Goal: Task Accomplishment & Management: Use online tool/utility

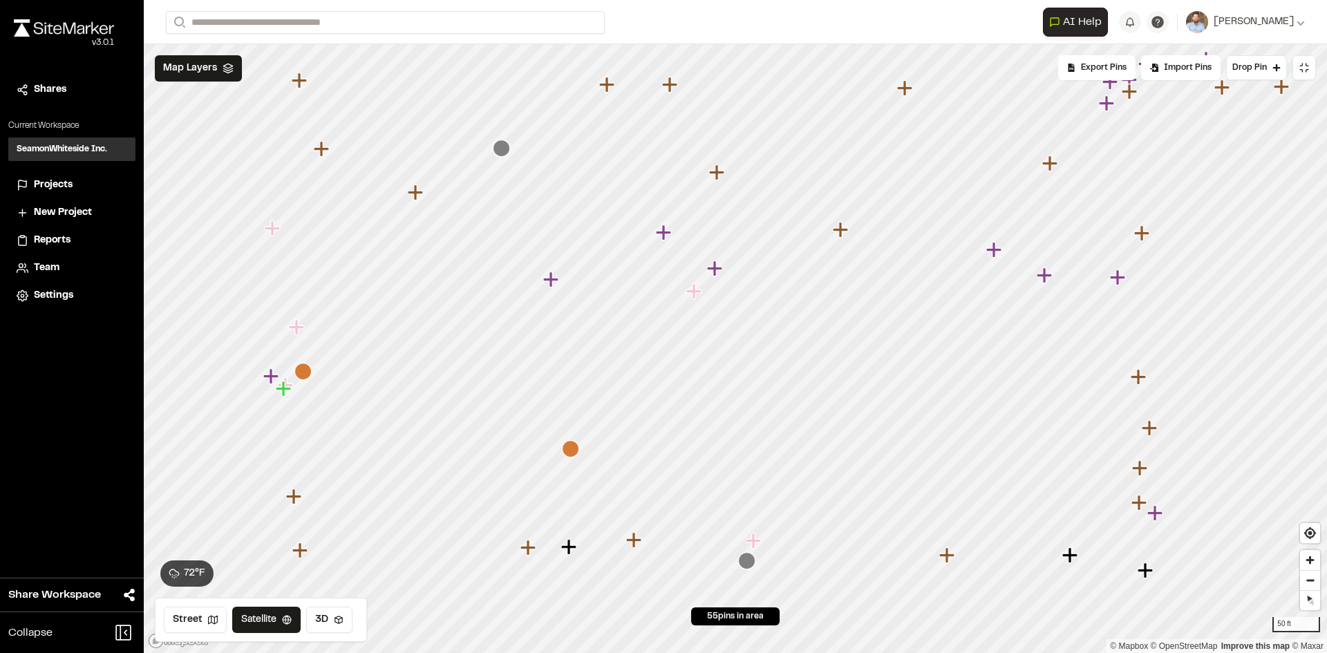
click at [66, 184] on span "Projects" at bounding box center [53, 185] width 39 height 15
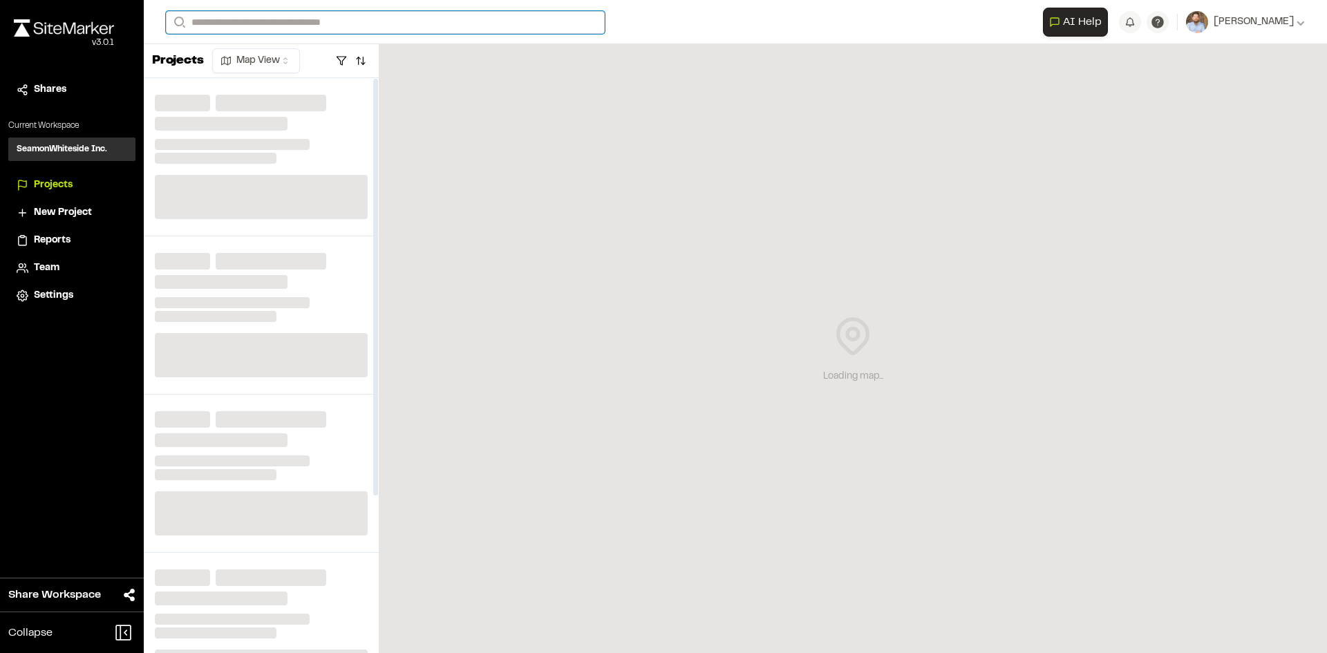
click at [238, 21] on input "Search" at bounding box center [385, 22] width 439 height 23
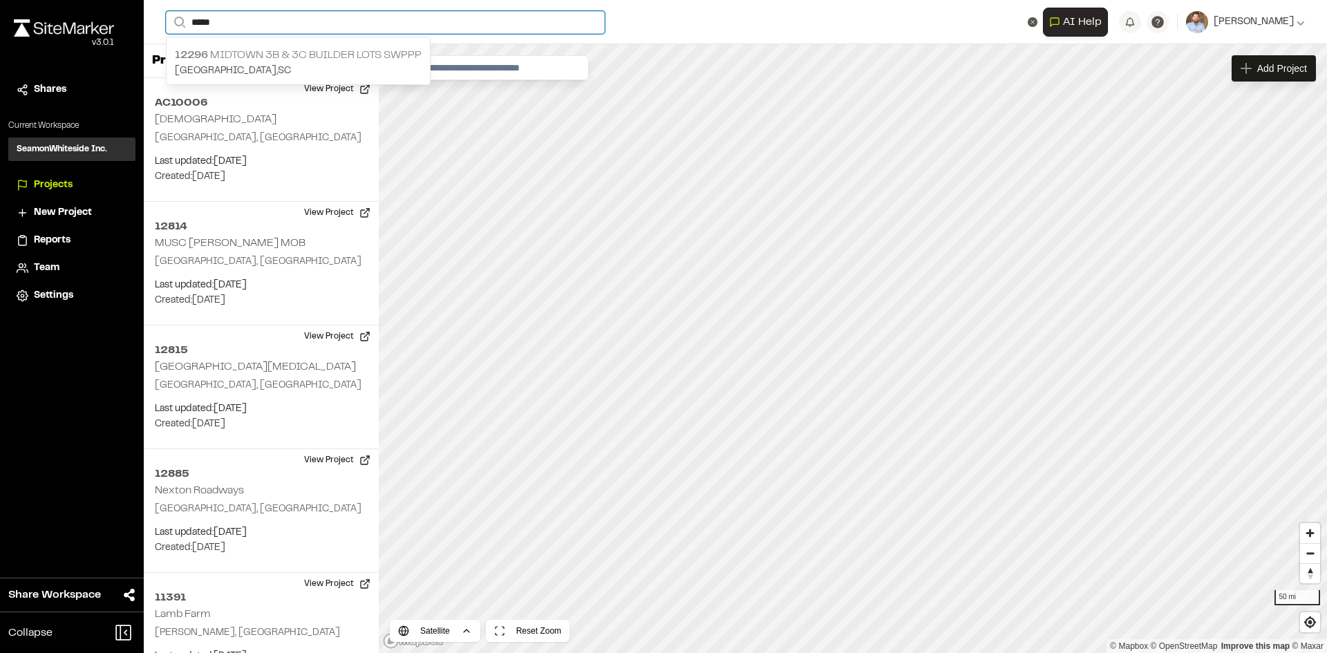
type input "*****"
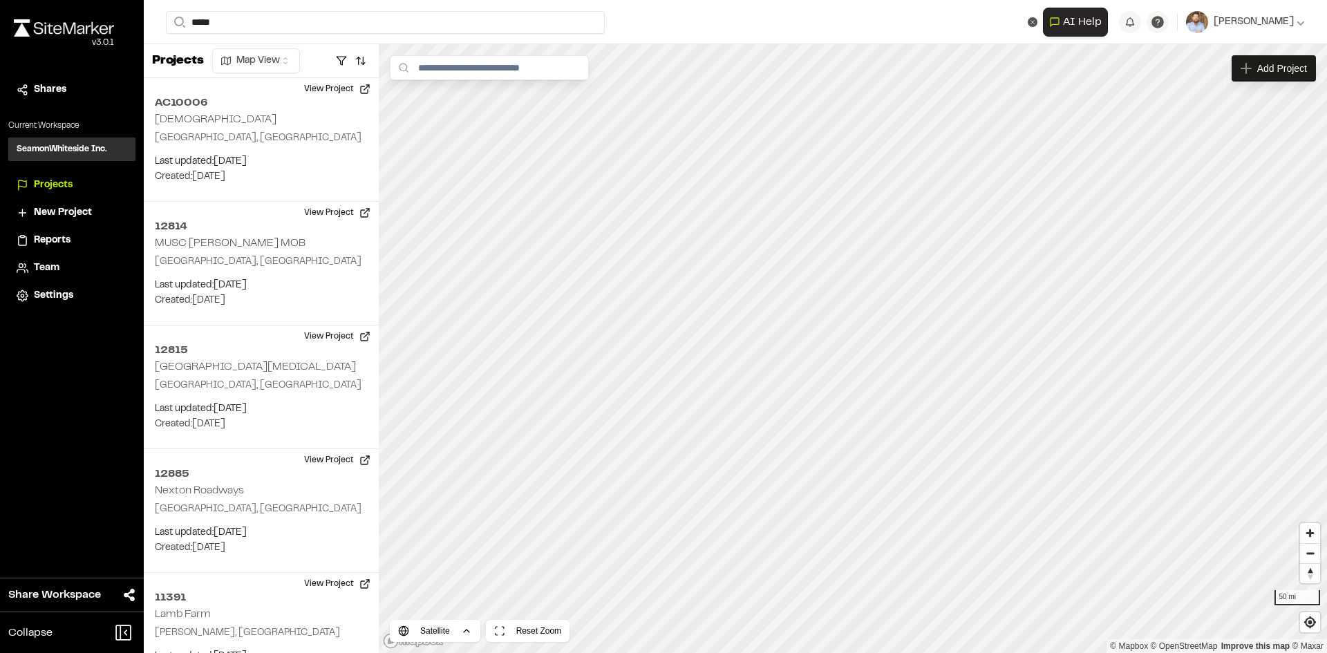
click at [338, 50] on p "12296 Midtown 3B & 3C Builder Lots SWPPP" at bounding box center [298, 55] width 247 height 17
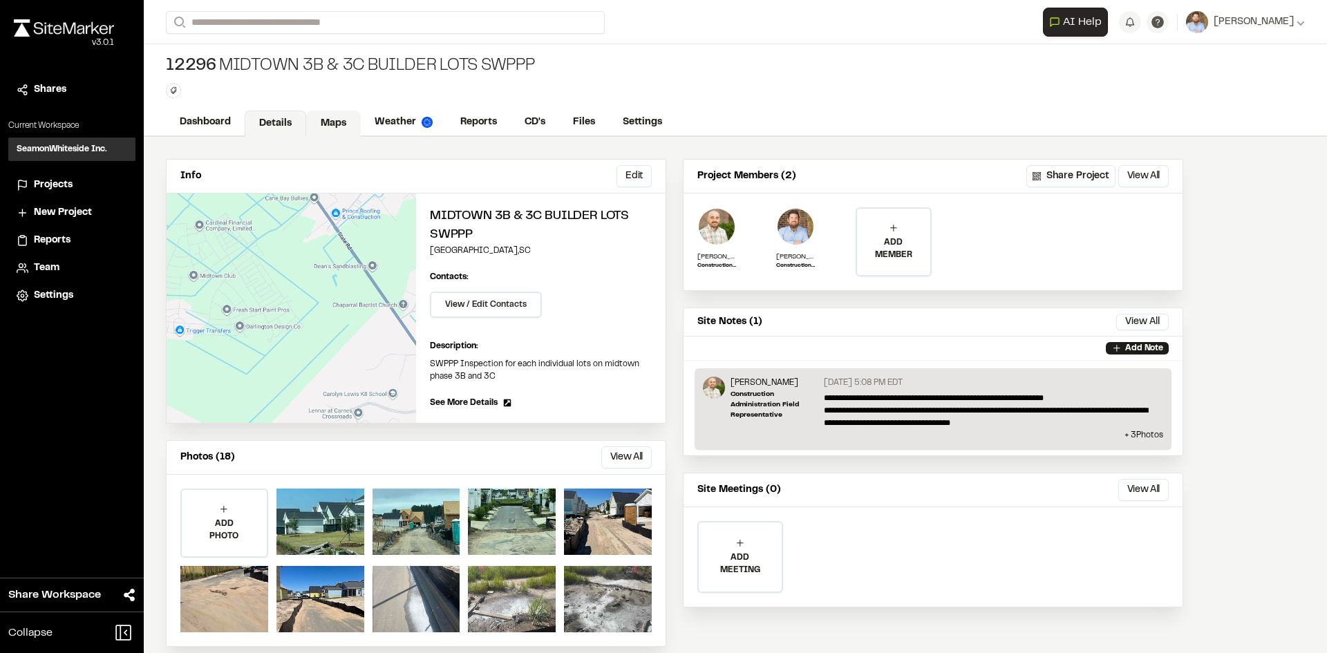
click at [333, 121] on link "Maps" at bounding box center [333, 124] width 55 height 26
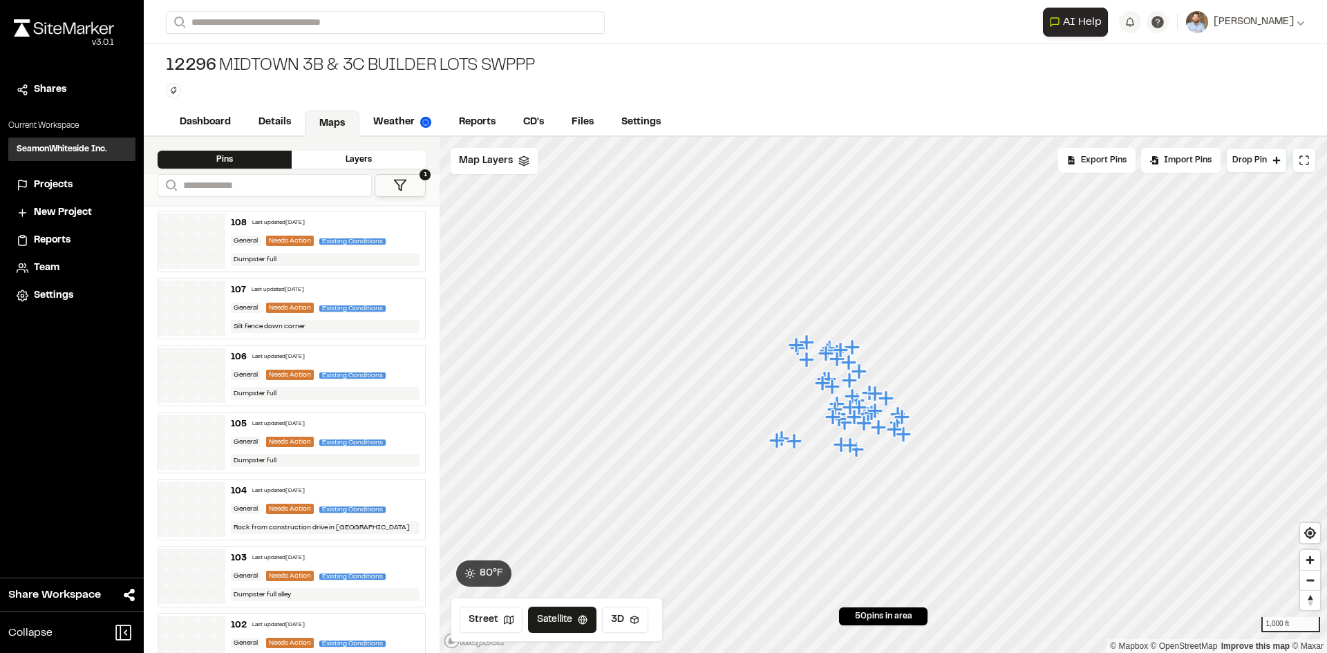
click at [62, 187] on span "Projects" at bounding box center [53, 185] width 39 height 15
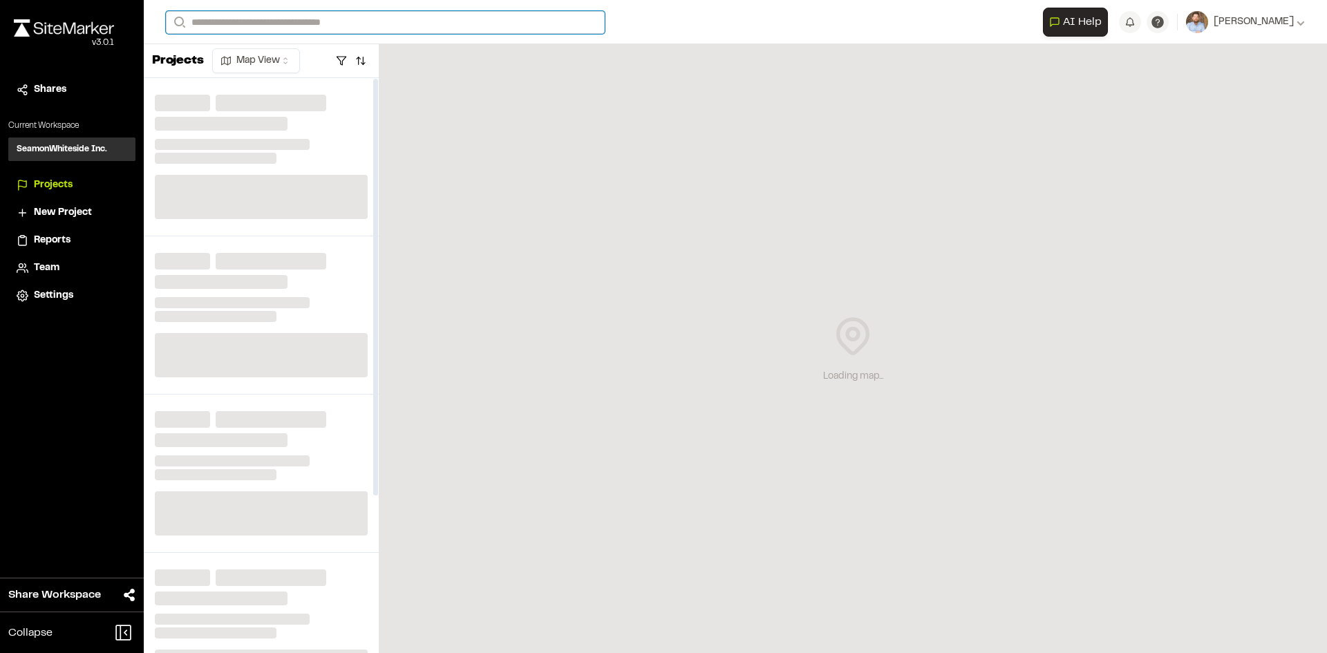
click at [262, 26] on input "Search" at bounding box center [385, 22] width 439 height 23
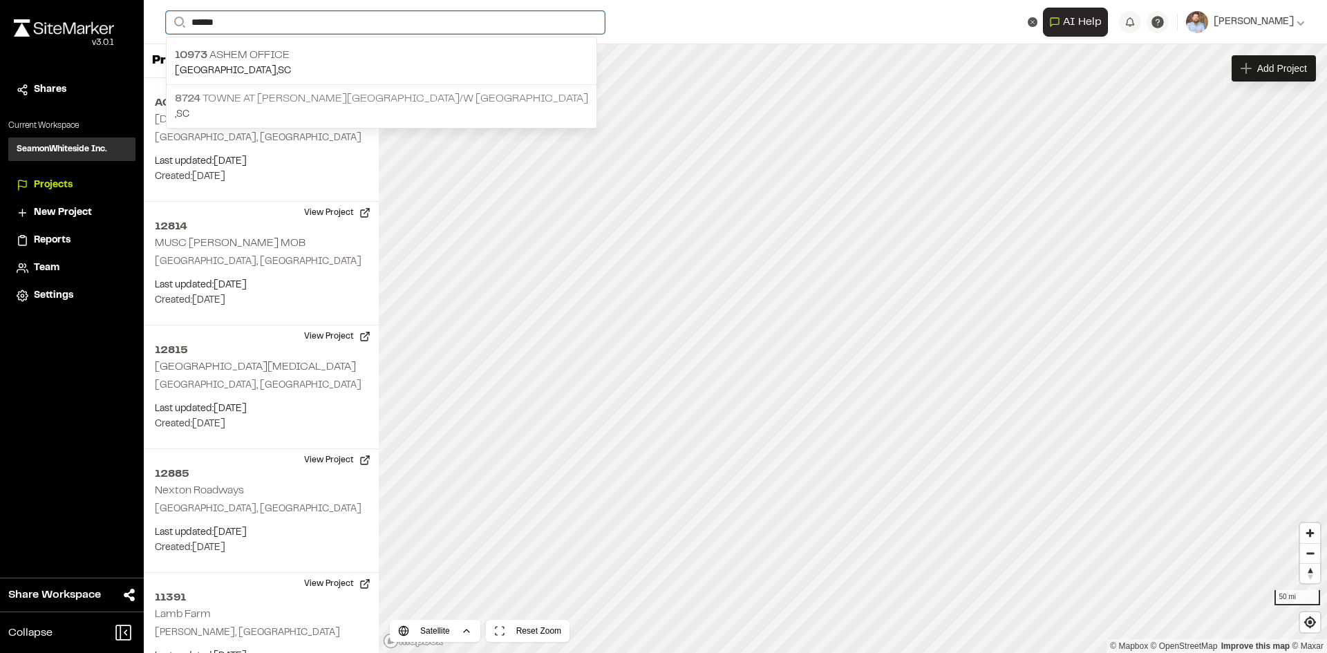
type input "*****"
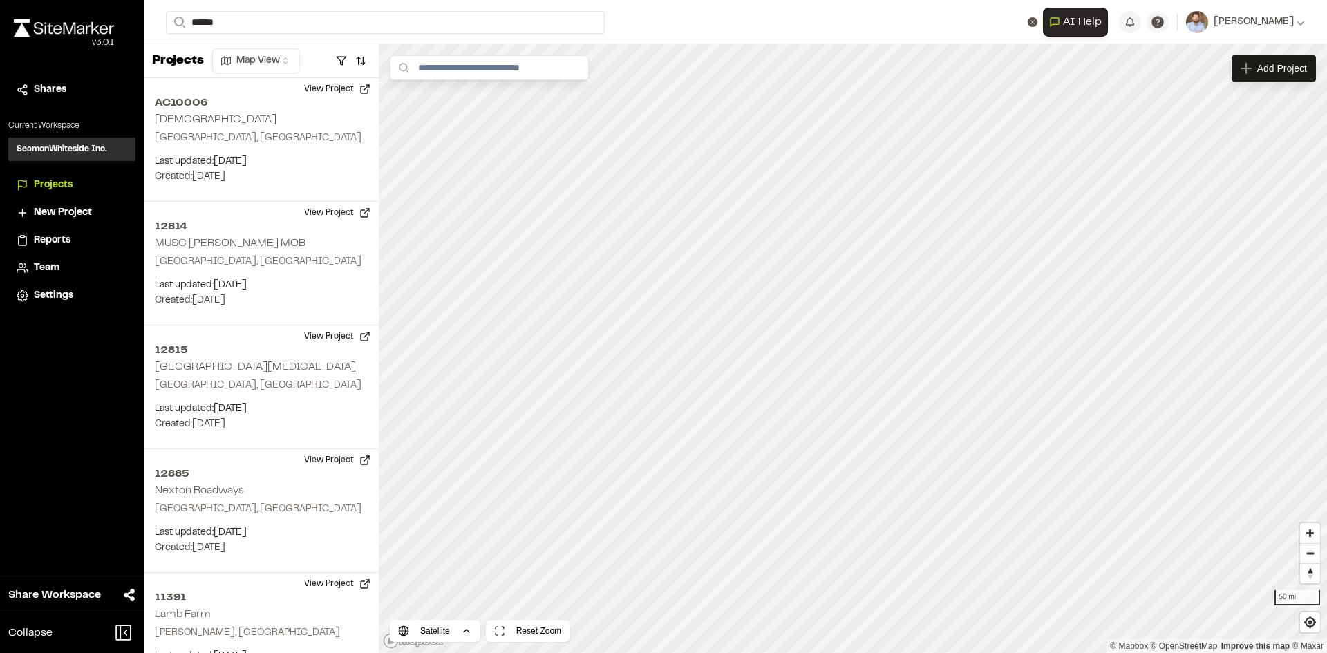
click at [290, 104] on p "8724 Towne at Cooper River R/W Extension" at bounding box center [381, 99] width 413 height 17
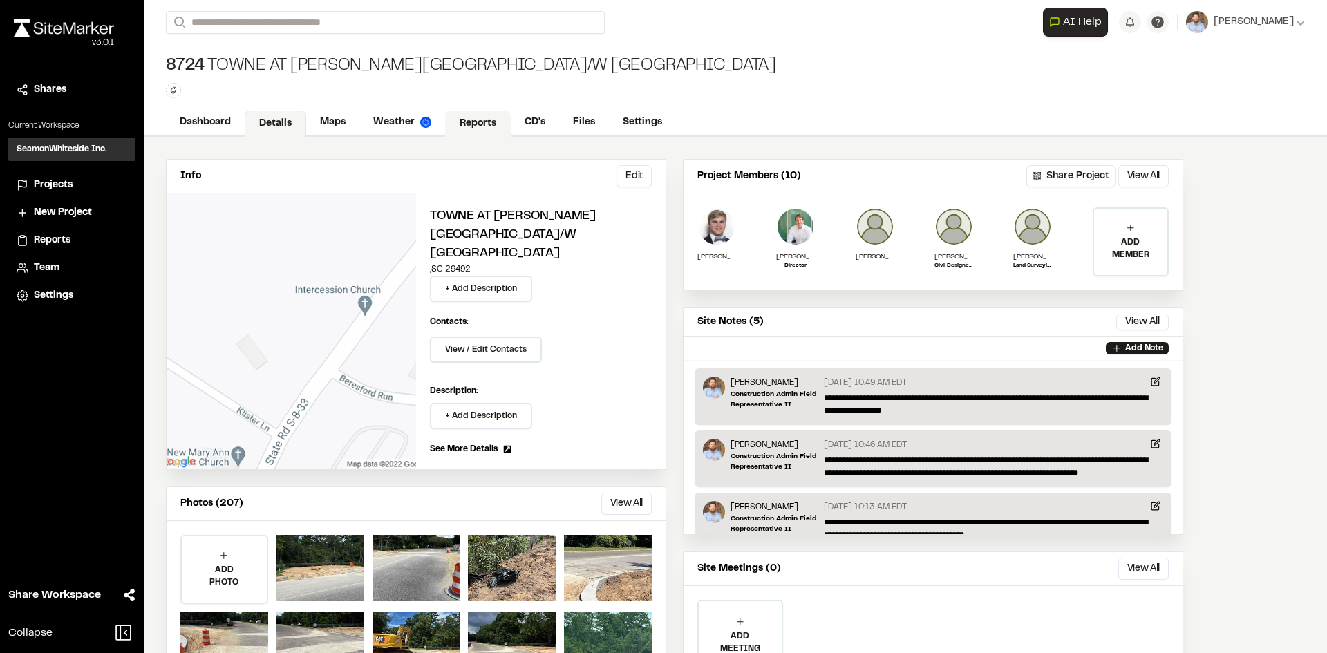
click at [475, 120] on link "Reports" at bounding box center [478, 124] width 66 height 26
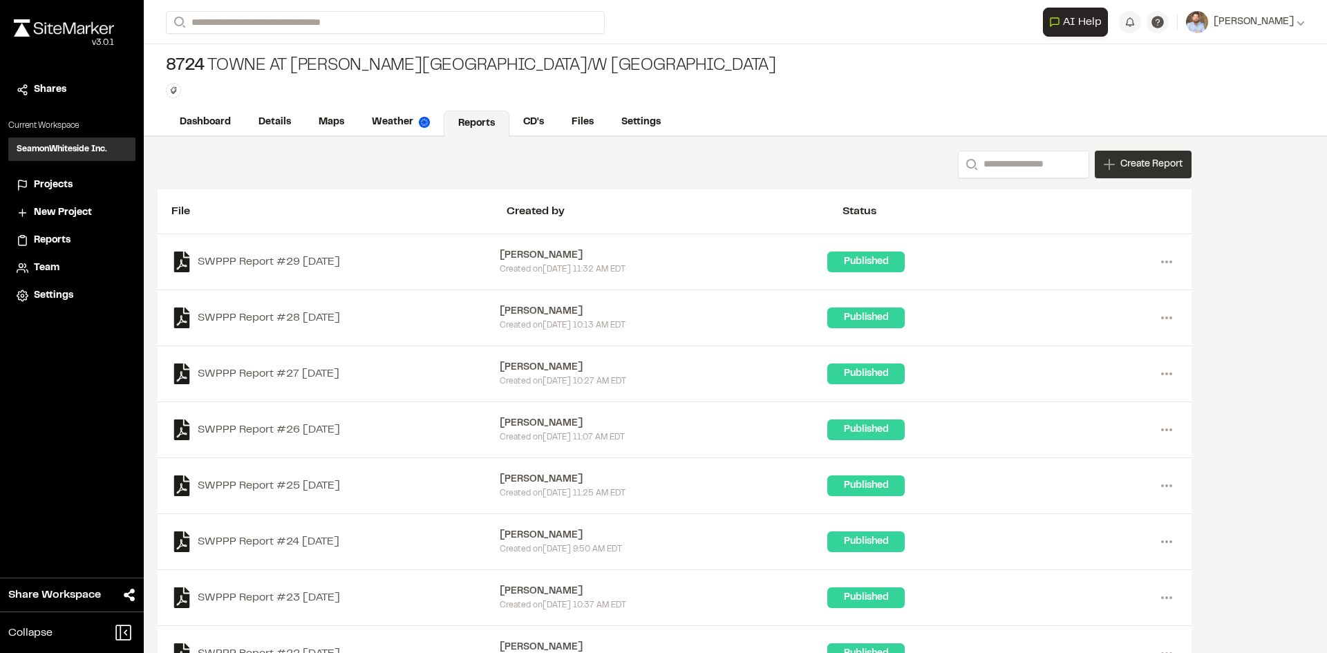
click at [1149, 175] on div "Create Report" at bounding box center [1143, 165] width 97 height 28
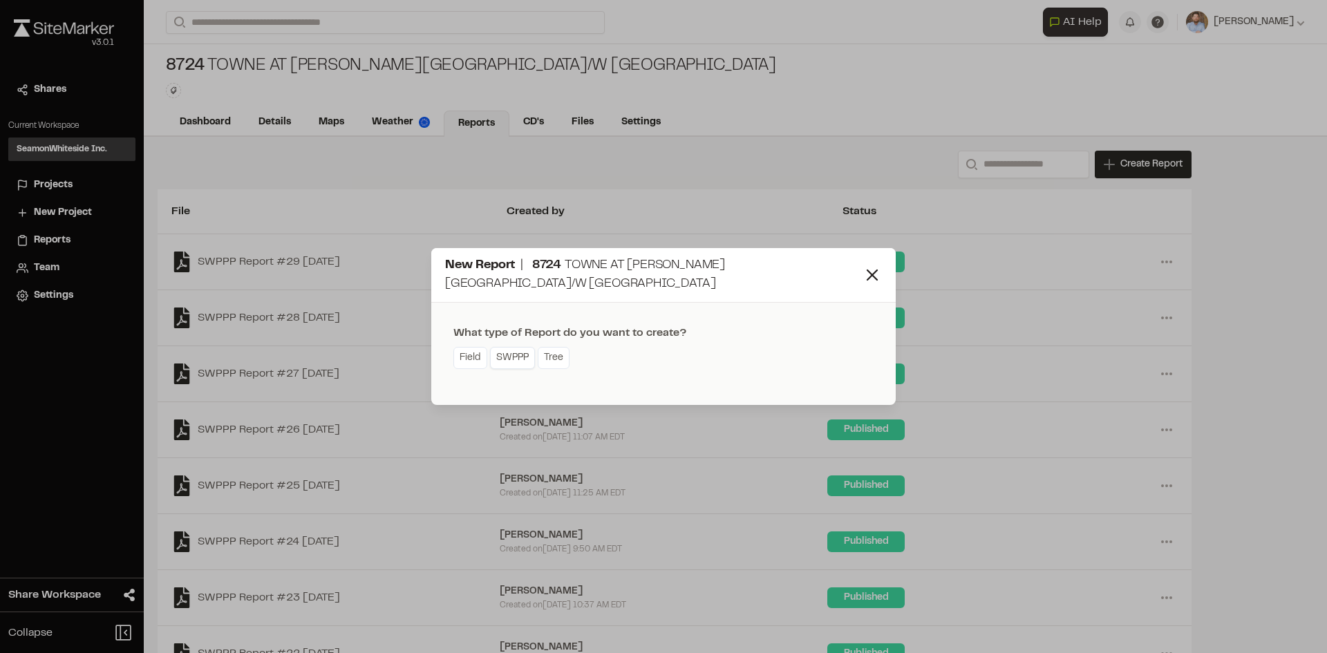
click at [518, 353] on link "SWPPP" at bounding box center [512, 358] width 45 height 22
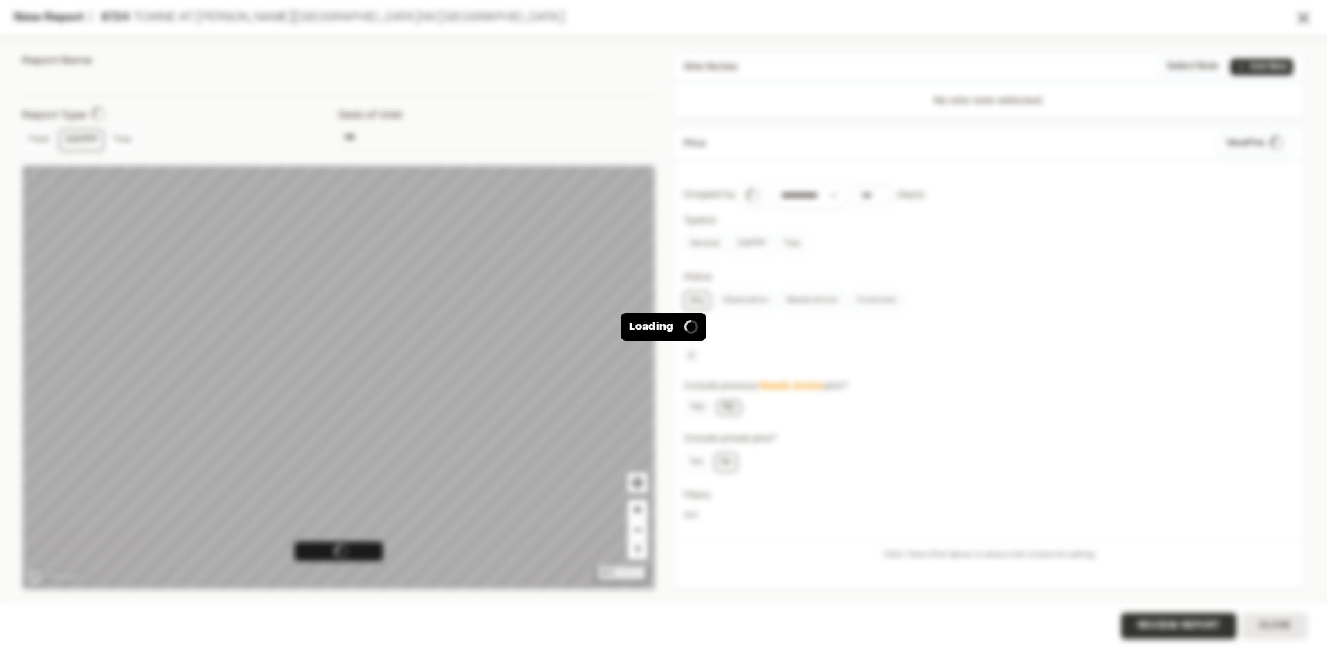
type input "**********"
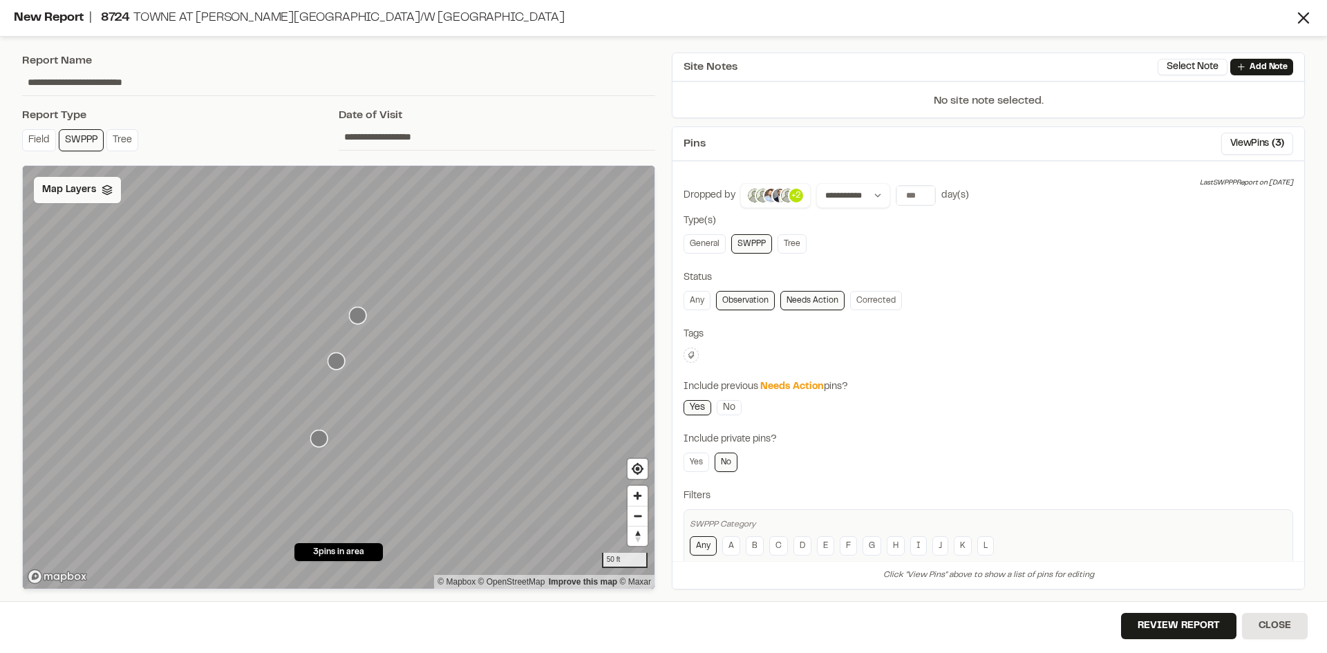
click at [84, 189] on span "Map Layers" at bounding box center [69, 189] width 54 height 15
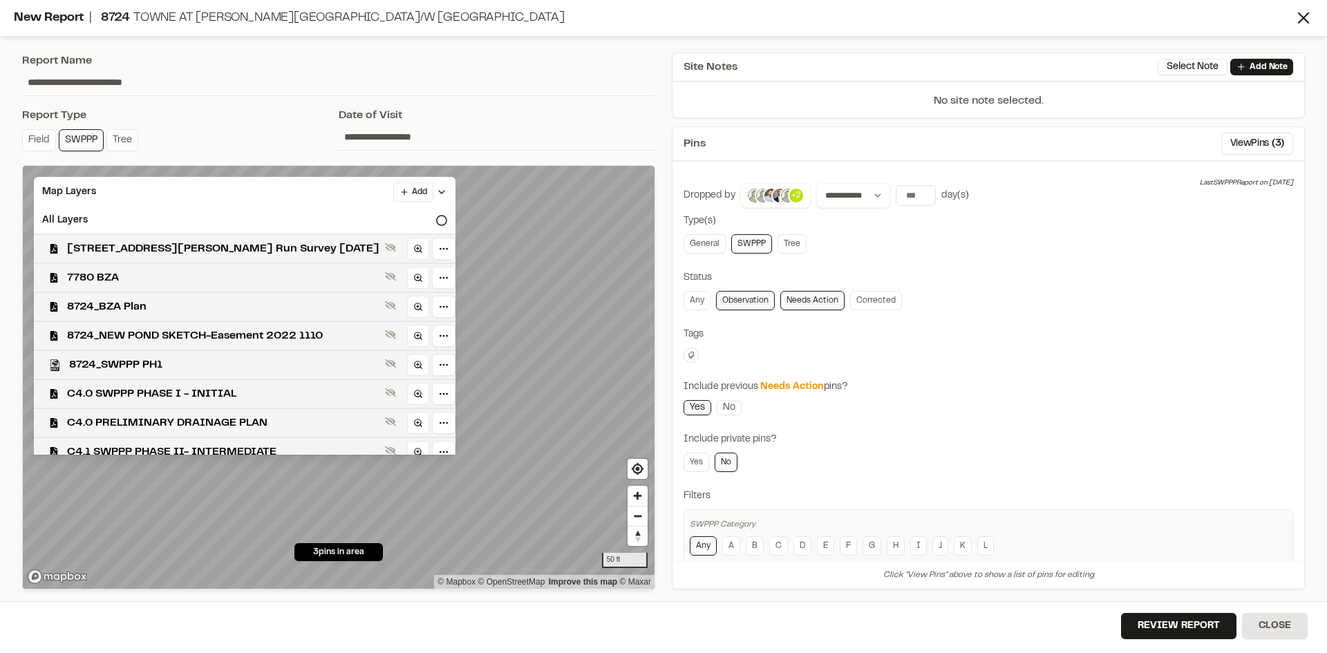
click at [499, 67] on div "Report Name" at bounding box center [338, 61] width 633 height 17
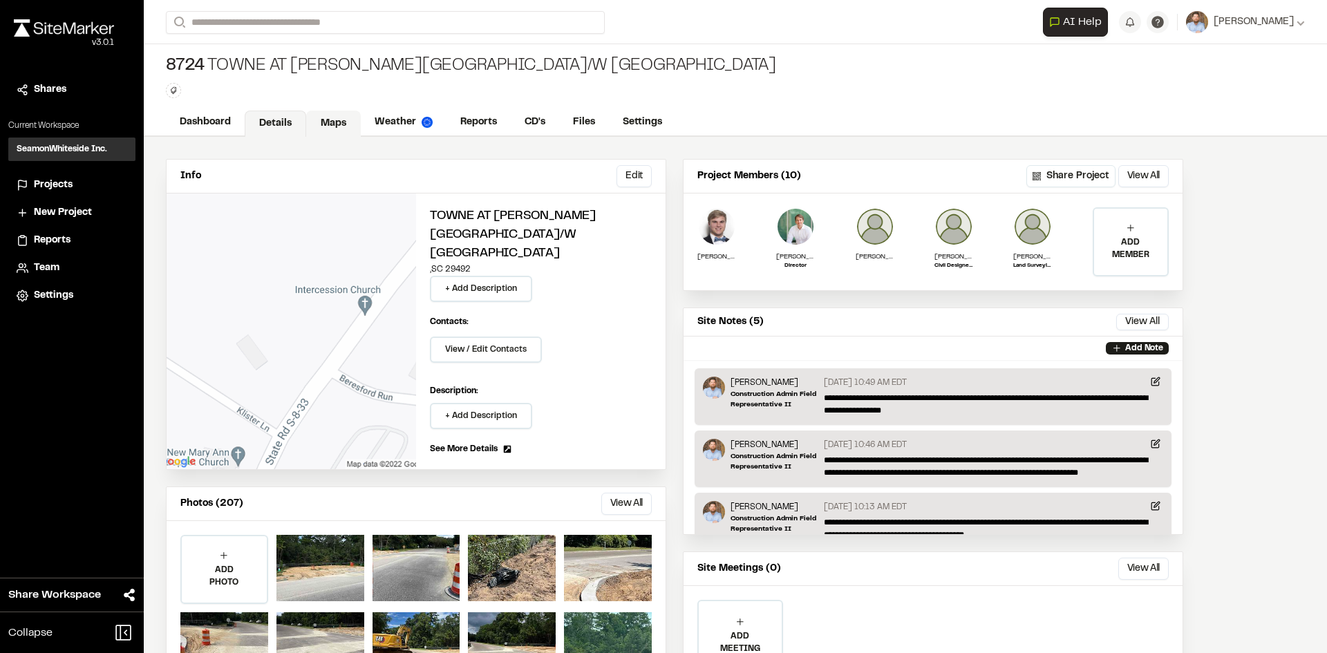
click at [340, 126] on link "Maps" at bounding box center [333, 124] width 55 height 26
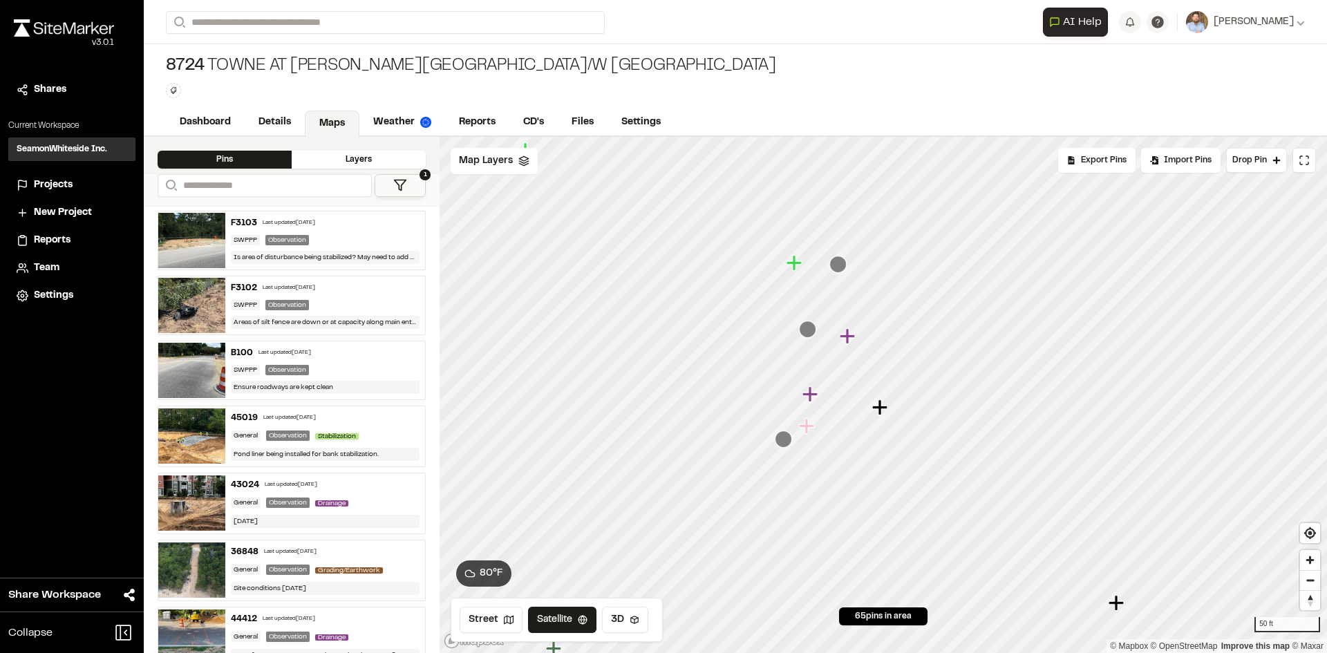
click at [784, 442] on icon "Map marker" at bounding box center [783, 439] width 17 height 17
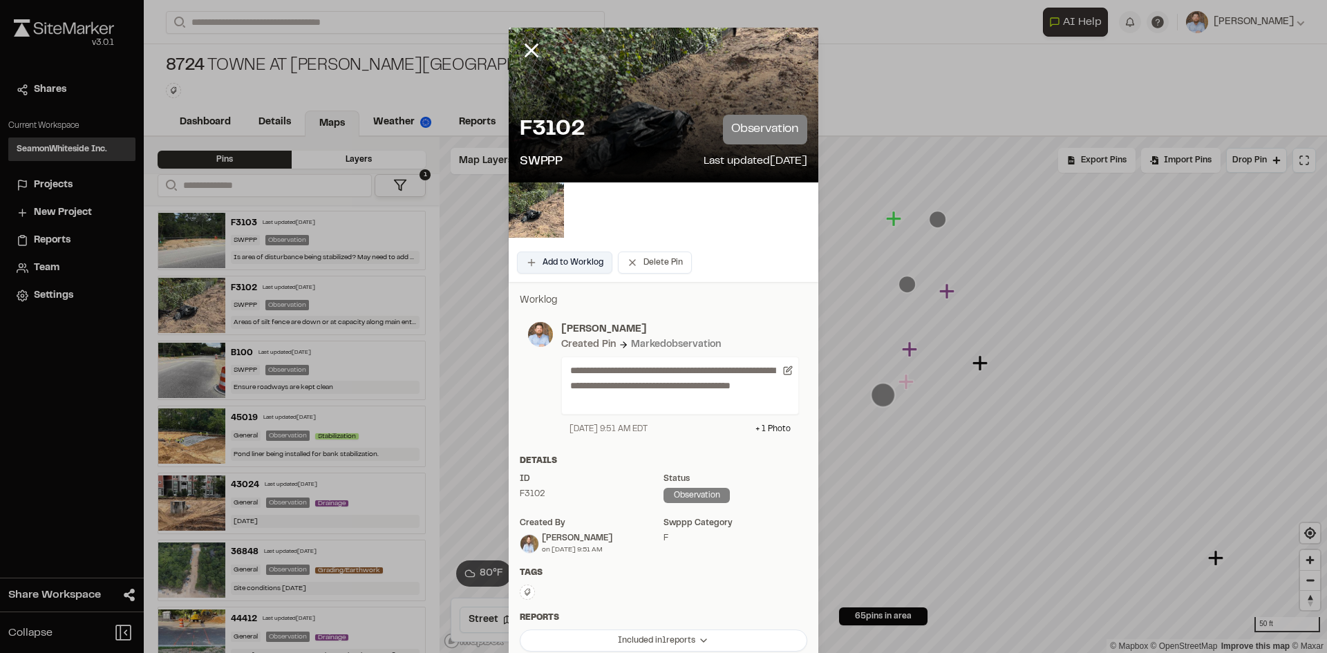
click at [567, 261] on button "Add to Worklog" at bounding box center [564, 263] width 95 height 22
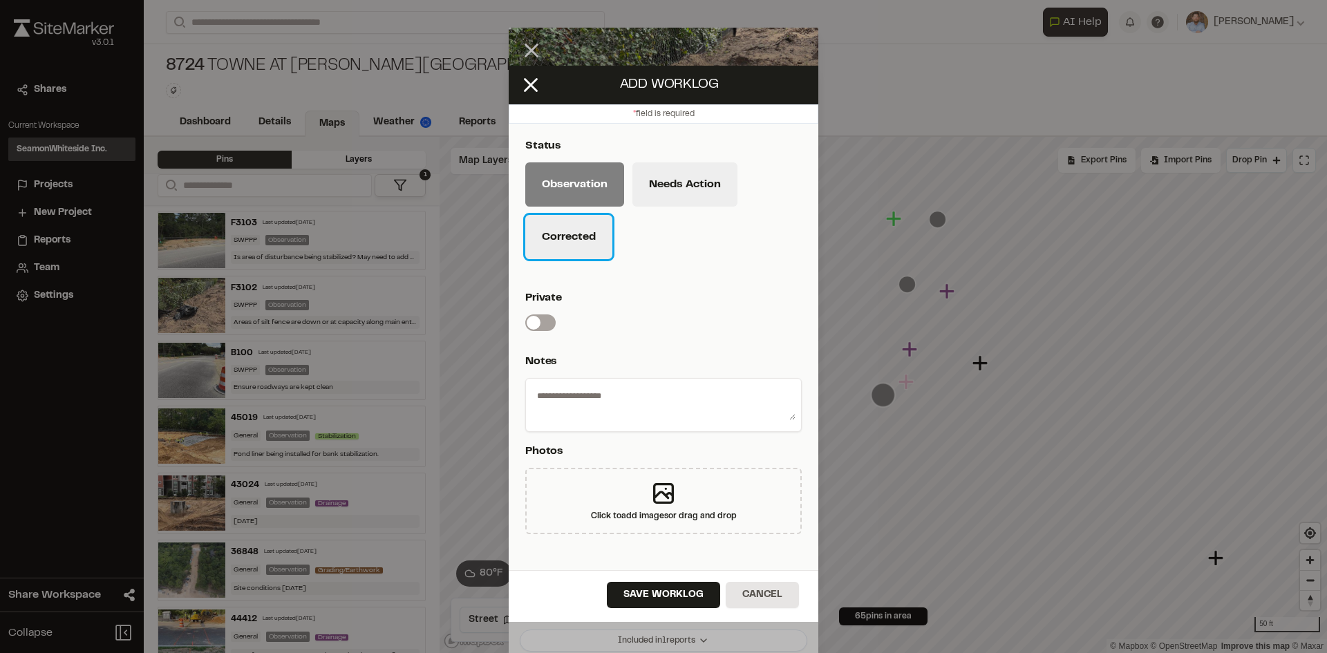
click at [576, 240] on button "Corrected" at bounding box center [568, 237] width 87 height 44
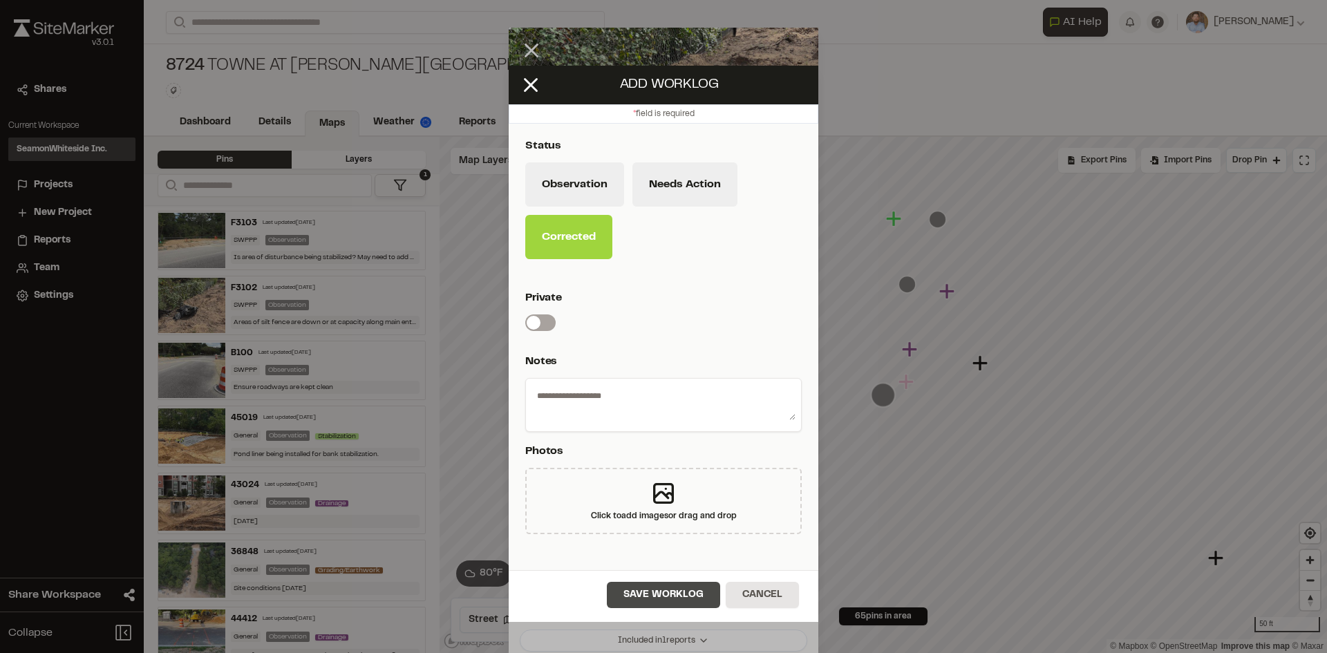
click at [677, 597] on button "Save Worklog" at bounding box center [663, 595] width 113 height 26
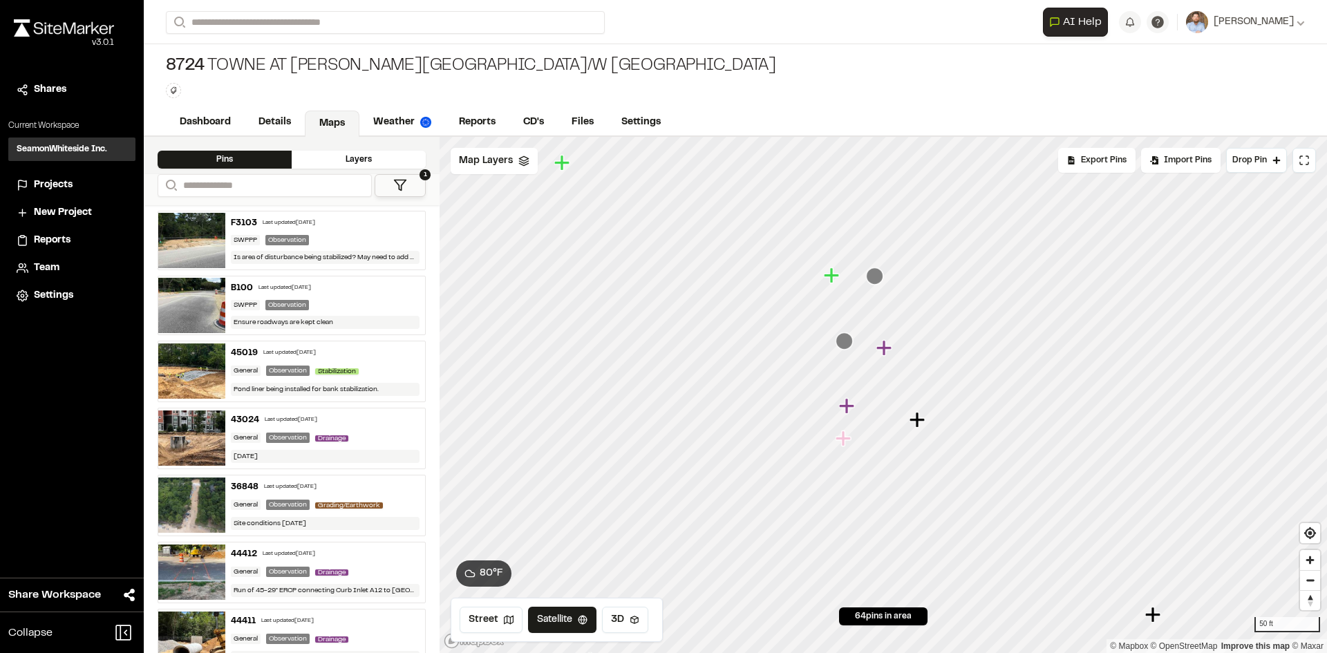
click at [876, 279] on icon "Map marker" at bounding box center [874, 275] width 17 height 17
click at [489, 119] on link "Reports" at bounding box center [478, 124] width 66 height 26
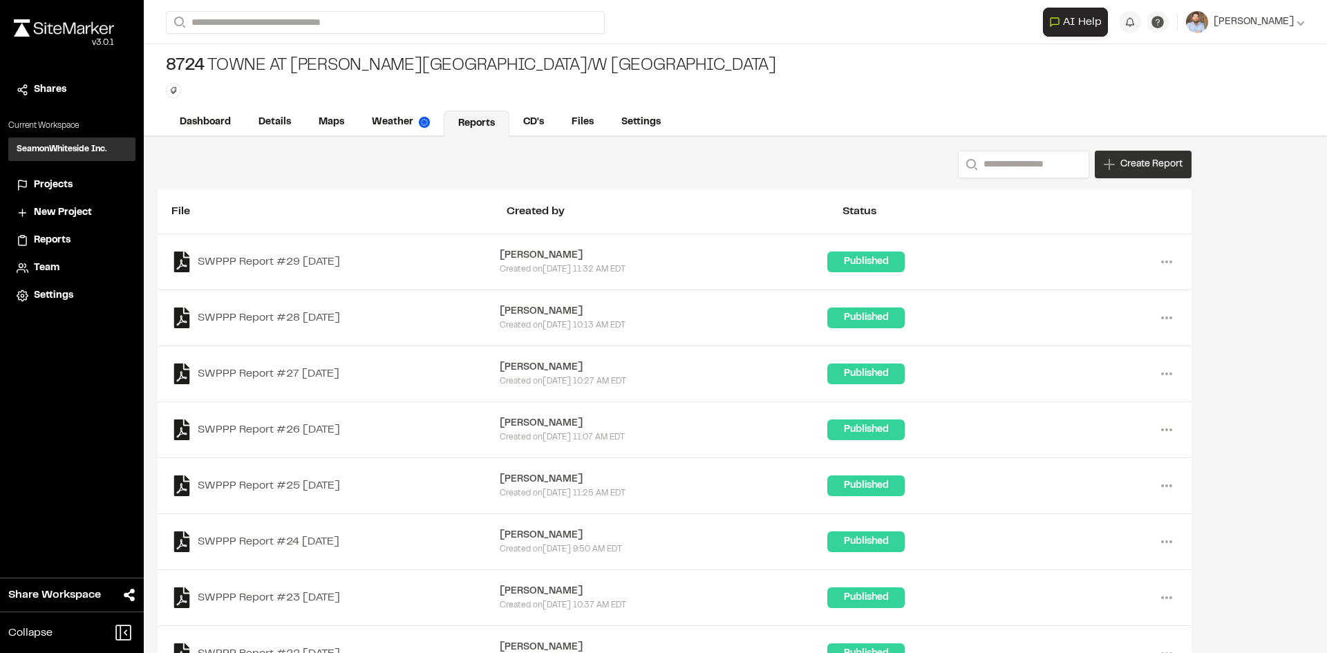
click at [1143, 171] on span "Create Report" at bounding box center [1151, 164] width 62 height 15
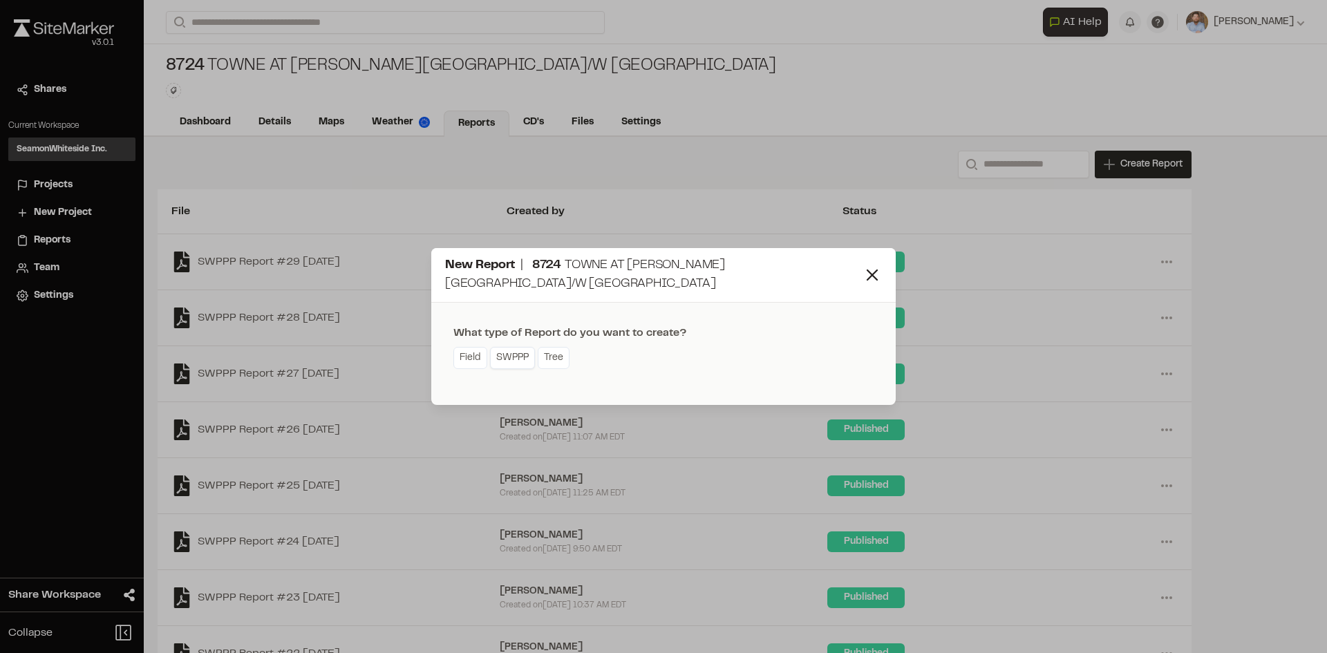
click at [513, 350] on link "SWPPP" at bounding box center [512, 358] width 45 height 22
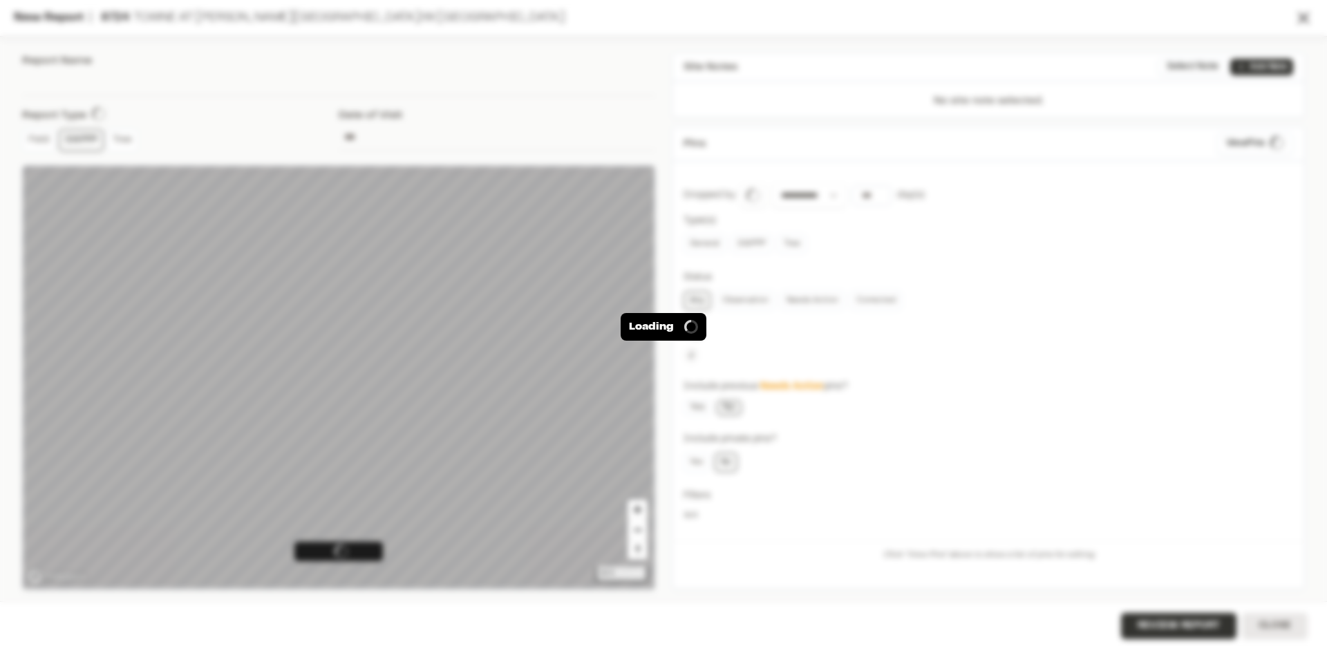
type input "**********"
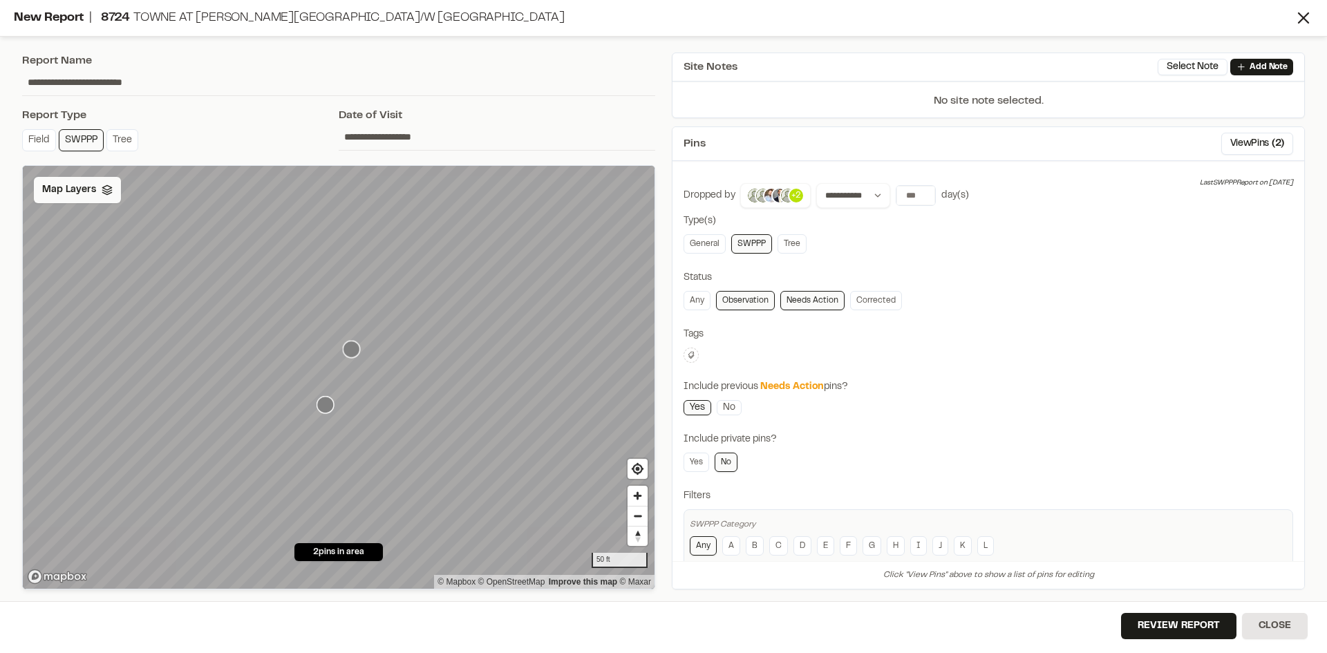
click at [82, 192] on span "Map Layers" at bounding box center [69, 189] width 54 height 15
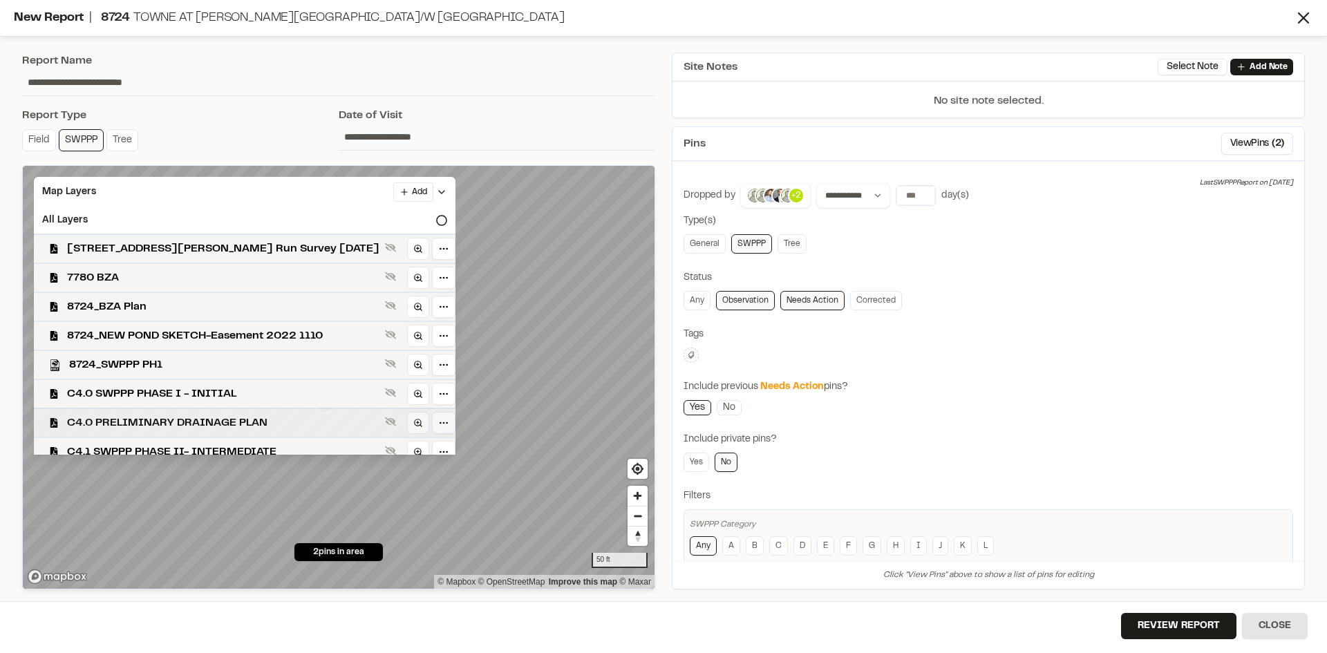
scroll to position [69, 0]
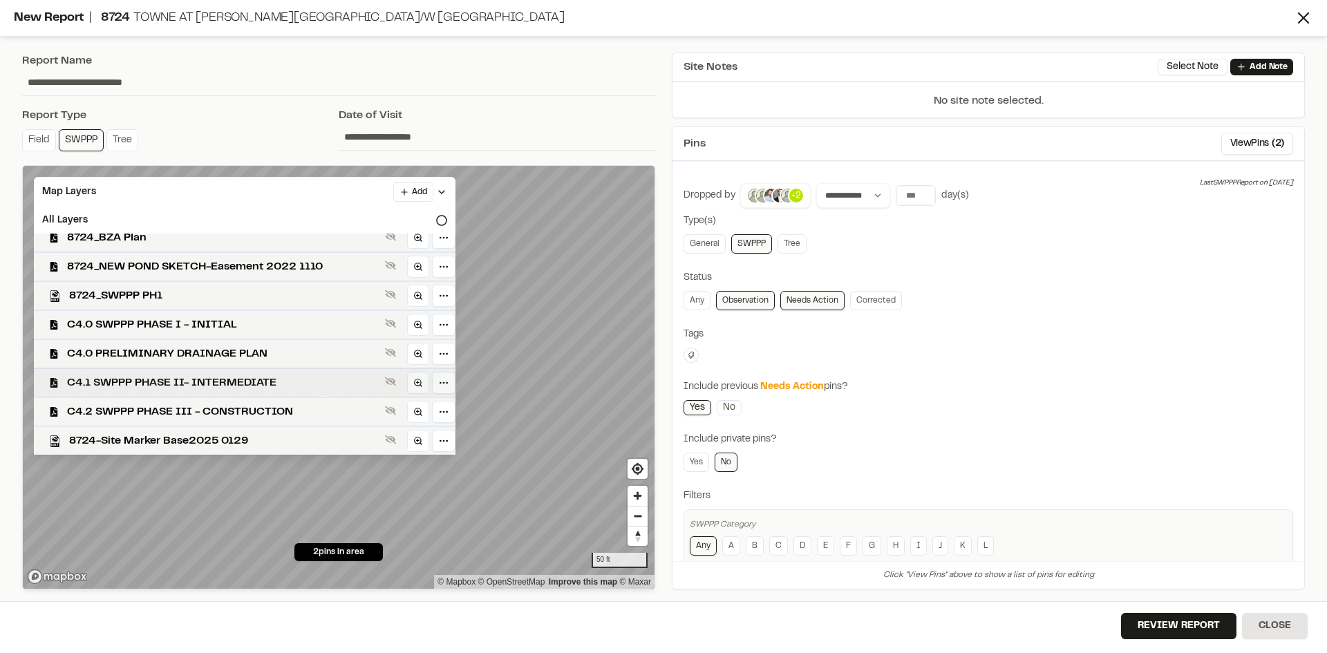
click at [217, 384] on span "C4.1 SWPPP PHASE II- INTERMEDIATE" at bounding box center [223, 383] width 312 height 17
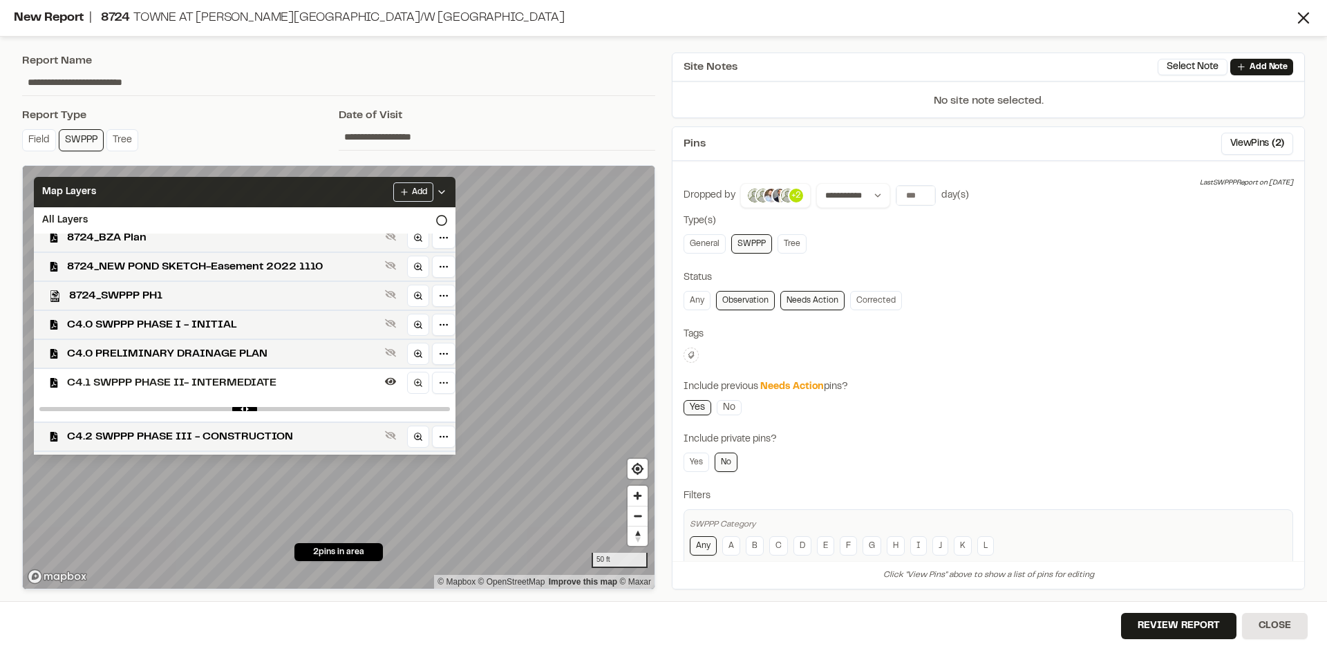
click at [447, 188] on icon at bounding box center [441, 192] width 11 height 11
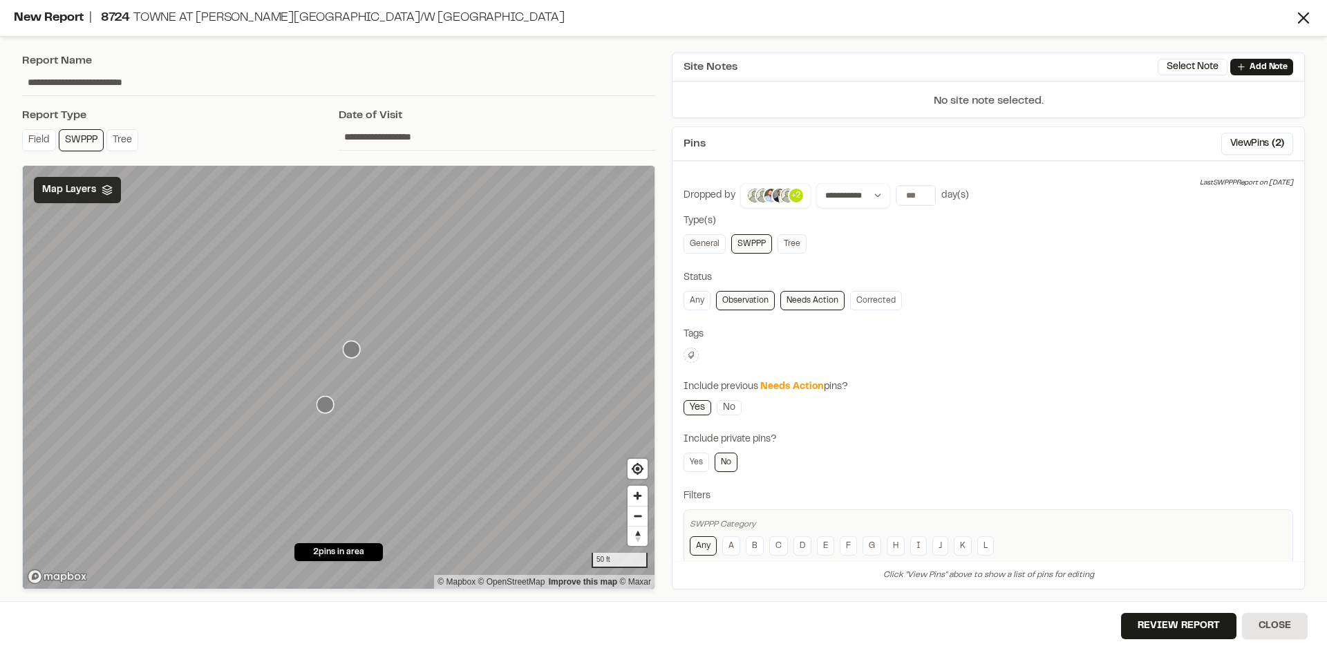
scroll to position [0, 0]
click at [1179, 635] on button "Review Report" at bounding box center [1178, 626] width 115 height 26
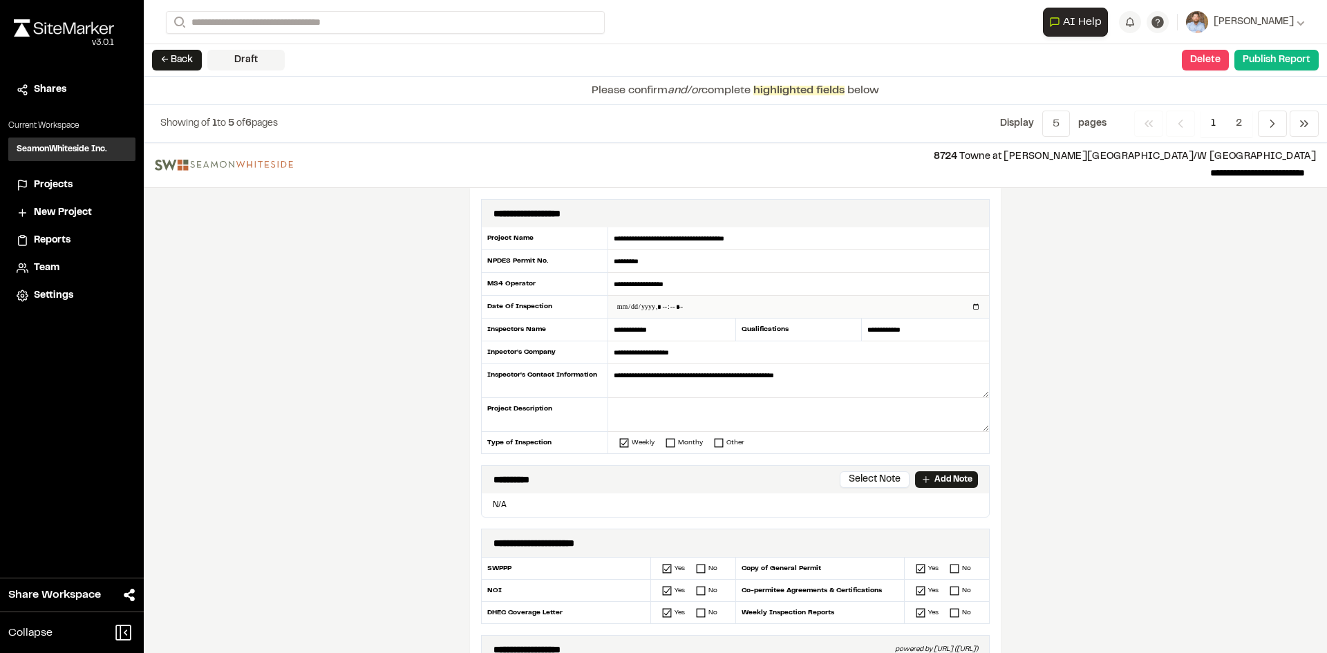
click at [968, 310] on input "datetime-local" at bounding box center [798, 307] width 381 height 22
type input "**********"
click at [428, 434] on div "**********" at bounding box center [735, 398] width 1183 height 510
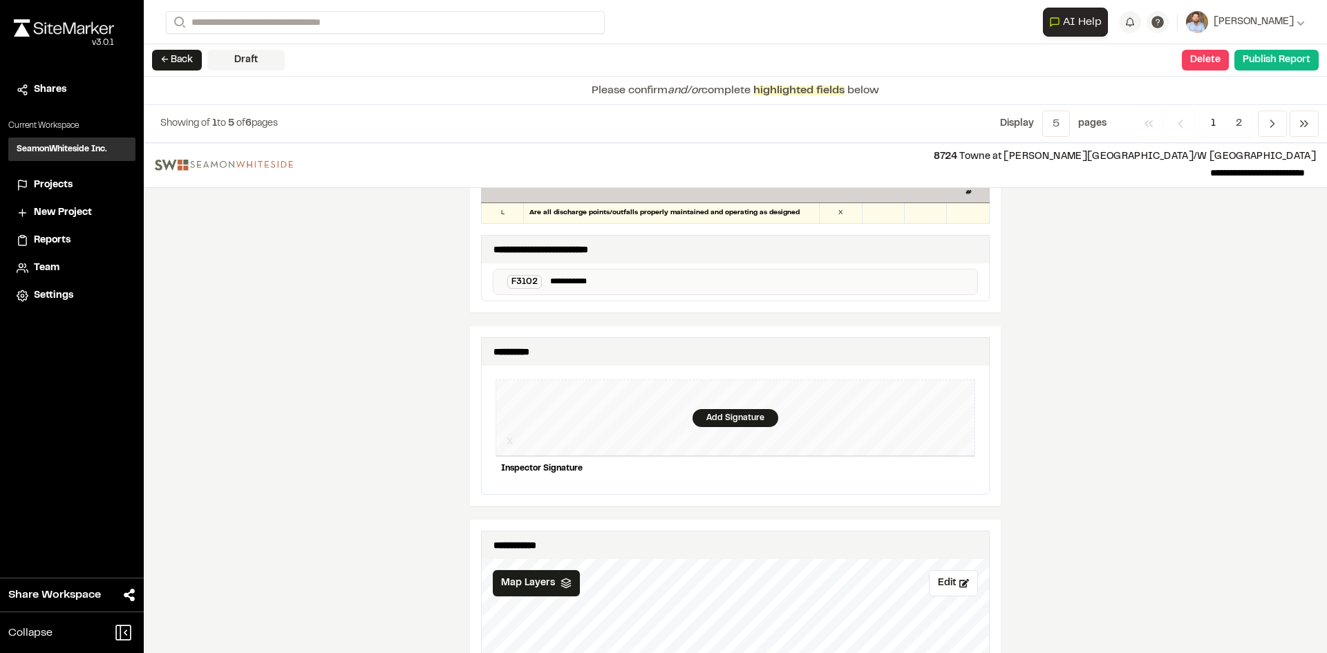
scroll to position [1244, 0]
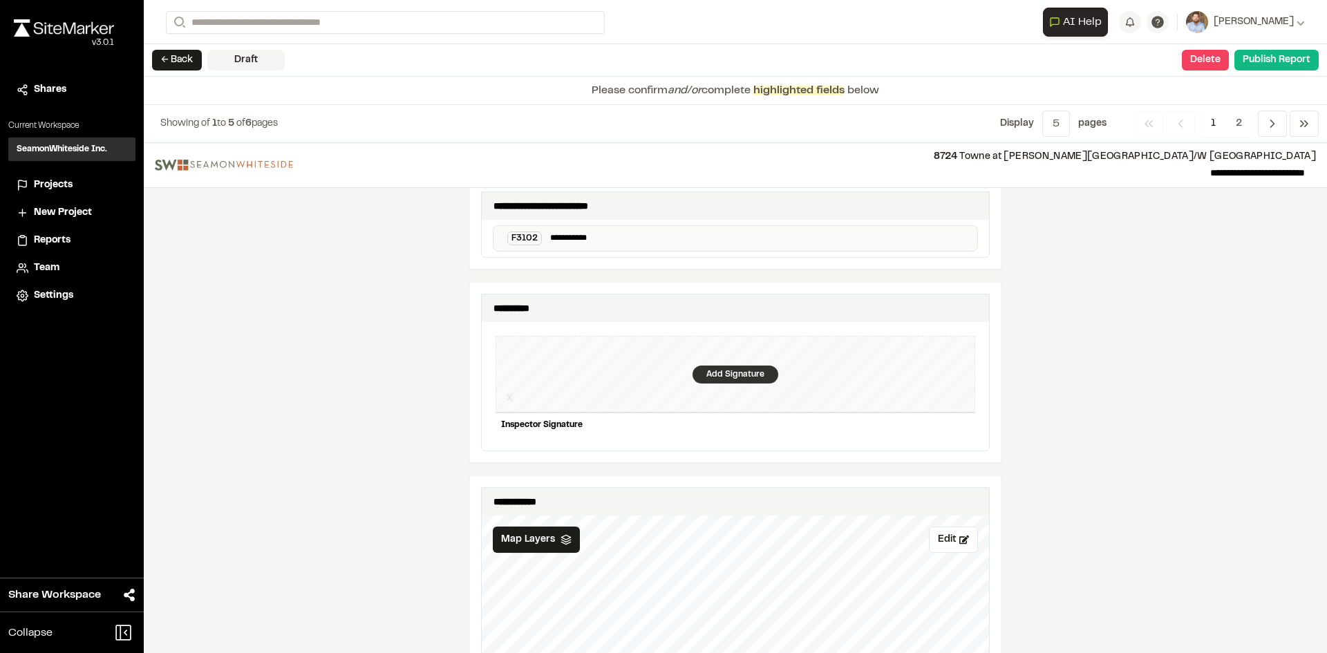
click at [731, 366] on div "Add Signature" at bounding box center [736, 375] width 86 height 18
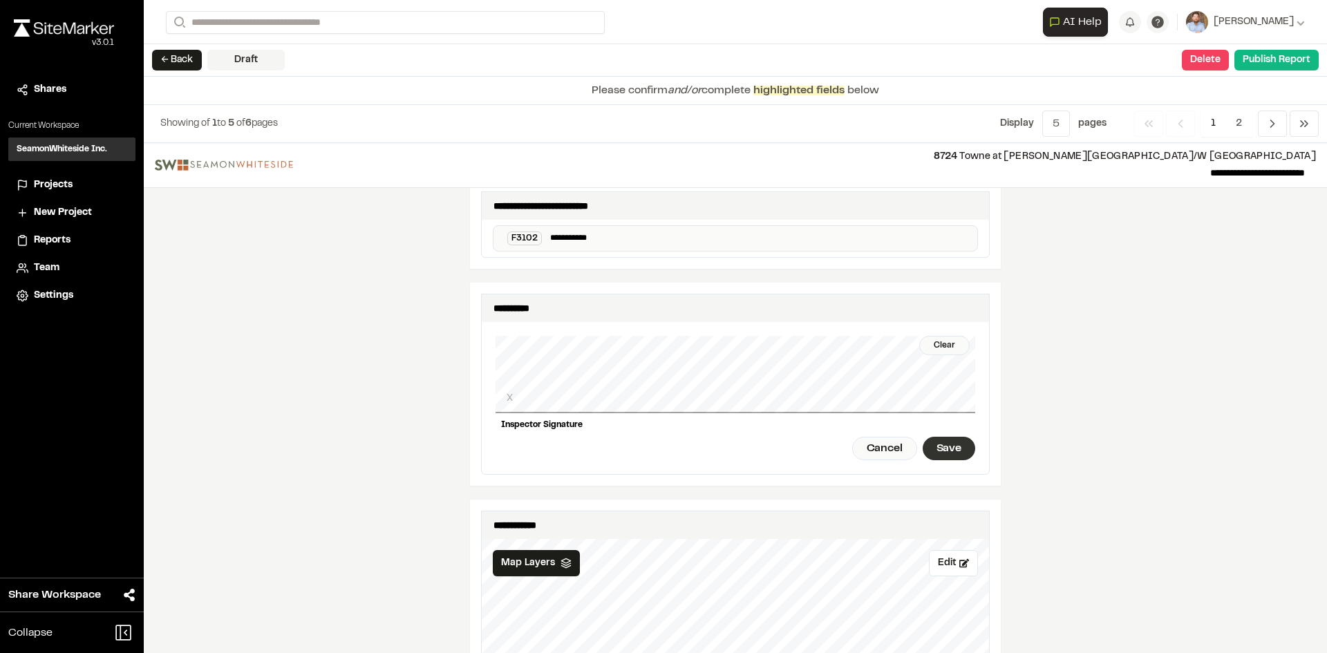
click at [934, 438] on div "Save" at bounding box center [949, 449] width 53 height 24
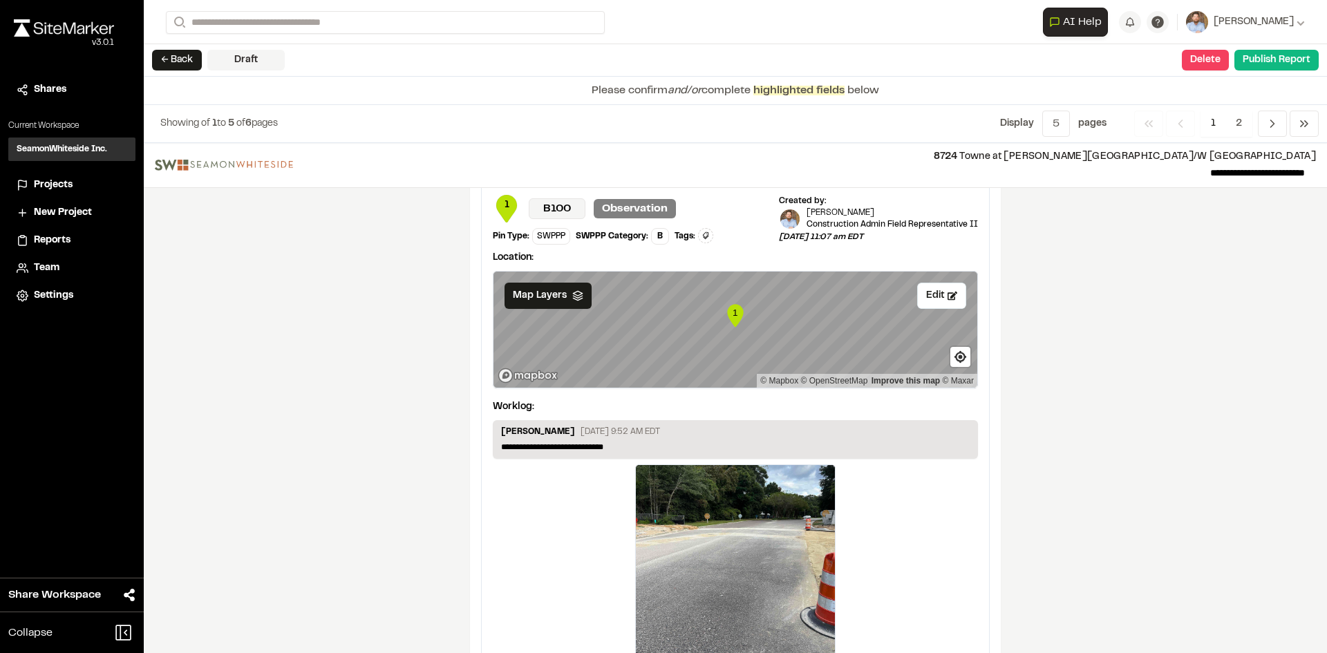
scroll to position [2314, 0]
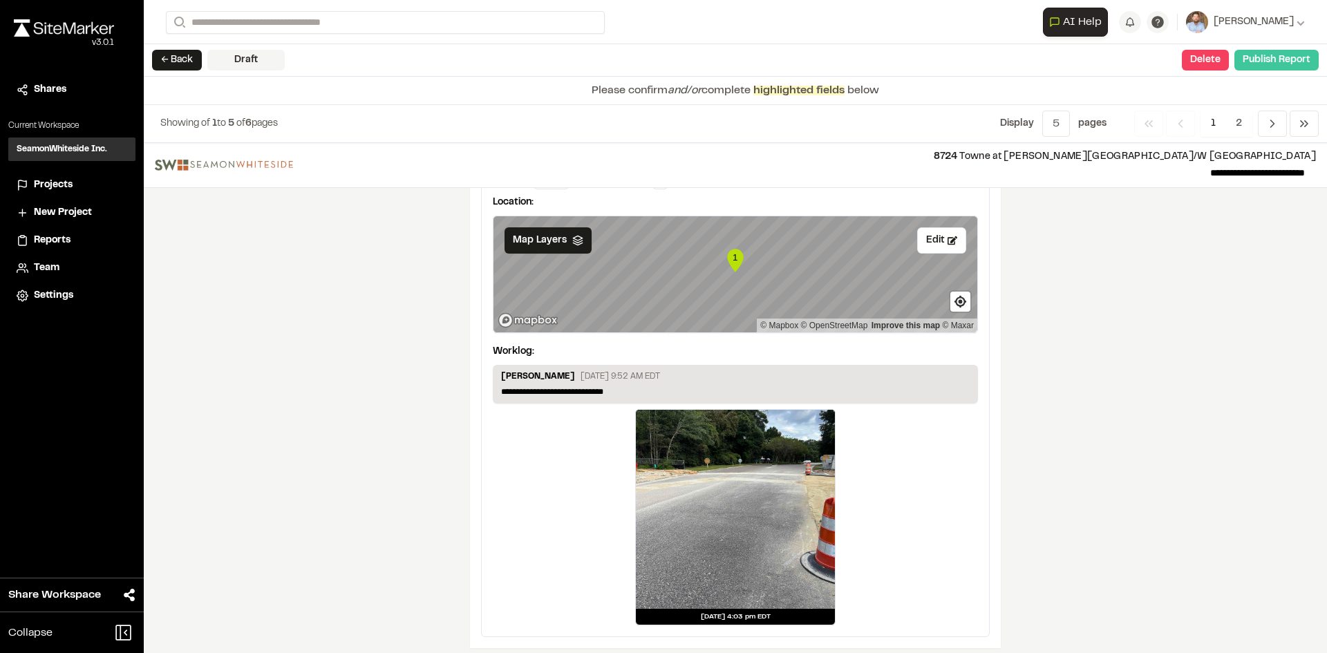
click at [1272, 65] on button "Publish Report" at bounding box center [1276, 60] width 84 height 21
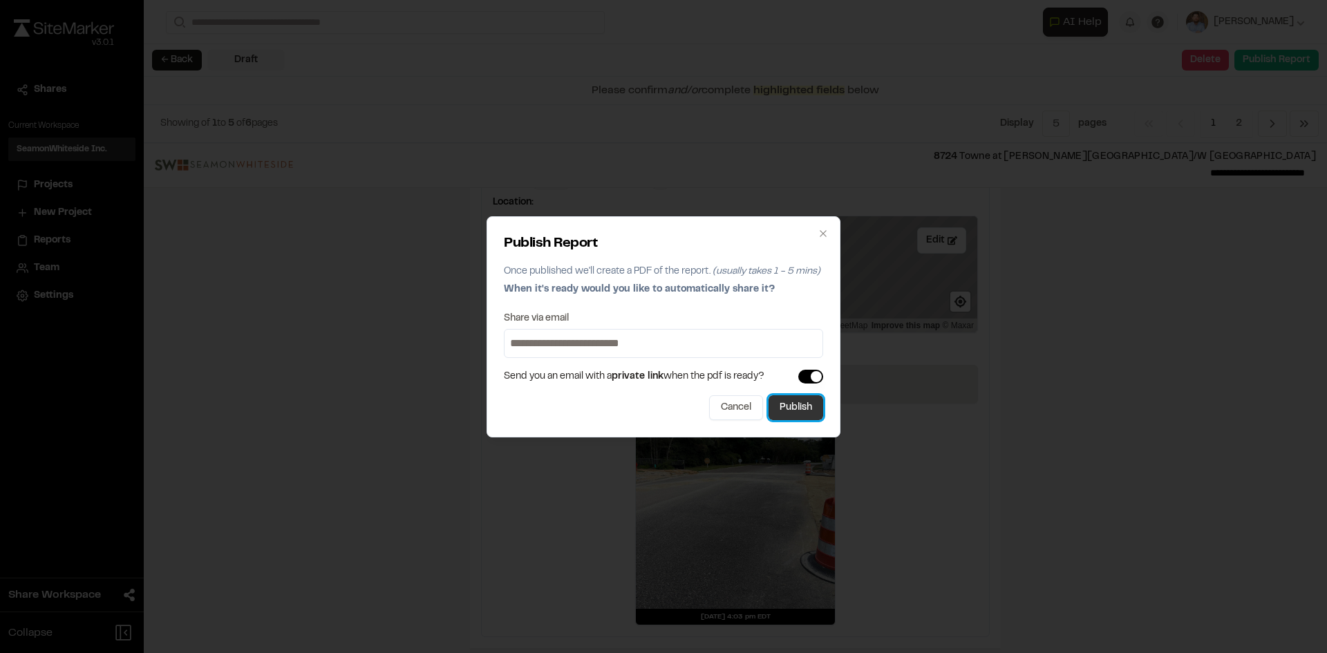
click at [808, 411] on button "Publish" at bounding box center [796, 407] width 55 height 25
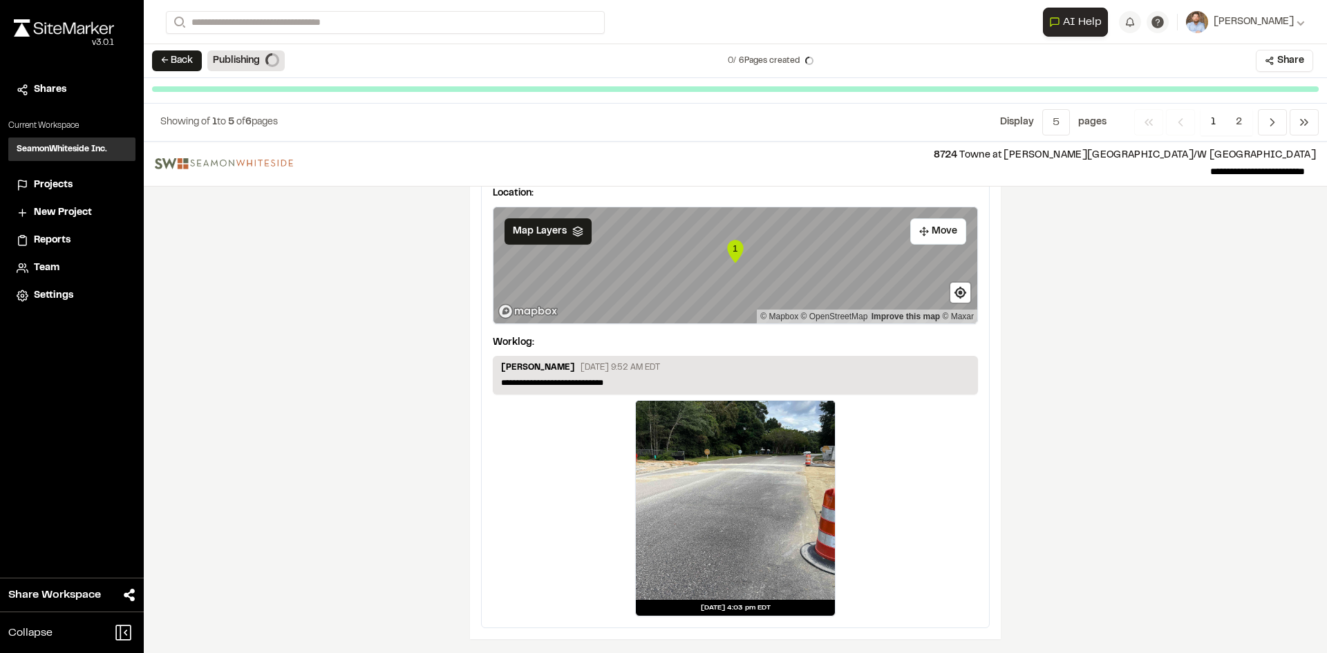
scroll to position [2272, 0]
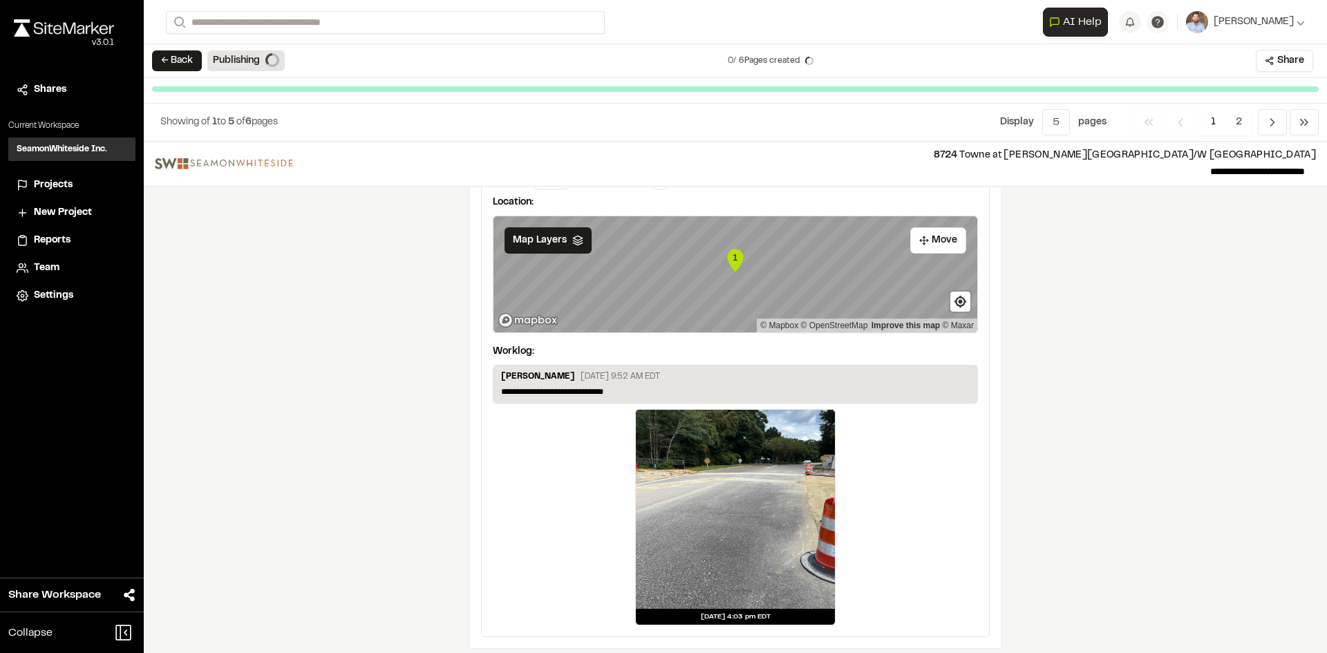
click at [56, 182] on span "Projects" at bounding box center [53, 185] width 39 height 15
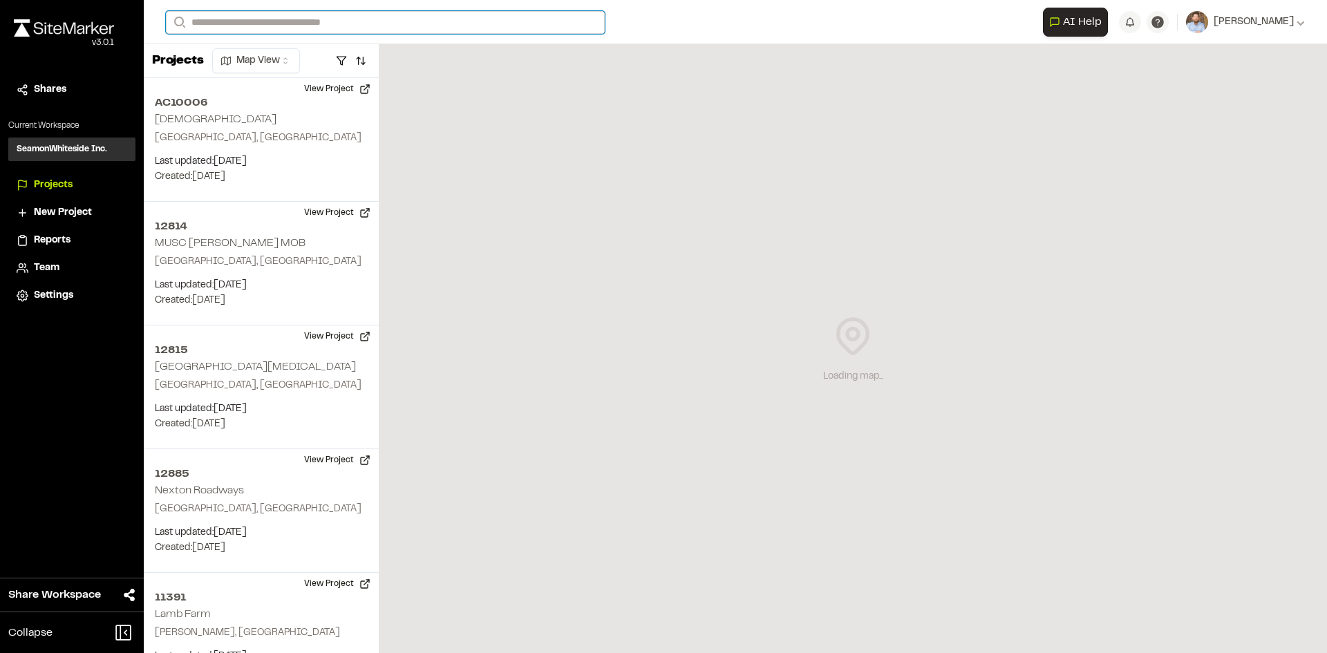
click at [272, 20] on input "Search" at bounding box center [385, 22] width 439 height 23
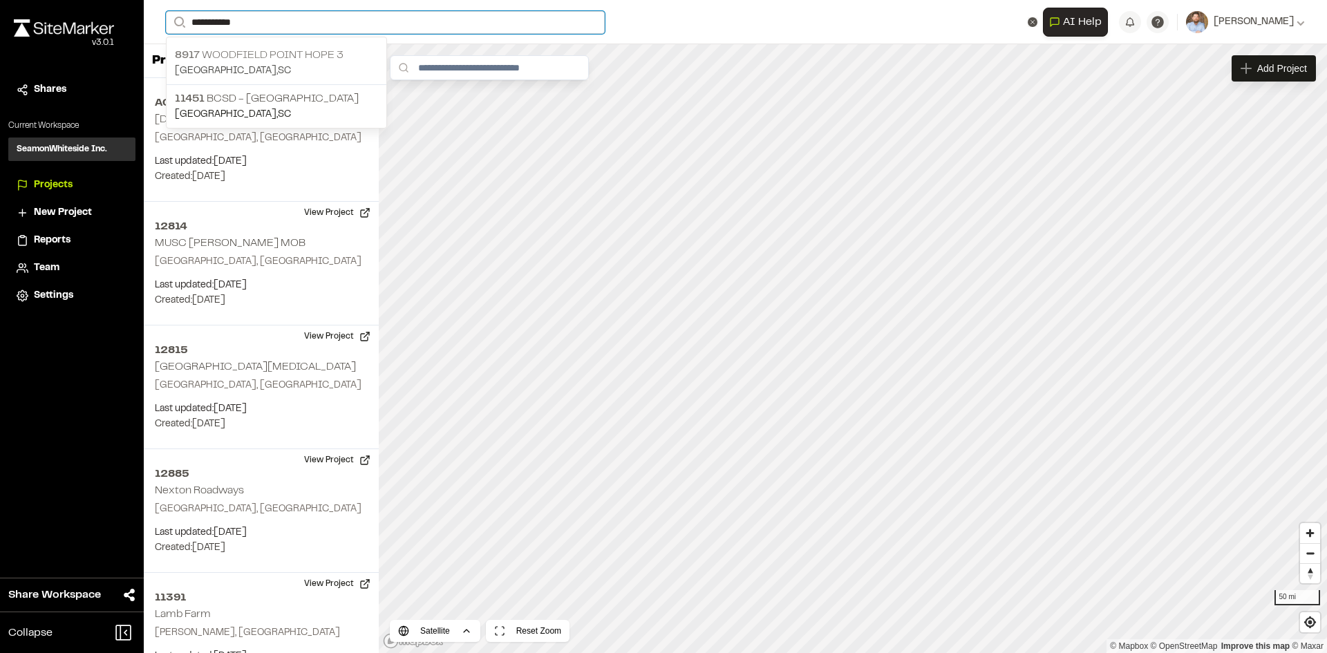
type input "**********"
click at [283, 66] on p "Charleston , SC" at bounding box center [276, 71] width 203 height 15
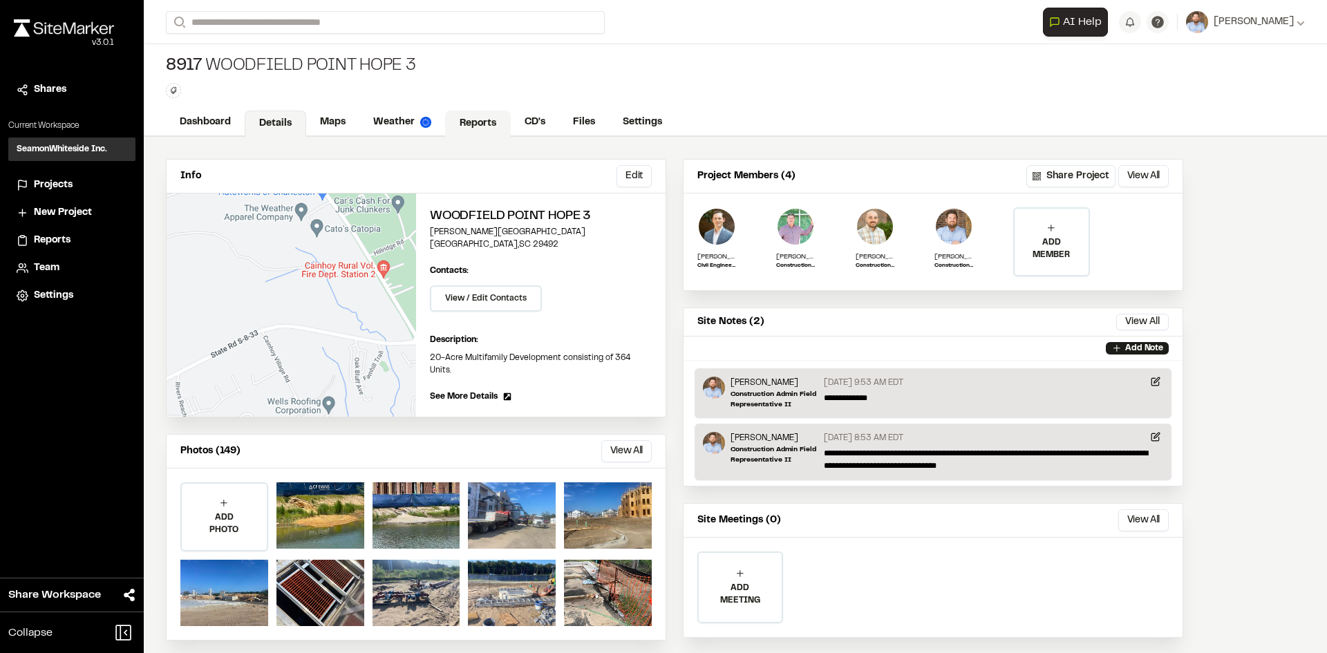
click at [487, 118] on link "Reports" at bounding box center [478, 124] width 66 height 26
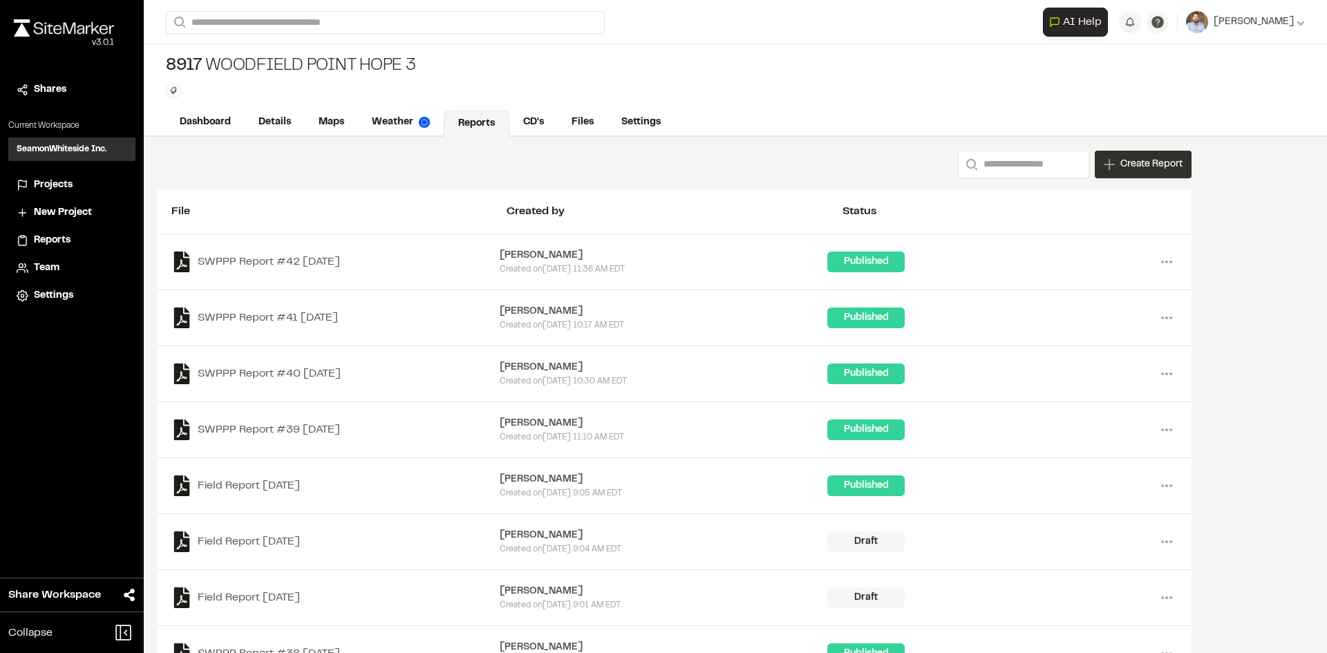
click at [1140, 174] on div "Create Report" at bounding box center [1143, 165] width 97 height 28
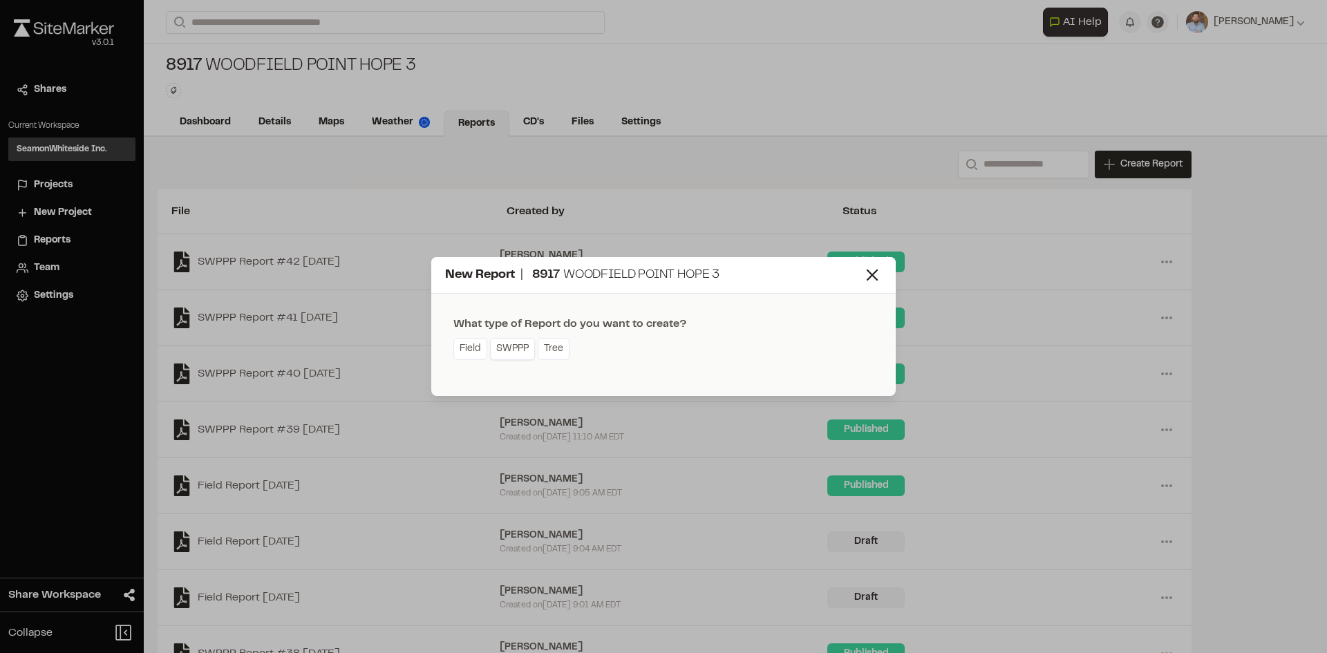
click at [516, 354] on link "SWPPP" at bounding box center [512, 349] width 45 height 22
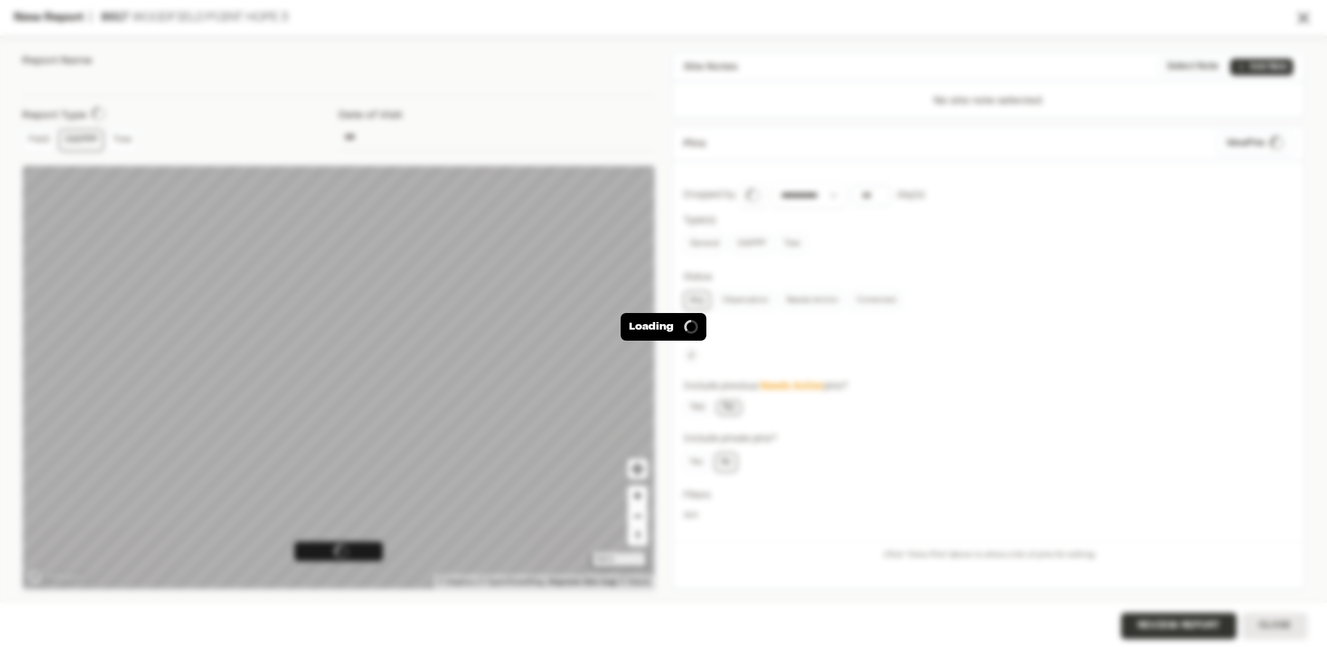
type input "**********"
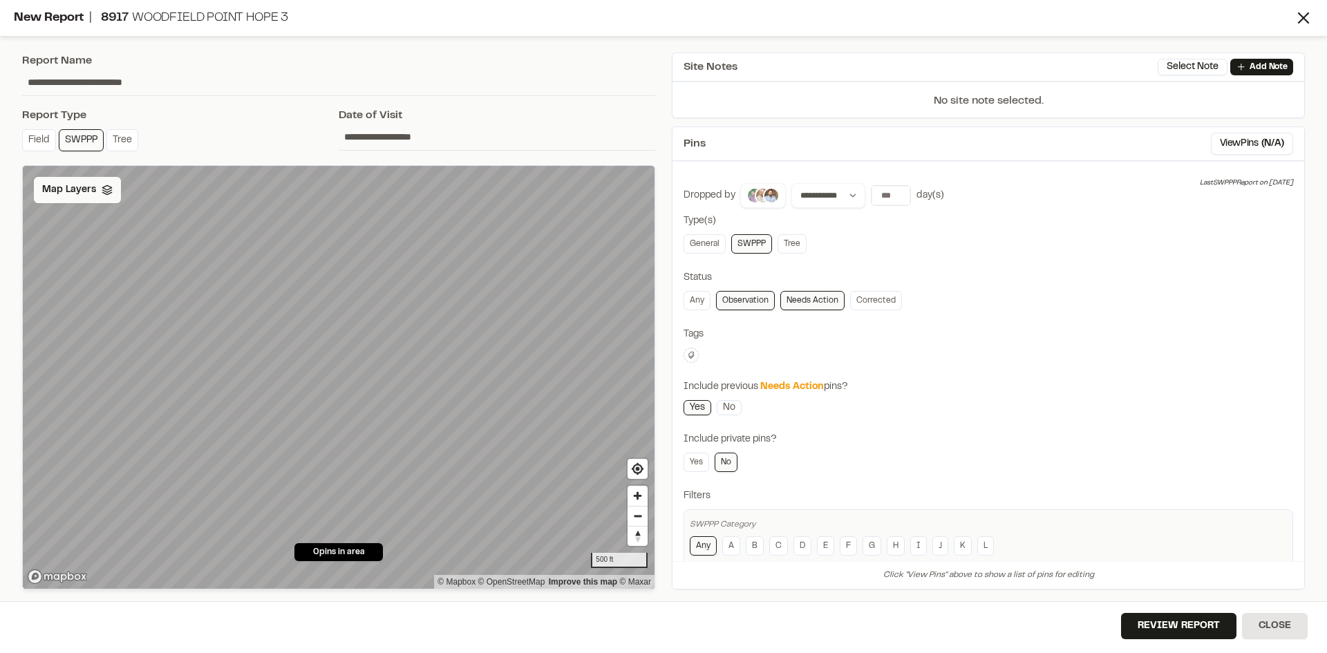
click at [83, 191] on span "Map Layers" at bounding box center [69, 189] width 54 height 15
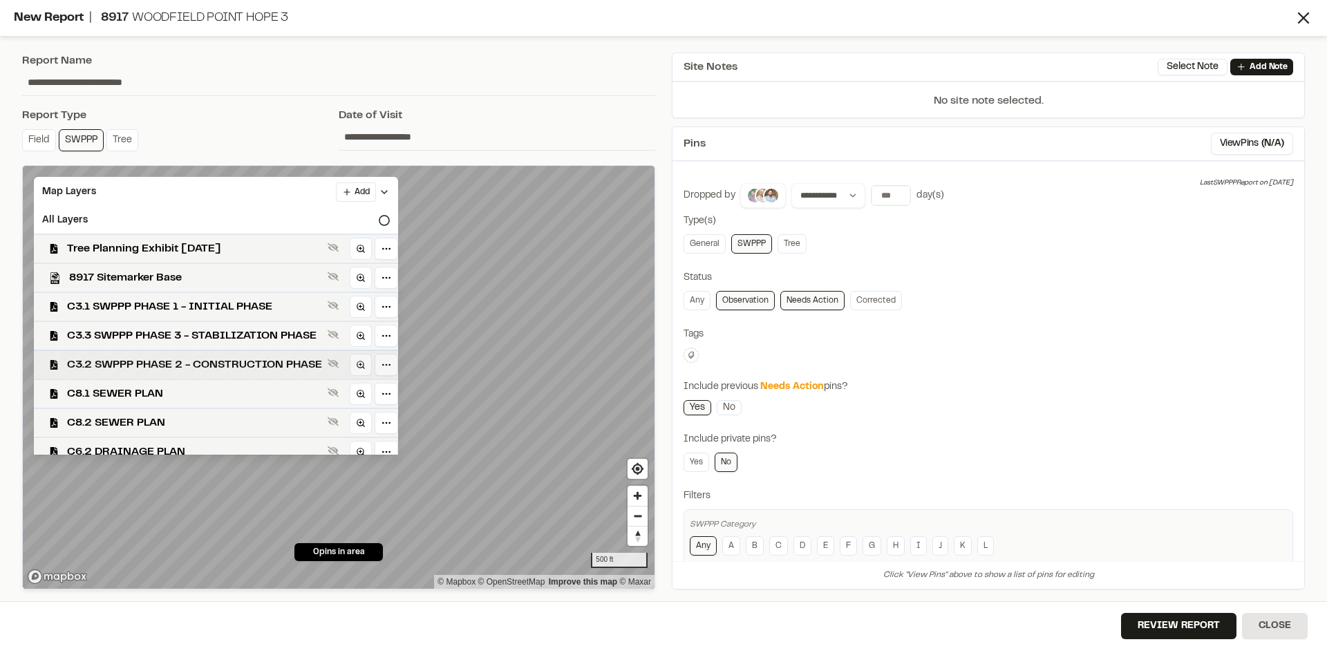
click at [215, 366] on span "C3.2 SWPPP PHASE 2 - CONSTRUCTION PHASE" at bounding box center [194, 365] width 255 height 17
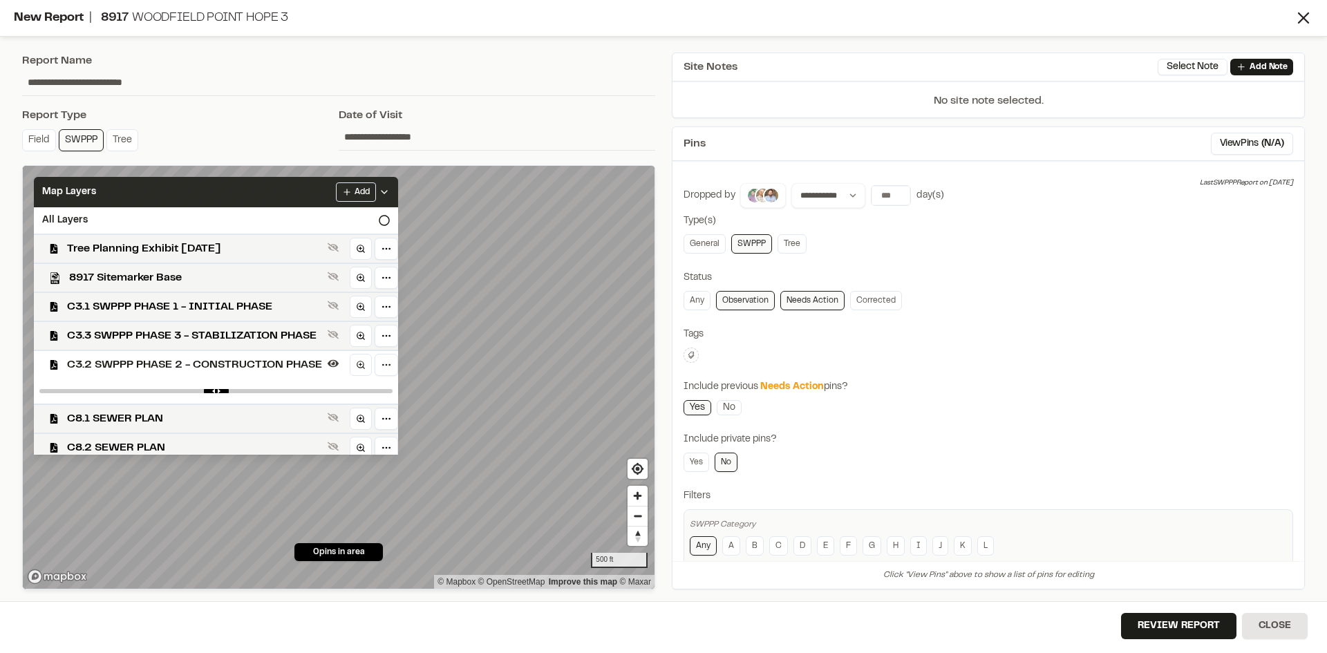
click at [398, 195] on div "Map Layers Add" at bounding box center [216, 192] width 364 height 30
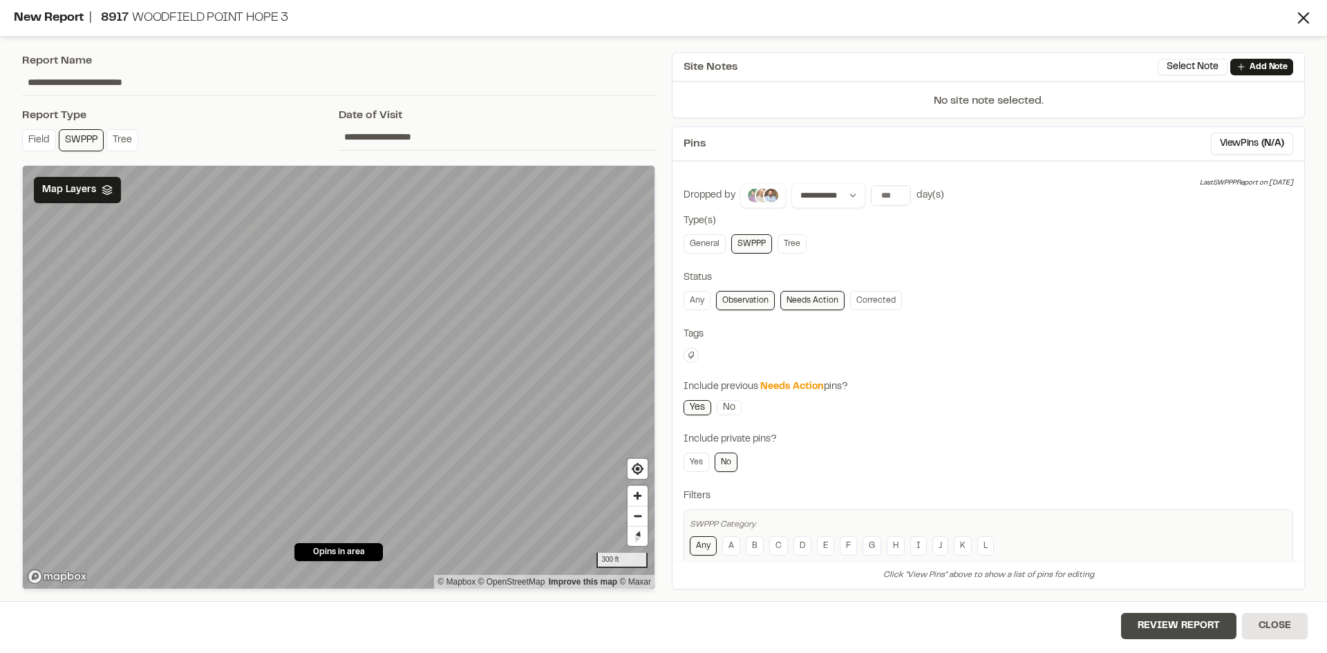
click at [1170, 630] on button "Review Report" at bounding box center [1178, 626] width 115 height 26
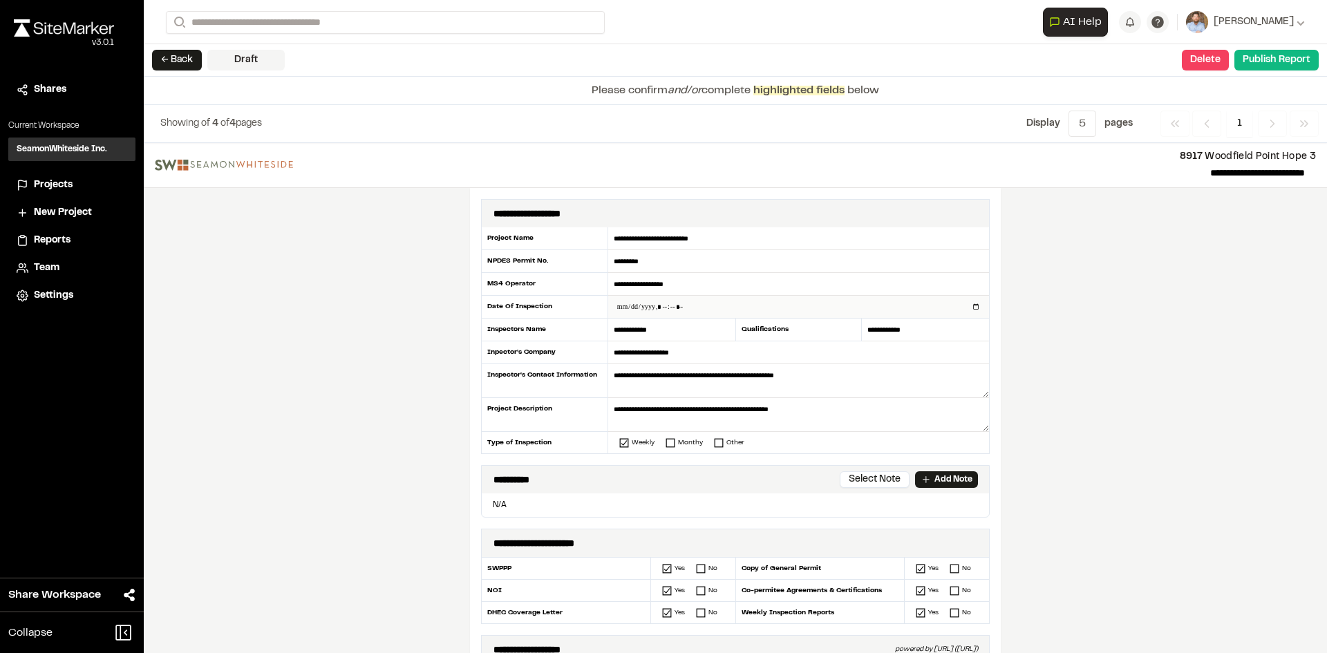
click at [968, 306] on input "datetime-local" at bounding box center [798, 307] width 381 height 22
type input "**********"
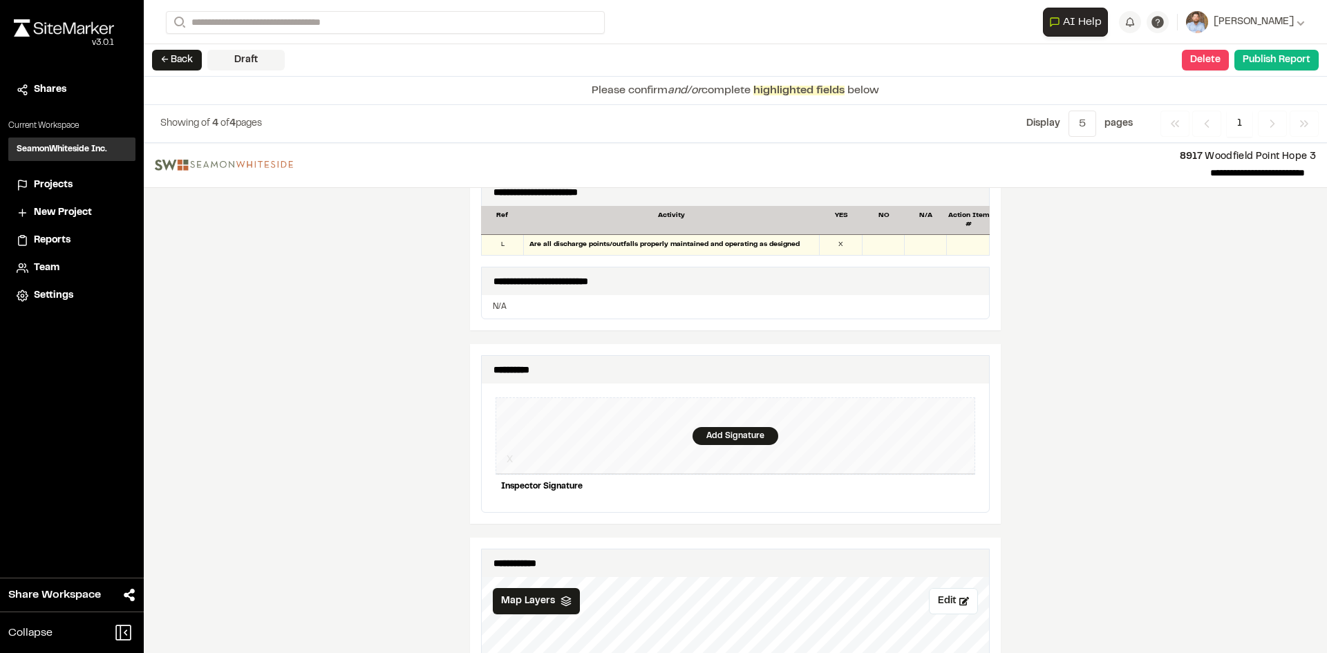
scroll to position [1175, 0]
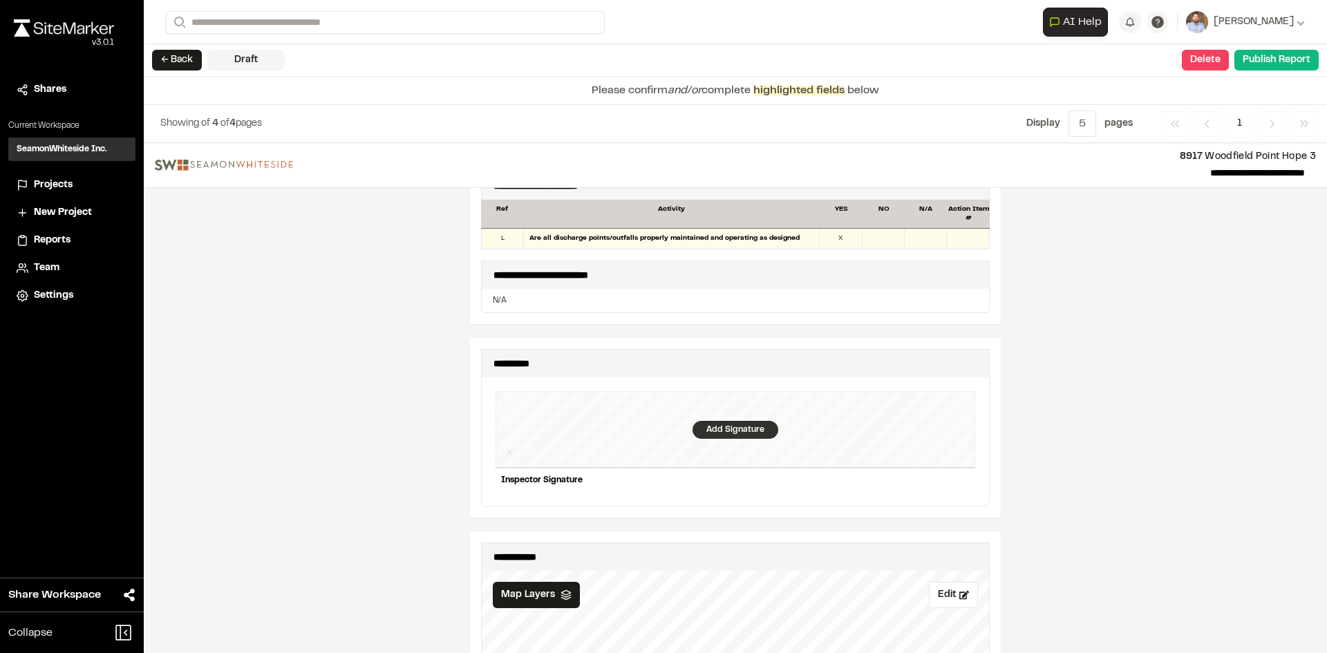
click at [729, 421] on div "Add Signature" at bounding box center [736, 430] width 86 height 18
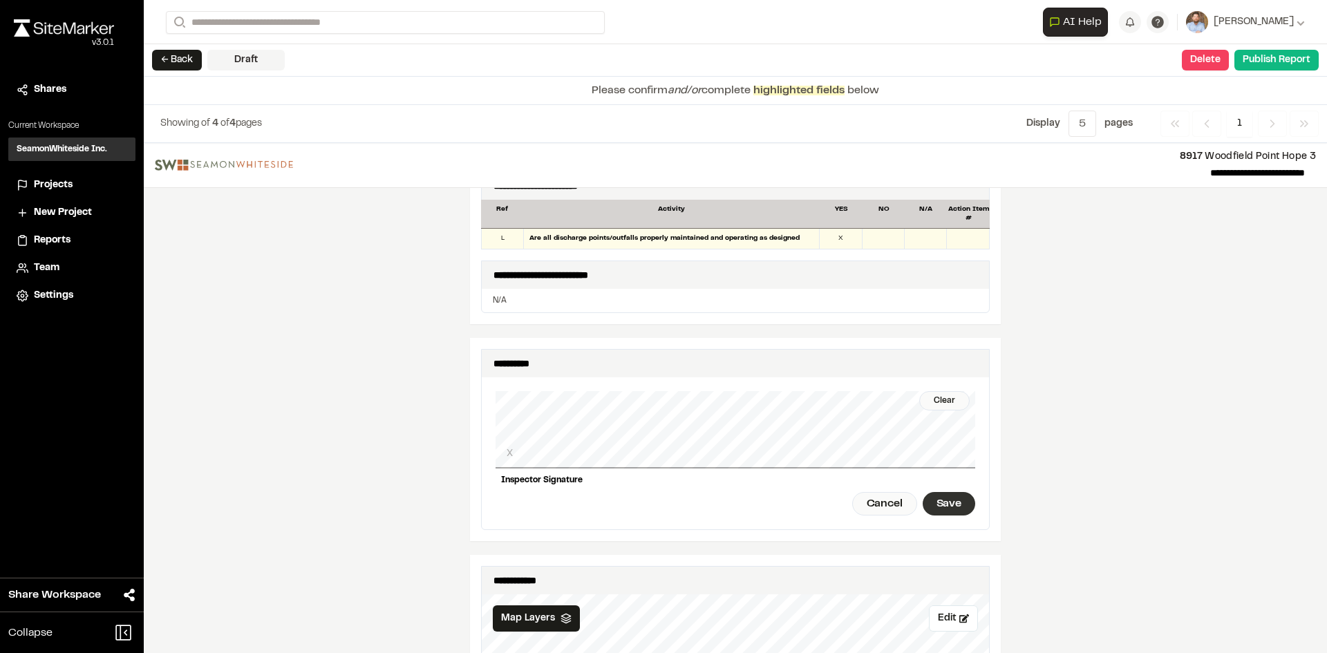
click at [943, 492] on div "Save" at bounding box center [949, 504] width 53 height 24
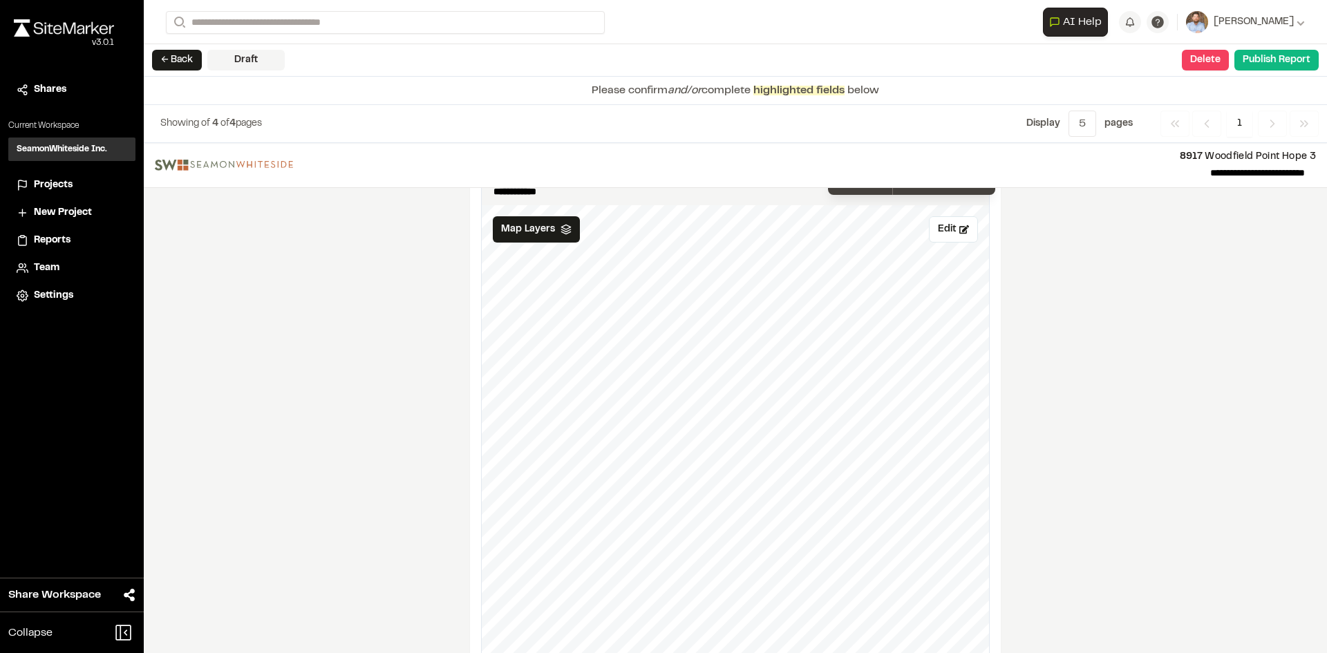
scroll to position [1452, 0]
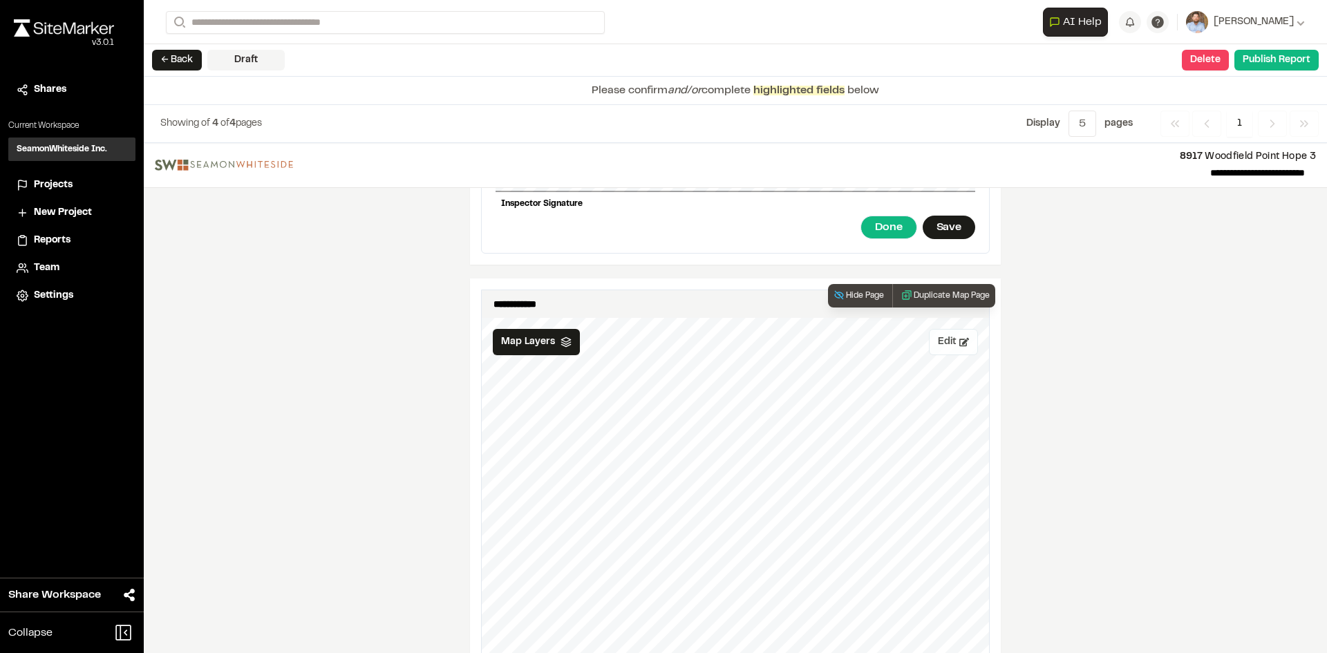
click at [946, 336] on button "Edit" at bounding box center [953, 342] width 49 height 26
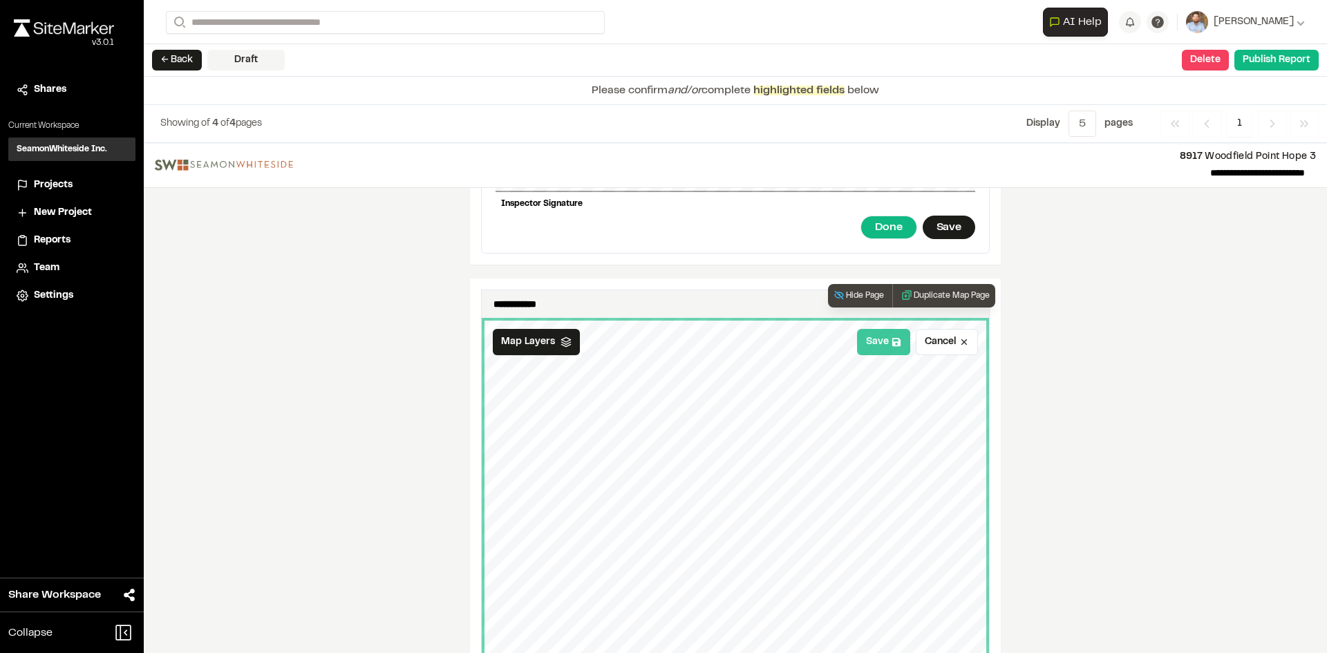
click at [874, 339] on button "Save" at bounding box center [883, 342] width 53 height 26
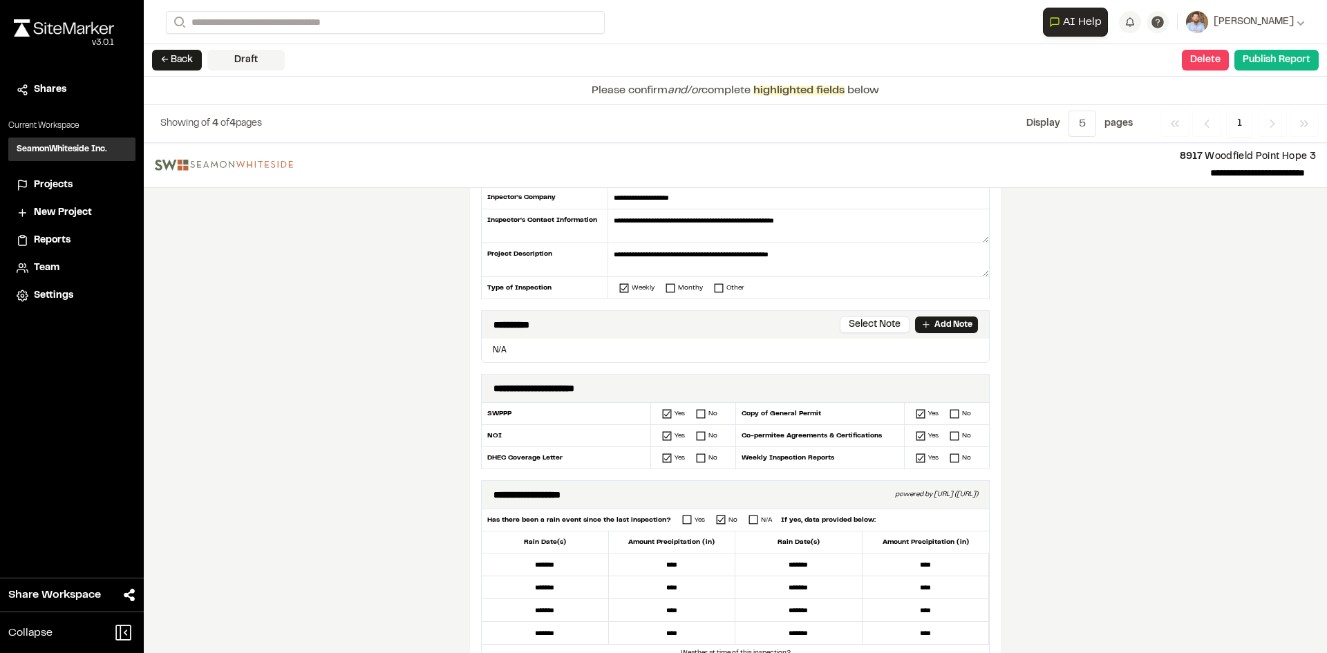
scroll to position [0, 0]
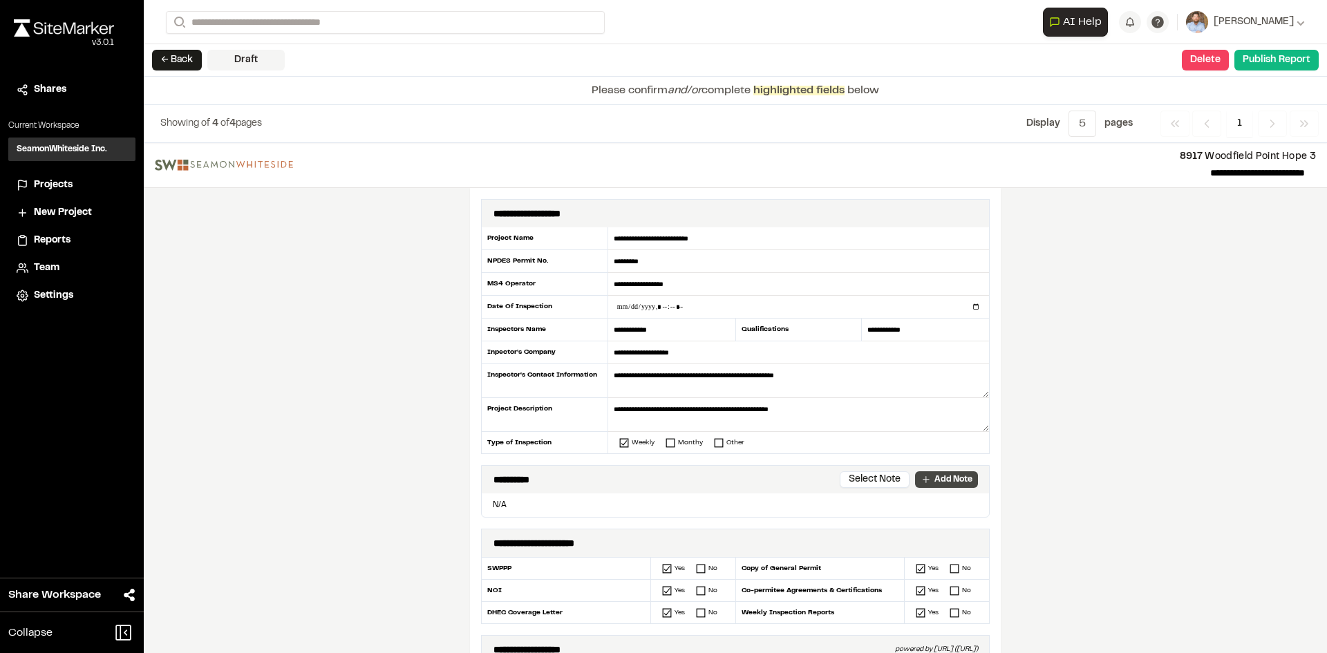
click at [942, 480] on p "Add Note" at bounding box center [954, 479] width 38 height 12
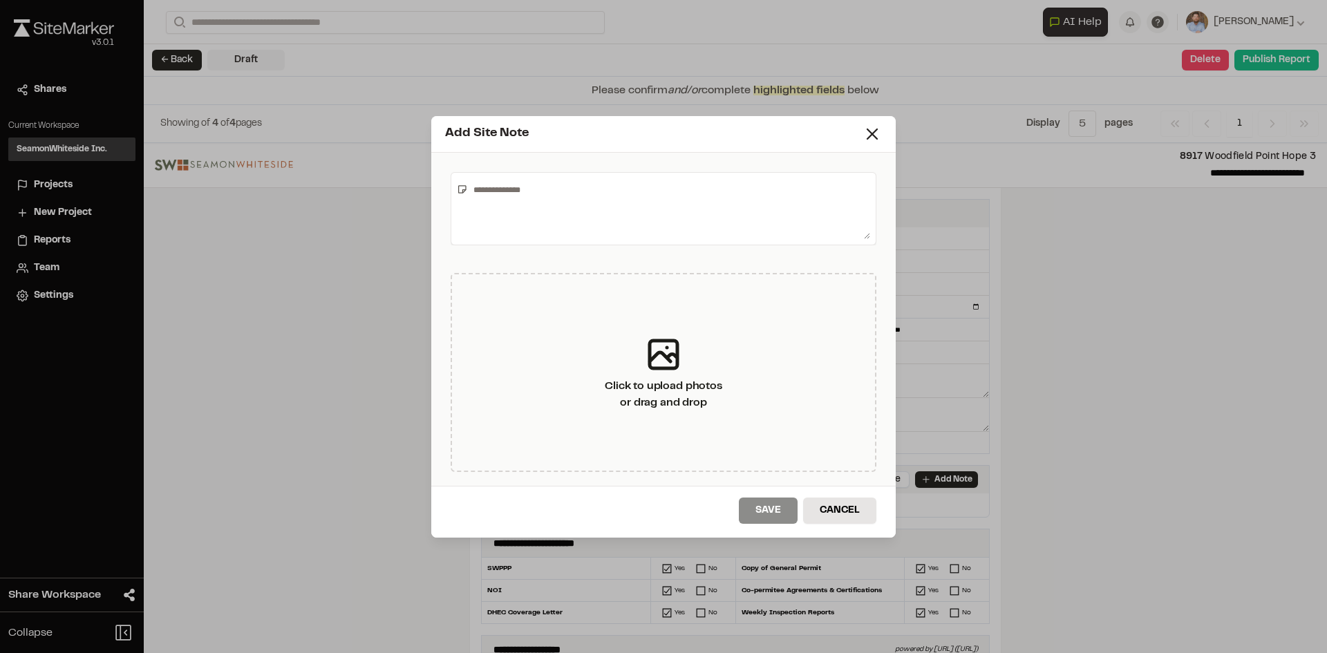
drag, startPoint x: 568, startPoint y: 214, endPoint x: 598, endPoint y: 142, distance: 77.8
click at [581, 196] on textarea at bounding box center [669, 208] width 402 height 61
type textarea "**********"
click at [779, 515] on button "Save" at bounding box center [768, 511] width 59 height 26
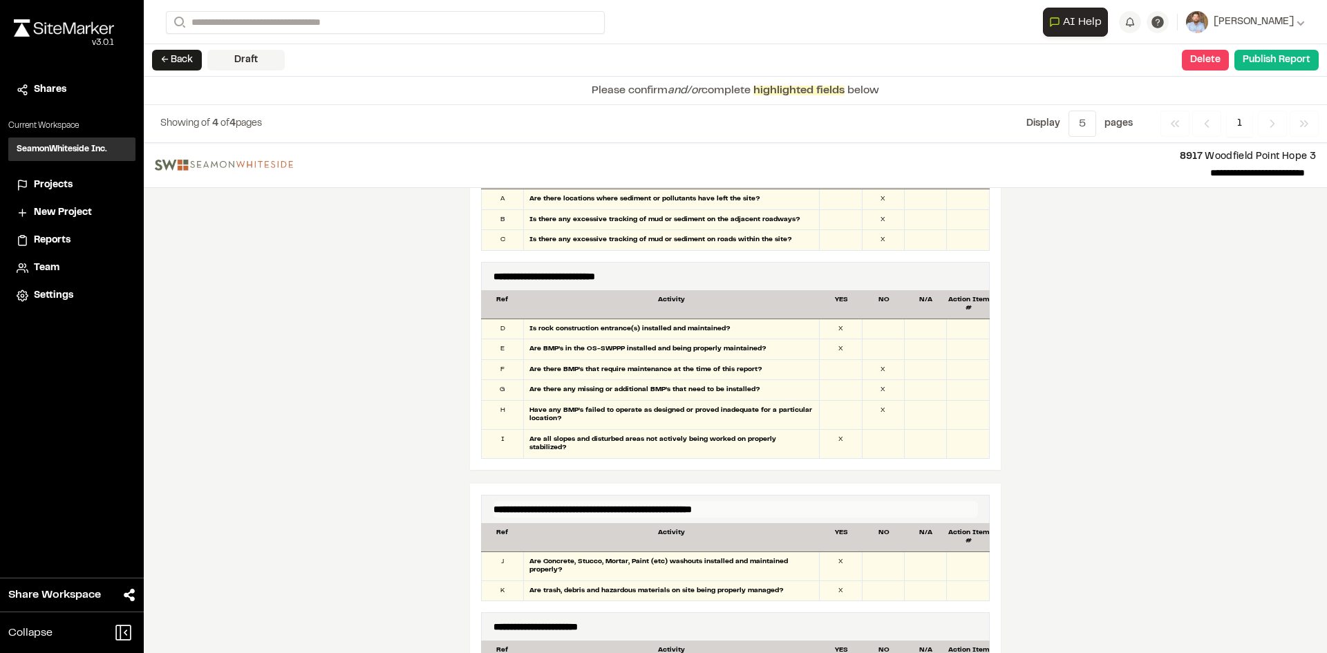
scroll to position [829, 0]
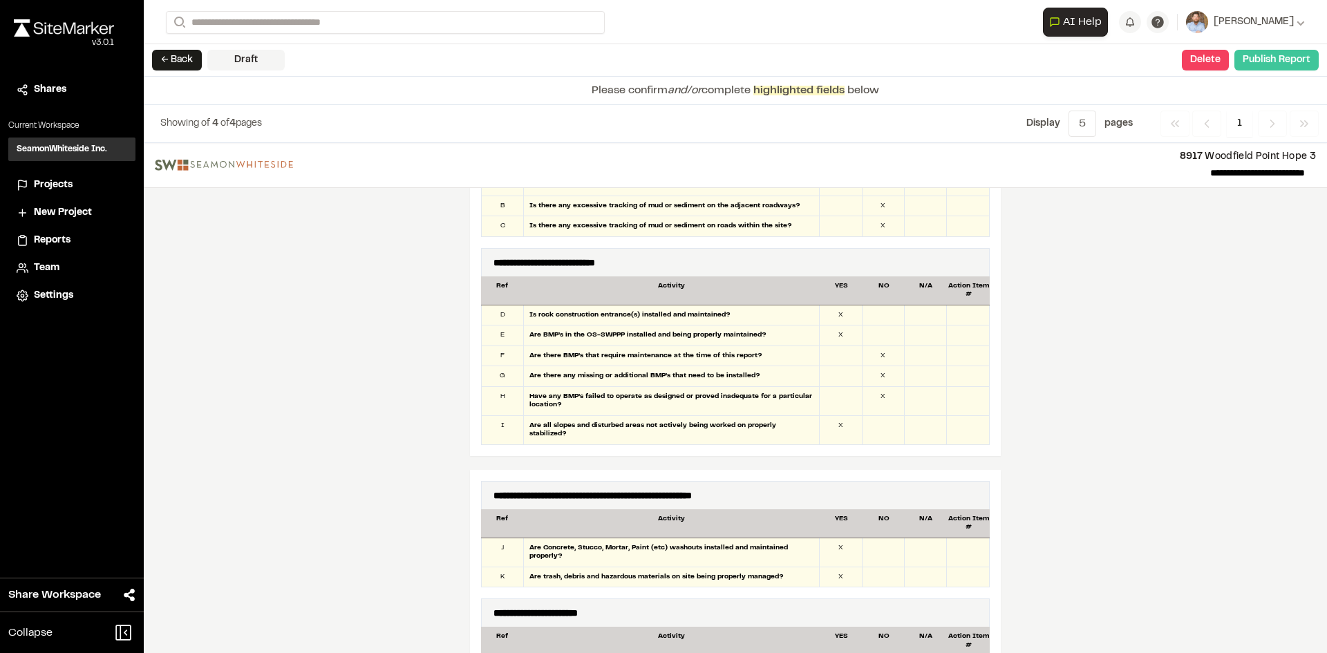
click at [1273, 63] on button "Publish Report" at bounding box center [1276, 60] width 84 height 21
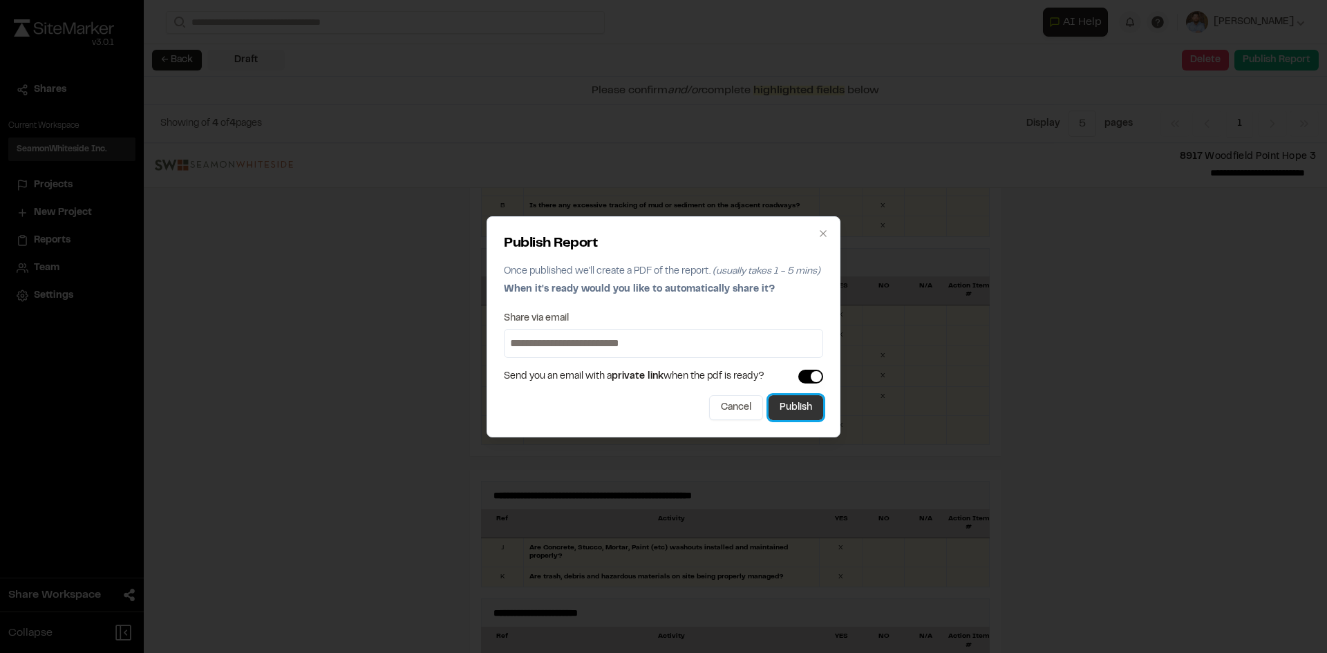
click at [803, 413] on button "Publish" at bounding box center [796, 407] width 55 height 25
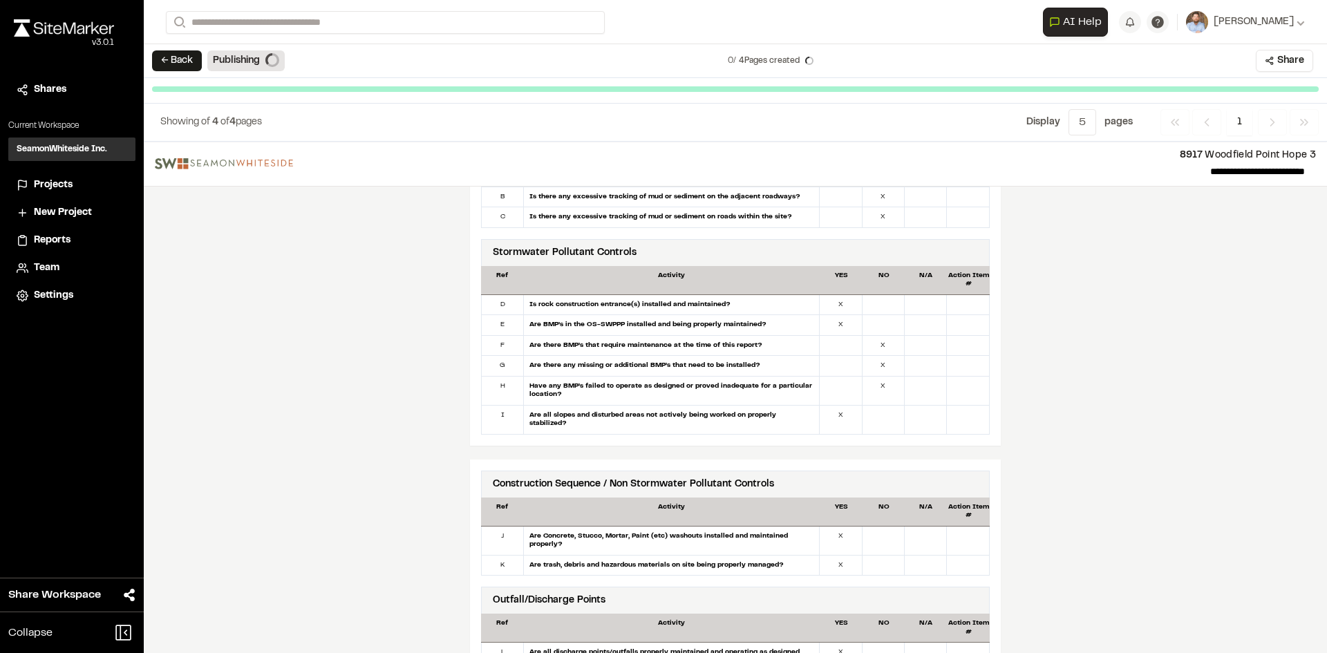
click at [50, 181] on span "Projects" at bounding box center [53, 185] width 39 height 15
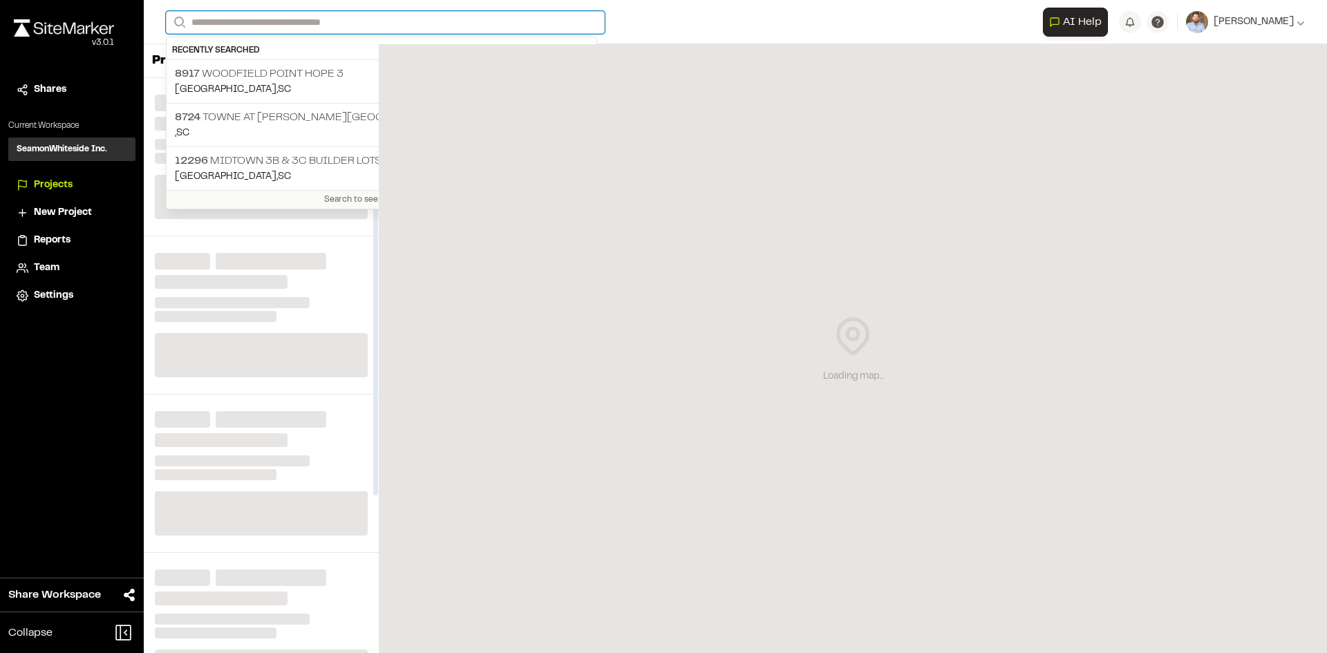
click at [245, 27] on input "Search" at bounding box center [385, 22] width 439 height 23
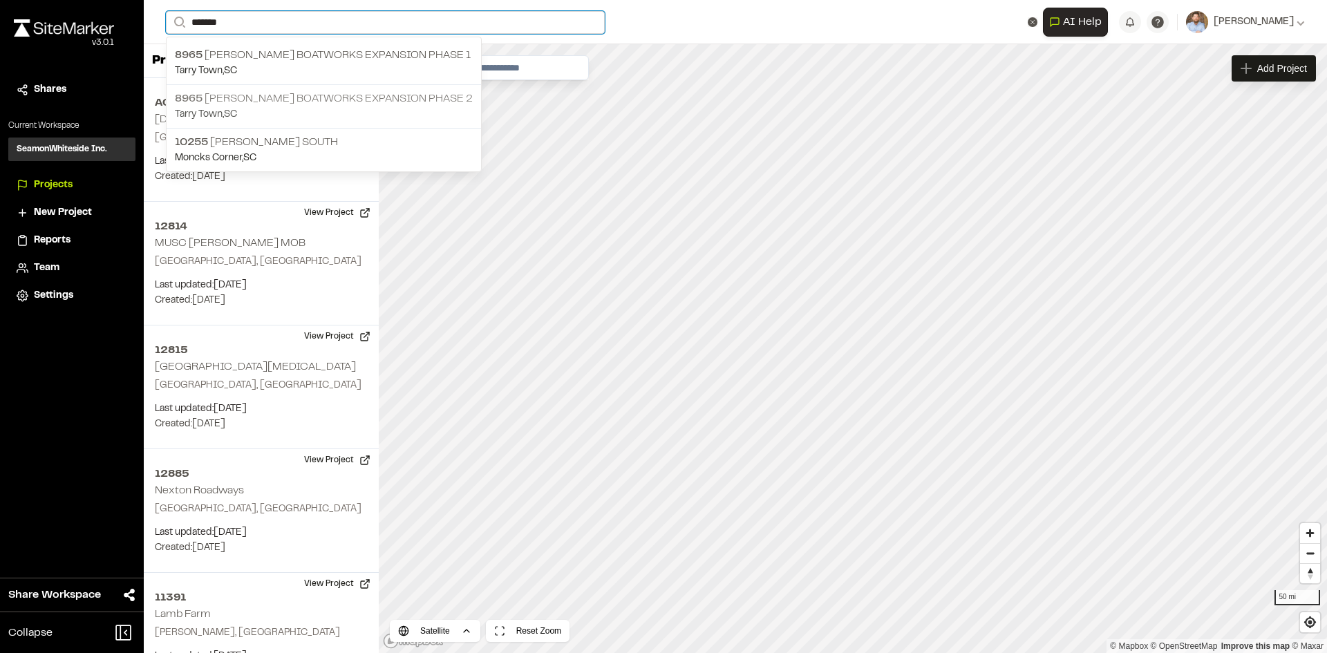
type input "*******"
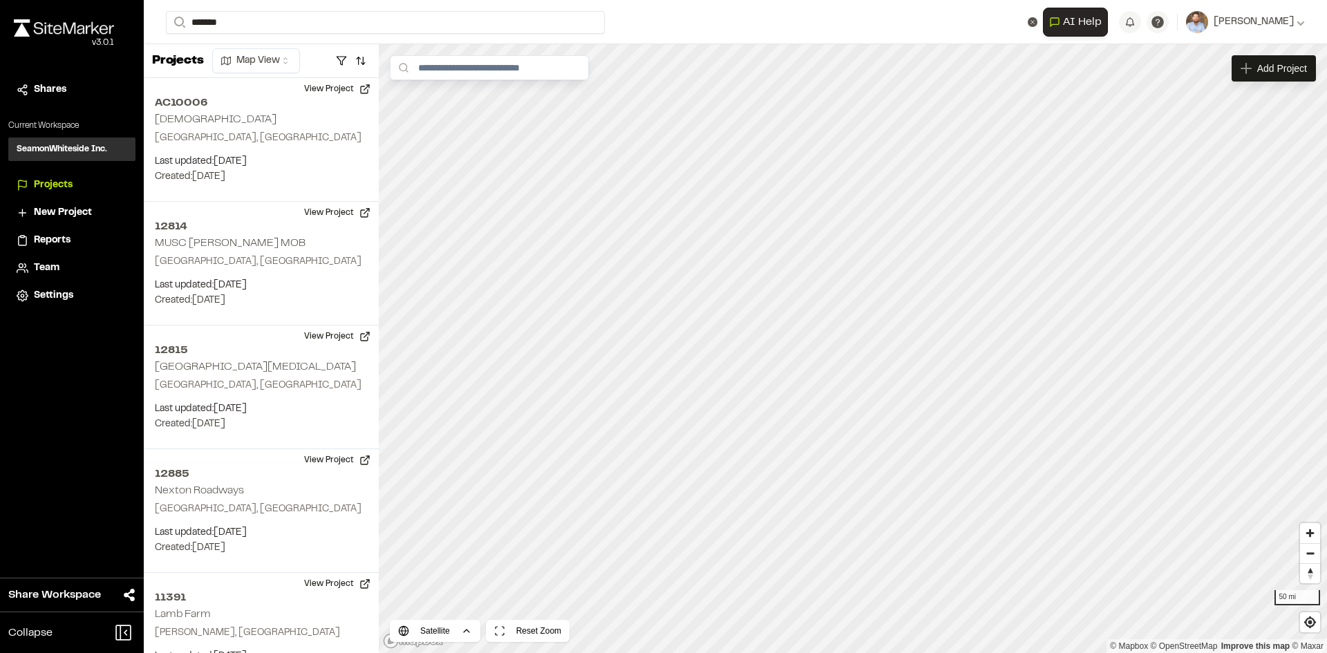
click at [326, 100] on p "8965 Freeman Boatworks Expansion phase 2" at bounding box center [324, 99] width 298 height 17
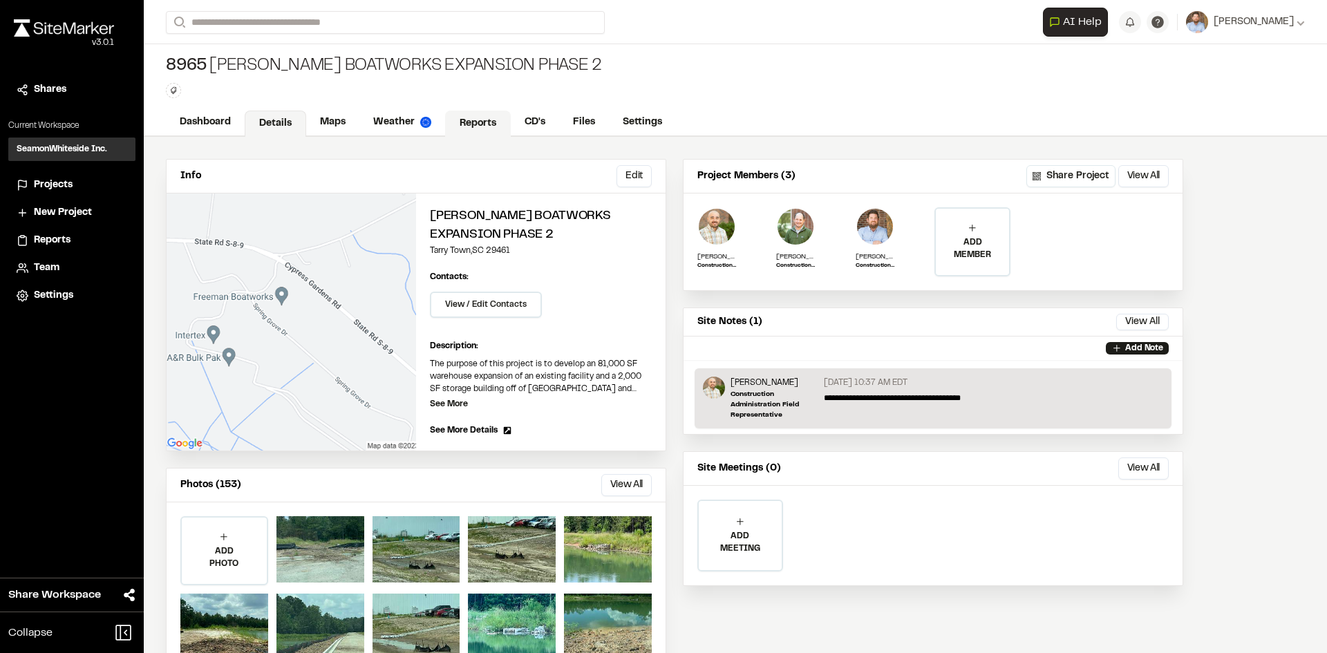
click at [461, 121] on link "Reports" at bounding box center [478, 124] width 66 height 26
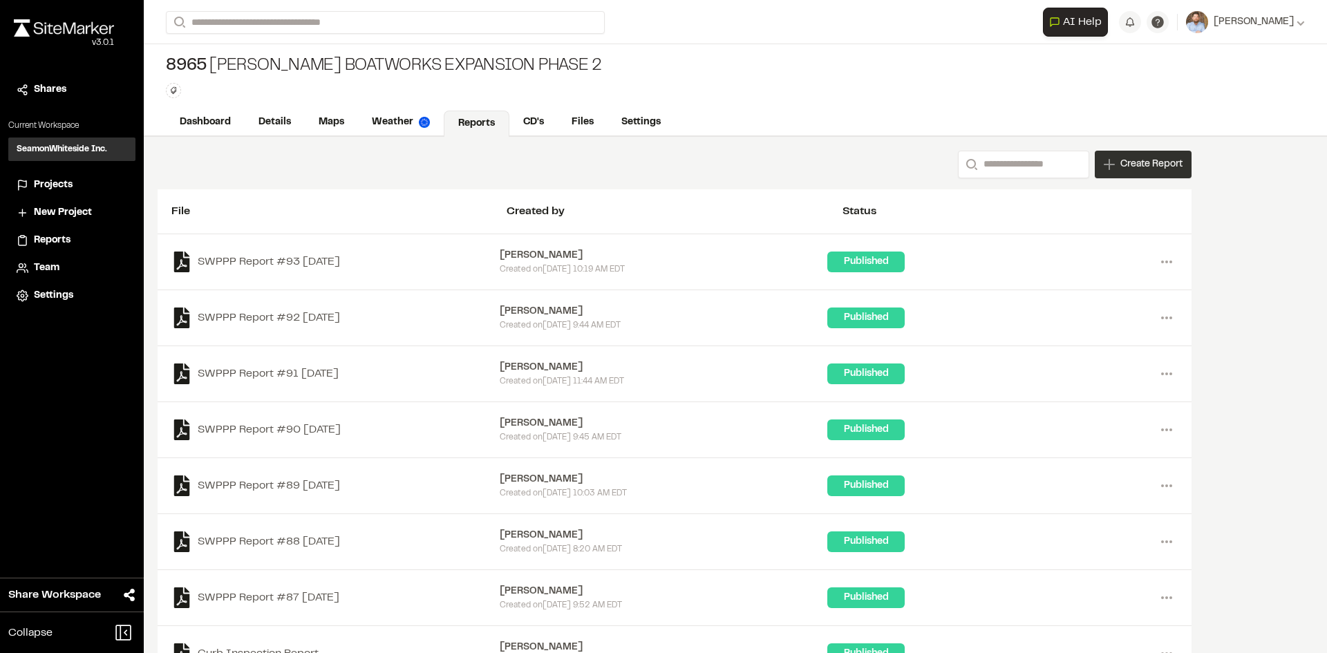
click at [1147, 166] on span "Create Report" at bounding box center [1151, 164] width 62 height 15
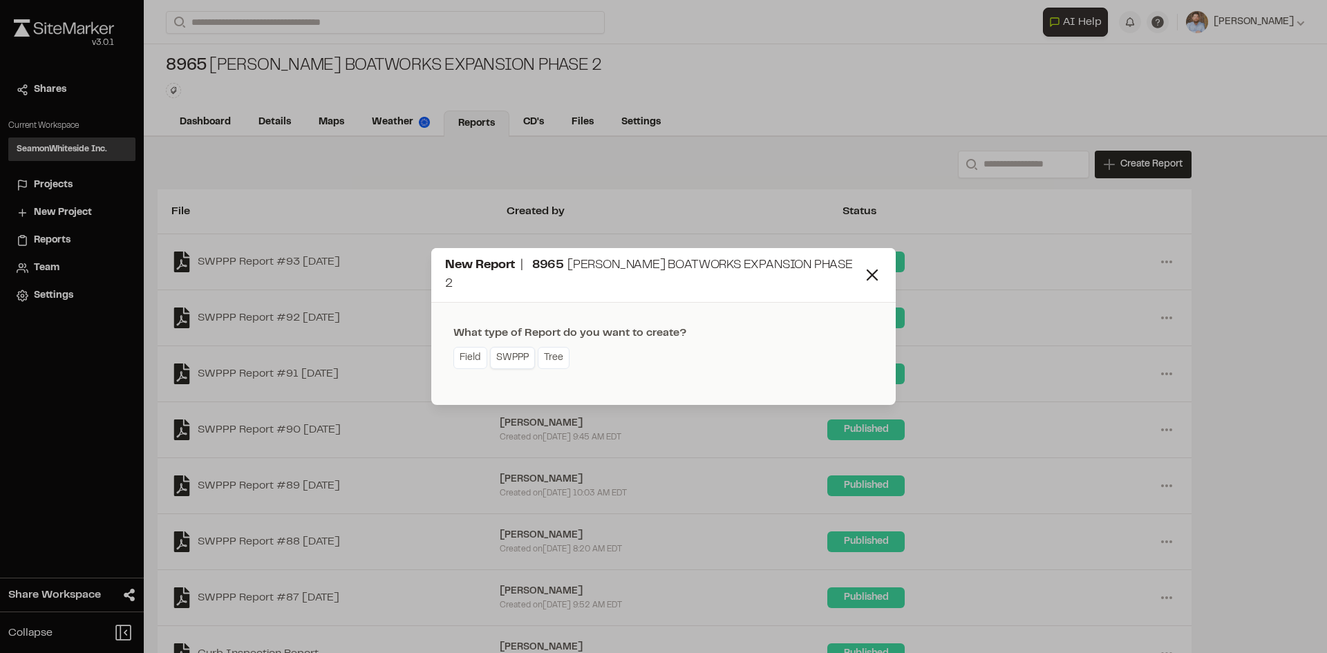
click at [525, 355] on link "SWPPP" at bounding box center [512, 358] width 45 height 22
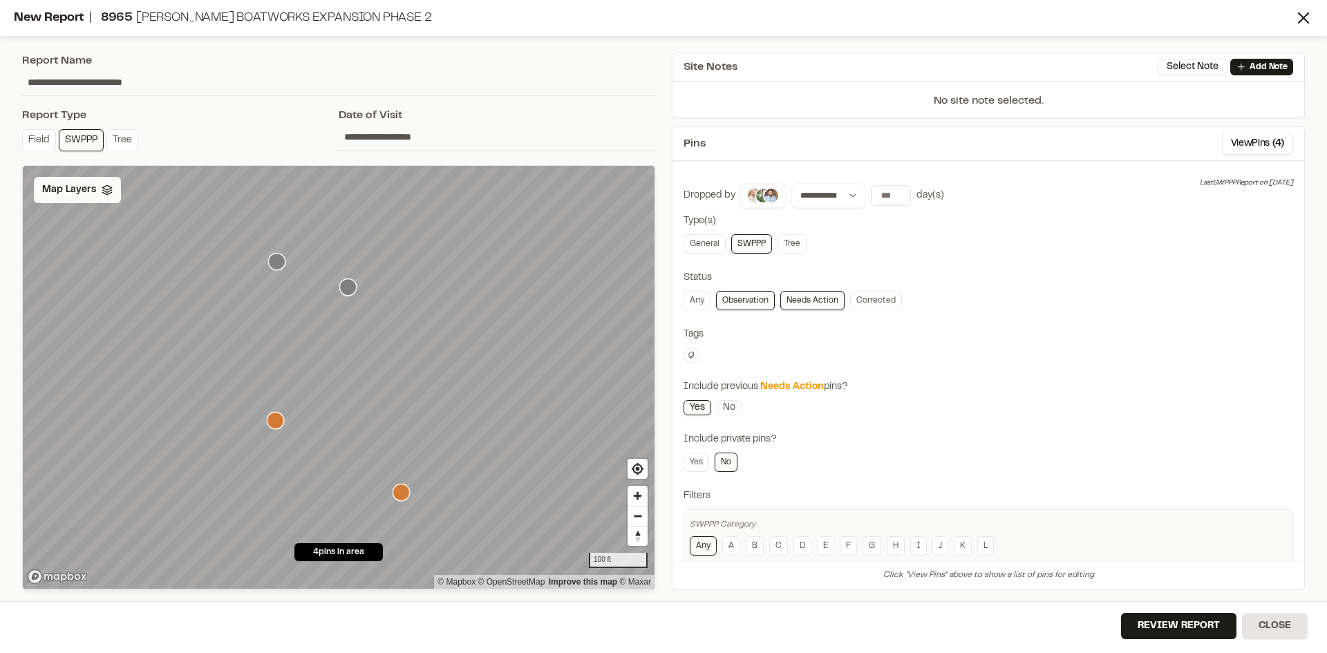
click at [91, 194] on span "Map Layers" at bounding box center [69, 189] width 54 height 15
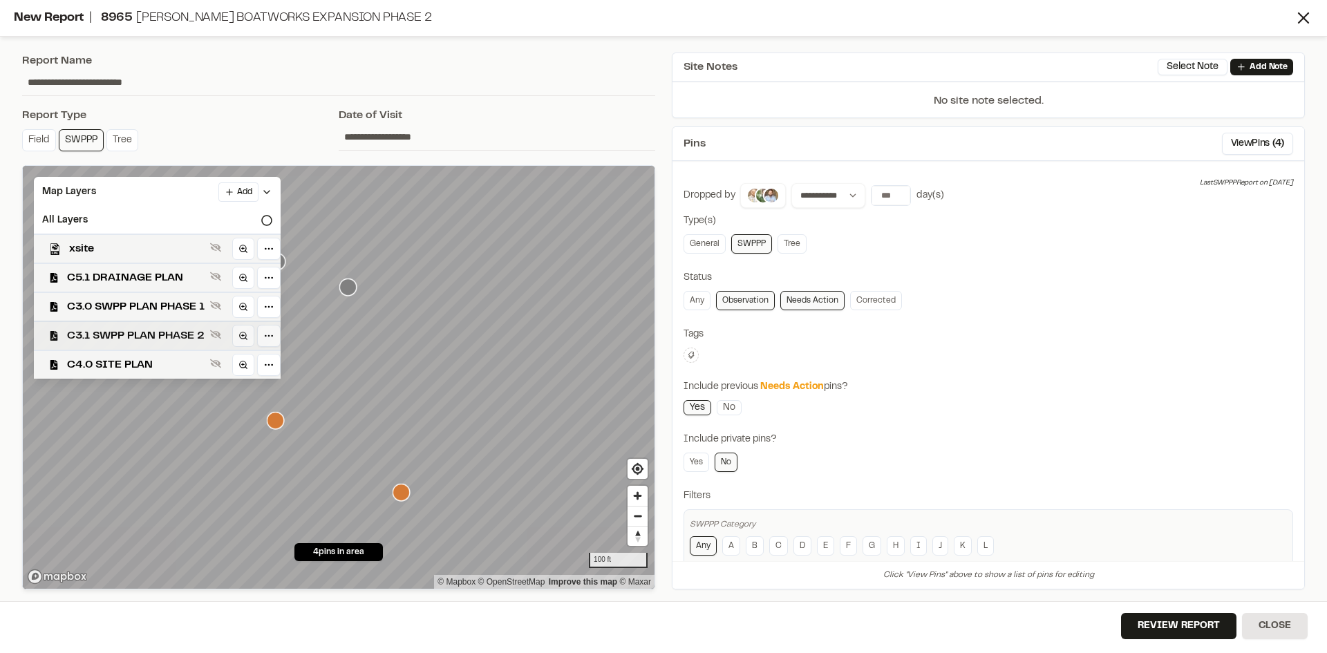
click at [154, 329] on span "C3.1 SWPP PLAN PHASE 2" at bounding box center [136, 336] width 138 height 17
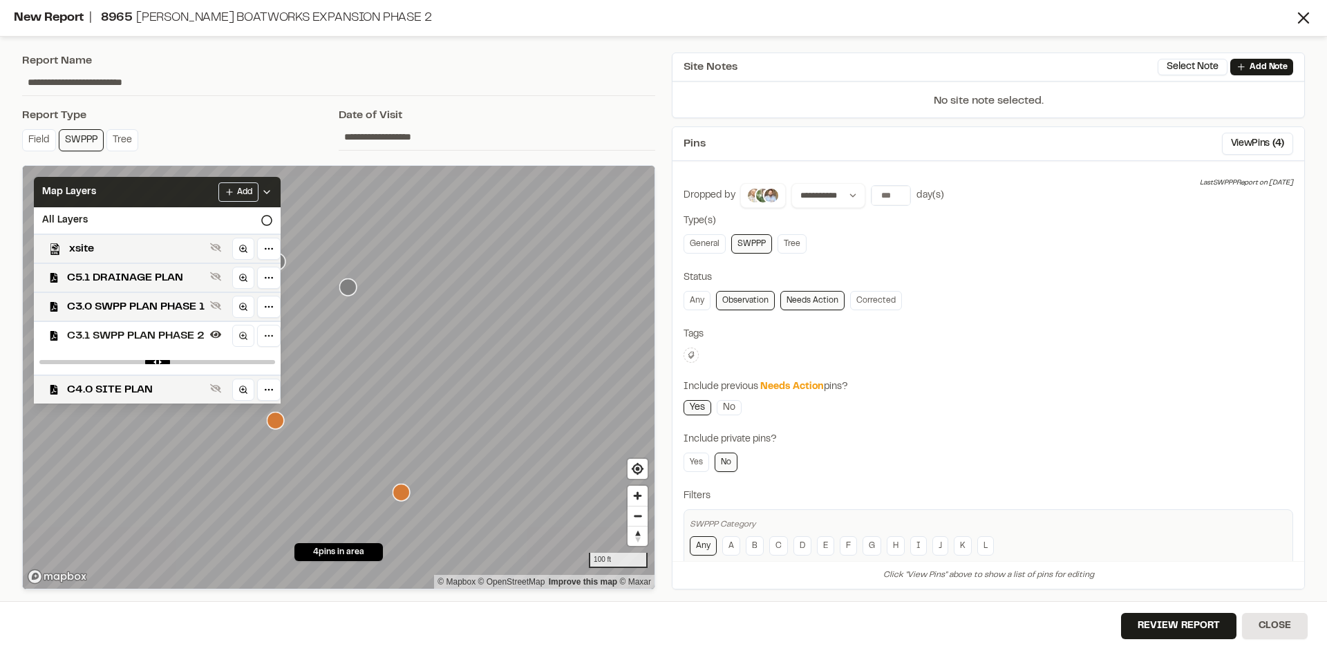
click at [270, 187] on icon at bounding box center [266, 192] width 11 height 11
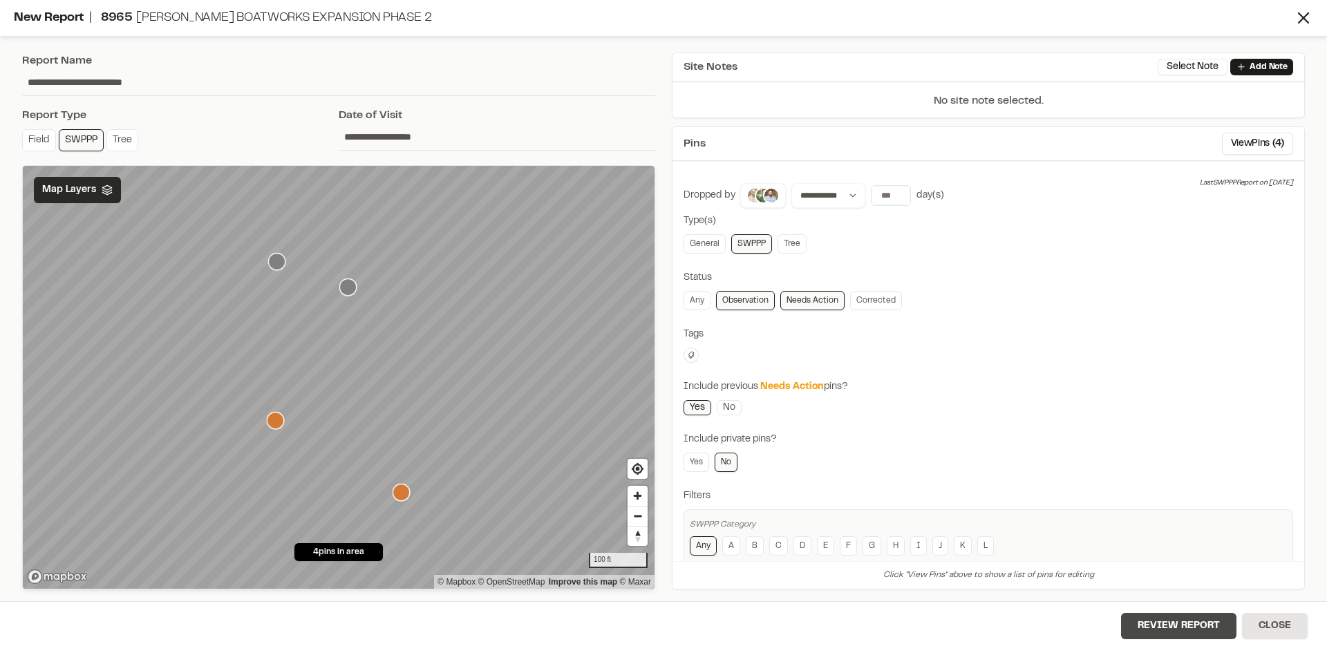
click at [1179, 632] on button "Review Report" at bounding box center [1178, 626] width 115 height 26
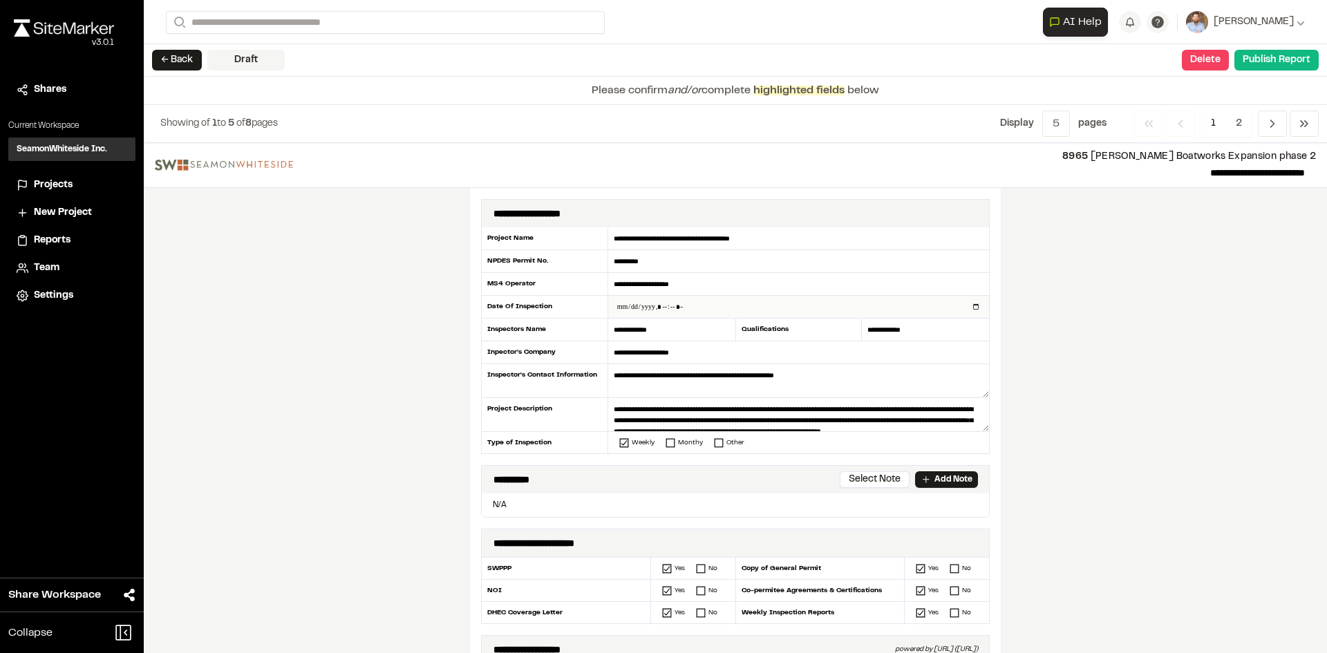
click at [973, 306] on input "datetime-local" at bounding box center [798, 307] width 381 height 22
type input "**********"
click at [445, 393] on div "**********" at bounding box center [735, 398] width 1183 height 510
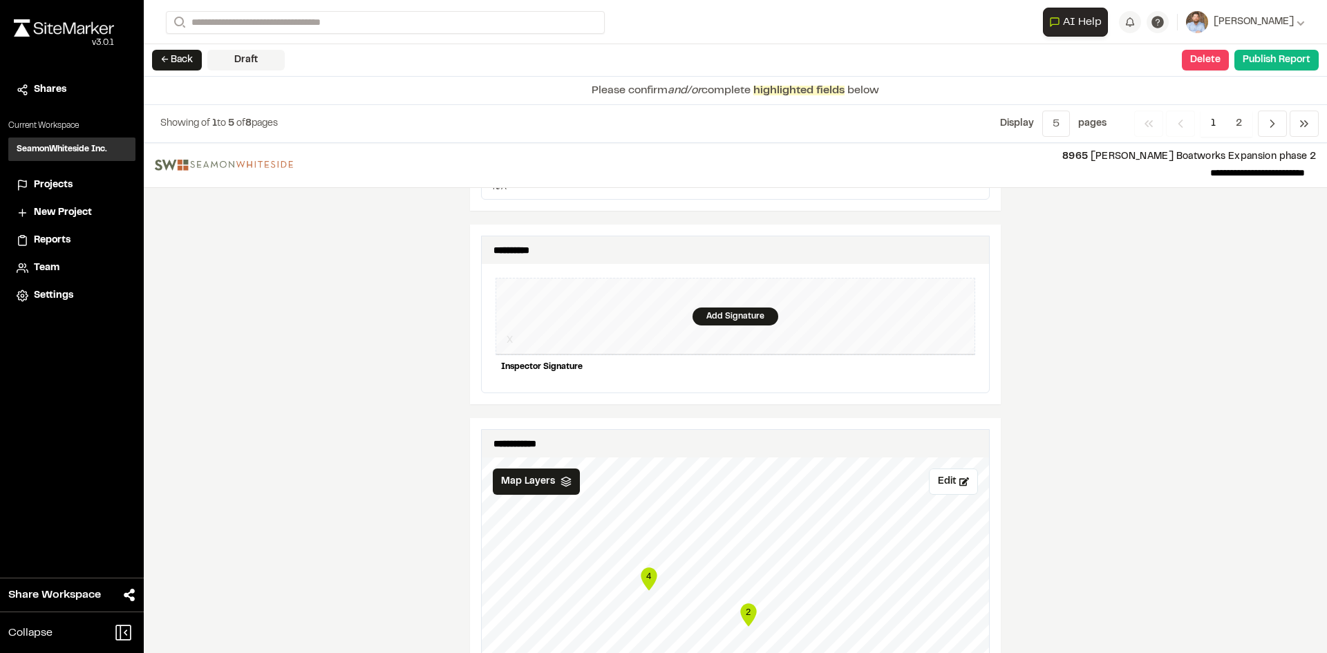
scroll to position [1313, 0]
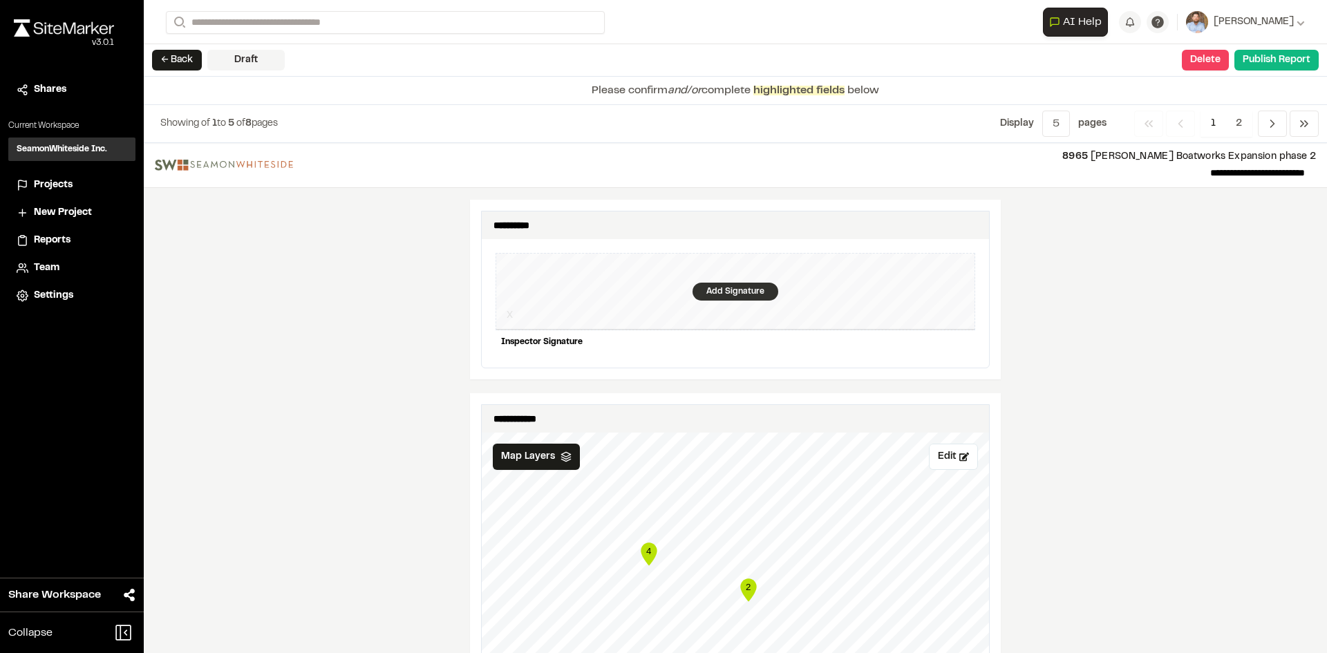
click at [718, 283] on div "Add Signature" at bounding box center [736, 292] width 86 height 18
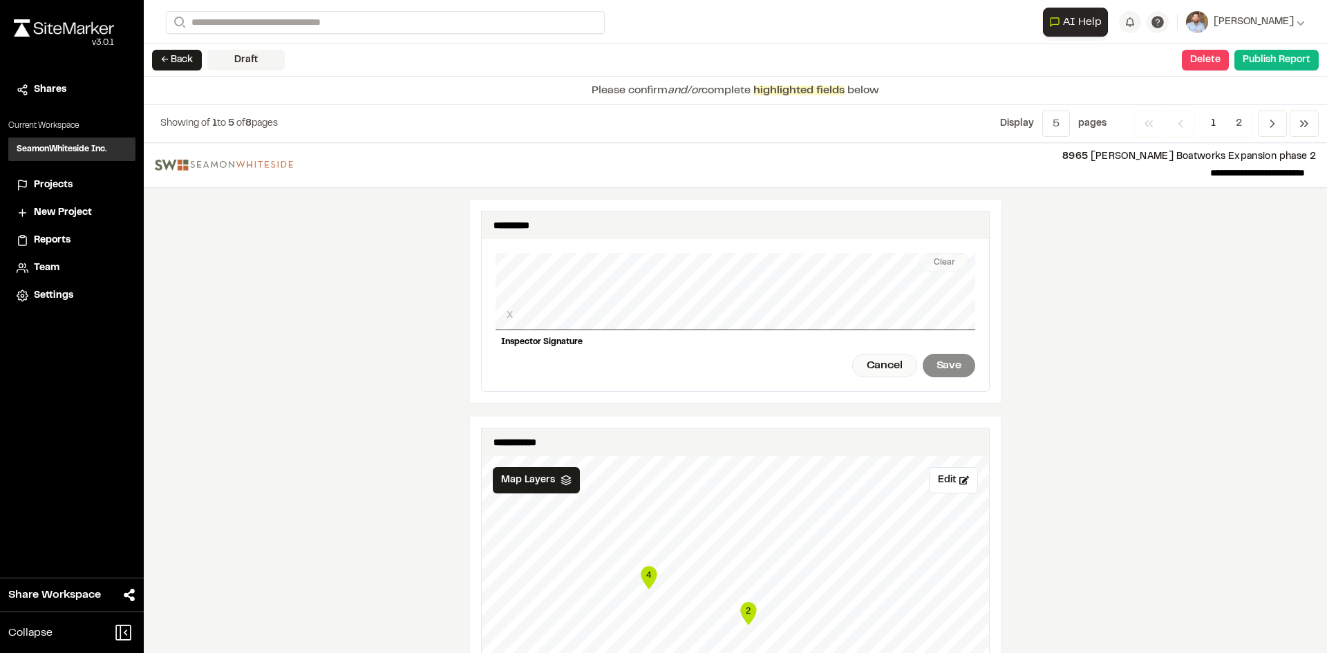
click at [540, 329] on div "Clear X Inspector Signature Cancel Save" at bounding box center [736, 315] width 480 height 152
click at [932, 253] on div "Clear" at bounding box center [944, 262] width 50 height 19
click at [947, 355] on div "Save" at bounding box center [949, 366] width 53 height 24
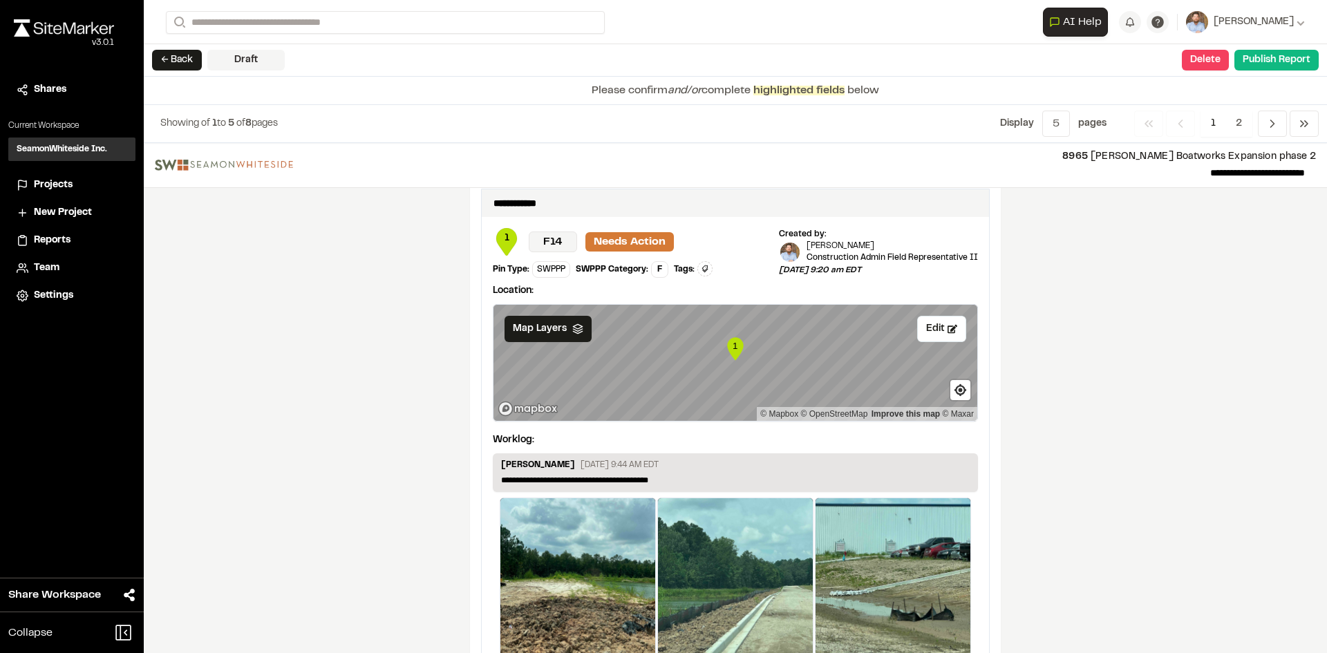
scroll to position [2256, 0]
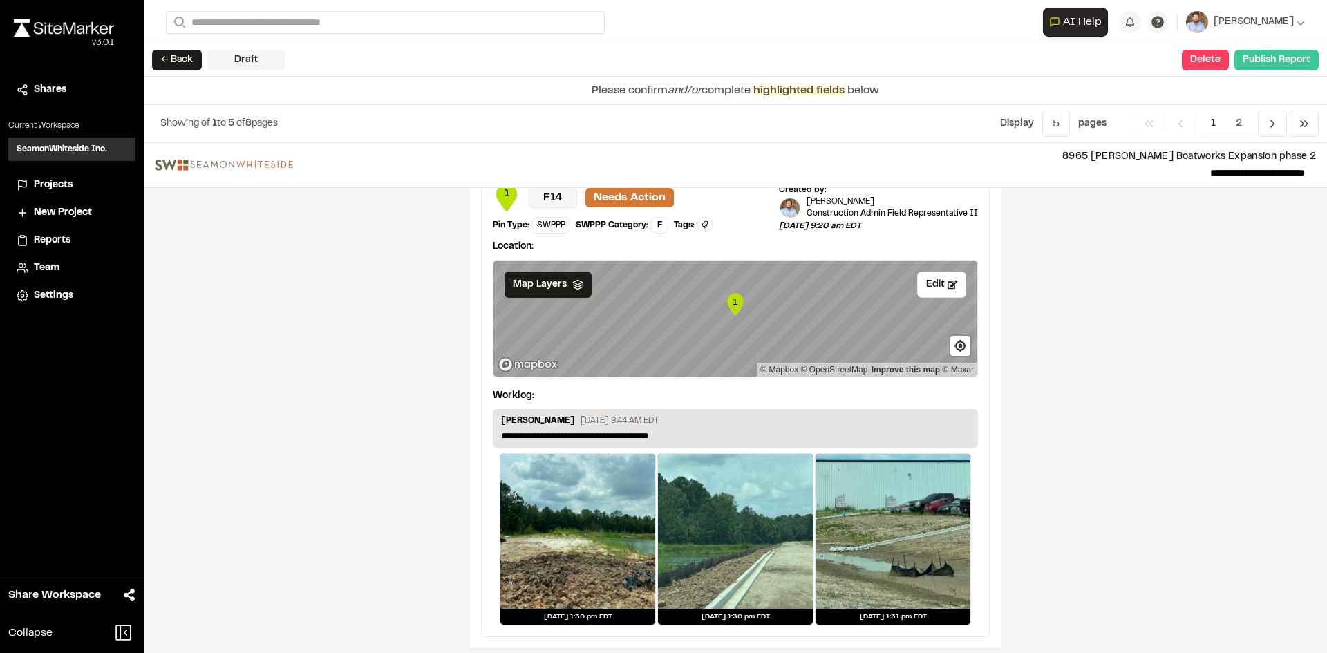
click at [1295, 63] on button "Publish Report" at bounding box center [1276, 60] width 84 height 21
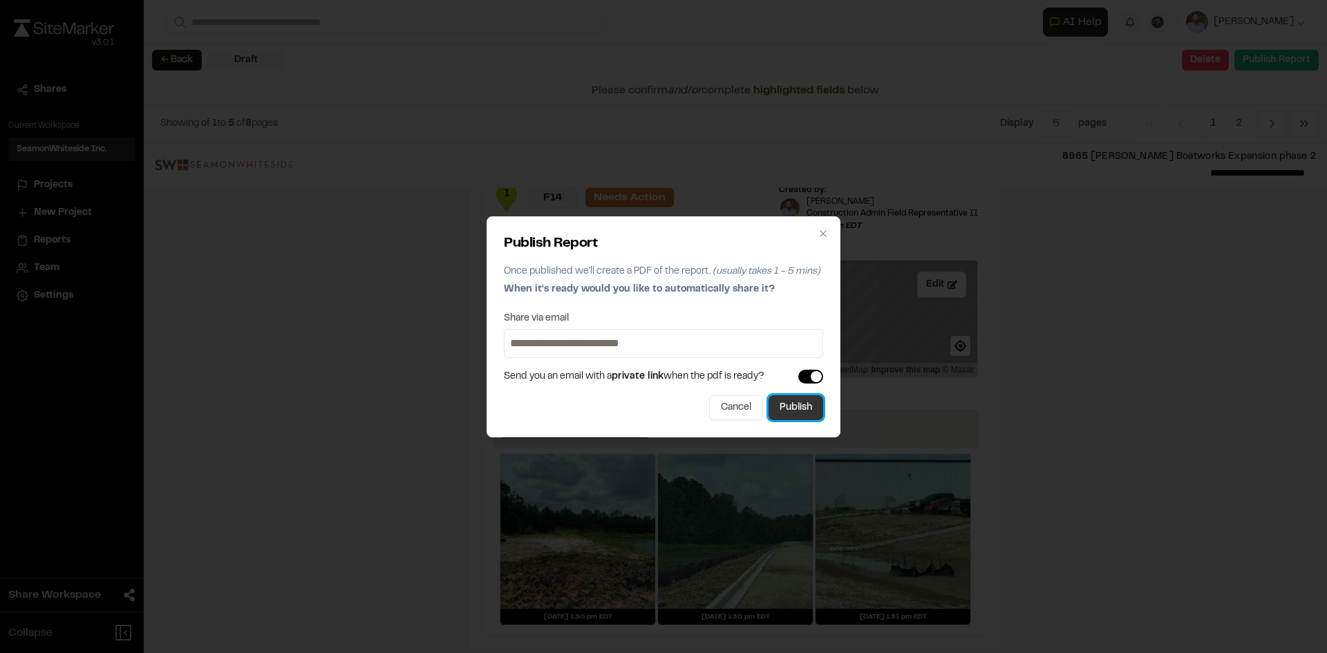
click at [800, 412] on button "Publish" at bounding box center [796, 407] width 55 height 25
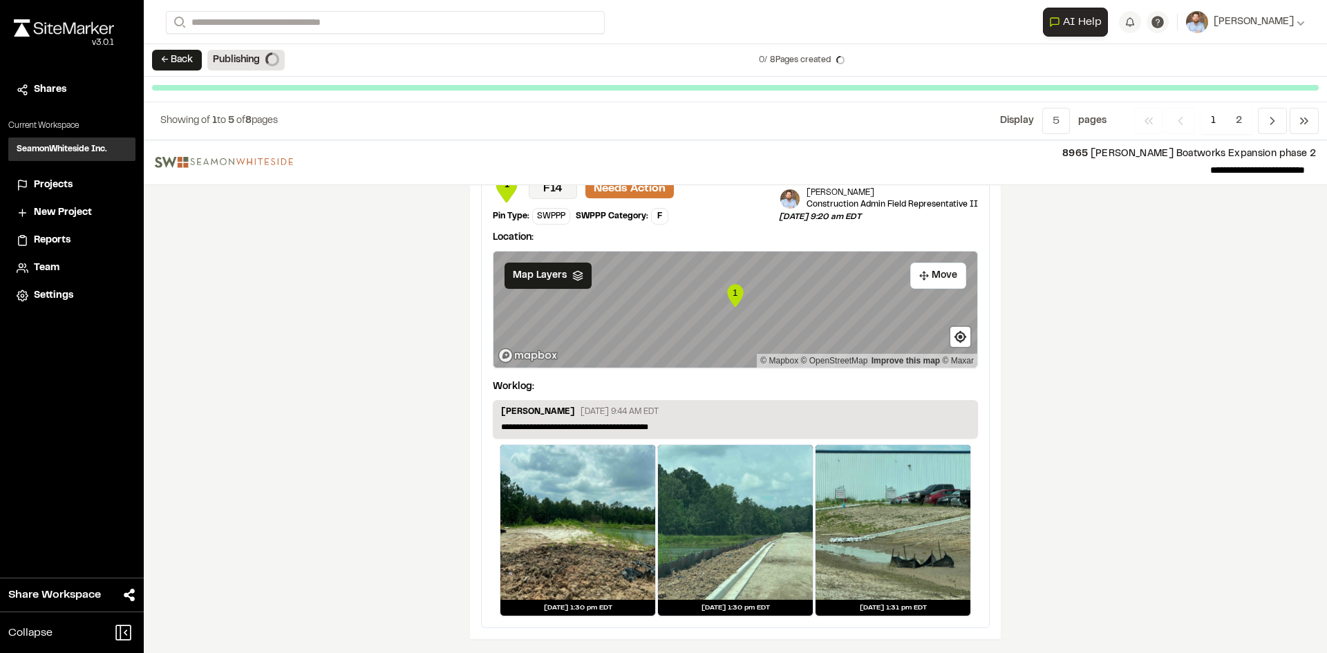
scroll to position [2214, 0]
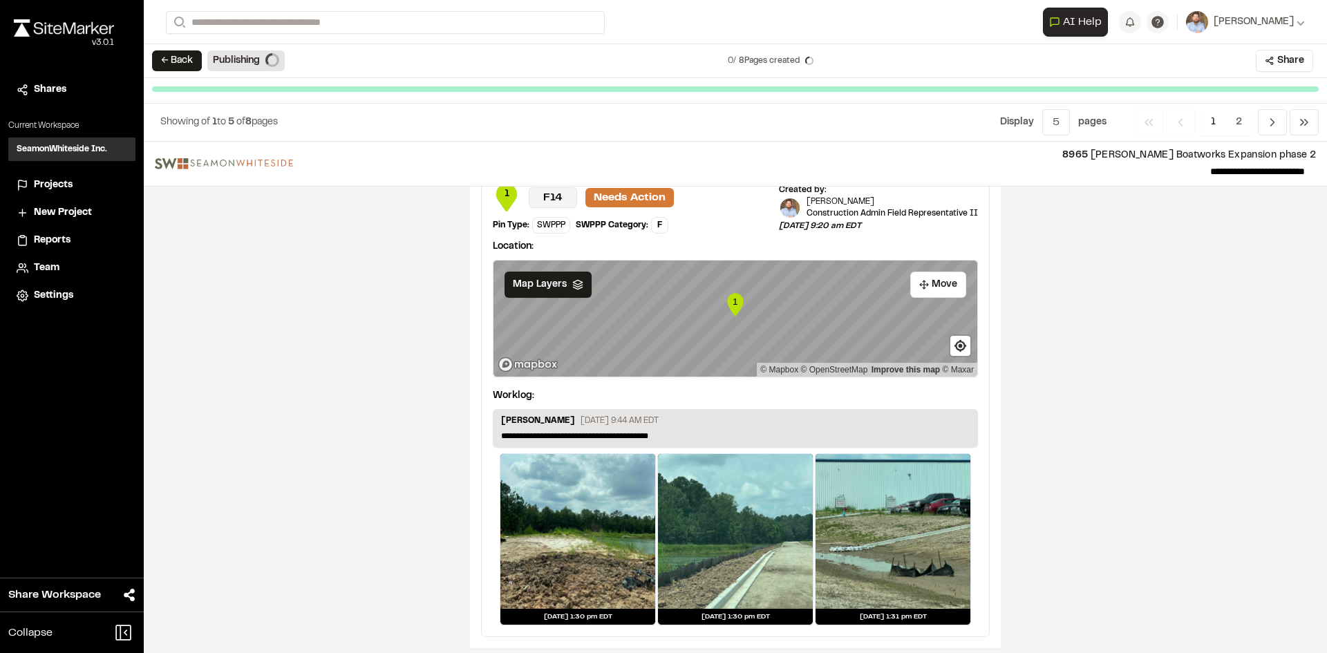
click at [48, 183] on span "Projects" at bounding box center [53, 185] width 39 height 15
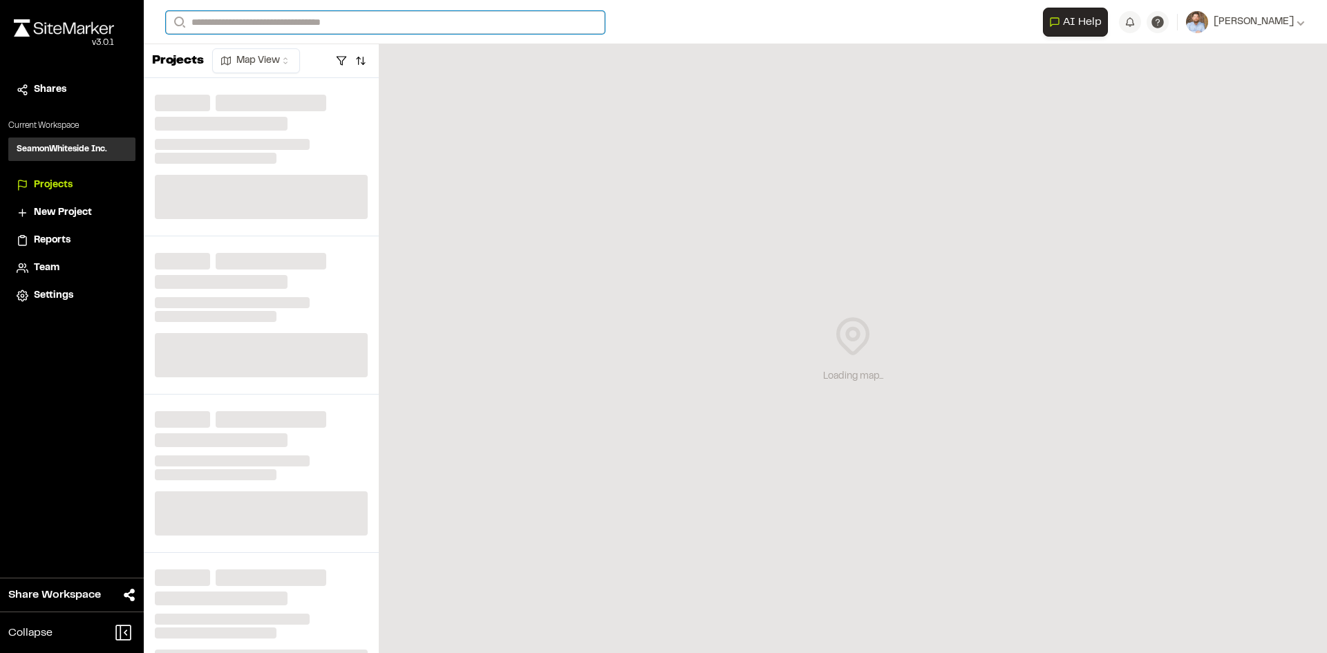
click at [230, 17] on input "Search" at bounding box center [385, 22] width 439 height 23
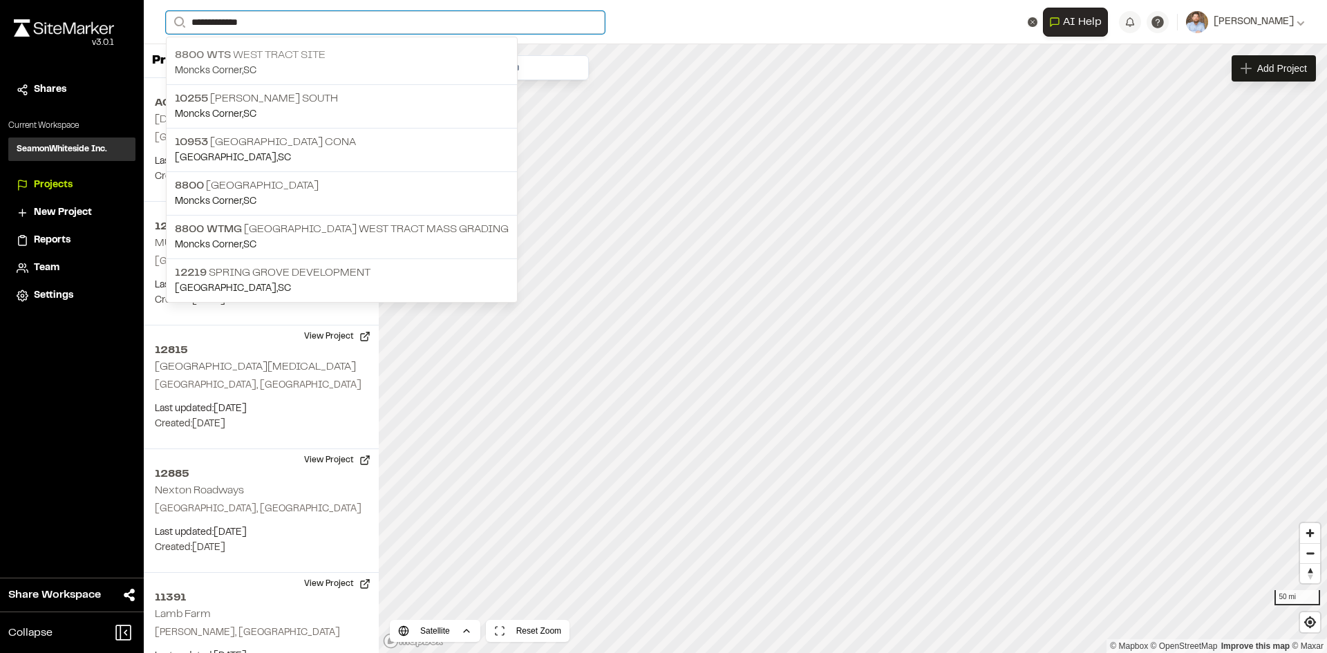
type input "**********"
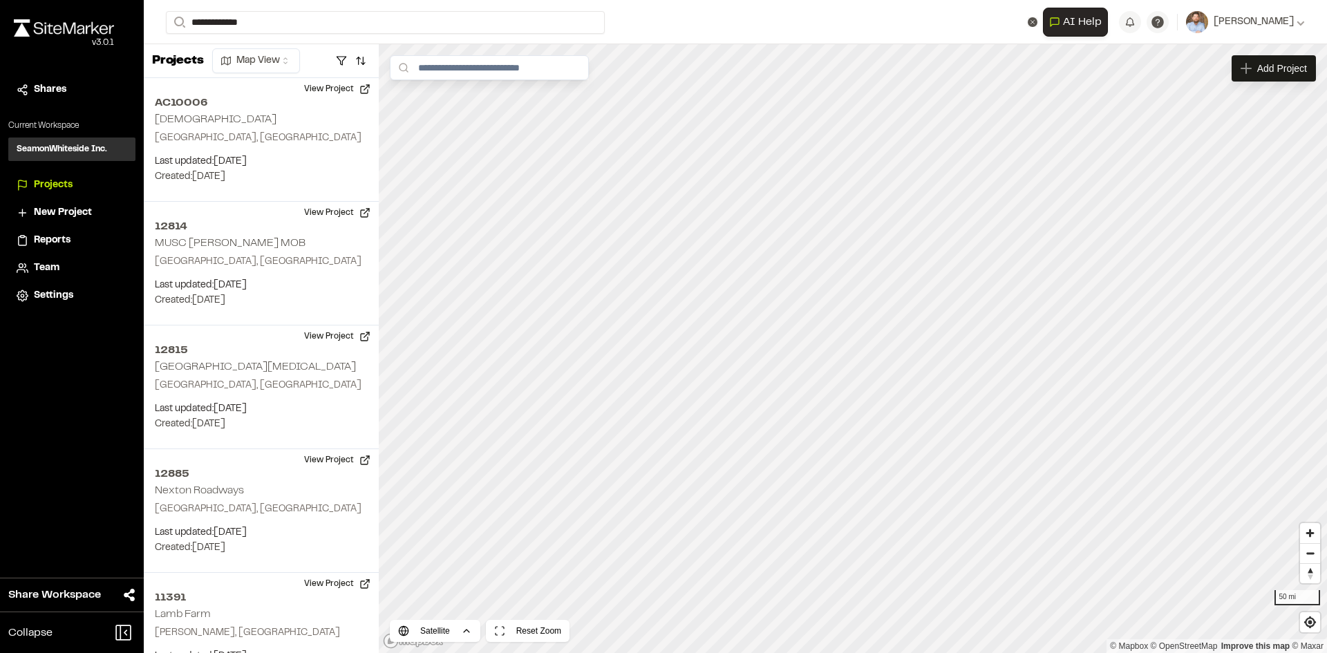
click at [279, 57] on p "8800 WTS West Tract Site" at bounding box center [342, 55] width 334 height 17
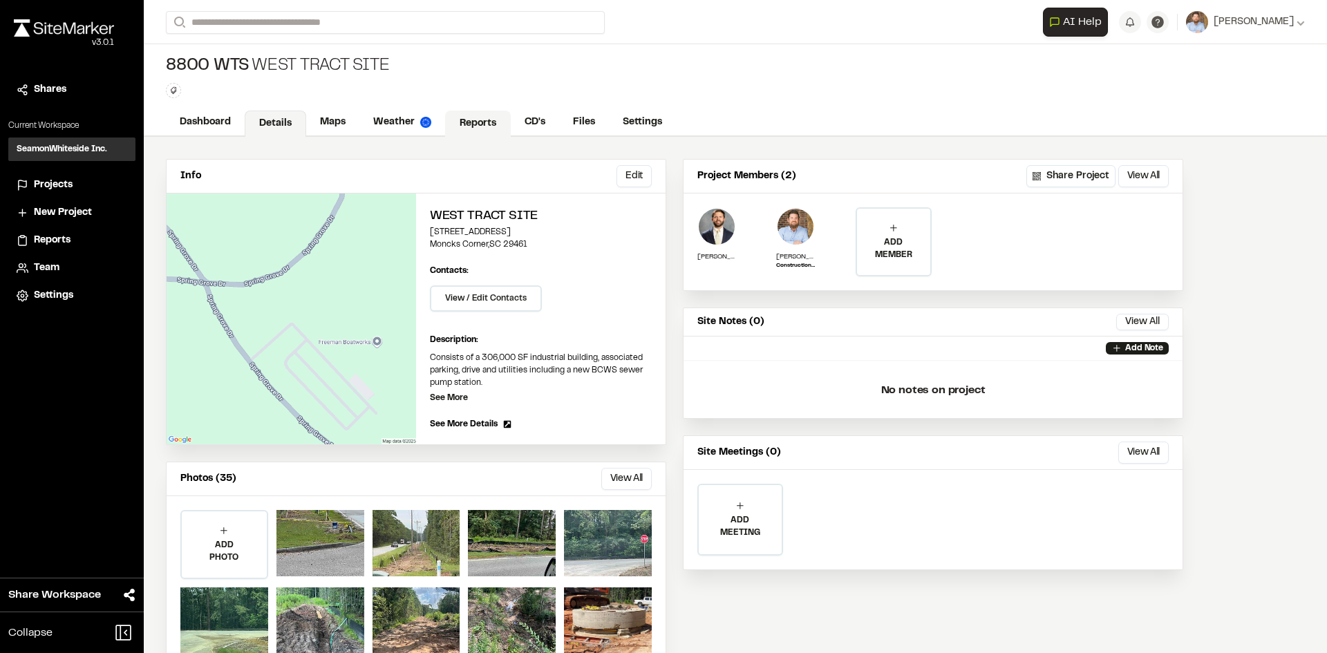
click at [485, 122] on link "Reports" at bounding box center [478, 124] width 66 height 26
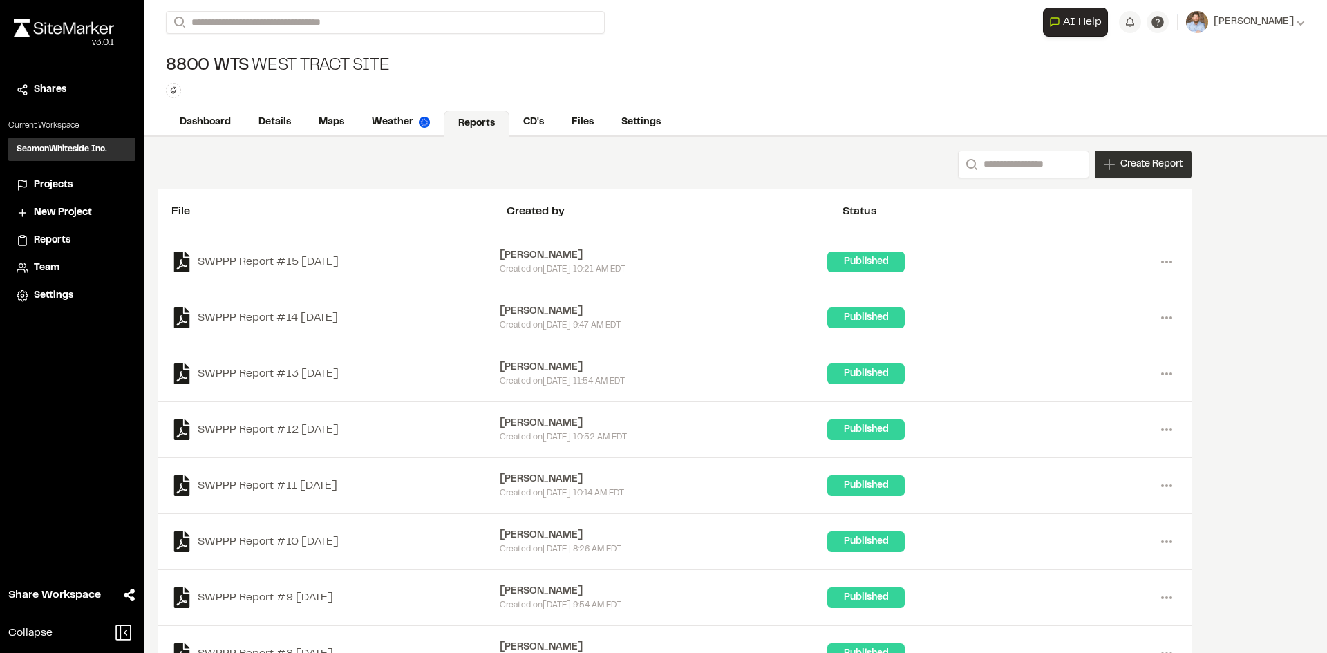
click at [1152, 172] on div "Create Report" at bounding box center [1143, 165] width 97 height 28
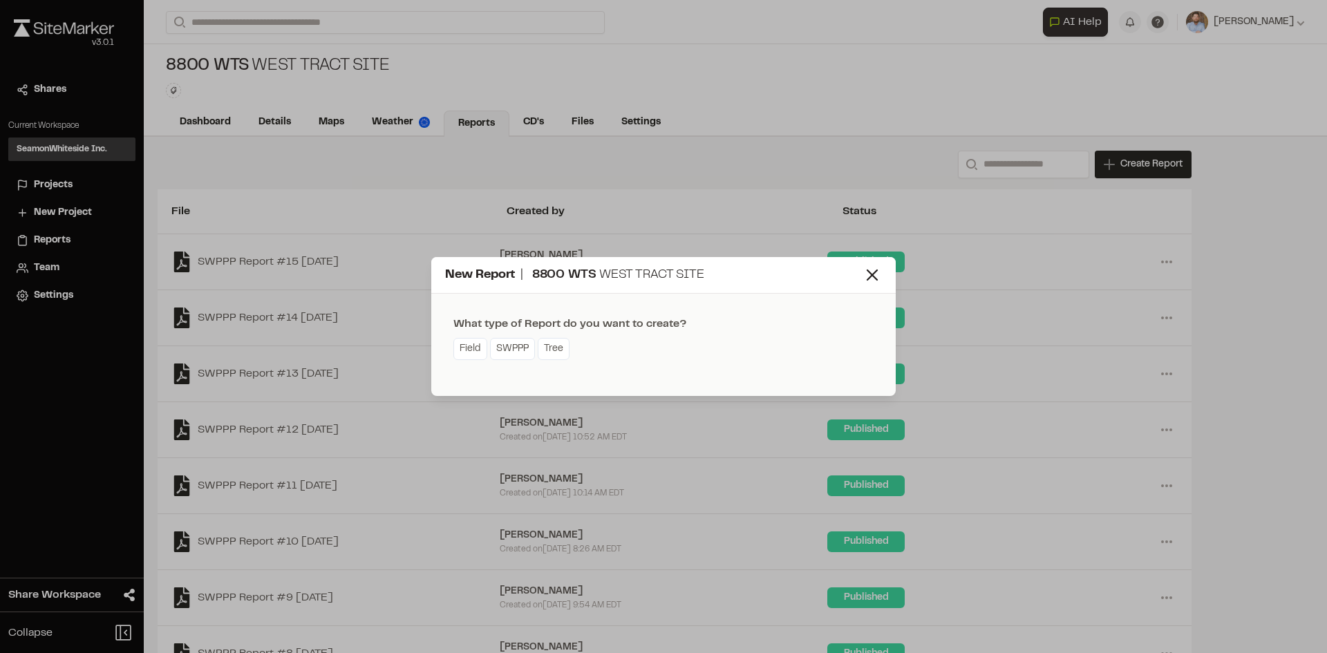
click at [515, 361] on div "Field SWPPP Tree" at bounding box center [569, 350] width 233 height 25
click at [515, 359] on link "SWPPP" at bounding box center [512, 349] width 45 height 22
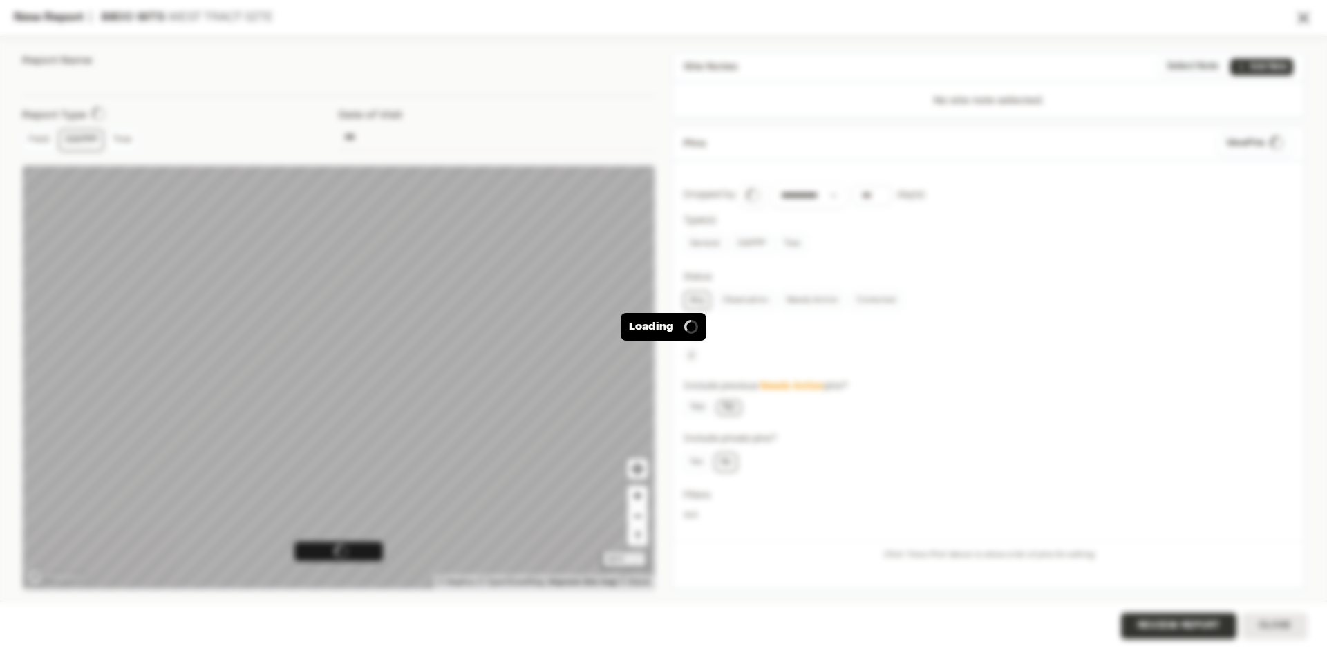
type input "**********"
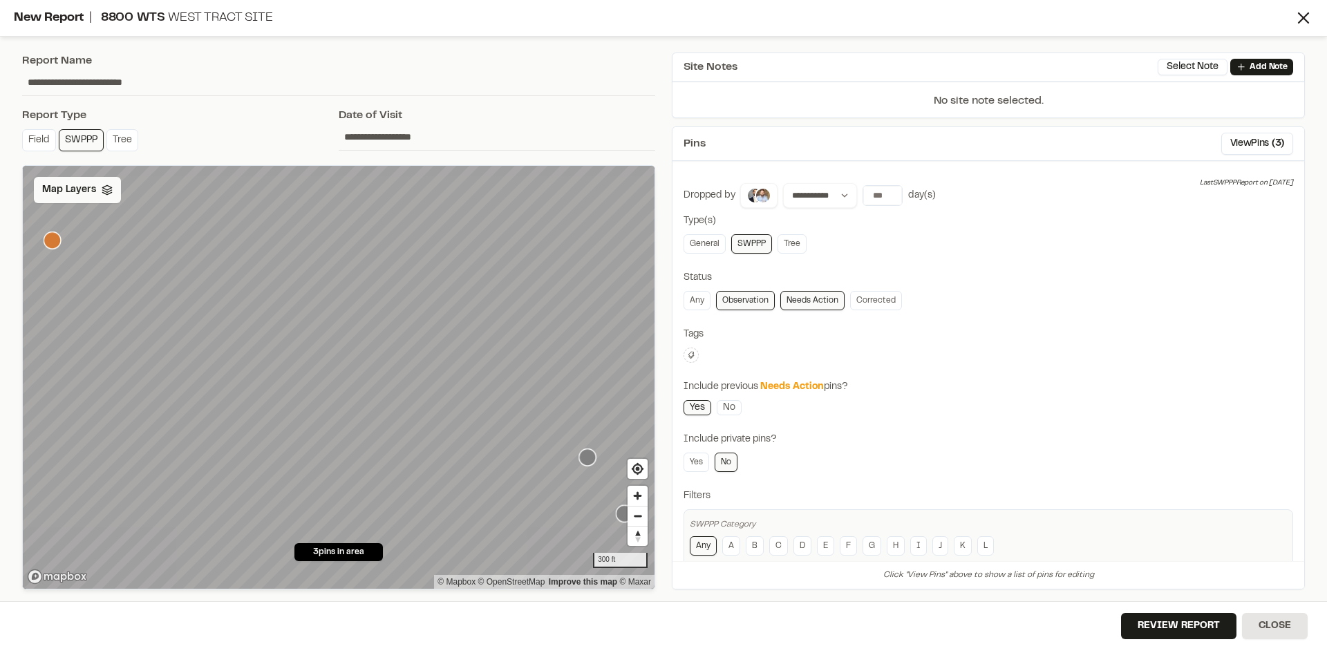
click at [88, 191] on span "Map Layers" at bounding box center [69, 189] width 54 height 15
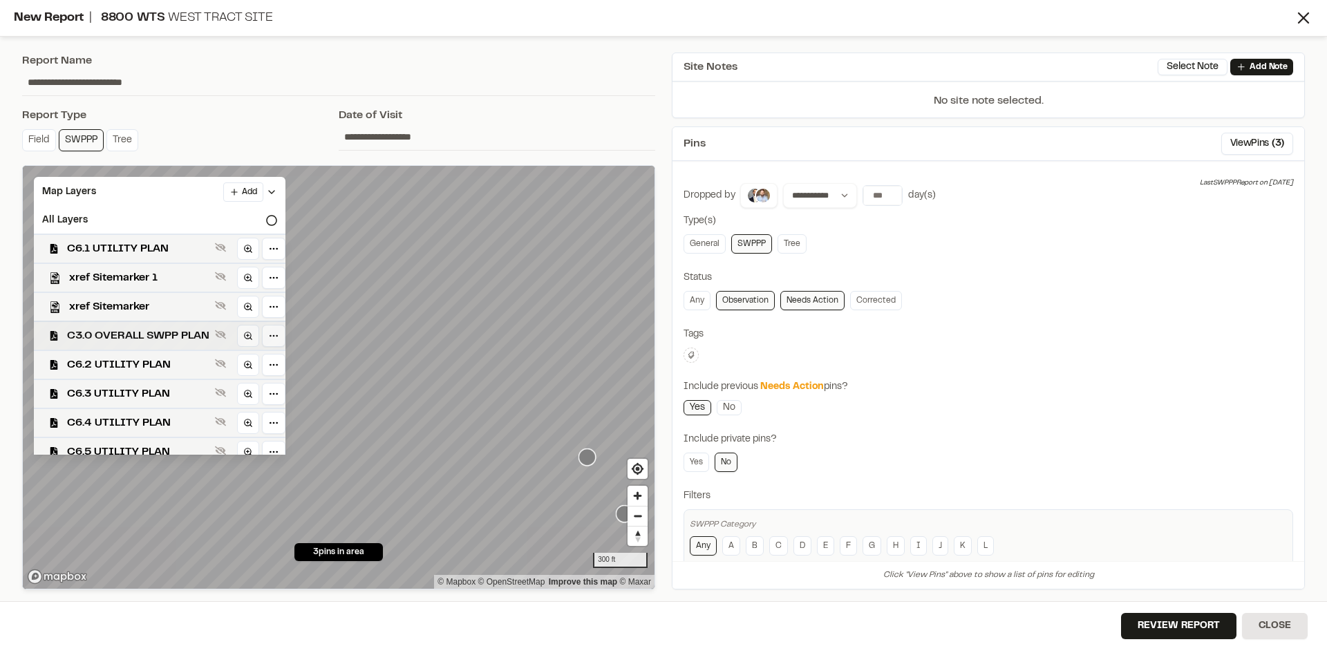
click at [138, 341] on span "C3.0 OVERALL SWPP PLAN" at bounding box center [138, 336] width 142 height 17
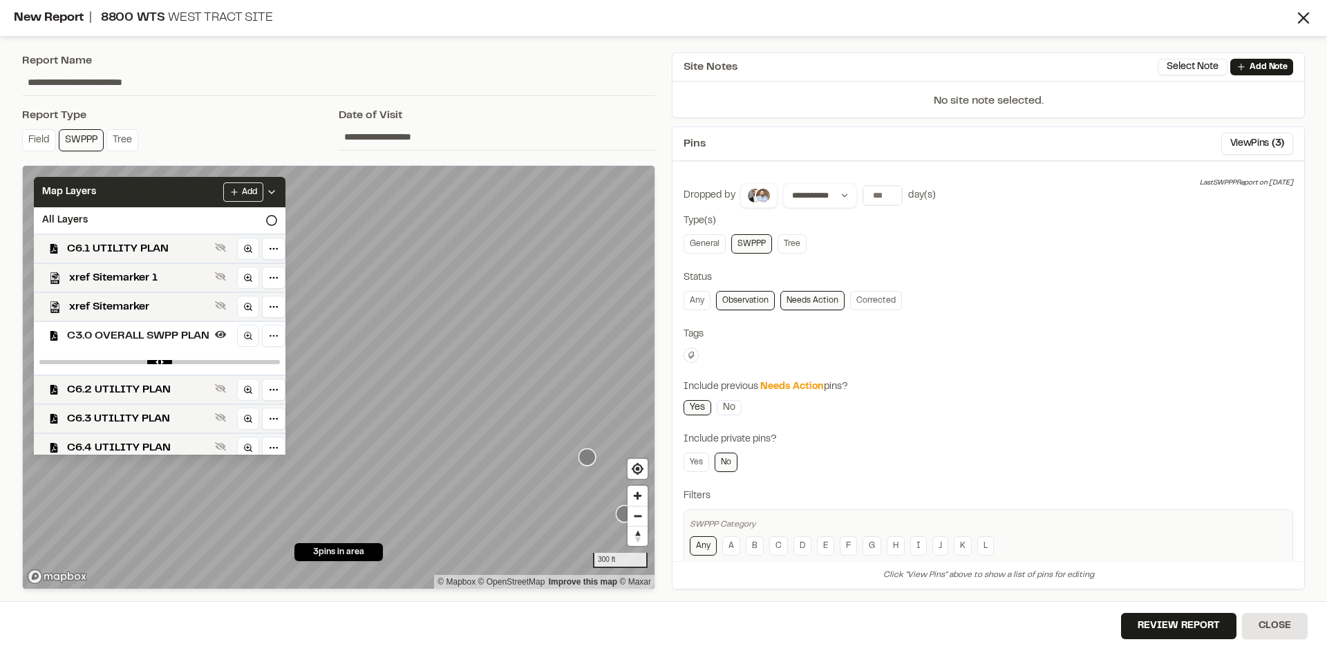
click at [277, 190] on icon at bounding box center [271, 192] width 11 height 11
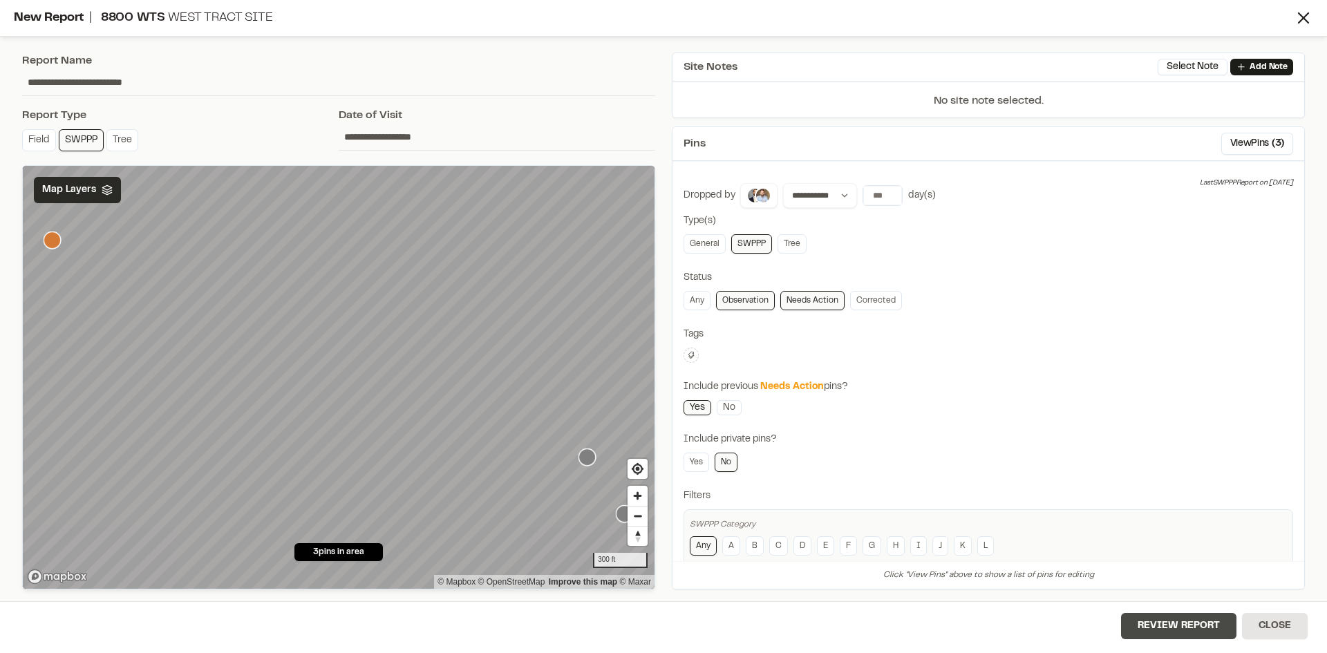
click at [1171, 632] on button "Review Report" at bounding box center [1178, 626] width 115 height 26
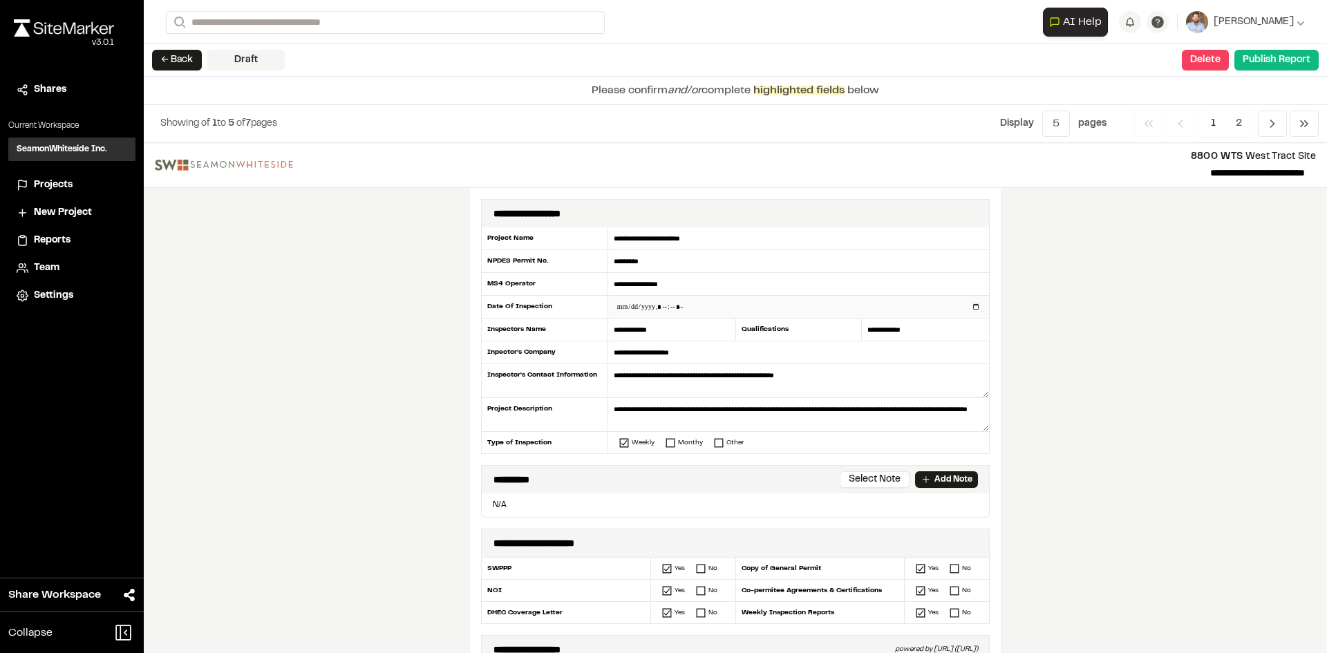
click at [974, 308] on input "datetime-local" at bounding box center [798, 307] width 381 height 22
type input "**********"
click at [439, 422] on div "**********" at bounding box center [735, 398] width 1183 height 510
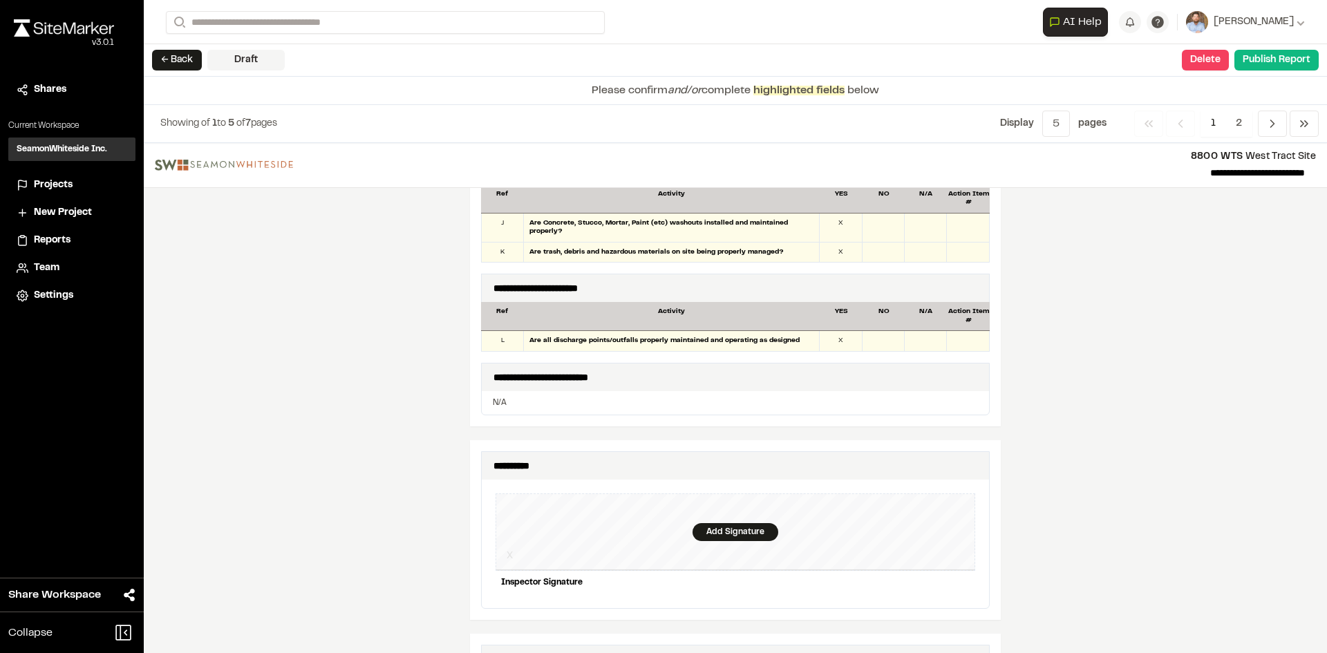
scroll to position [1244, 0]
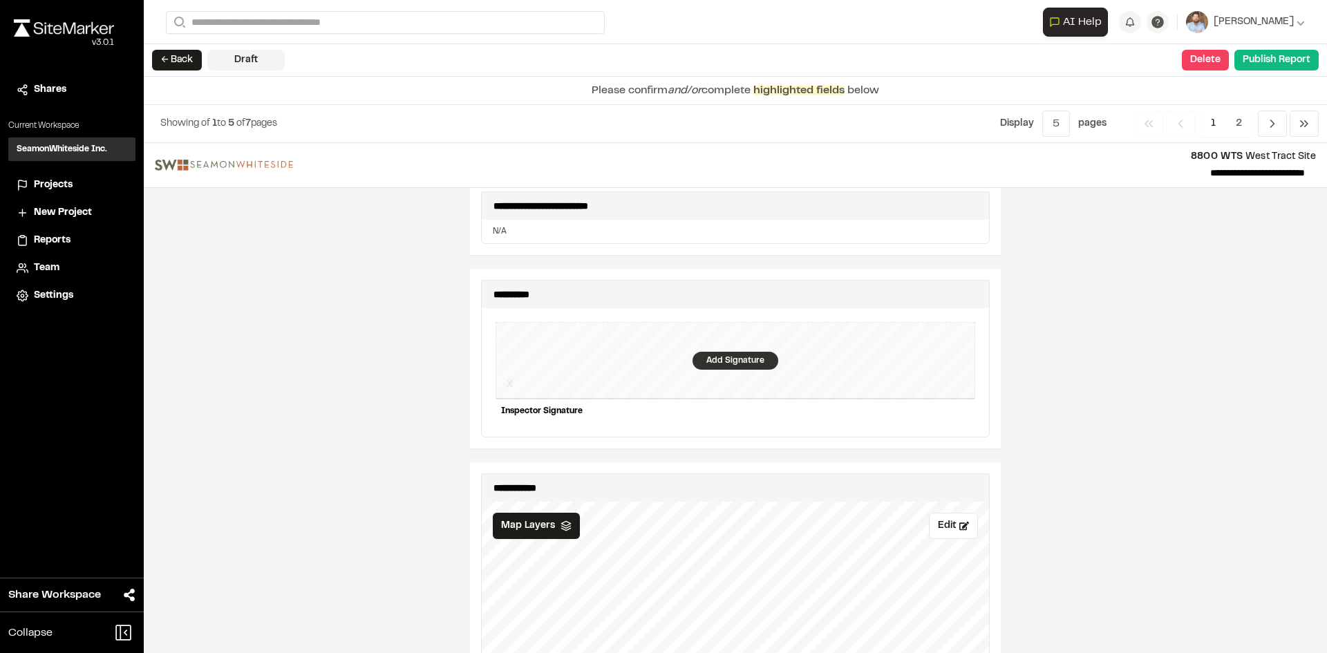
click at [722, 353] on div "Add Signature" at bounding box center [736, 361] width 86 height 18
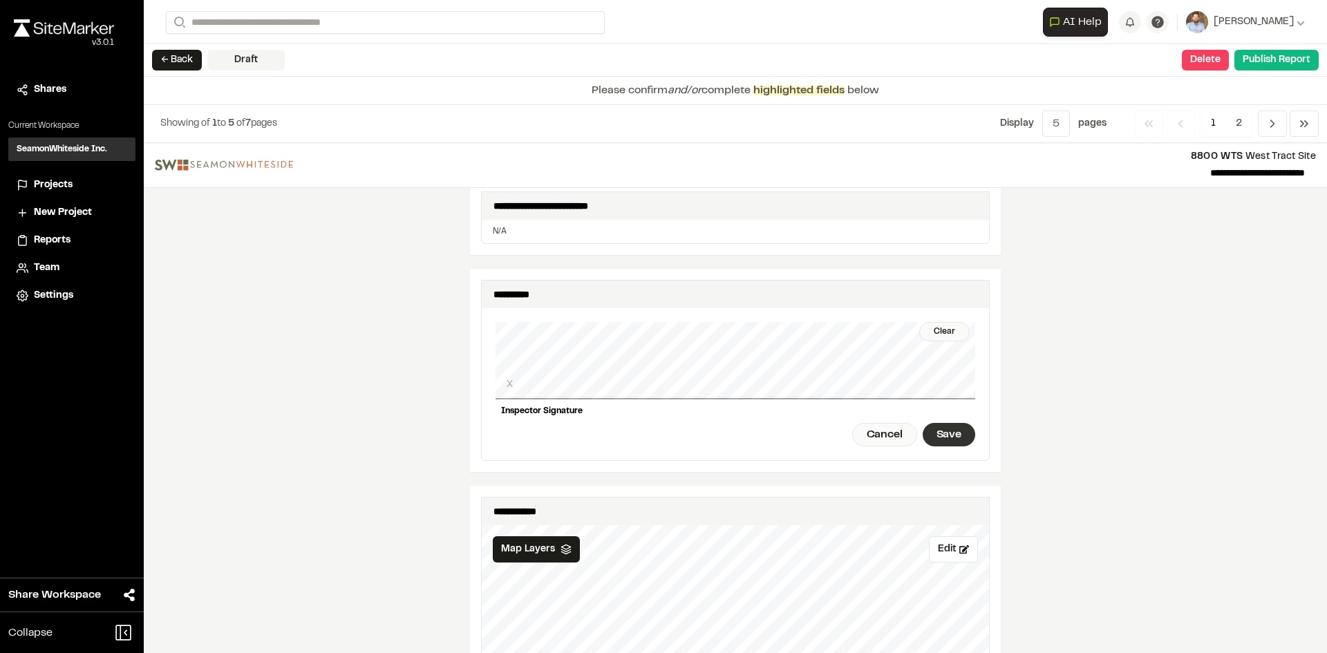
click at [942, 426] on div "Save" at bounding box center [949, 435] width 53 height 24
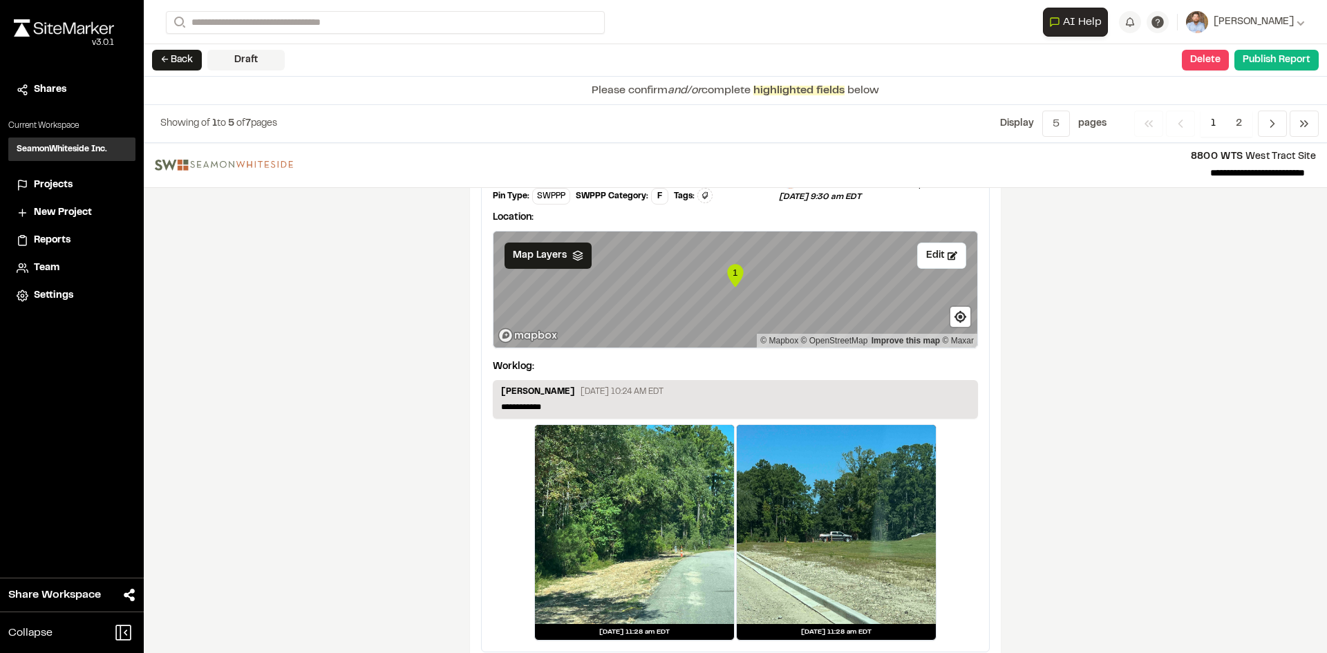
scroll to position [2300, 0]
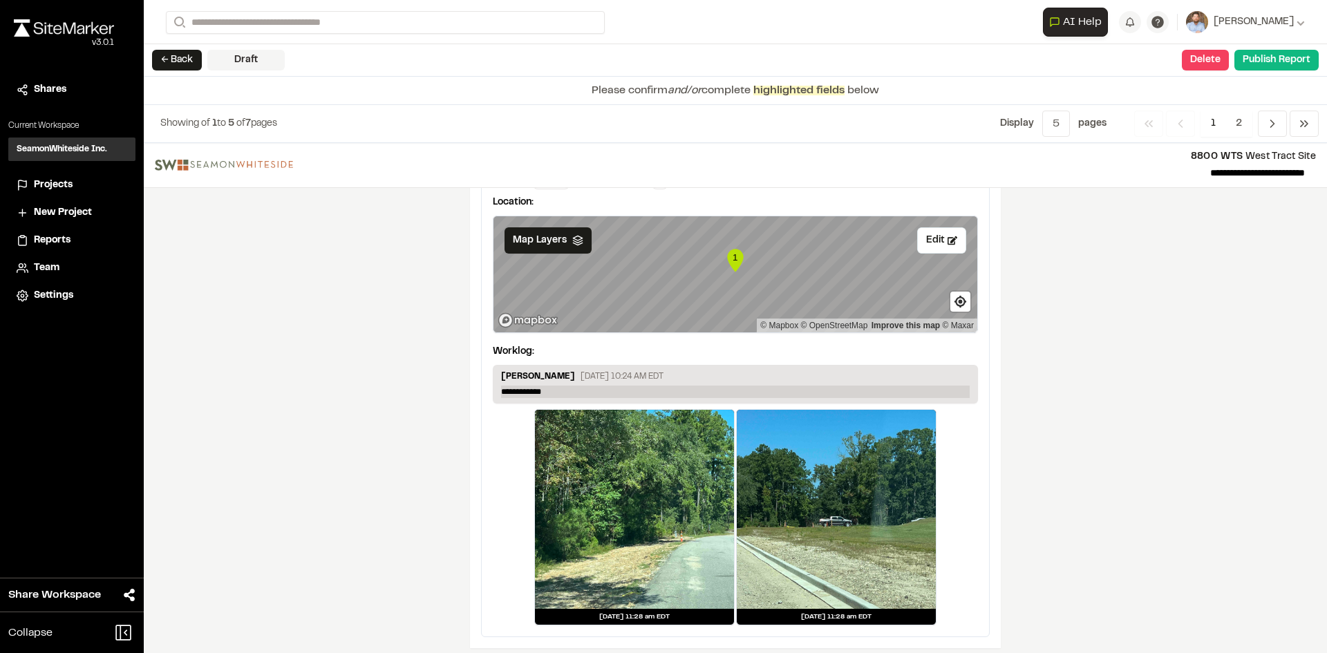
click at [561, 386] on p "**********" at bounding box center [735, 392] width 469 height 12
click at [1241, 121] on span "2" at bounding box center [1239, 124] width 27 height 26
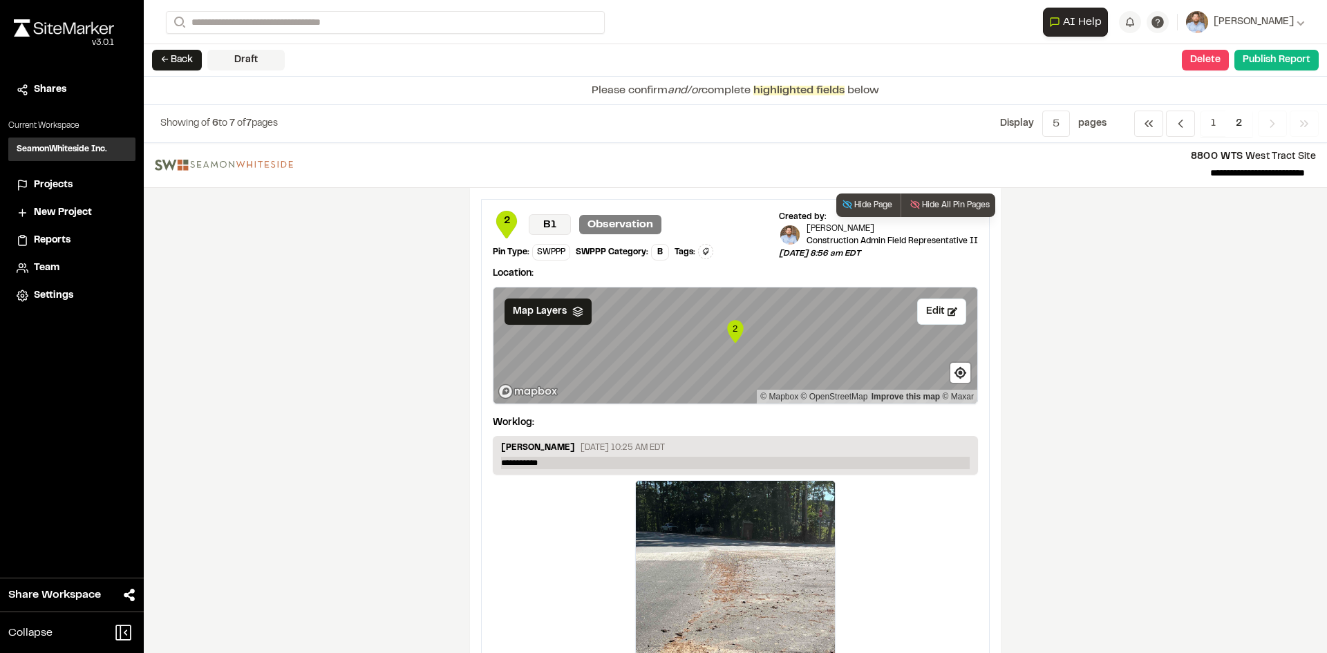
click at [563, 461] on p "**********" at bounding box center [735, 463] width 469 height 12
click at [567, 462] on p "**********" at bounding box center [735, 463] width 469 height 12
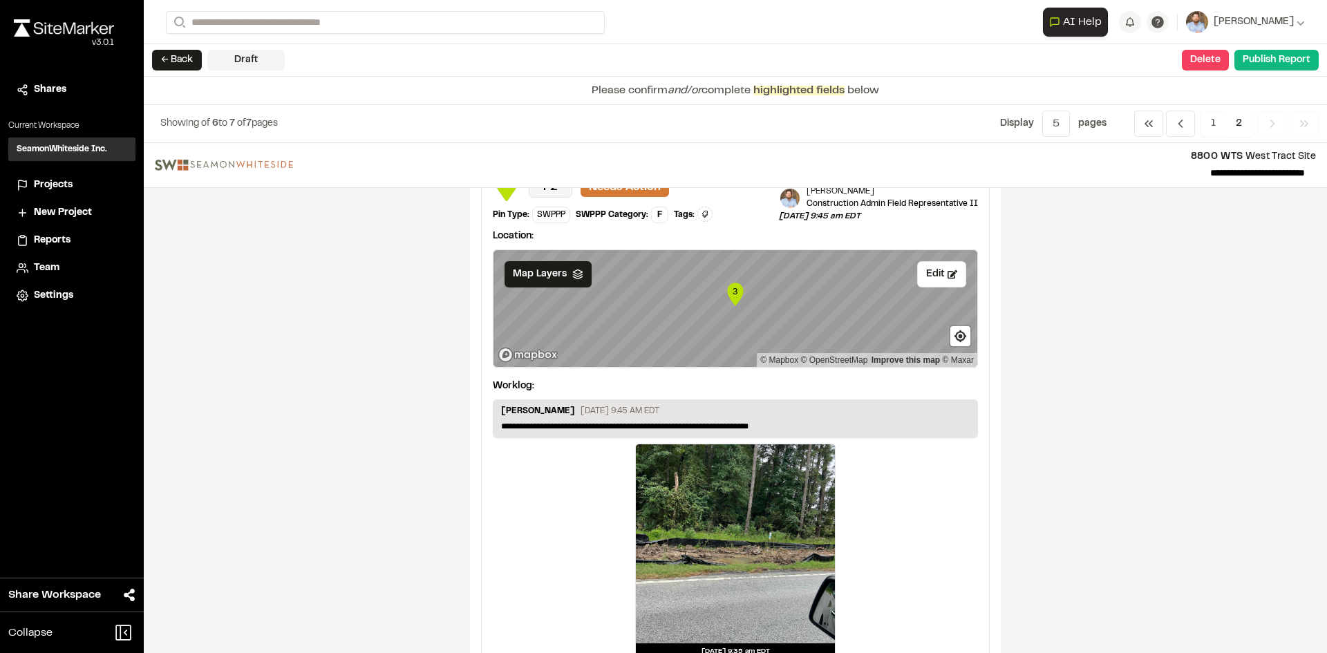
scroll to position [626, 0]
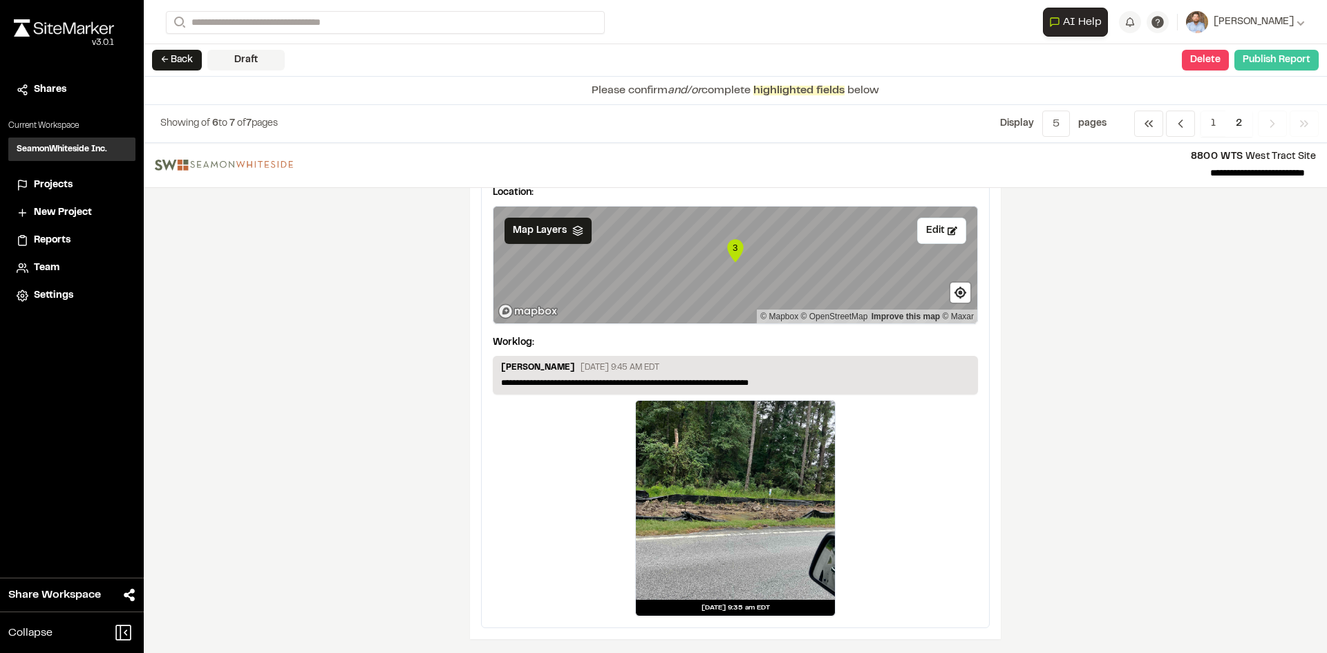
click at [1275, 61] on button "Publish Report" at bounding box center [1276, 60] width 84 height 21
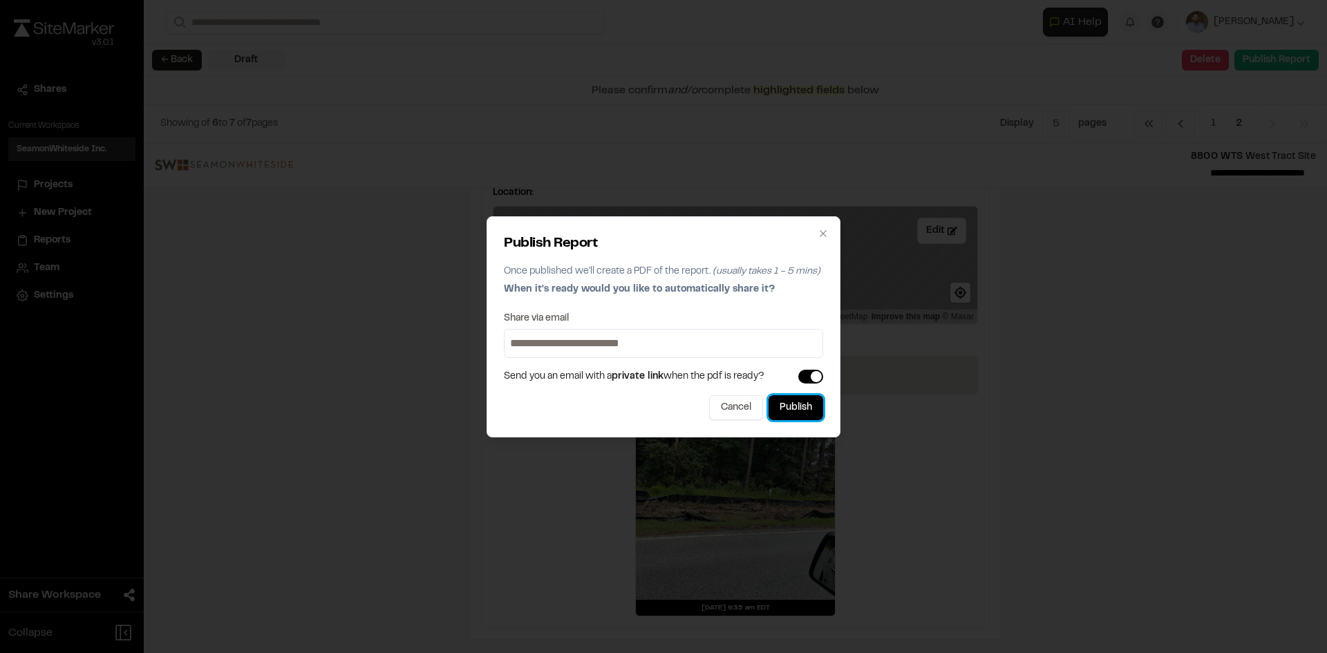
click at [802, 416] on button "Publish" at bounding box center [796, 407] width 55 height 25
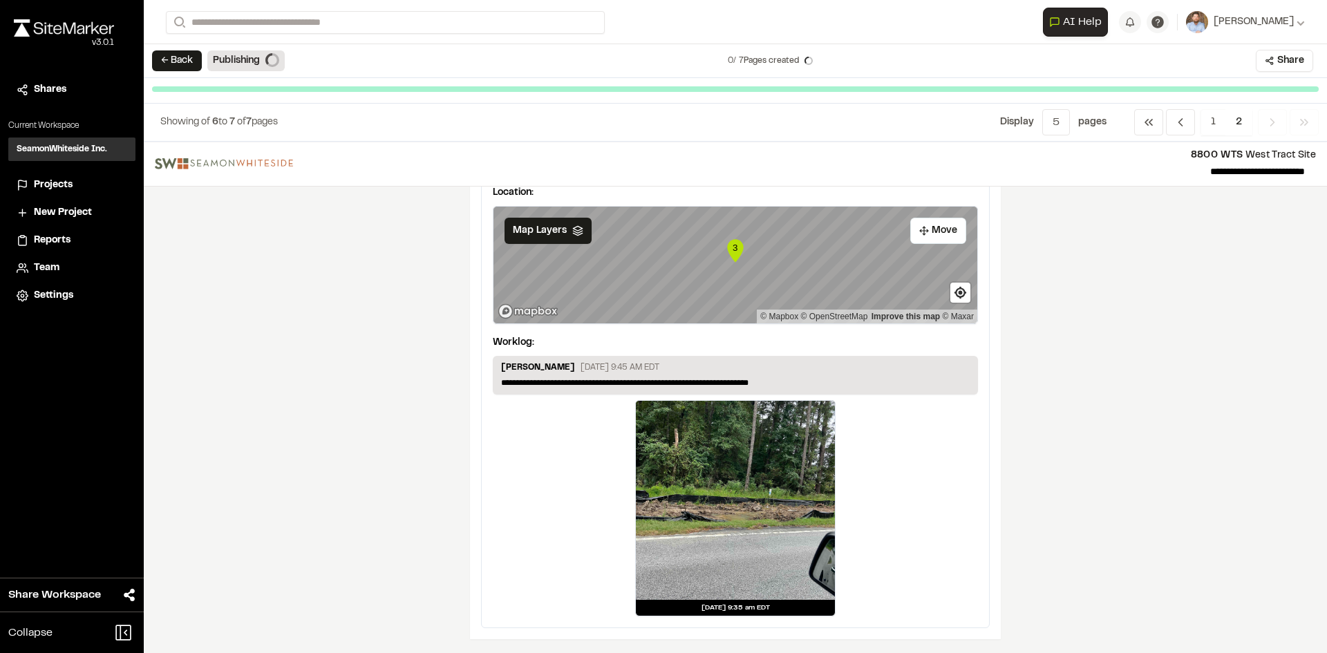
drag, startPoint x: 57, startPoint y: 180, endPoint x: 46, endPoint y: 182, distance: 12.1
click at [57, 180] on span "Projects" at bounding box center [53, 185] width 39 height 15
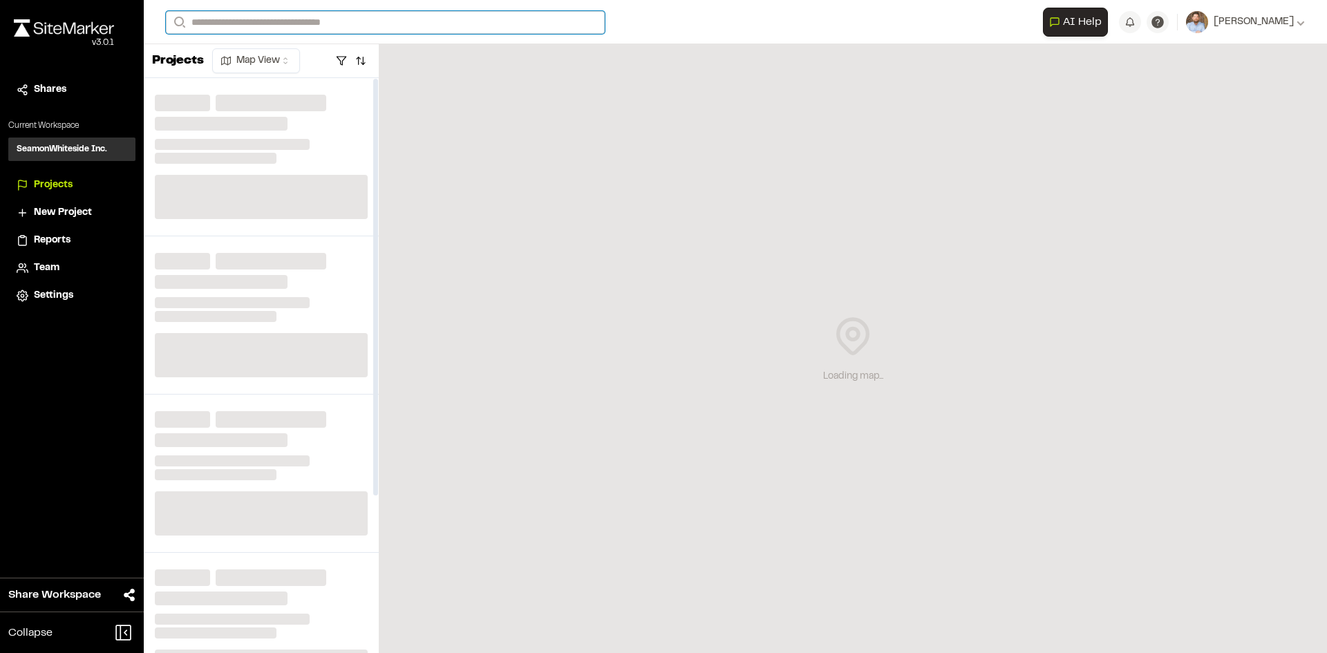
click at [229, 18] on input "Search" at bounding box center [385, 22] width 439 height 23
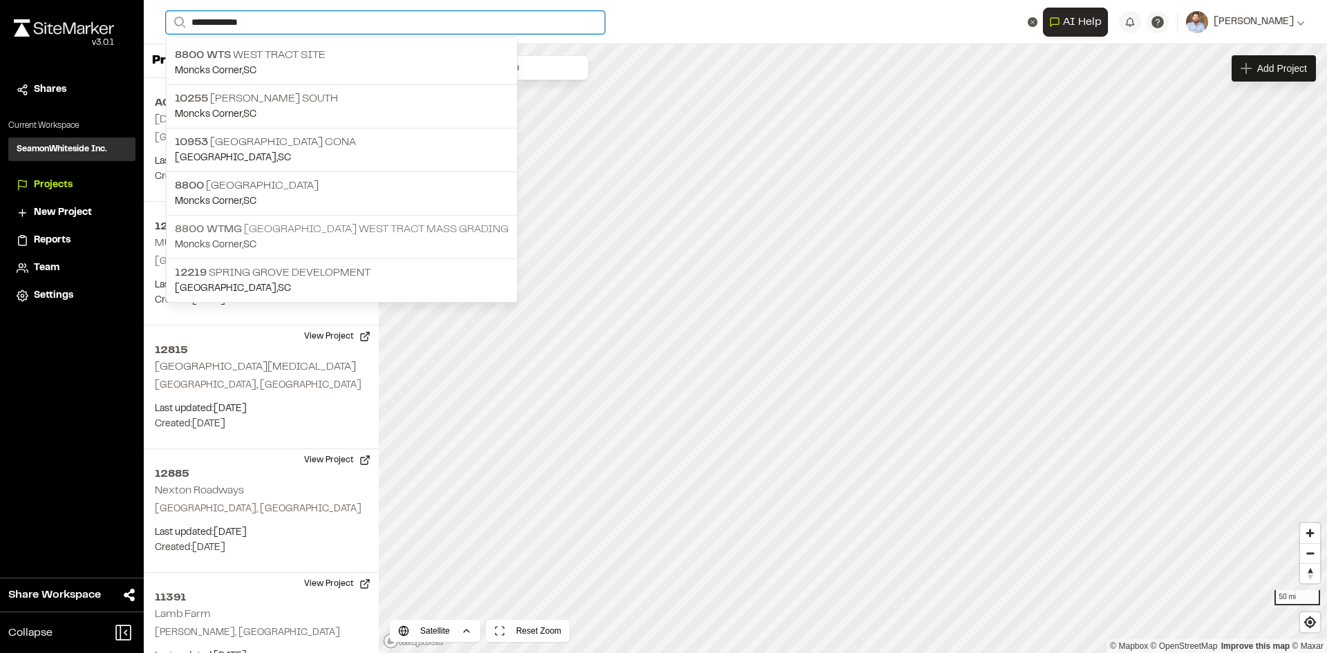
type input "**********"
click at [331, 229] on p "8800 WTMG Spring Grove West Tract Mass Grading" at bounding box center [342, 229] width 334 height 17
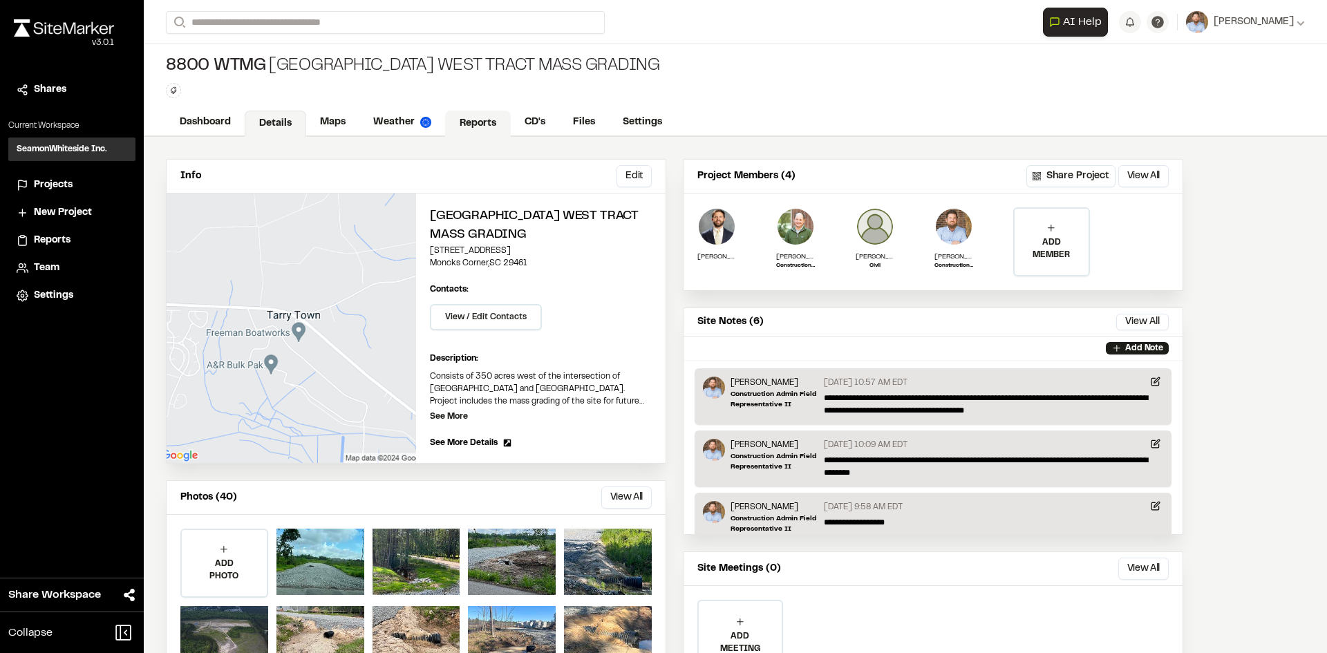
click at [475, 124] on link "Reports" at bounding box center [478, 124] width 66 height 26
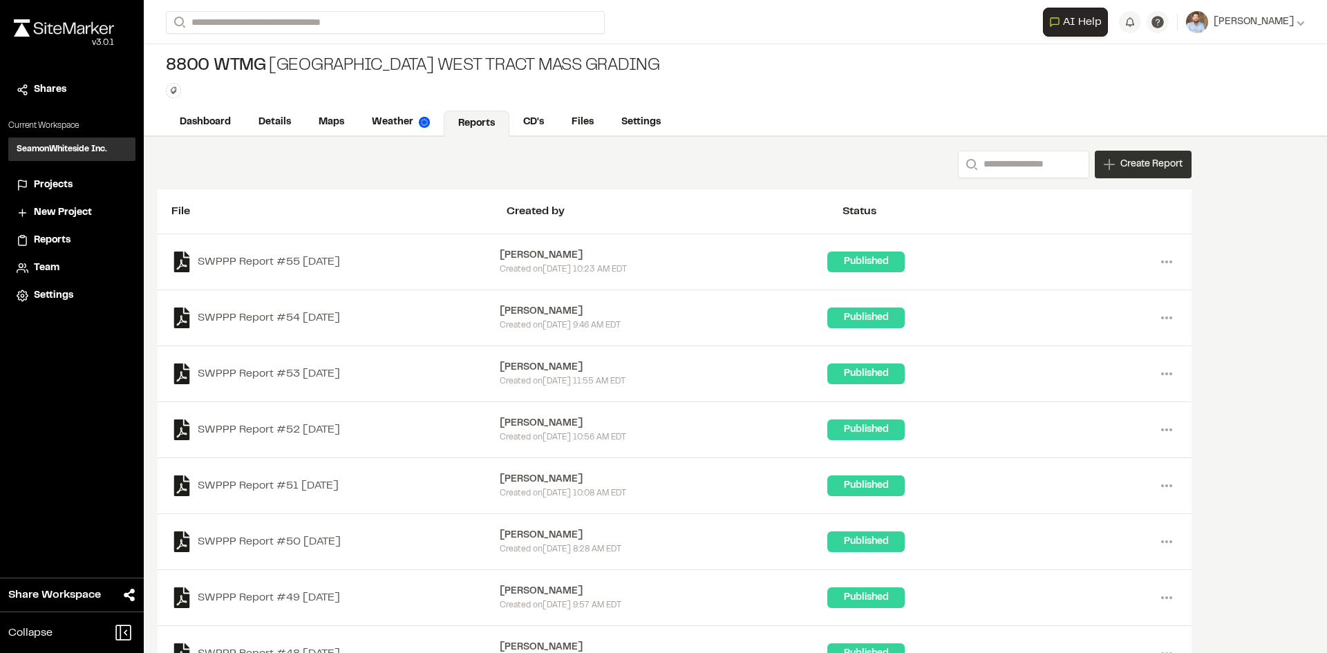
click at [1145, 175] on div "Create Report" at bounding box center [1143, 165] width 97 height 28
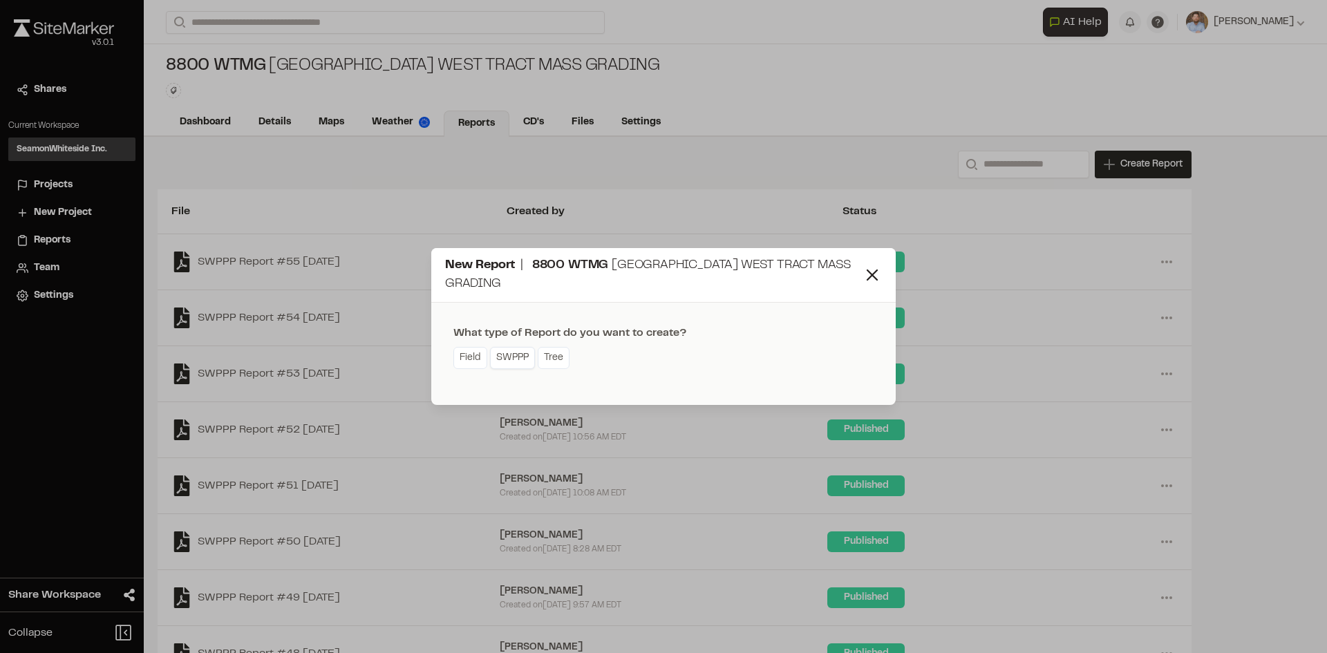
click at [504, 362] on link "SWPPP" at bounding box center [512, 358] width 45 height 22
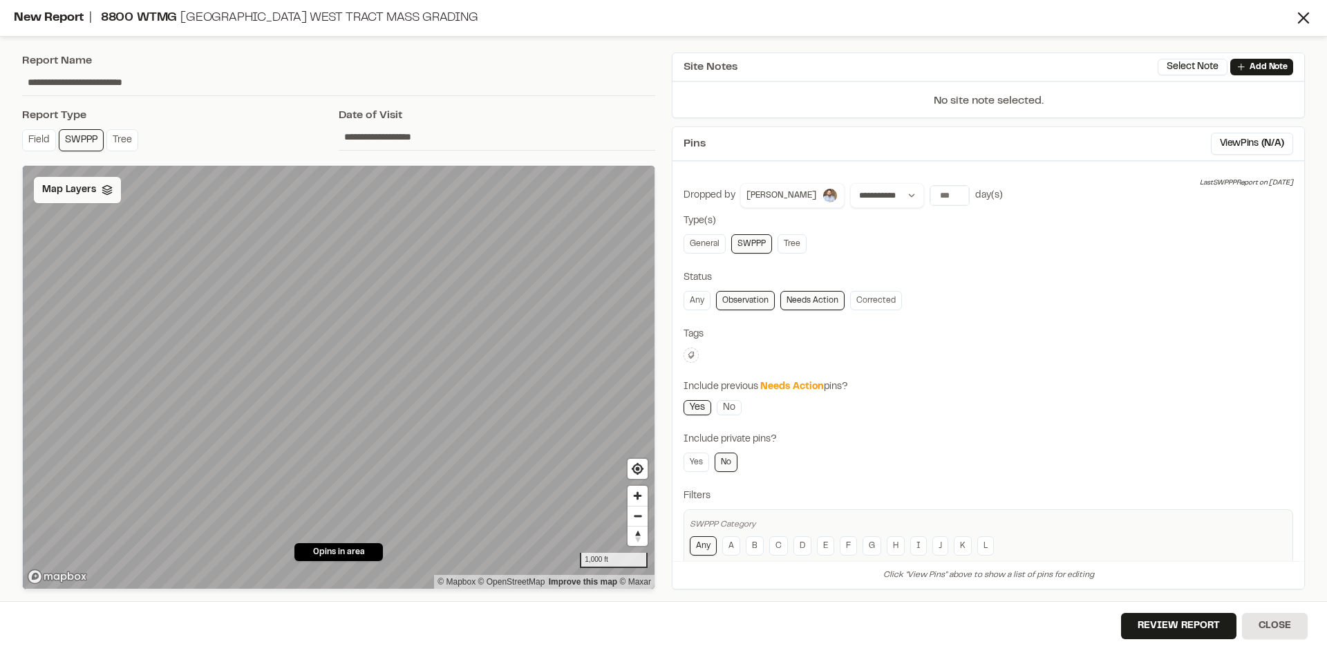
click at [90, 196] on span "Map Layers" at bounding box center [69, 189] width 54 height 15
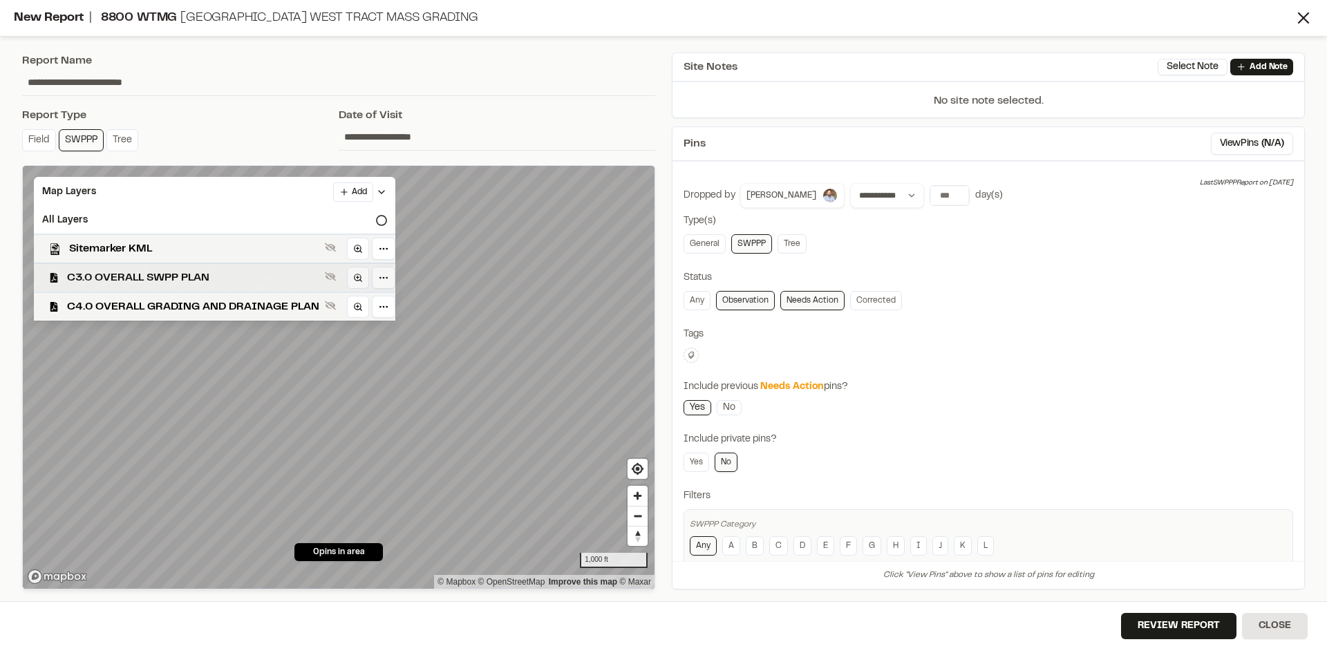
click at [170, 276] on span "C3.0 OVERALL SWPP PLAN" at bounding box center [193, 278] width 252 height 17
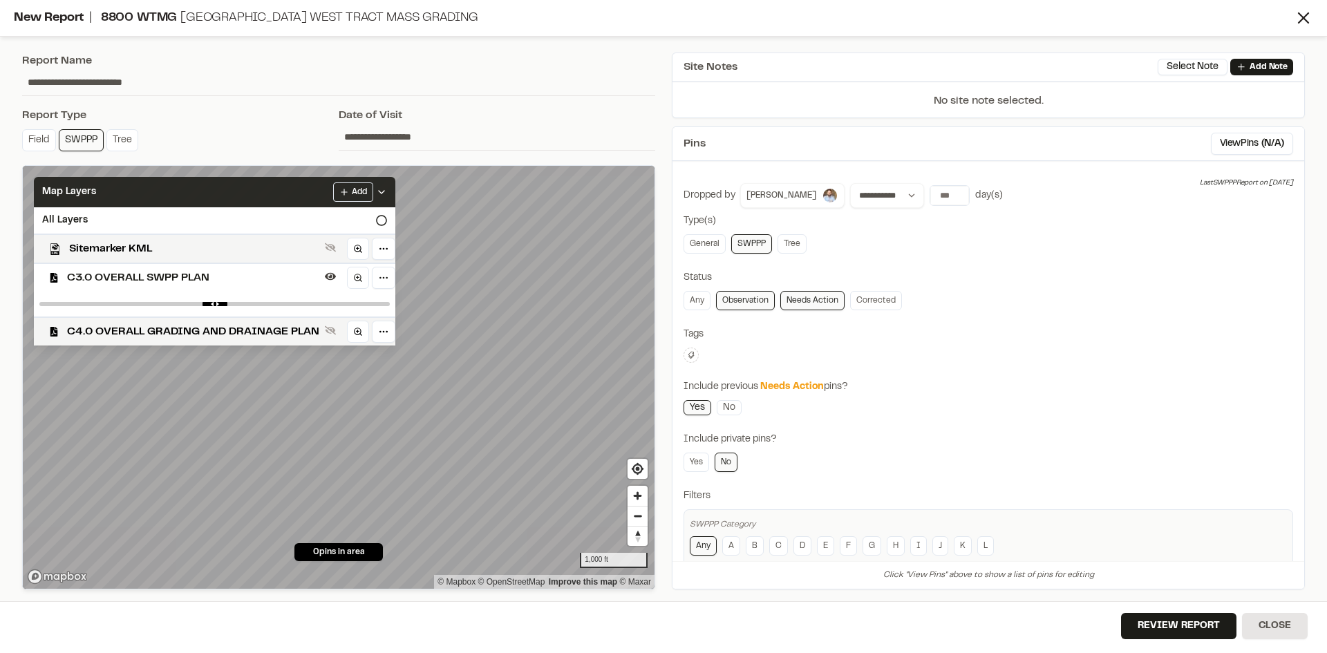
click at [384, 187] on icon at bounding box center [381, 192] width 11 height 11
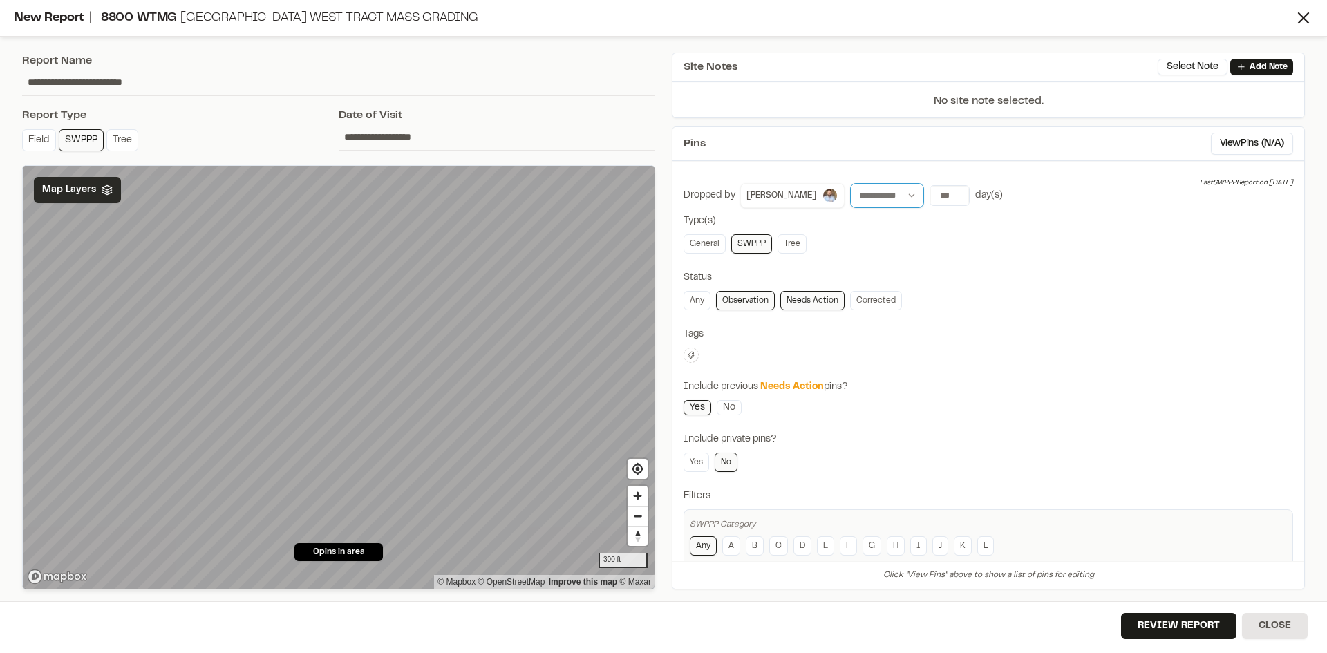
click at [901, 192] on select "**********" at bounding box center [887, 195] width 74 height 25
type input "*"
click at [943, 189] on input "*" at bounding box center [949, 195] width 39 height 19
click at [1051, 223] on button "All Time" at bounding box center [1070, 224] width 42 height 22
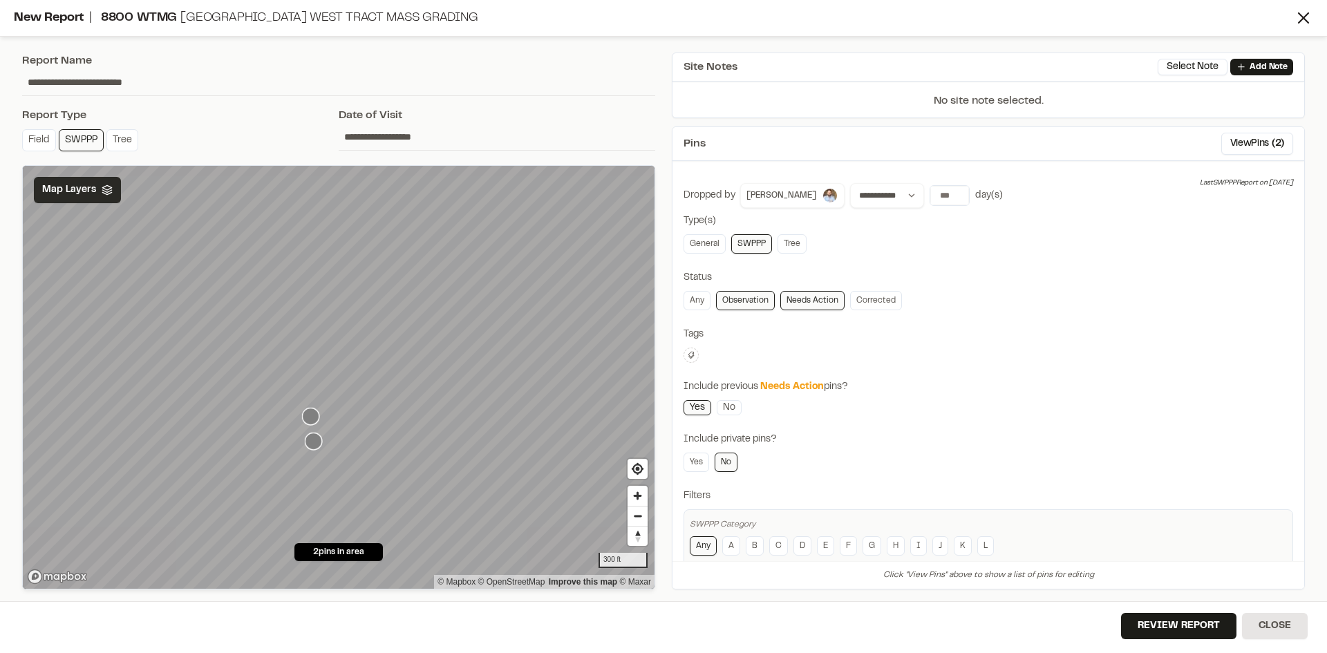
click at [312, 416] on icon "Map marker" at bounding box center [310, 416] width 17 height 17
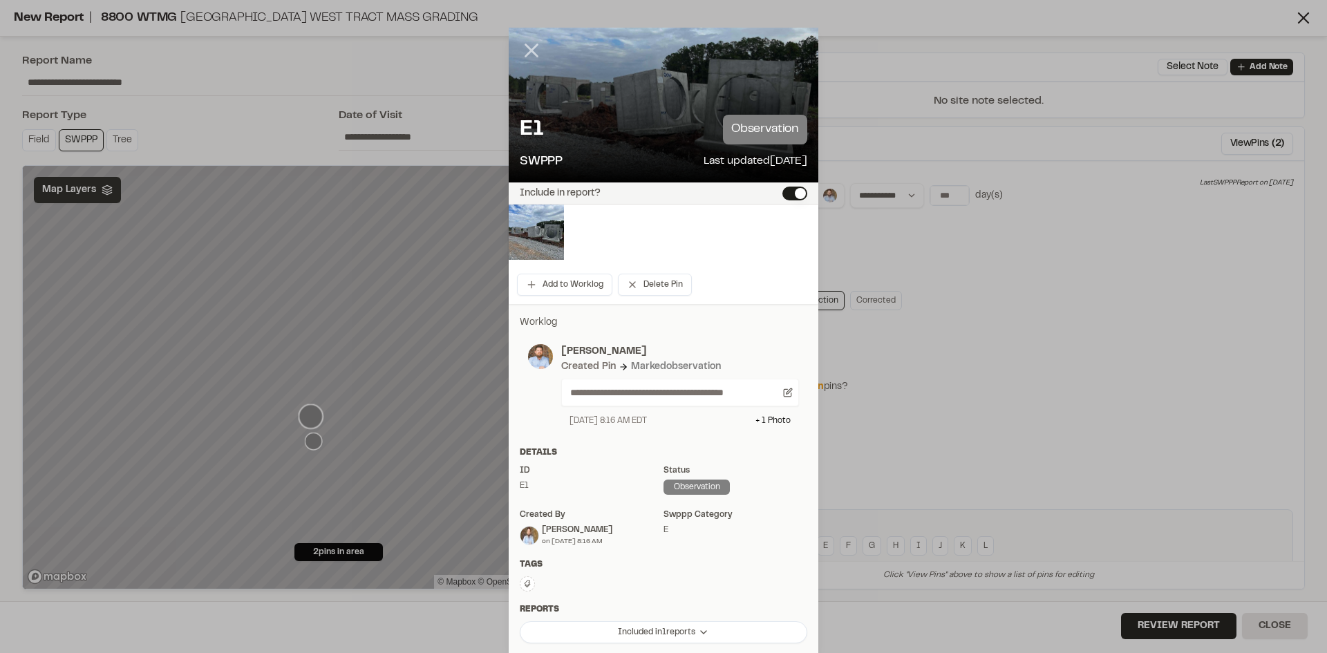
click at [525, 46] on icon at bounding box center [532, 51] width 24 height 24
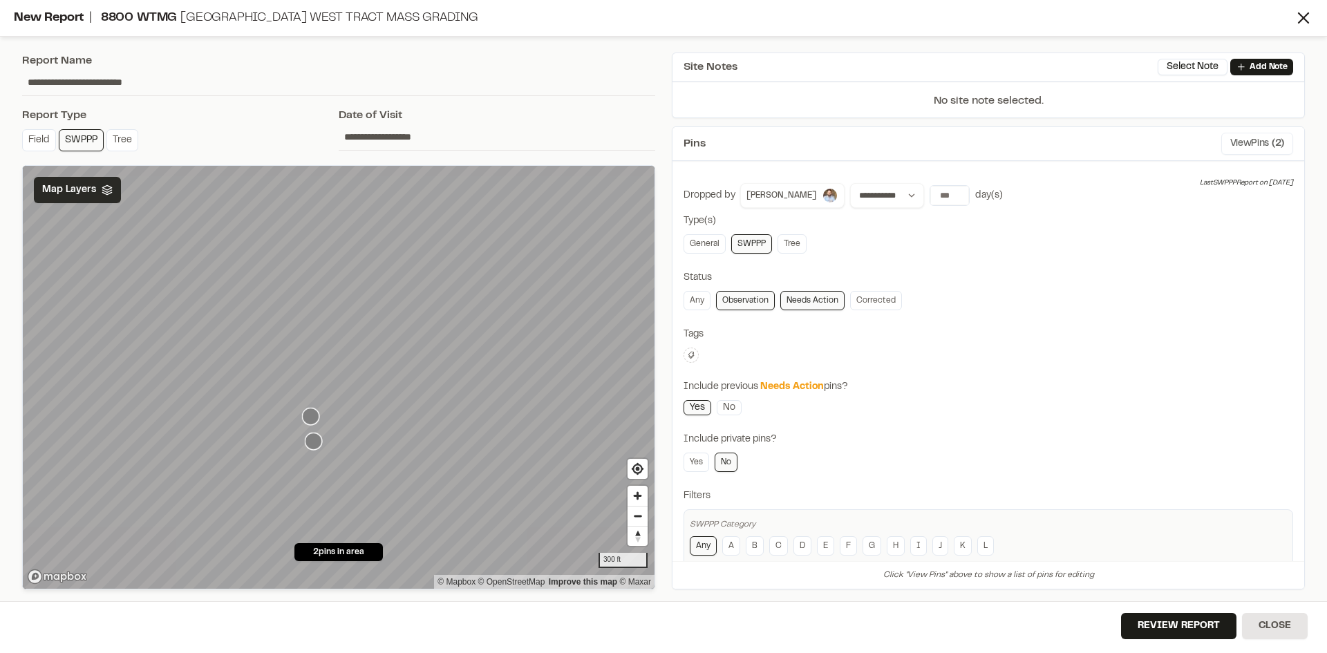
click at [1246, 146] on button "View Pins ( 2 )" at bounding box center [1257, 144] width 72 height 22
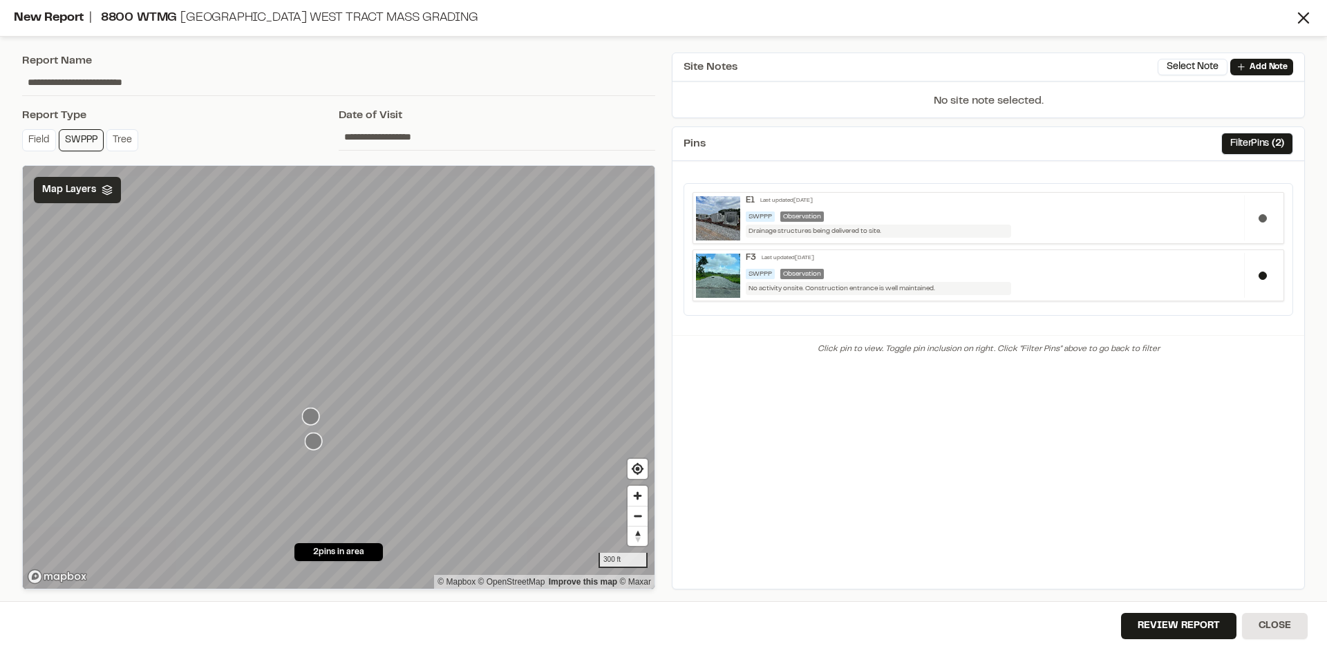
click at [1265, 216] on button at bounding box center [1263, 218] width 8 height 8
click at [1261, 140] on button "Filter Pins ( 2 )" at bounding box center [1257, 144] width 72 height 22
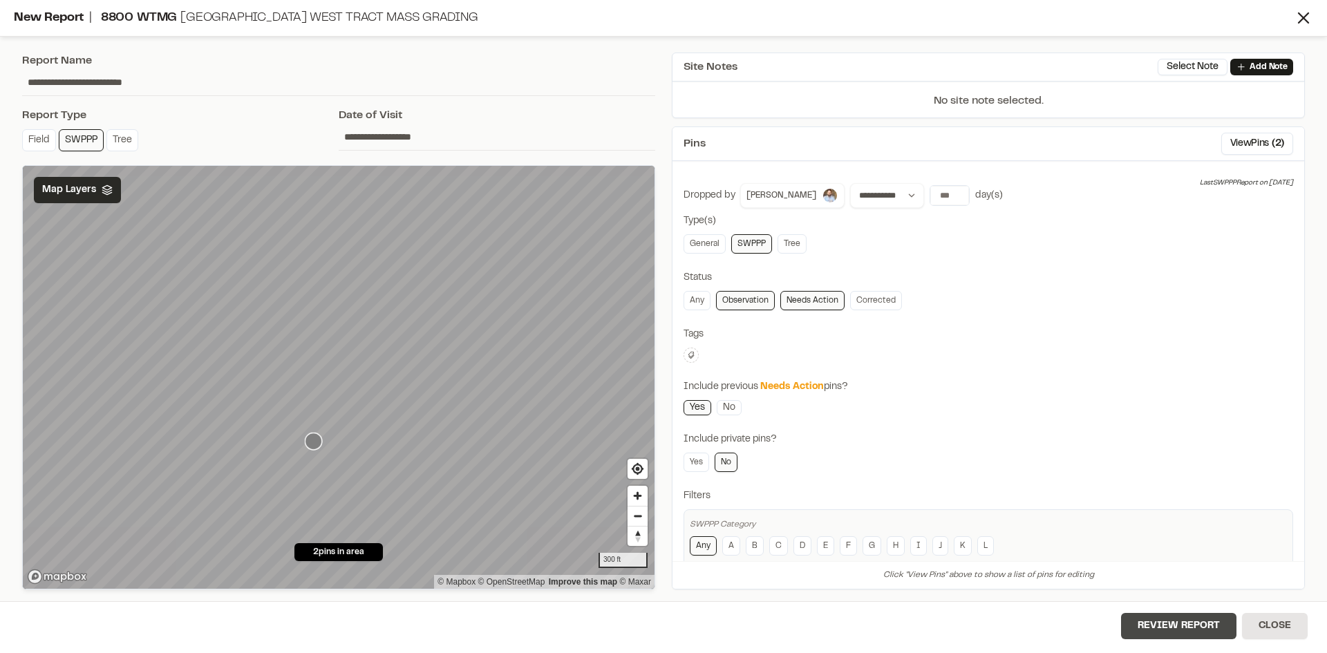
click at [1177, 631] on button "Review Report" at bounding box center [1178, 626] width 115 height 26
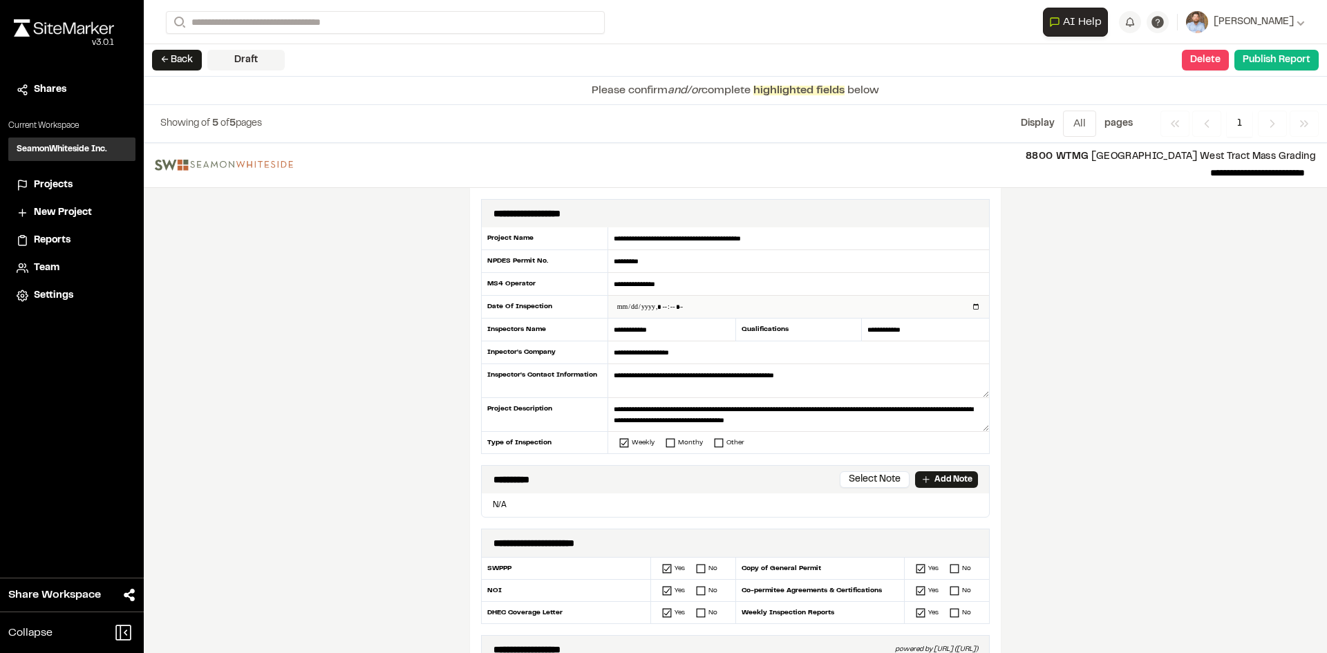
click at [973, 303] on input "datetime-local" at bounding box center [798, 307] width 381 height 22
type input "**********"
click at [413, 395] on div "**********" at bounding box center [735, 398] width 1183 height 510
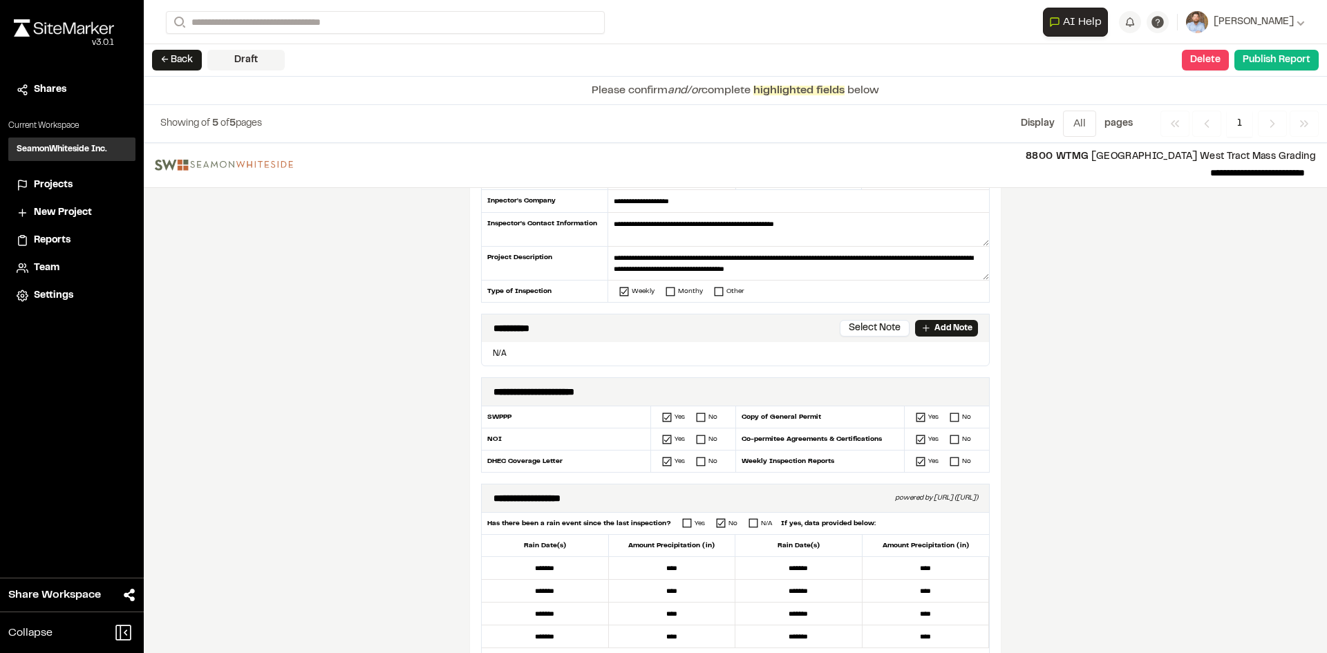
scroll to position [138, 0]
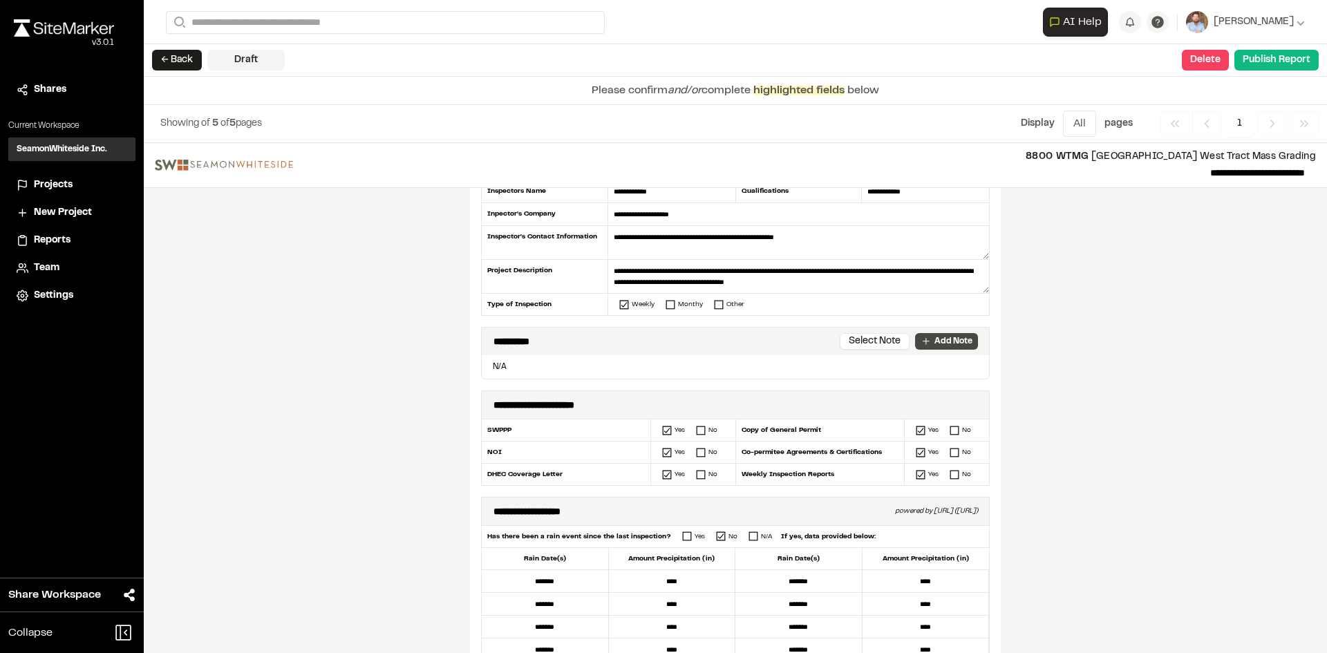
click at [948, 341] on p "Add Note" at bounding box center [954, 341] width 38 height 12
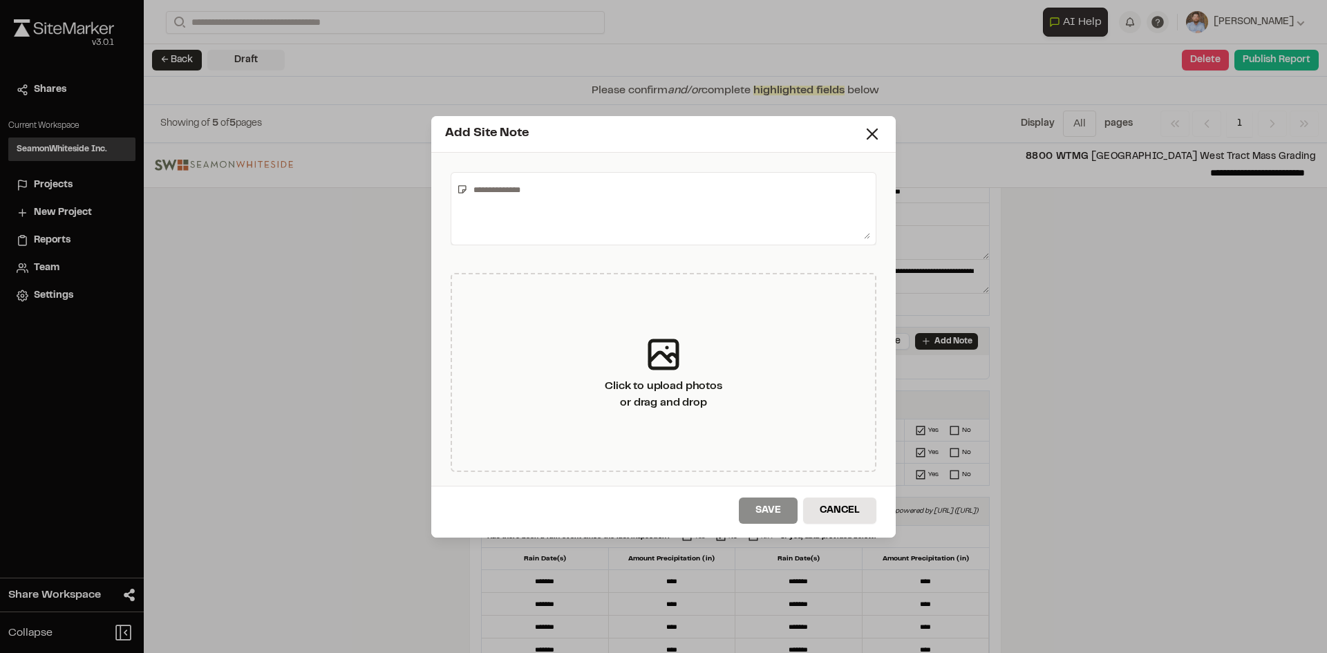
click at [550, 203] on textarea at bounding box center [669, 208] width 402 height 61
click at [482, 188] on textarea "**********" at bounding box center [669, 208] width 402 height 61
type textarea "**********"
click at [762, 507] on button "Save" at bounding box center [768, 511] width 59 height 26
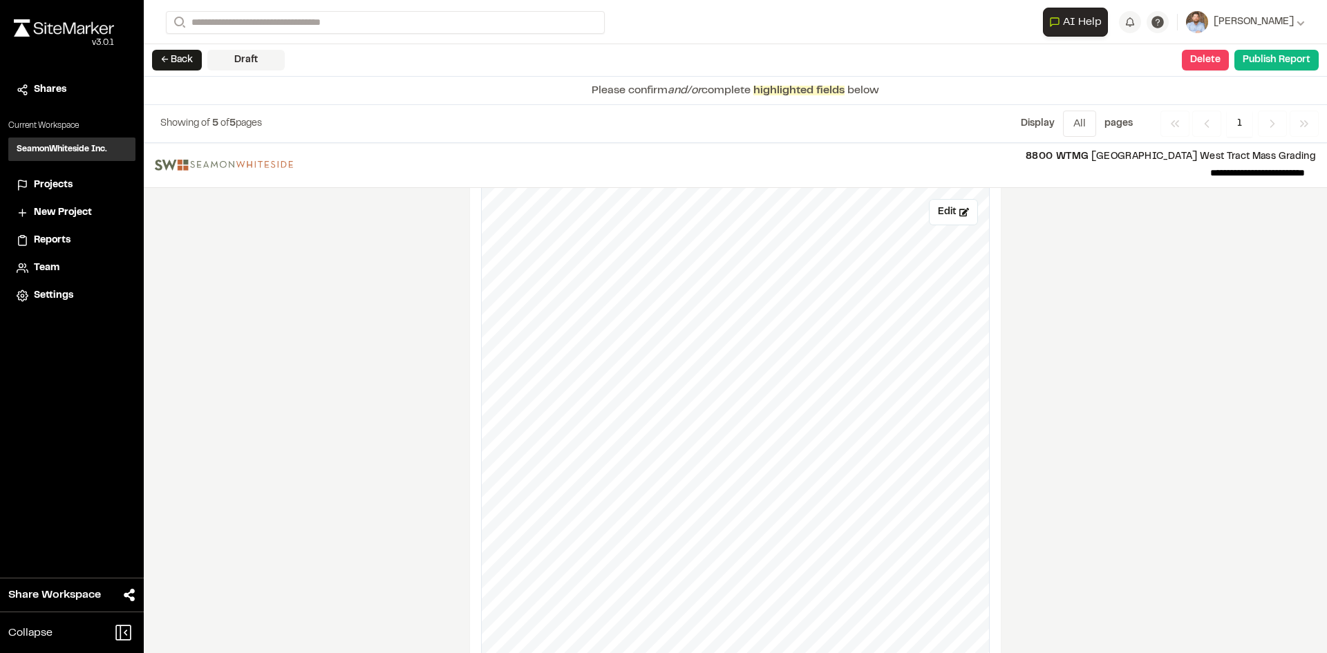
scroll to position [1382, 0]
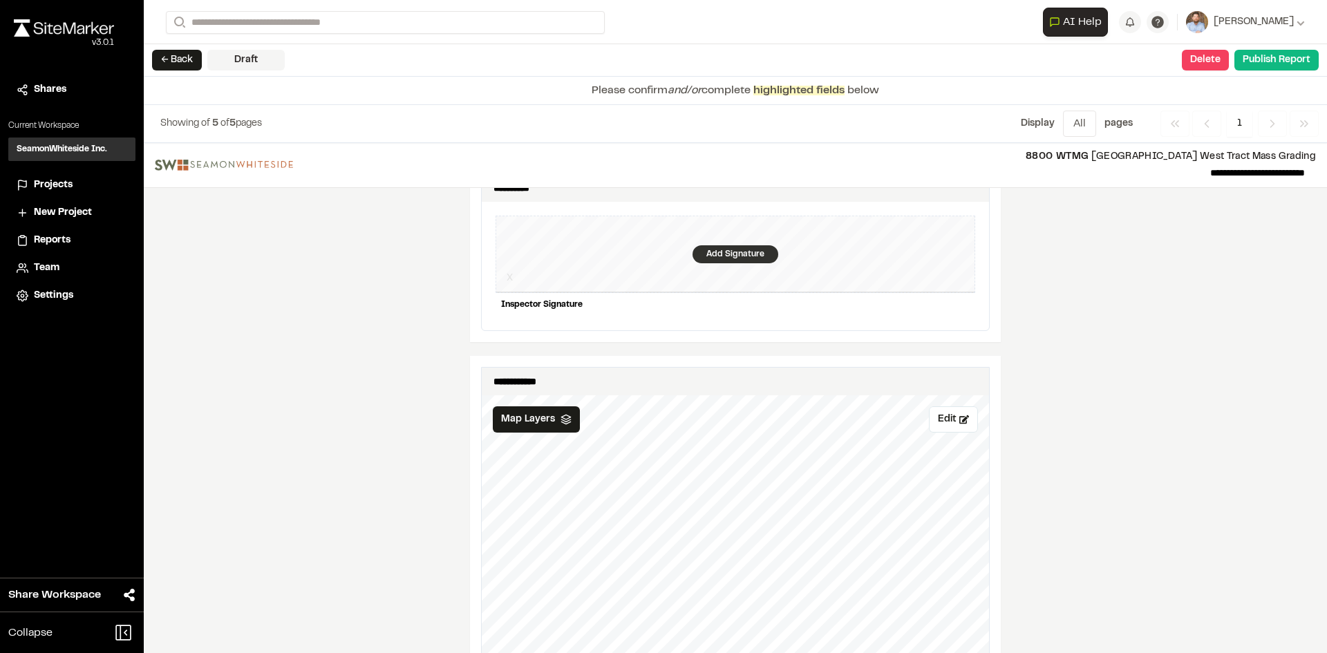
click at [731, 245] on div "Add Signature" at bounding box center [736, 254] width 86 height 18
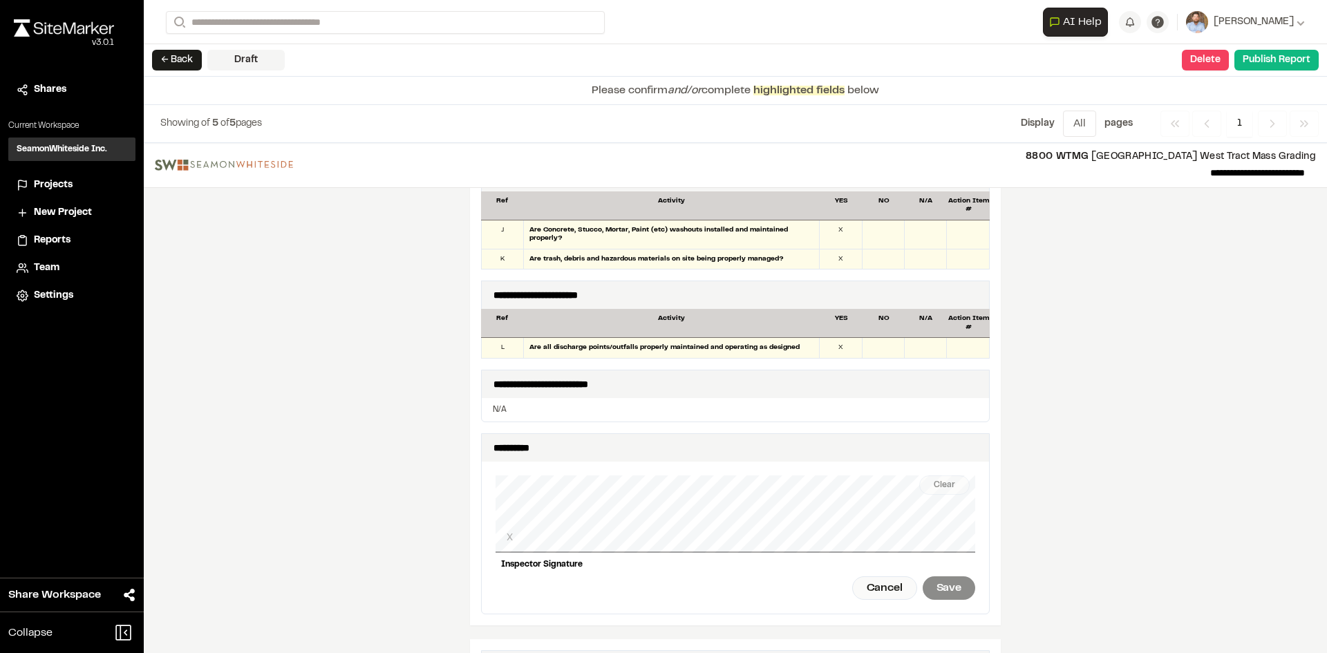
scroll to position [1106, 0]
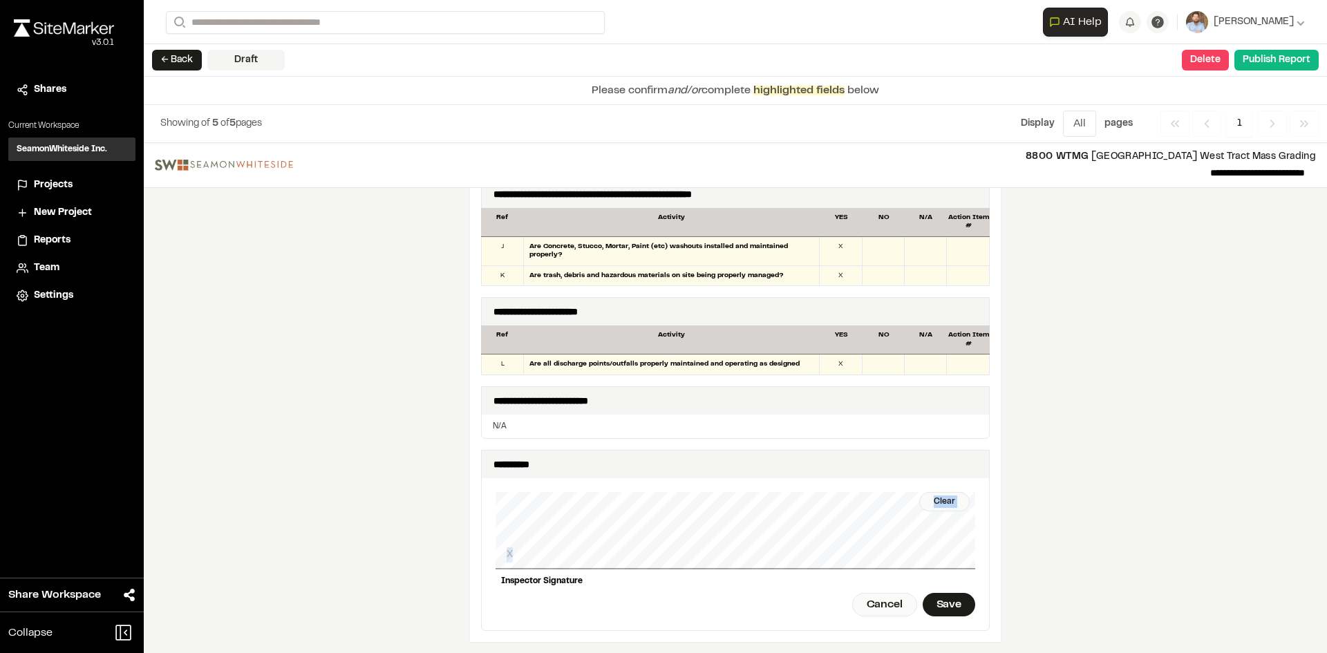
click at [722, 489] on div "Clear X Inspector Signature Cancel Save" at bounding box center [736, 554] width 480 height 152
click at [947, 492] on div "Clear" at bounding box center [944, 501] width 50 height 19
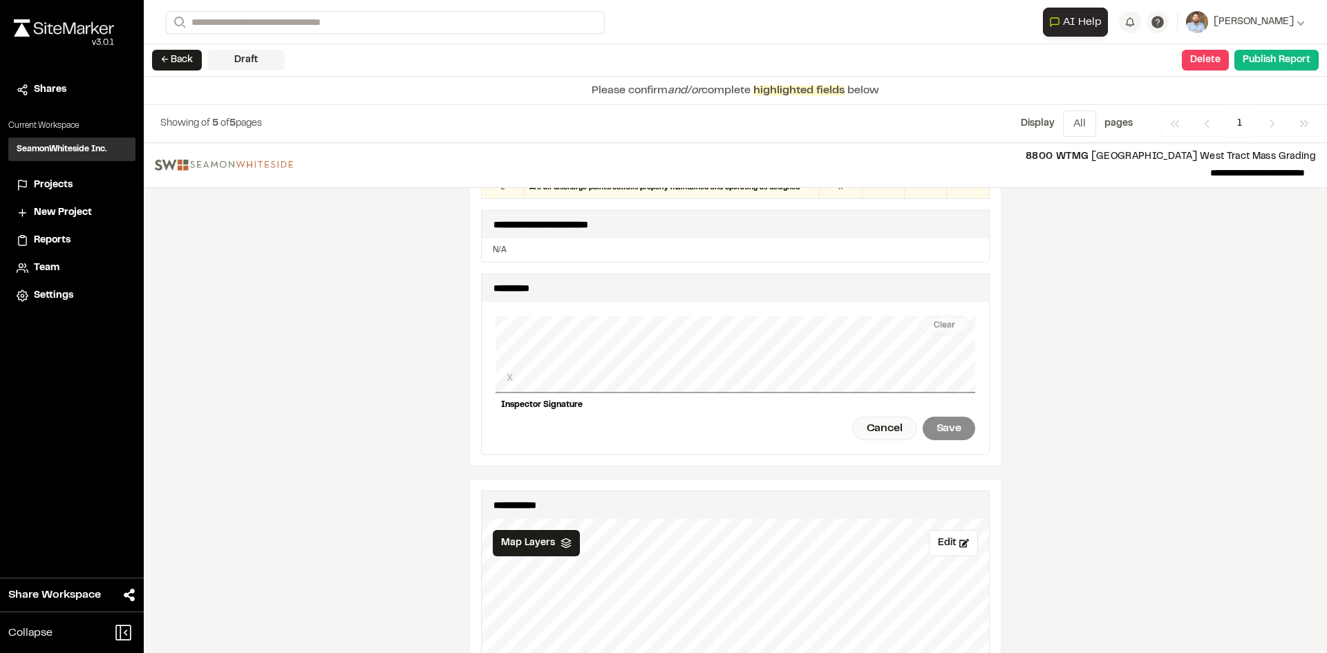
scroll to position [1313, 0]
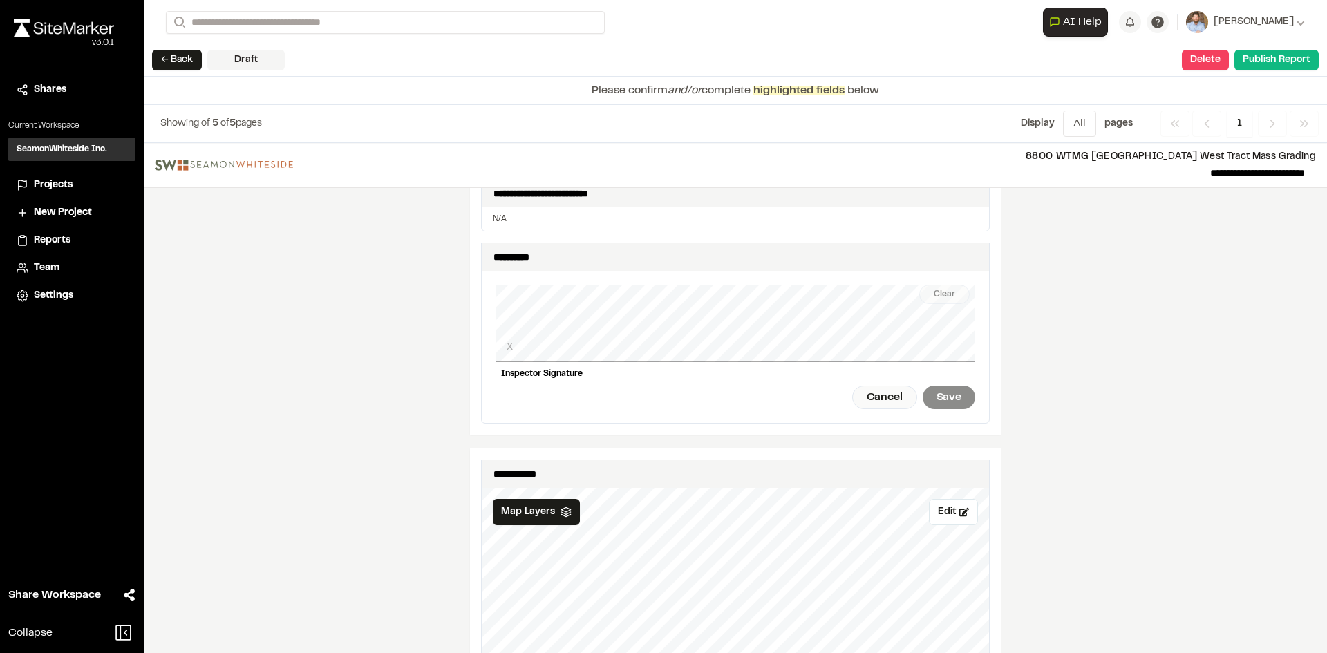
click at [584, 365] on div "Clear X Inspector Signature Cancel Save" at bounding box center [736, 347] width 480 height 152
click at [701, 369] on div "Clear X Inspector Signature Cancel Save" at bounding box center [736, 347] width 480 height 152
click at [943, 290] on div "Clear" at bounding box center [944, 294] width 50 height 19
click at [943, 386] on div "Save" at bounding box center [949, 398] width 53 height 24
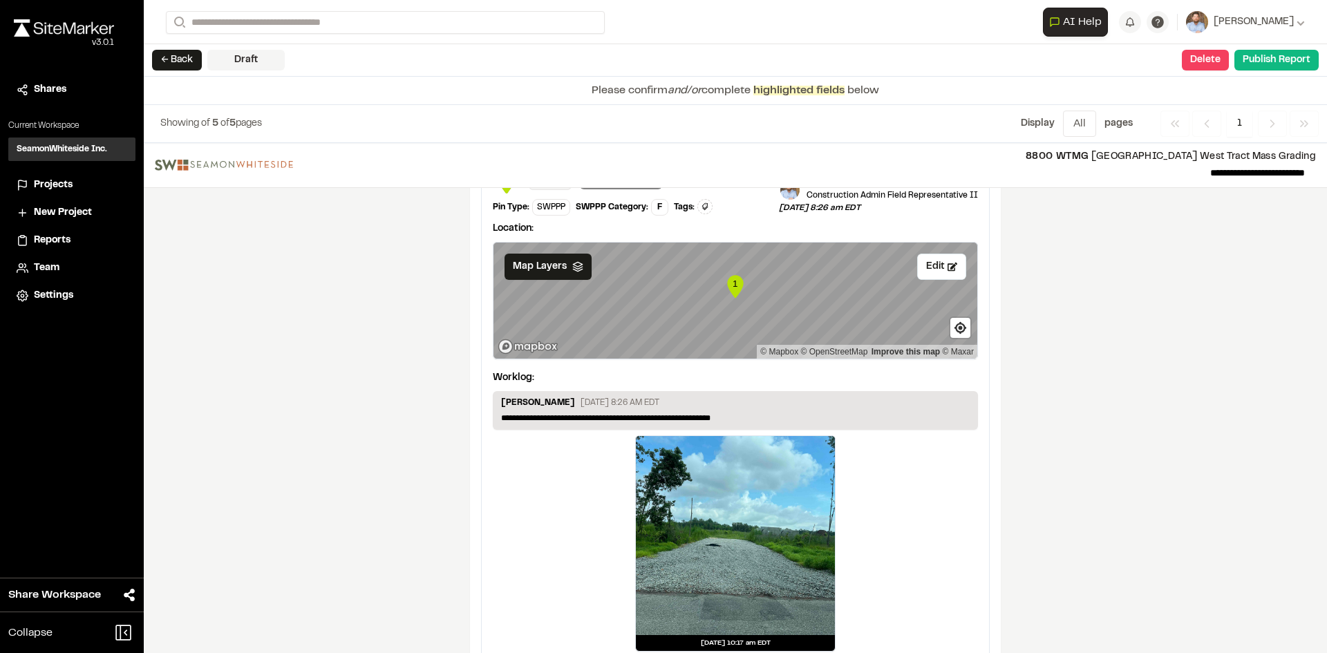
scroll to position [2332, 0]
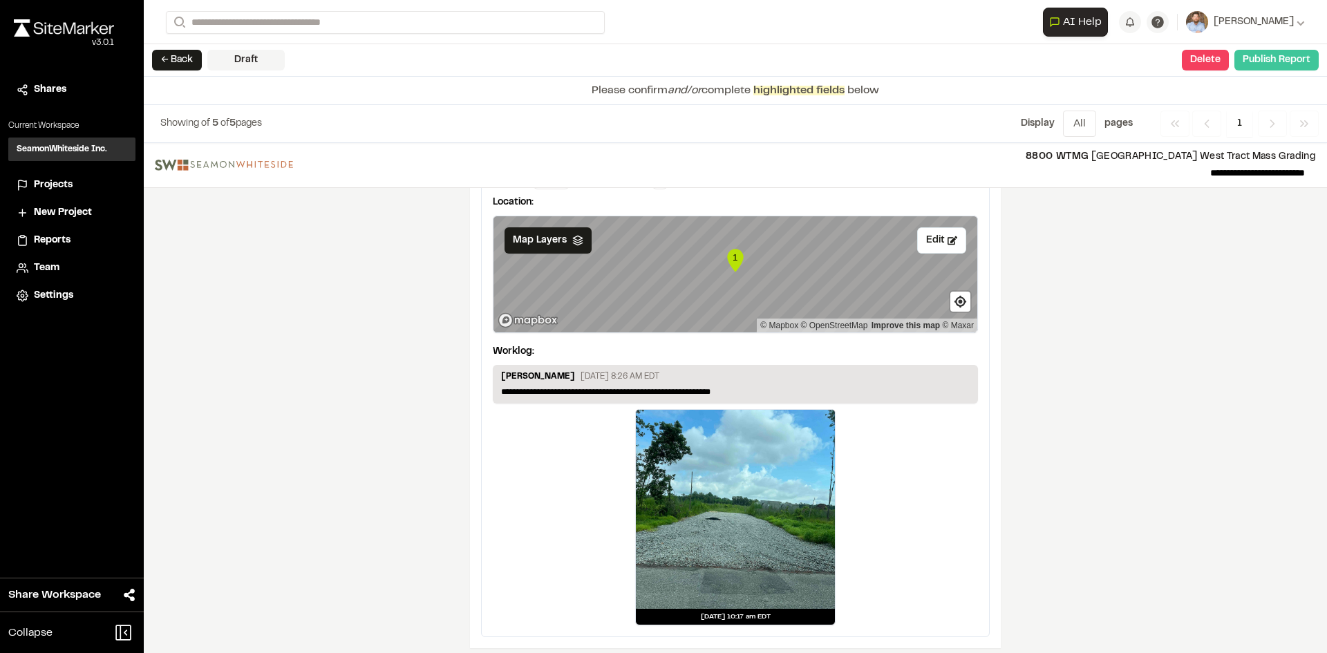
click at [1281, 68] on button "Publish Report" at bounding box center [1276, 60] width 84 height 21
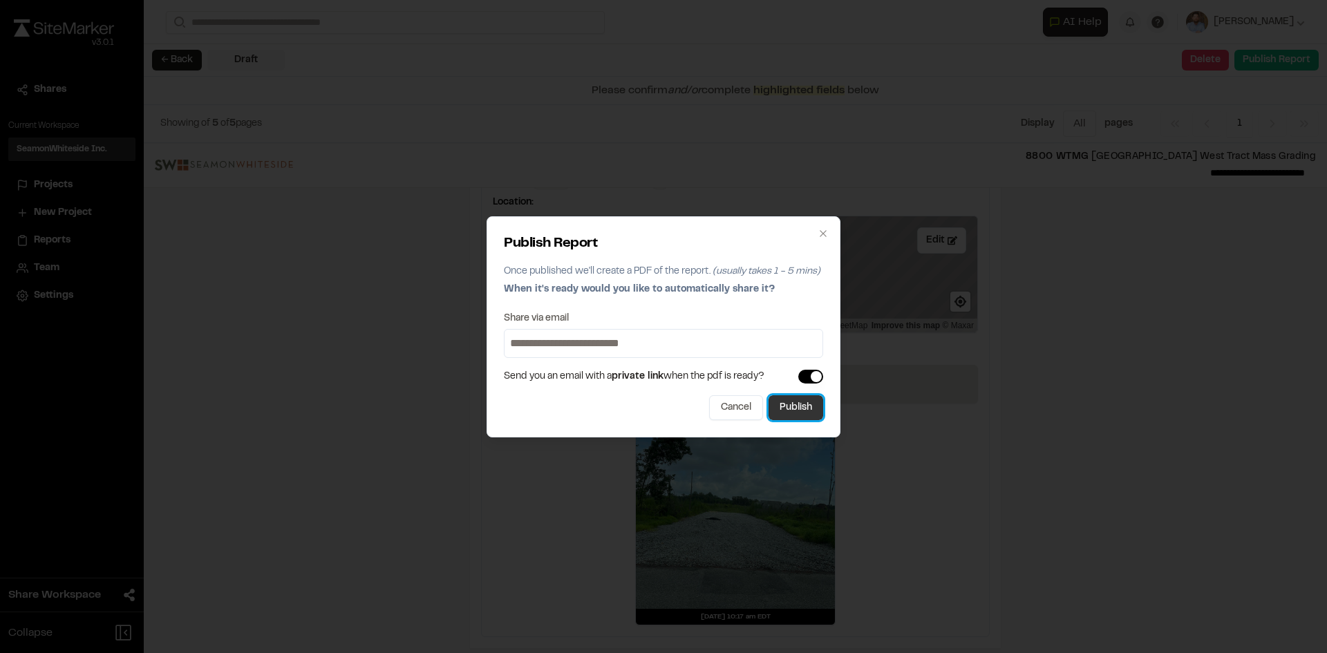
click at [807, 410] on button "Publish" at bounding box center [796, 407] width 55 height 25
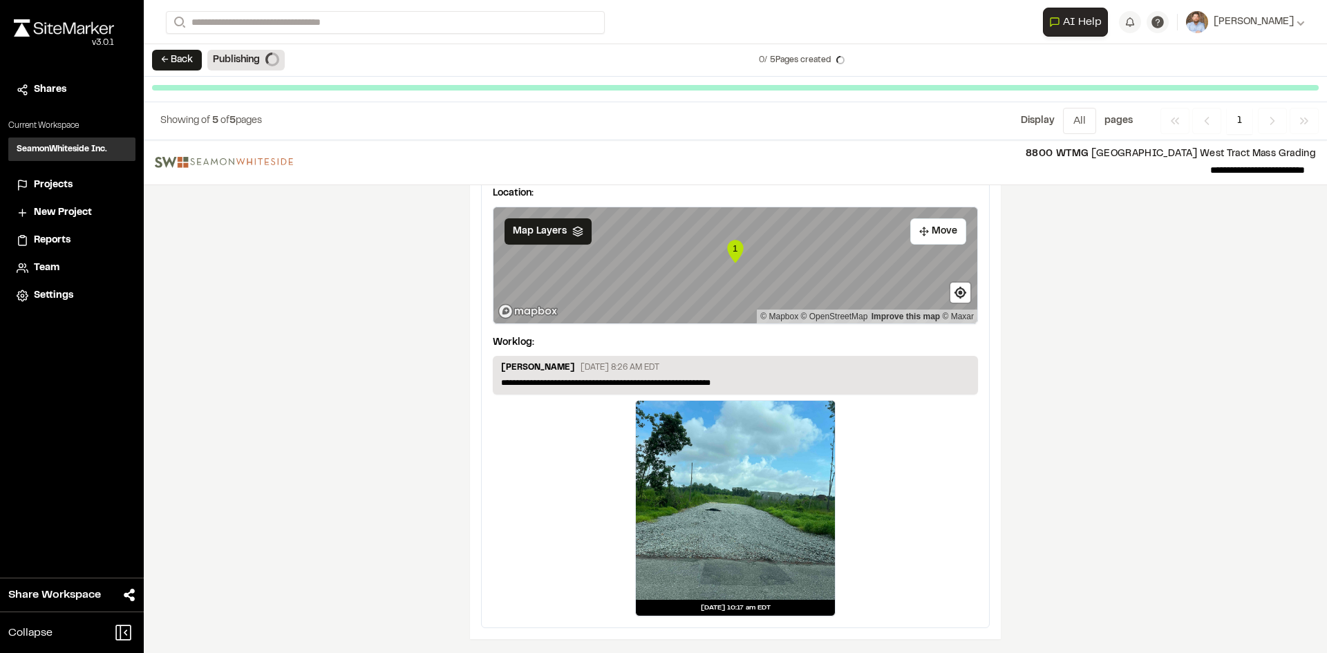
scroll to position [2290, 0]
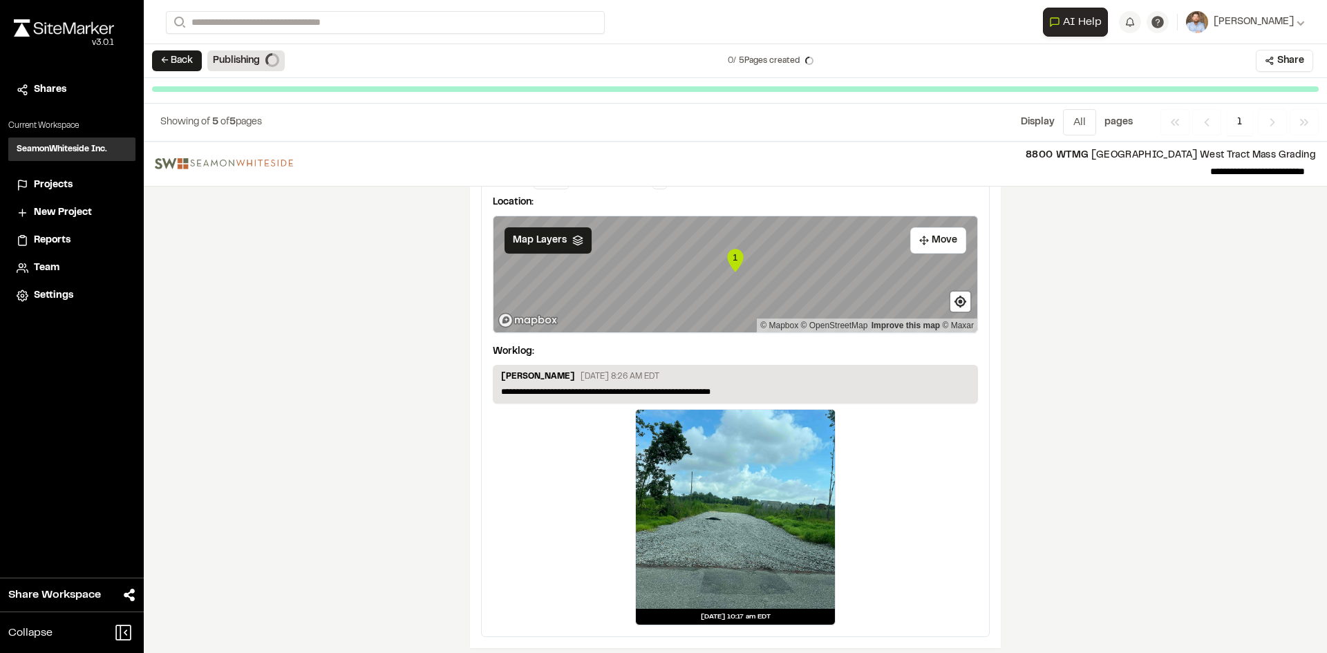
click at [59, 183] on span "Projects" at bounding box center [53, 185] width 39 height 15
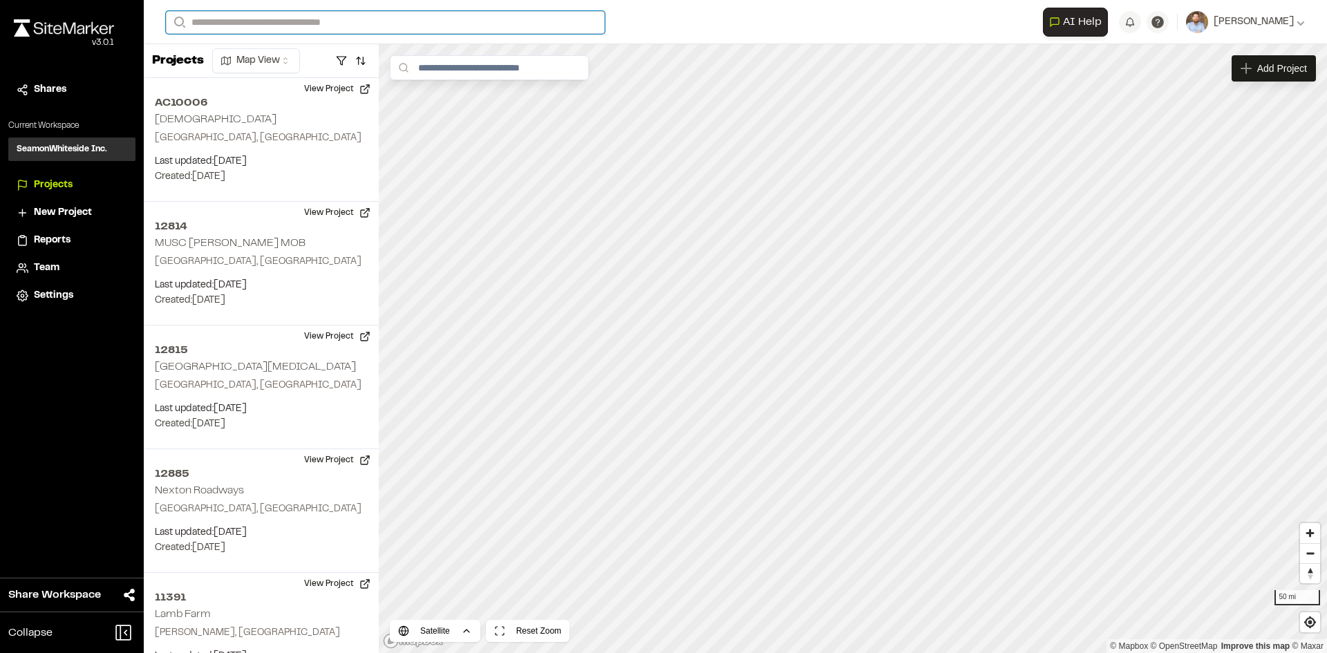
click at [279, 19] on input "Search" at bounding box center [385, 22] width 439 height 23
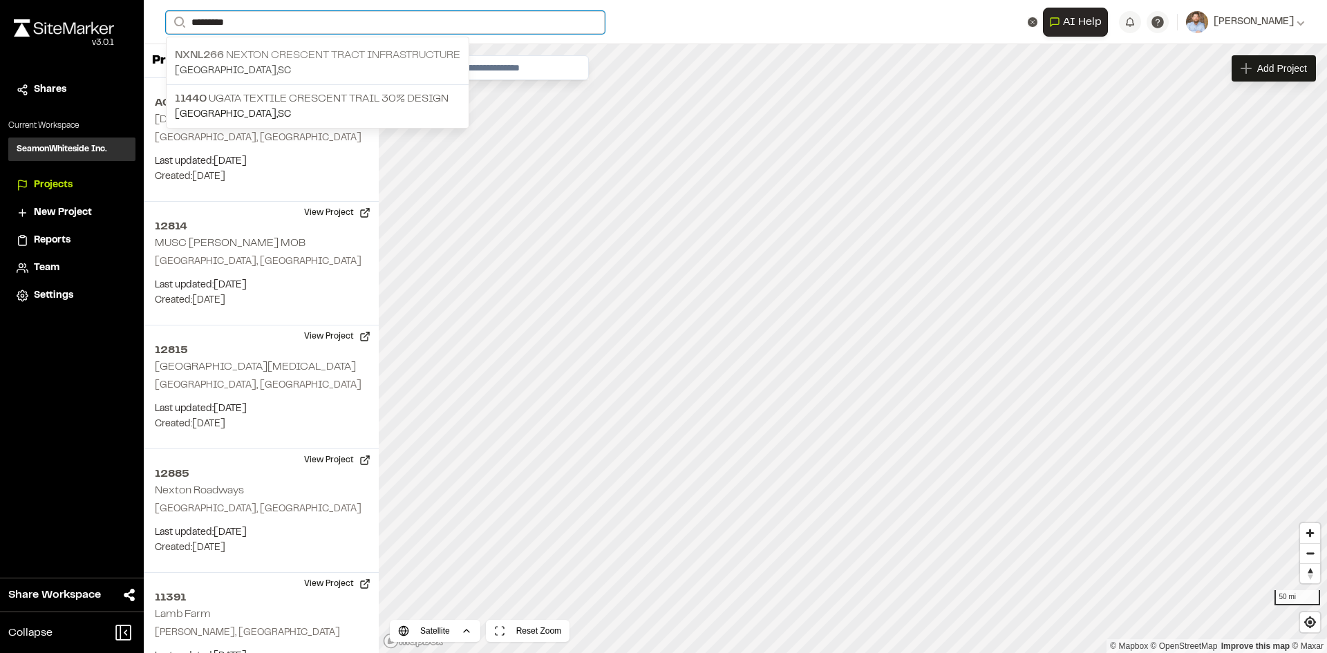
type input "********"
click at [302, 53] on p "NXNL266 Nexton Crescent Tract Infrastructure" at bounding box center [317, 55] width 285 height 17
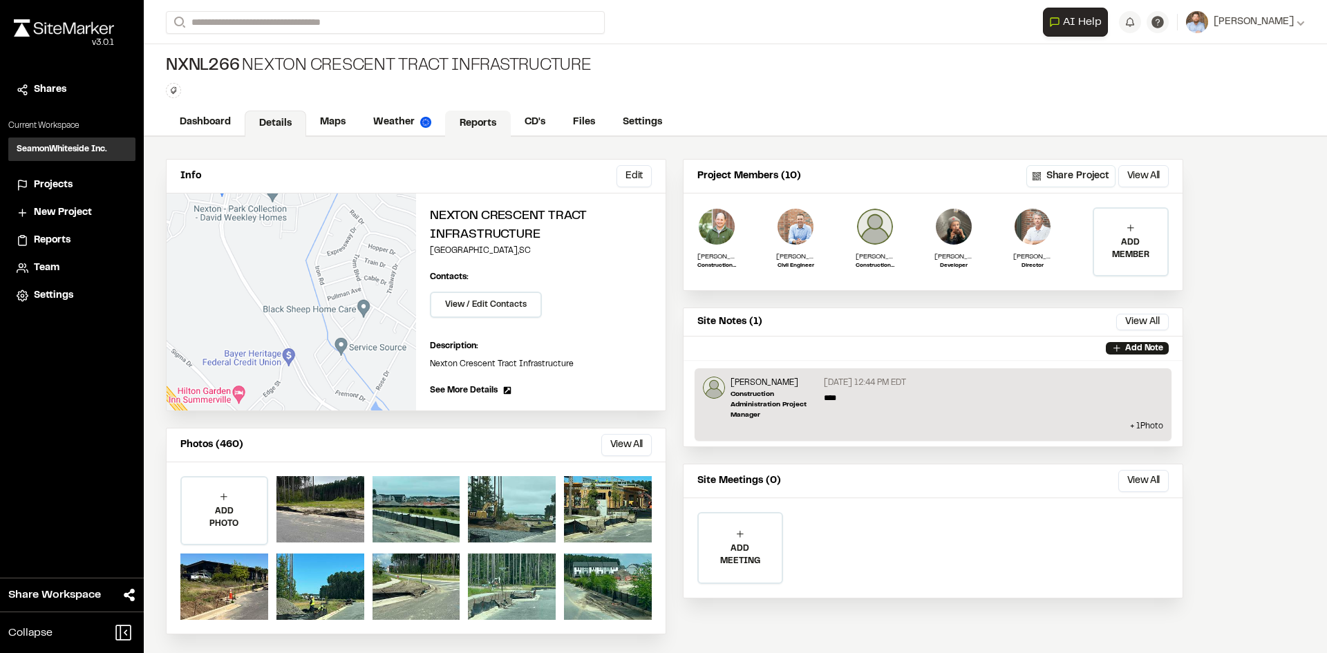
click at [480, 124] on link "Reports" at bounding box center [478, 124] width 66 height 26
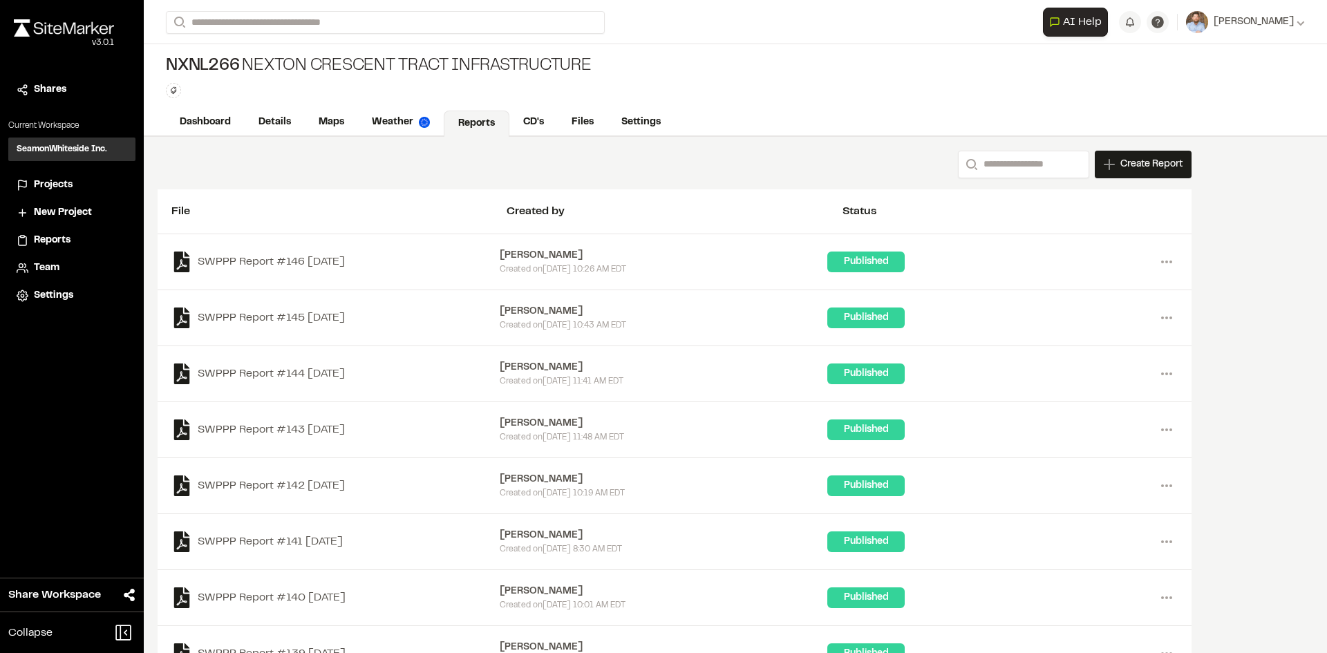
click at [1141, 172] on div "Create Report" at bounding box center [1143, 165] width 97 height 28
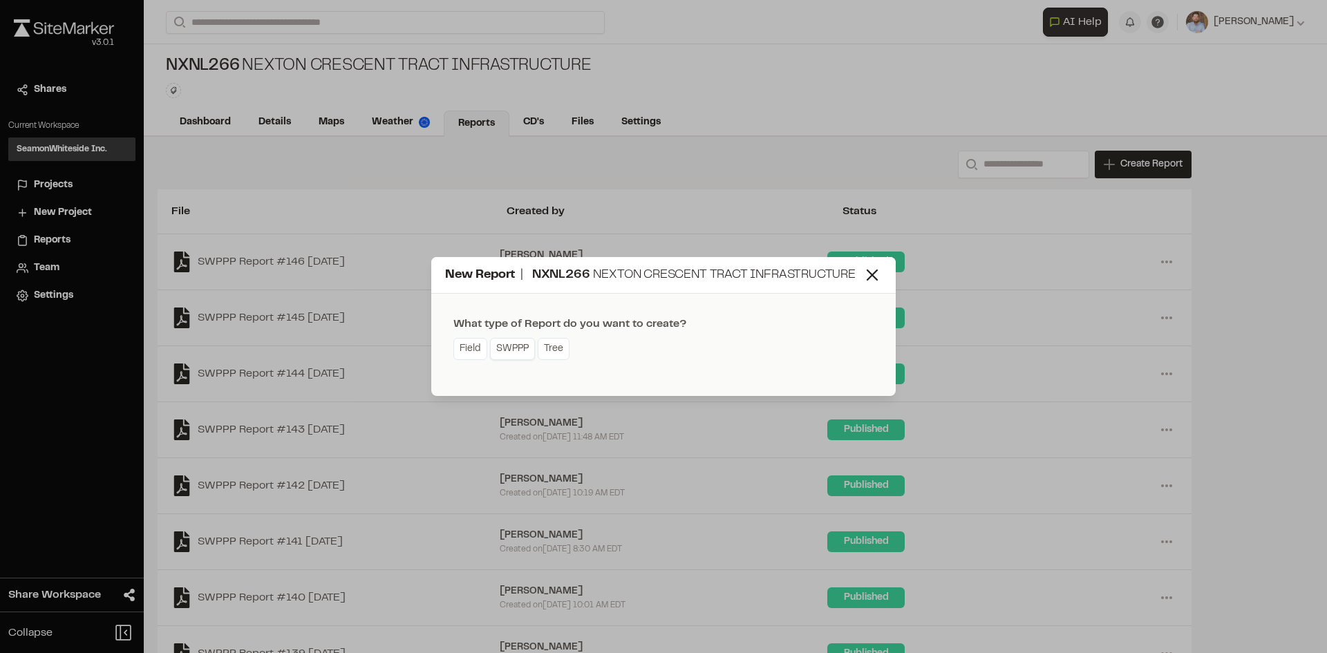
click at [511, 352] on link "SWPPP" at bounding box center [512, 349] width 45 height 22
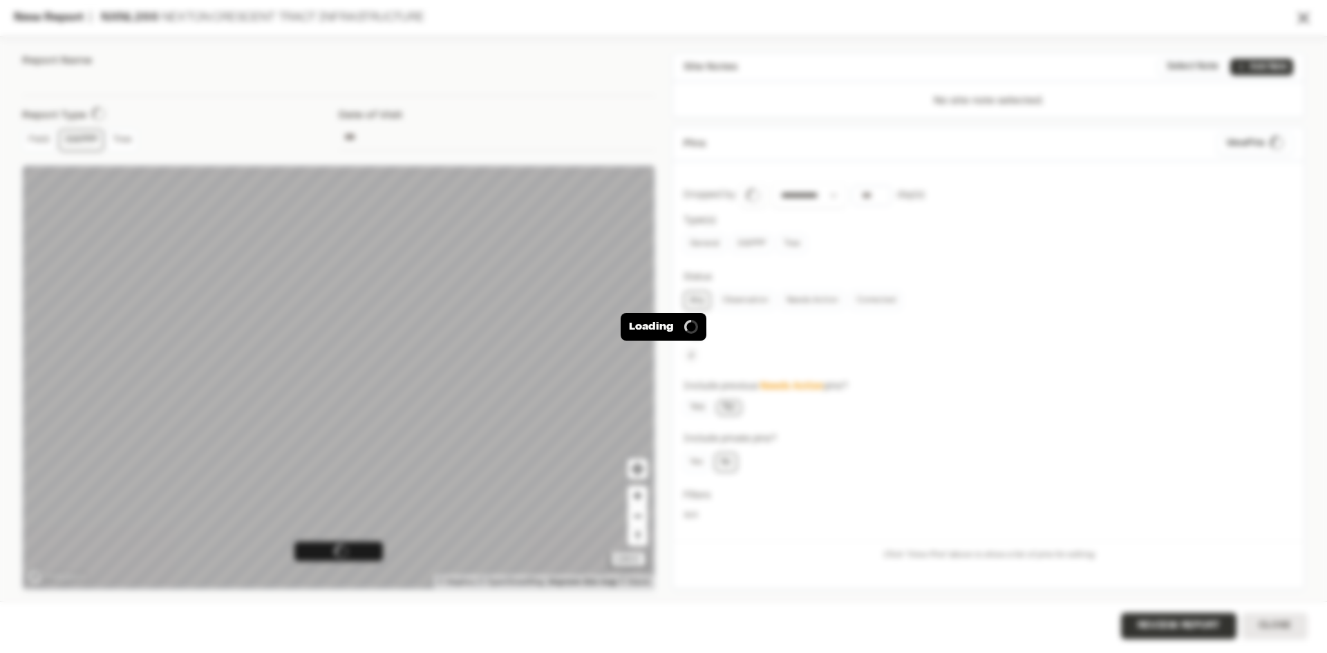
type input "**********"
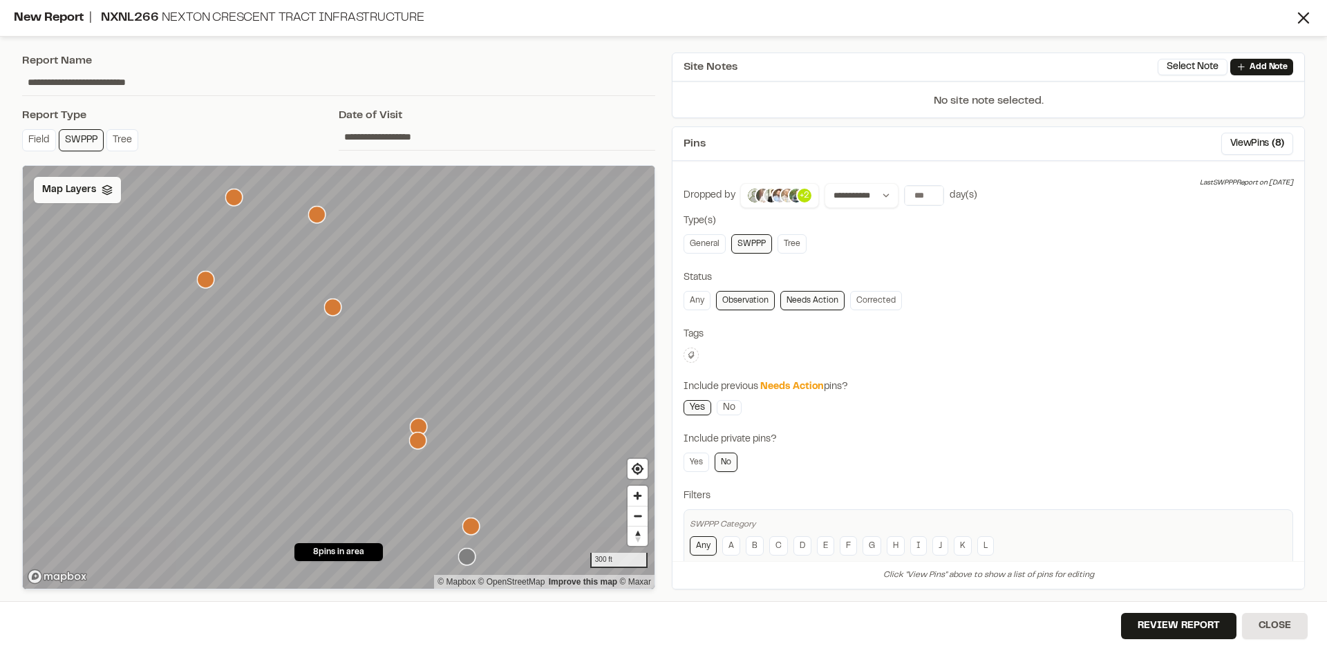
click at [79, 187] on span "Map Layers" at bounding box center [69, 189] width 54 height 15
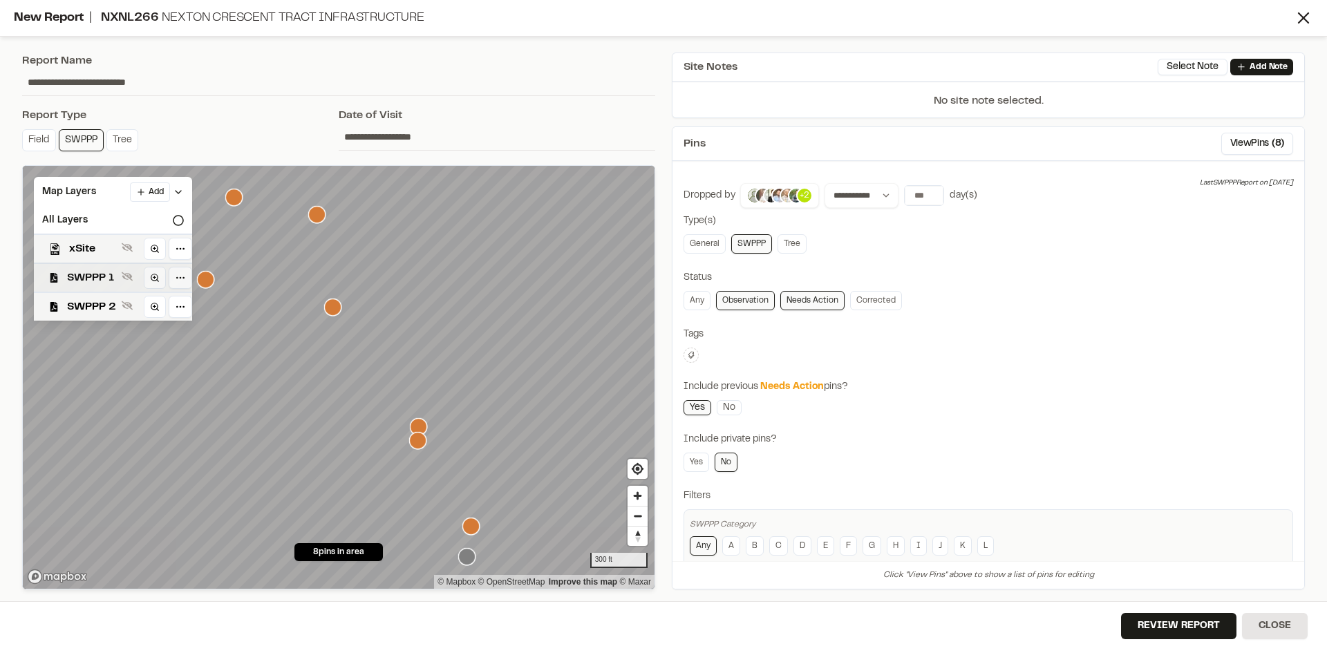
click at [107, 276] on span "SWPPP 1" at bounding box center [91, 278] width 49 height 17
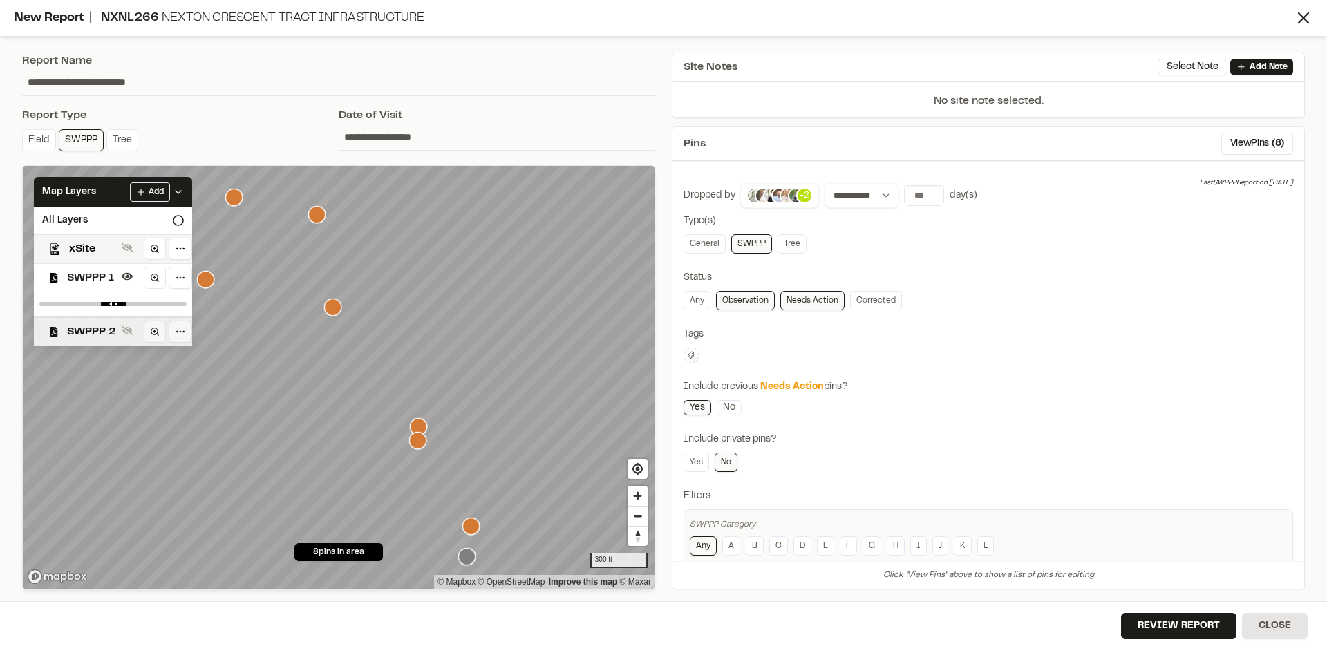
click at [104, 329] on span "SWPPP 2" at bounding box center [91, 331] width 49 height 17
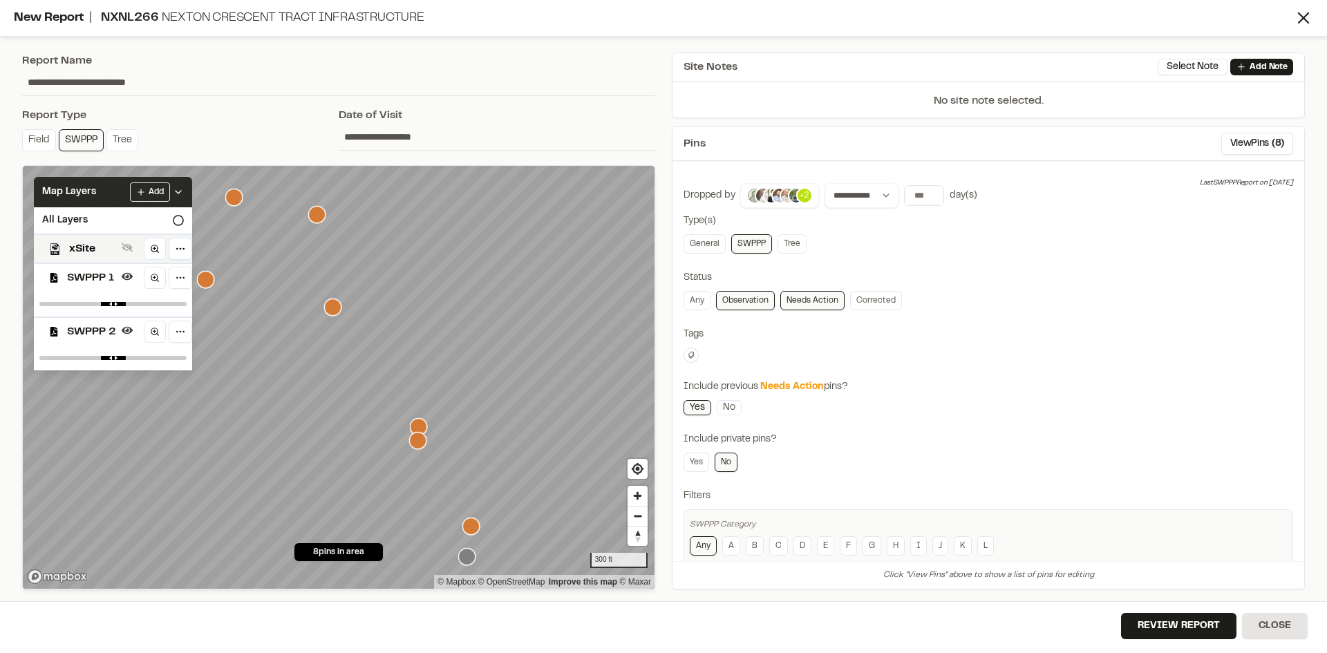
click at [180, 193] on icon at bounding box center [178, 192] width 11 height 11
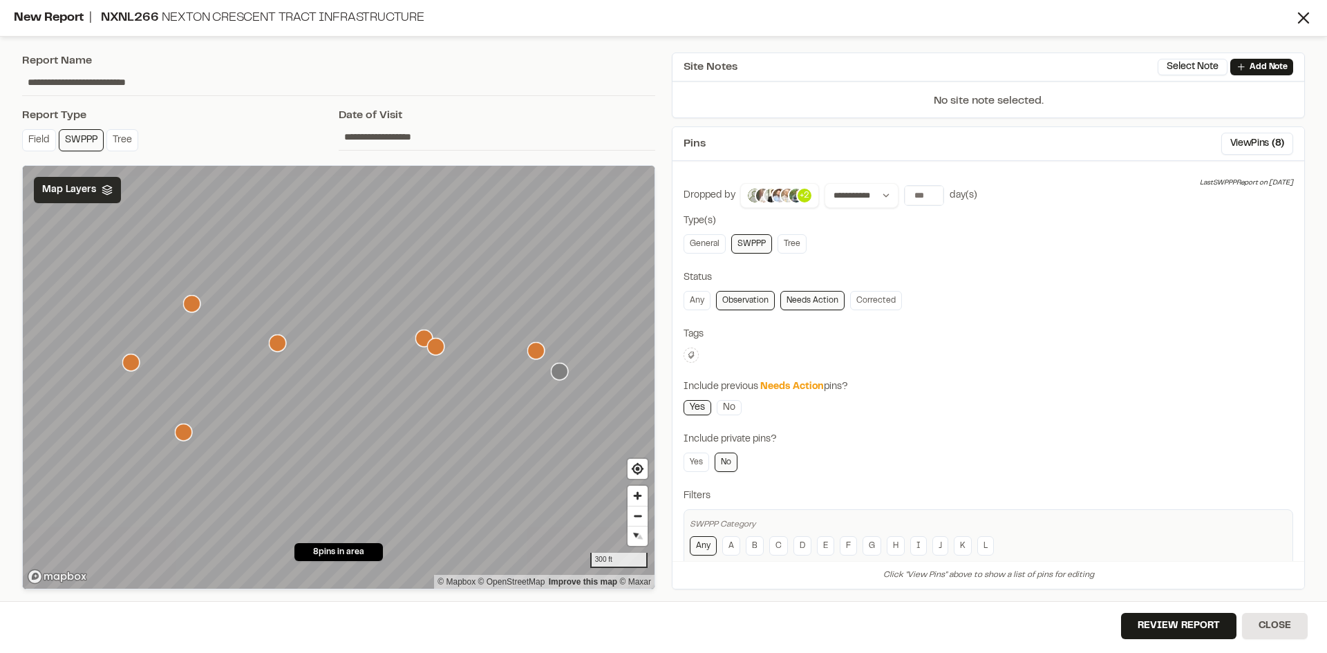
click at [428, 338] on icon "Map marker" at bounding box center [436, 347] width 18 height 18
click at [422, 340] on icon "Map marker" at bounding box center [423, 338] width 17 height 17
click at [538, 353] on icon "Map marker" at bounding box center [535, 350] width 17 height 17
click at [277, 345] on icon "Map marker" at bounding box center [277, 343] width 17 height 17
click at [193, 306] on icon "Map marker" at bounding box center [191, 303] width 17 height 17
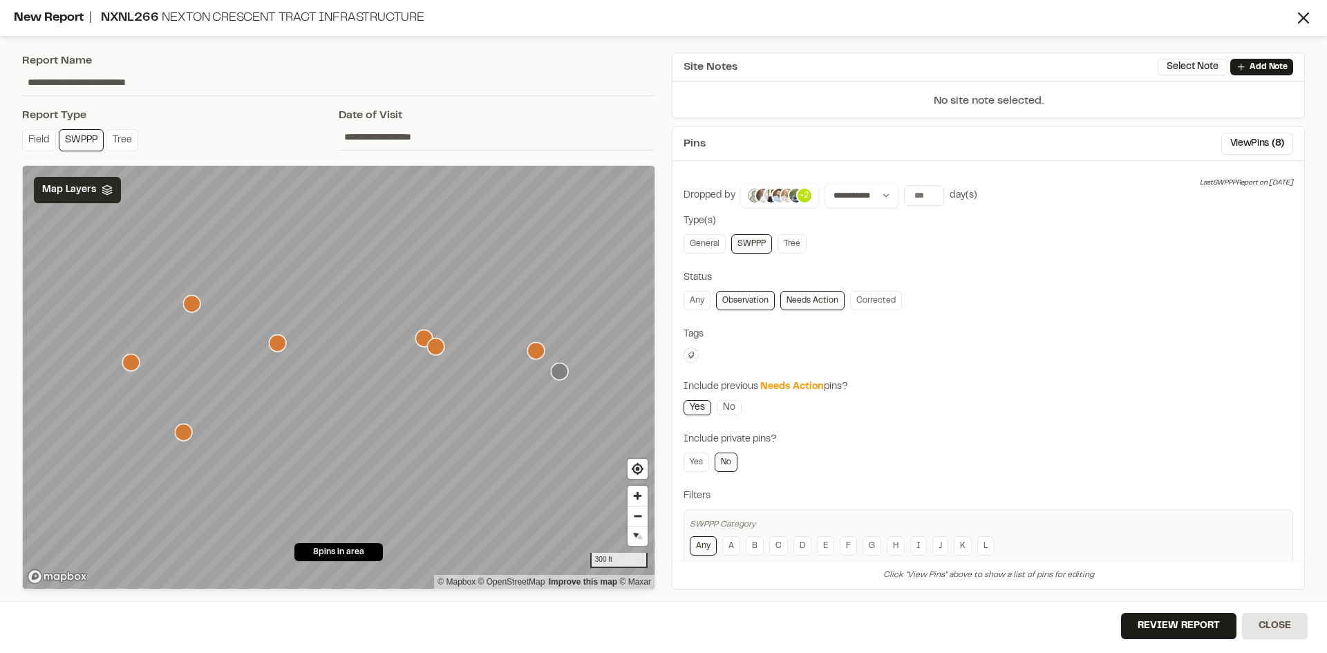
click at [185, 434] on icon "Map marker" at bounding box center [183, 432] width 17 height 17
click at [527, 394] on icon "Map marker" at bounding box center [524, 391] width 17 height 17
click at [741, 303] on link "Observation" at bounding box center [745, 300] width 59 height 19
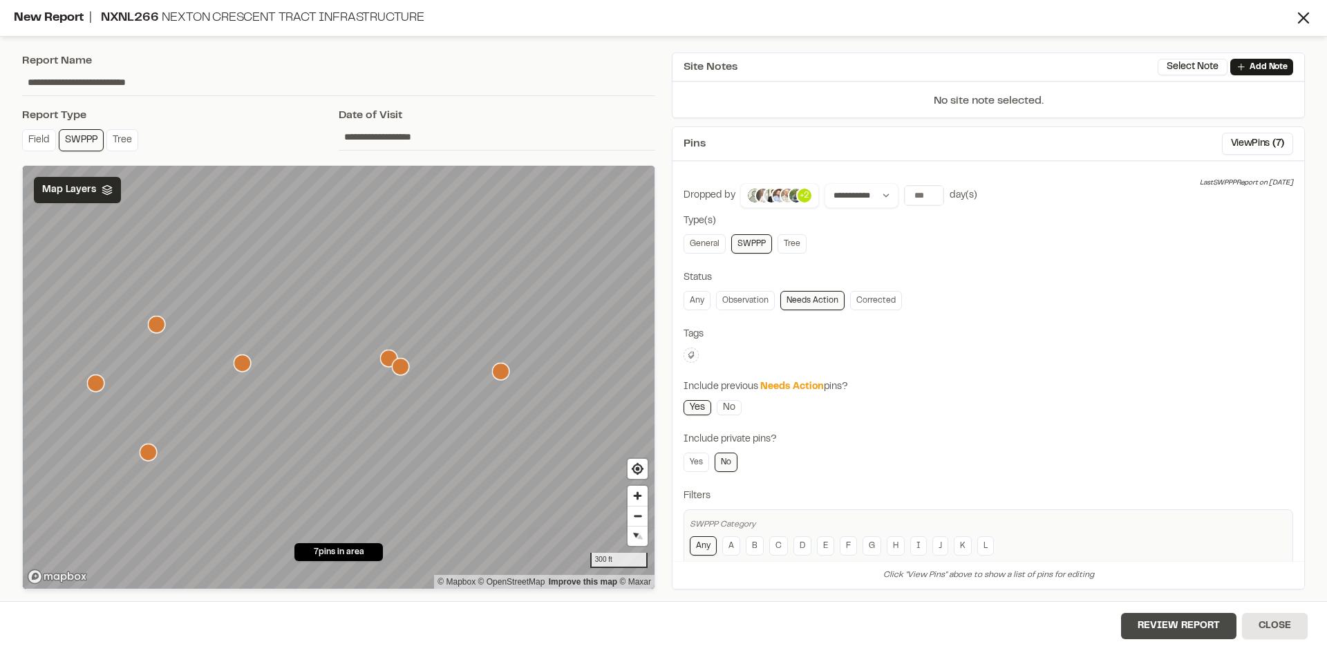
click at [1201, 627] on button "Review Report" at bounding box center [1178, 626] width 115 height 26
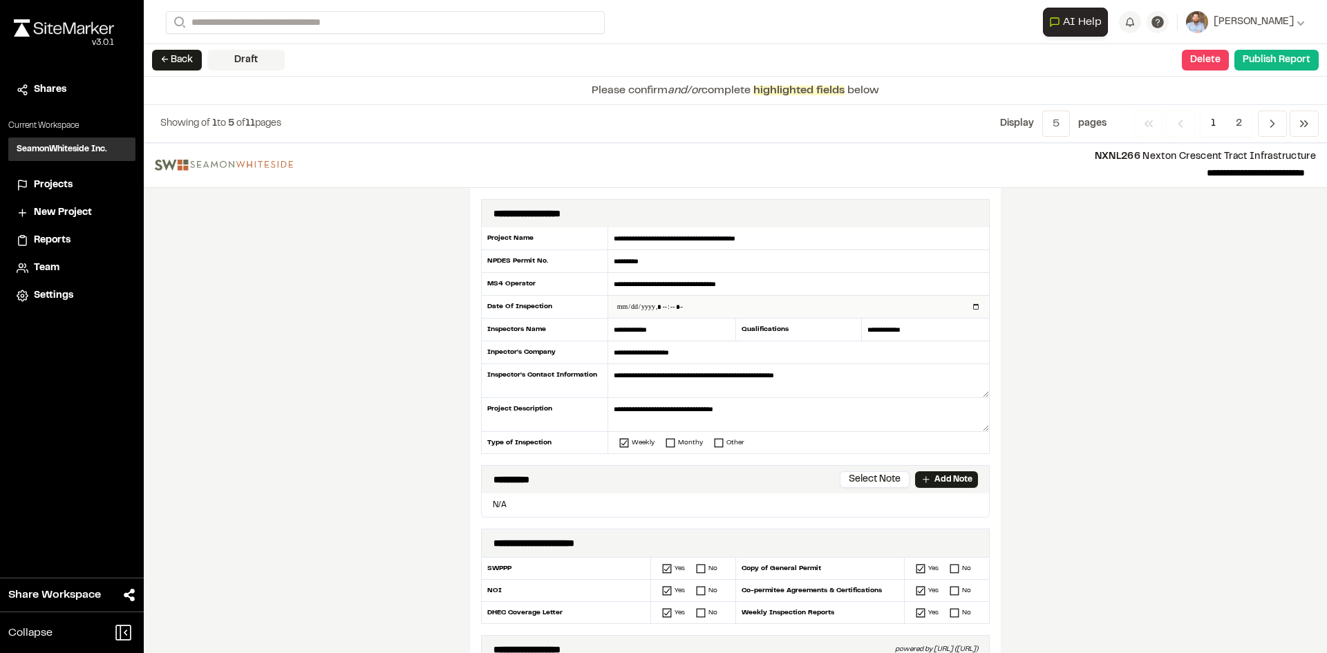
click at [970, 308] on input "datetime-local" at bounding box center [798, 307] width 381 height 22
type input "**********"
click at [406, 458] on div "**********" at bounding box center [735, 398] width 1183 height 510
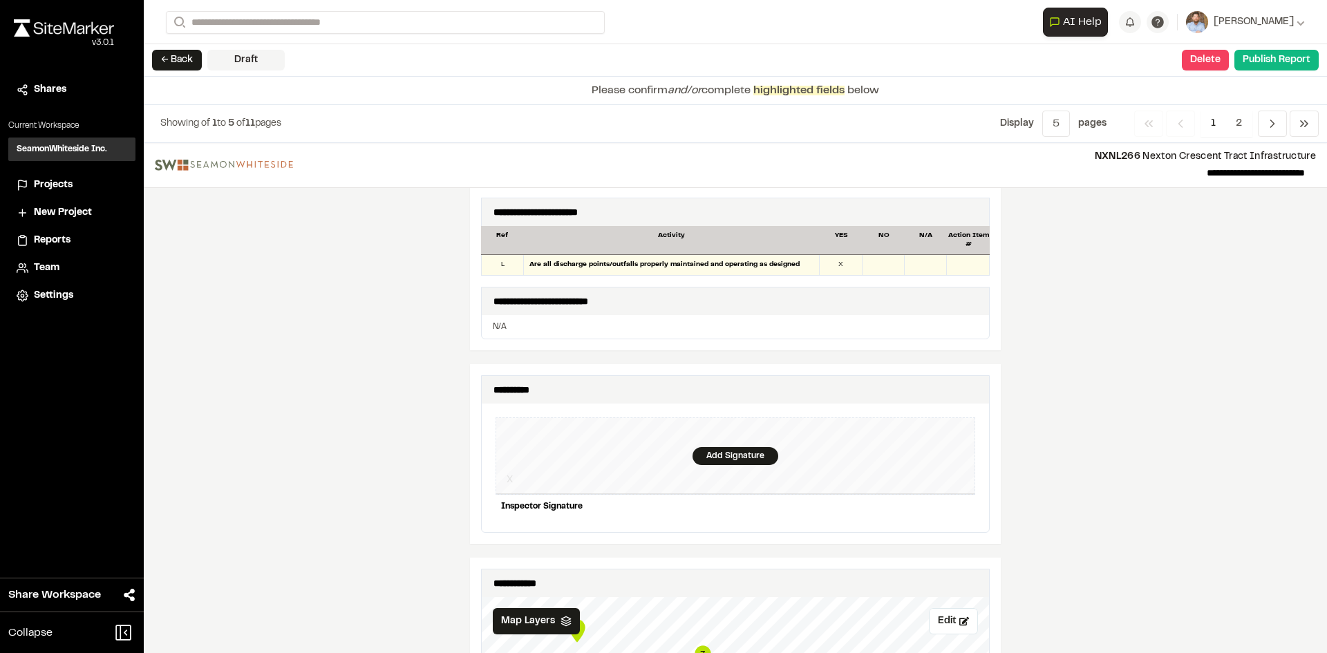
scroll to position [1244, 0]
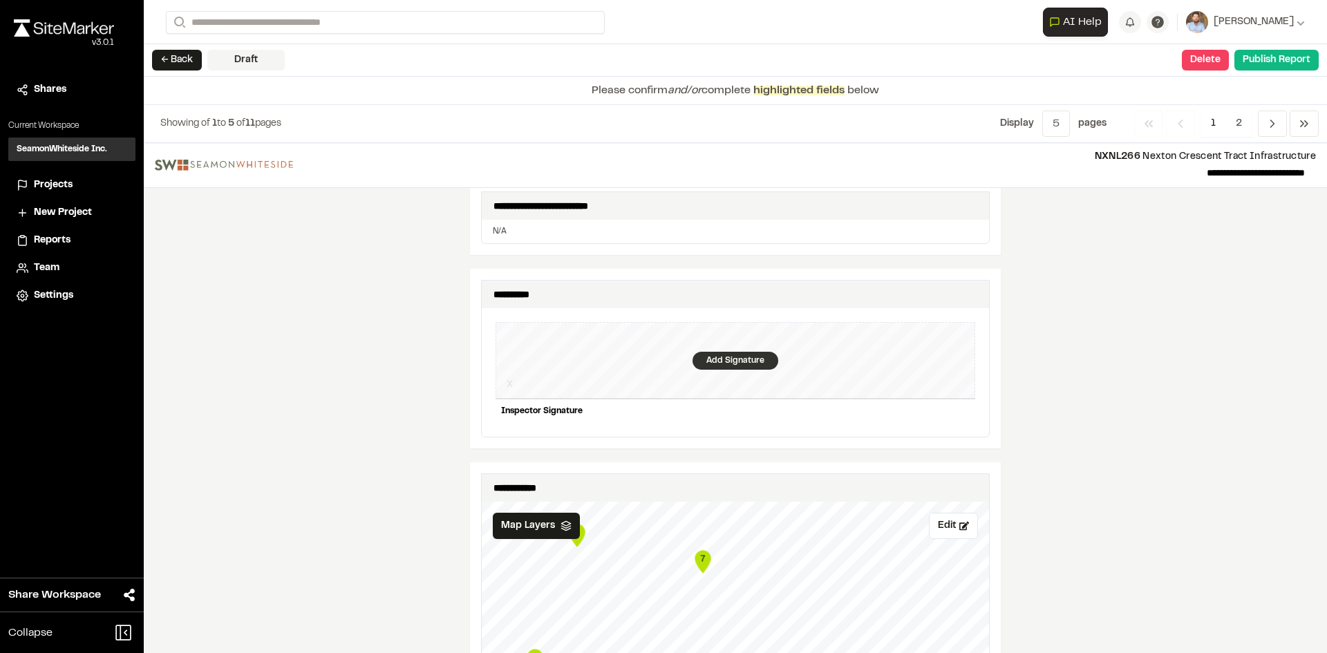
click at [727, 352] on div "Add Signature" at bounding box center [736, 361] width 86 height 18
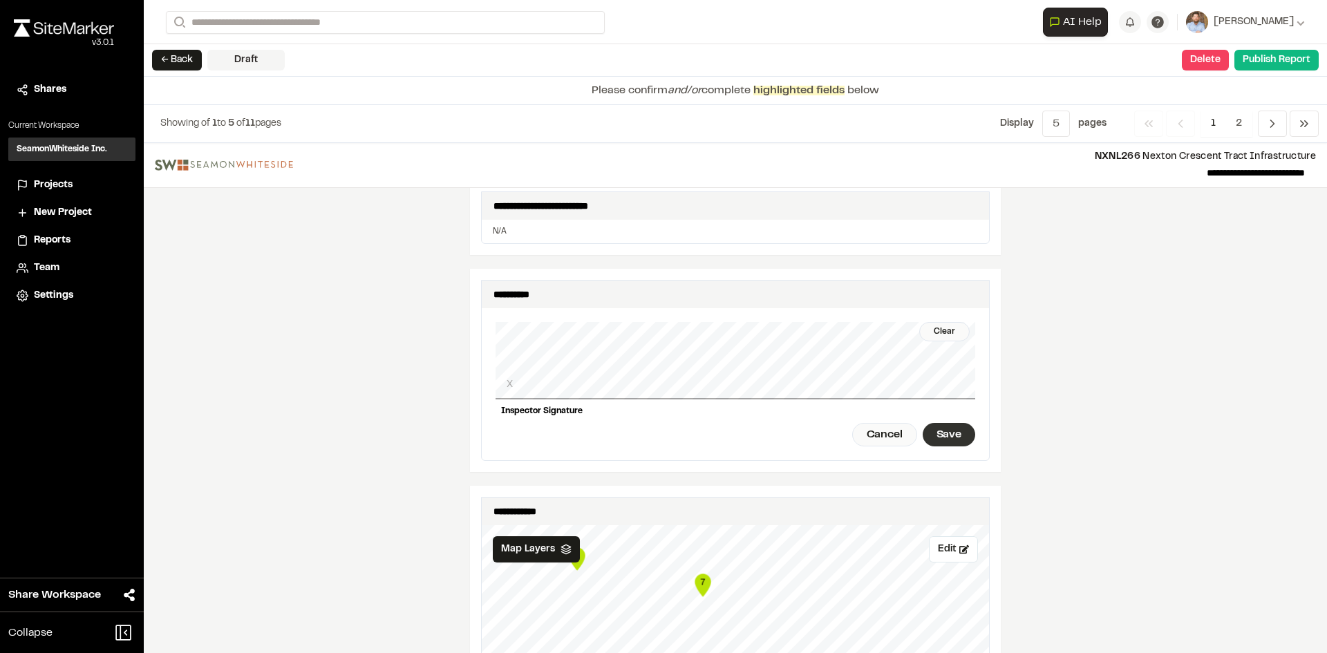
click at [943, 423] on div "Save" at bounding box center [949, 435] width 53 height 24
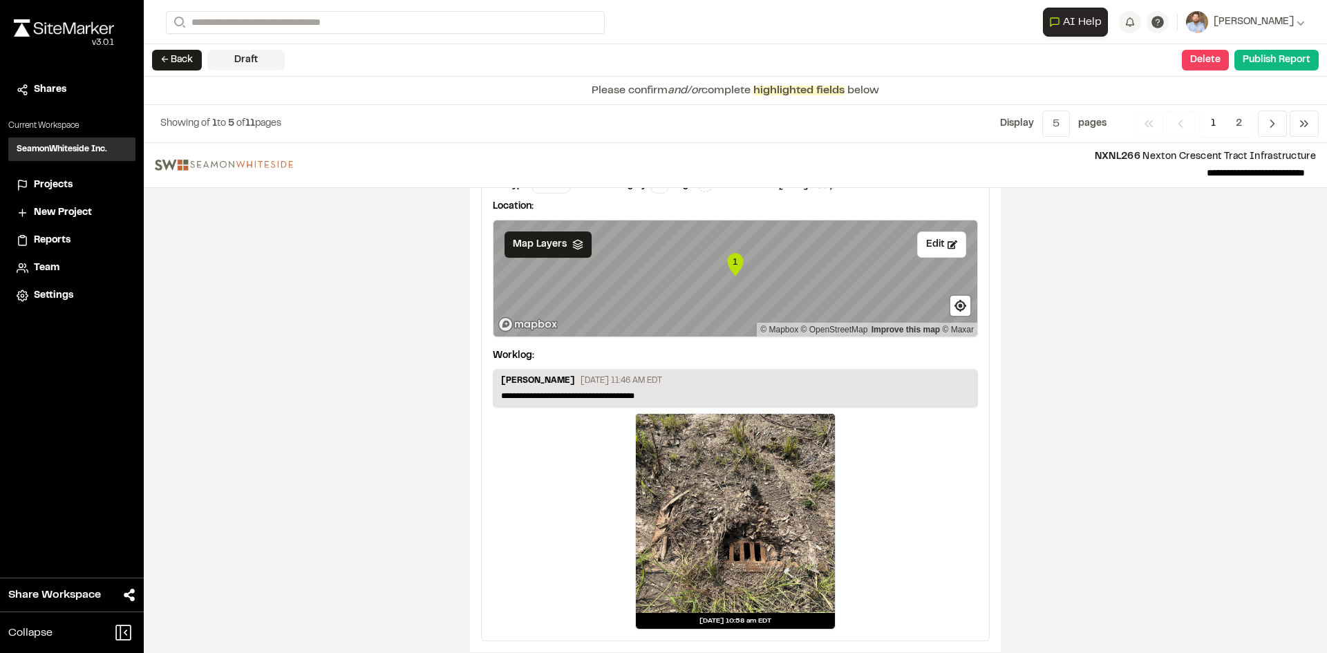
scroll to position [2300, 0]
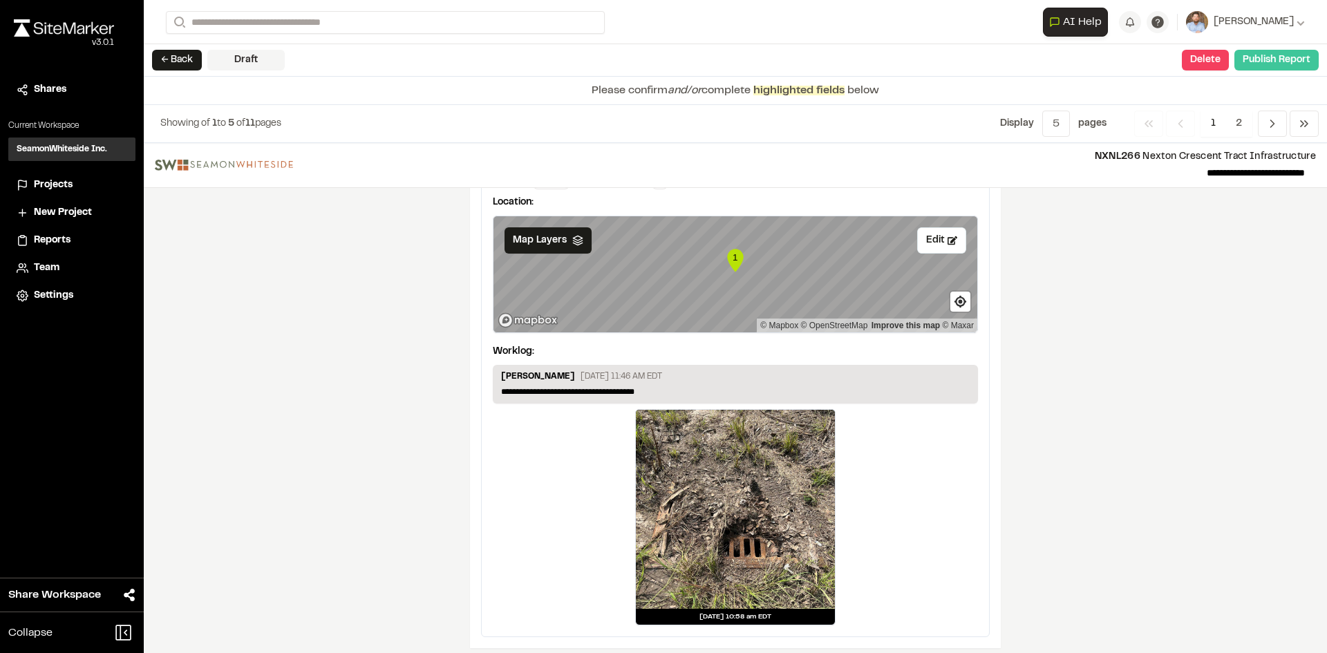
click at [1279, 64] on button "Publish Report" at bounding box center [1276, 60] width 84 height 21
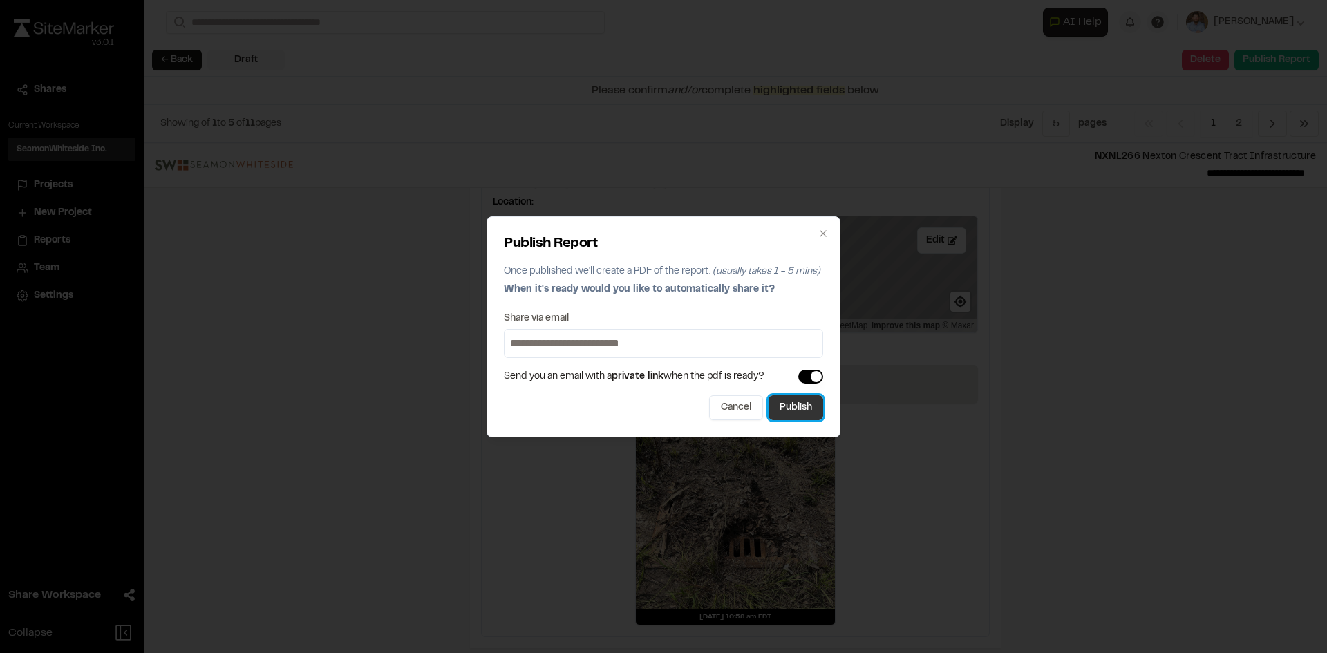
click at [807, 411] on button "Publish" at bounding box center [796, 407] width 55 height 25
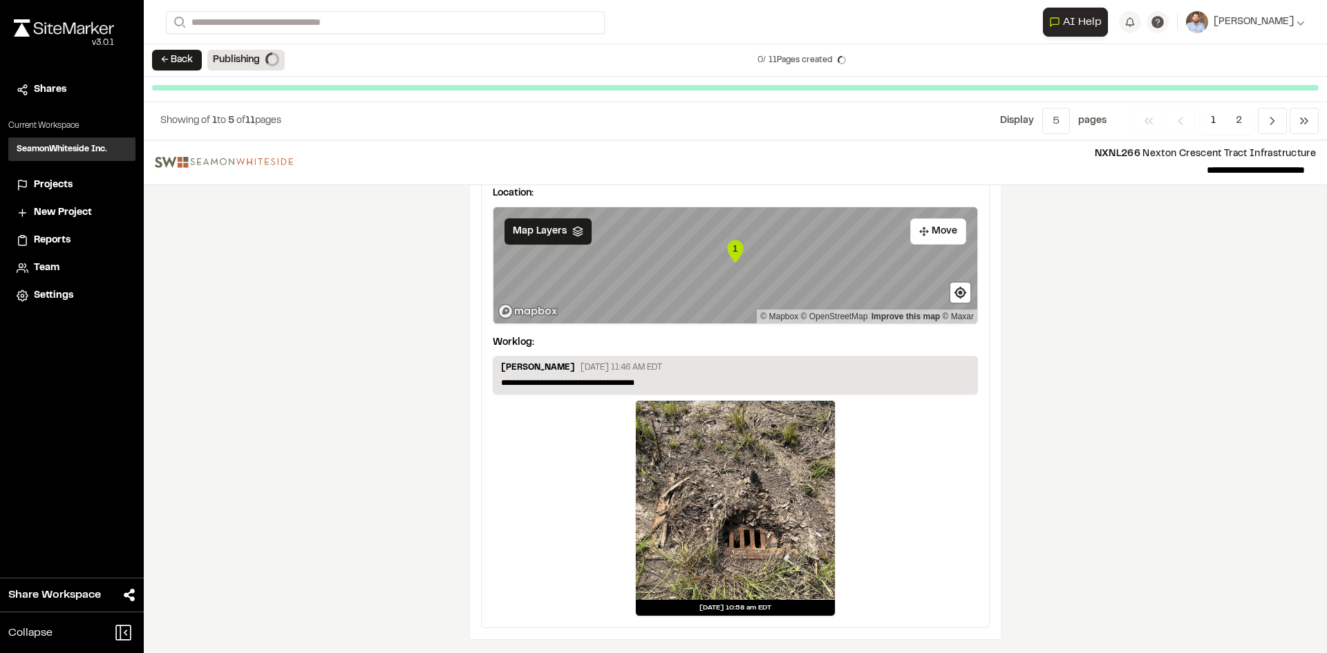
scroll to position [2258, 0]
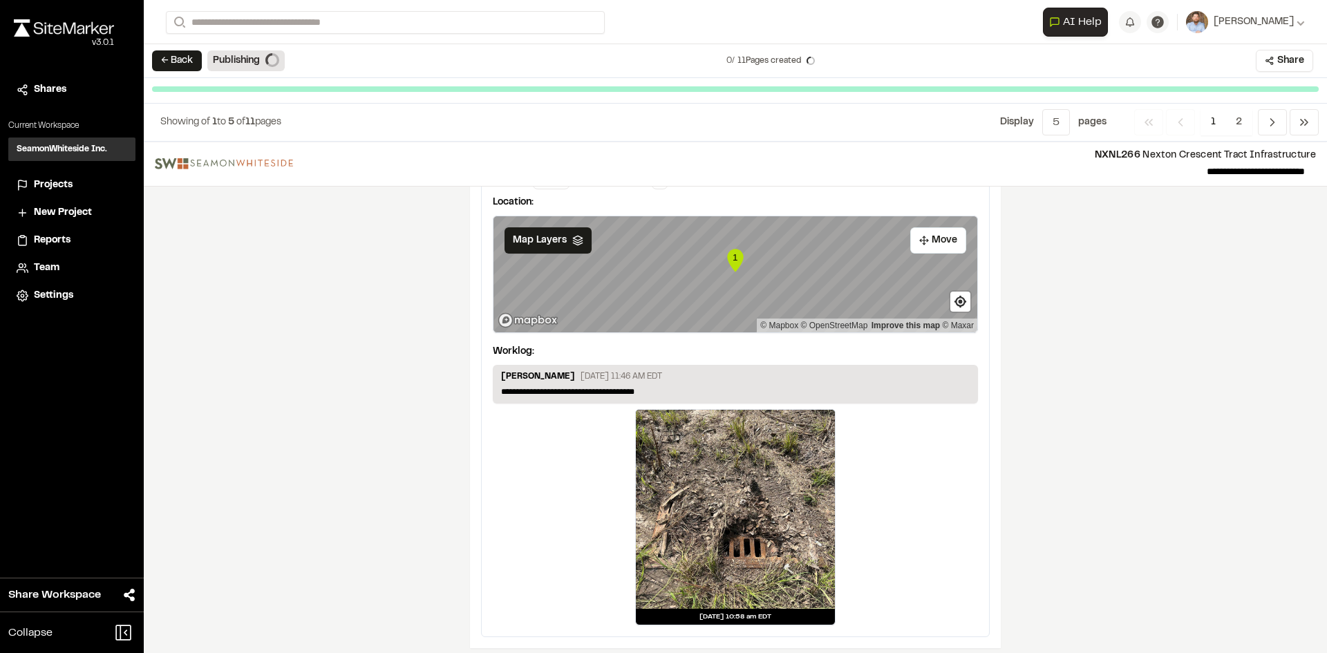
click at [64, 182] on span "Projects" at bounding box center [53, 185] width 39 height 15
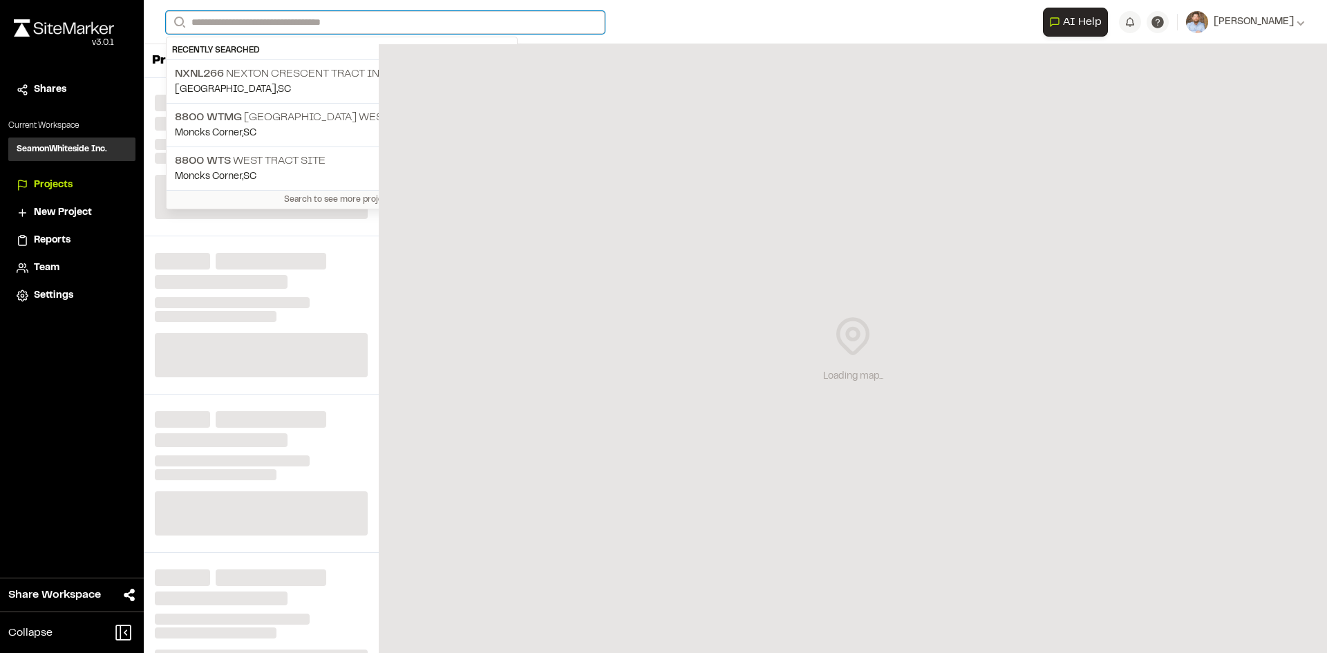
click at [257, 26] on input "Search" at bounding box center [385, 22] width 439 height 23
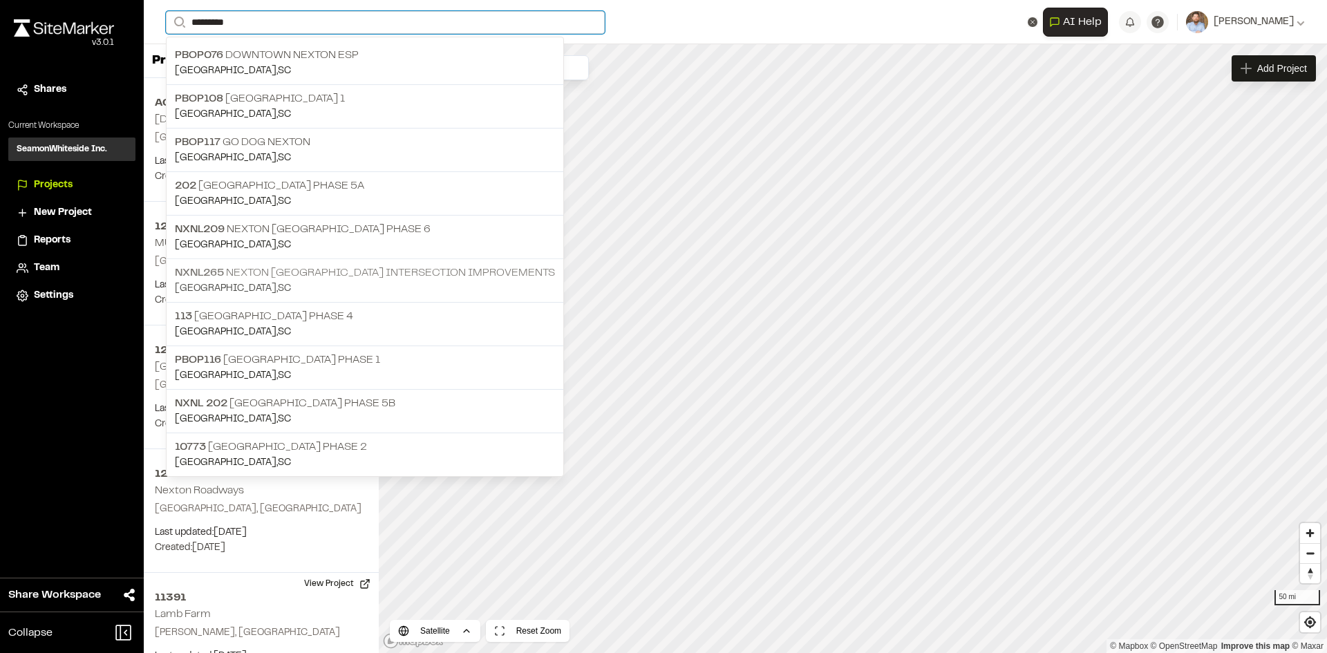
type input "********"
click at [376, 278] on p "NXNL265 Nexton Pkwy Brighton Park Blvd Intersection Improvements" at bounding box center [365, 273] width 380 height 17
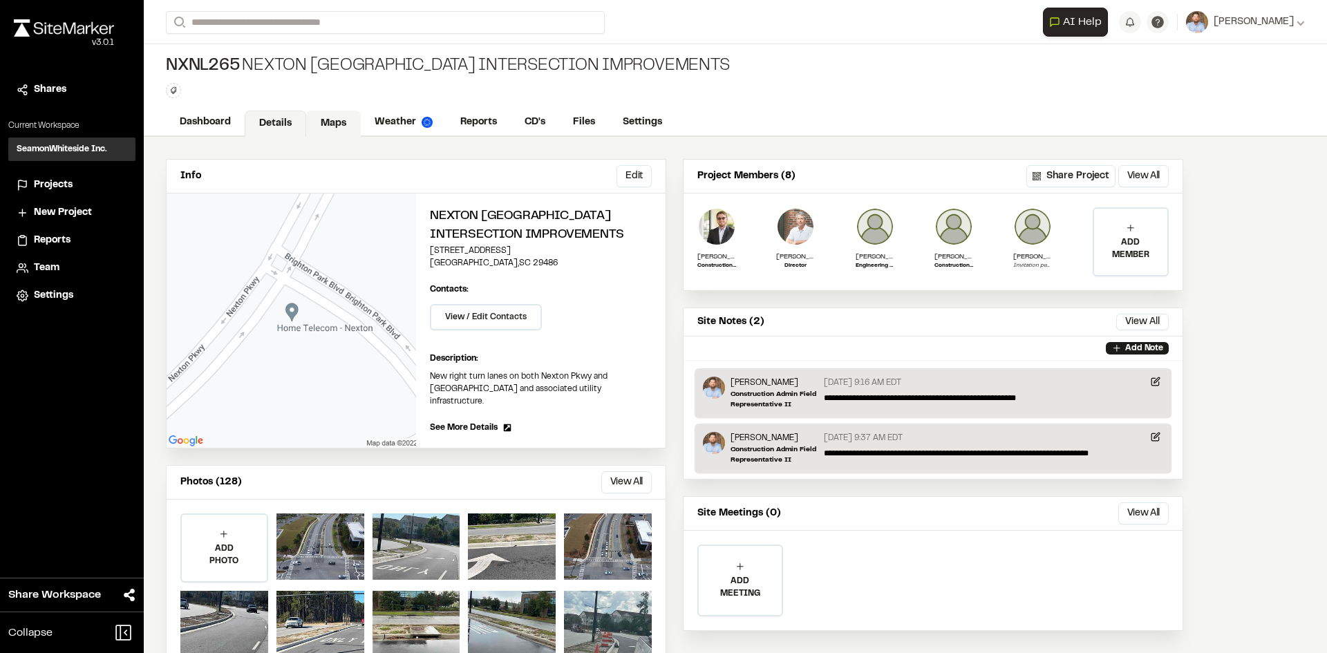
click at [335, 124] on link "Maps" at bounding box center [333, 124] width 55 height 26
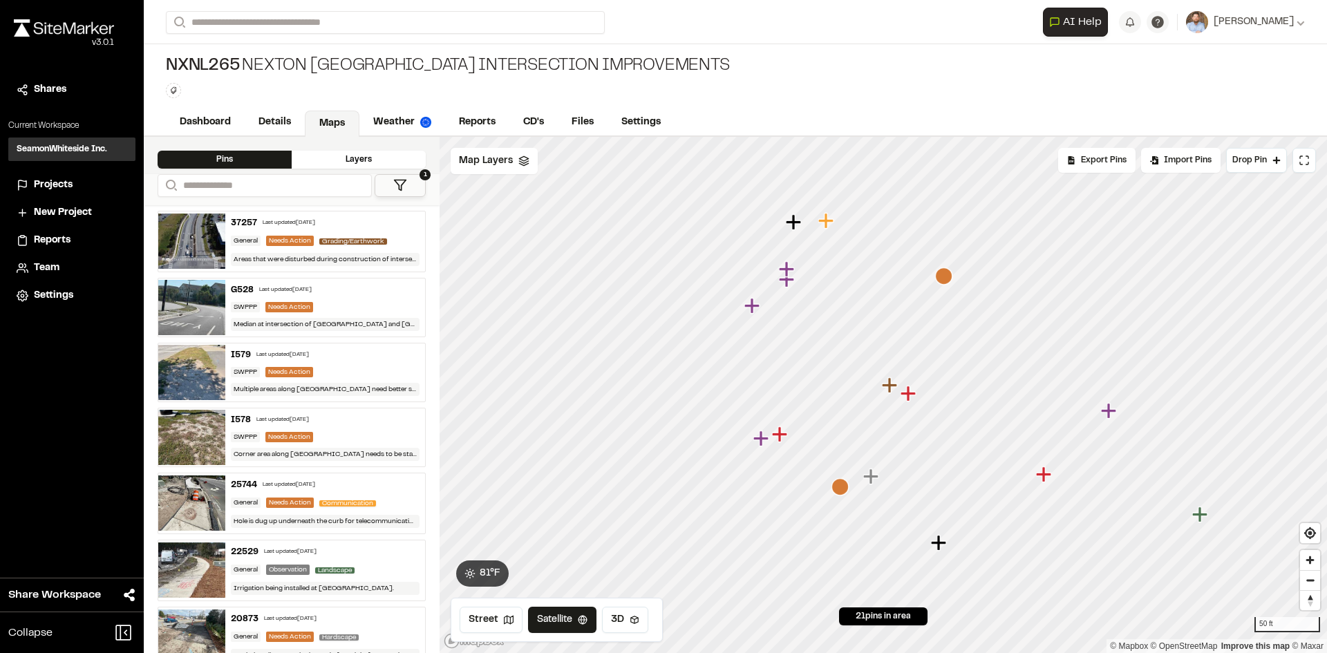
click at [890, 387] on icon "Map marker" at bounding box center [889, 384] width 15 height 15
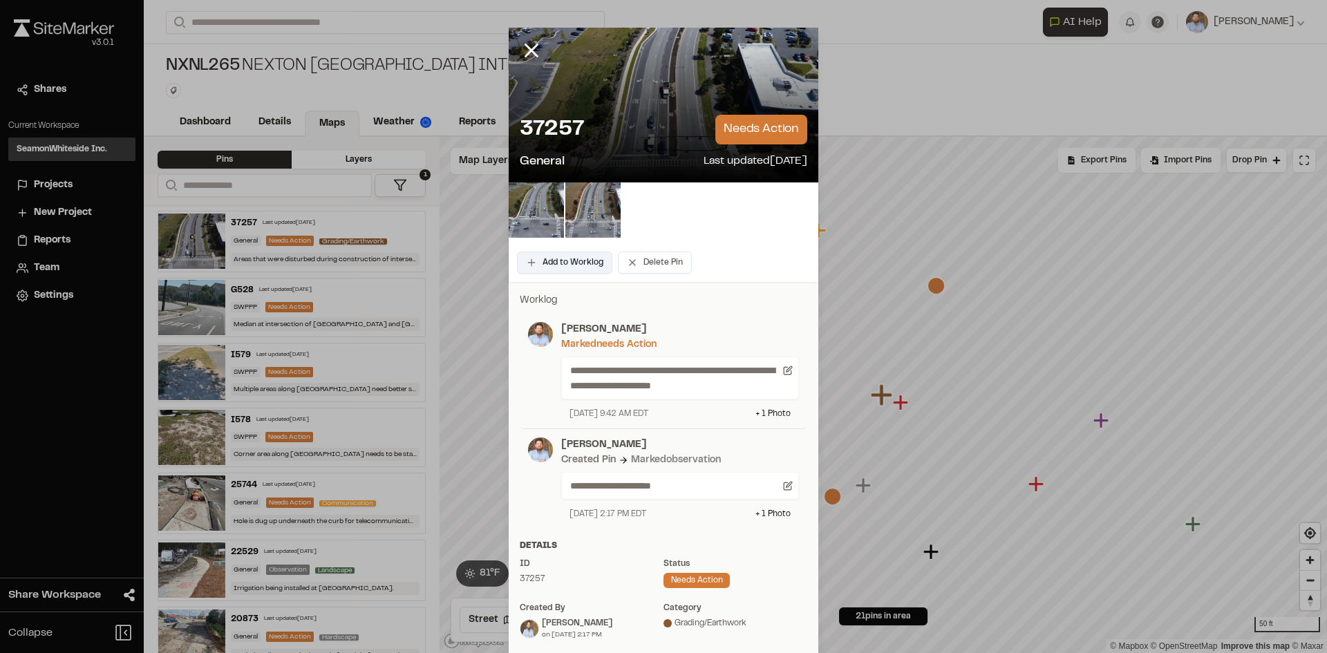
click at [579, 269] on button "Add to Worklog" at bounding box center [564, 263] width 95 height 22
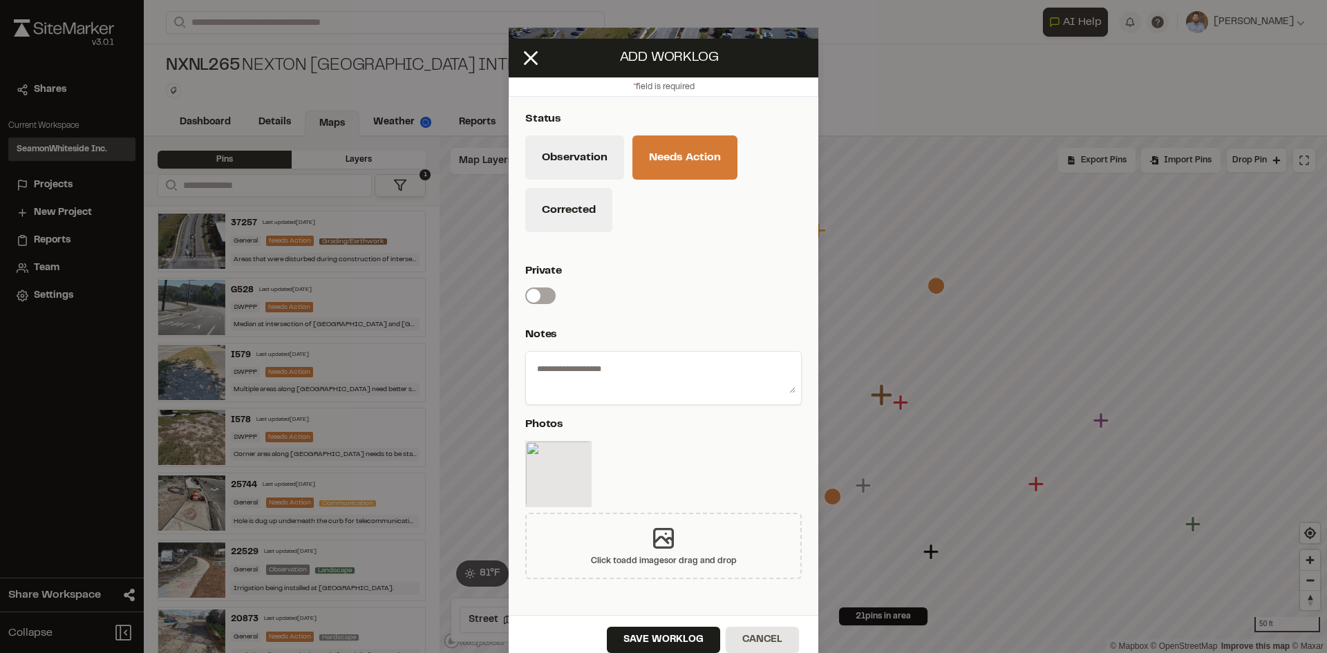
scroll to position [41, 0]
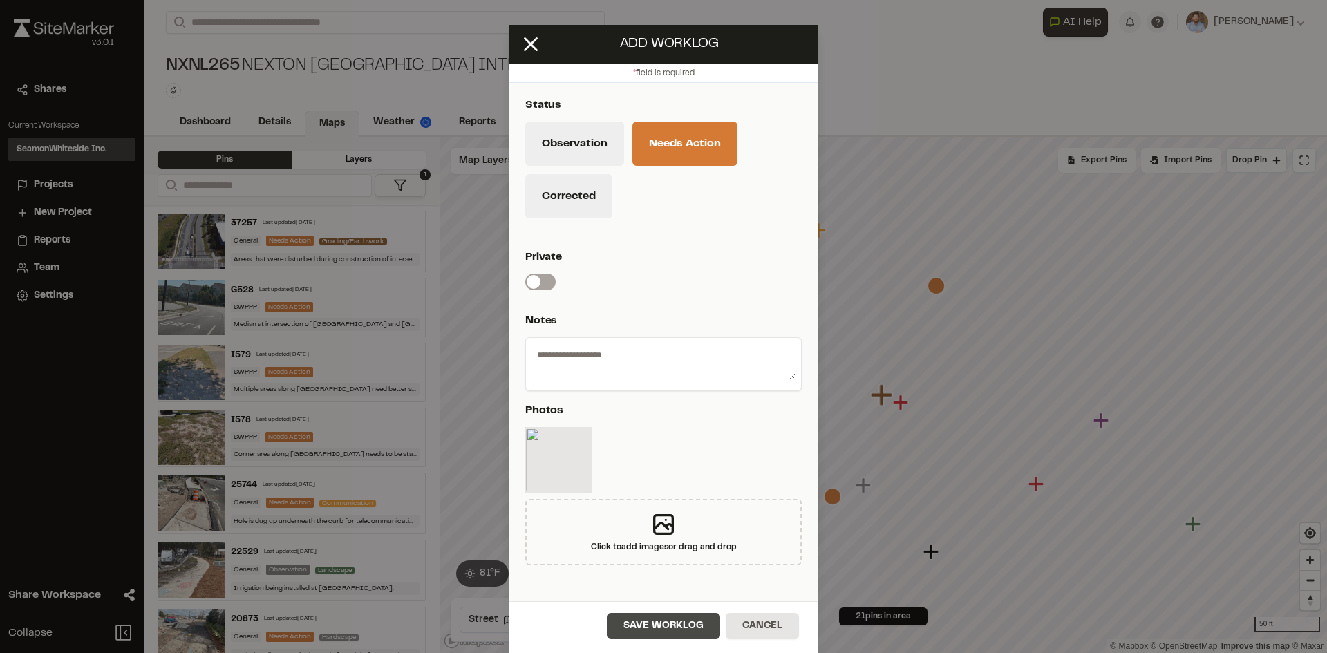
click at [650, 630] on button "Save Worklog" at bounding box center [663, 626] width 113 height 26
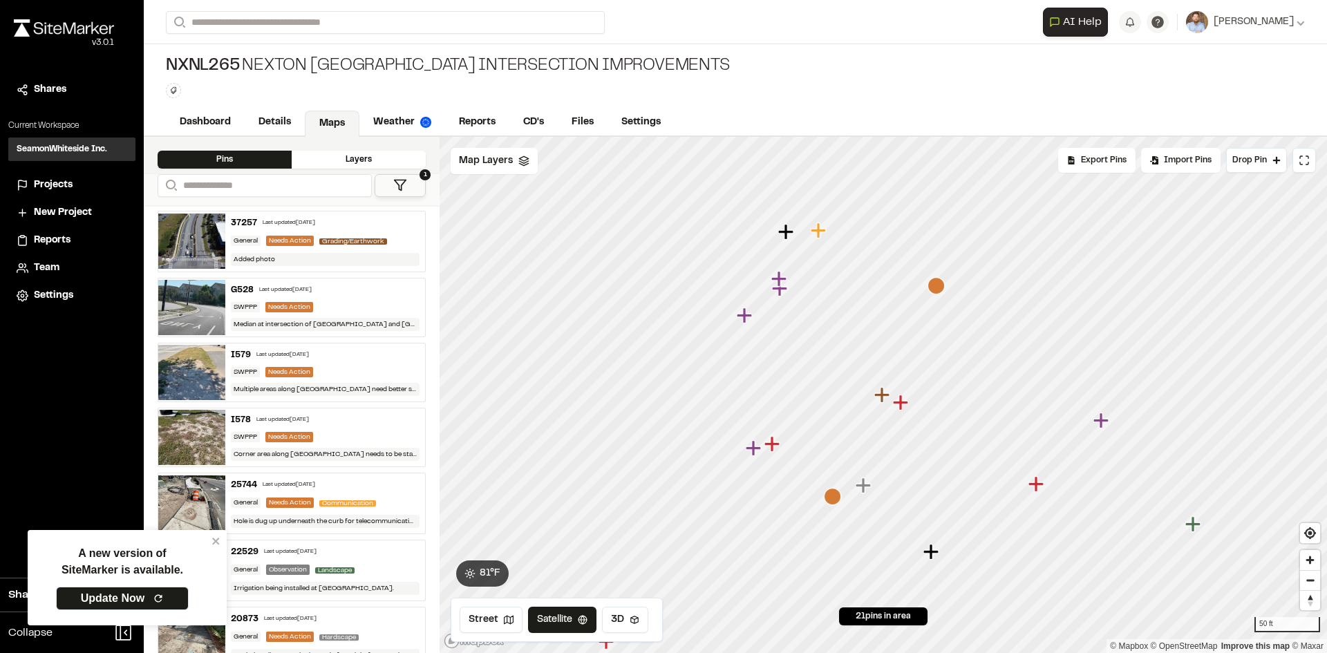
click at [67, 179] on span "Projects" at bounding box center [53, 185] width 39 height 15
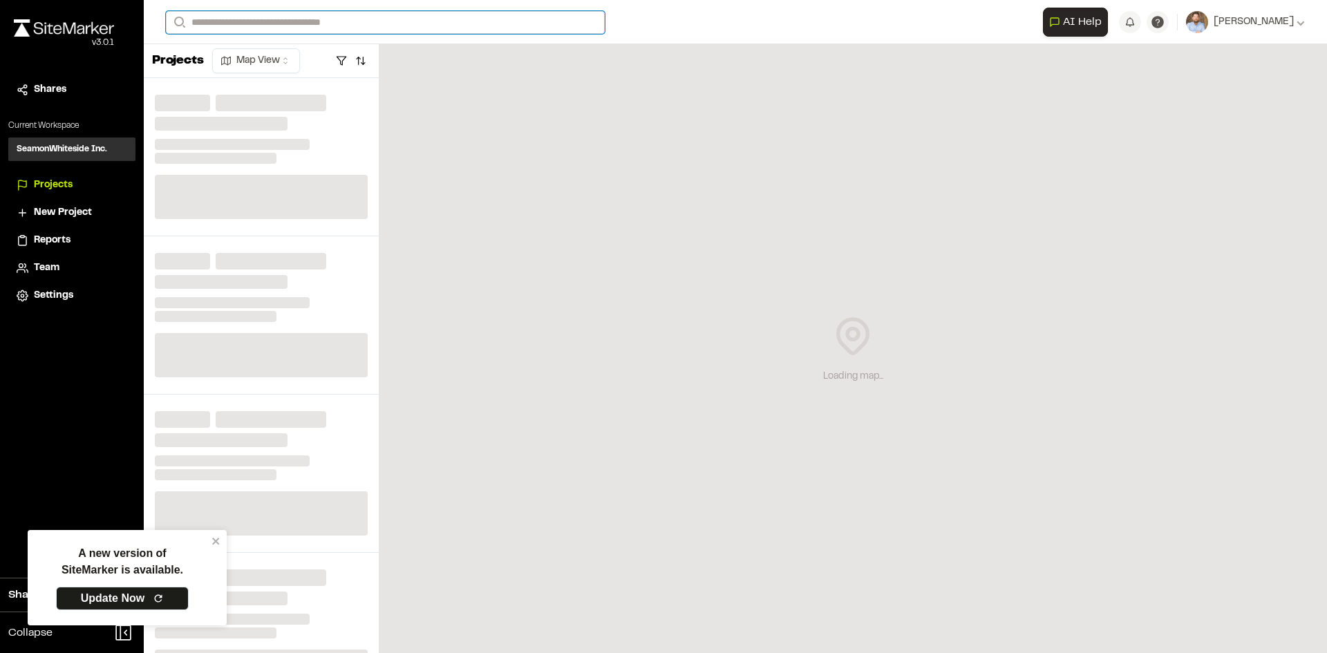
click at [227, 21] on input "Search" at bounding box center [385, 22] width 439 height 23
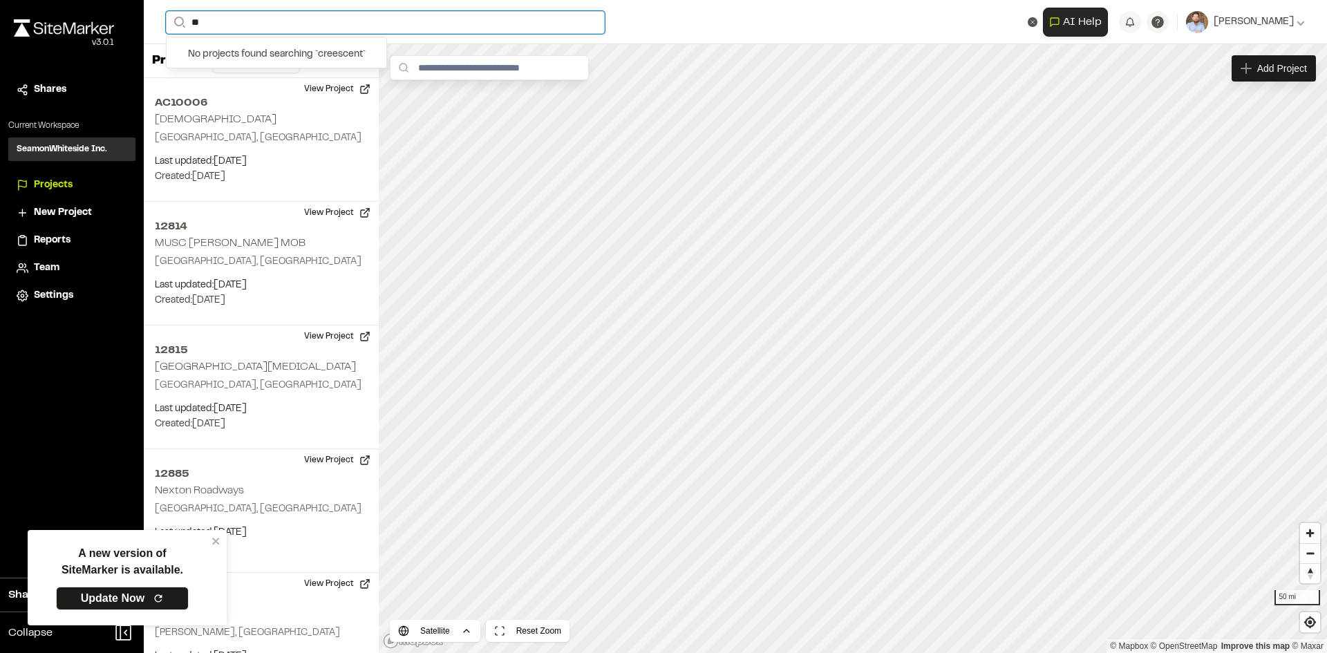
type input "*"
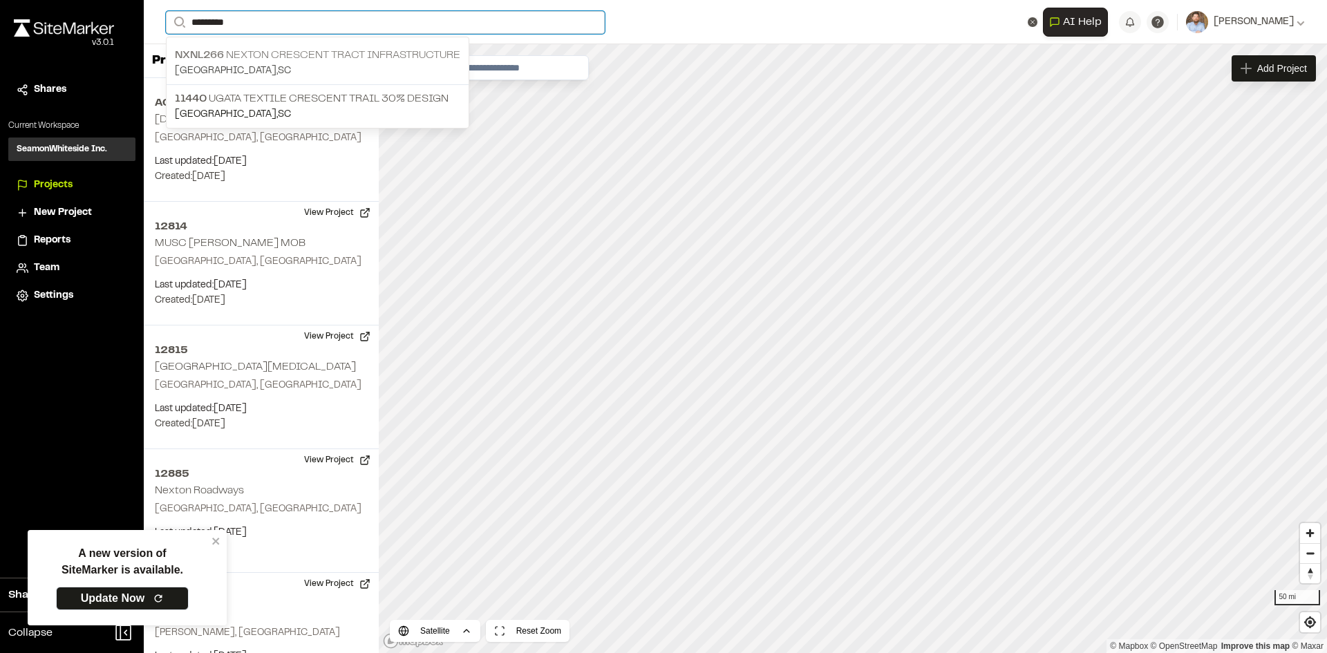
type input "********"
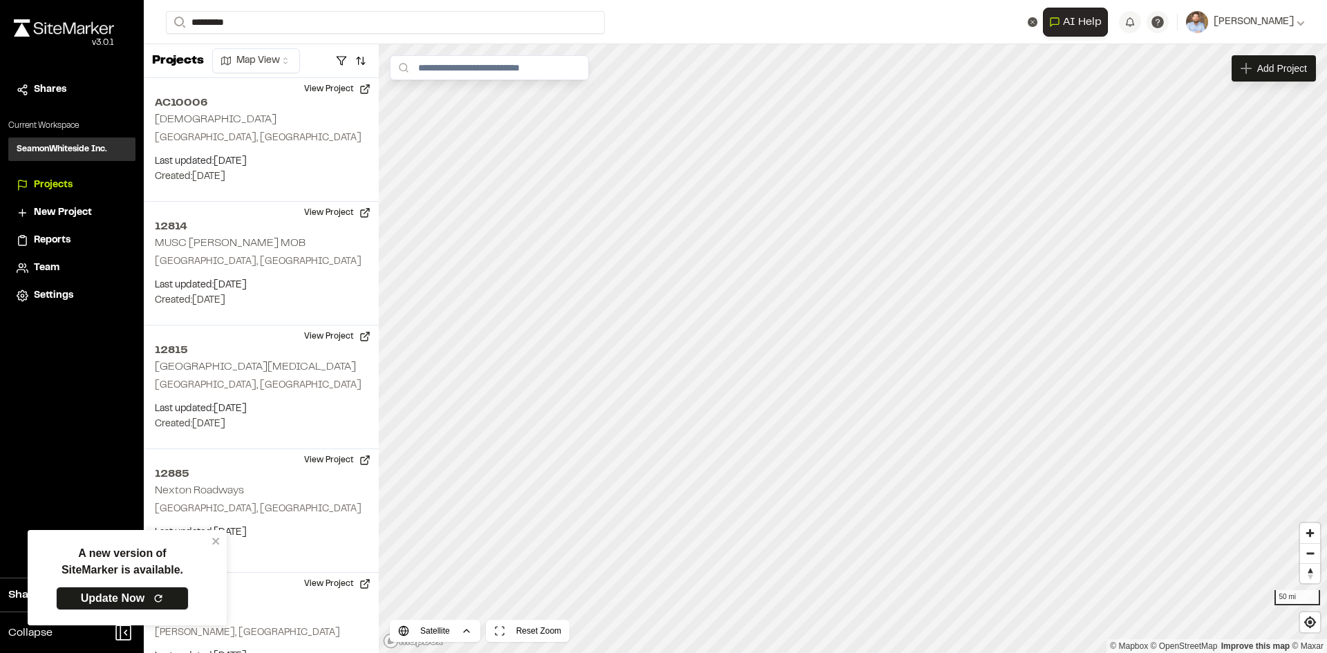
click at [301, 60] on p "NXNL266 Nexton Crescent Tract Infrastructure" at bounding box center [317, 55] width 285 height 17
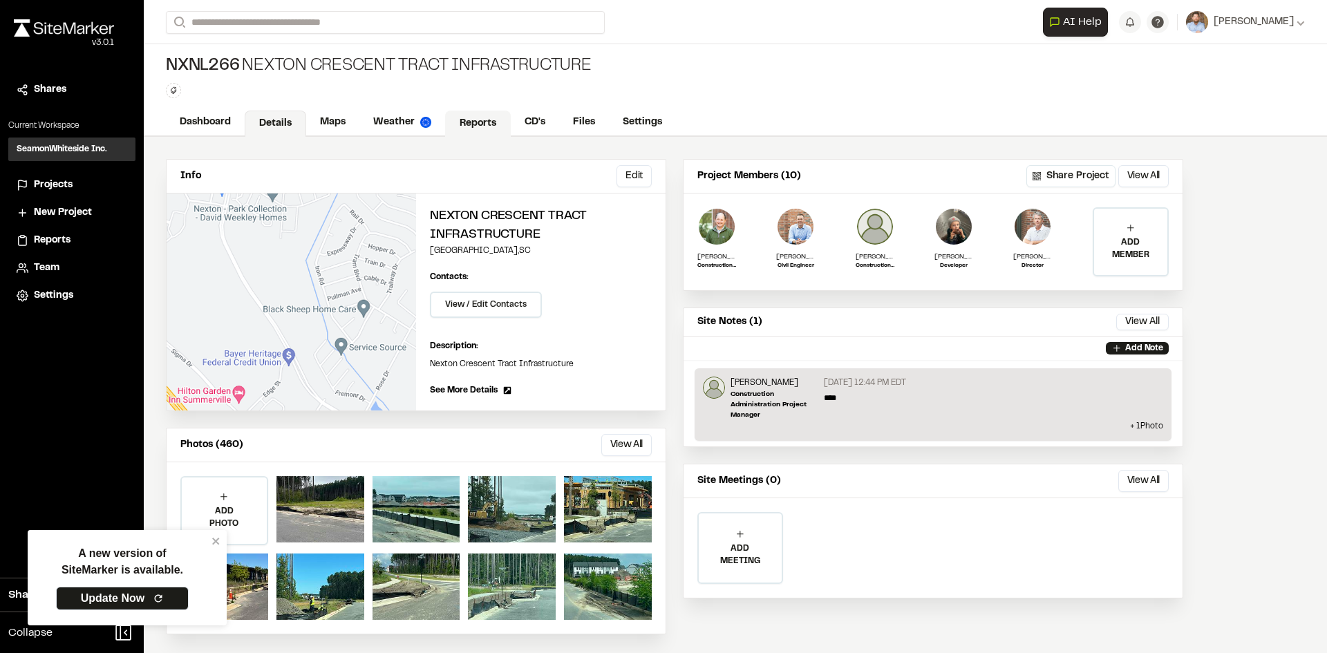
click at [481, 113] on link "Reports" at bounding box center [478, 124] width 66 height 26
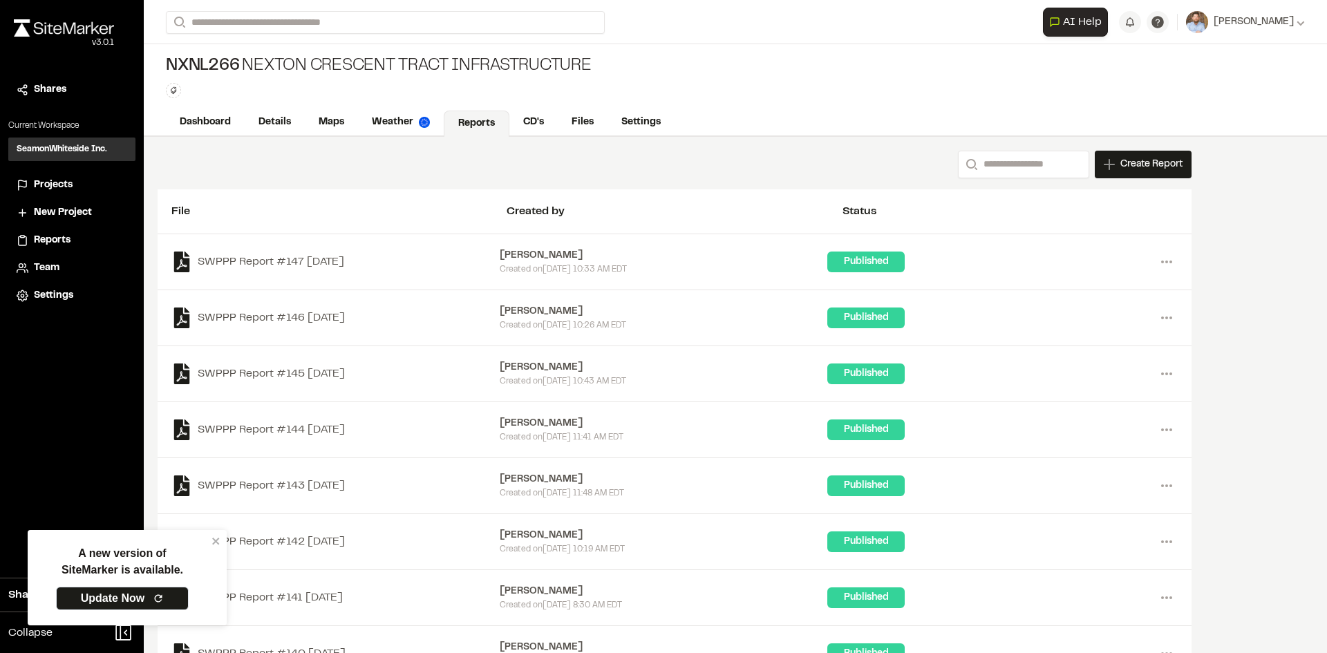
click at [43, 182] on span "Projects" at bounding box center [53, 185] width 39 height 15
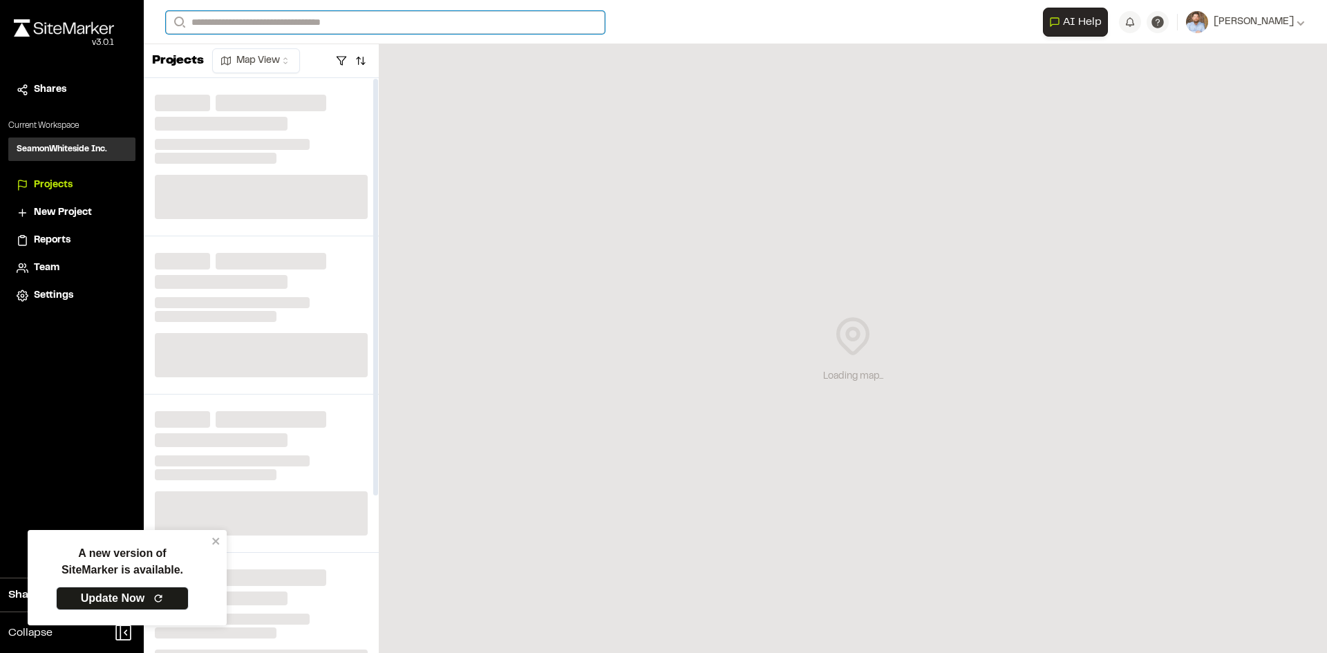
click at [247, 21] on input "Search" at bounding box center [385, 22] width 439 height 23
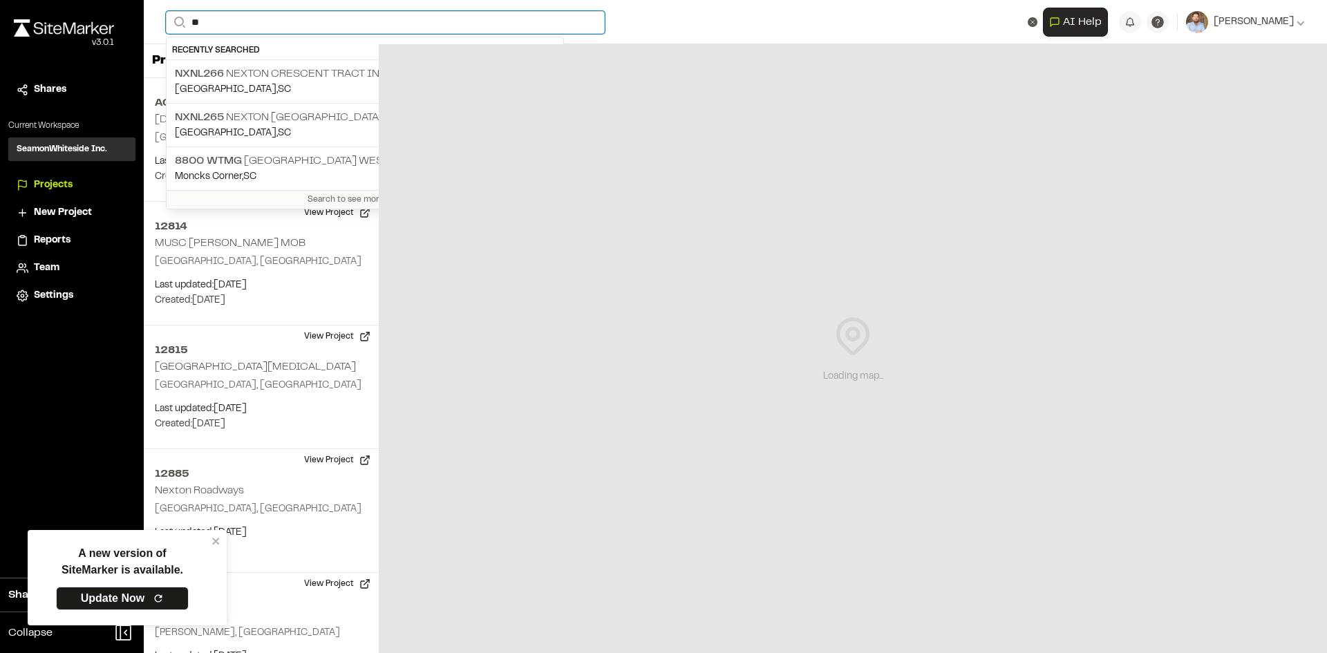
type input "*"
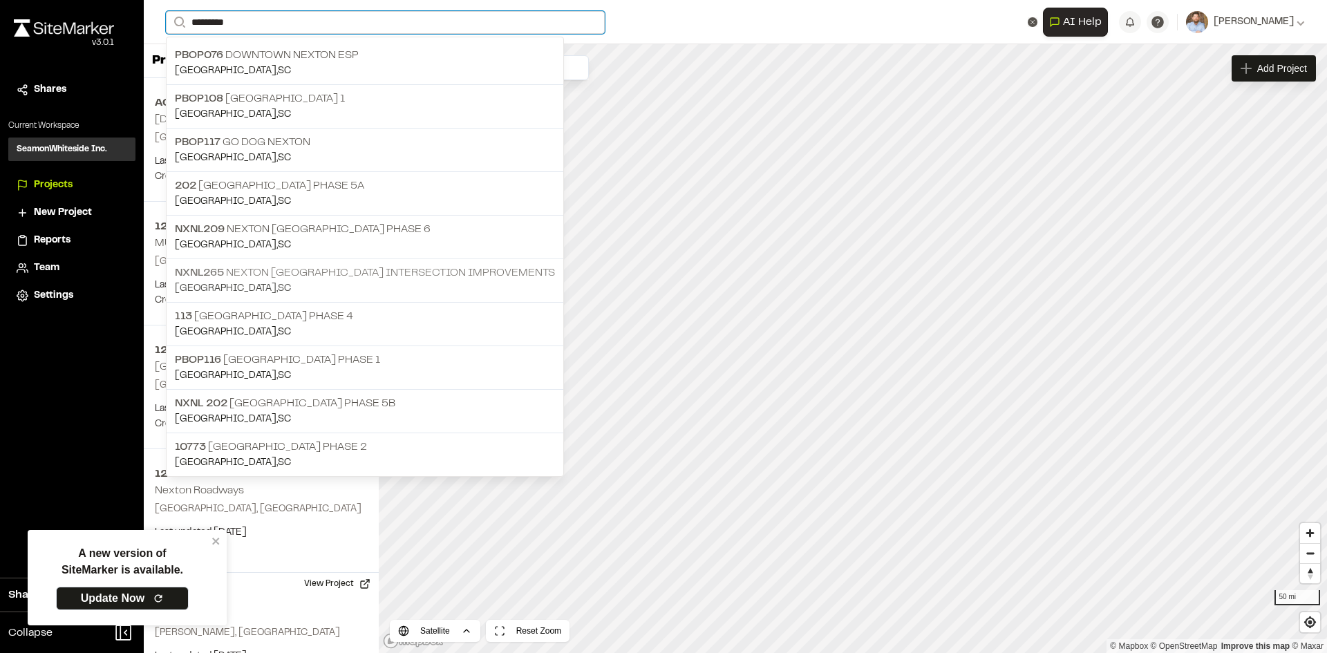
type input "********"
click at [397, 281] on p "[GEOGRAPHIC_DATA] , [GEOGRAPHIC_DATA]" at bounding box center [365, 288] width 380 height 15
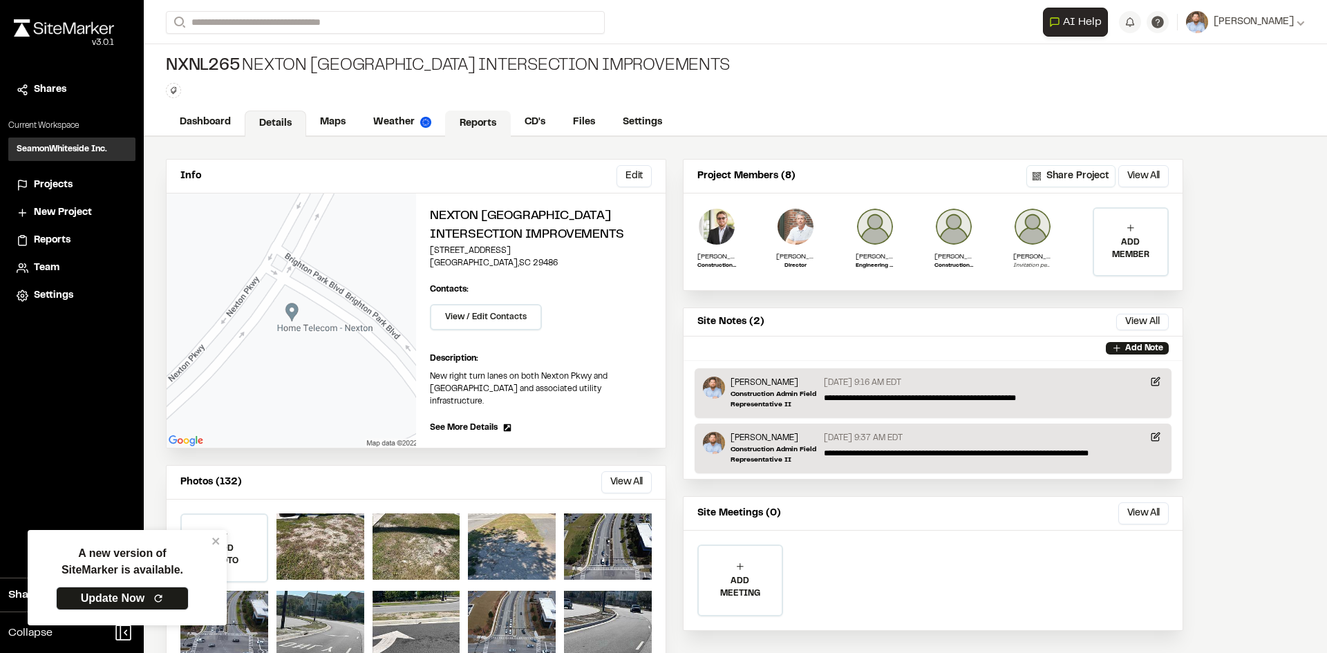
click at [475, 121] on link "Reports" at bounding box center [478, 124] width 66 height 26
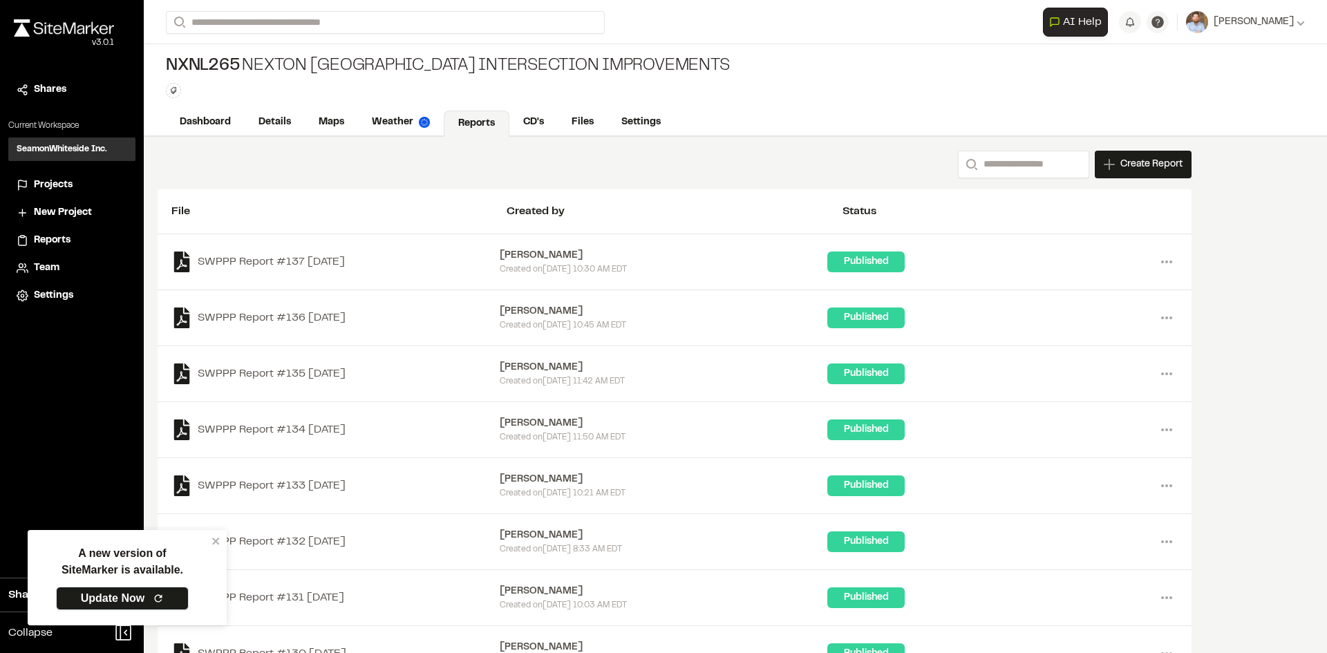
click at [142, 596] on link "Update Now" at bounding box center [122, 599] width 133 height 24
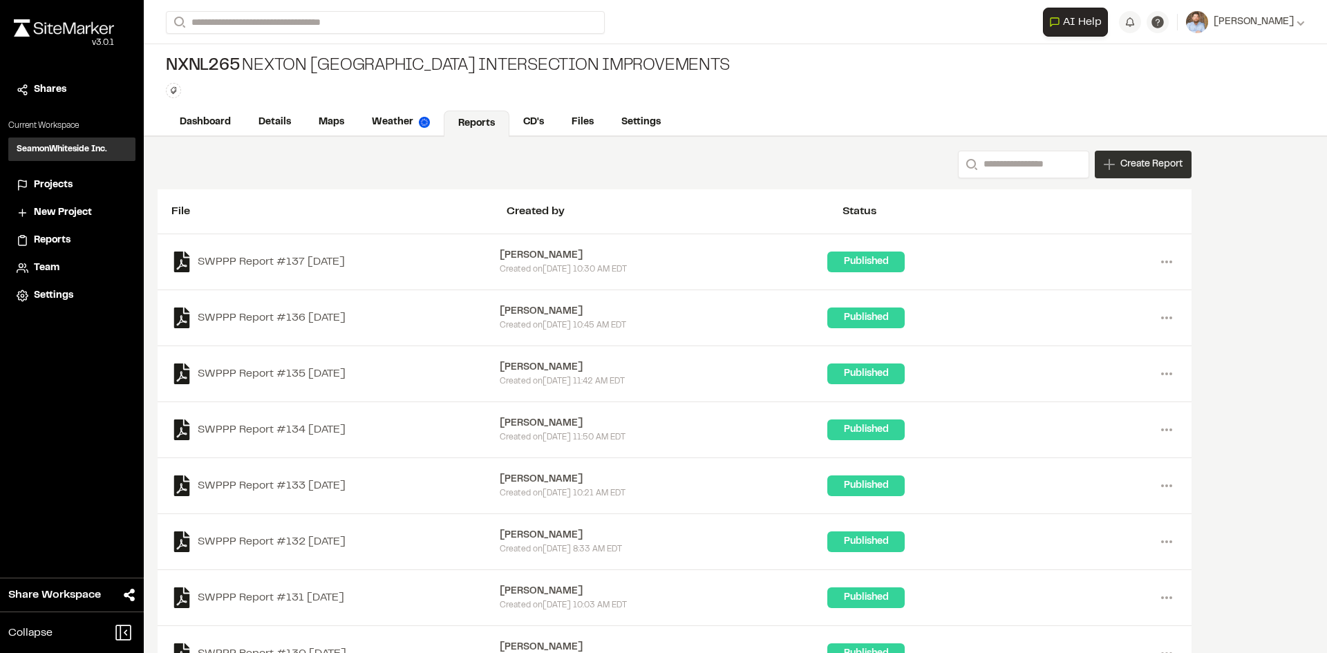
click at [1126, 167] on span "Create Report" at bounding box center [1151, 164] width 62 height 15
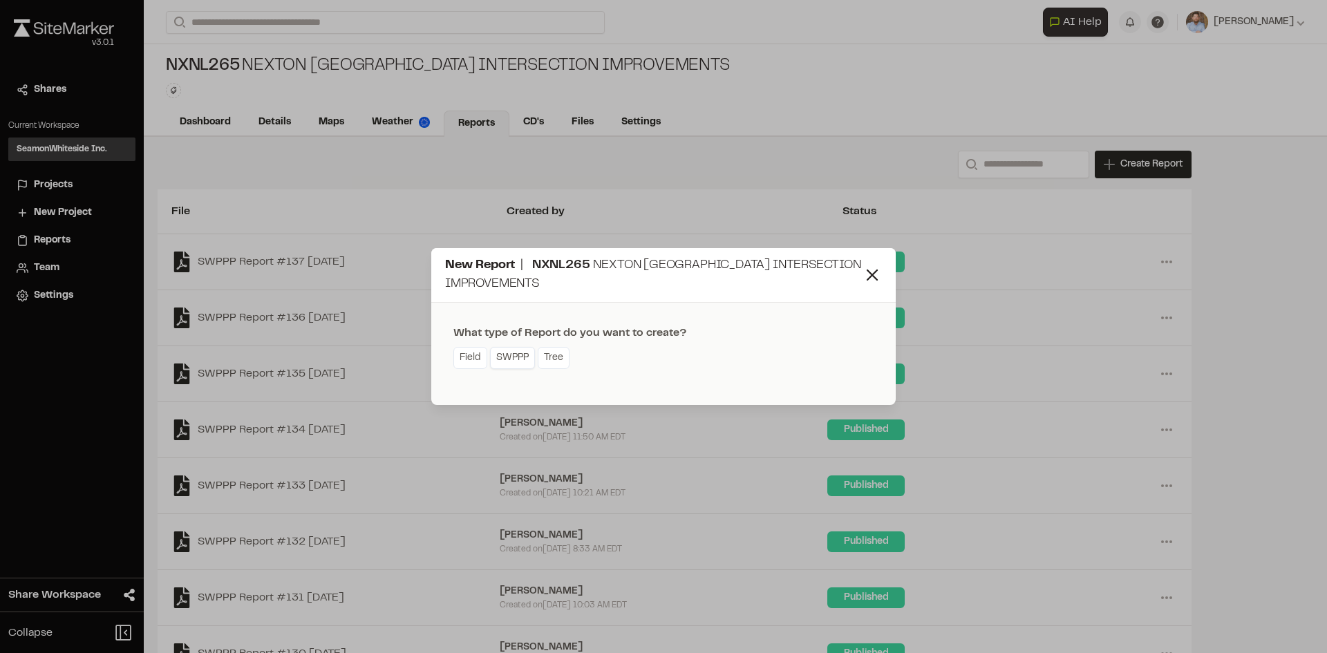
click at [520, 361] on link "SWPPP" at bounding box center [512, 358] width 45 height 22
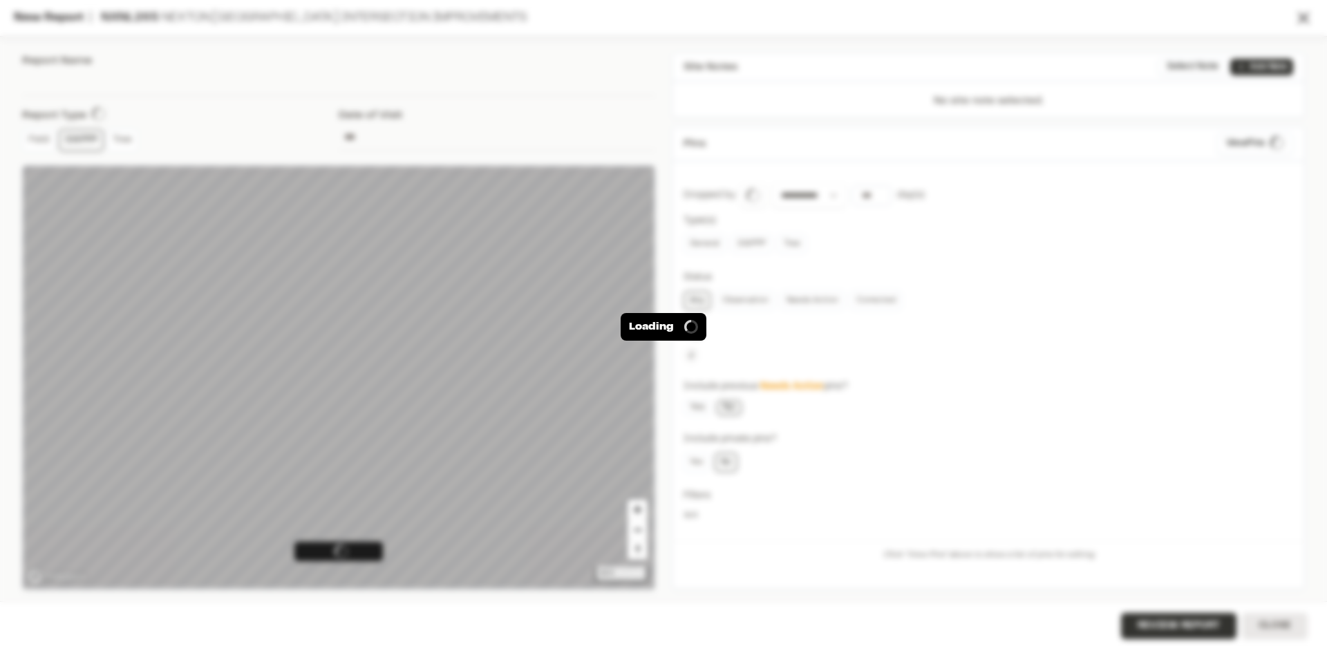
type input "**********"
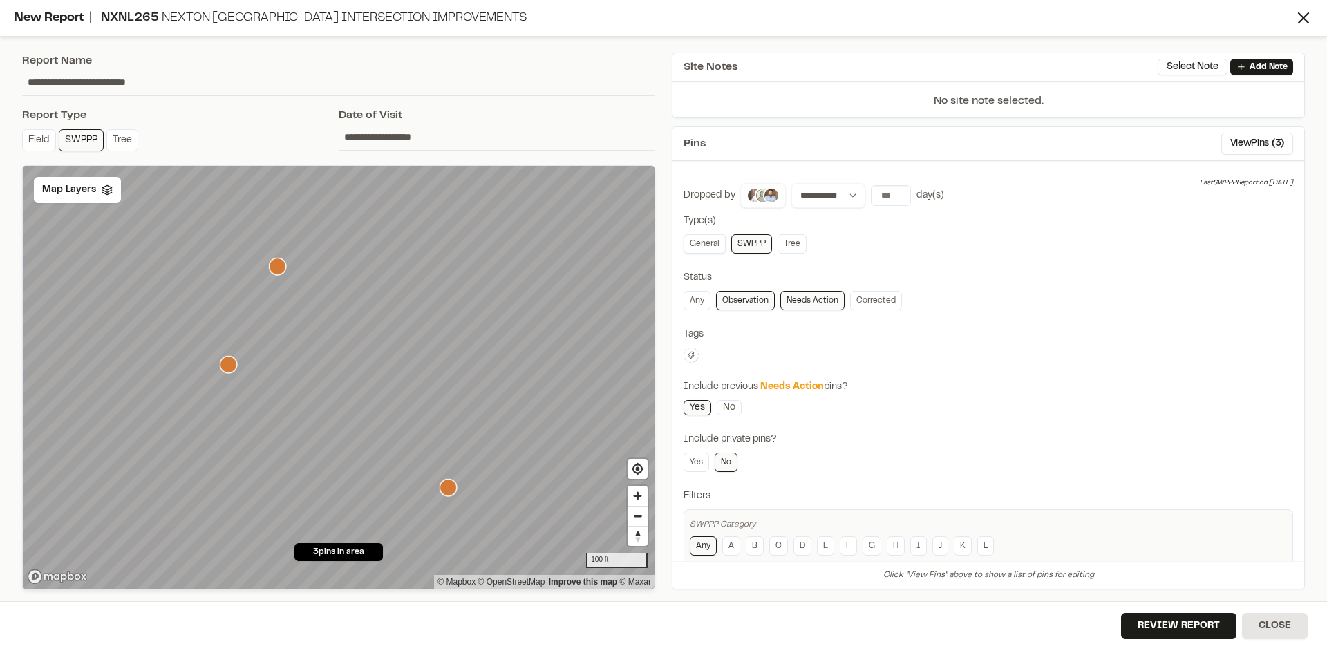
click at [714, 247] on link "General" at bounding box center [705, 243] width 42 height 19
click at [1234, 140] on button "View Pins ( 8 )" at bounding box center [1257, 144] width 72 height 22
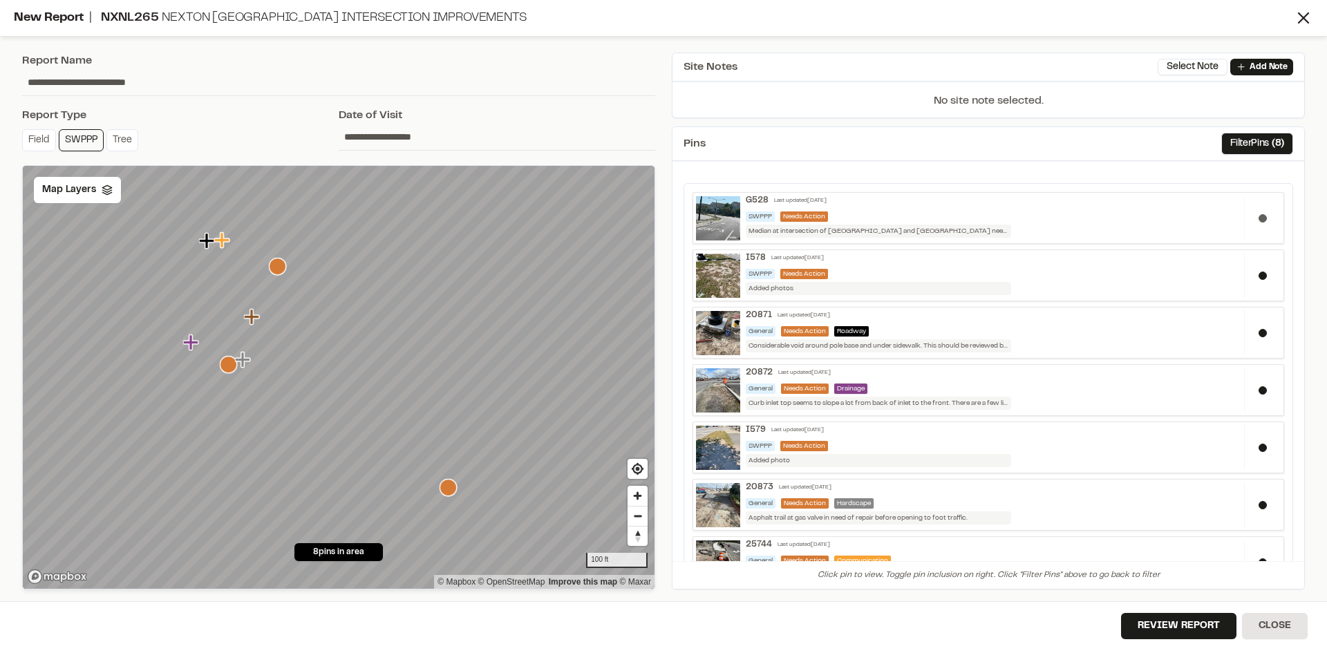
click at [1259, 217] on button at bounding box center [1263, 218] width 8 height 8
click at [1259, 330] on button at bounding box center [1263, 333] width 8 height 8
click at [1259, 391] on button at bounding box center [1263, 390] width 8 height 8
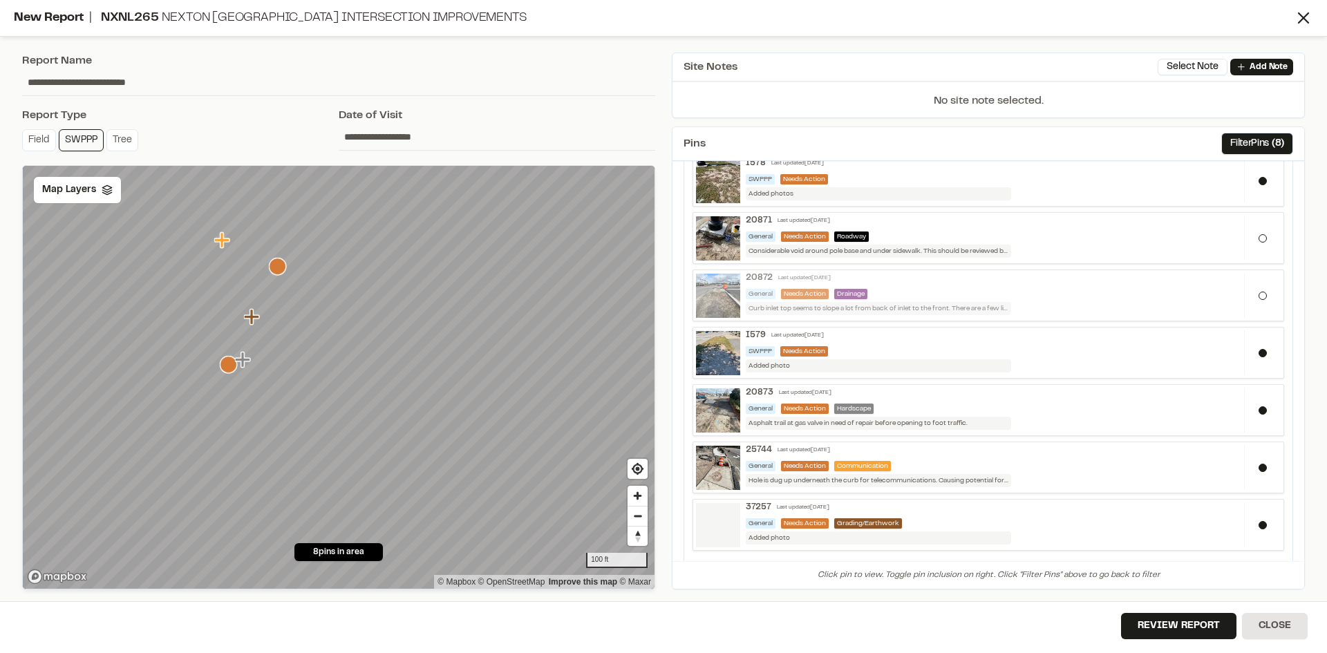
scroll to position [118, 0]
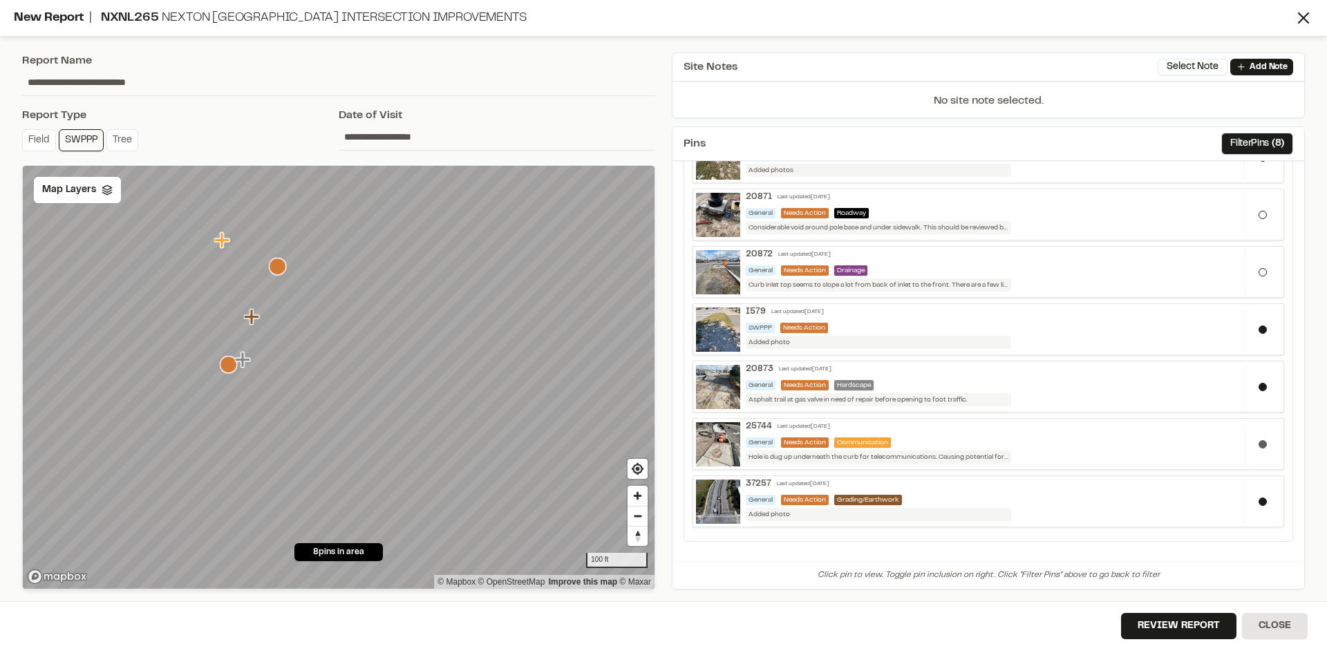
click at [1259, 447] on button at bounding box center [1263, 444] width 8 height 8
click at [1259, 388] on button at bounding box center [1263, 387] width 8 height 8
click at [1206, 631] on button "Review Report" at bounding box center [1178, 626] width 115 height 26
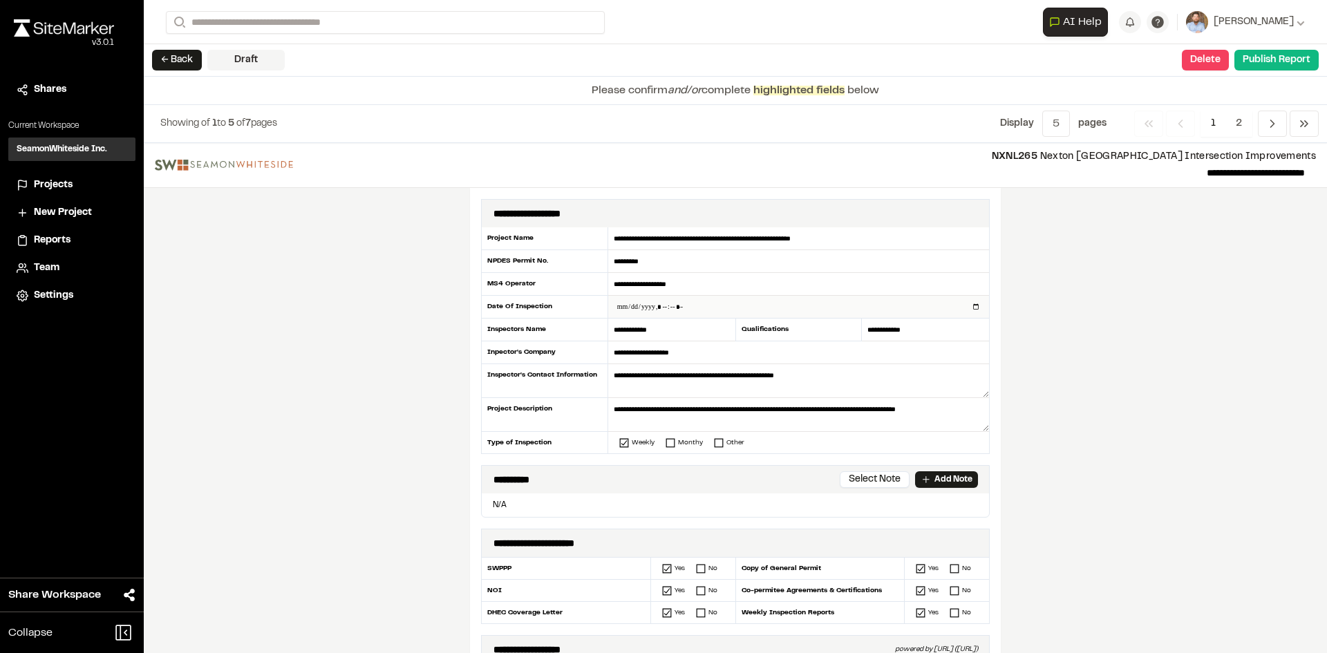
click at [970, 306] on input "datetime-local" at bounding box center [798, 307] width 381 height 22
click at [971, 306] on input "datetime-local" at bounding box center [798, 307] width 381 height 22
type input "**********"
click at [433, 458] on div "**********" at bounding box center [735, 398] width 1183 height 510
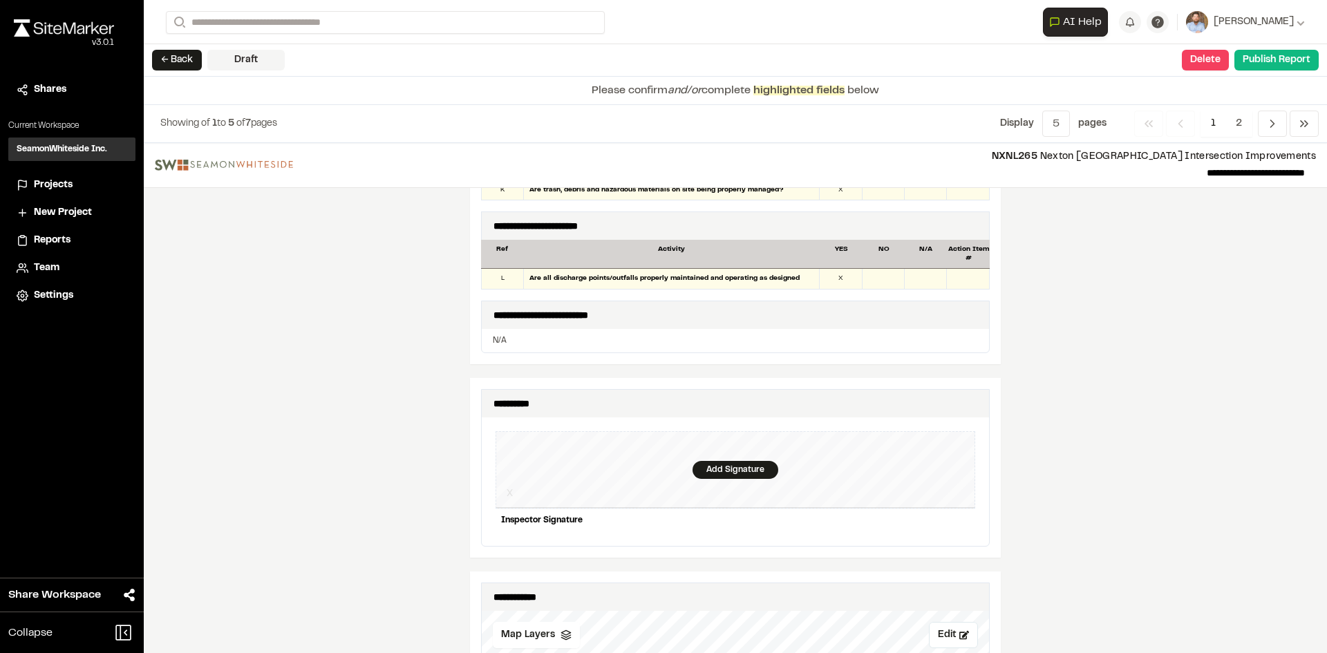
scroll to position [1313, 0]
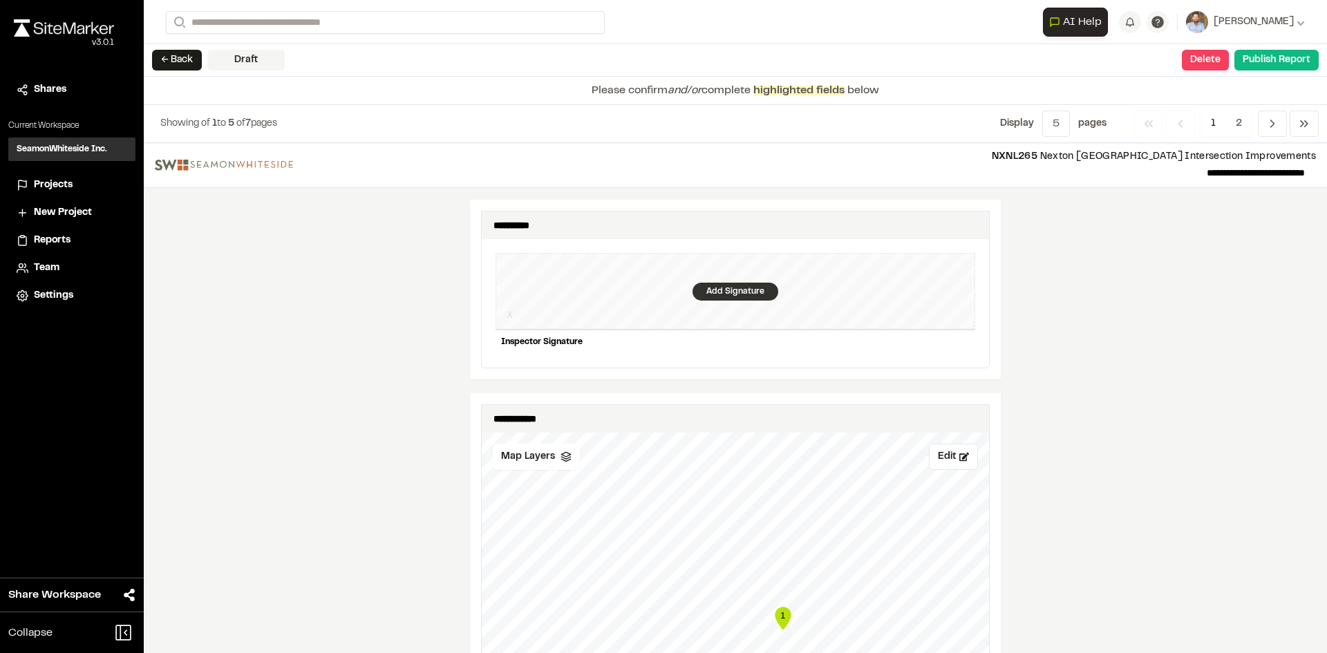
click at [721, 285] on div "Add Signature" at bounding box center [736, 292] width 86 height 18
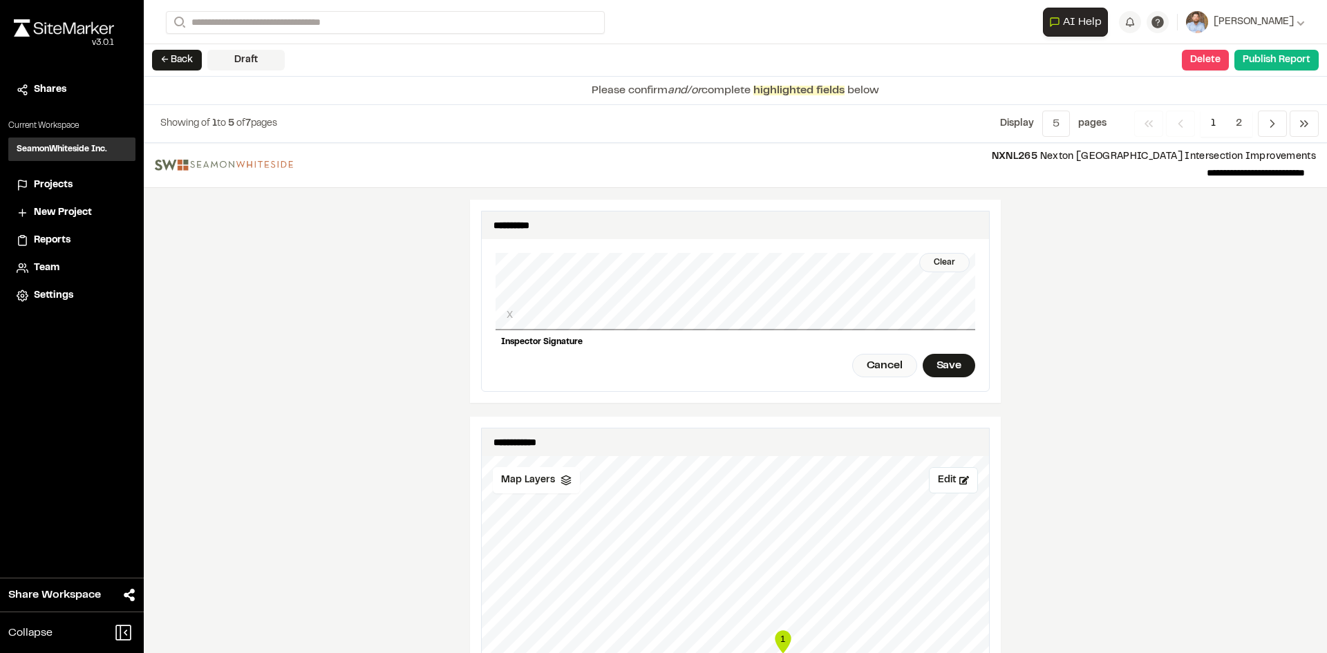
click at [753, 337] on div "Clear X Inspector Signature Cancel Save" at bounding box center [736, 315] width 480 height 152
click at [941, 354] on div "Save" at bounding box center [949, 366] width 53 height 24
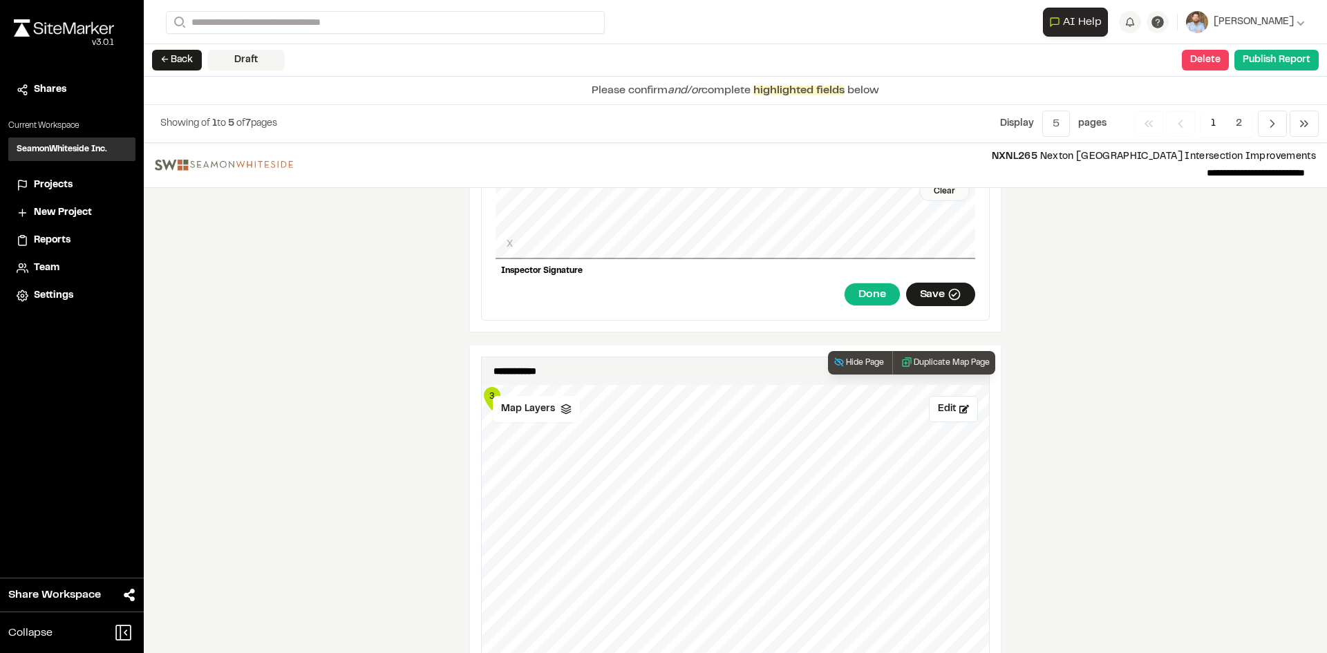
scroll to position [1521, 0]
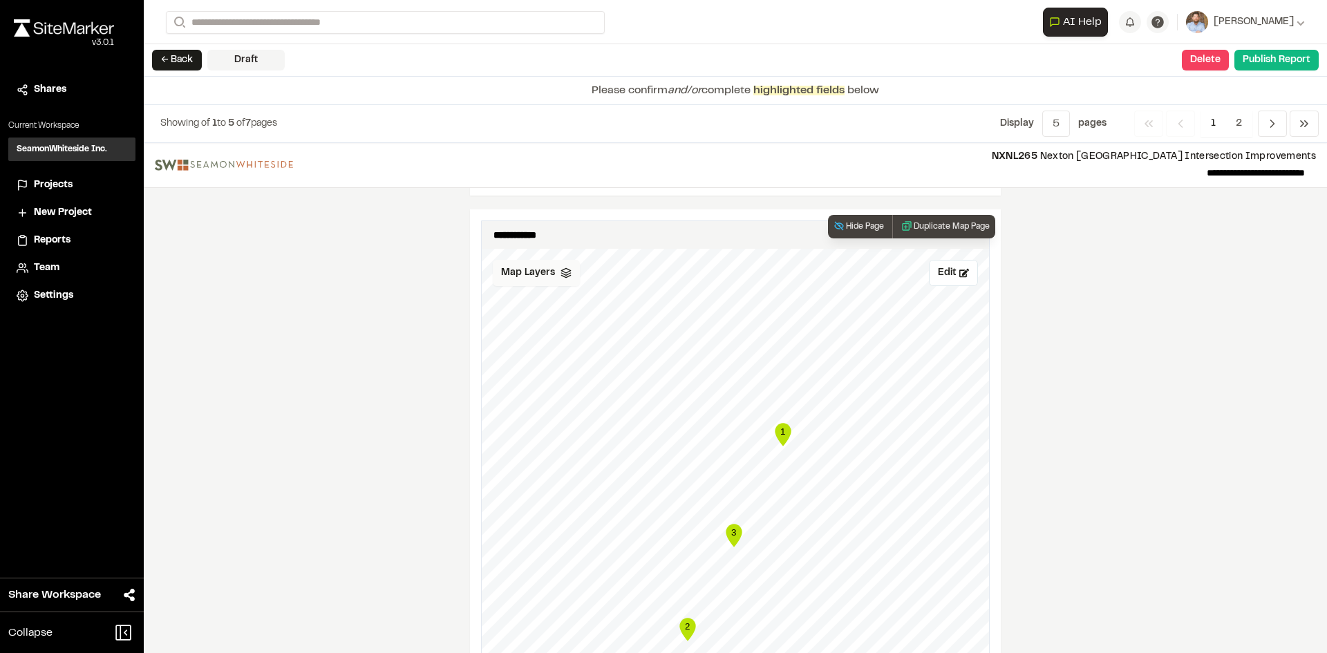
click at [541, 268] on span "Map Layers" at bounding box center [528, 272] width 54 height 15
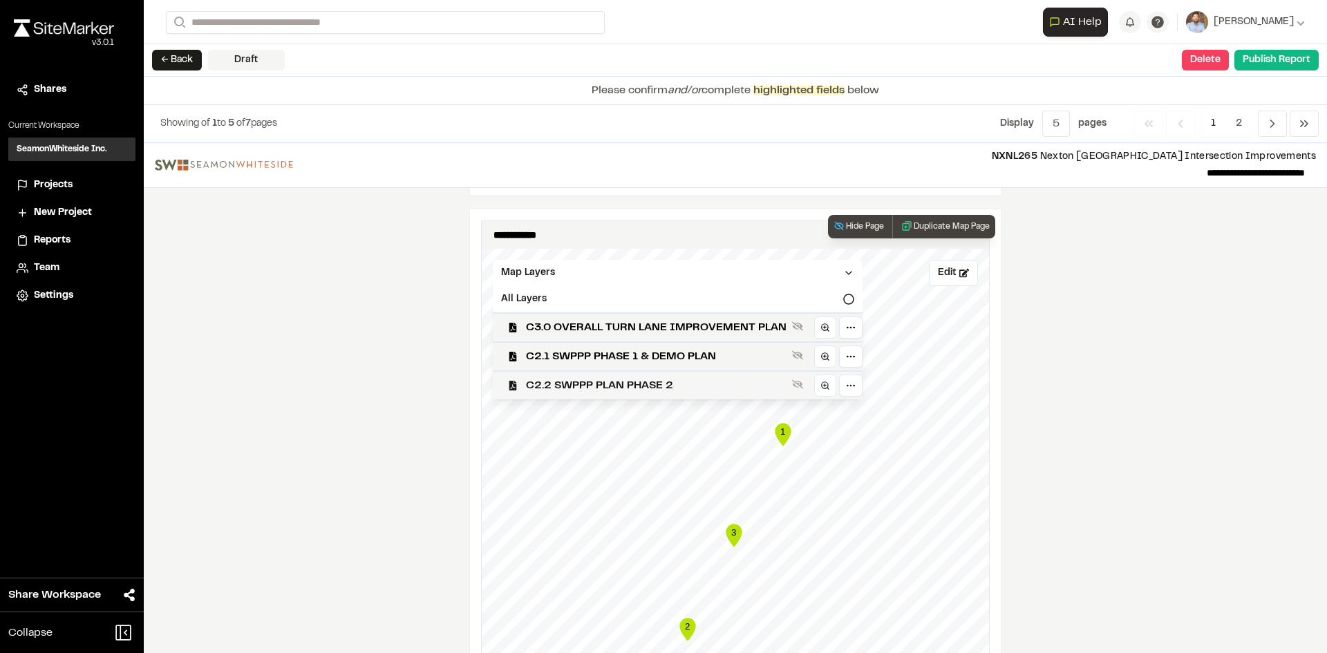
click at [655, 379] on span "C2.2 SWPPP PLAN PHASE 2" at bounding box center [656, 385] width 261 height 17
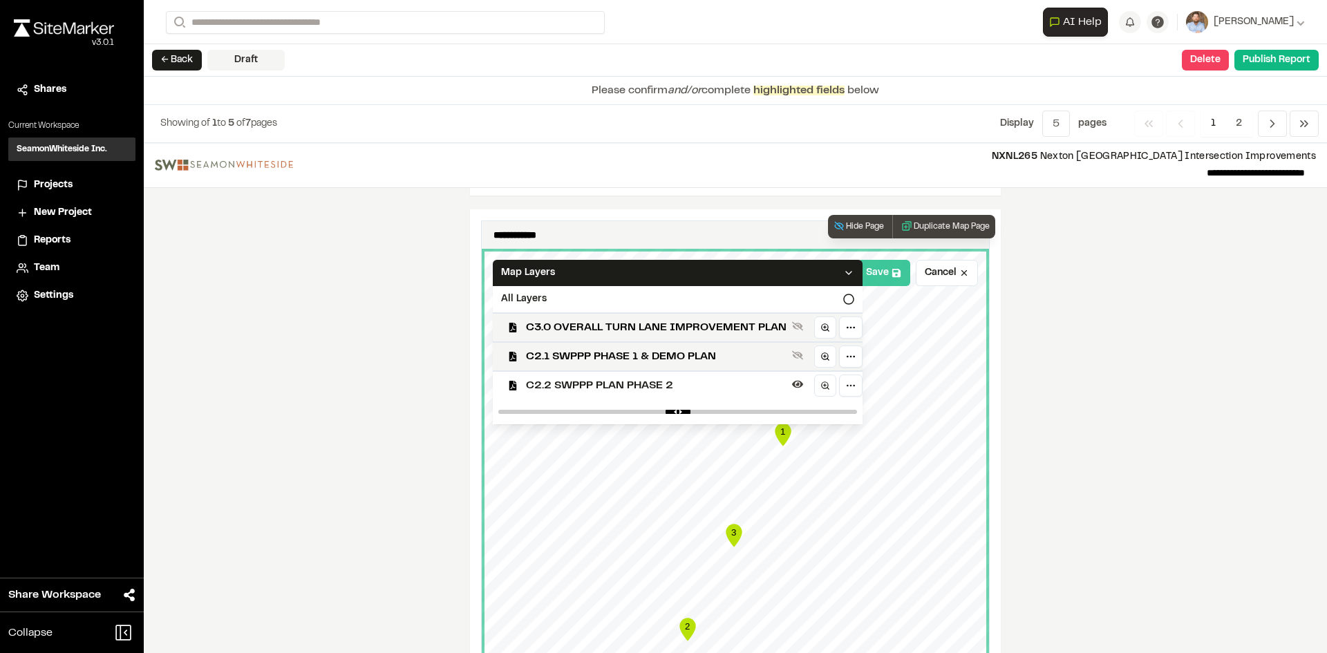
click at [873, 263] on button "Save" at bounding box center [883, 273] width 53 height 26
click at [843, 267] on icon at bounding box center [848, 272] width 11 height 11
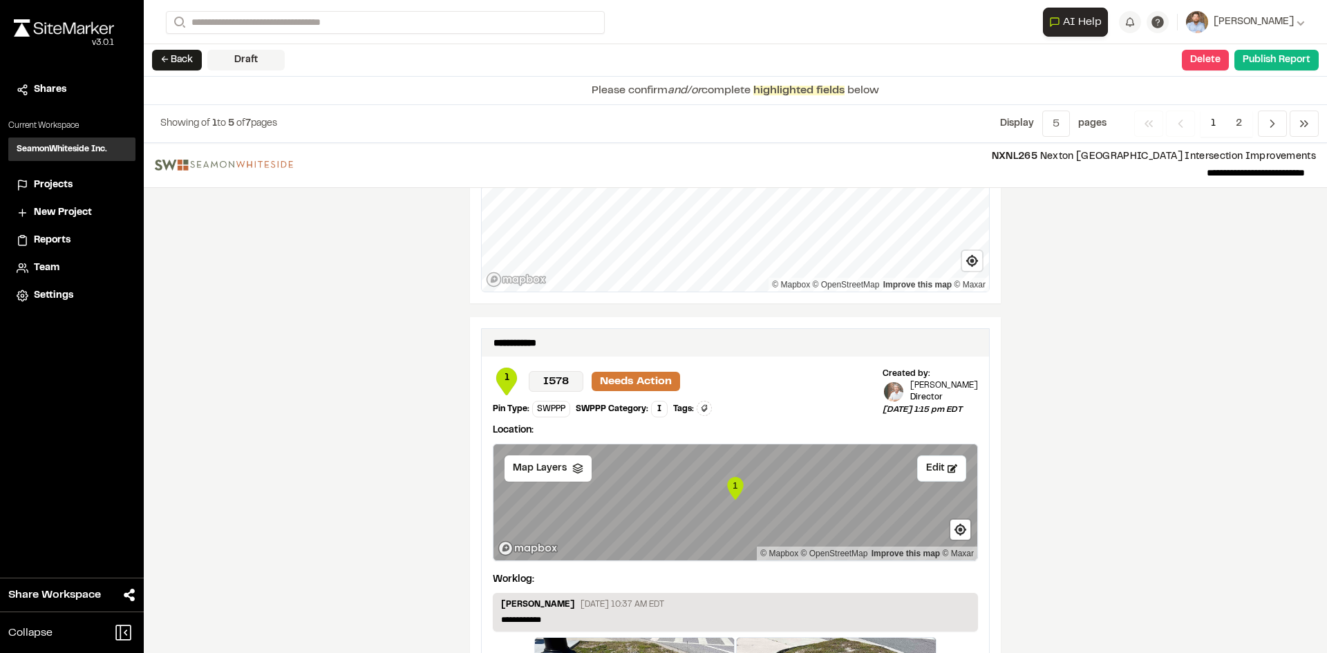
scroll to position [2212, 0]
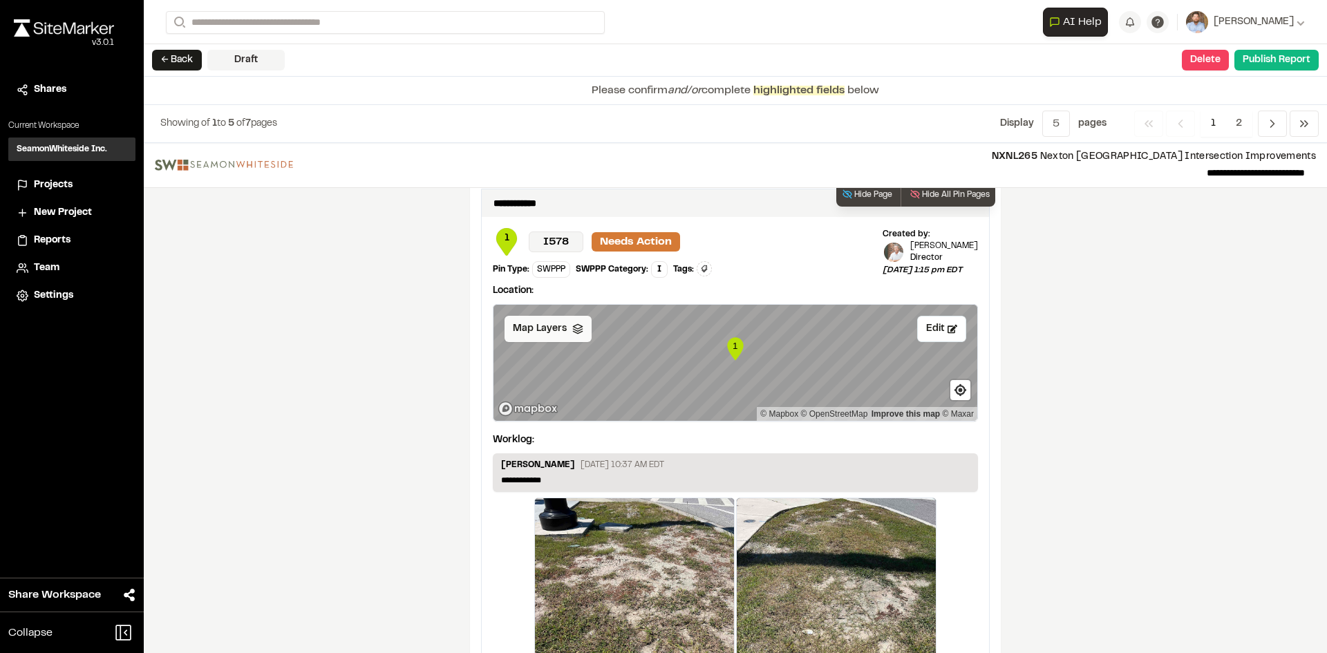
click at [564, 322] on div "Map Layers" at bounding box center [548, 329] width 87 height 26
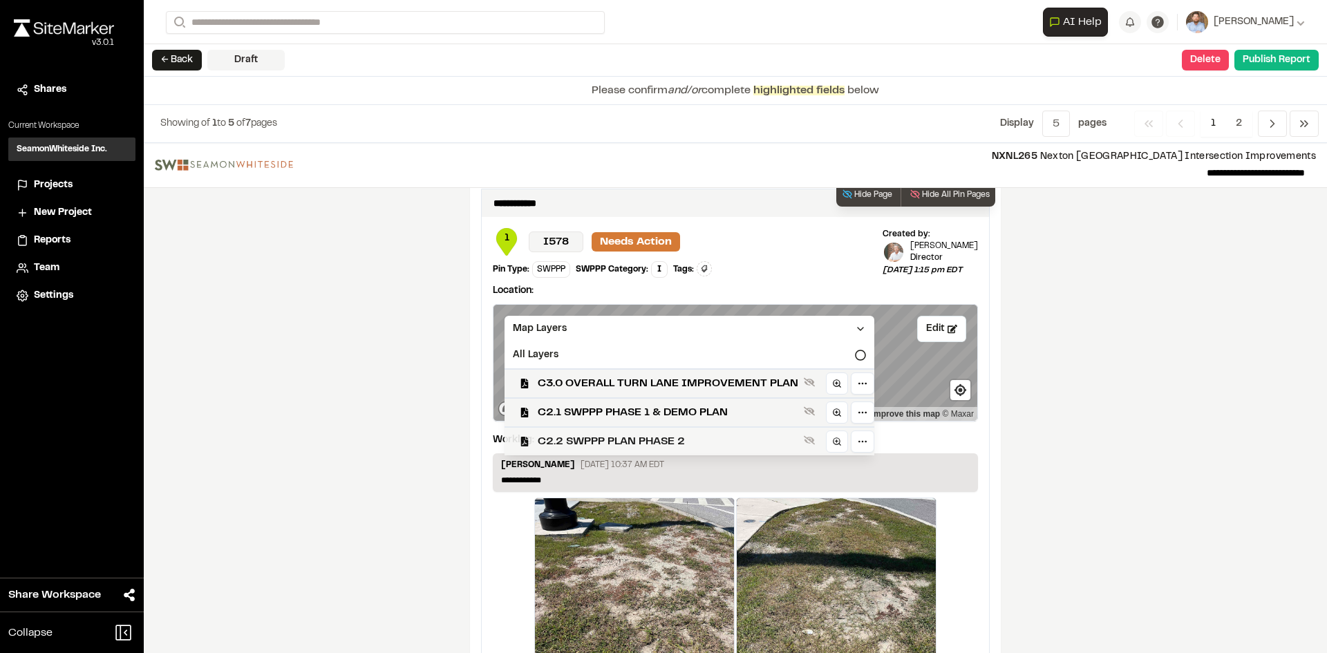
click at [640, 433] on span "C2.2 SWPPP PLAN PHASE 2" at bounding box center [668, 441] width 261 height 17
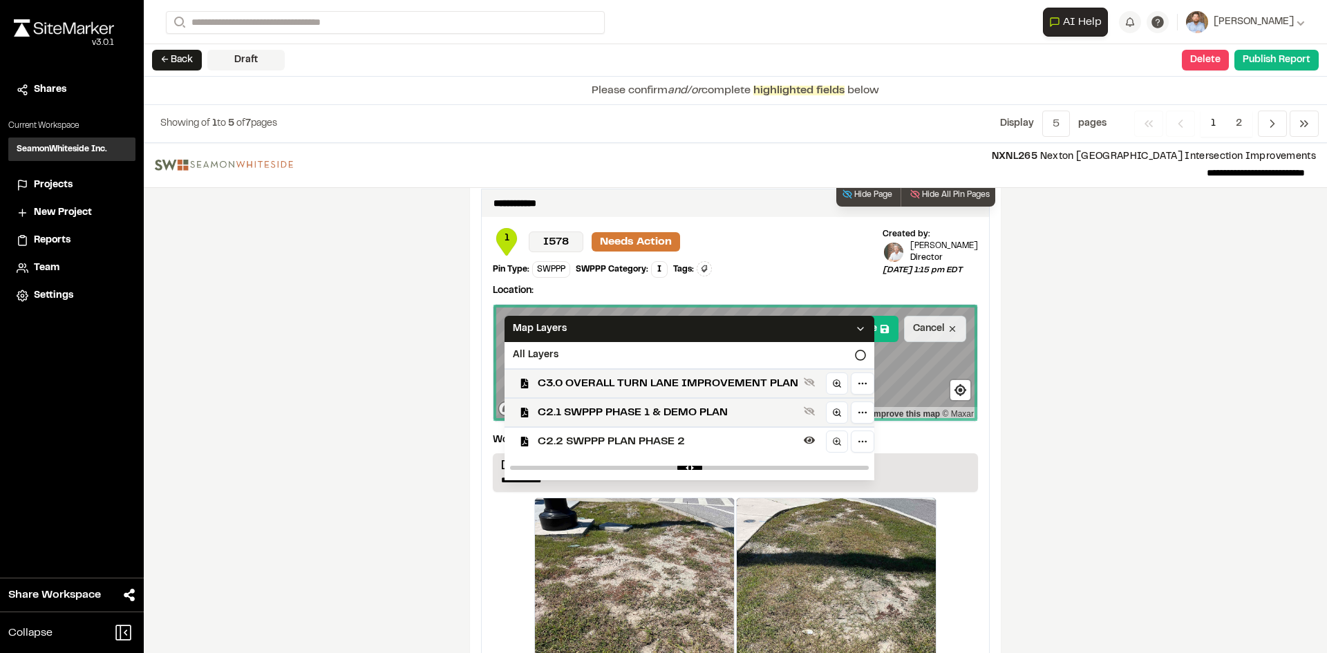
click at [926, 325] on button "Cancel" at bounding box center [935, 329] width 62 height 26
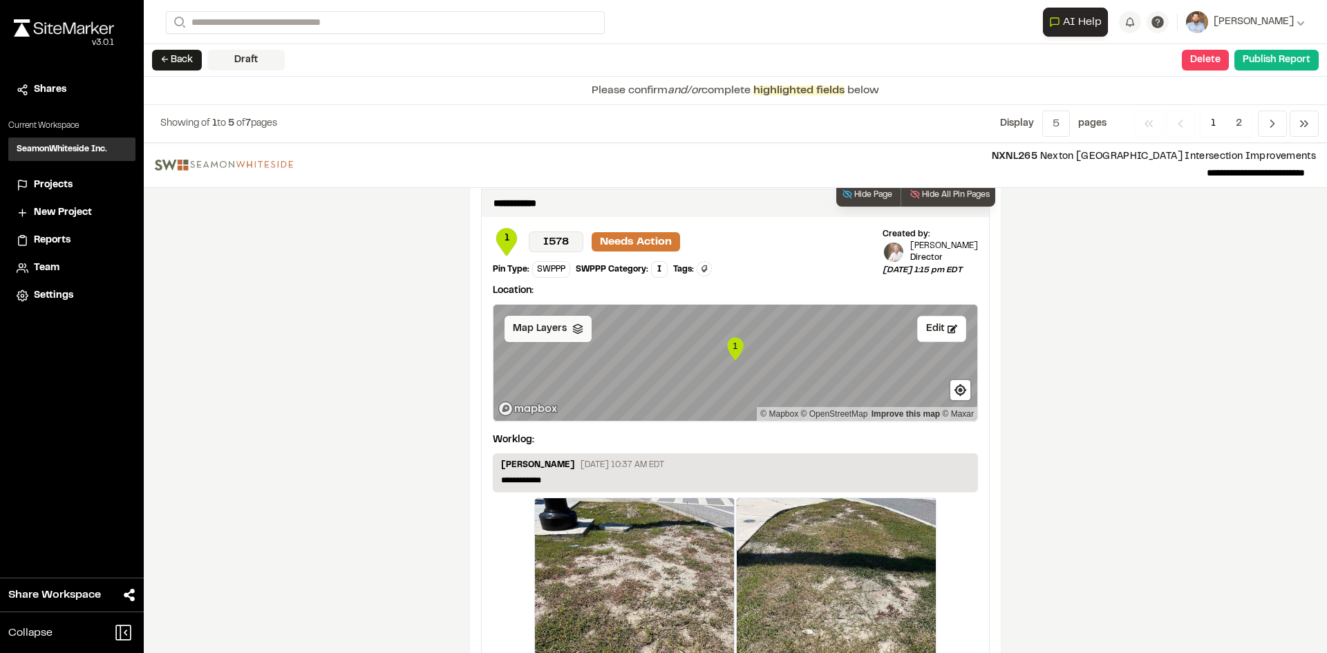
click at [551, 330] on div "Map Layers" at bounding box center [548, 329] width 87 height 26
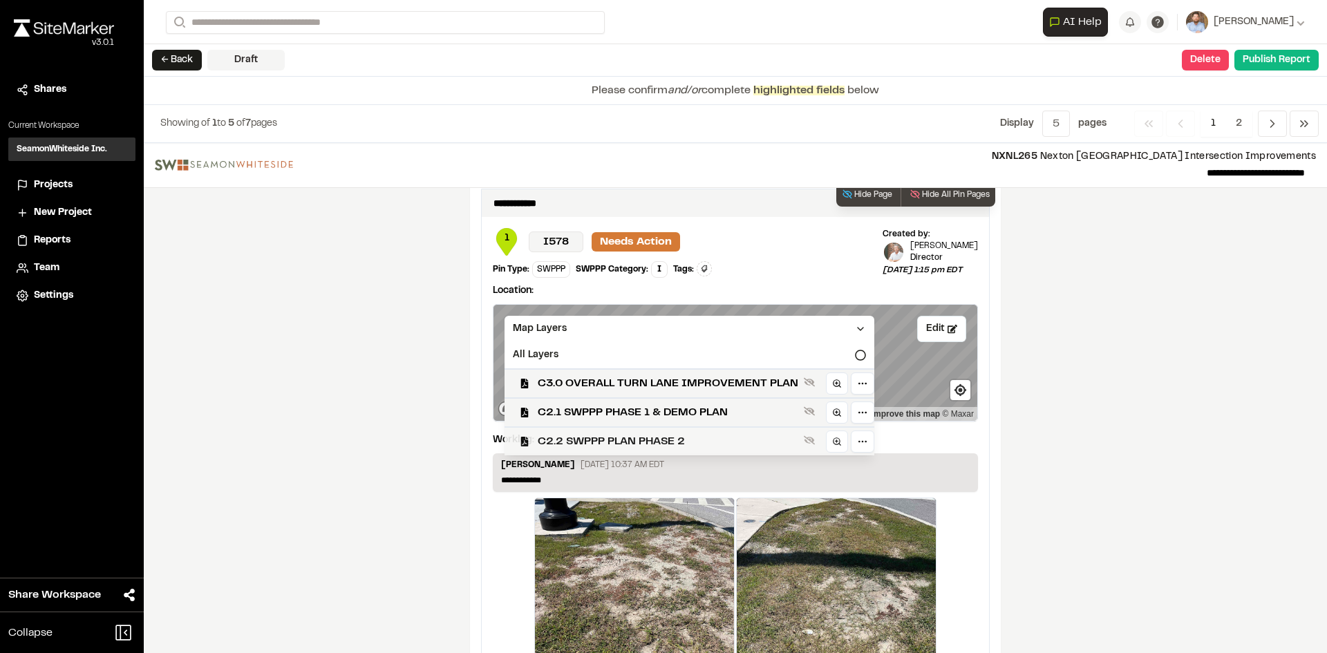
click at [603, 433] on span "C2.2 SWPPP PLAN PHASE 2" at bounding box center [668, 441] width 261 height 17
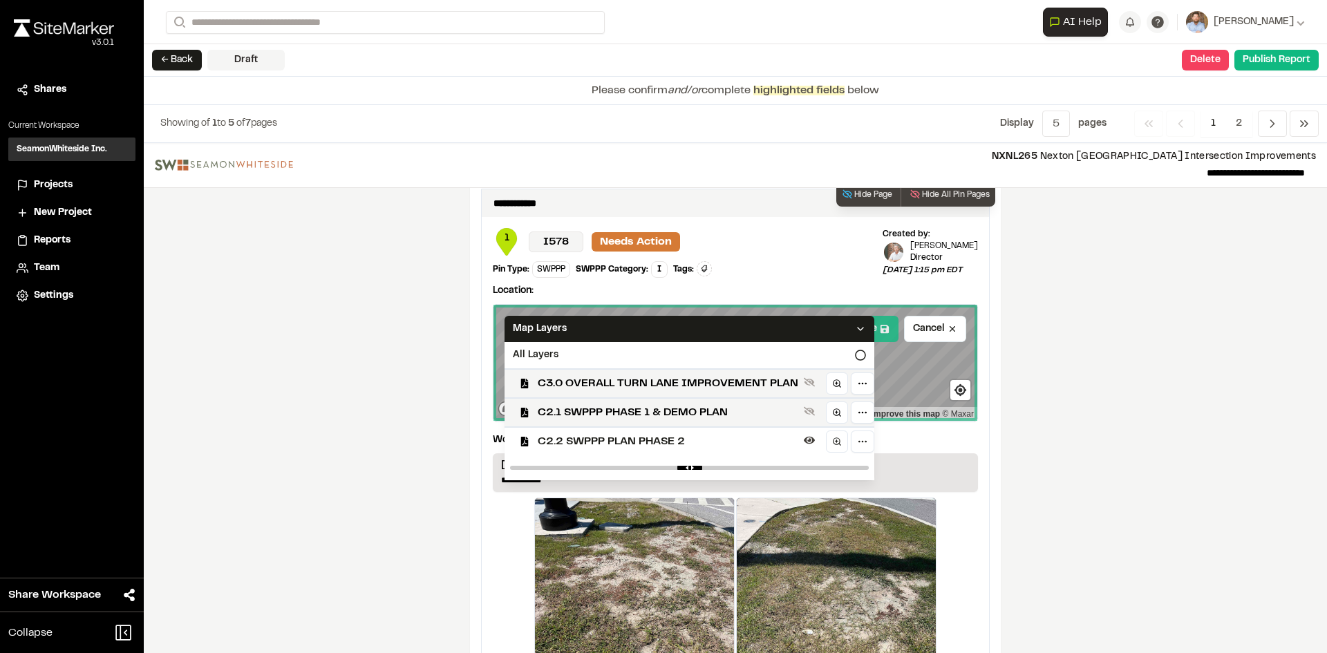
click at [879, 328] on button "Save" at bounding box center [871, 329] width 53 height 26
click at [855, 323] on icon at bounding box center [860, 328] width 11 height 11
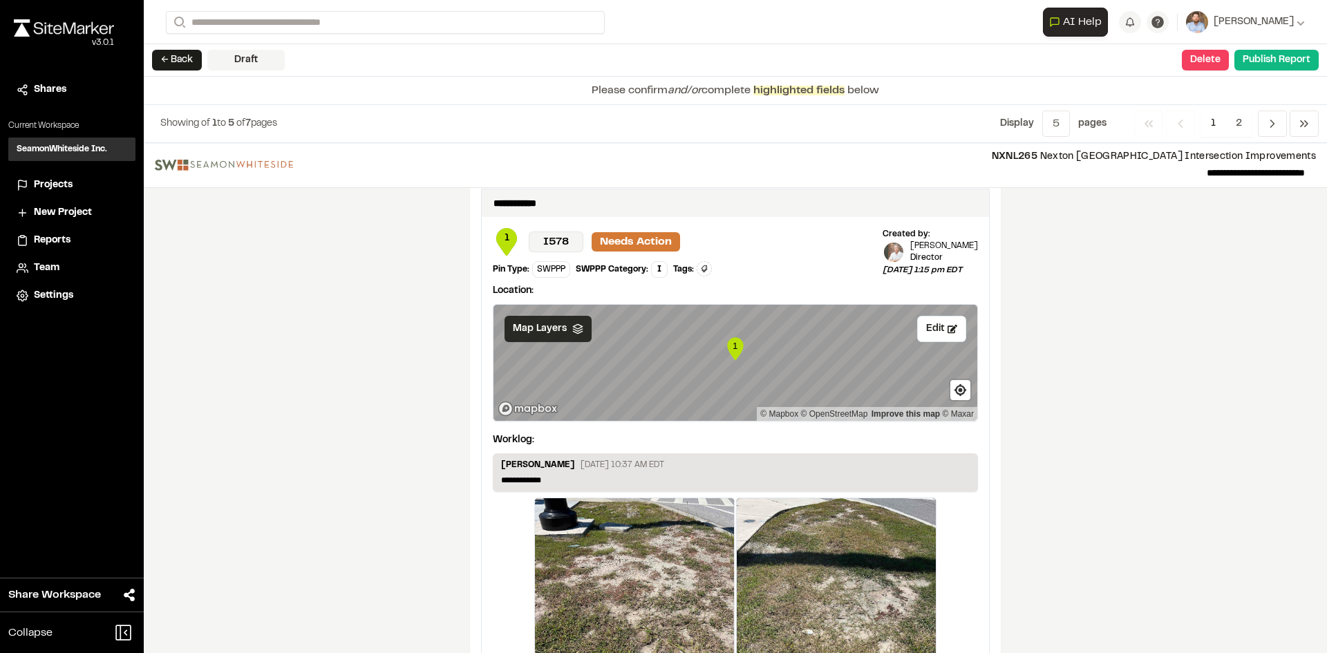
scroll to position [2300, 0]
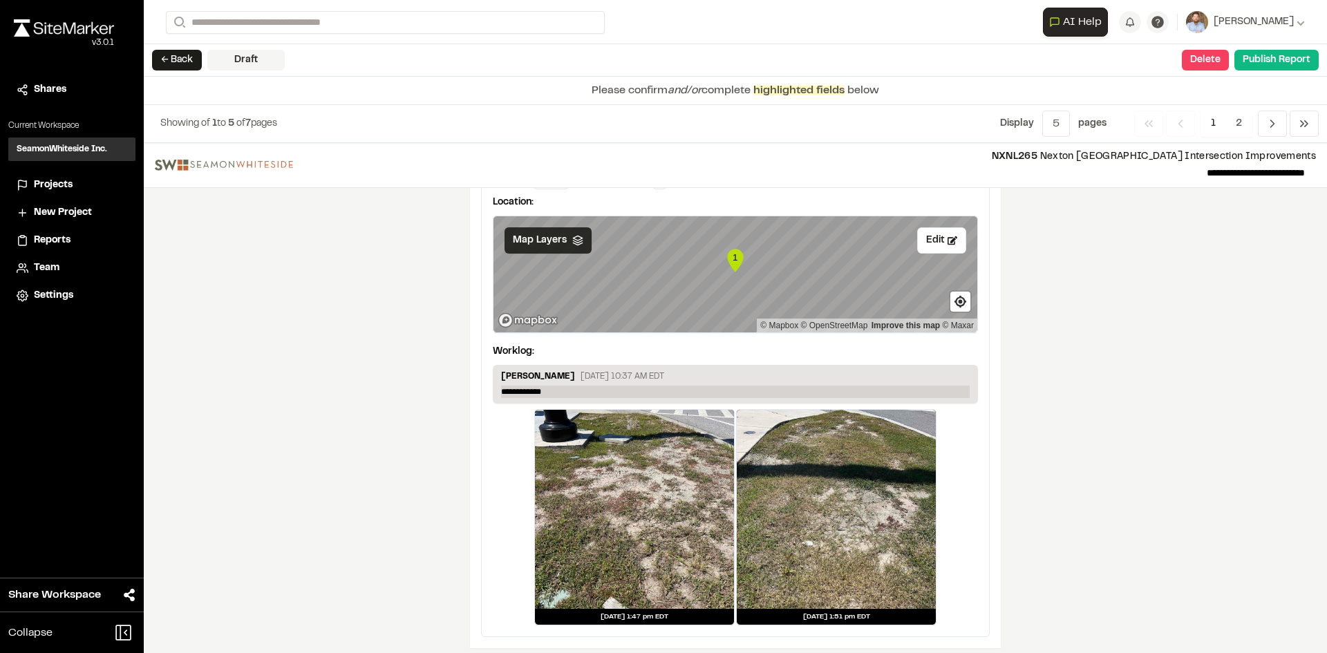
click at [567, 386] on p "**********" at bounding box center [735, 392] width 469 height 12
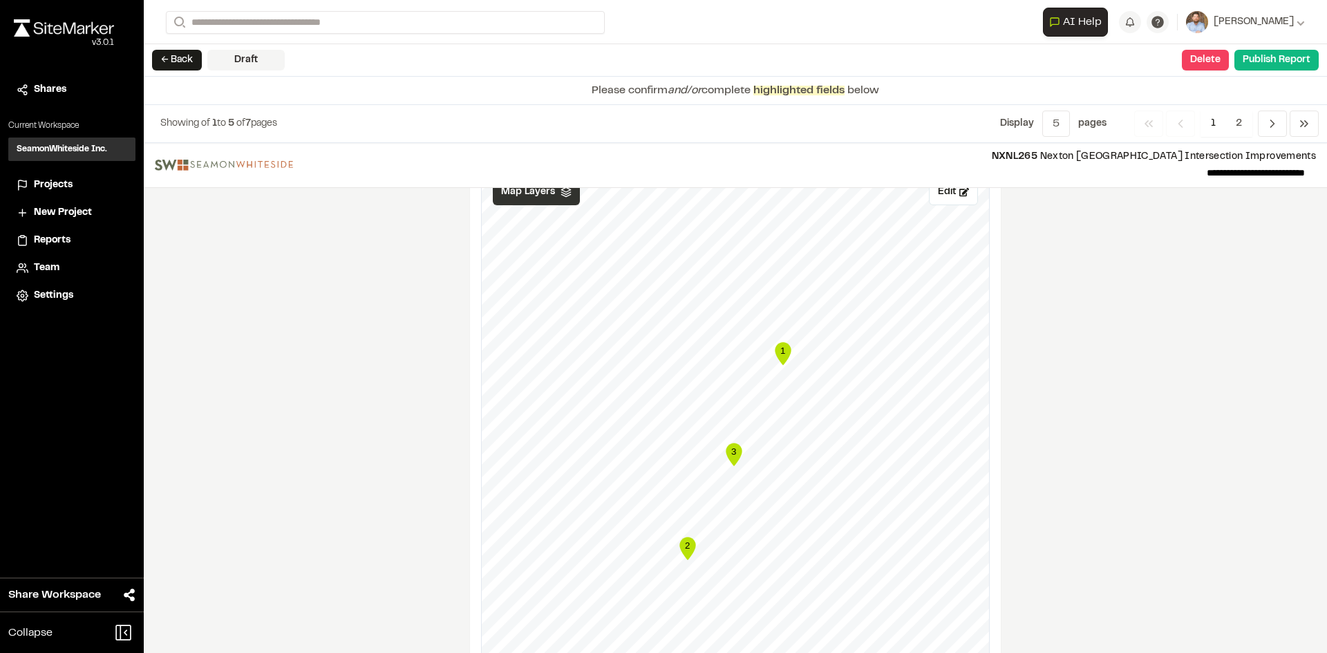
scroll to position [1609, 0]
click at [1239, 118] on span "2" at bounding box center [1239, 124] width 27 height 26
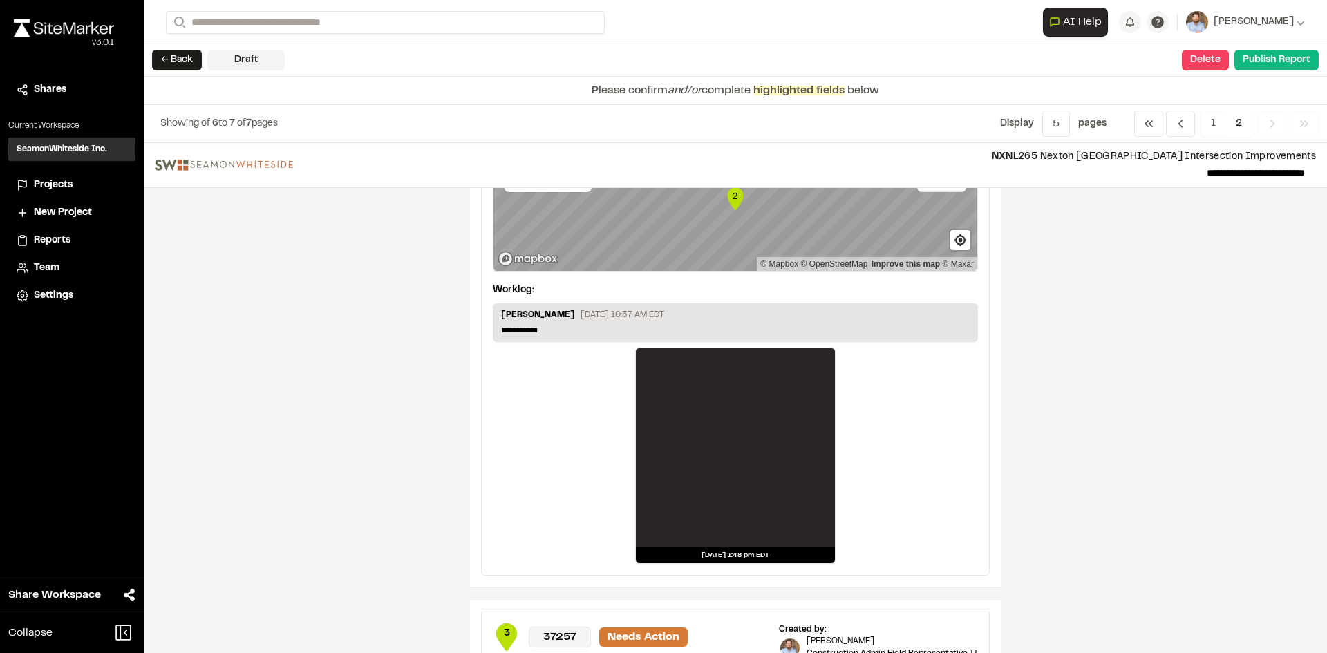
scroll to position [138, 0]
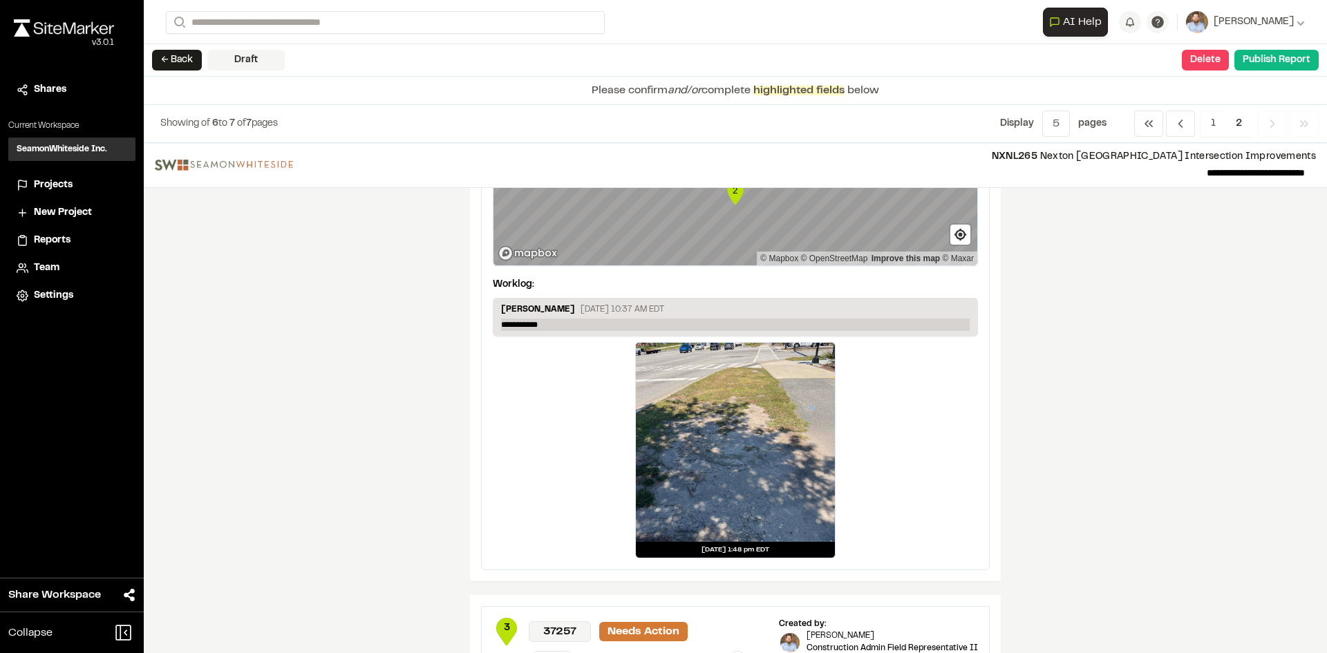
click at [562, 323] on p "**********" at bounding box center [735, 325] width 469 height 12
click at [412, 393] on div "**********" at bounding box center [735, 398] width 1183 height 510
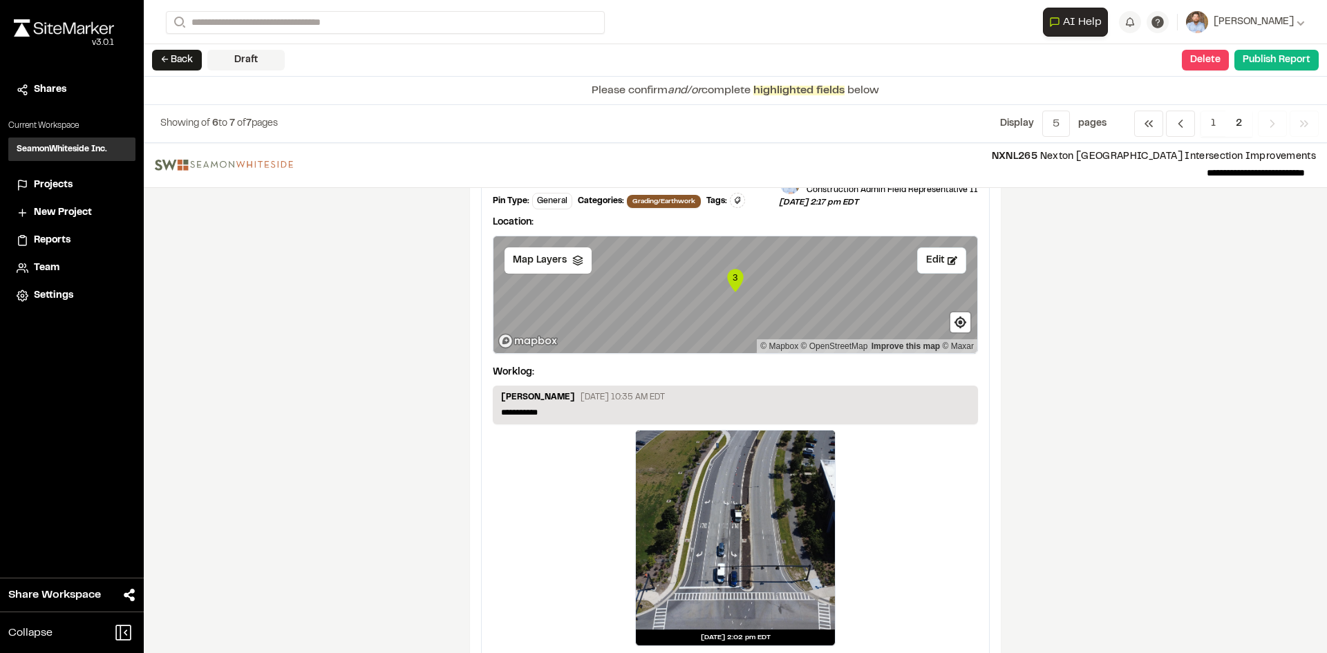
scroll to position [626, 0]
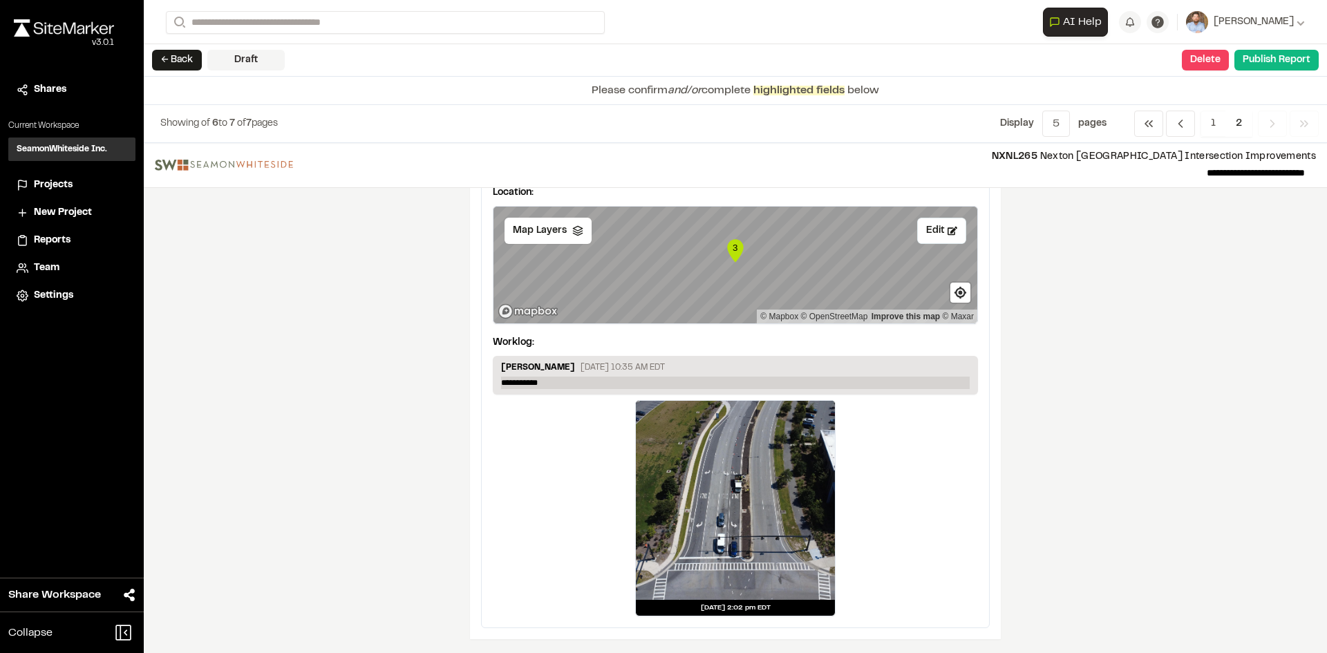
click at [554, 381] on p "**********" at bounding box center [735, 383] width 469 height 12
click at [1279, 65] on button "Publish Report" at bounding box center [1276, 60] width 84 height 21
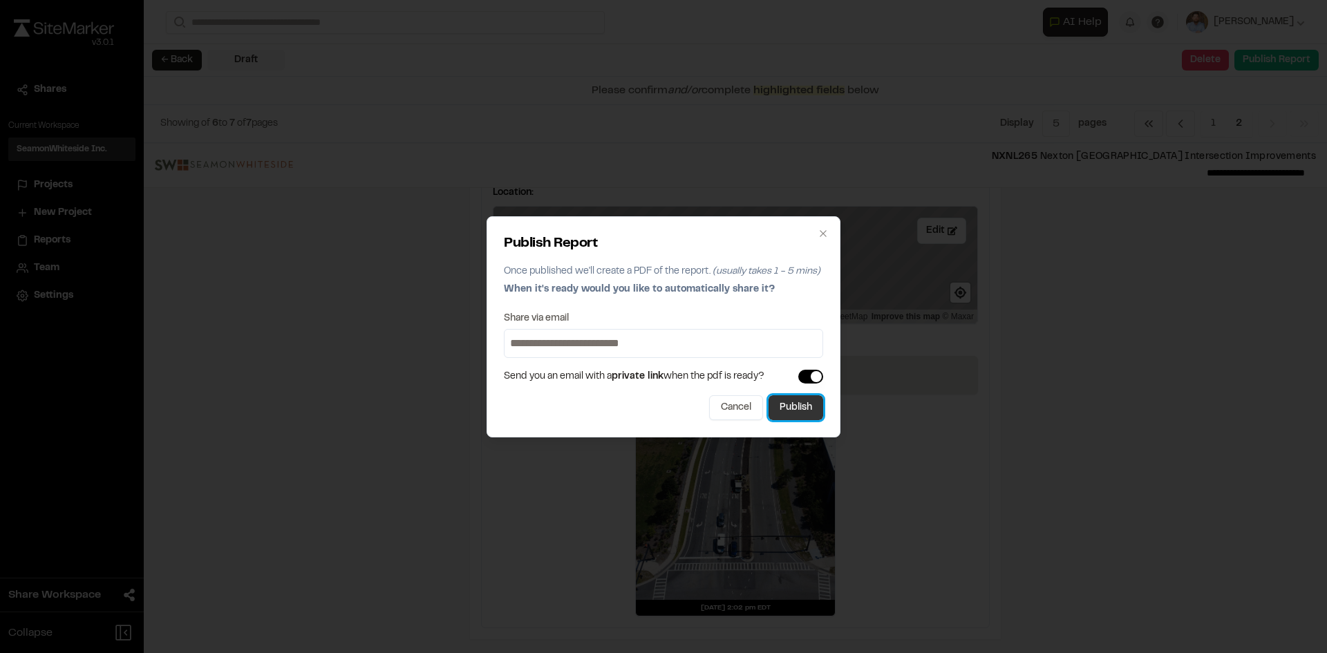
click at [807, 413] on button "Publish" at bounding box center [796, 407] width 55 height 25
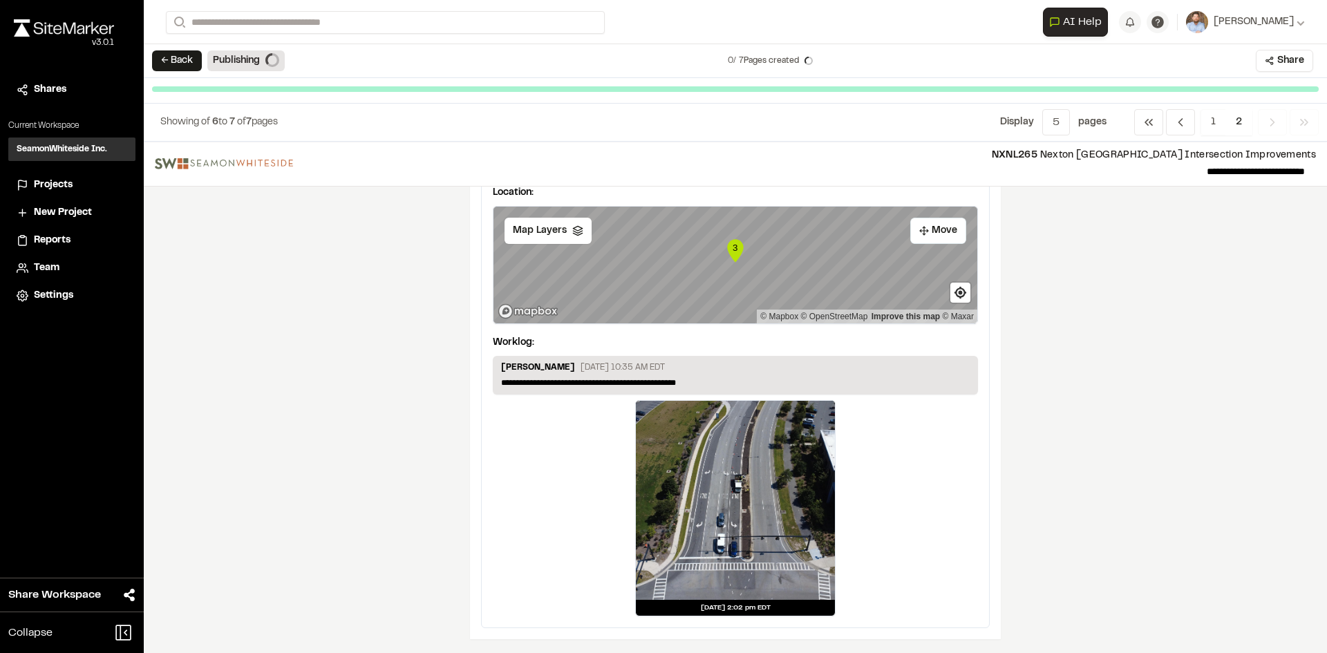
scroll to position [625, 0]
click at [57, 186] on span "Projects" at bounding box center [53, 185] width 39 height 15
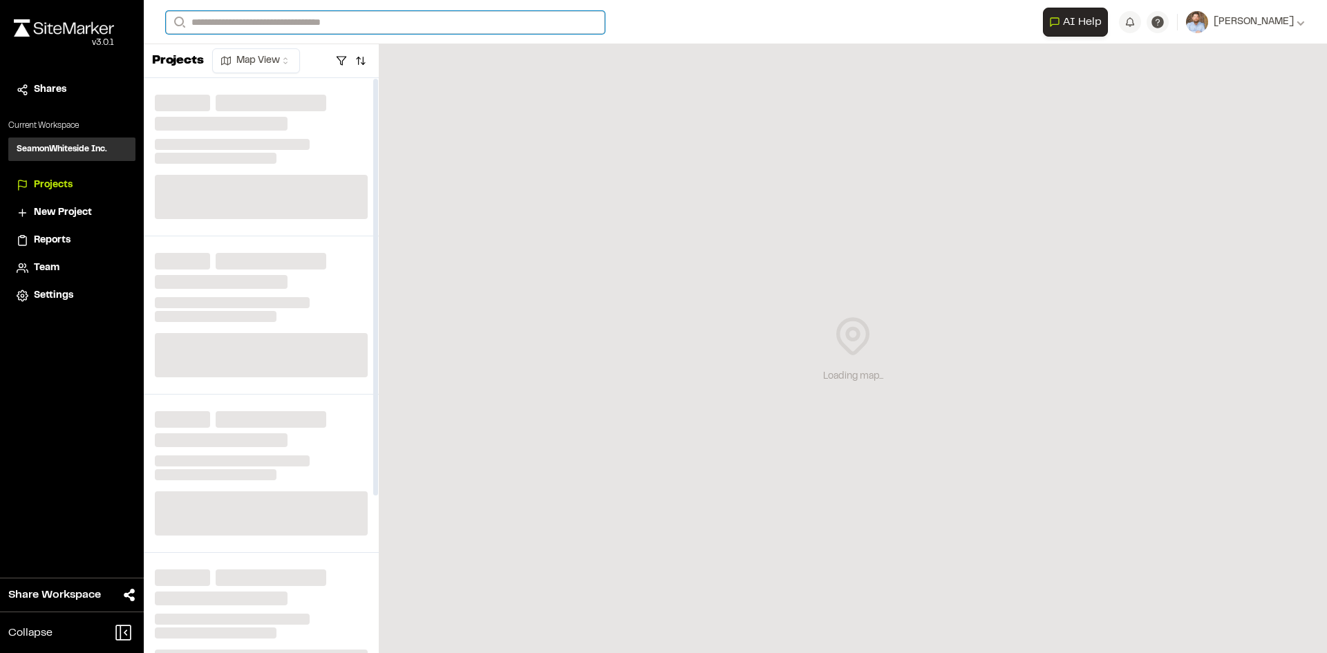
click at [276, 20] on input "Search" at bounding box center [385, 22] width 439 height 23
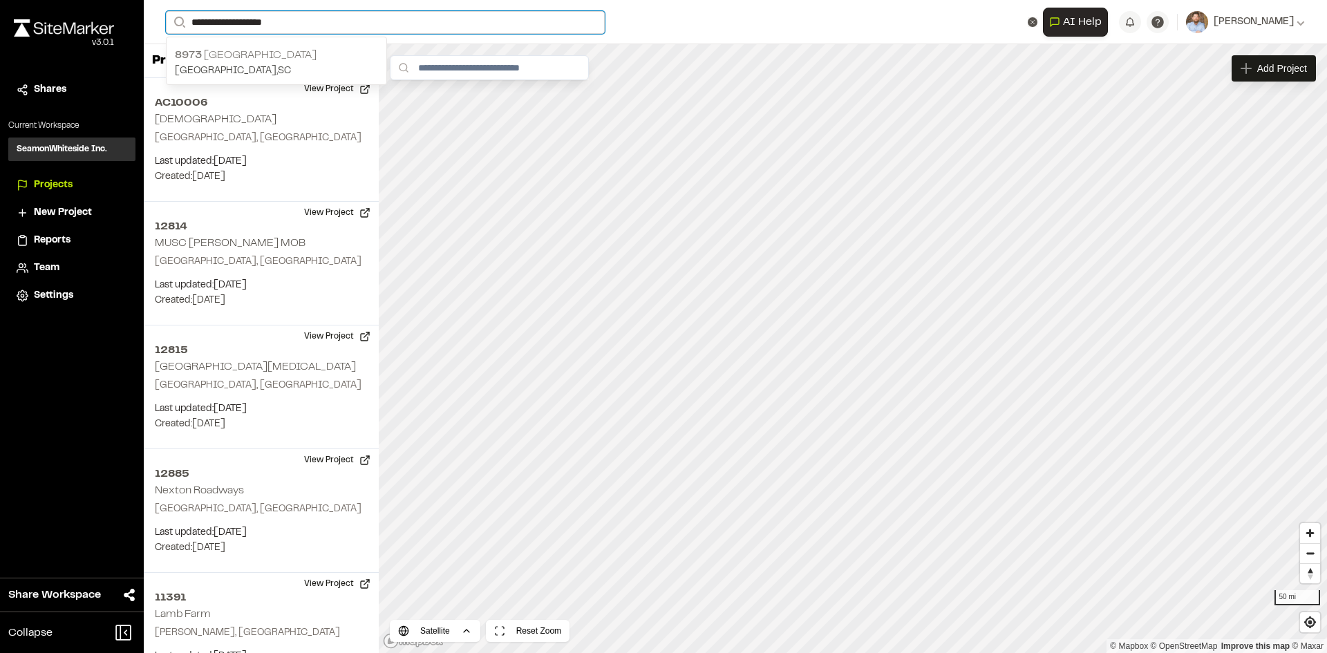
type input "**********"
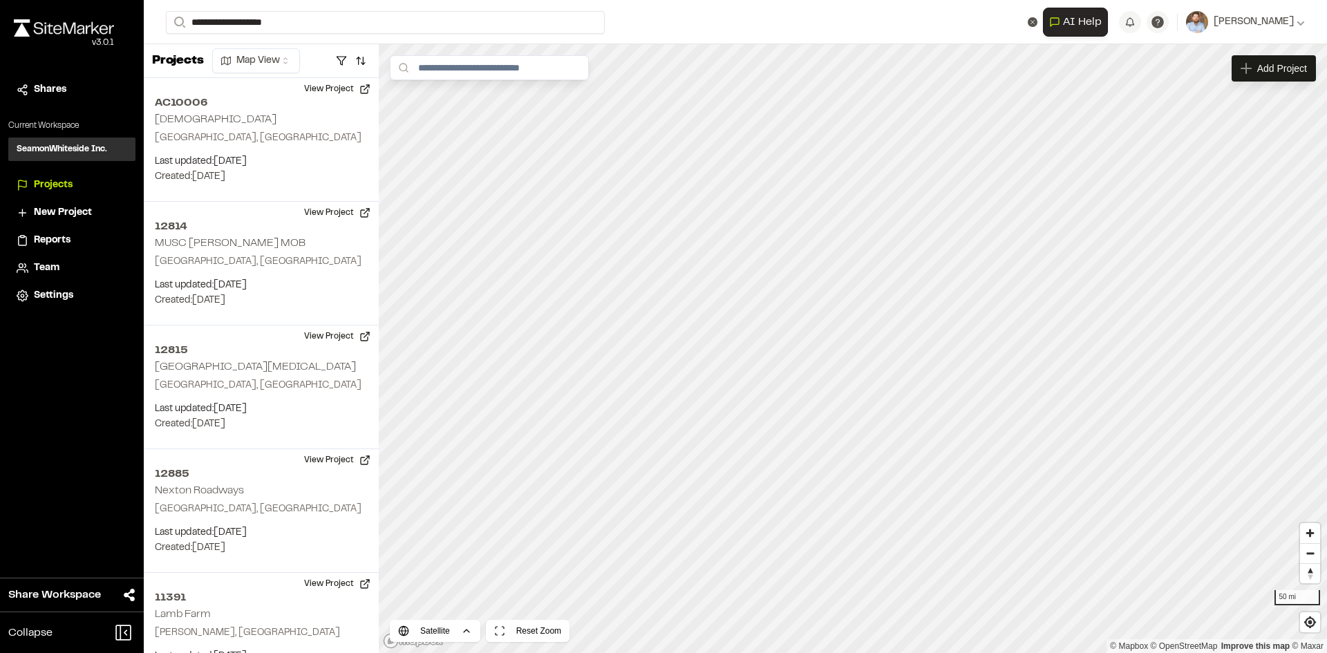
click at [281, 55] on p "[STREET_ADDRESS]" at bounding box center [276, 55] width 203 height 17
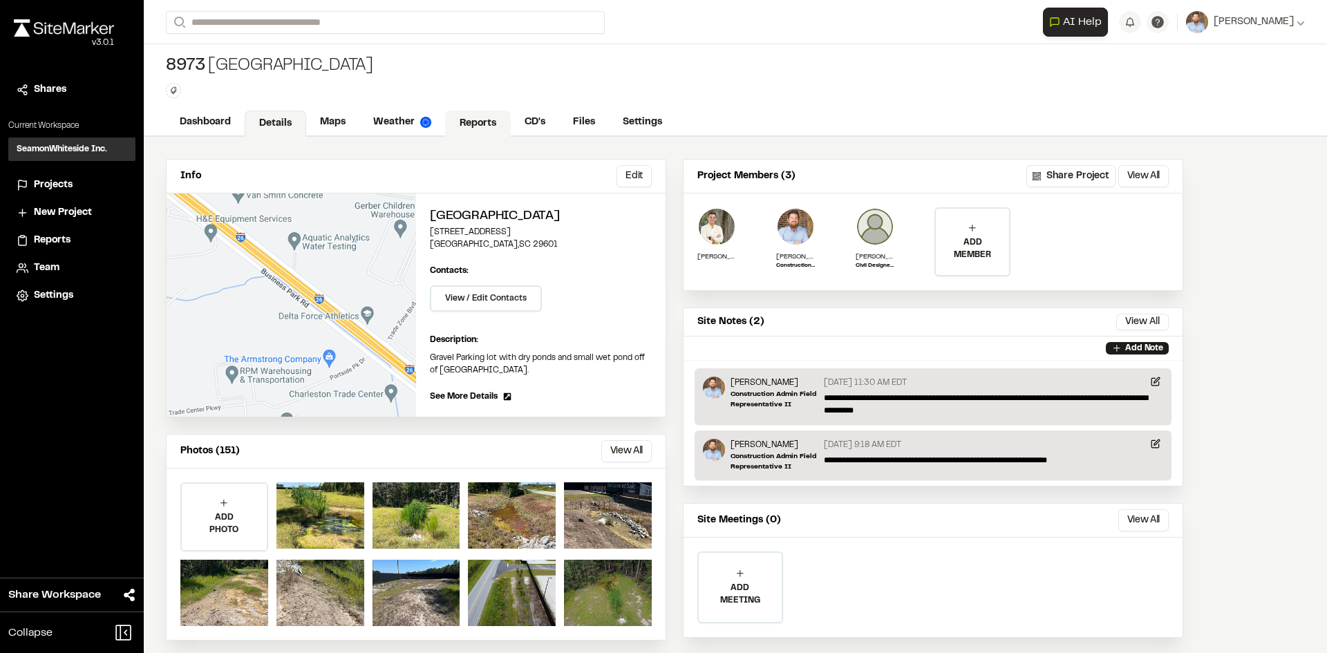
click at [476, 118] on link "Reports" at bounding box center [478, 124] width 66 height 26
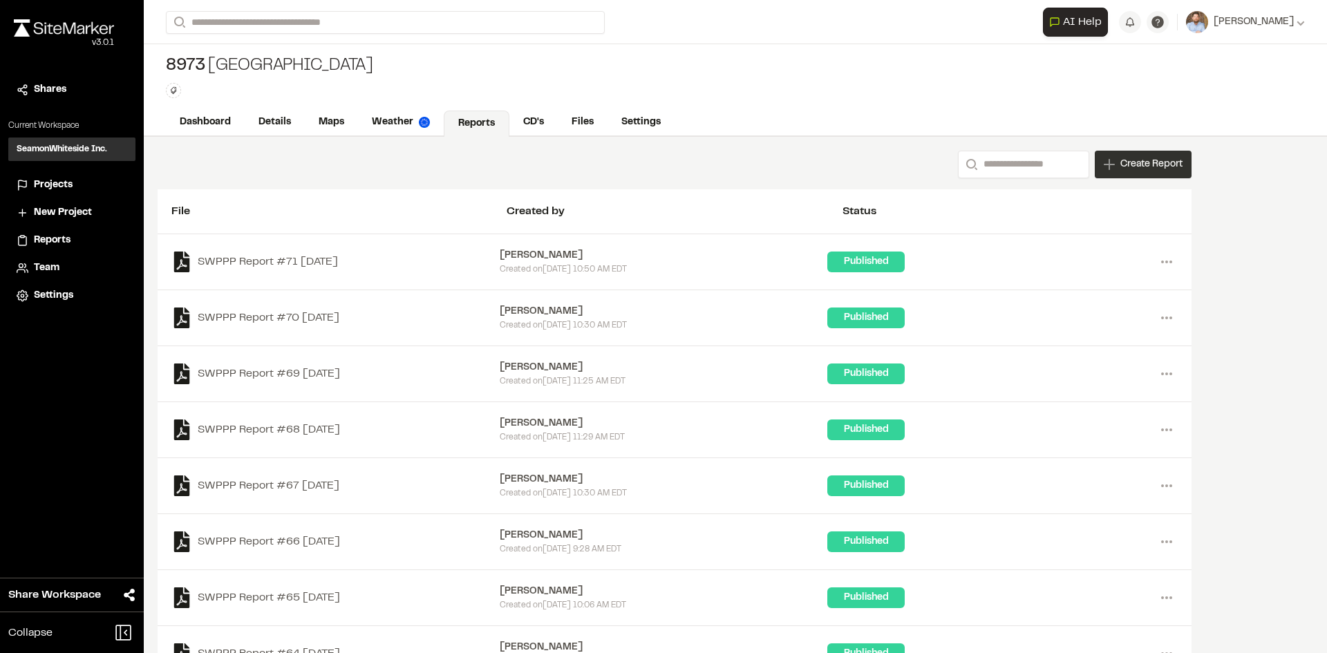
click at [1145, 170] on span "Create Report" at bounding box center [1151, 164] width 62 height 15
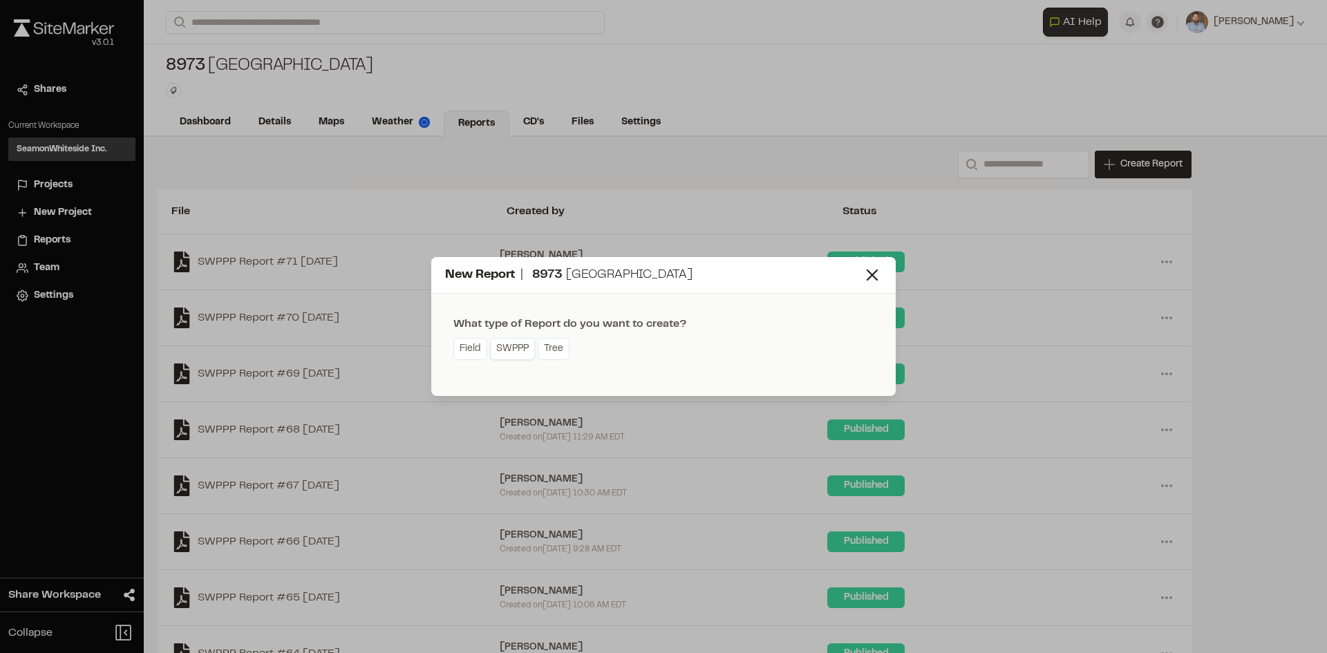
click at [509, 352] on link "SWPPP" at bounding box center [512, 349] width 45 height 22
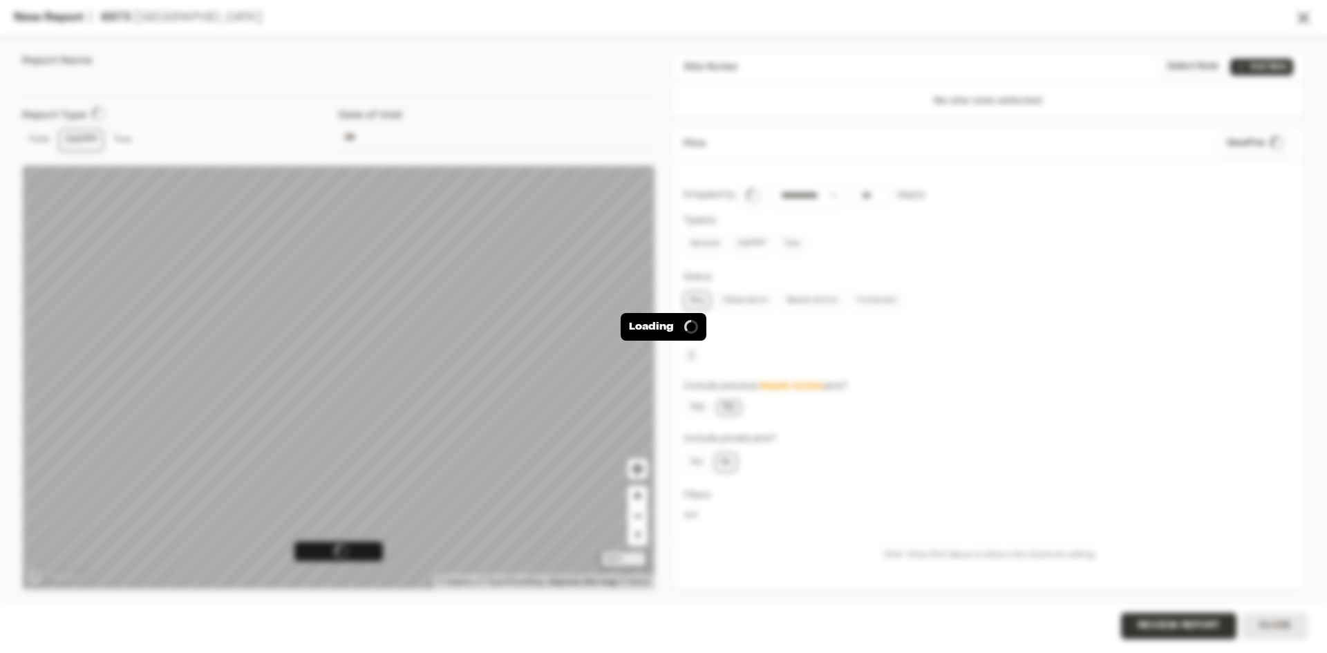
type input "**********"
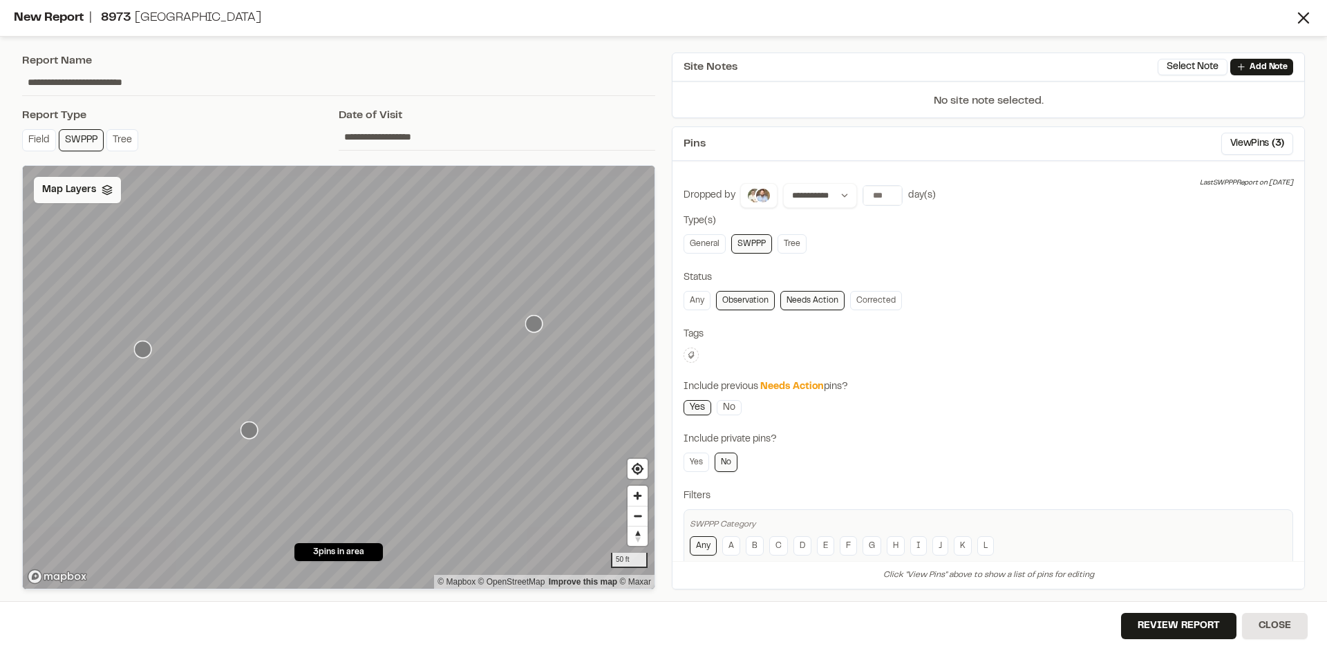
click at [90, 190] on span "Map Layers" at bounding box center [69, 189] width 54 height 15
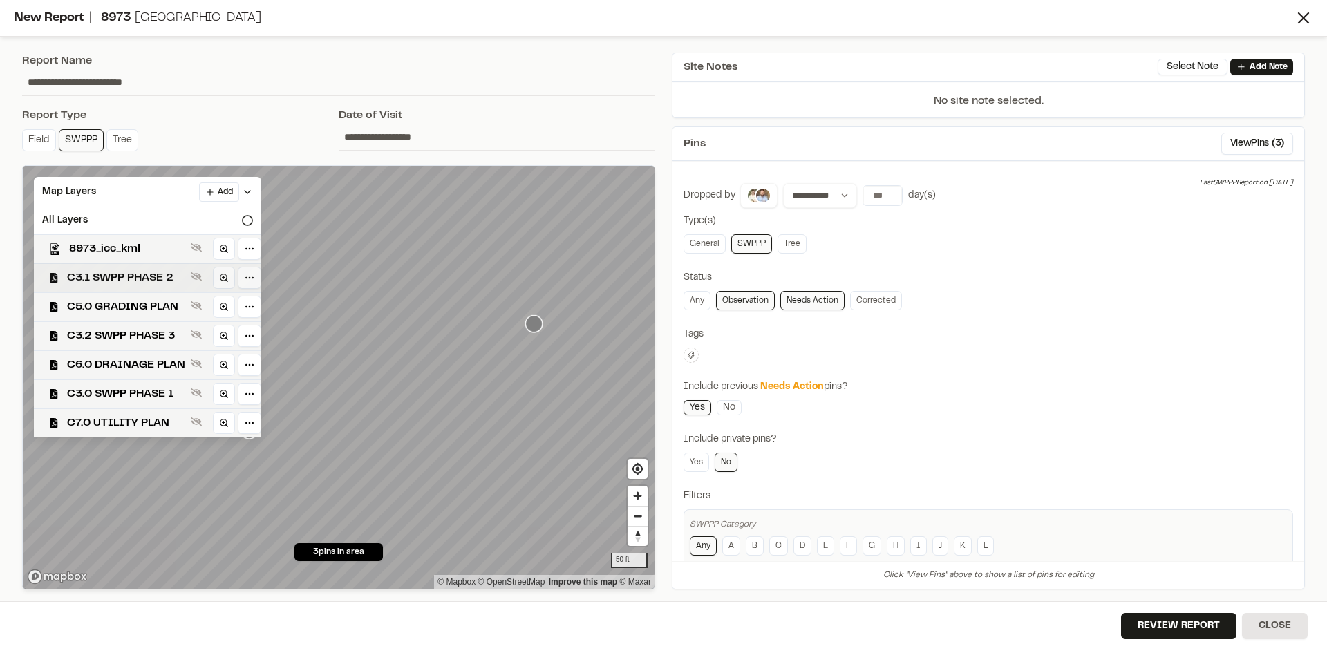
click at [127, 281] on span "C3.1 SWPP PHASE 2" at bounding box center [126, 278] width 118 height 17
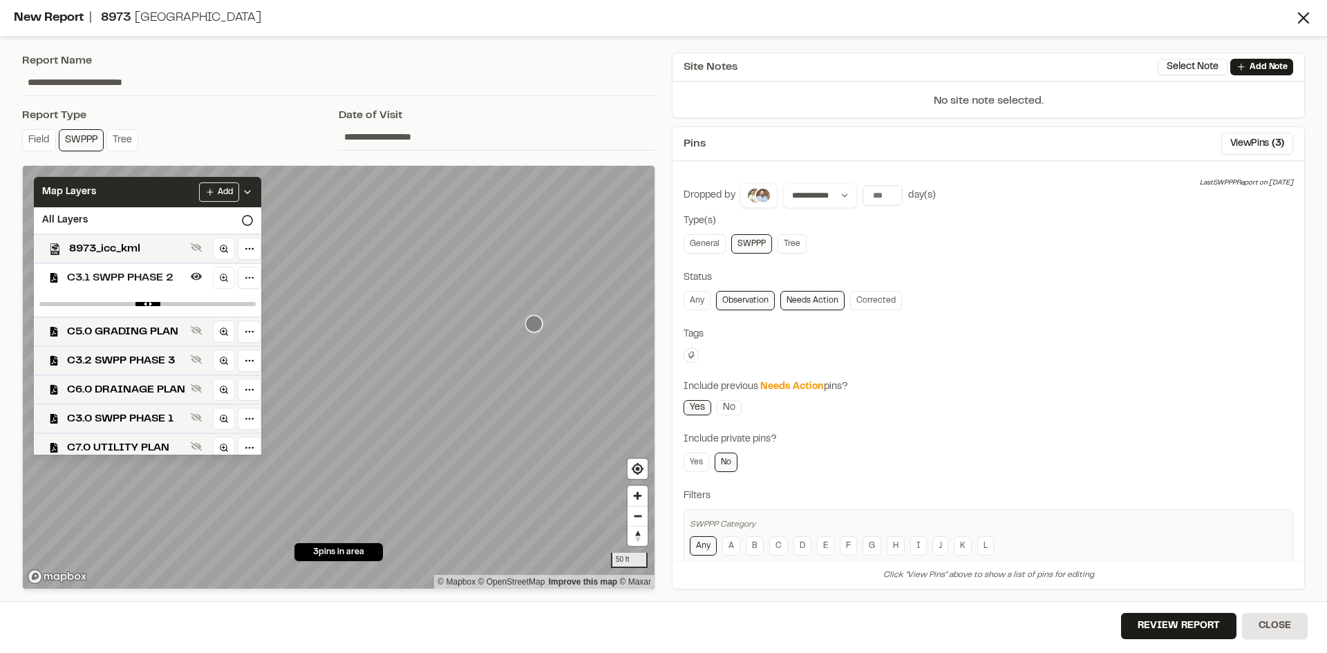
click at [253, 187] on icon at bounding box center [247, 192] width 11 height 11
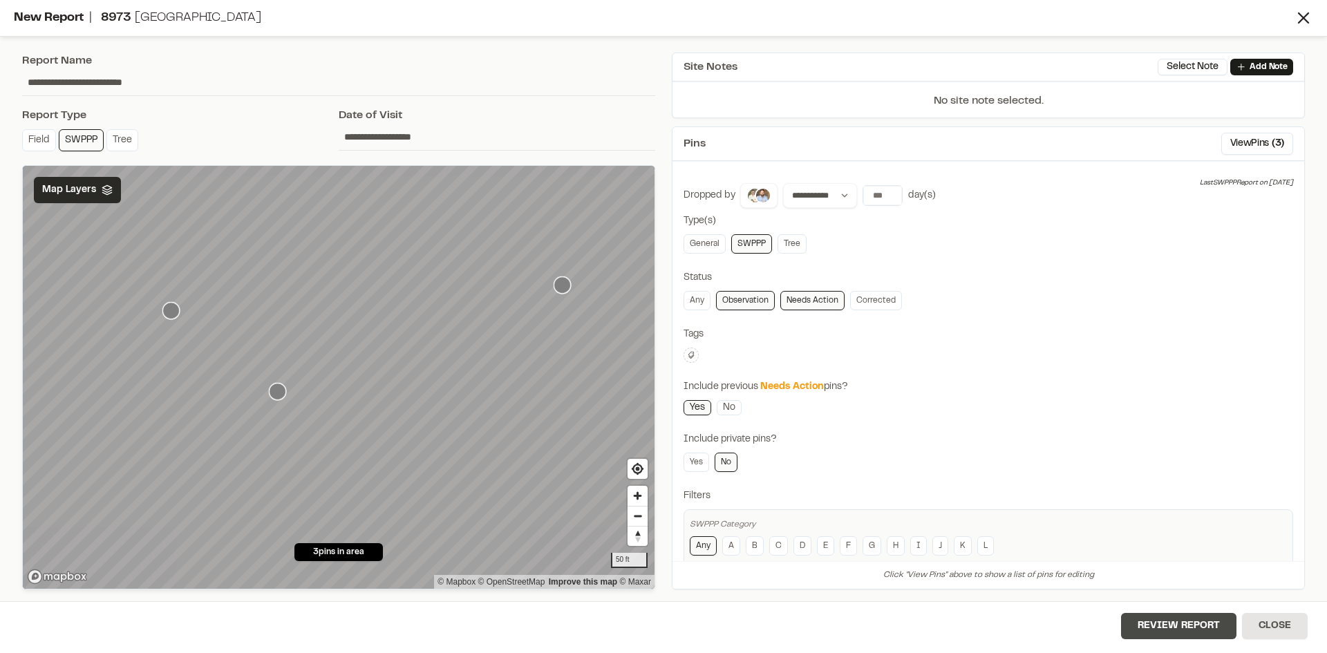
click at [1192, 628] on button "Review Report" at bounding box center [1178, 626] width 115 height 26
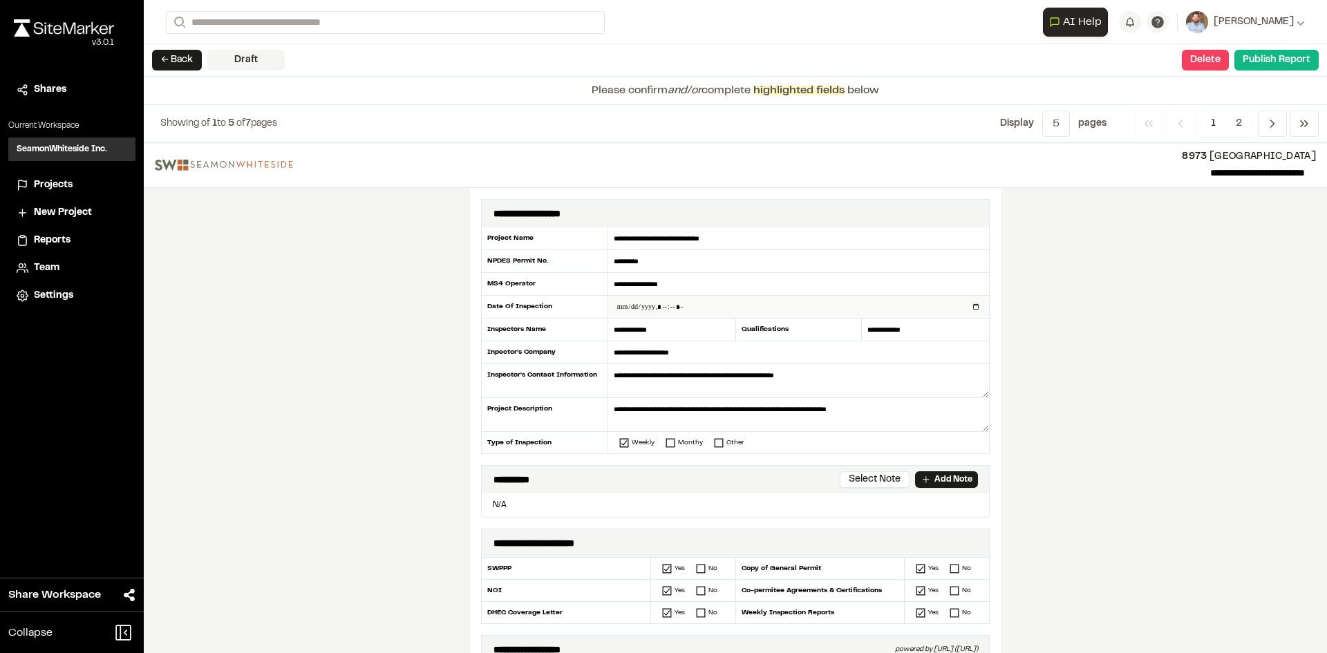
click at [973, 303] on input "datetime-local" at bounding box center [798, 307] width 381 height 22
type input "**********"
click at [395, 438] on div "**********" at bounding box center [735, 398] width 1183 height 510
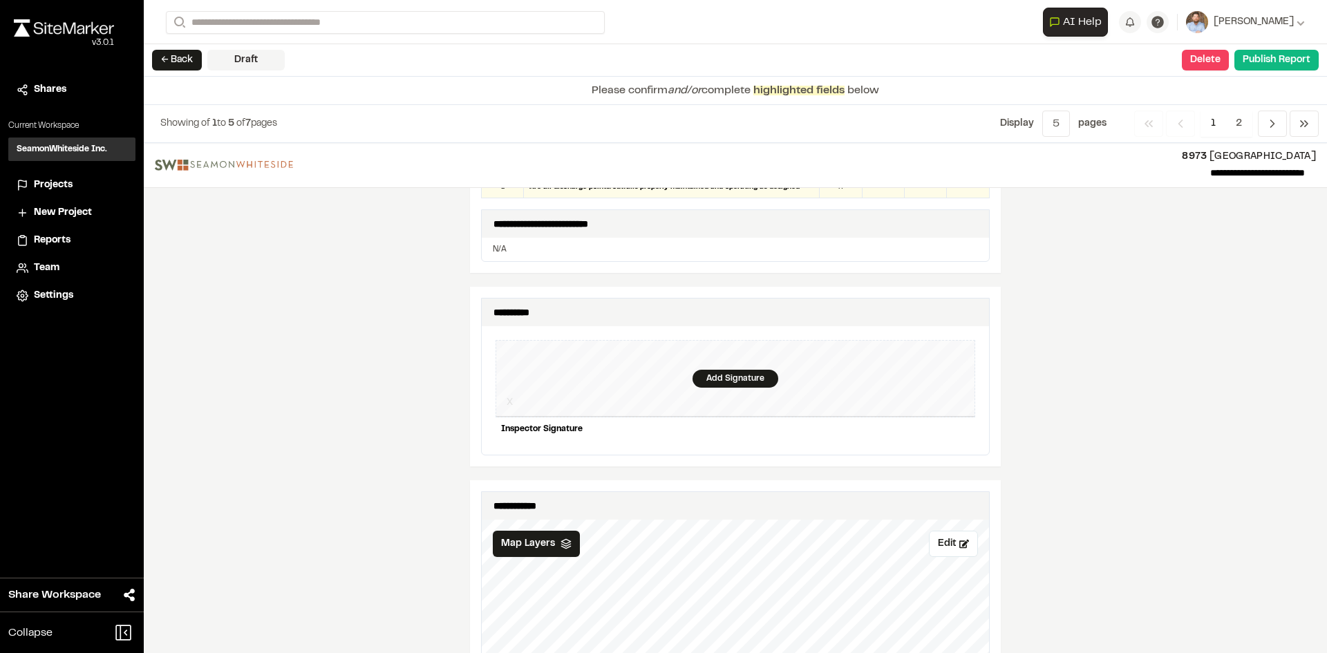
scroll to position [1313, 0]
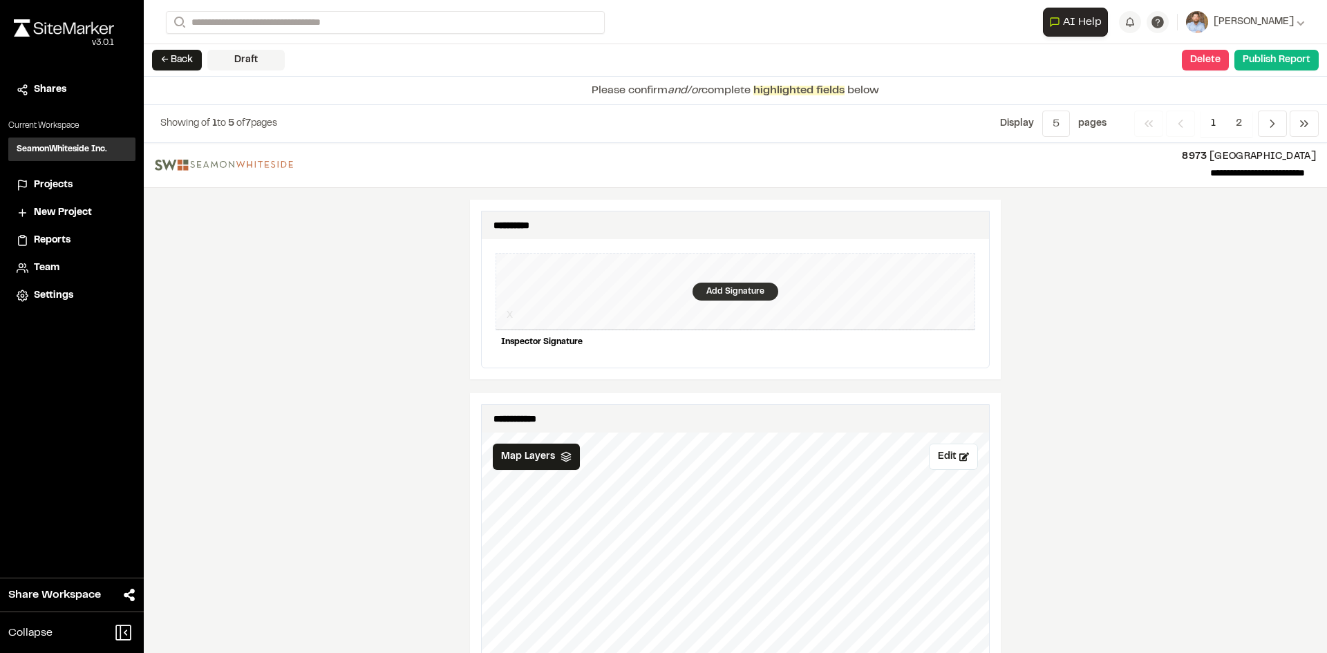
click at [722, 285] on div "Add Signature" at bounding box center [736, 292] width 86 height 18
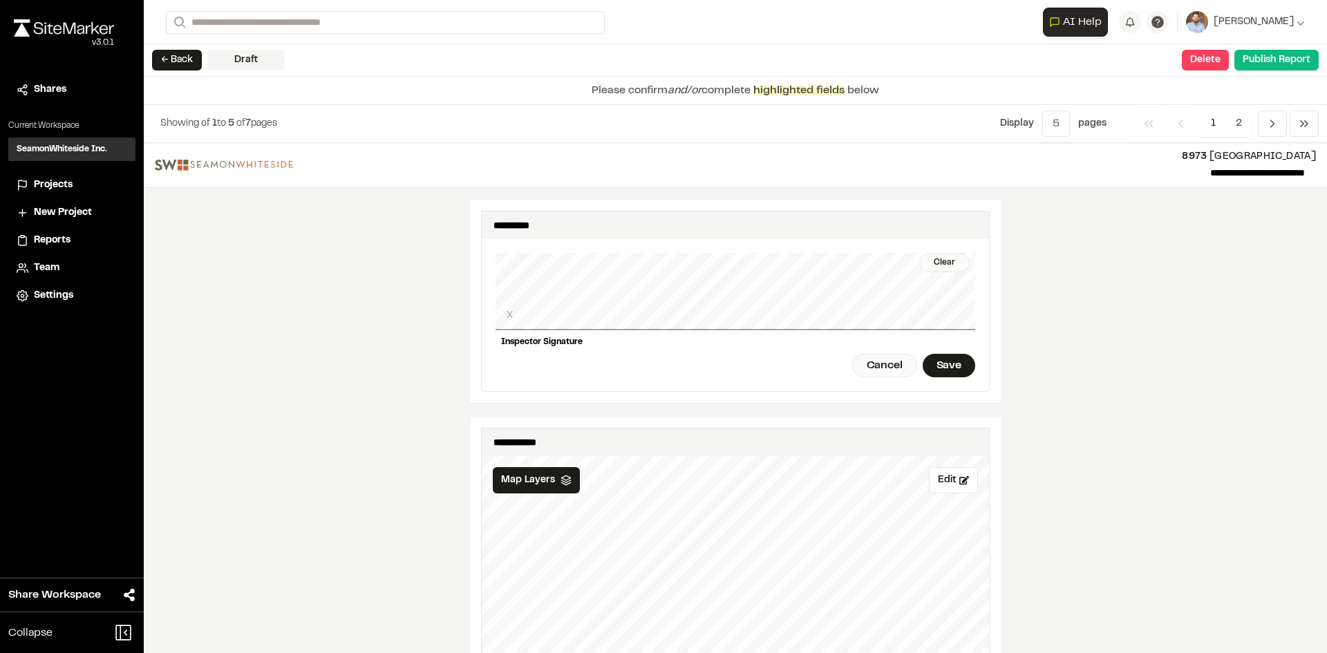
click at [751, 325] on div "Clear X Inspector Signature Cancel Save" at bounding box center [736, 315] width 480 height 152
click at [937, 354] on div "Save" at bounding box center [949, 366] width 53 height 24
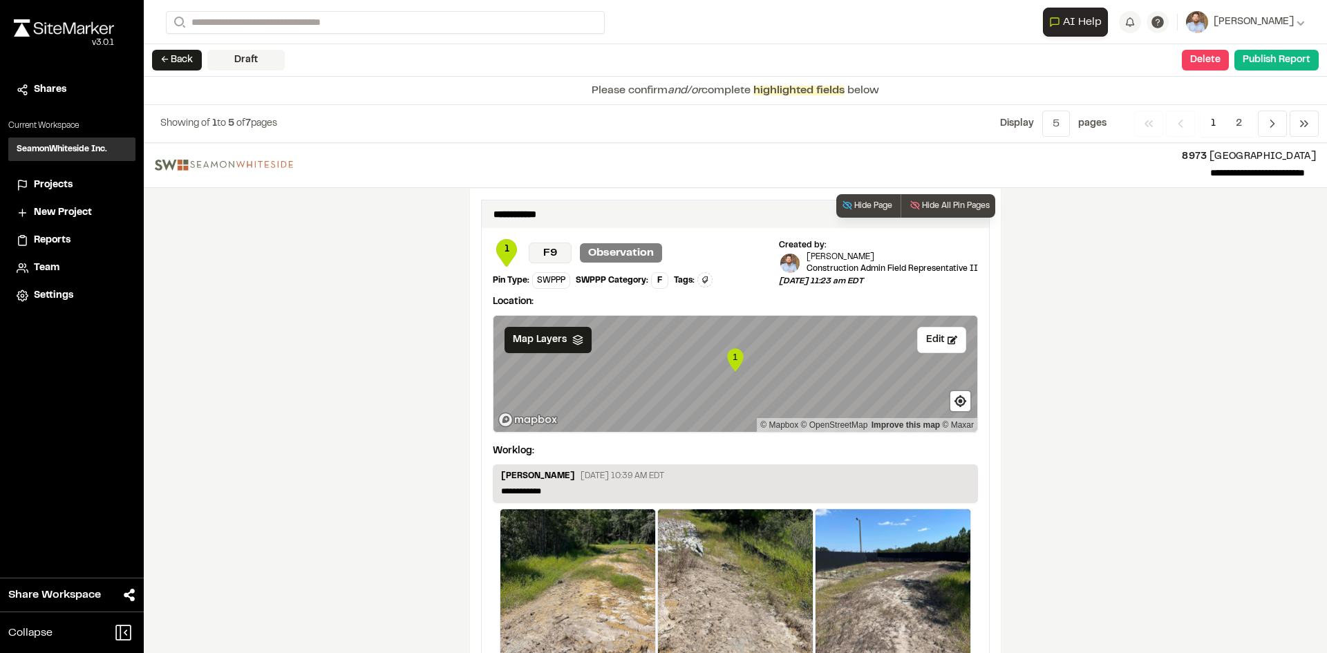
scroll to position [2256, 0]
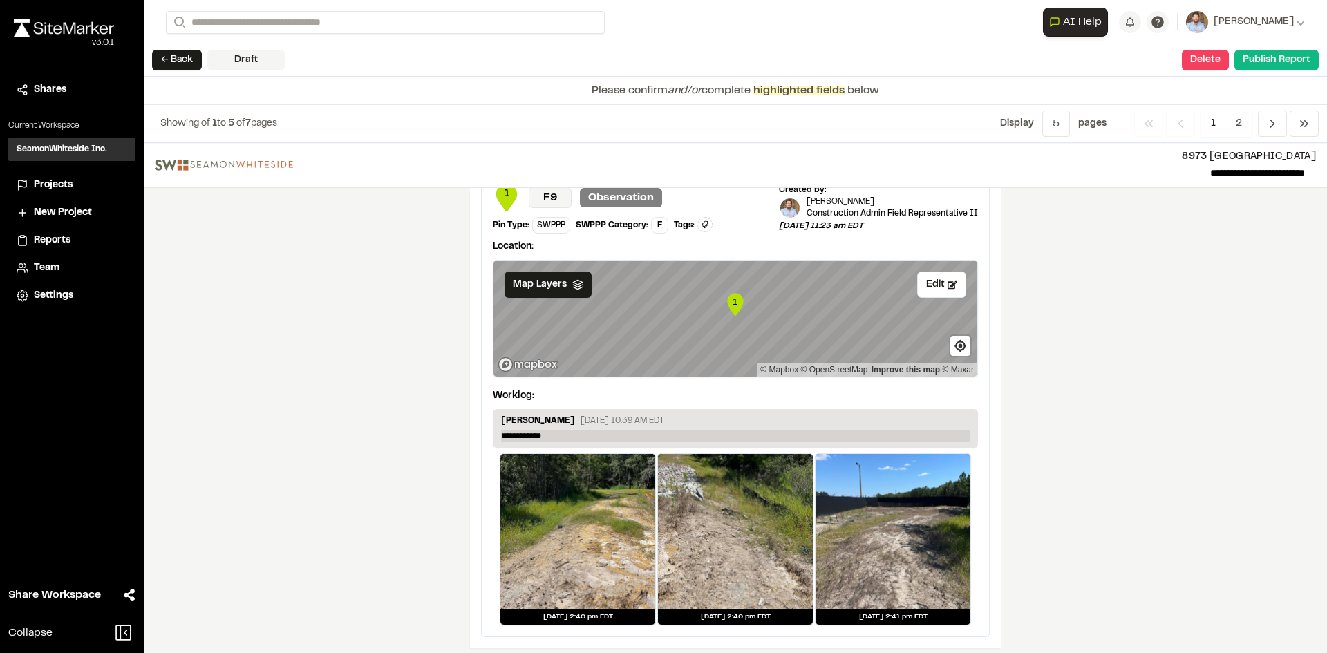
click at [565, 430] on p "**********" at bounding box center [735, 436] width 469 height 12
drag, startPoint x: 1234, startPoint y: 124, endPoint x: 1252, endPoint y: 126, distance: 17.4
click at [1235, 123] on span "2" at bounding box center [1239, 124] width 27 height 26
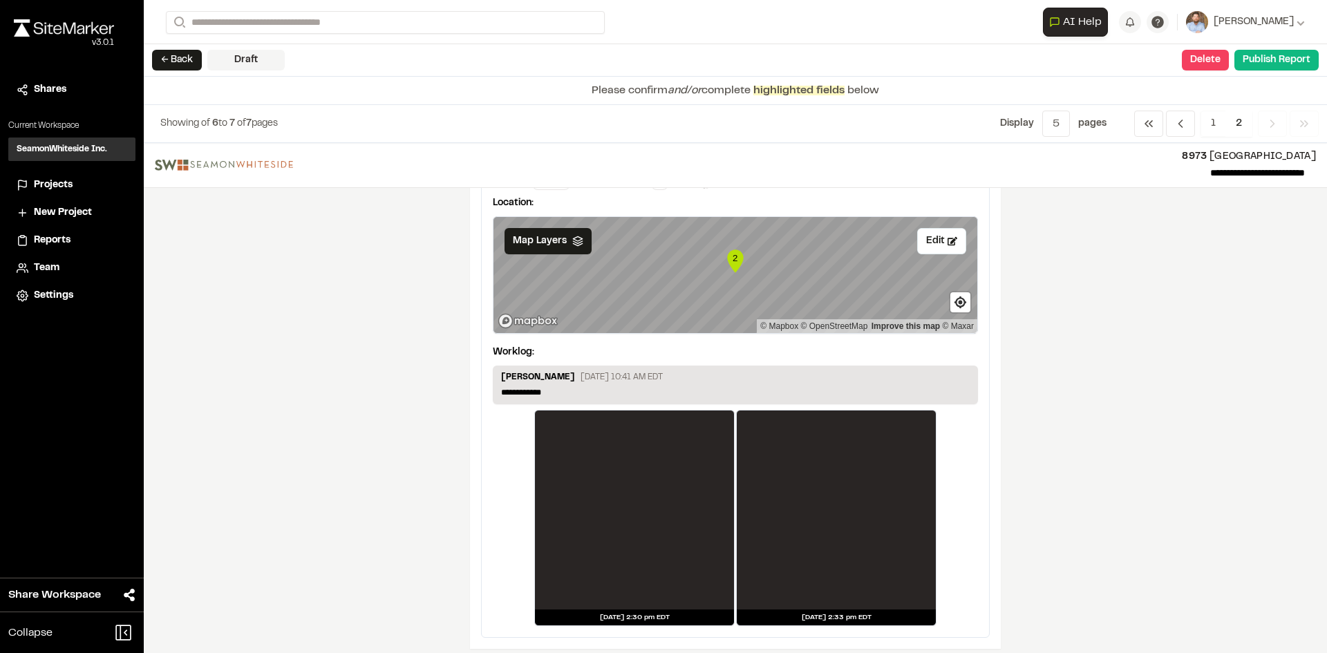
scroll to position [207, 0]
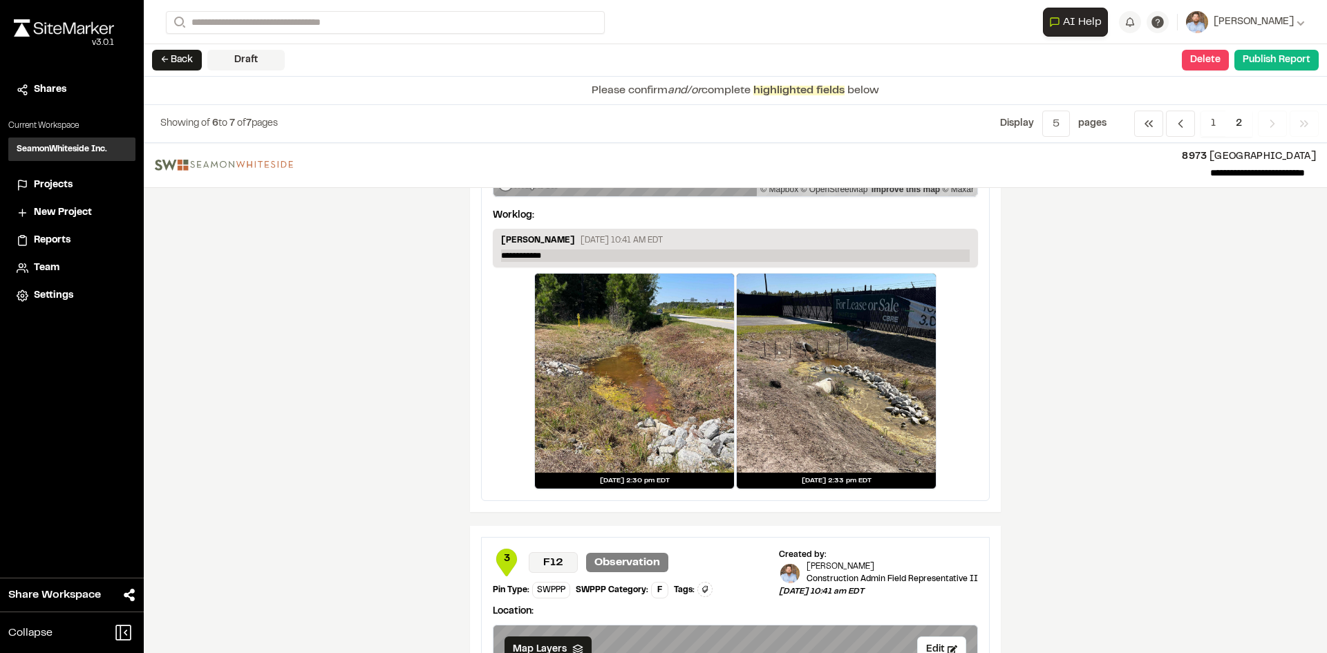
click at [576, 254] on p "**********" at bounding box center [735, 256] width 469 height 12
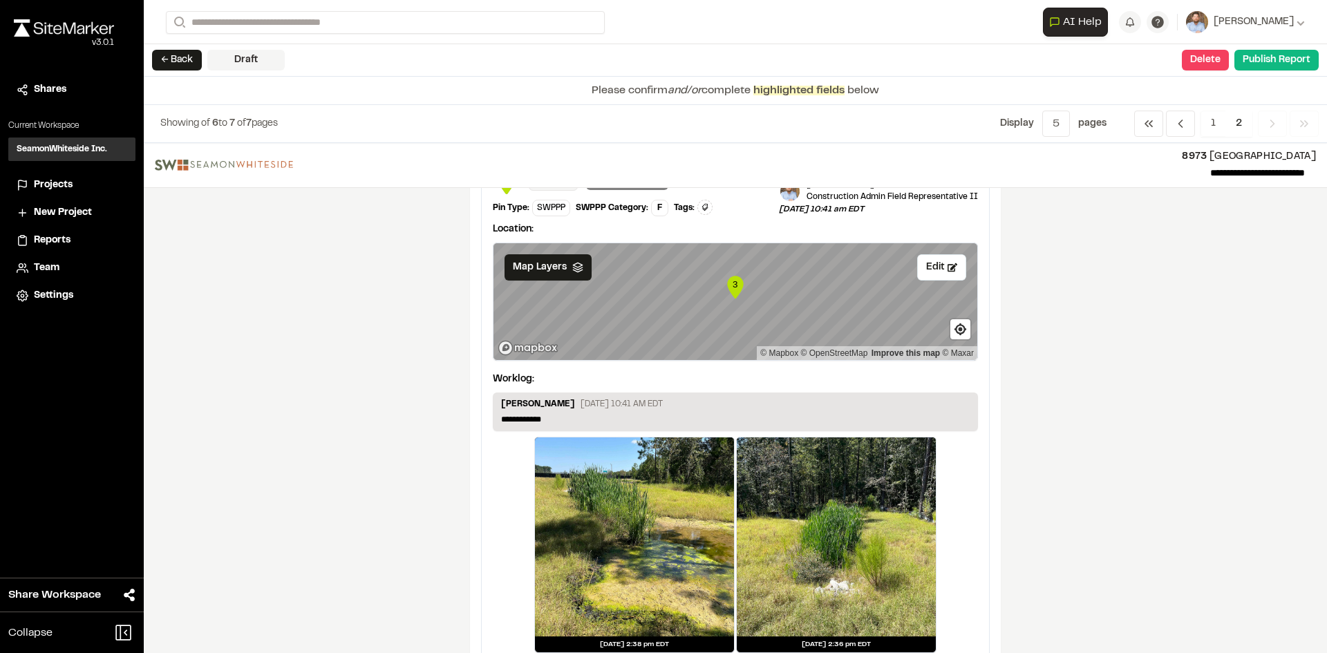
scroll to position [622, 0]
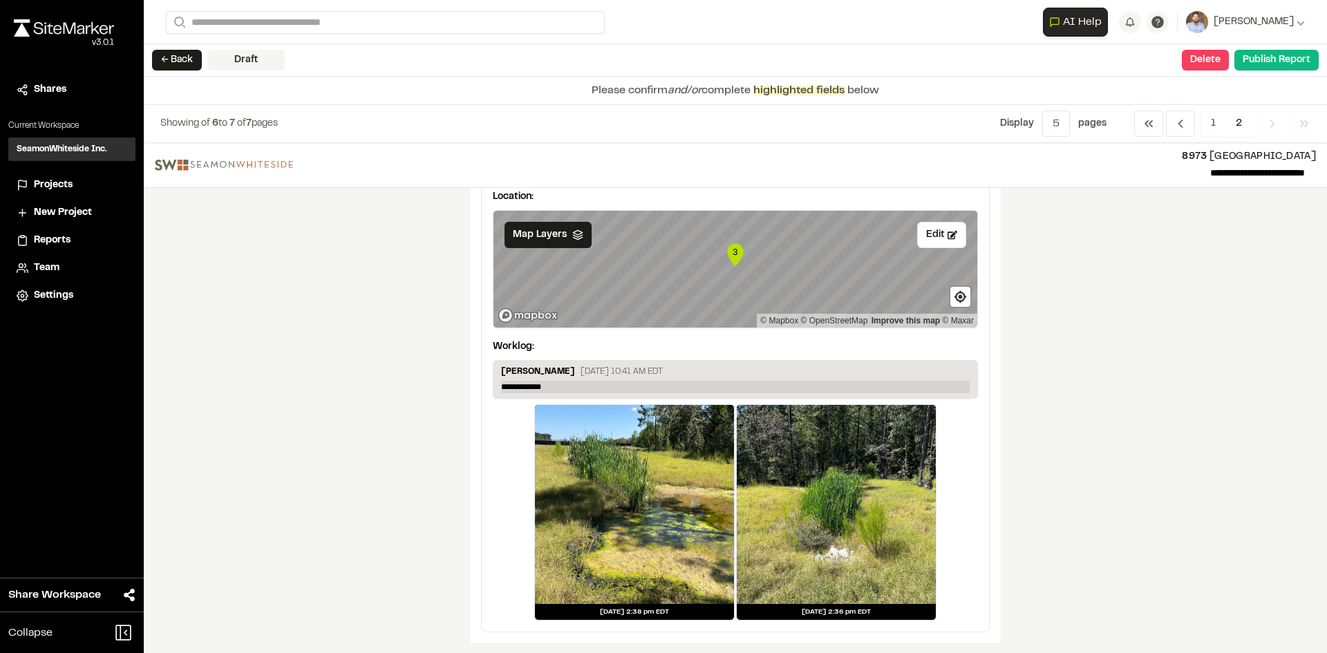
click at [561, 387] on p "**********" at bounding box center [735, 387] width 469 height 12
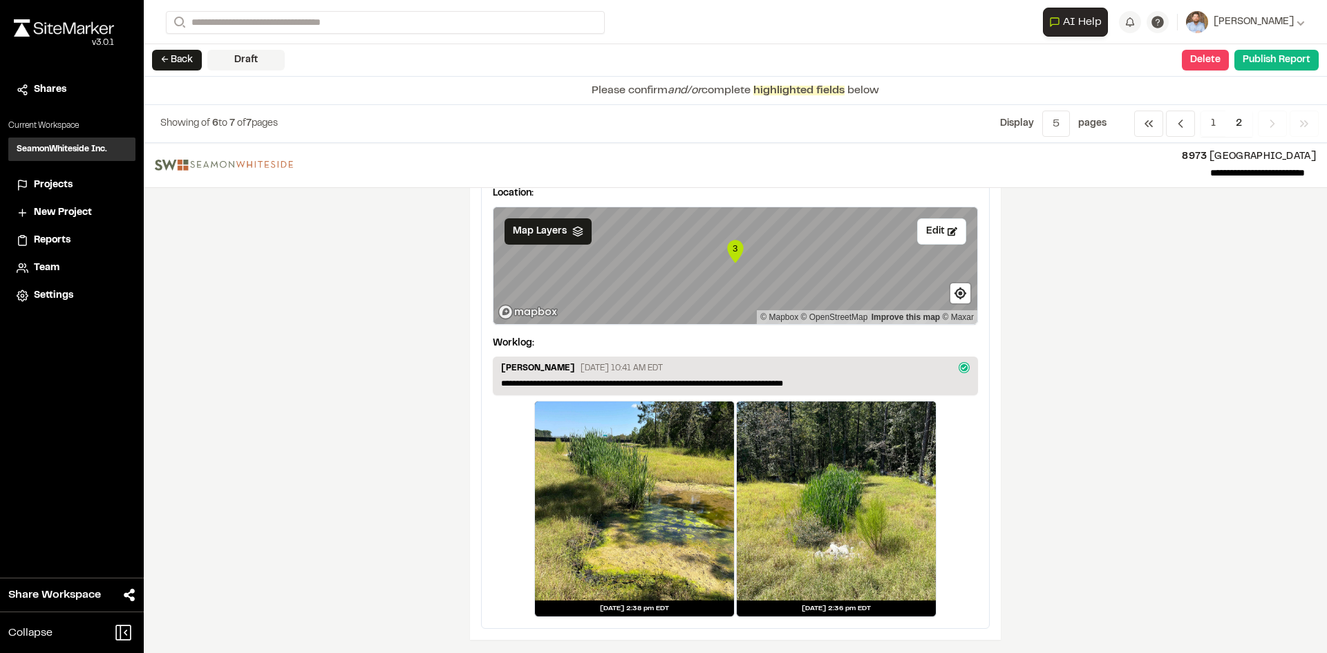
scroll to position [626, 0]
click at [1238, 124] on span "2" at bounding box center [1239, 124] width 27 height 26
click at [1283, 57] on button "Publish Report" at bounding box center [1276, 60] width 84 height 21
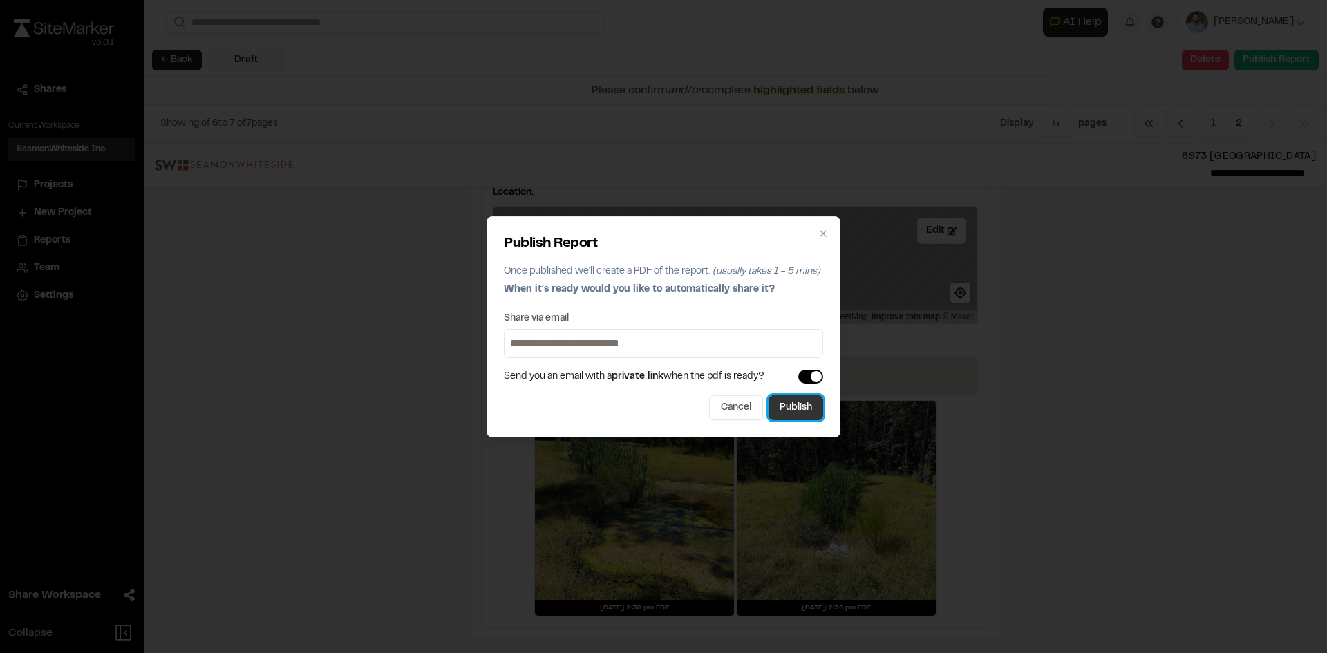
click at [814, 409] on button "Publish" at bounding box center [796, 407] width 55 height 25
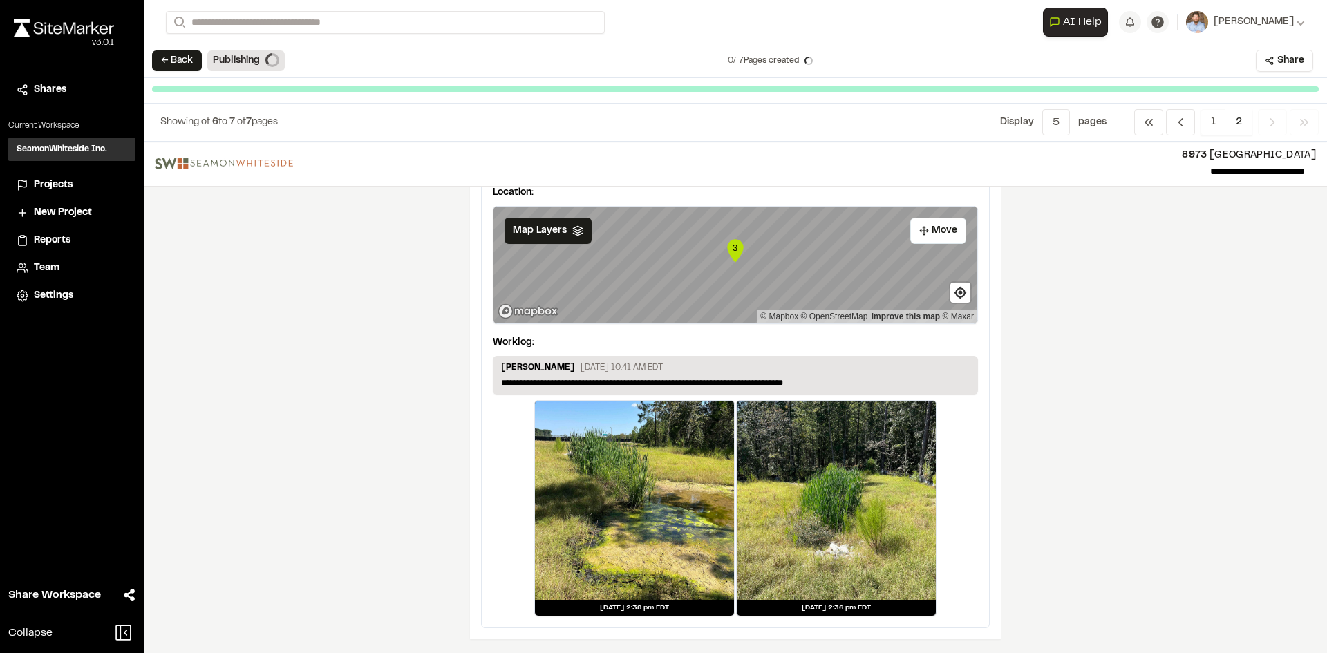
scroll to position [625, 0]
click at [61, 184] on span "Projects" at bounding box center [53, 185] width 39 height 15
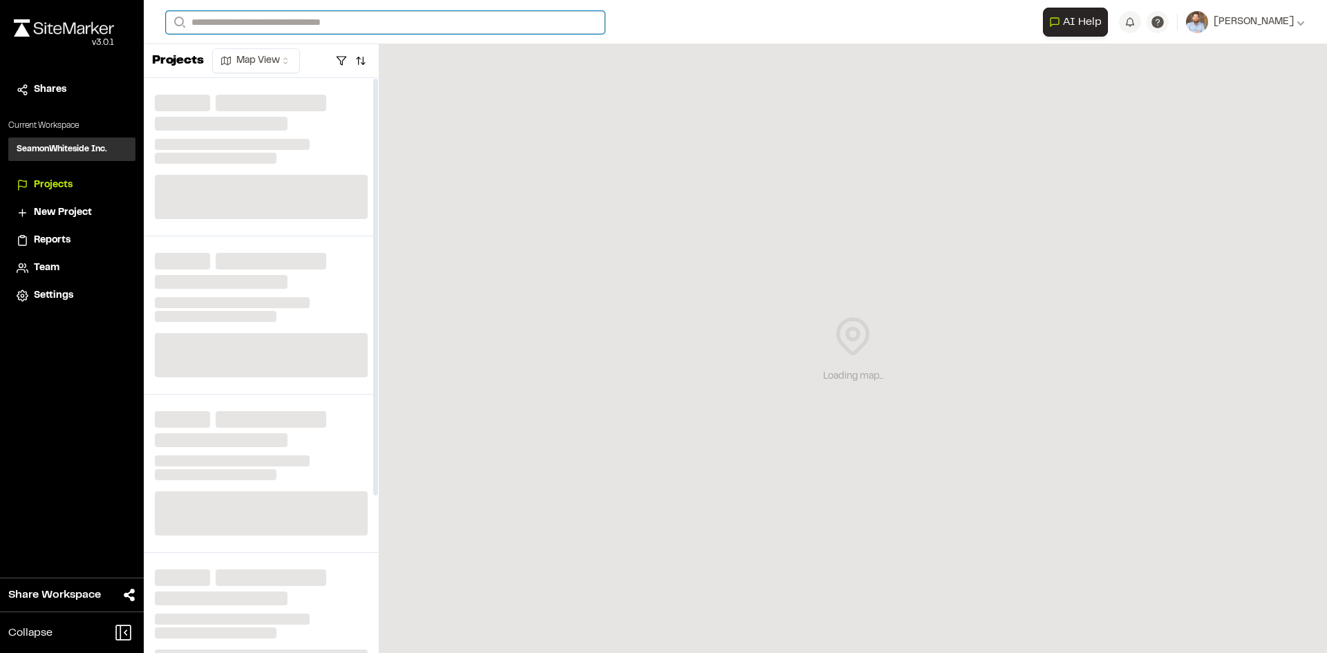
click at [220, 23] on input "Search" at bounding box center [385, 22] width 439 height 23
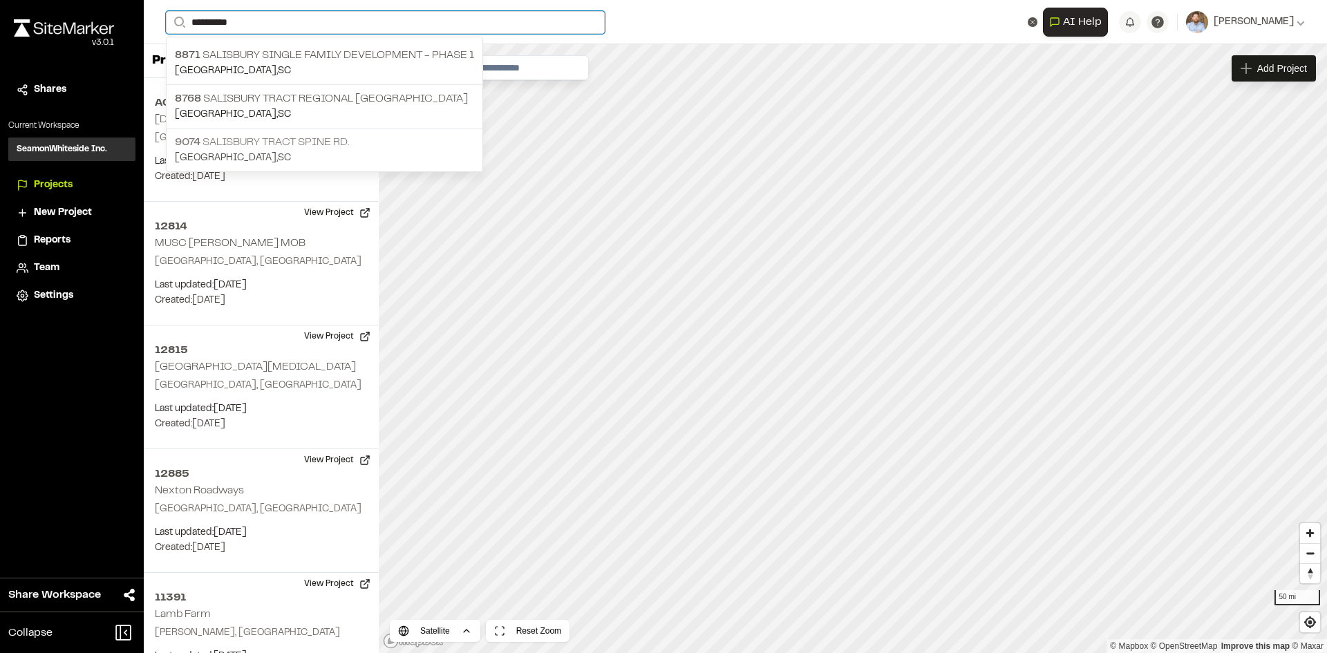
type input "*********"
click at [285, 142] on p "[STREET_ADDRESS]" at bounding box center [324, 142] width 299 height 17
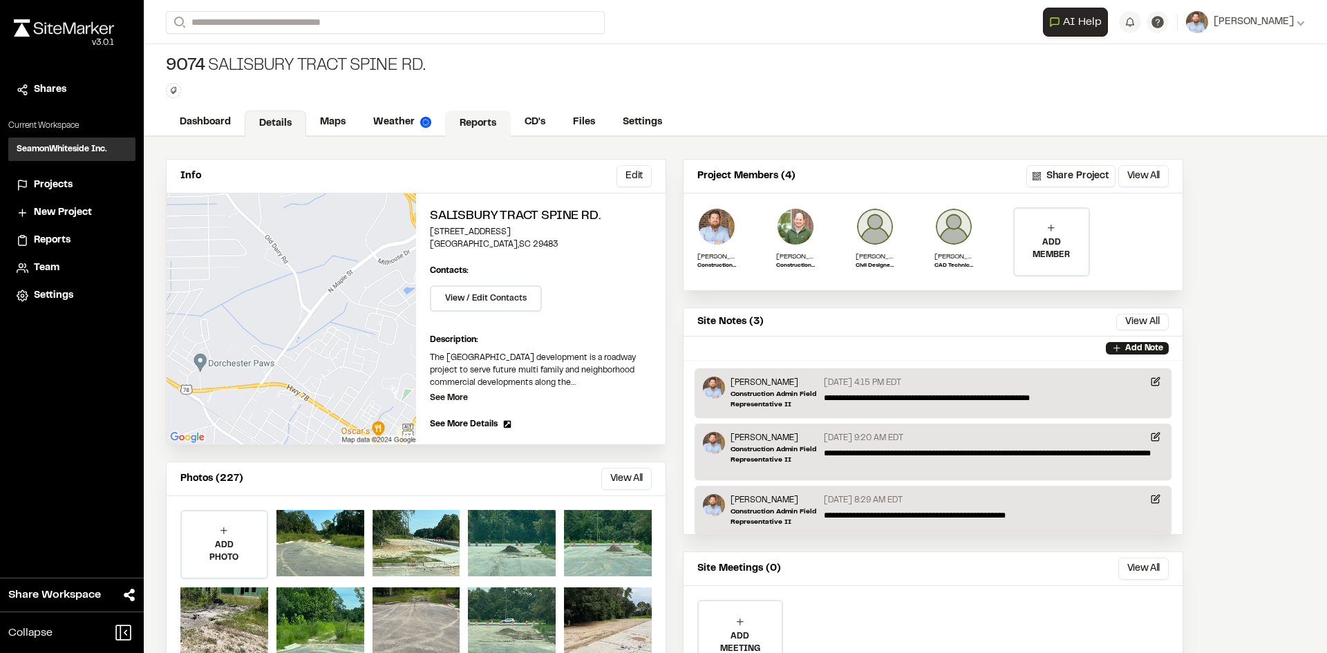
click at [485, 121] on link "Reports" at bounding box center [478, 124] width 66 height 26
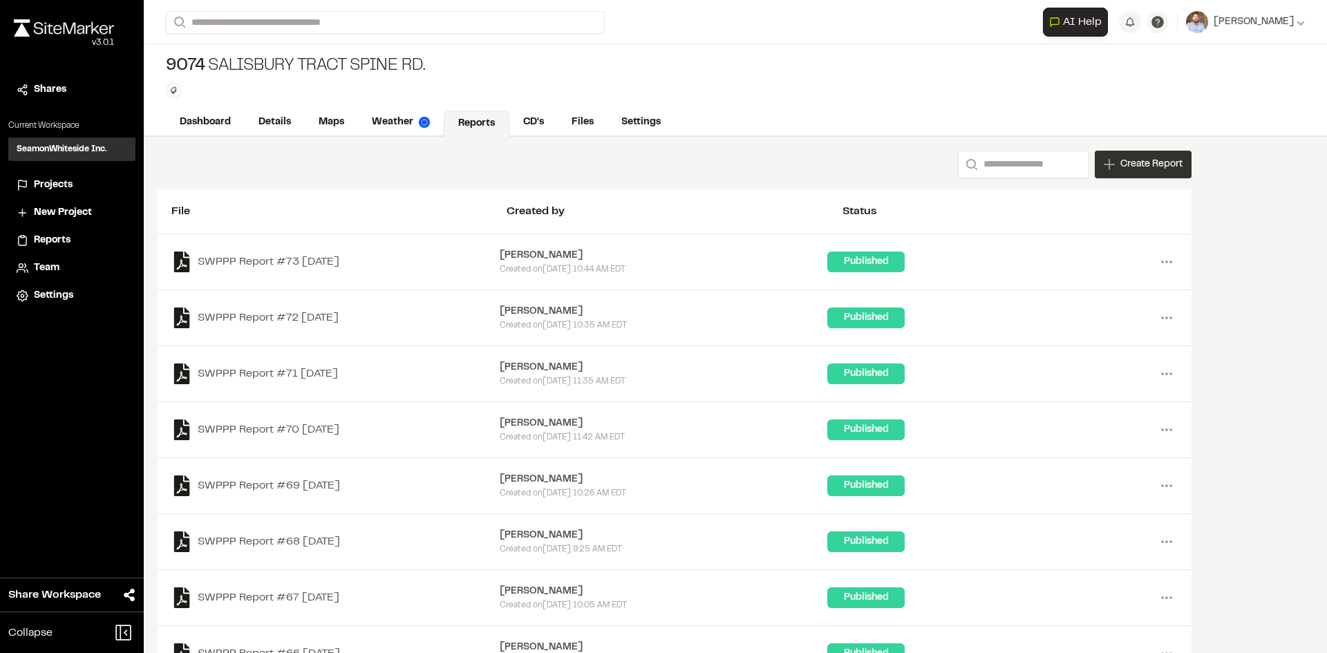
click at [1134, 173] on div "Create Report" at bounding box center [1143, 165] width 97 height 28
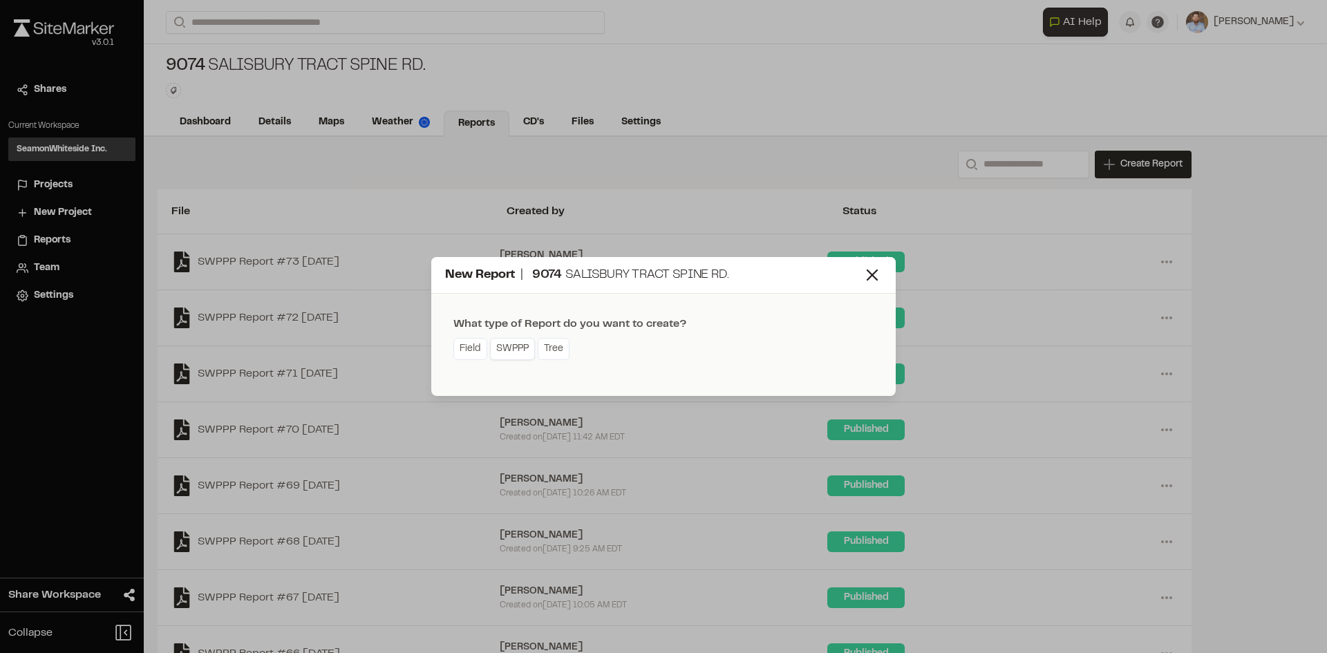
click at [511, 353] on link "SWPPP" at bounding box center [512, 349] width 45 height 22
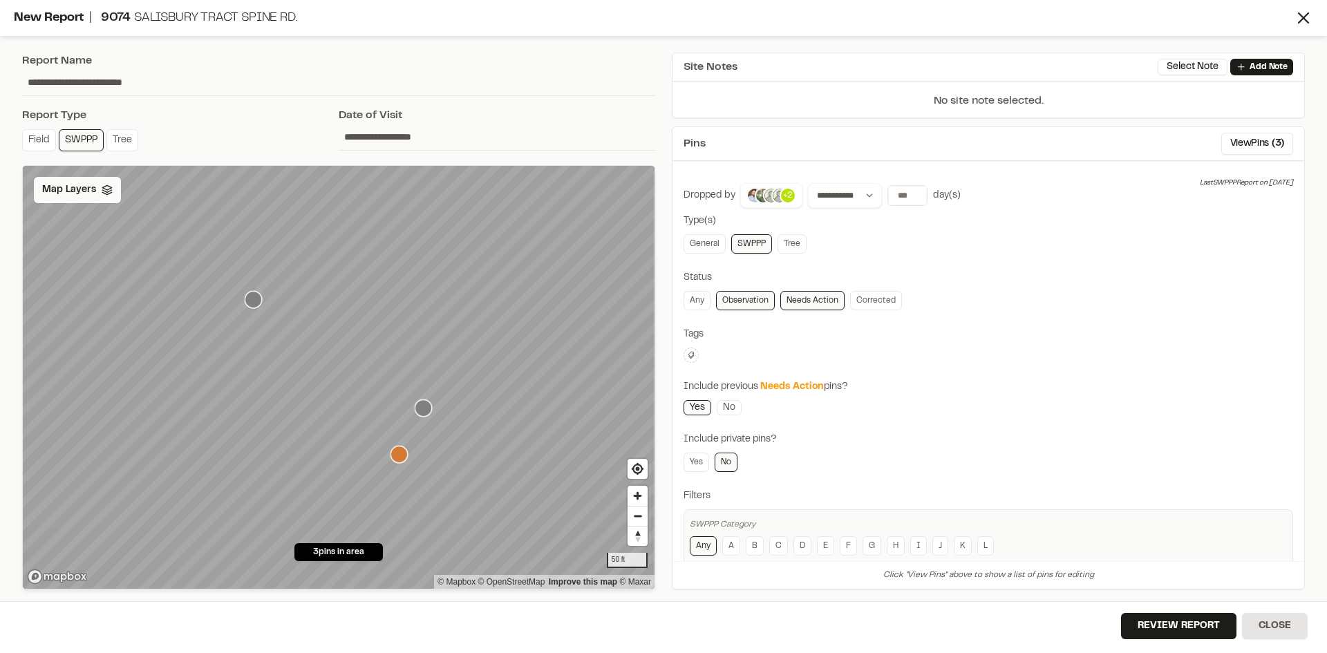
click at [80, 186] on span "Map Layers" at bounding box center [69, 189] width 54 height 15
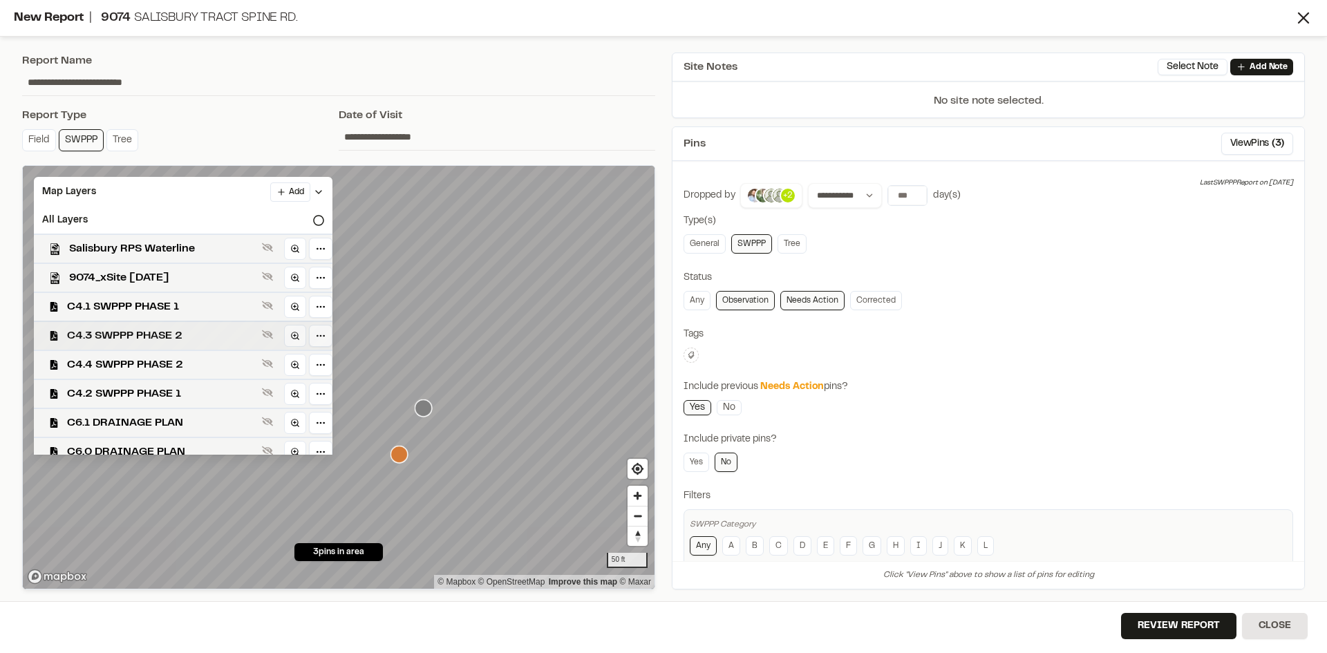
click at [195, 340] on span "C4.3 SWPPP PHASE 2" at bounding box center [161, 336] width 189 height 17
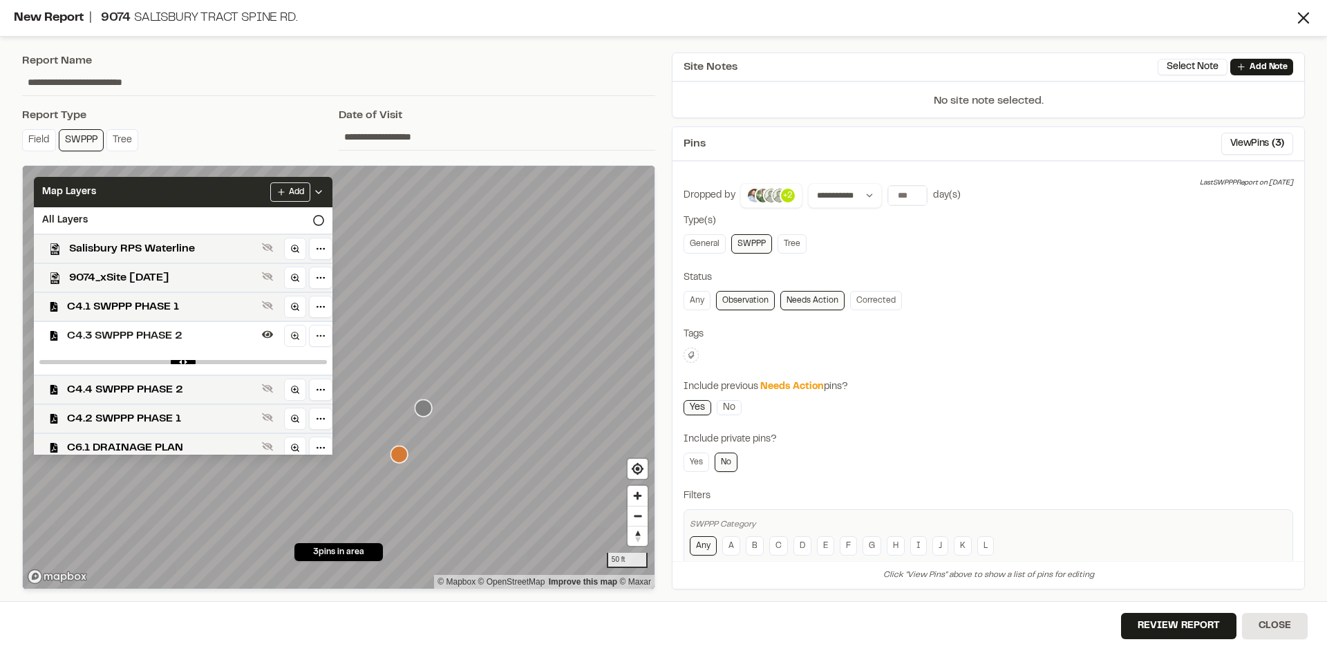
click at [324, 185] on div "Add" at bounding box center [297, 191] width 54 height 19
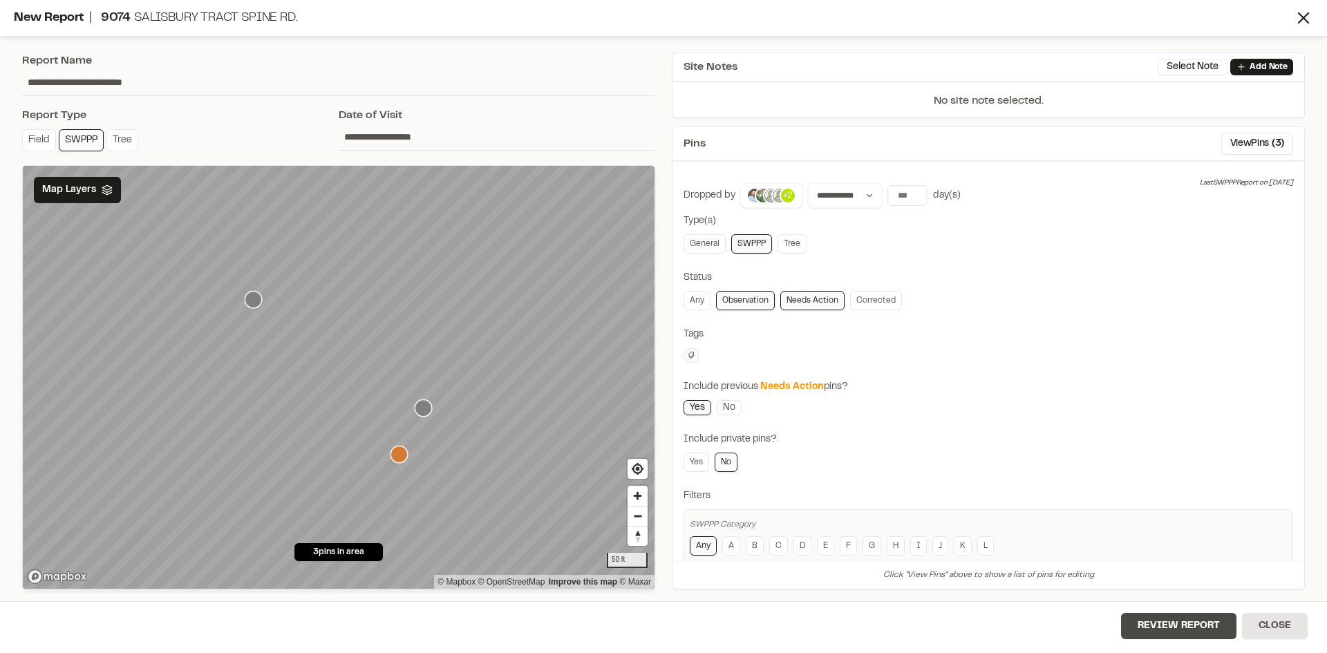
click at [1193, 632] on button "Review Report" at bounding box center [1178, 626] width 115 height 26
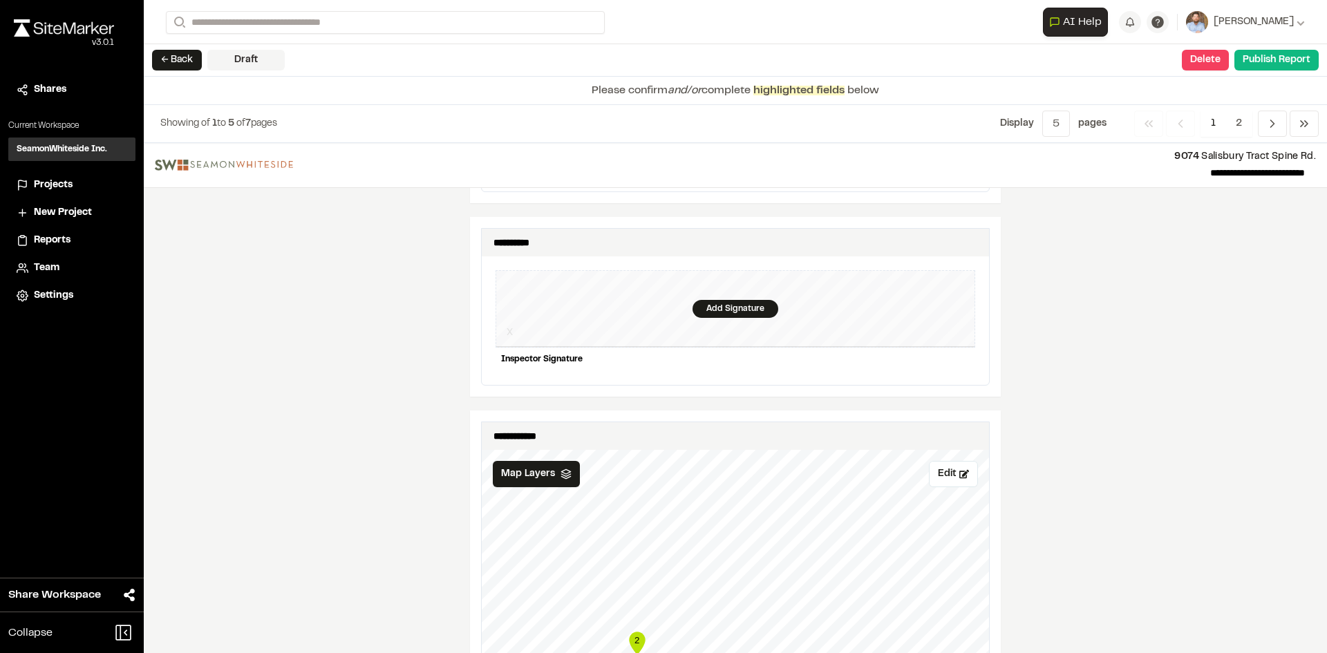
scroll to position [1175, 0]
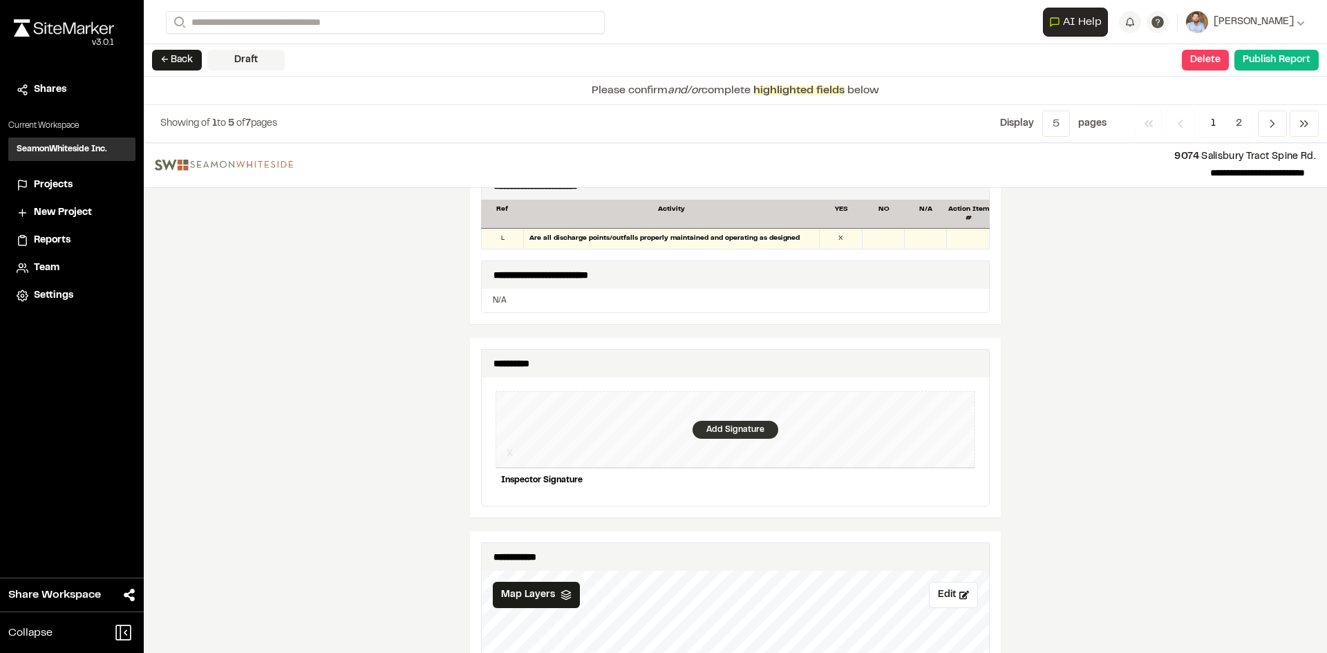
click at [727, 421] on div "Add Signature" at bounding box center [736, 430] width 86 height 18
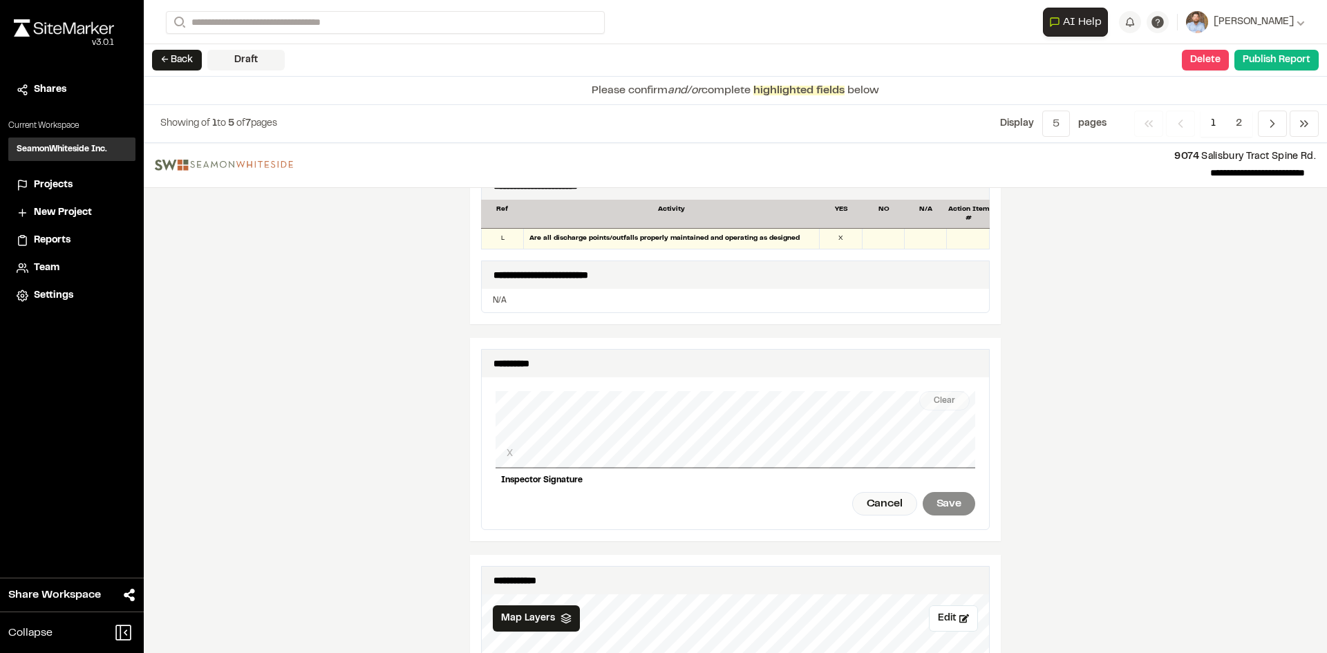
click at [540, 464] on div "Clear X Inspector Signature Cancel Save" at bounding box center [736, 453] width 480 height 152
click at [948, 395] on div "Clear" at bounding box center [944, 400] width 50 height 19
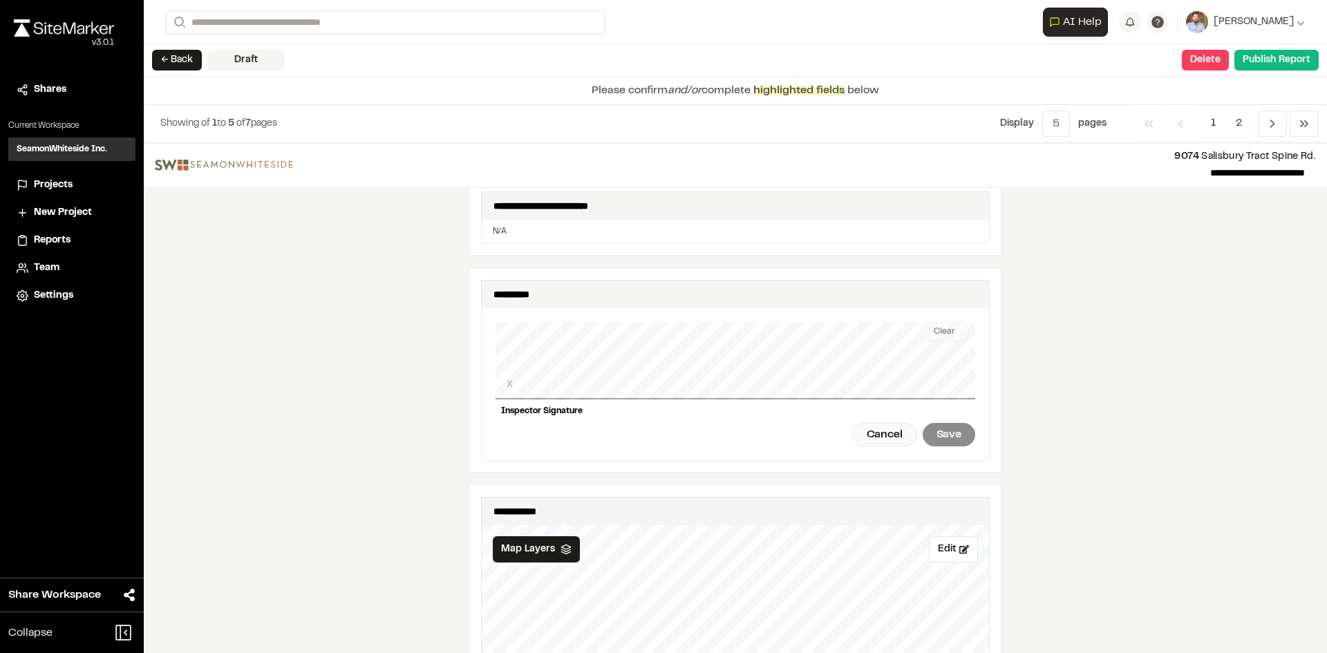
scroll to position [1313, 0]
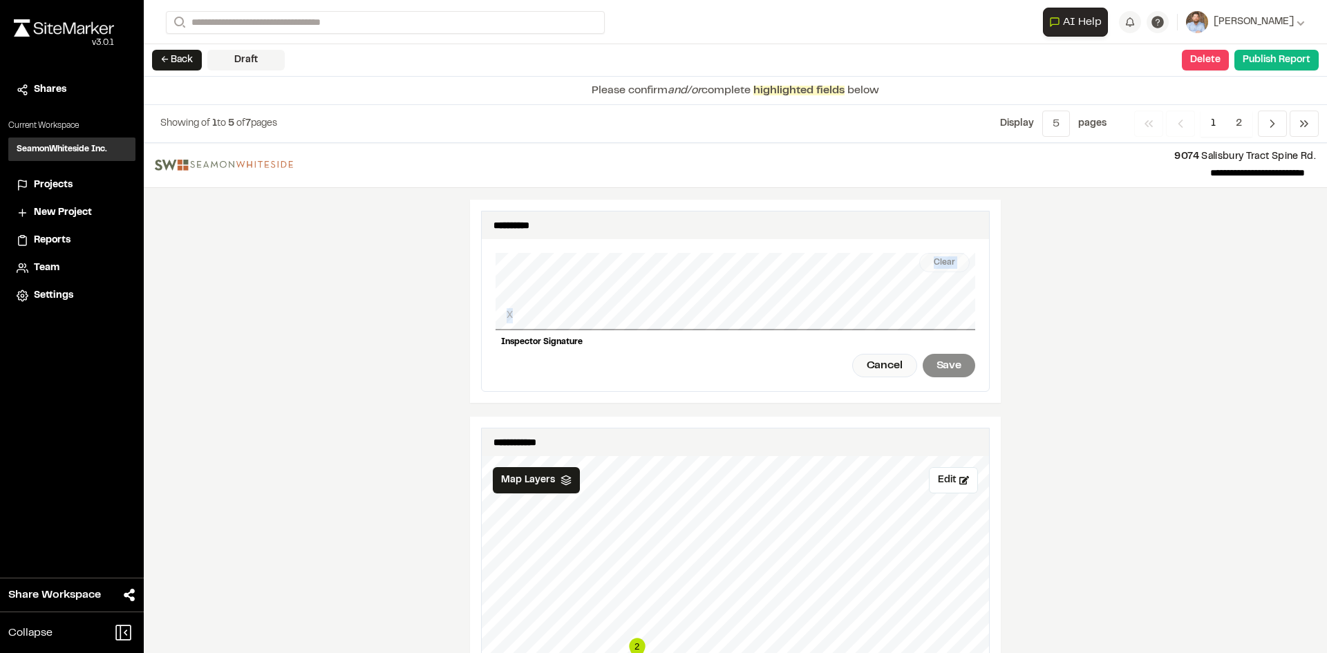
click at [654, 300] on div "Clear X Inspector Signature Cancel Save" at bounding box center [736, 315] width 480 height 152
click at [941, 359] on div "Save" at bounding box center [949, 366] width 53 height 24
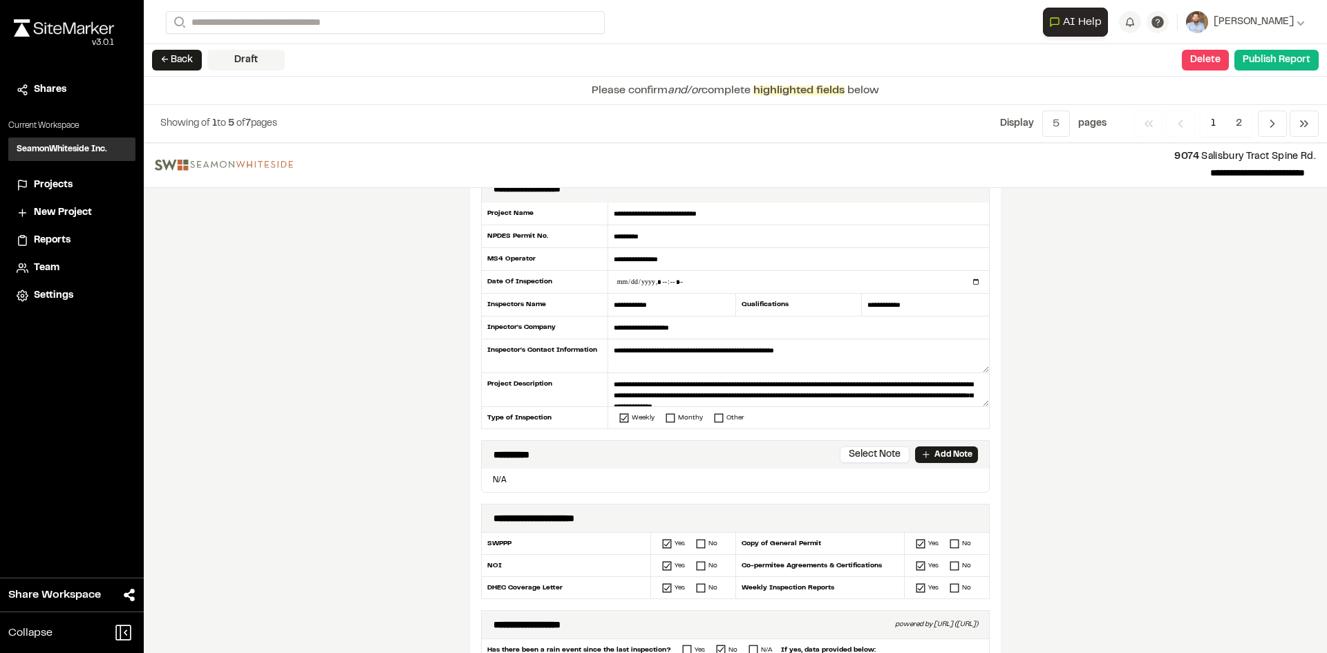
scroll to position [0, 0]
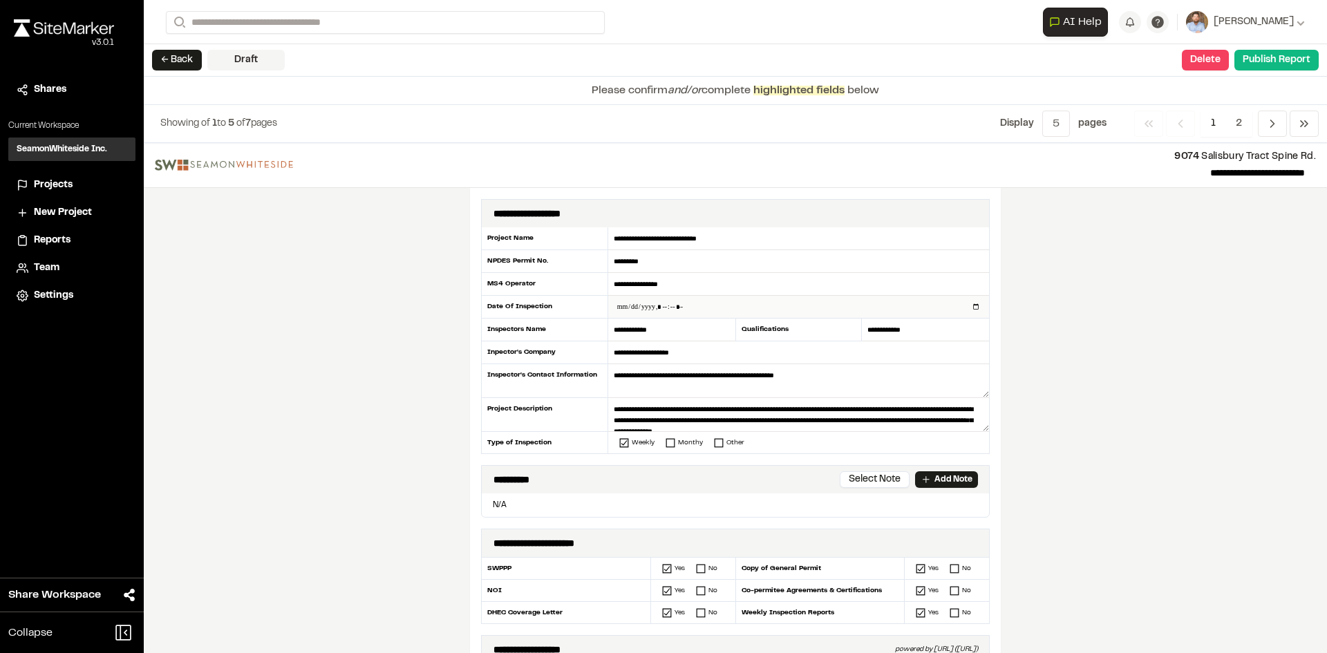
click at [970, 308] on input "datetime-local" at bounding box center [798, 307] width 381 height 22
type input "**********"
drag, startPoint x: 422, startPoint y: 503, endPoint x: 428, endPoint y: 482, distance: 21.0
click at [426, 493] on div "**********" at bounding box center [735, 398] width 1183 height 510
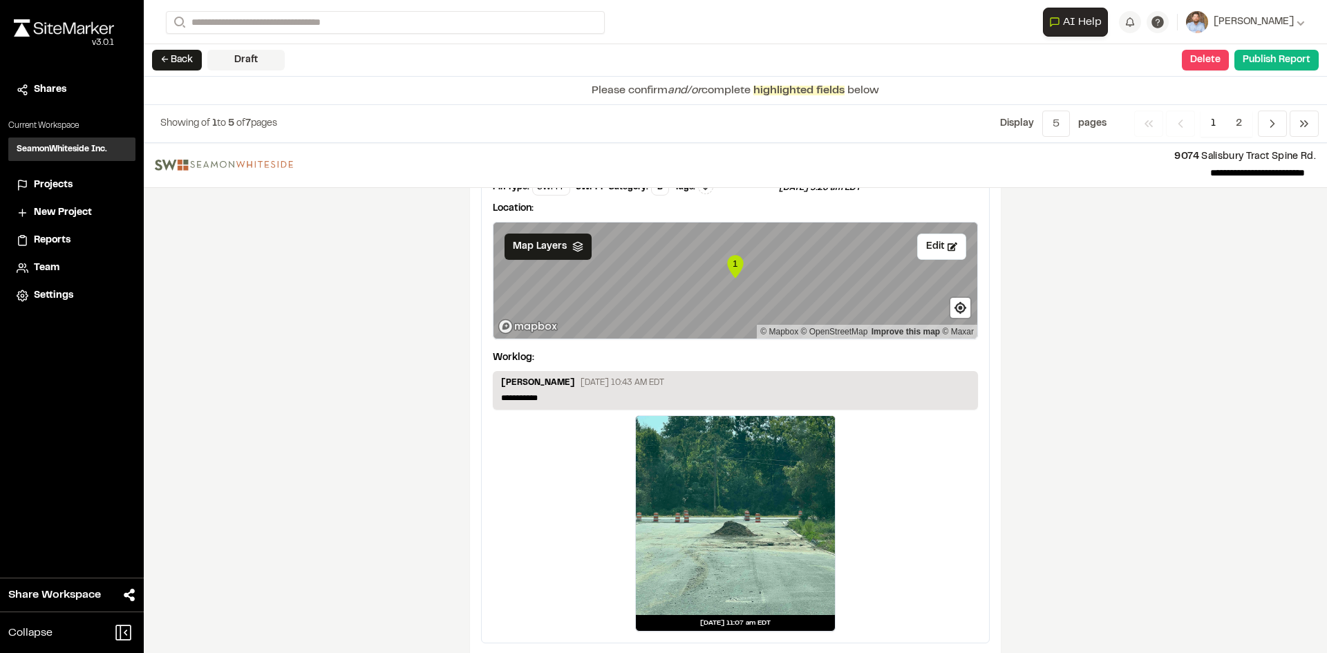
scroll to position [2300, 0]
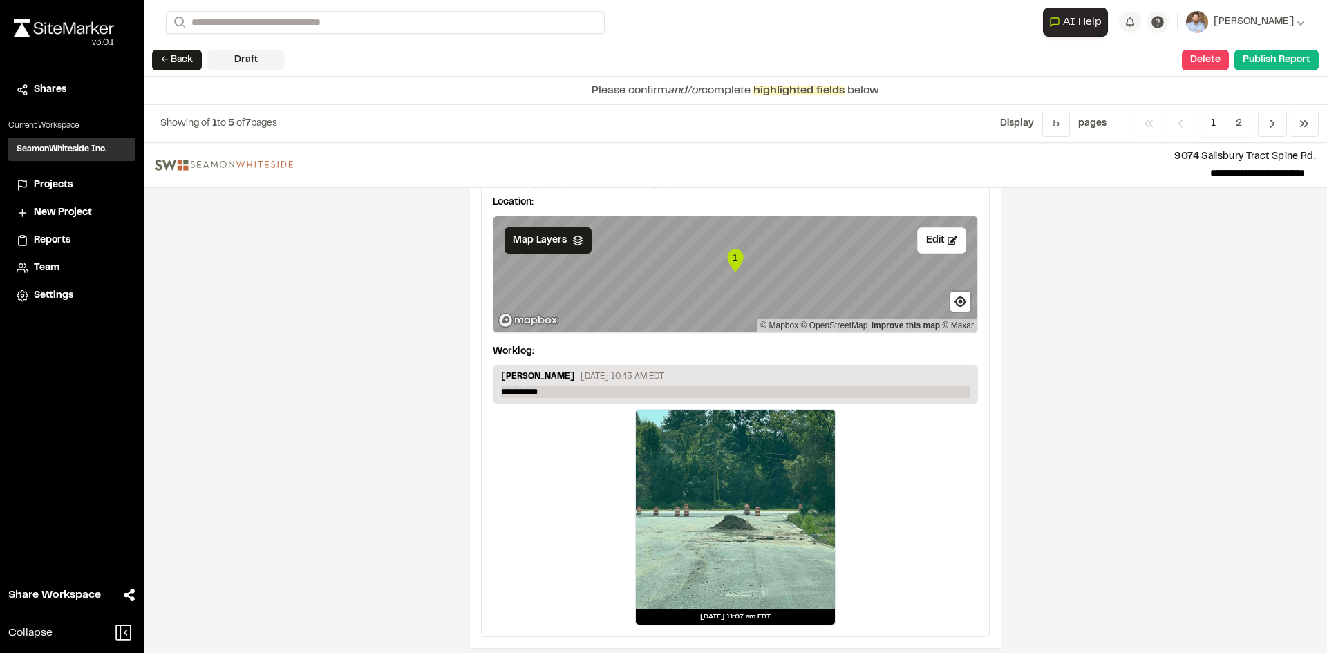
click at [561, 386] on p "**********" at bounding box center [735, 392] width 469 height 12
drag, startPoint x: 347, startPoint y: 440, endPoint x: 402, endPoint y: 432, distance: 55.9
click at [349, 438] on div "**********" at bounding box center [735, 398] width 1183 height 510
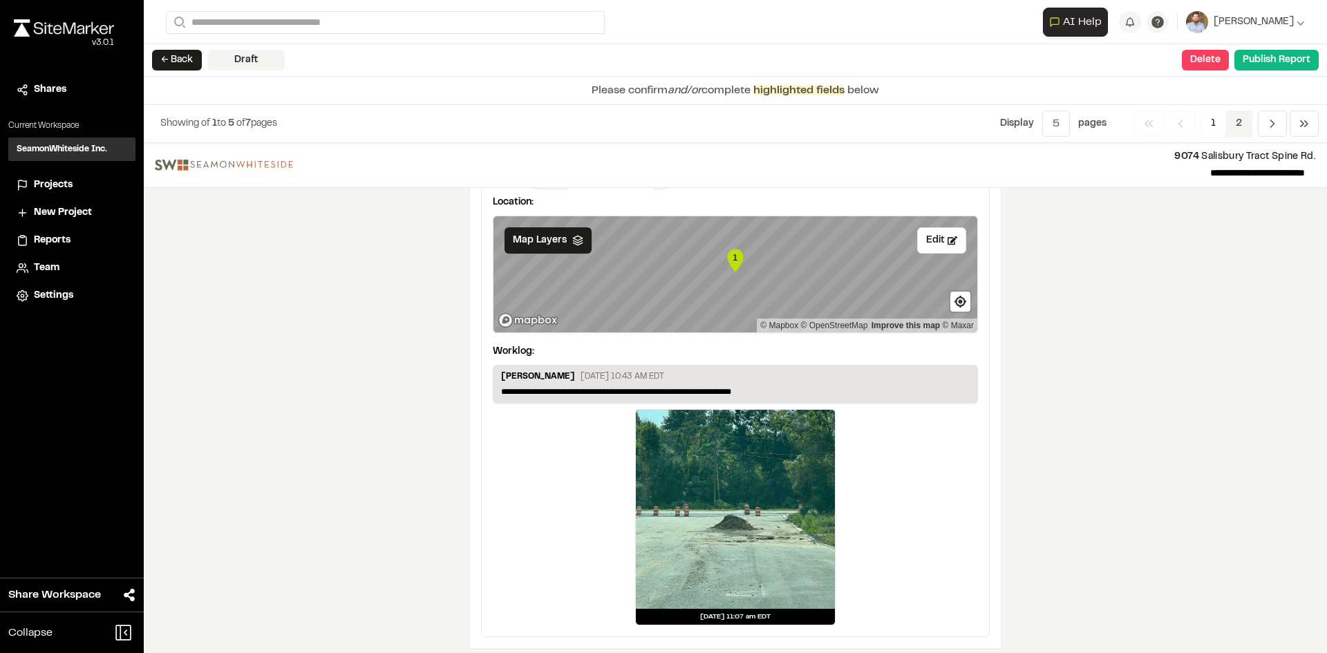
click at [1235, 120] on span "2" at bounding box center [1239, 124] width 27 height 26
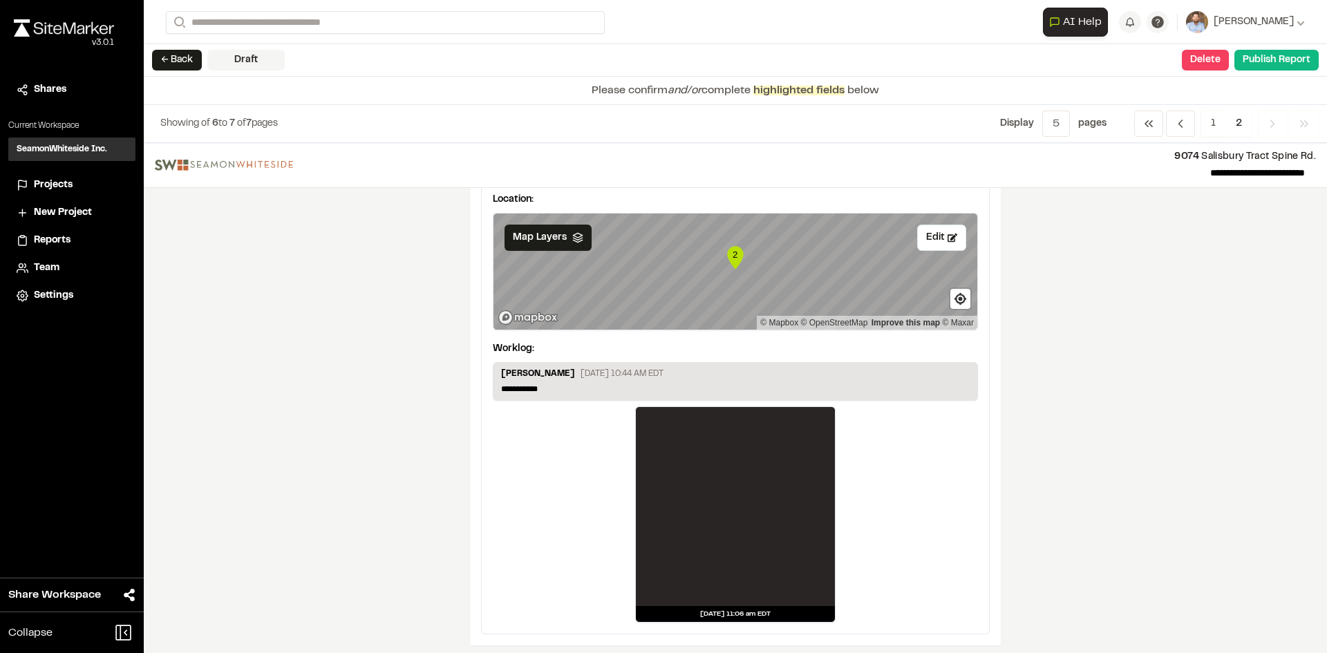
scroll to position [207, 0]
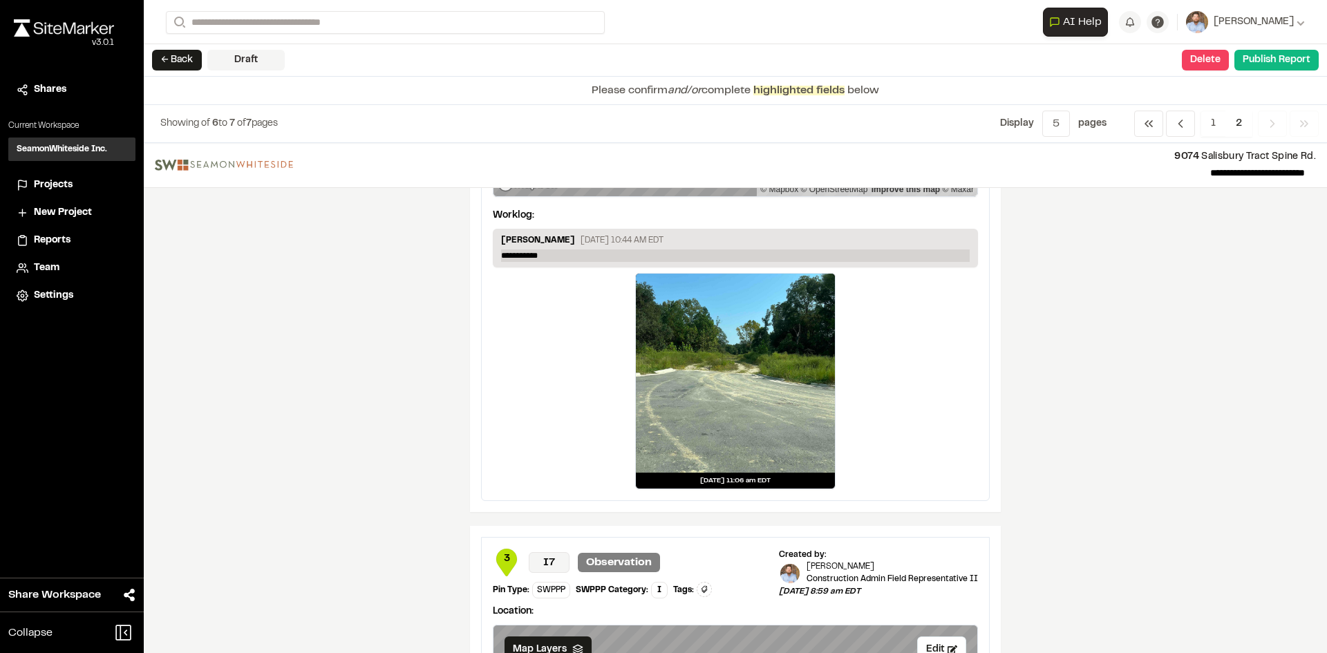
click at [554, 256] on p "**********" at bounding box center [735, 256] width 469 height 12
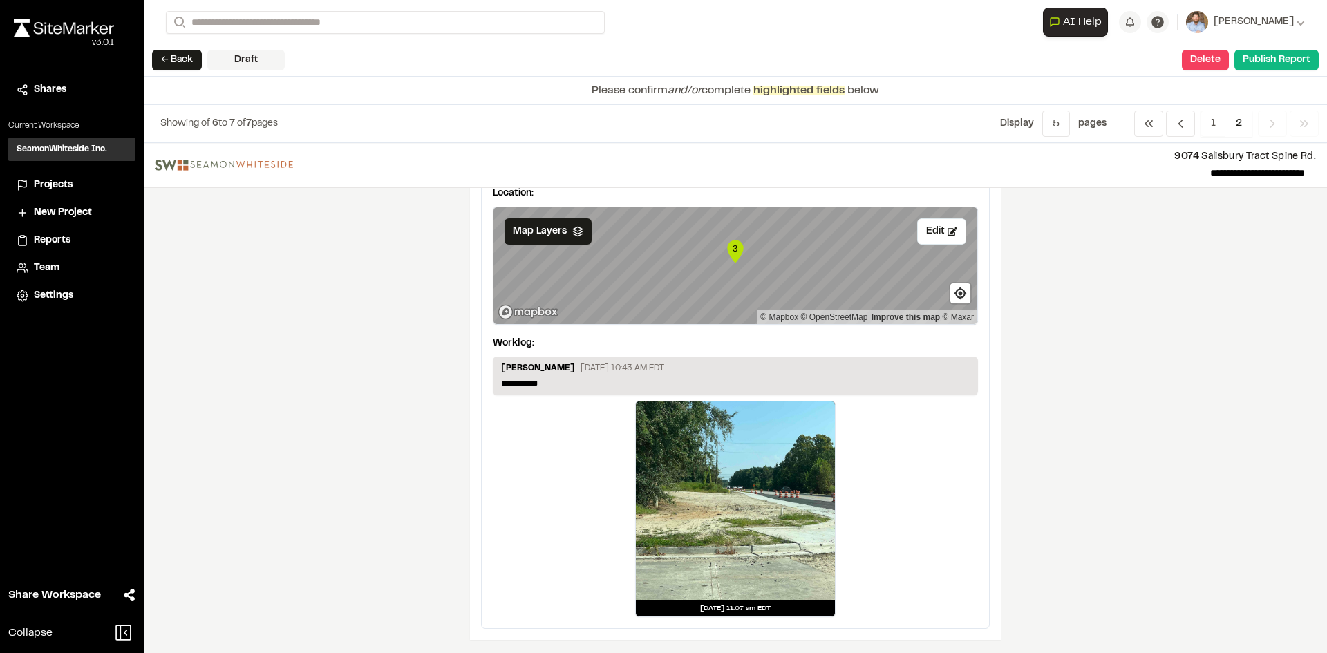
scroll to position [626, 0]
click at [552, 379] on p "**********" at bounding box center [735, 383] width 469 height 12
click at [1240, 119] on span "2" at bounding box center [1239, 124] width 27 height 26
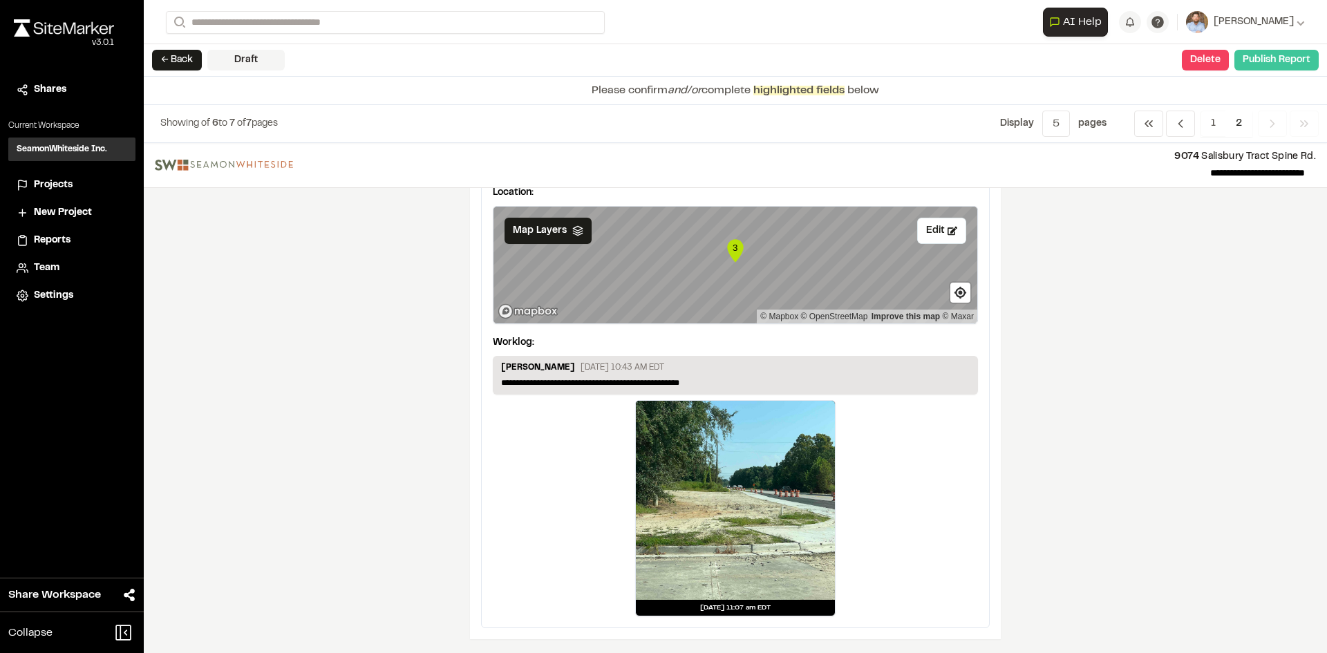
click at [1277, 62] on button "Publish Report" at bounding box center [1276, 60] width 84 height 21
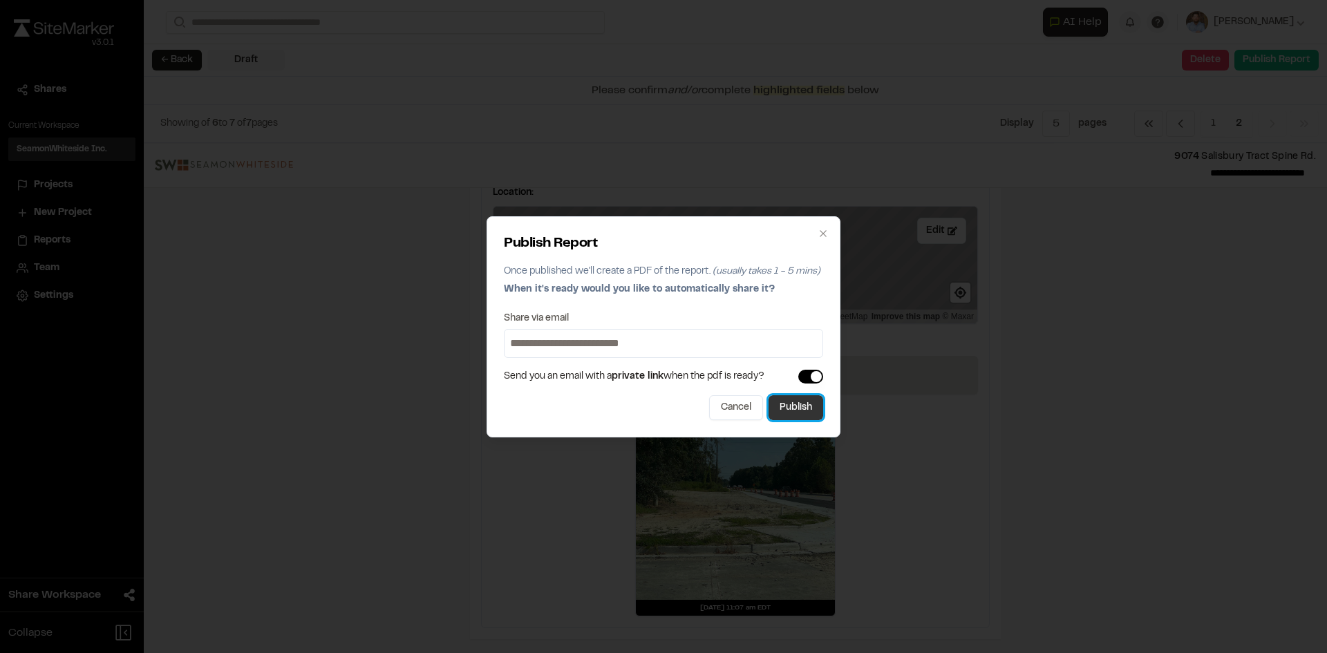
click at [803, 410] on button "Publish" at bounding box center [796, 407] width 55 height 25
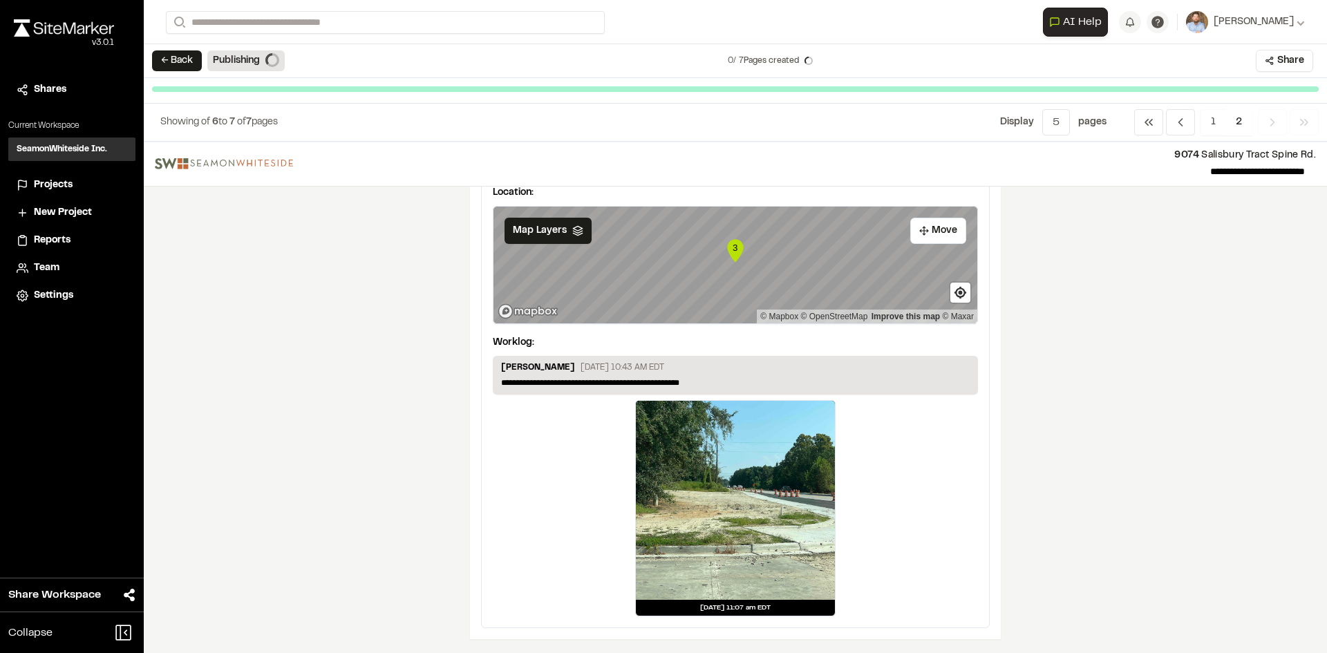
scroll to position [625, 0]
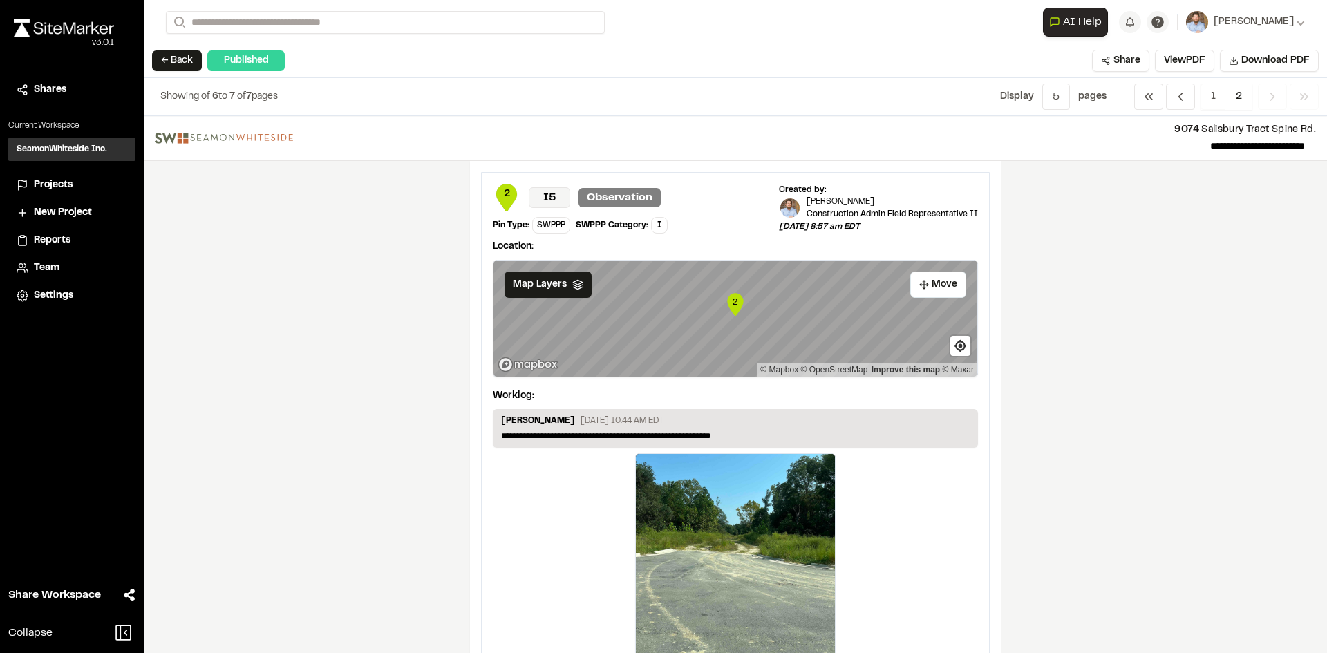
click at [57, 185] on span "Projects" at bounding box center [53, 185] width 39 height 15
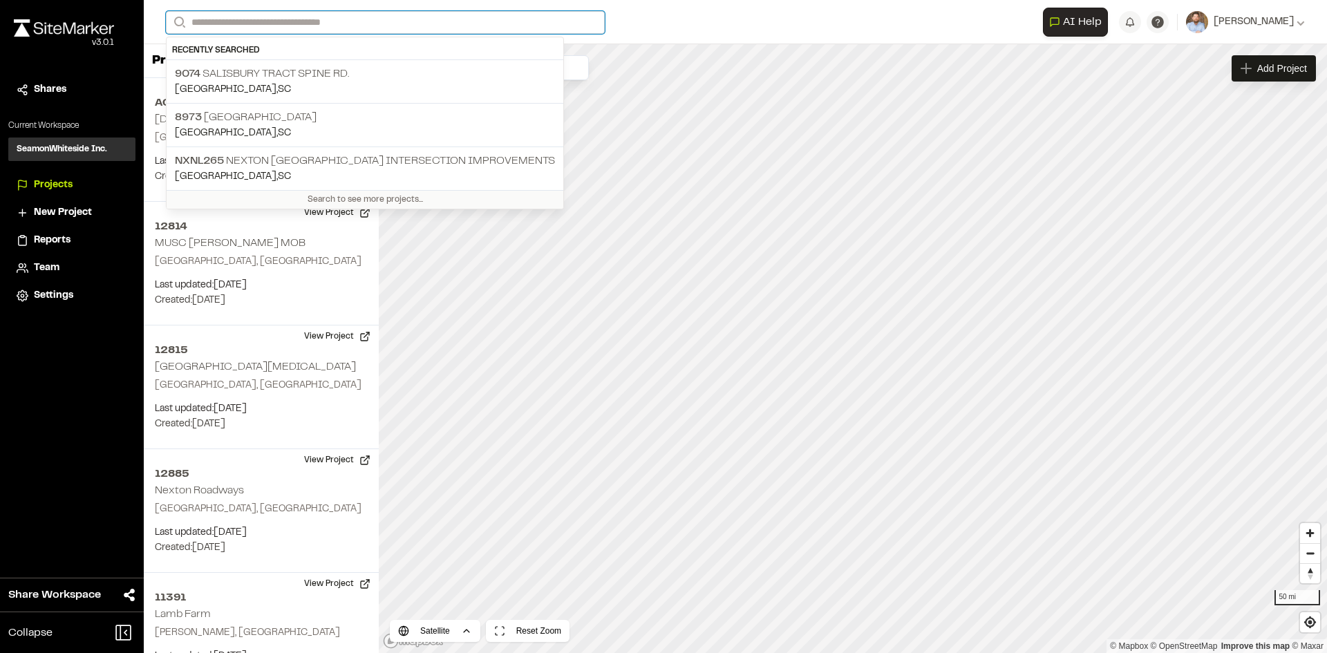
click at [290, 24] on input "Search" at bounding box center [385, 22] width 439 height 23
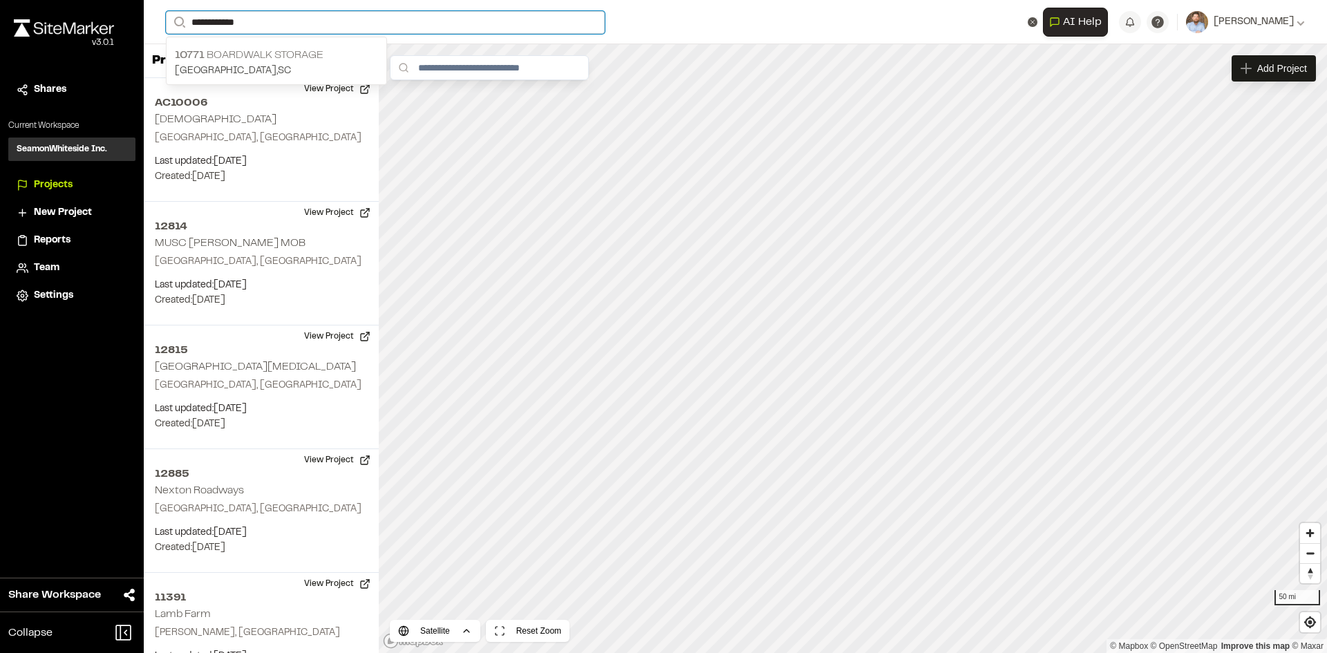
type input "**********"
click at [243, 59] on p "10771 Boardwalk Storage" at bounding box center [276, 55] width 203 height 17
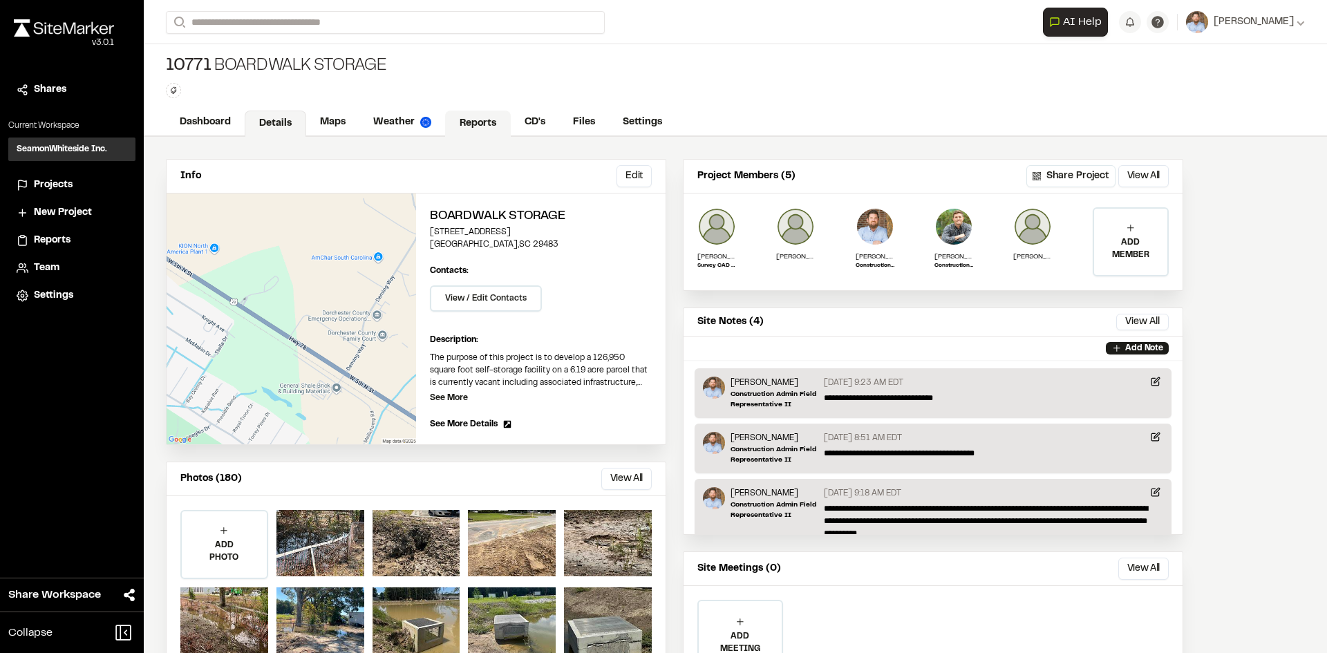
click at [478, 118] on link "Reports" at bounding box center [478, 124] width 66 height 26
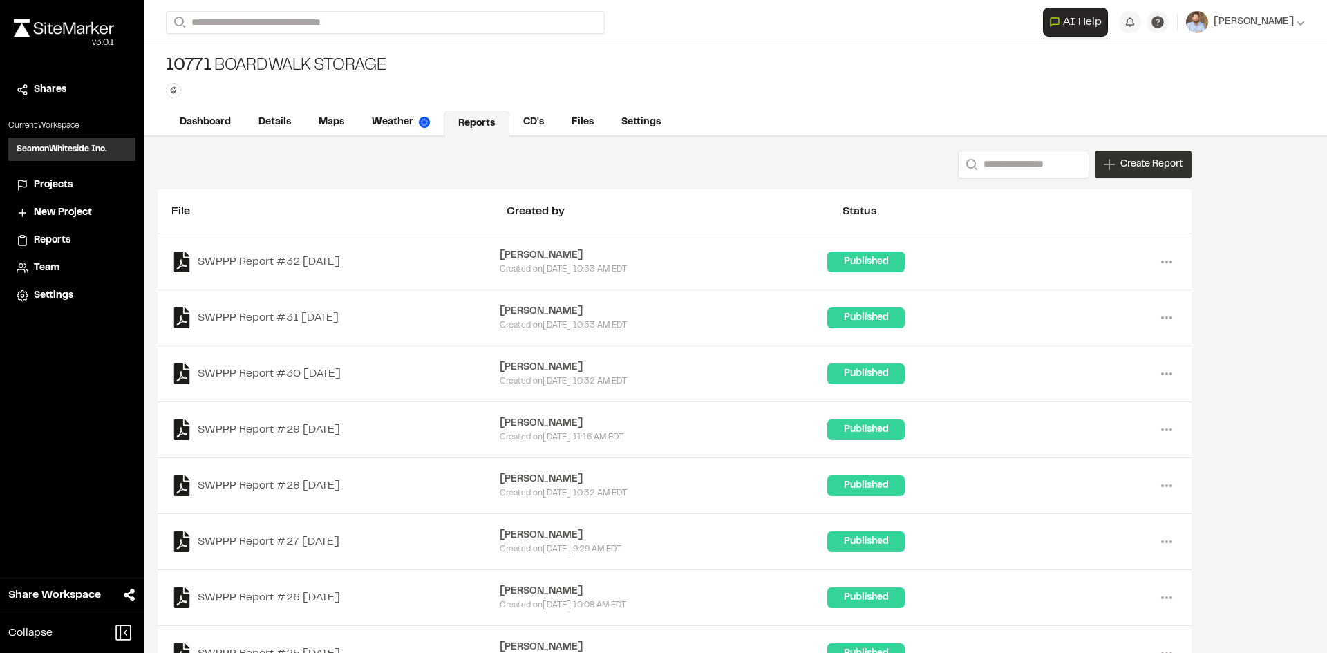
click at [1155, 169] on span "Create Report" at bounding box center [1151, 164] width 62 height 15
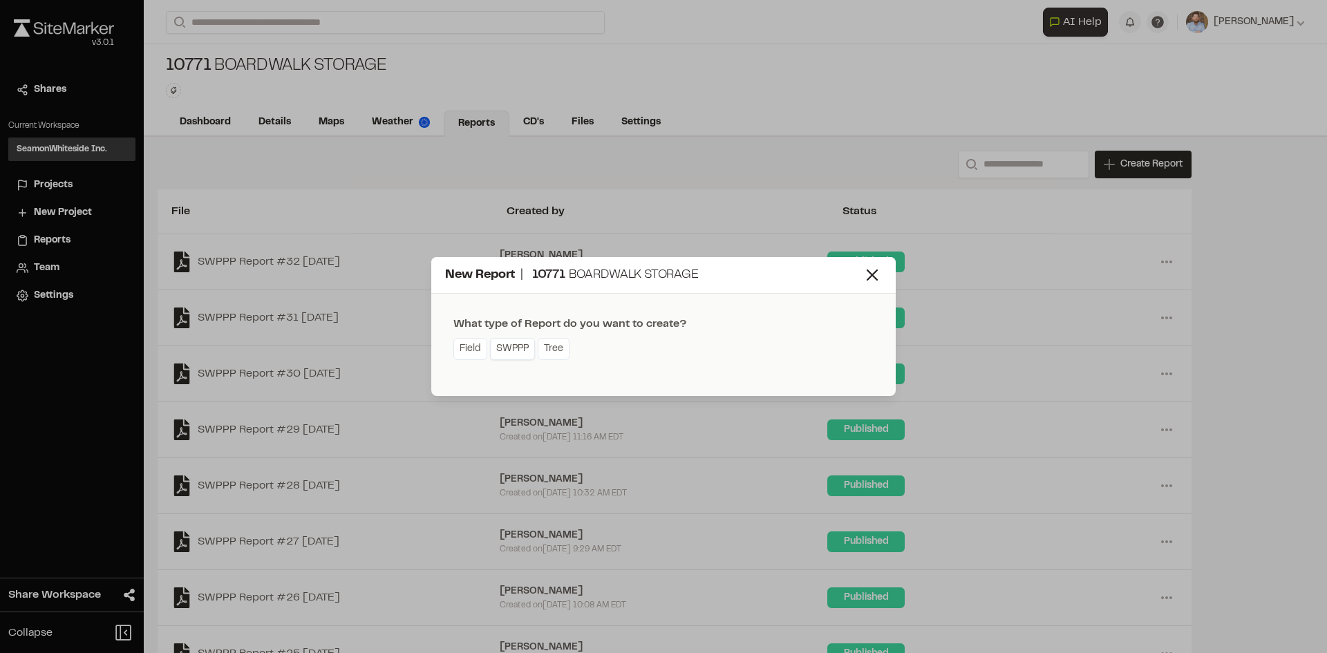
click at [523, 355] on link "SWPPP" at bounding box center [512, 349] width 45 height 22
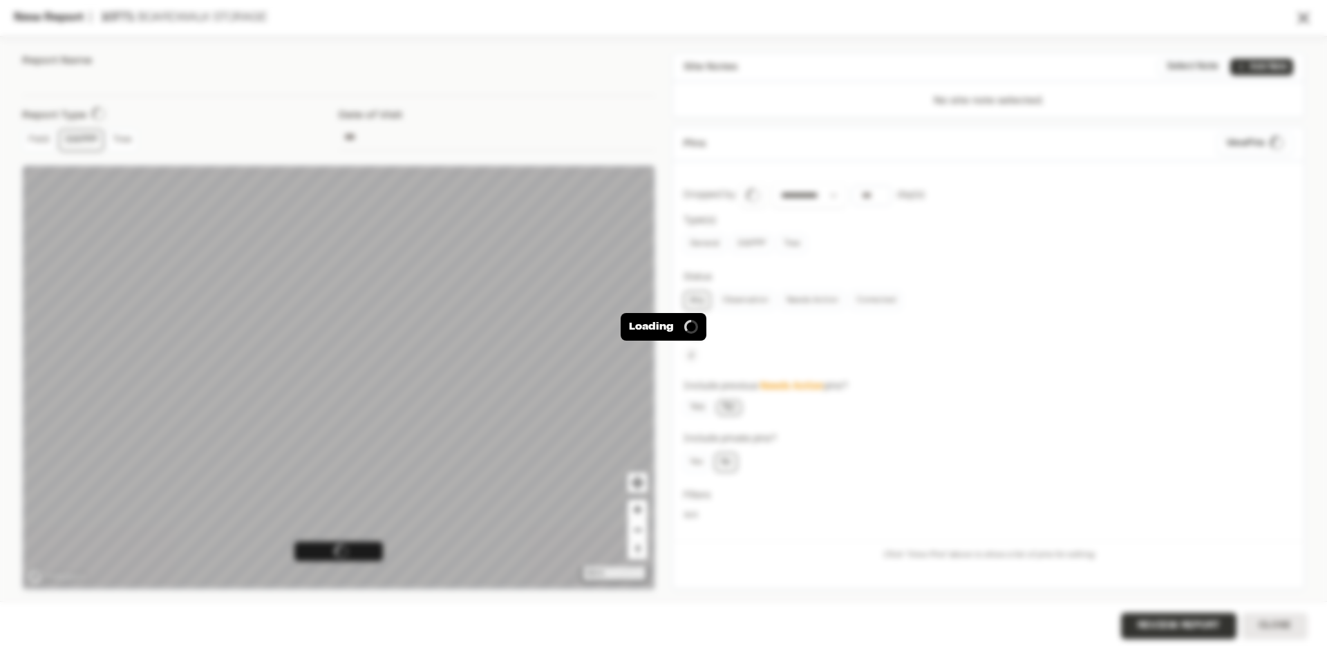
type input "**********"
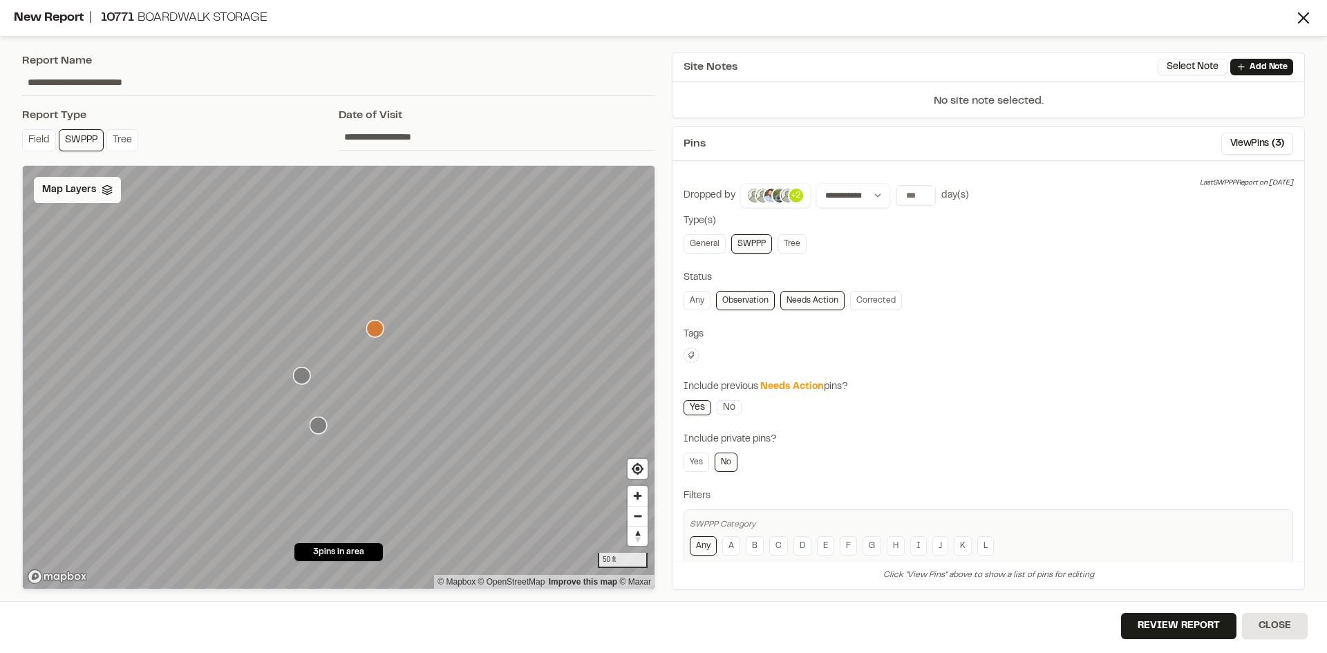
click at [97, 194] on div "Map Layers" at bounding box center [77, 190] width 87 height 26
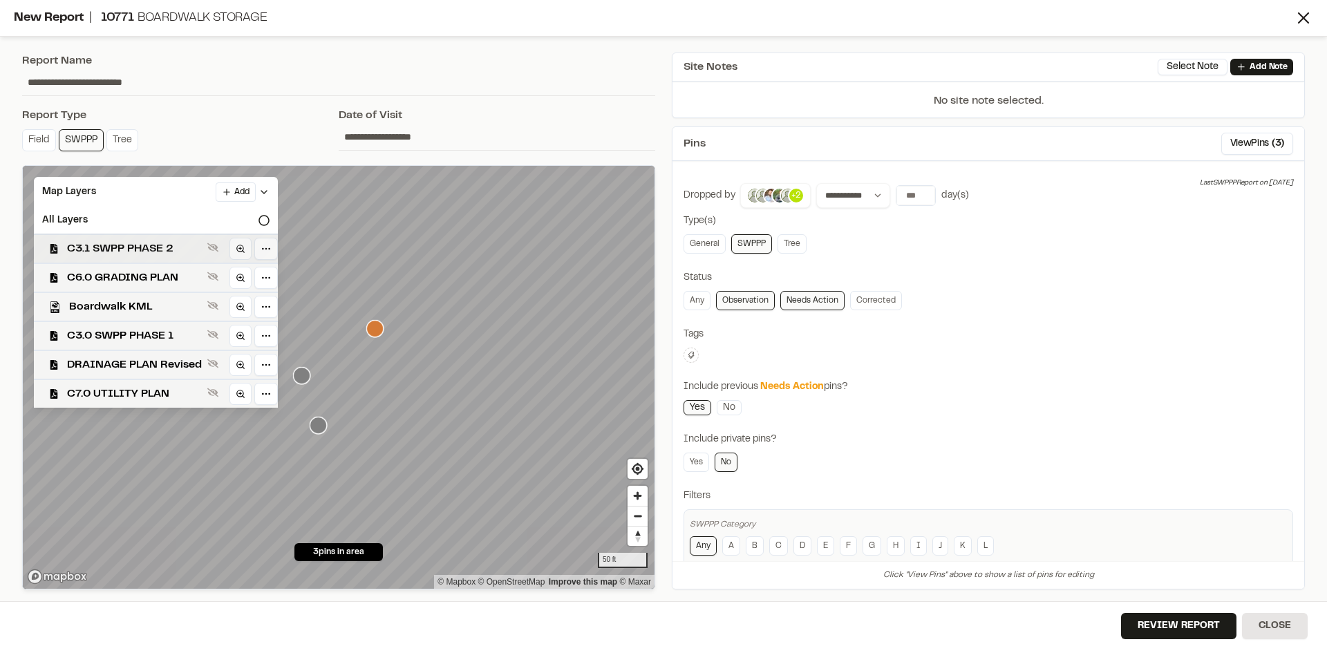
click at [156, 247] on span "C3.1 SWPP PHASE 2" at bounding box center [134, 249] width 135 height 17
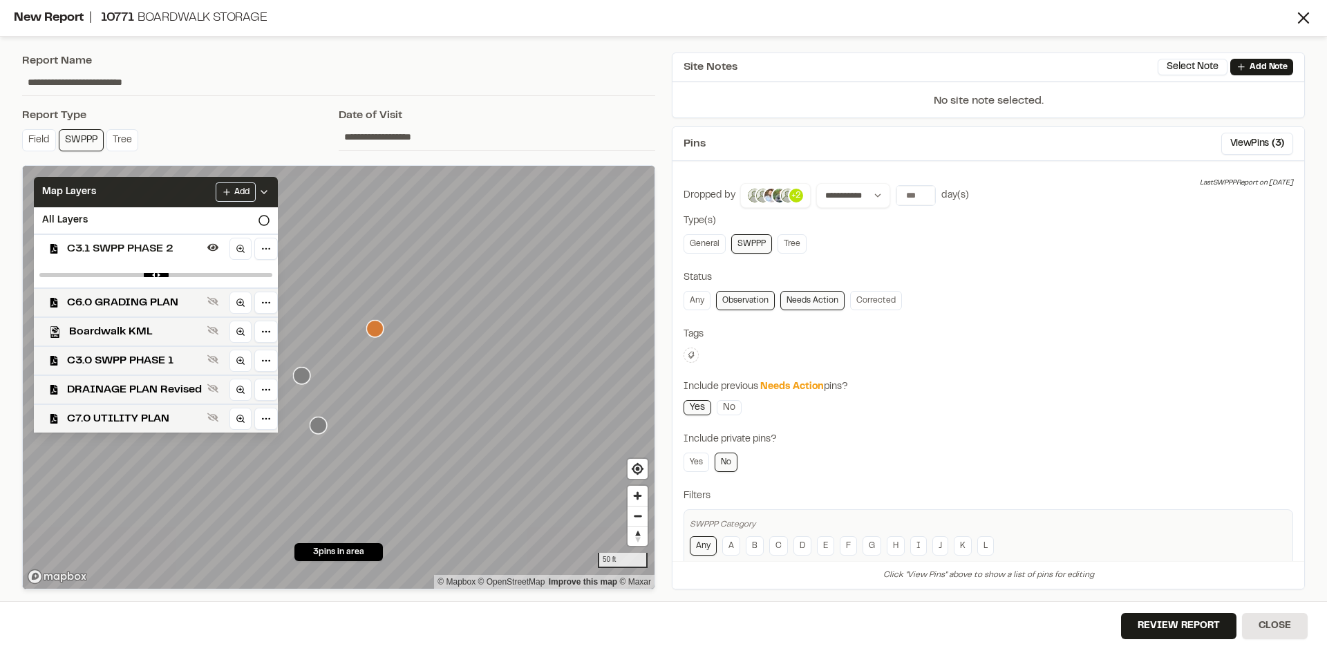
click at [268, 189] on icon at bounding box center [264, 192] width 11 height 11
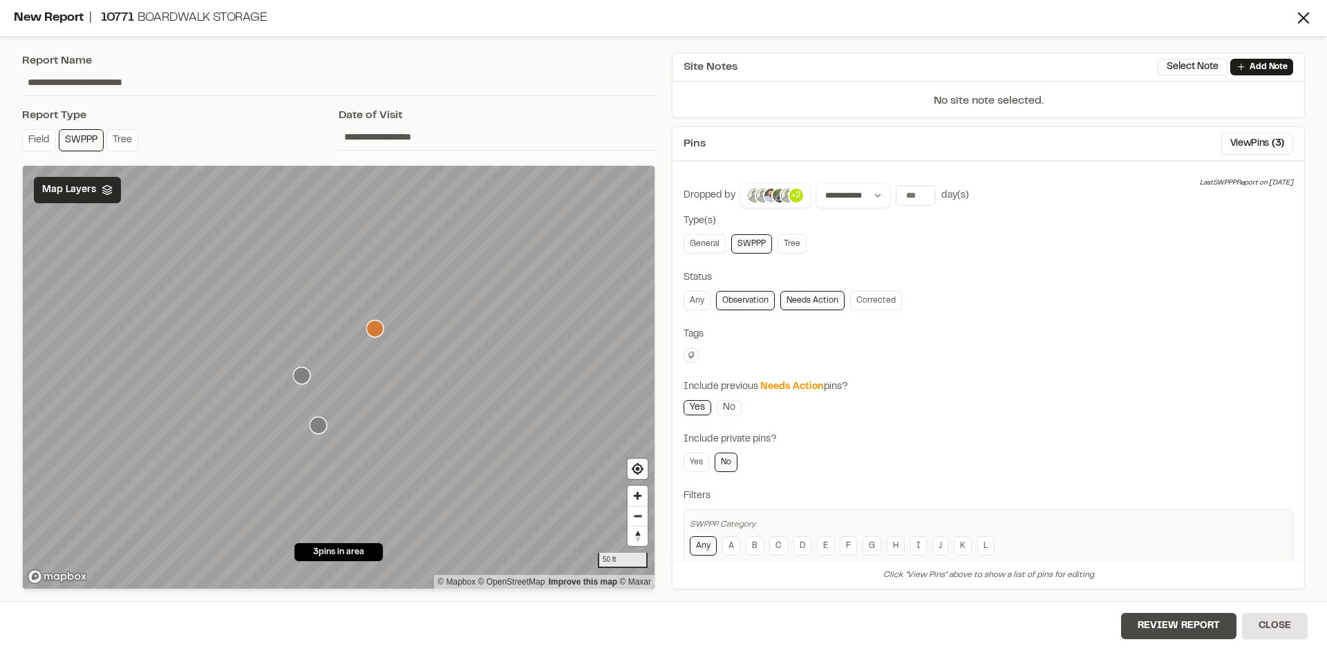
click at [1196, 632] on button "Review Report" at bounding box center [1178, 626] width 115 height 26
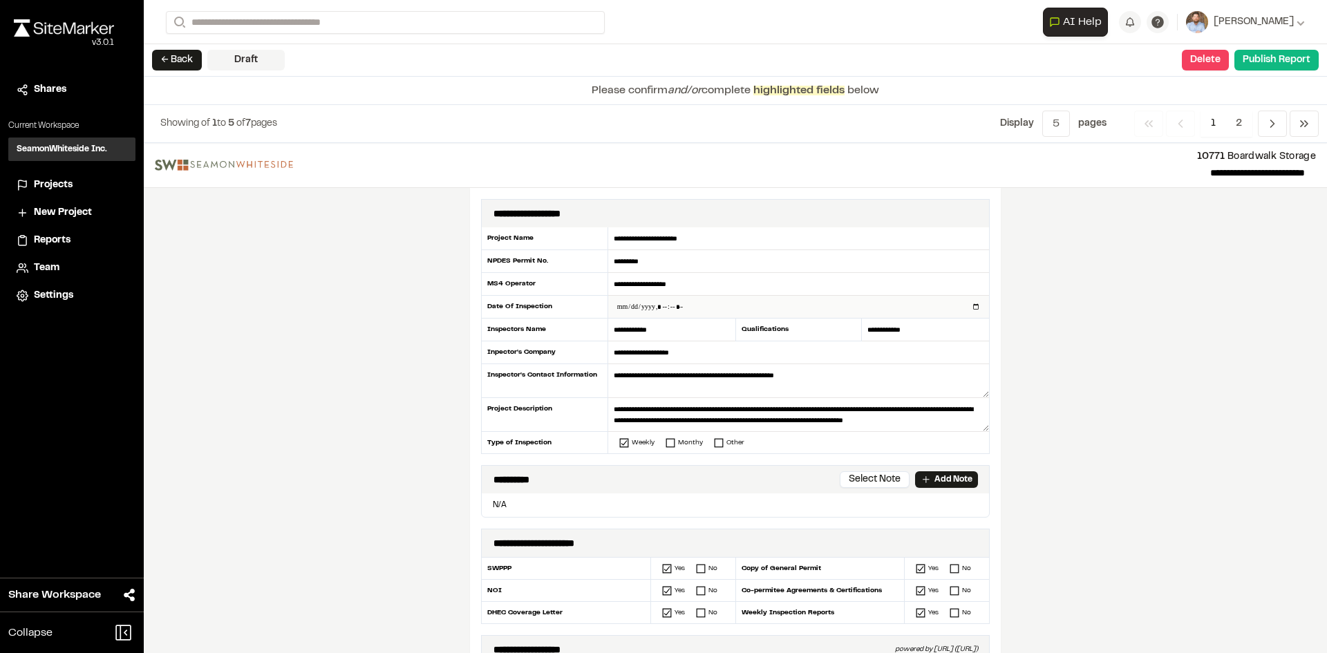
click at [970, 308] on input "datetime-local" at bounding box center [798, 307] width 381 height 22
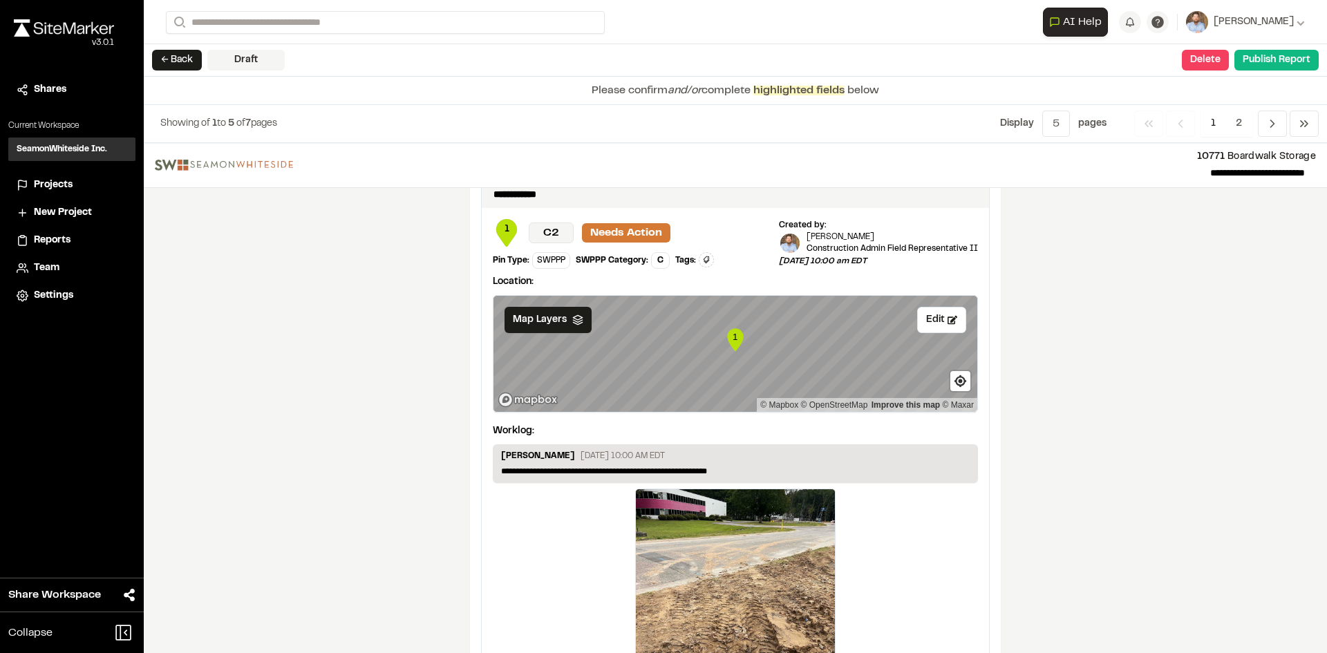
scroll to position [2291, 0]
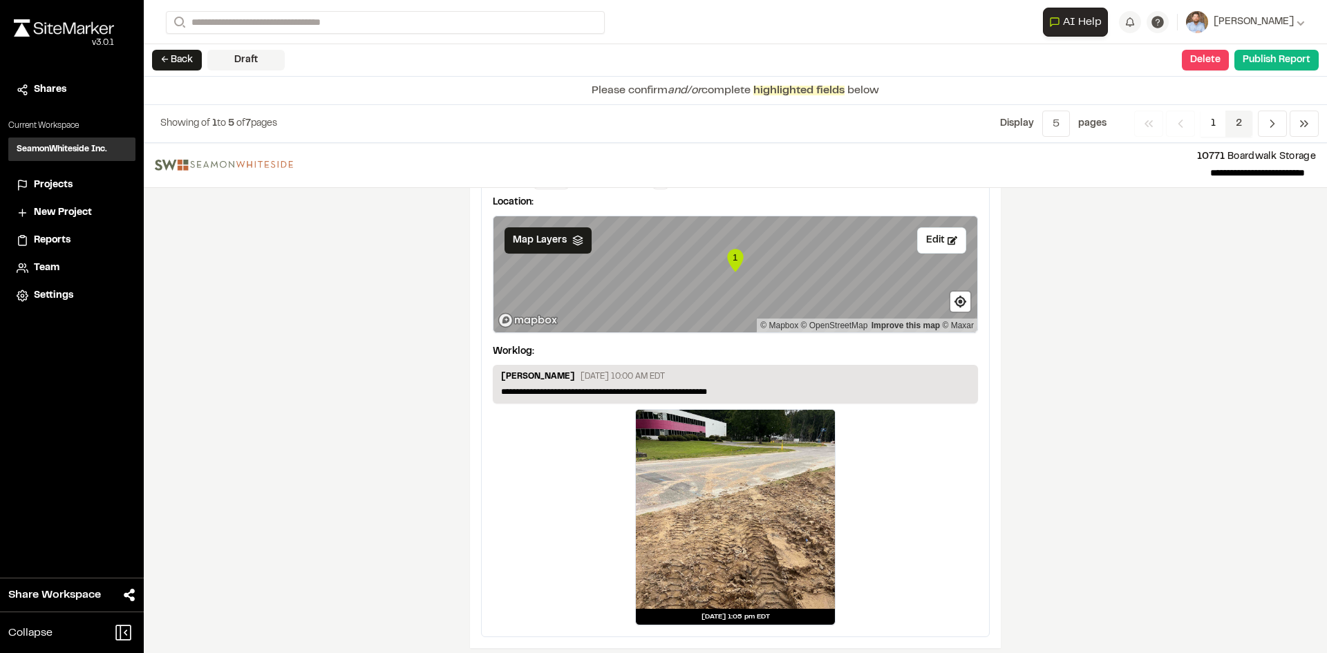
click at [1240, 115] on span "2" at bounding box center [1239, 124] width 27 height 26
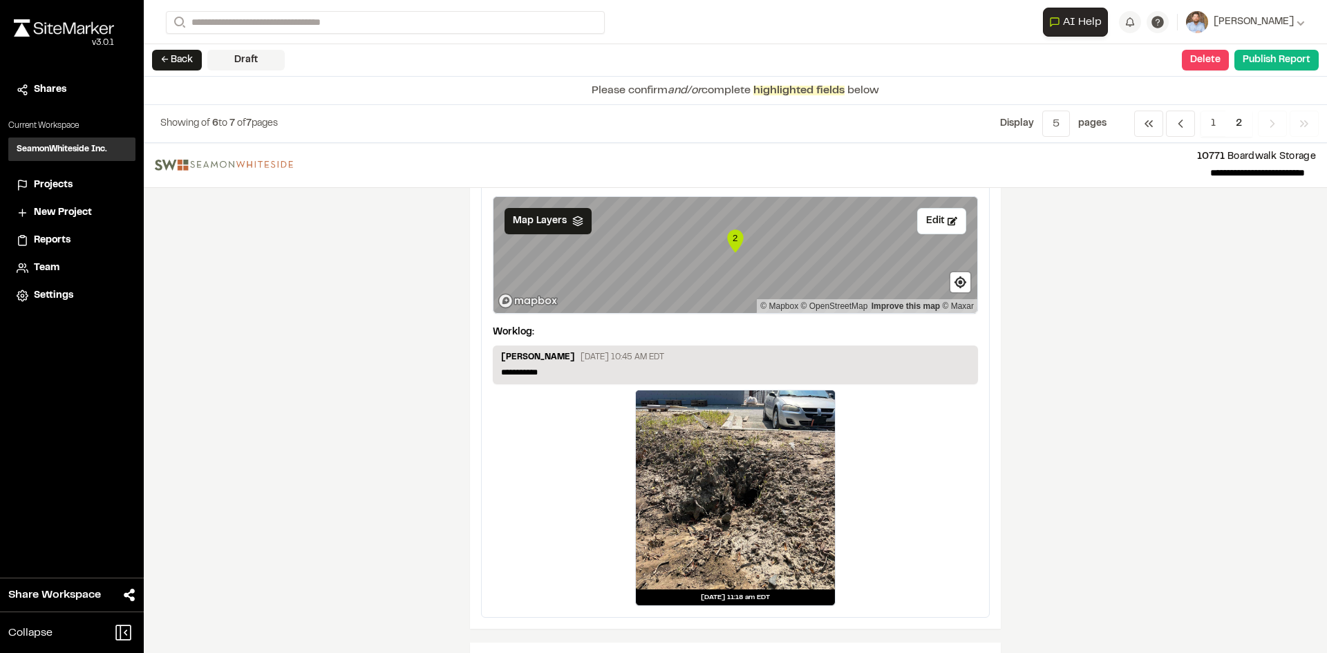
scroll to position [0, 0]
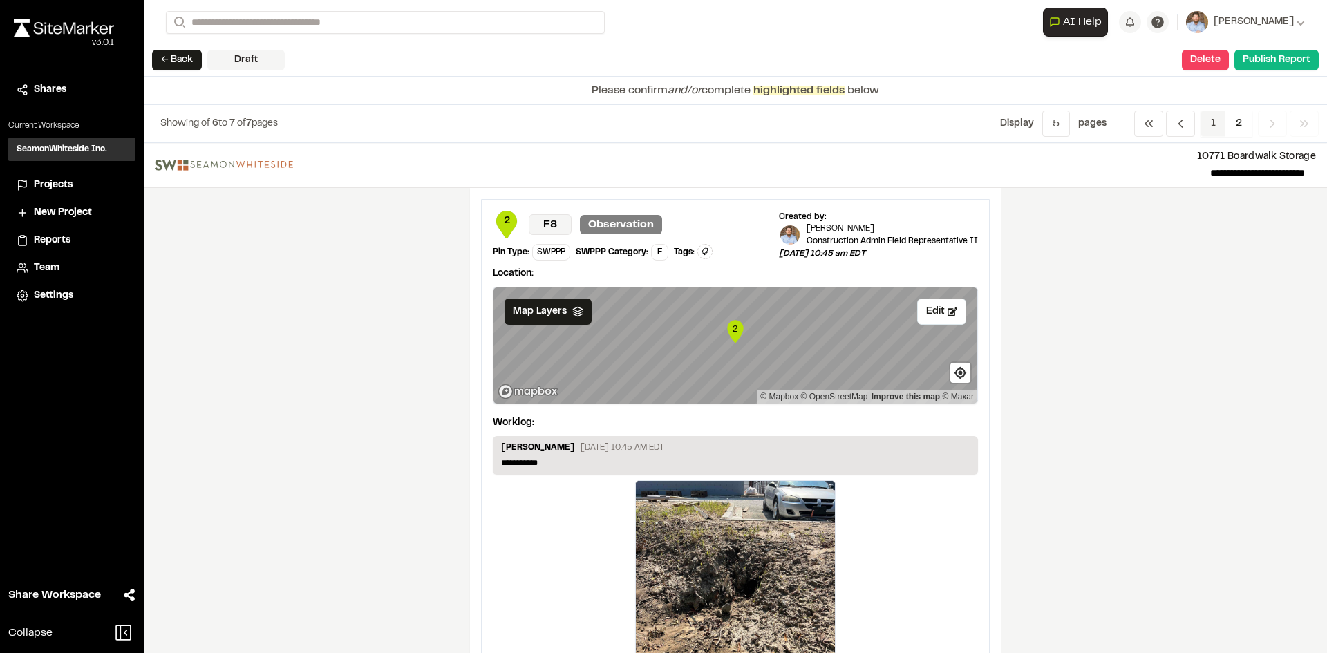
click at [1213, 124] on span "1" at bounding box center [1214, 124] width 26 height 26
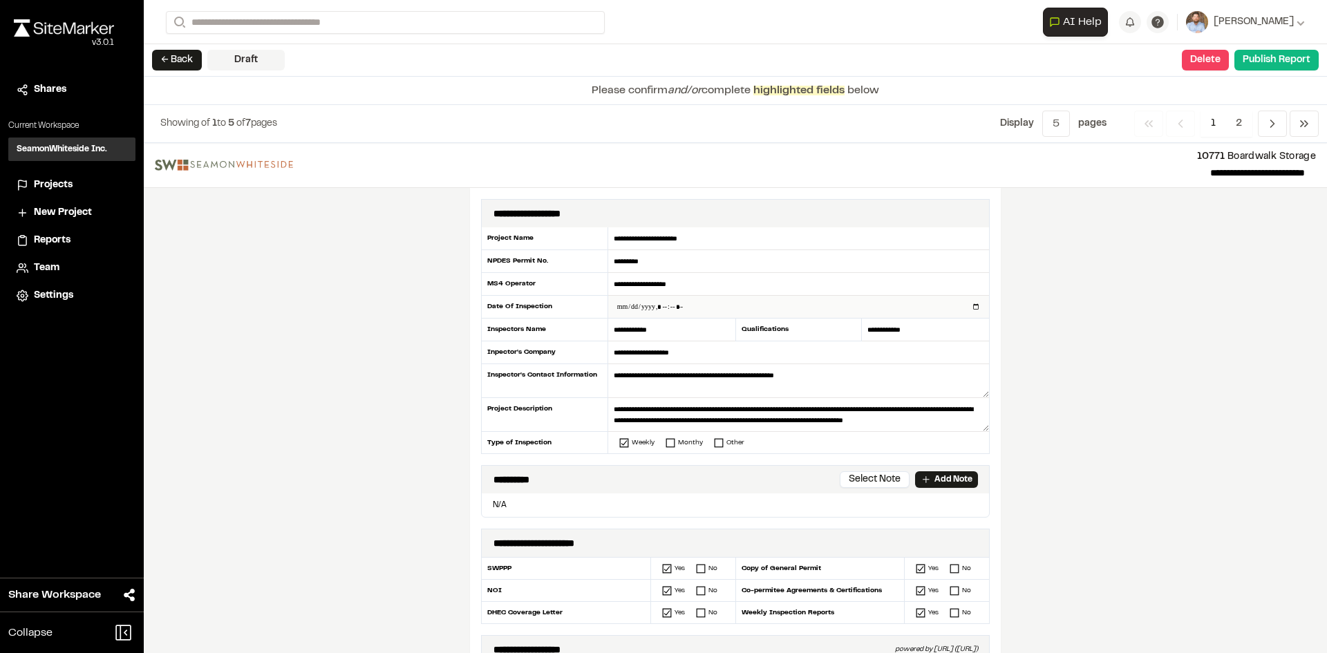
click at [969, 303] on input "datetime-local" at bounding box center [798, 307] width 381 height 22
type input "**********"
click at [413, 409] on div "**********" at bounding box center [735, 398] width 1183 height 510
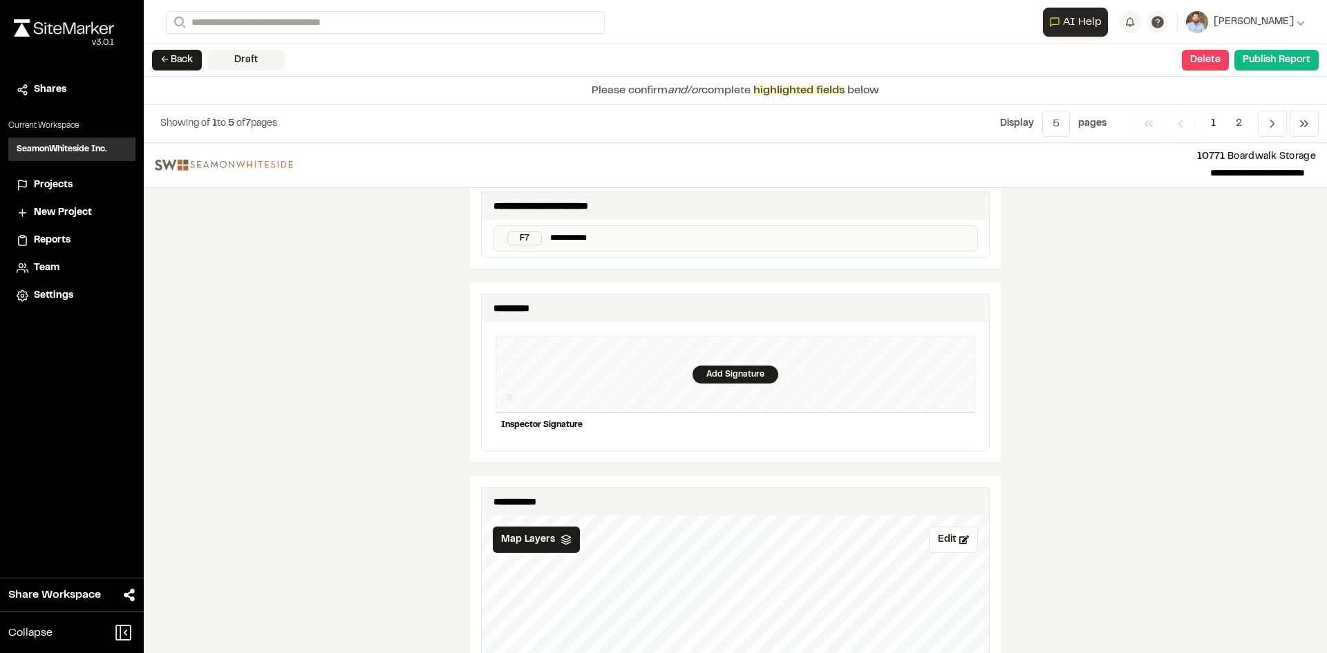
scroll to position [1313, 0]
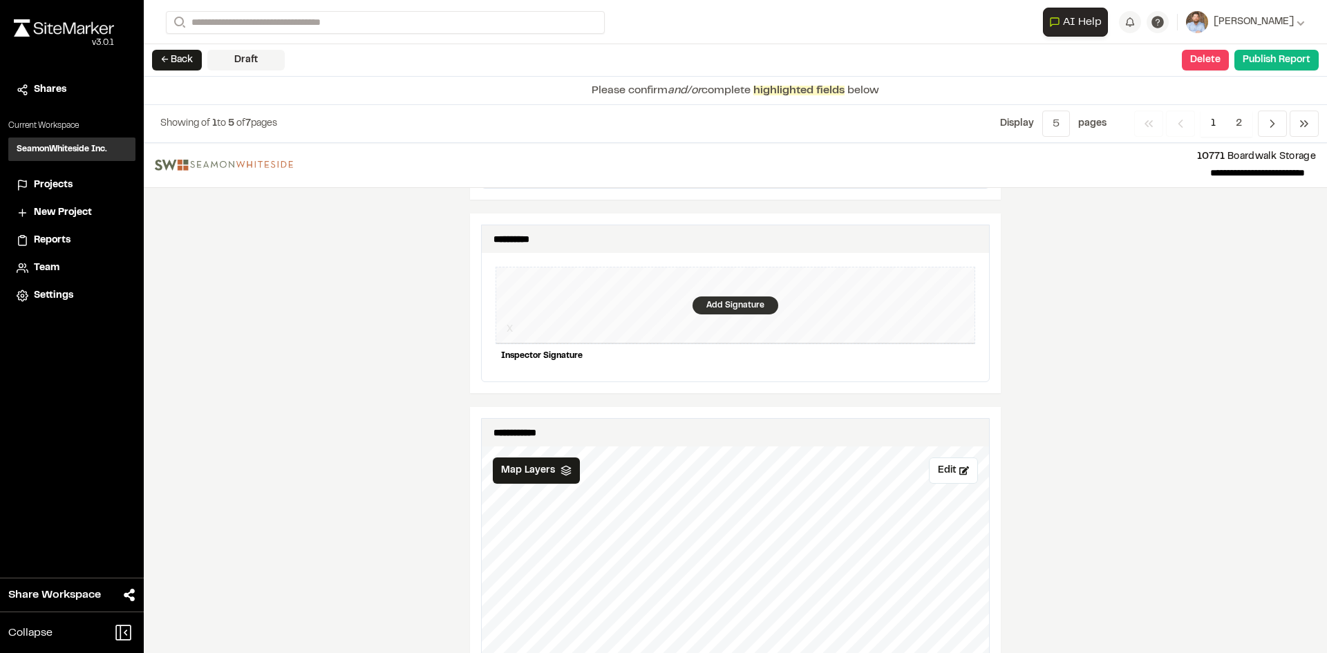
click at [740, 297] on div "Add Signature" at bounding box center [736, 306] width 86 height 18
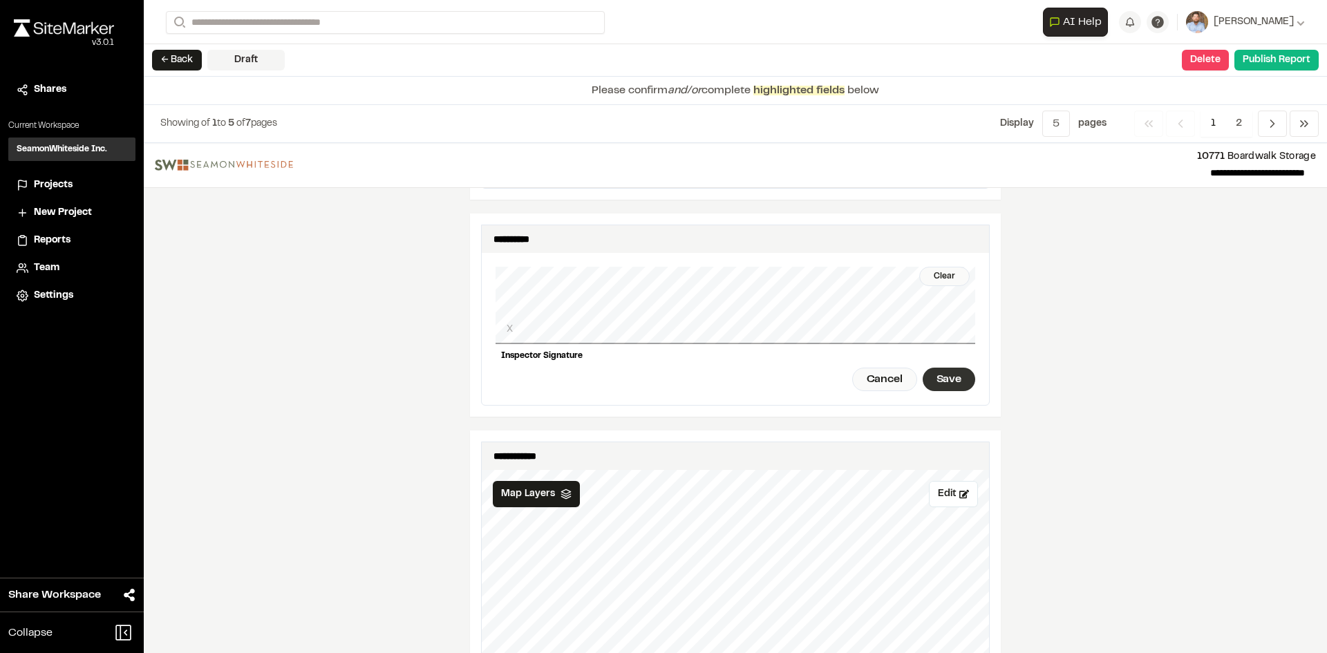
click at [932, 375] on div "Save" at bounding box center [949, 380] width 53 height 24
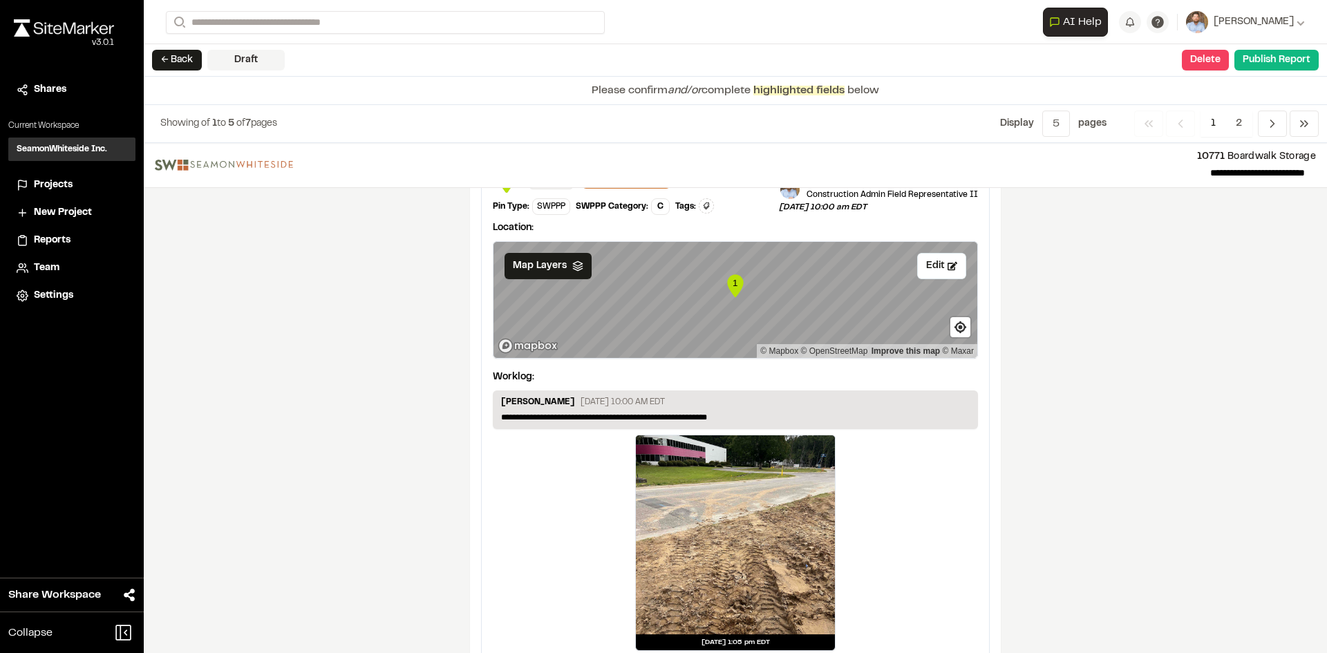
scroll to position [2314, 0]
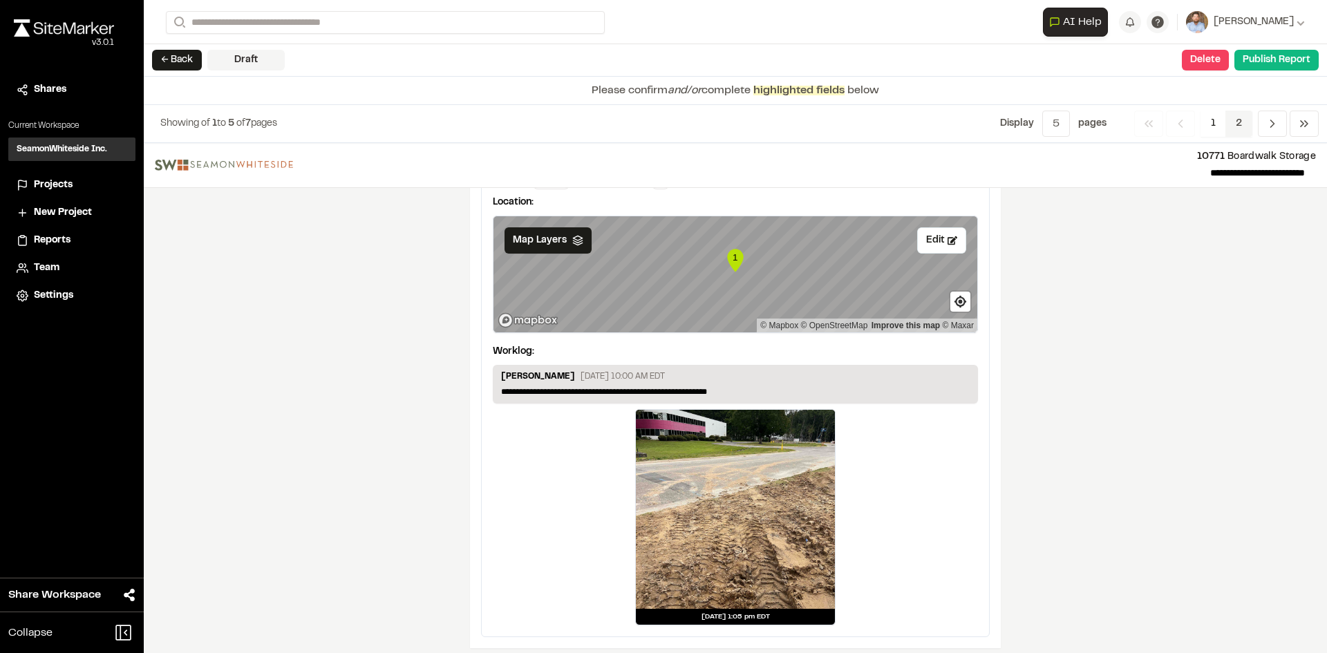
click at [1241, 126] on span "2" at bounding box center [1239, 124] width 27 height 26
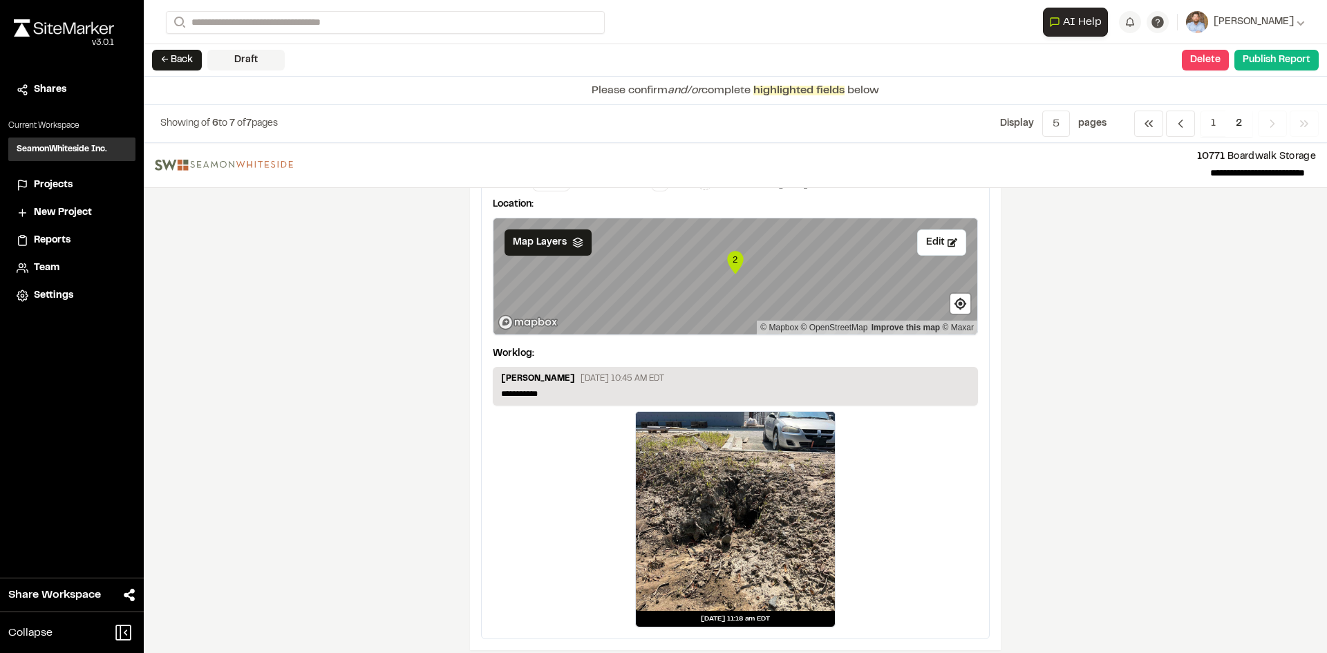
scroll to position [138, 0]
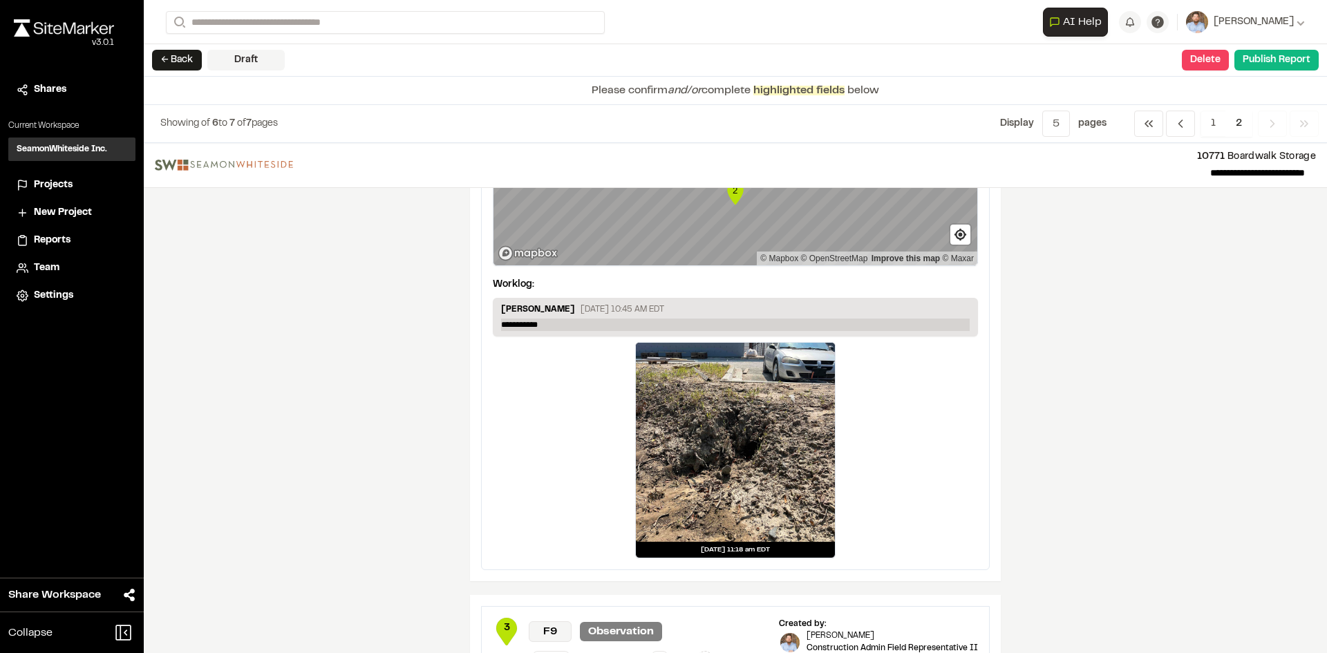
click at [558, 324] on p "**********" at bounding box center [735, 325] width 469 height 12
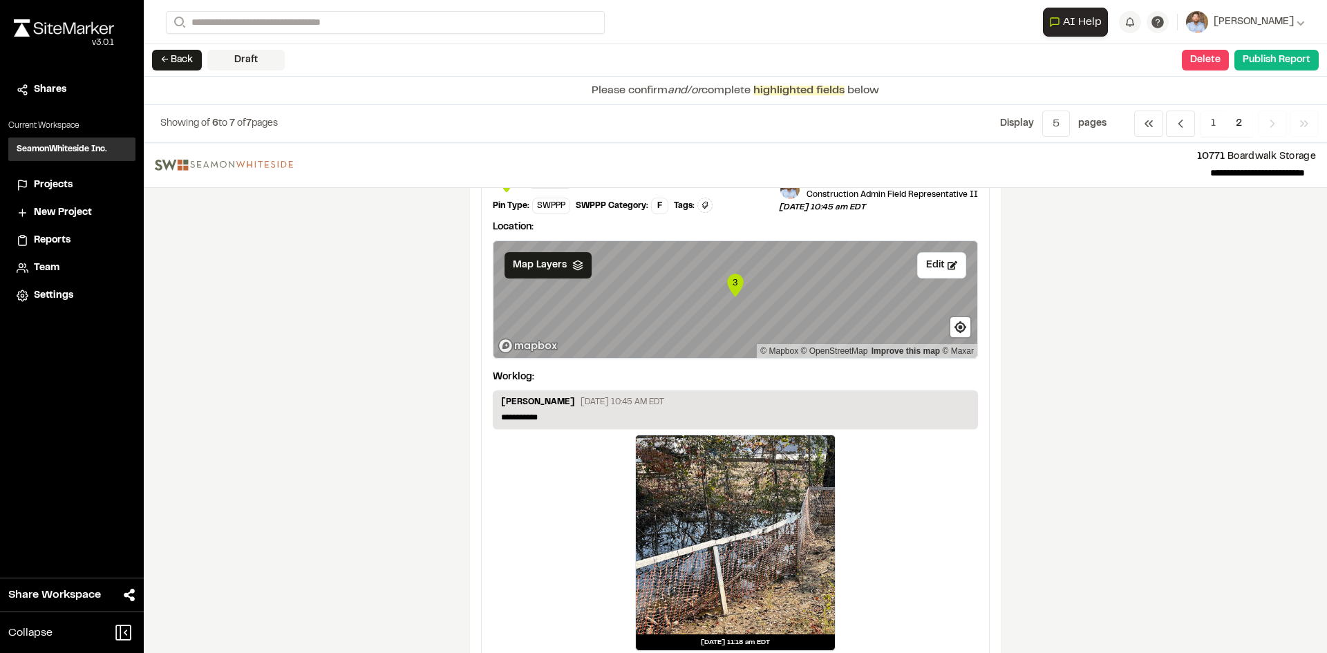
scroll to position [626, 0]
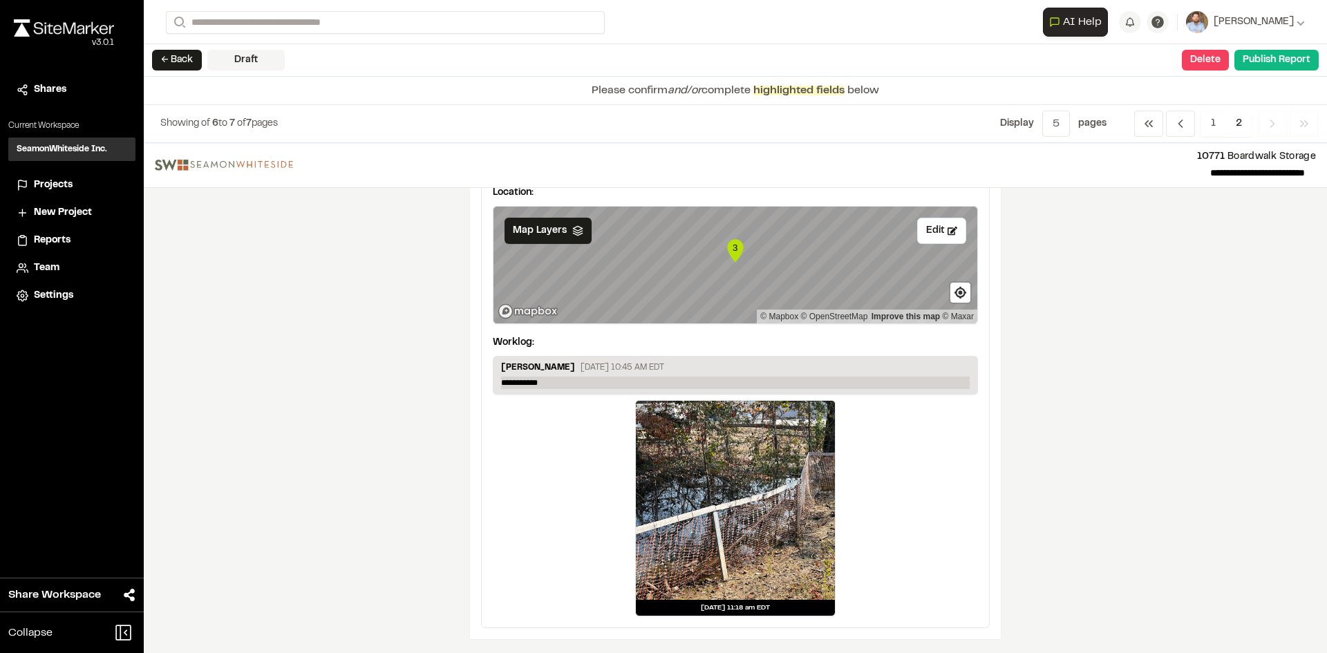
click at [565, 382] on p "**********" at bounding box center [735, 383] width 469 height 12
click at [1237, 123] on span "2" at bounding box center [1239, 124] width 27 height 26
click at [1273, 61] on button "Publish Report" at bounding box center [1276, 60] width 84 height 21
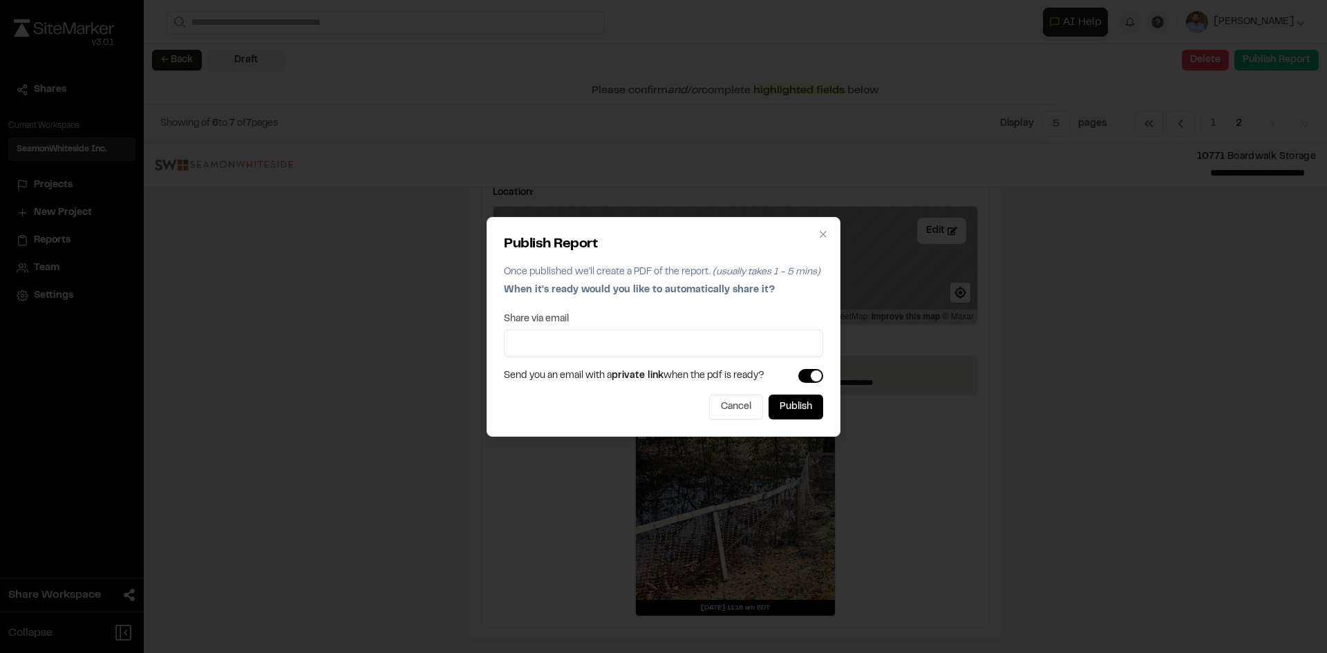
click at [1216, 290] on div "Publish Report Once published we'll create a PDF of the report. (usually takes …" at bounding box center [663, 326] width 1327 height 653
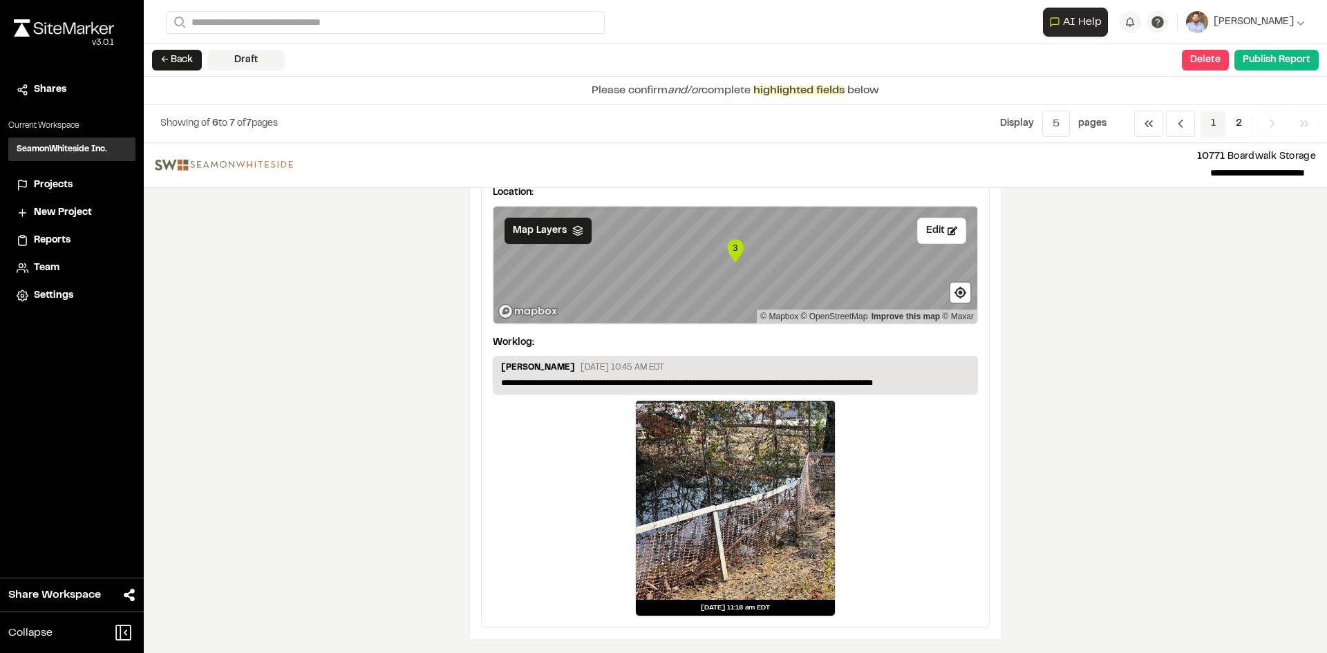
click at [1213, 126] on span "1" at bounding box center [1214, 124] width 26 height 26
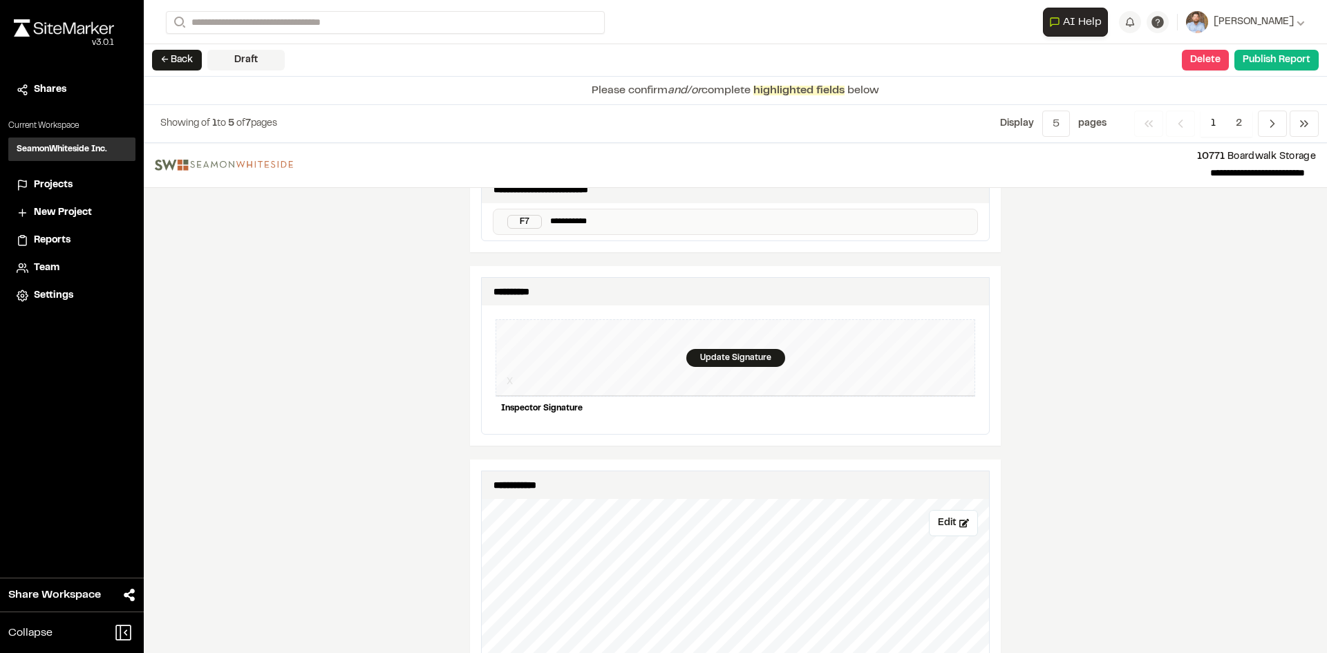
scroll to position [1309, 0]
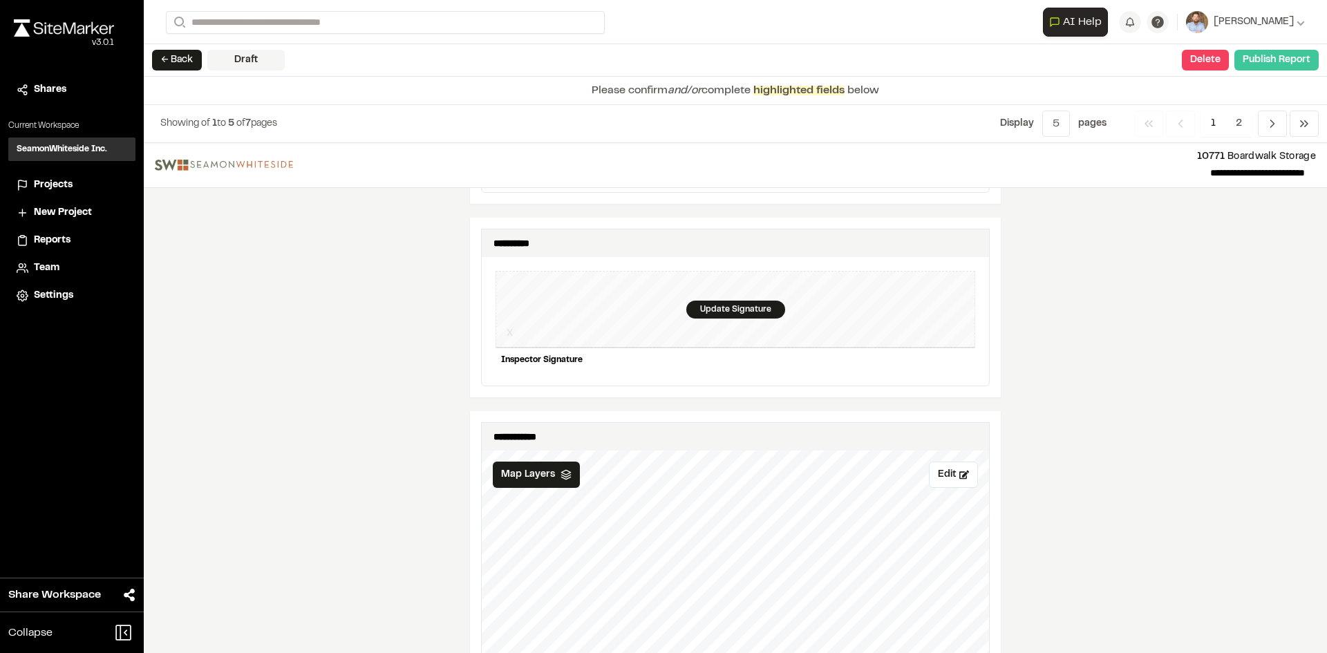
click at [1277, 65] on button "Publish Report" at bounding box center [1276, 60] width 84 height 21
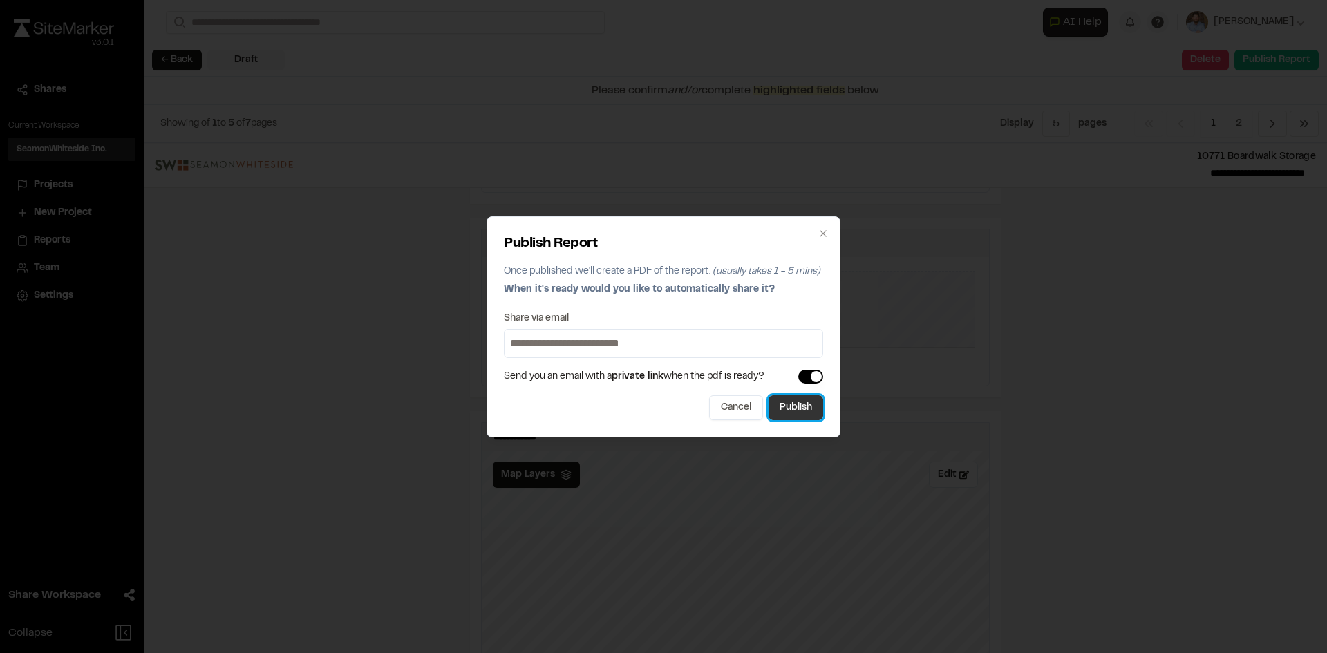
click at [809, 411] on button "Publish" at bounding box center [796, 407] width 55 height 25
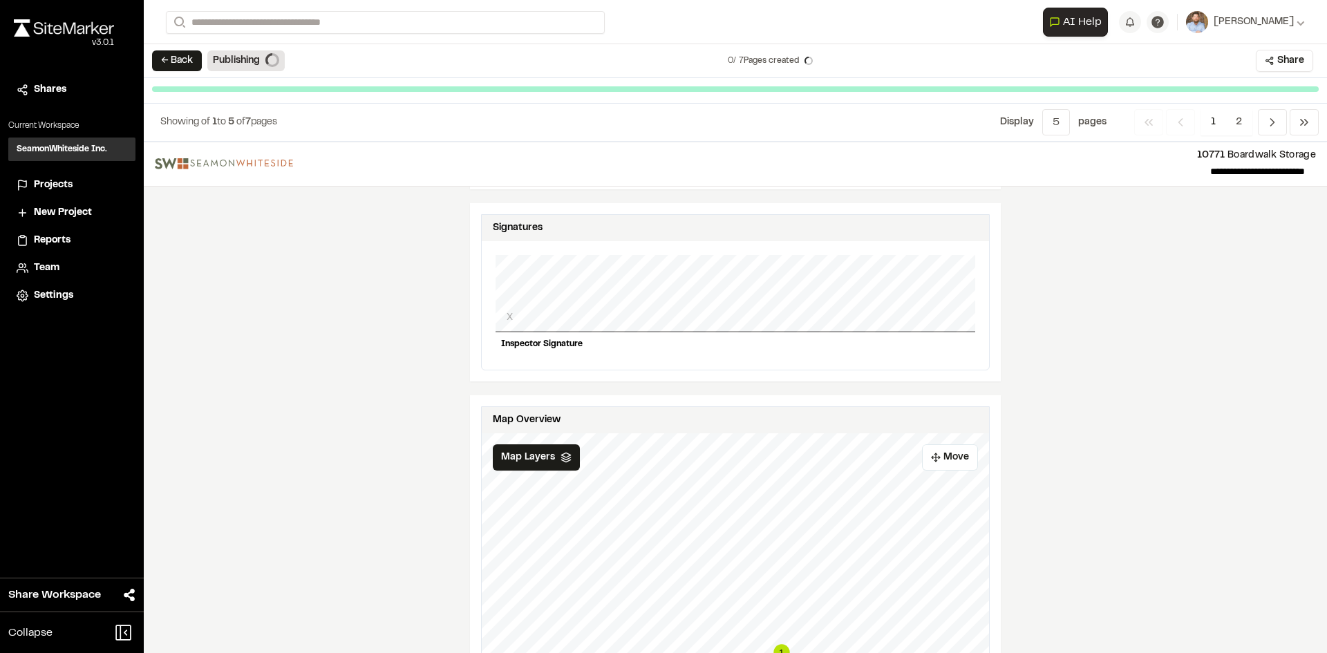
click at [58, 185] on span "Projects" at bounding box center [53, 185] width 39 height 15
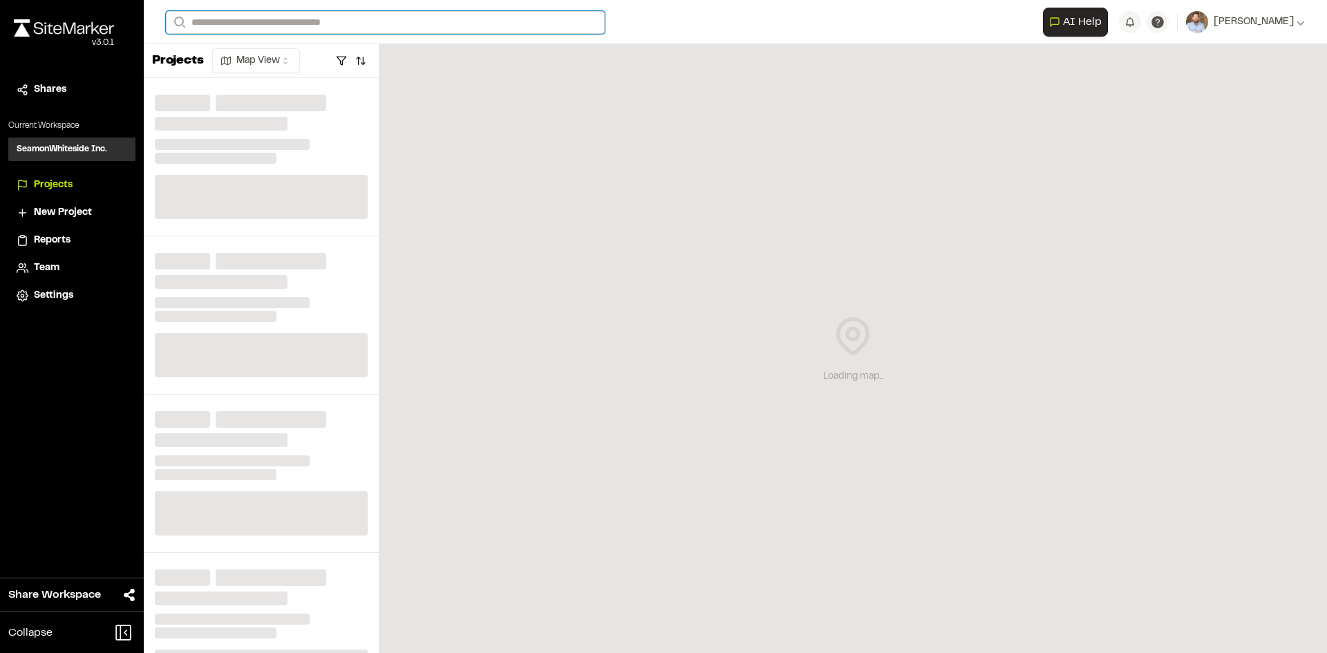
click at [225, 26] on input "Search" at bounding box center [385, 22] width 439 height 23
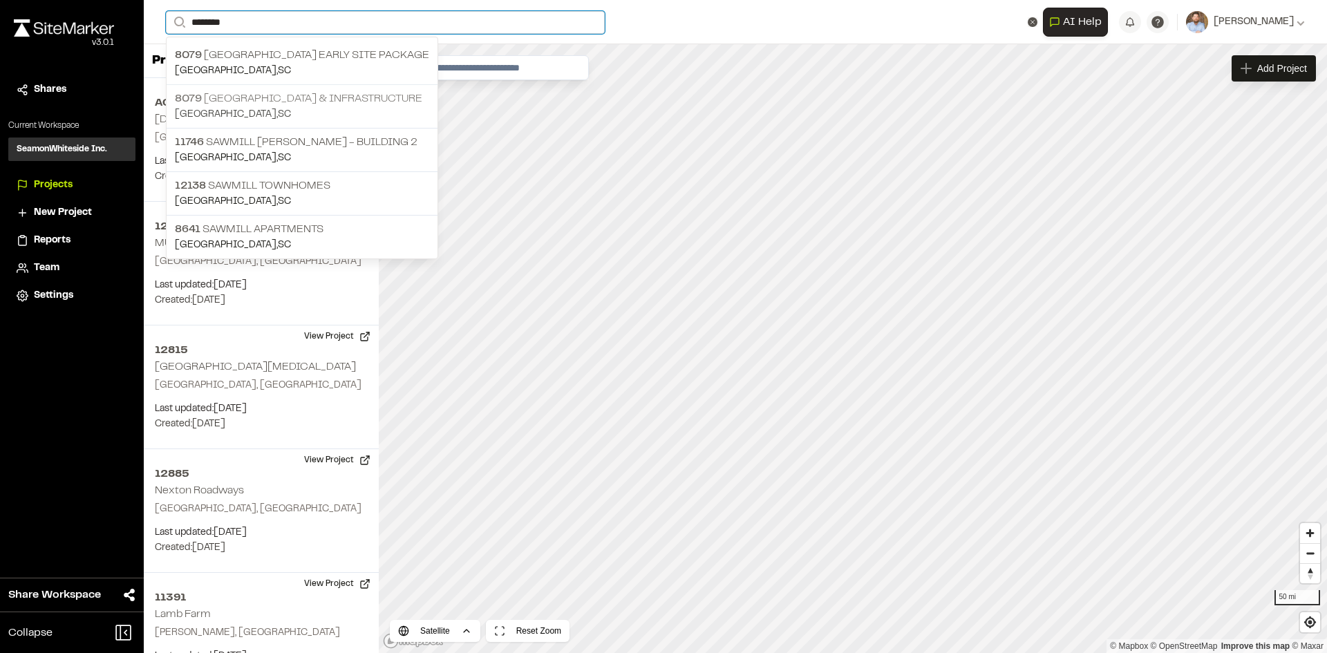
type input "*******"
click at [335, 97] on p "[STREET_ADDRESS] & Infrastructure" at bounding box center [302, 99] width 254 height 17
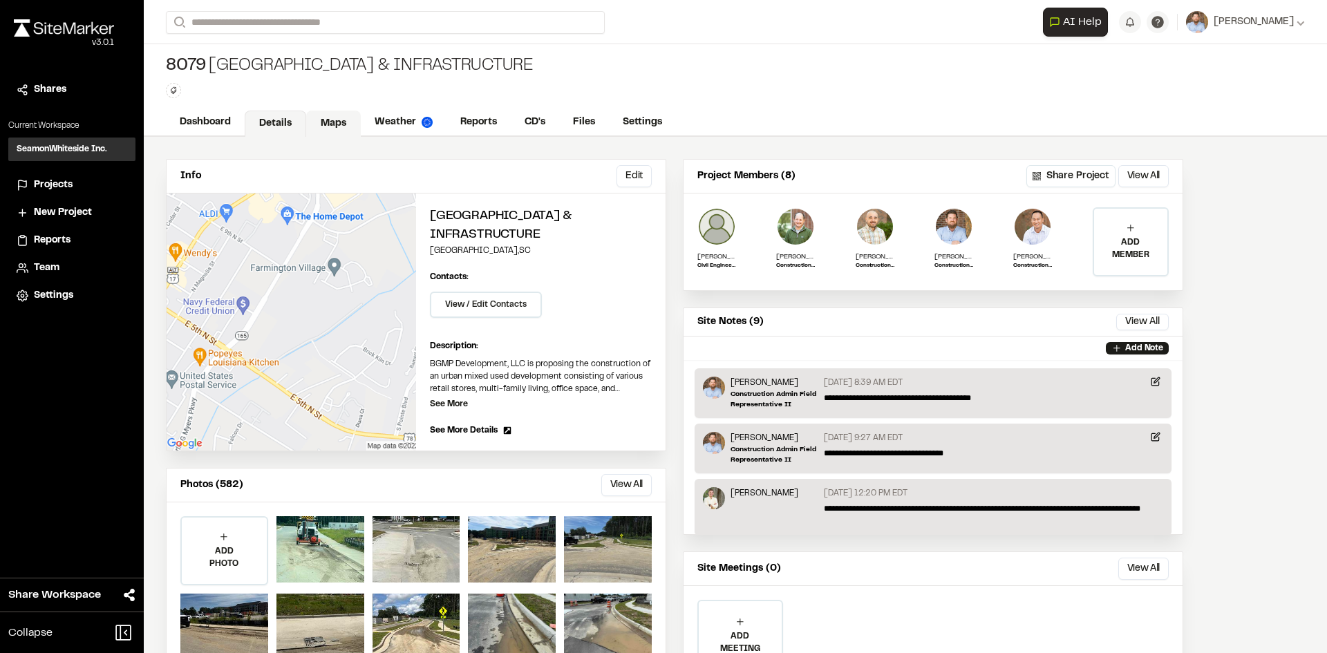
click at [334, 118] on link "Maps" at bounding box center [333, 124] width 55 height 26
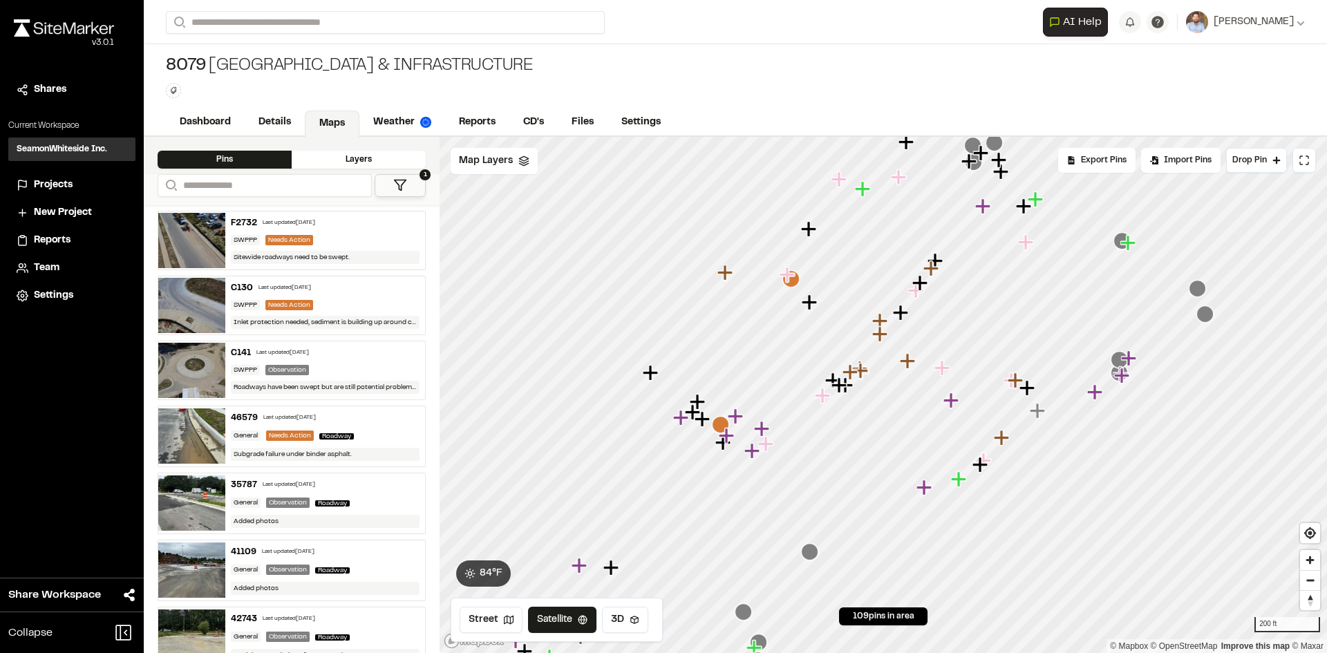
click at [720, 427] on icon "Map marker" at bounding box center [728, 436] width 18 height 18
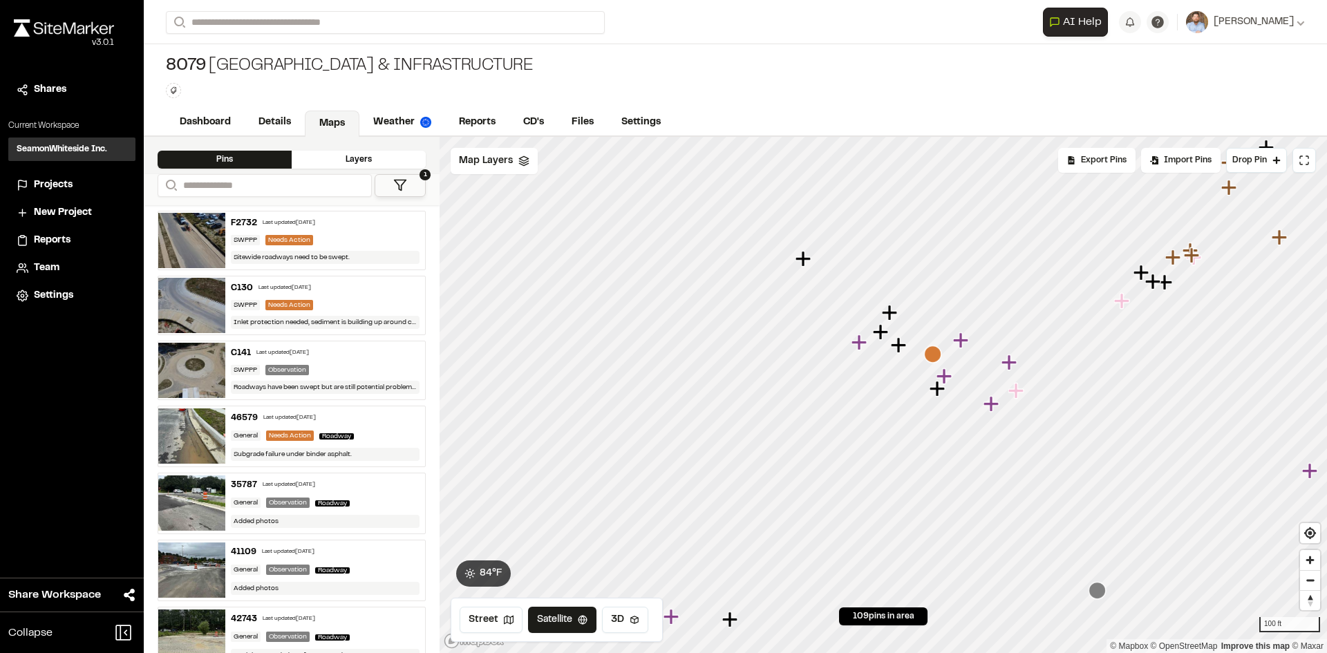
click at [937, 350] on icon "Map marker" at bounding box center [932, 354] width 17 height 17
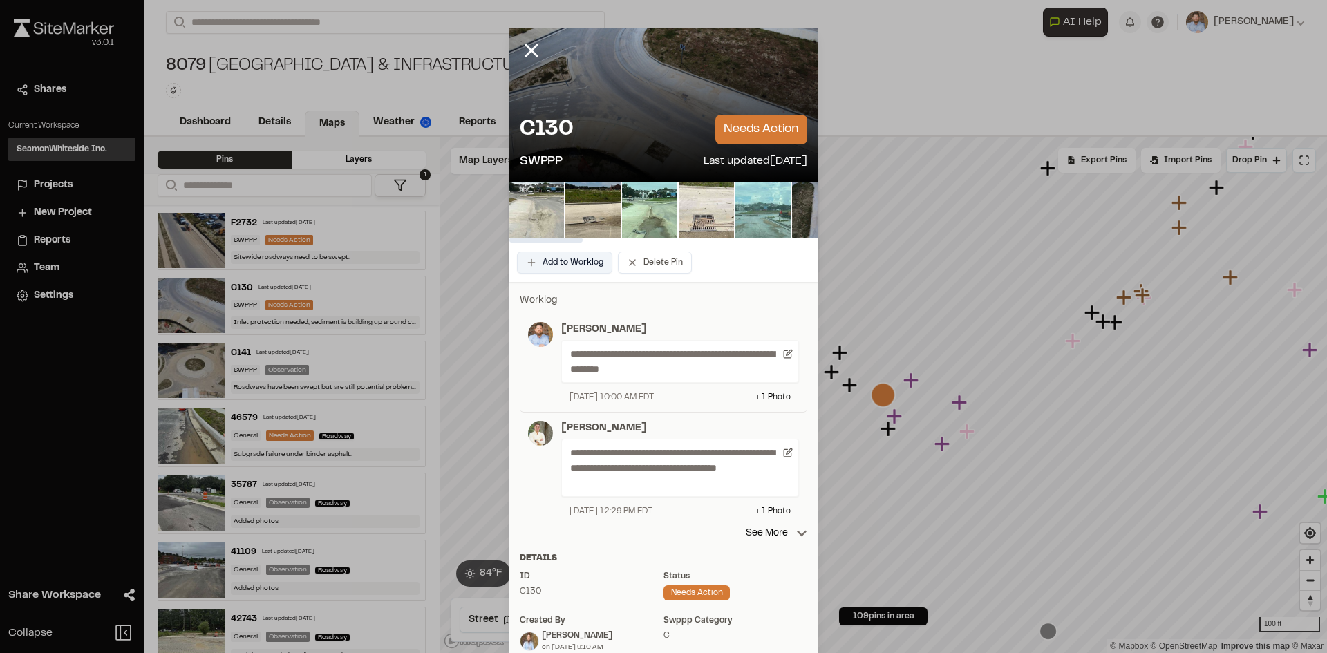
click at [573, 259] on button "Add to Worklog" at bounding box center [564, 263] width 95 height 22
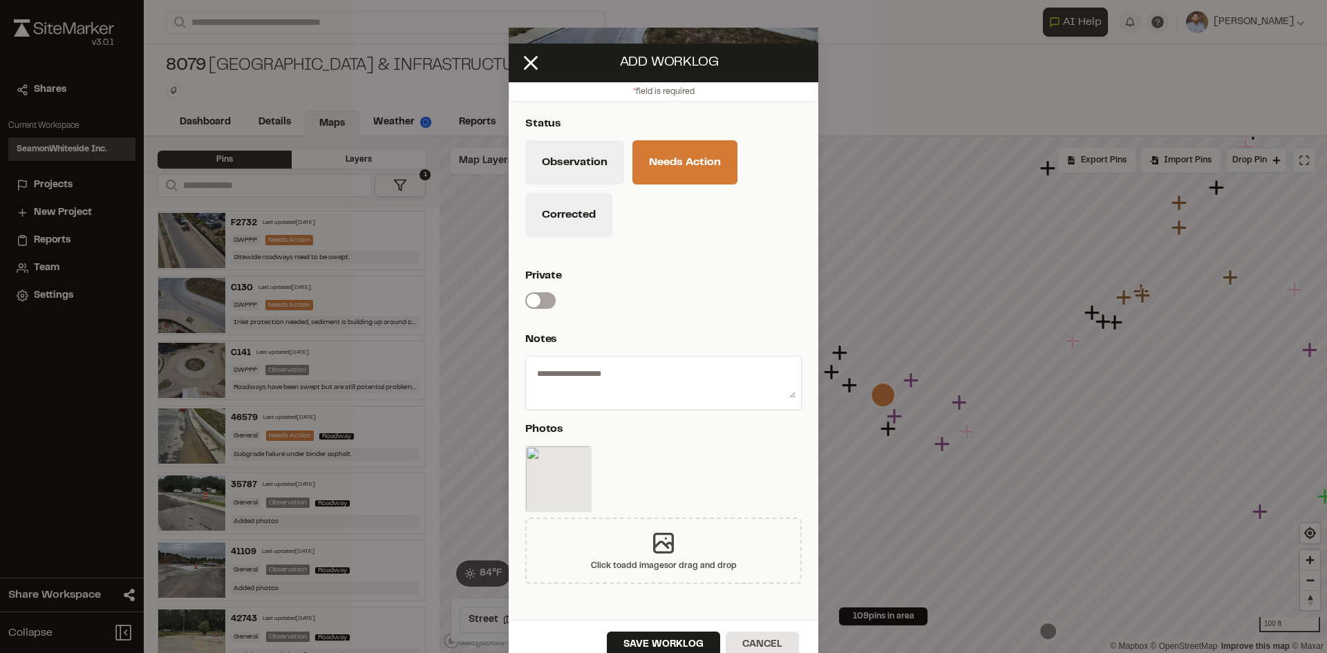
scroll to position [41, 0]
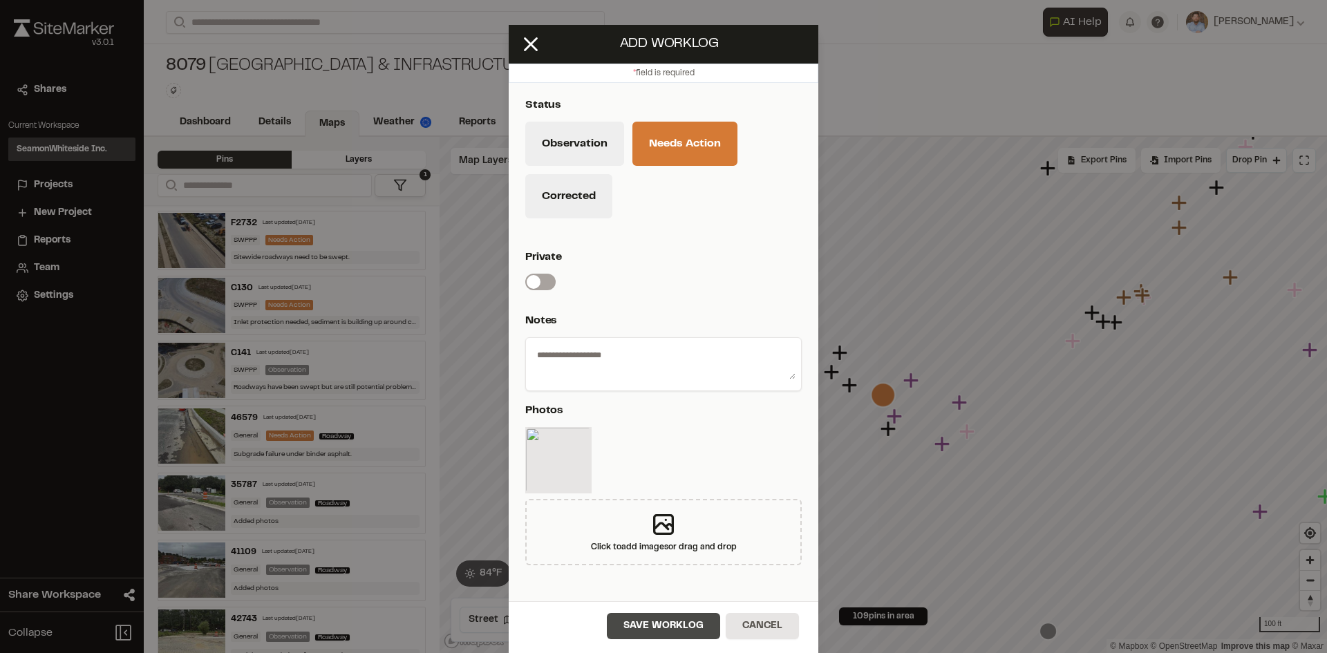
click at [675, 630] on button "Save Worklog" at bounding box center [663, 626] width 113 height 26
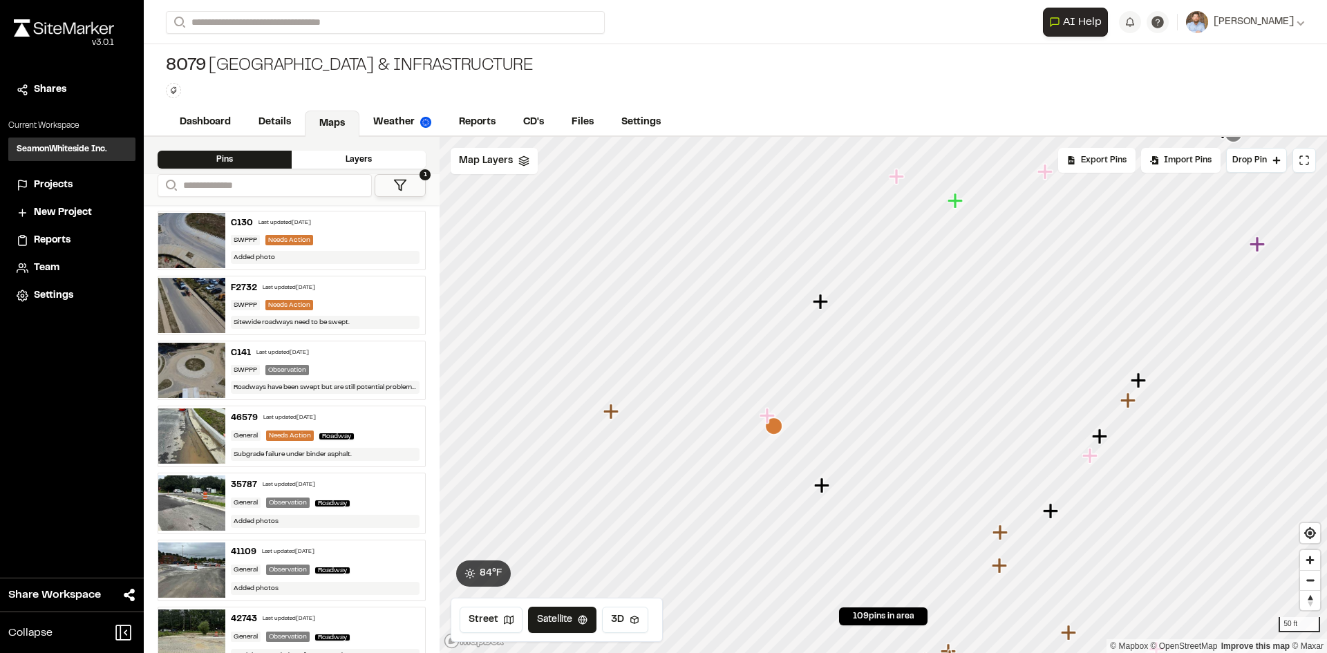
click at [776, 430] on icon "Map marker" at bounding box center [773, 425] width 17 height 17
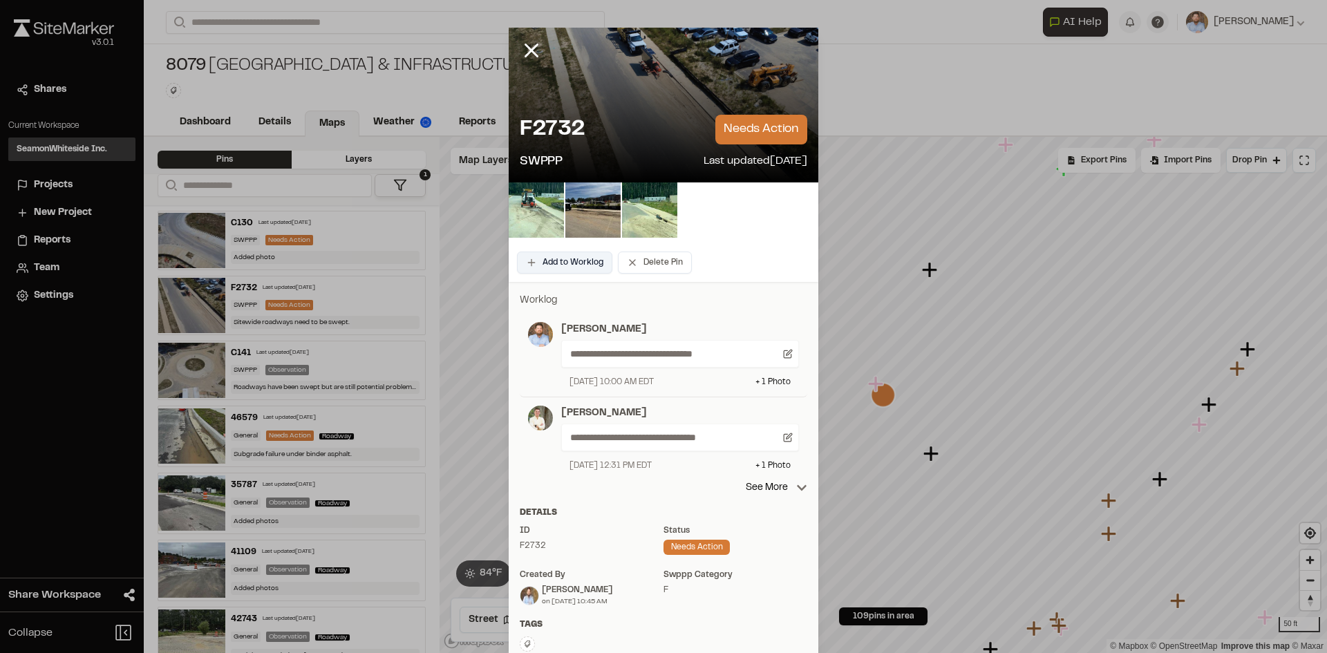
click at [575, 261] on button "Add to Worklog" at bounding box center [564, 263] width 95 height 22
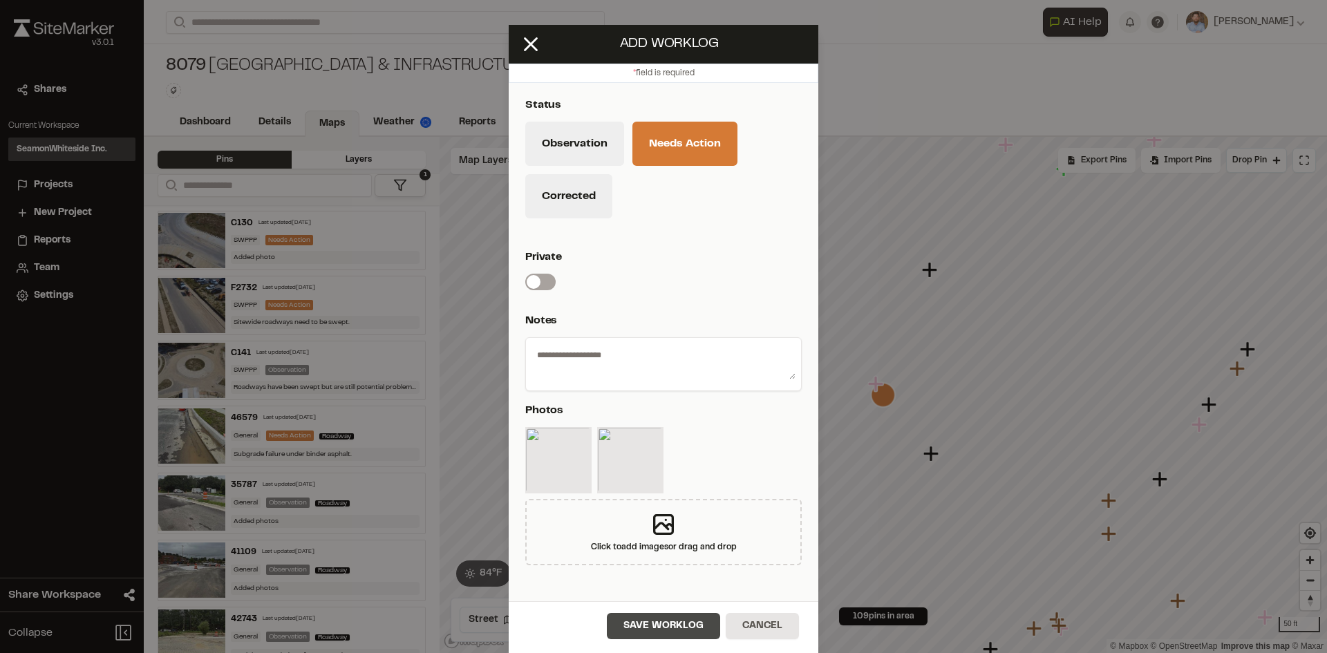
click at [674, 631] on button "Save Worklog" at bounding box center [663, 626] width 113 height 26
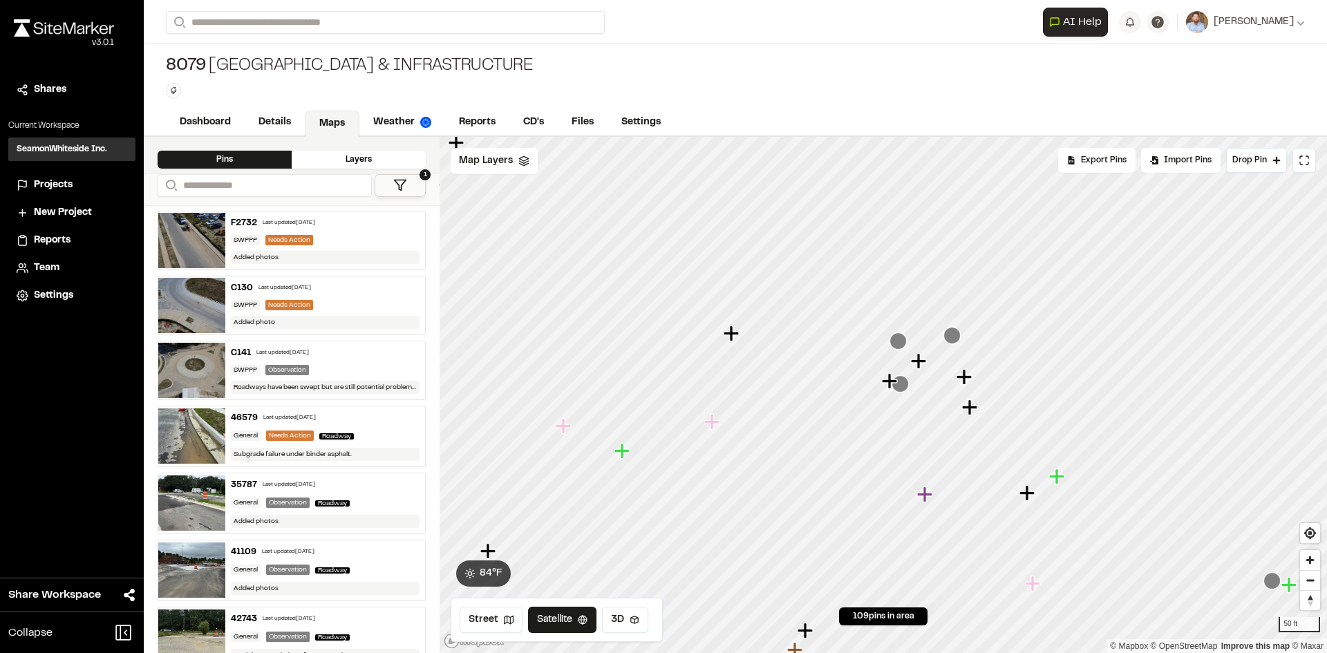
click at [906, 387] on icon "Map marker" at bounding box center [900, 383] width 17 height 17
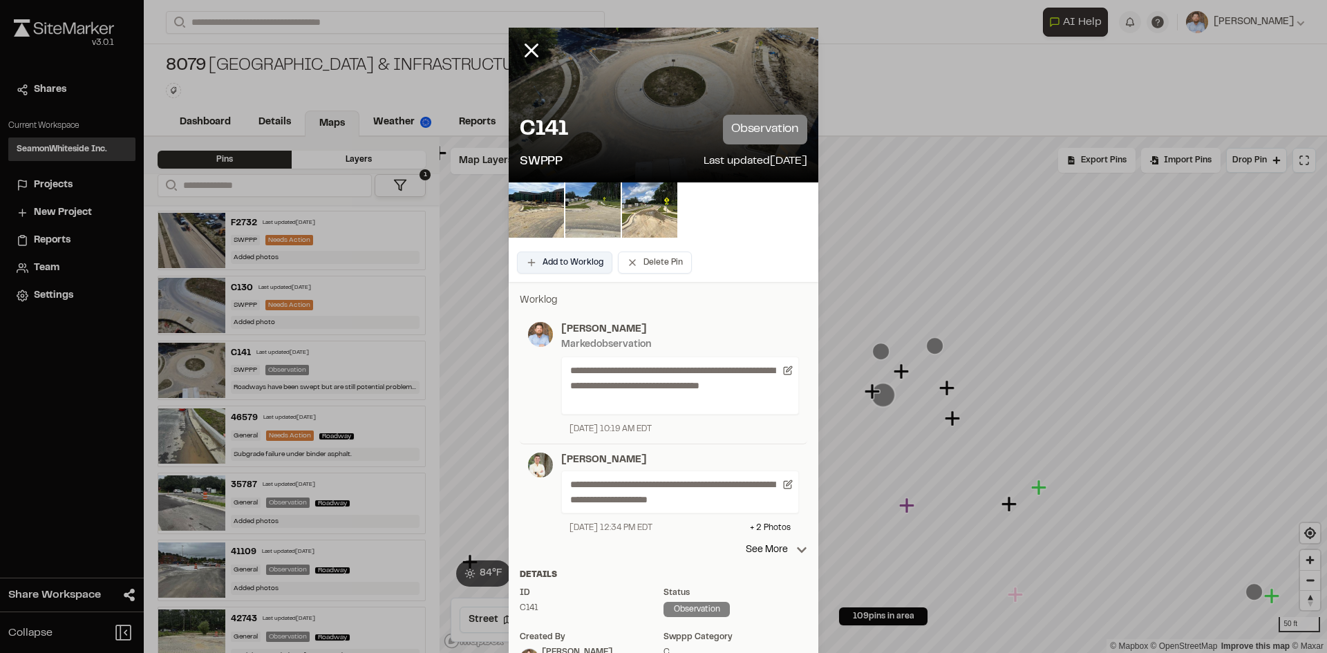
click at [577, 263] on button "Add to Worklog" at bounding box center [564, 263] width 95 height 22
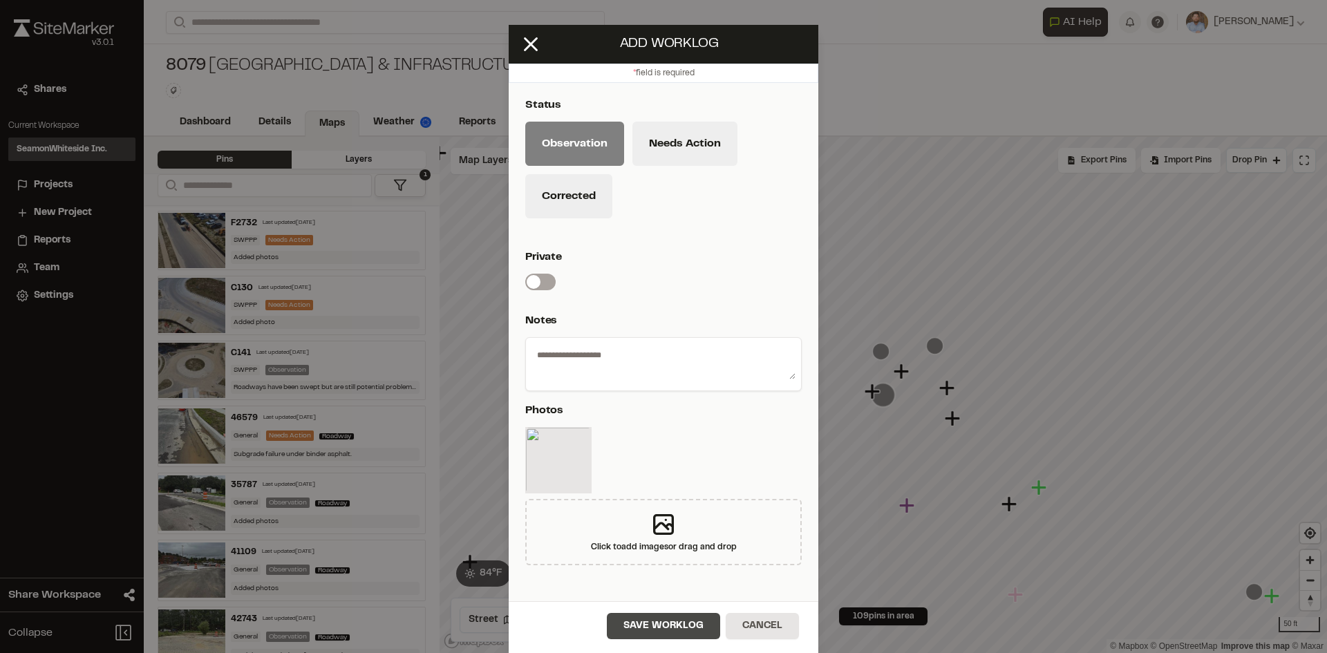
click at [661, 630] on button "Save Worklog" at bounding box center [663, 626] width 113 height 26
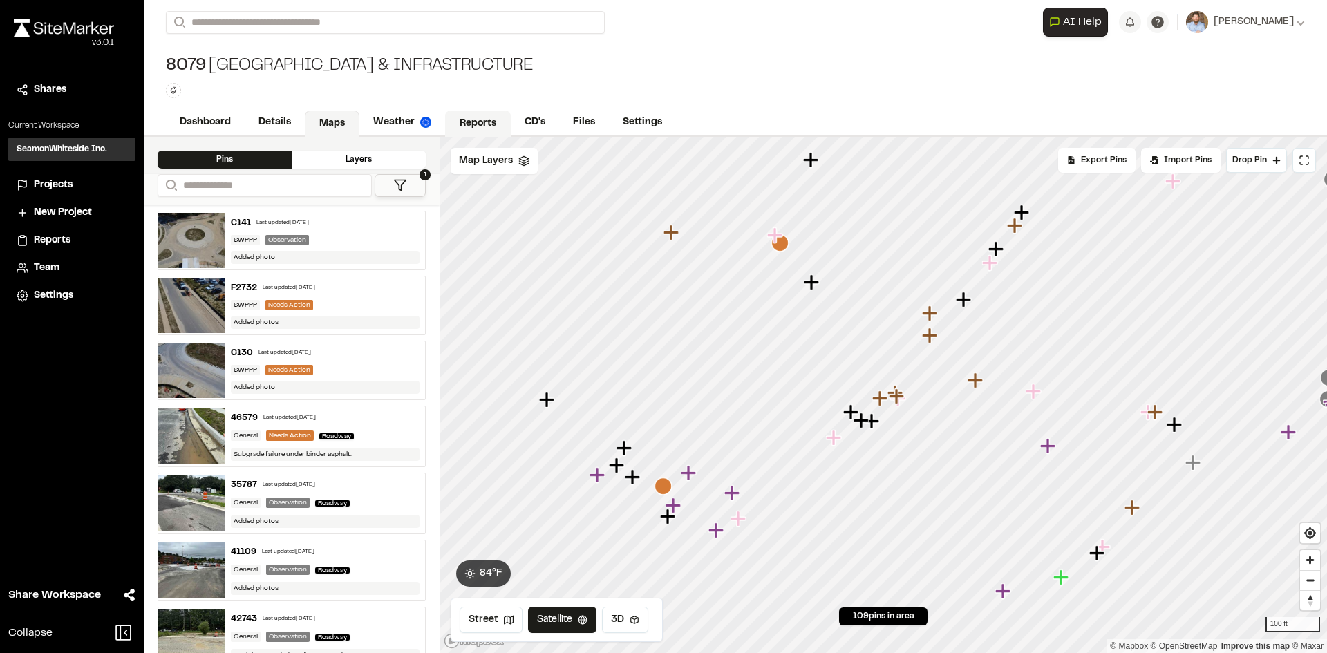
click at [480, 120] on link "Reports" at bounding box center [478, 124] width 66 height 26
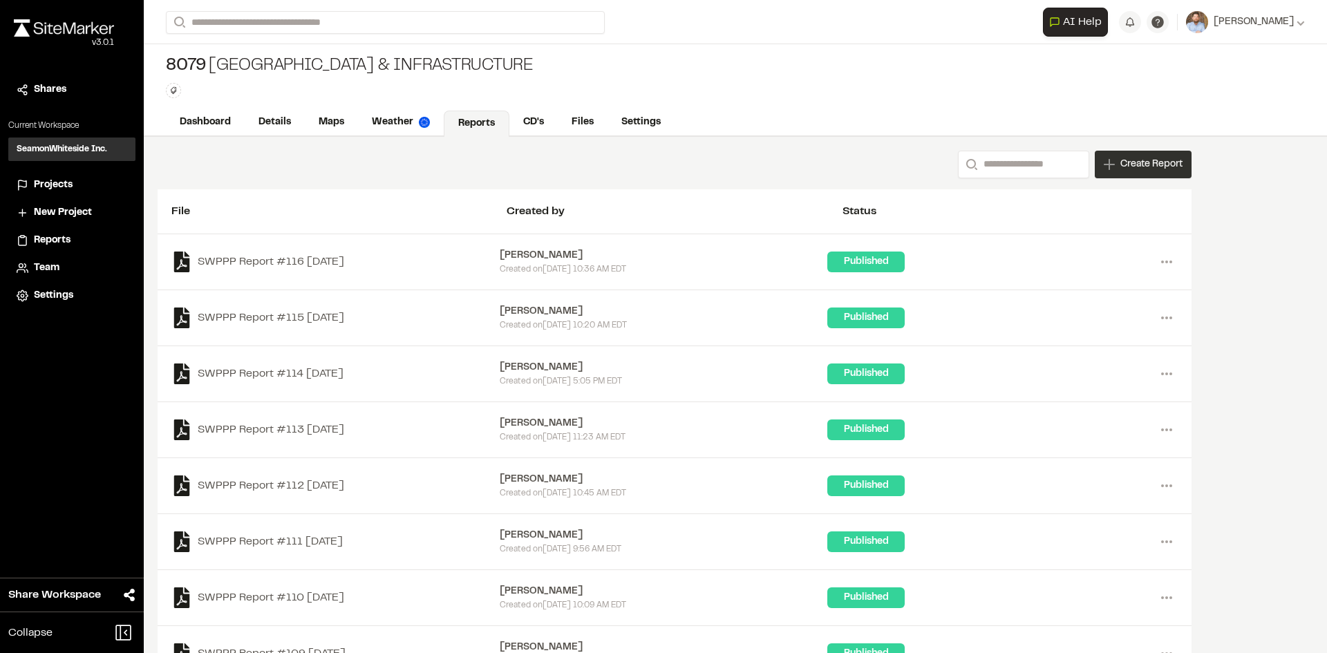
click at [1140, 169] on span "Create Report" at bounding box center [1151, 164] width 62 height 15
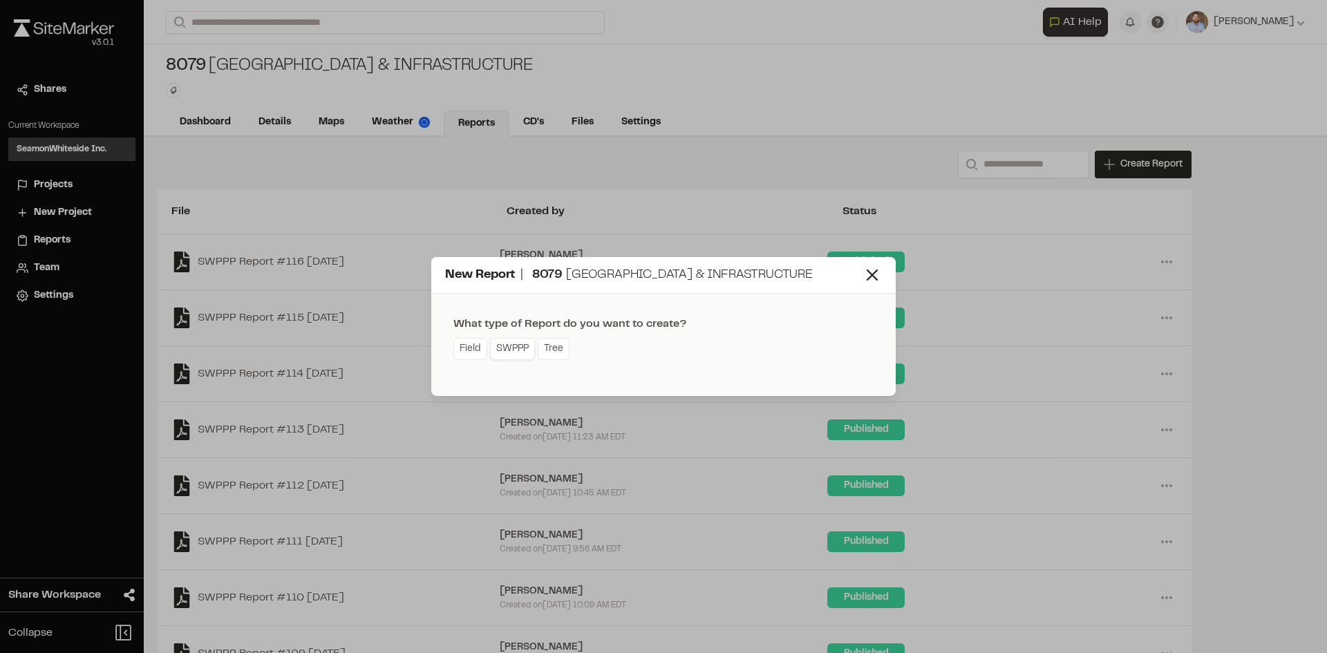
click at [515, 355] on link "SWPPP" at bounding box center [512, 349] width 45 height 22
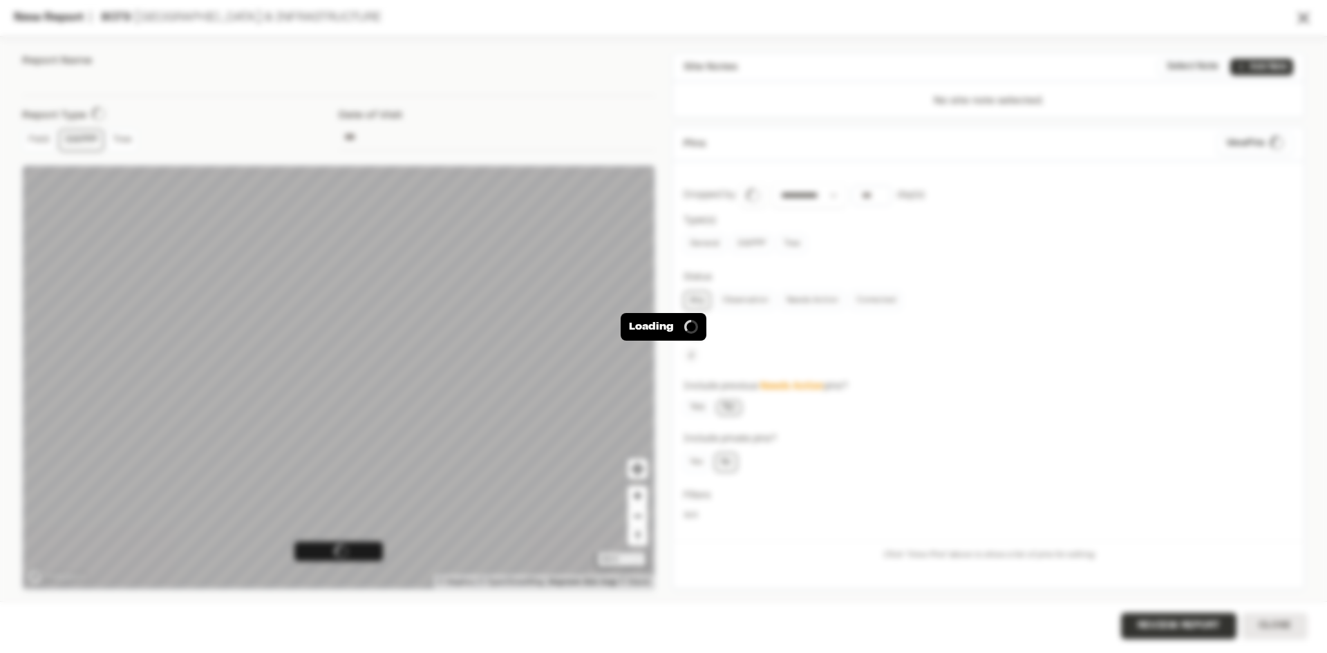
type input "**********"
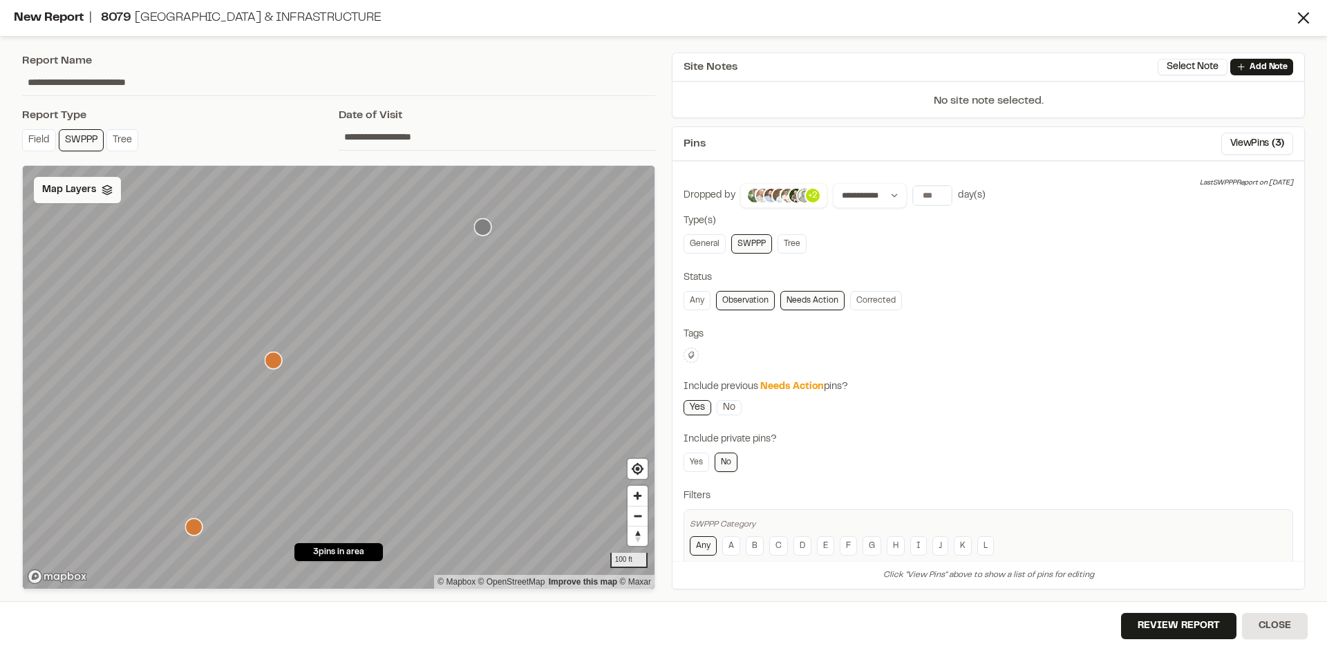
click at [82, 193] on span "Map Layers" at bounding box center [69, 189] width 54 height 15
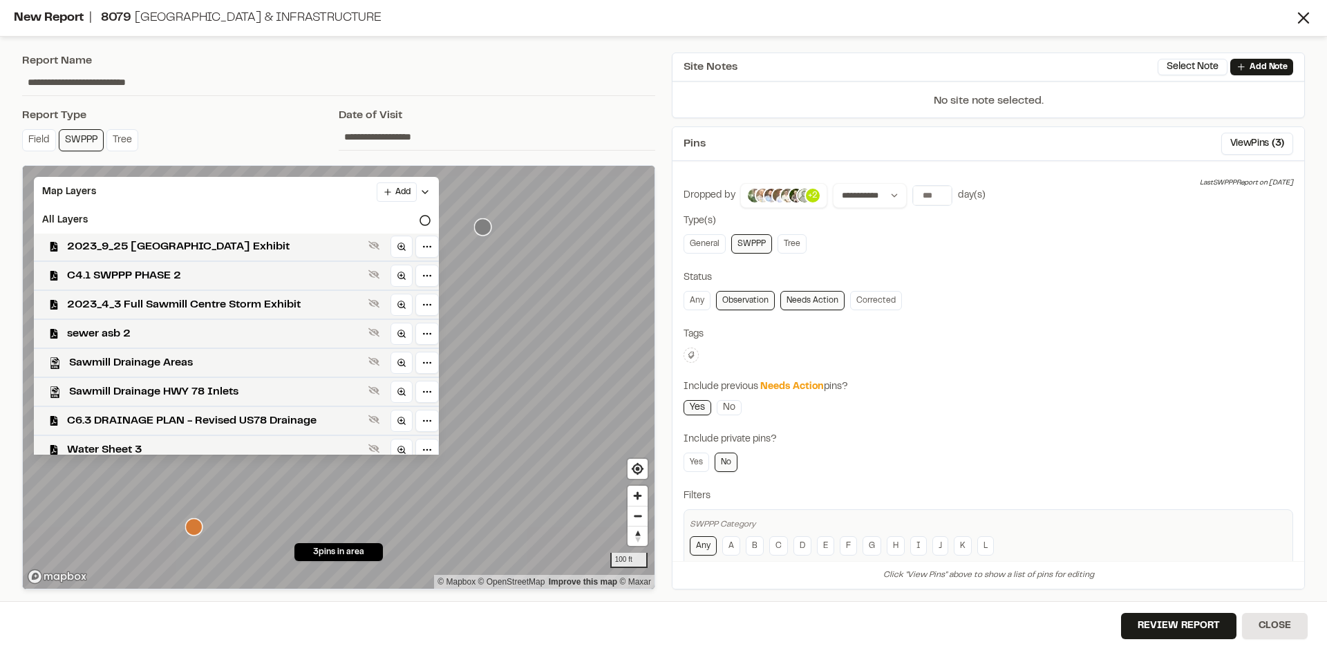
scroll to position [650, 0]
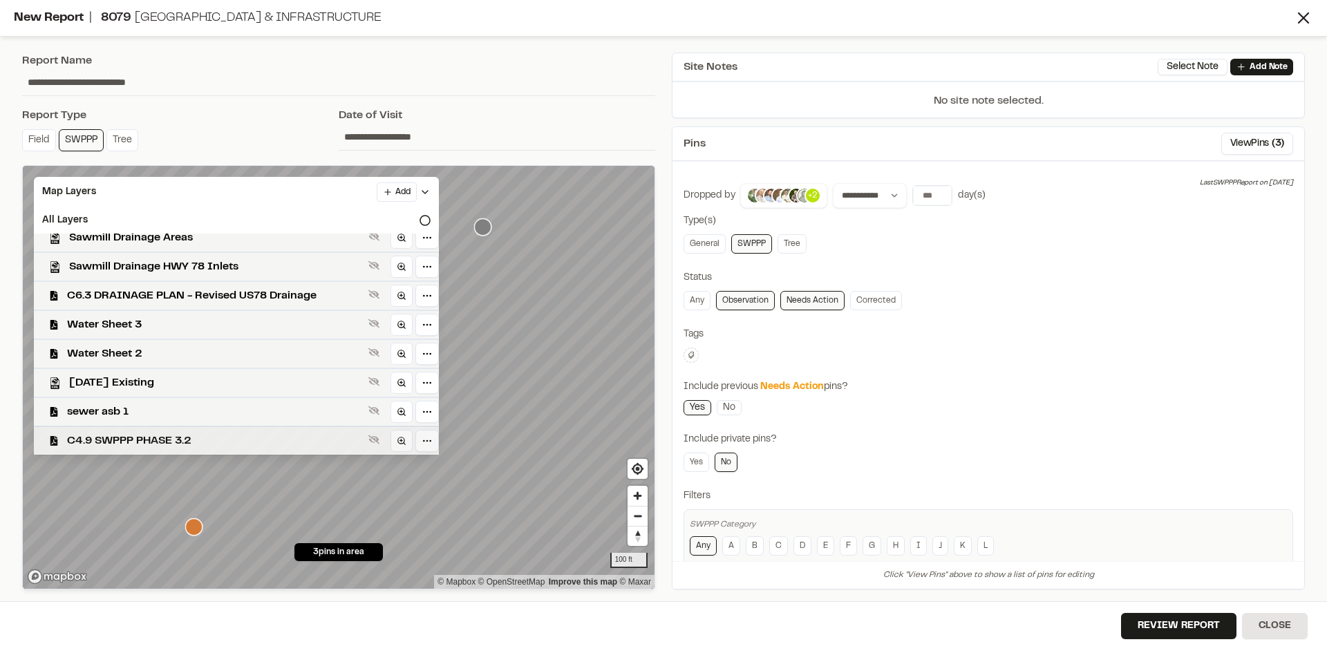
click at [171, 441] on span "C4.9 SWPPP PHASE 3.2" at bounding box center [215, 441] width 296 height 17
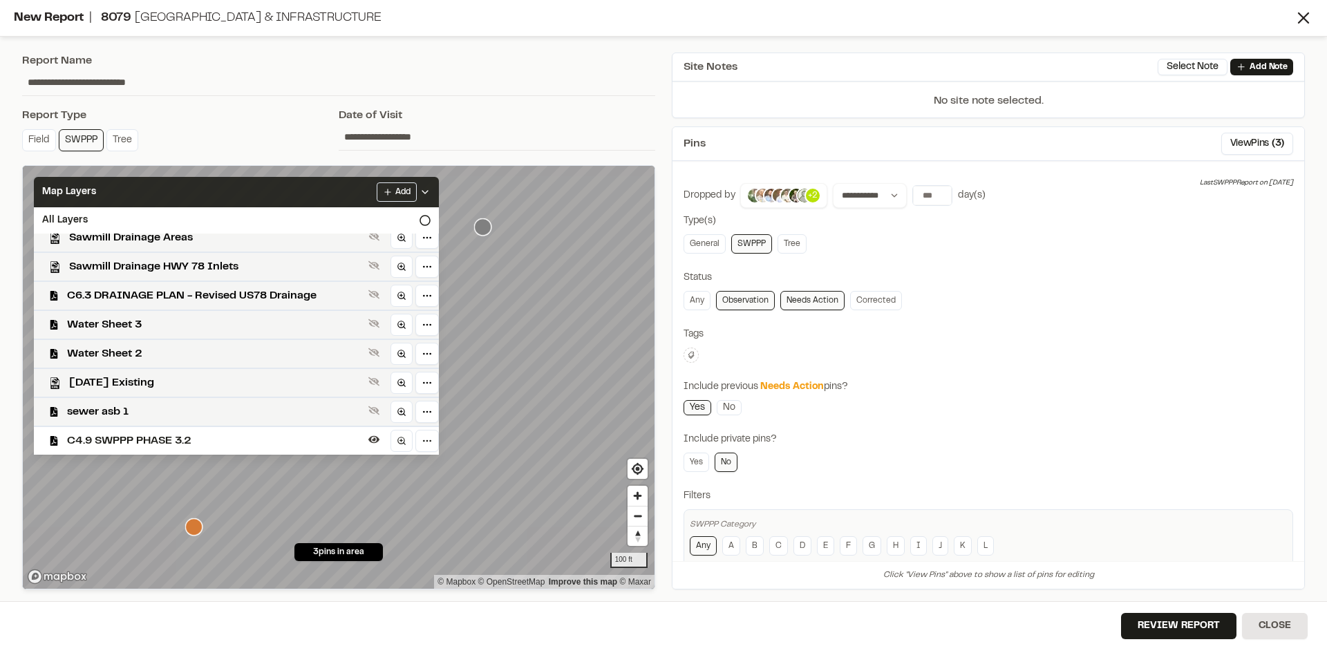
click at [420, 191] on icon at bounding box center [425, 192] width 11 height 11
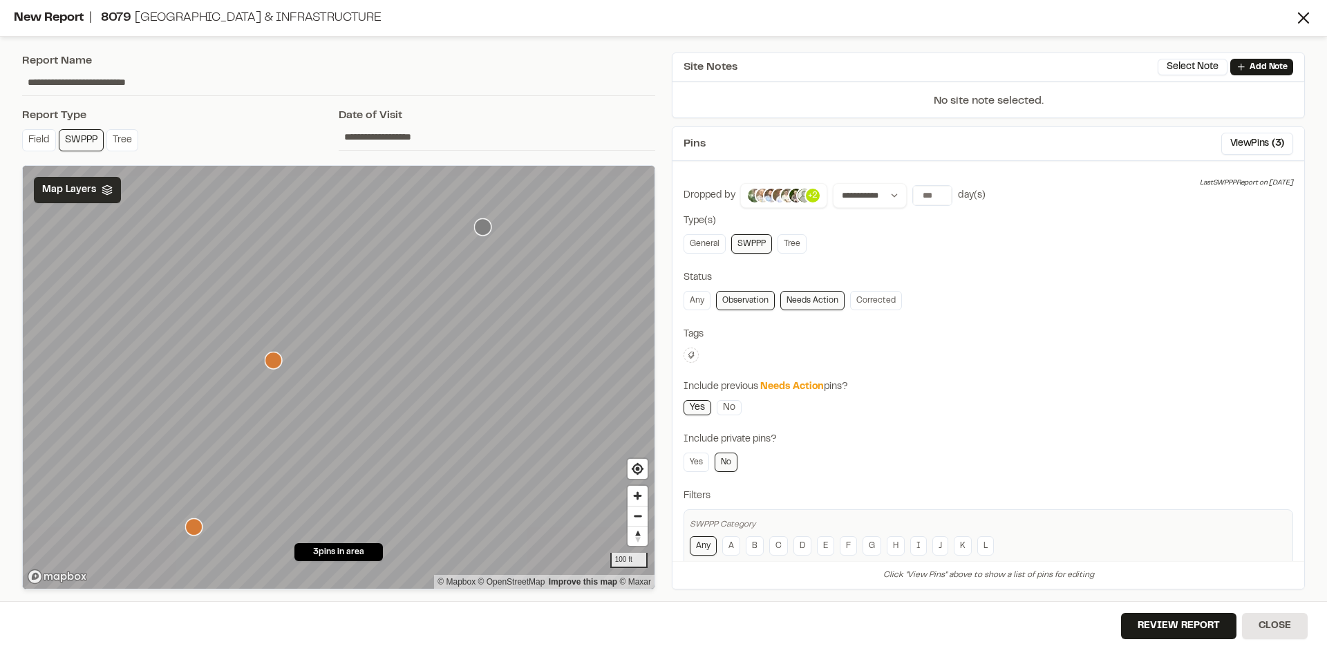
scroll to position [0, 0]
click at [1183, 630] on button "Review Report" at bounding box center [1178, 626] width 115 height 26
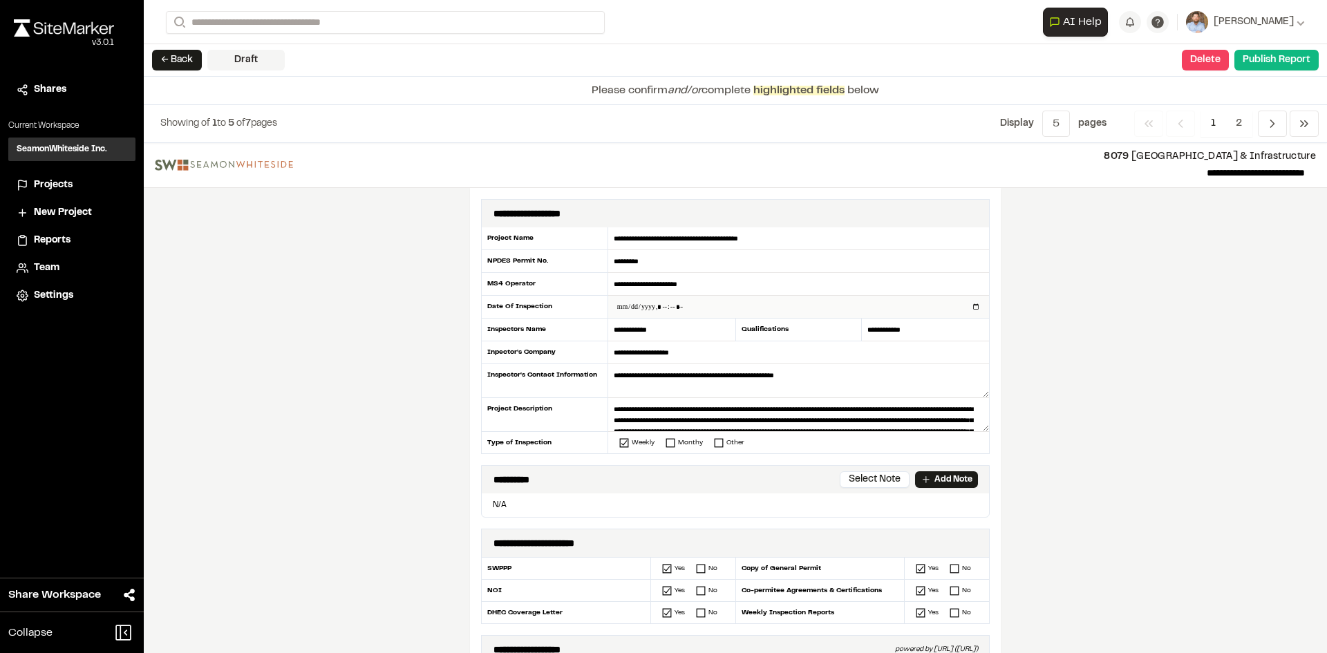
click at [970, 306] on input "datetime-local" at bounding box center [798, 307] width 381 height 22
type input "**********"
click at [411, 388] on div "**********" at bounding box center [735, 398] width 1183 height 510
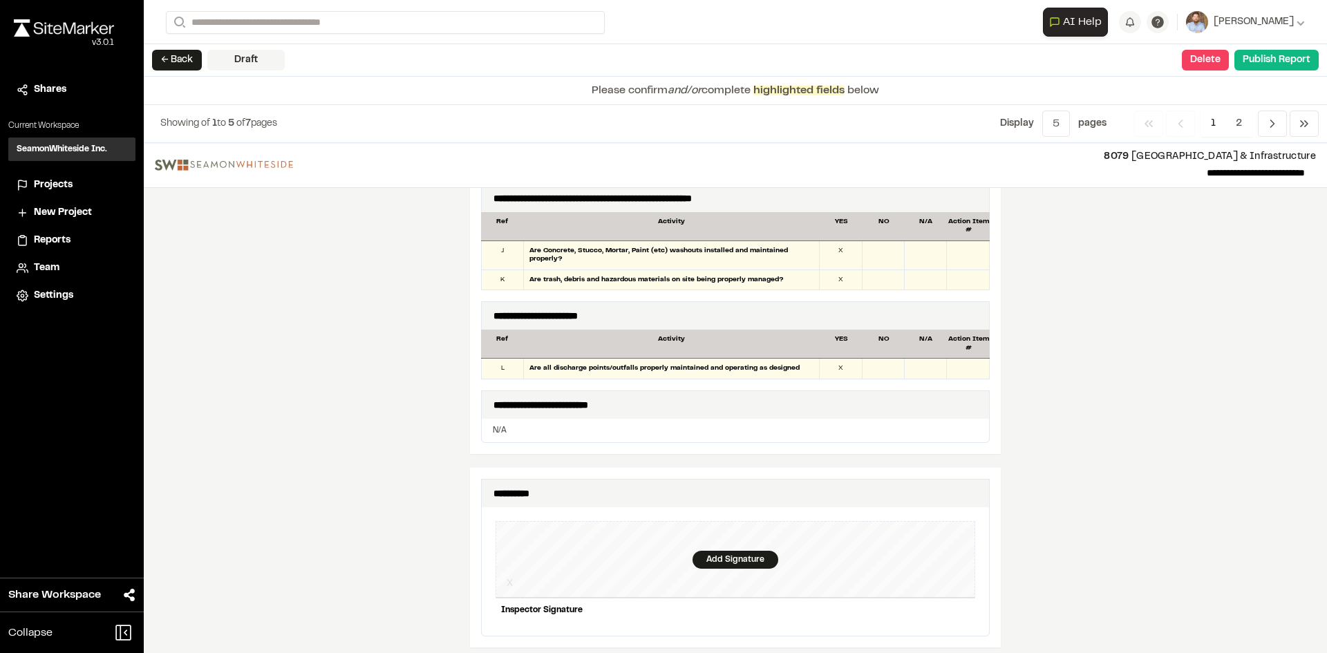
scroll to position [1175, 0]
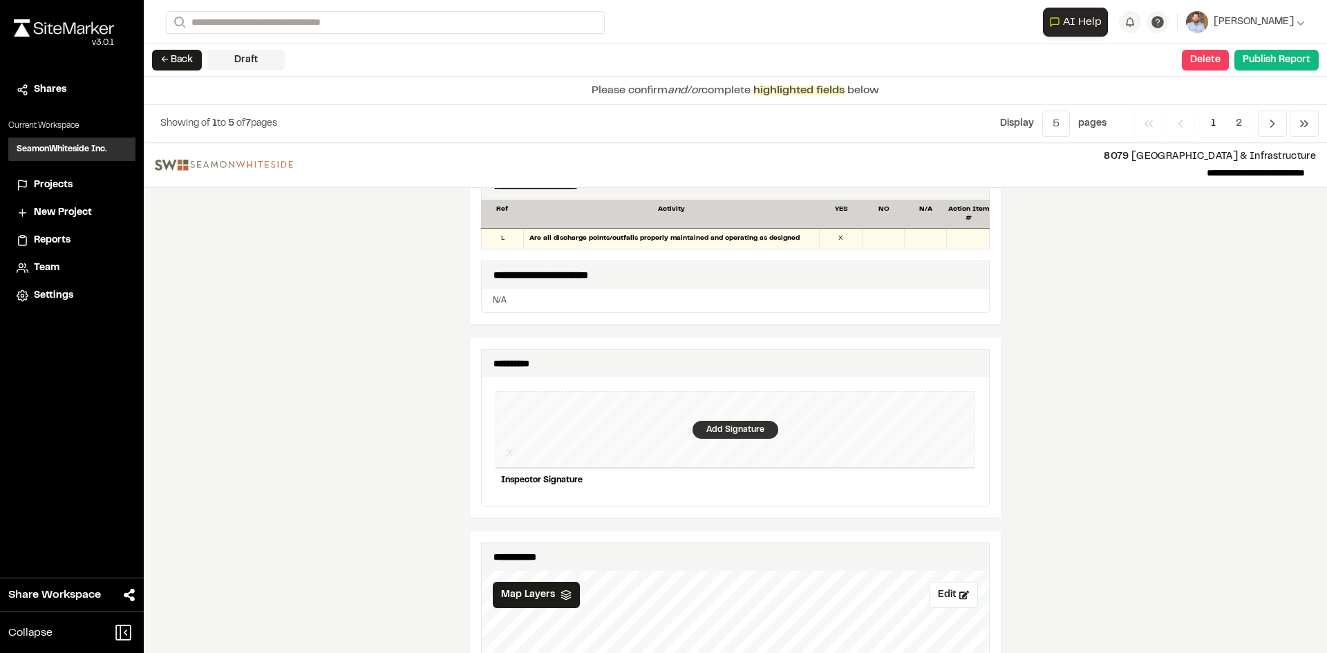
click at [704, 424] on div "Add Signature" at bounding box center [736, 430] width 86 height 18
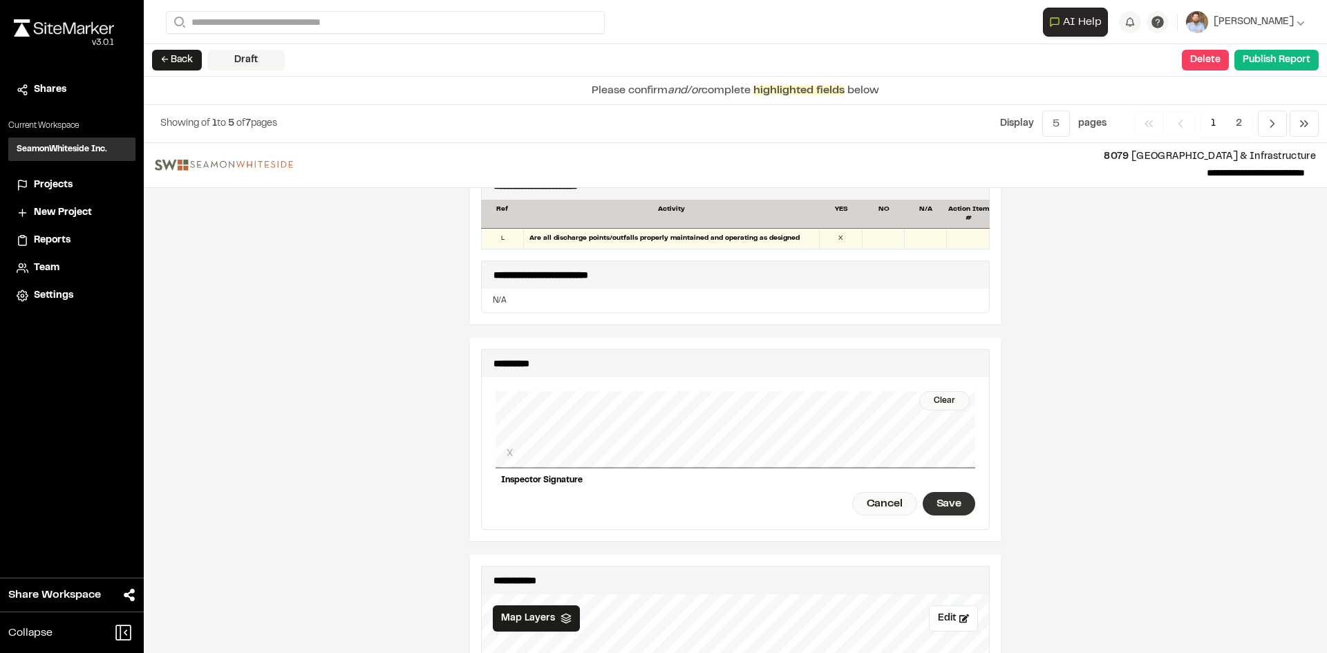
click at [941, 497] on div "Save" at bounding box center [949, 504] width 53 height 24
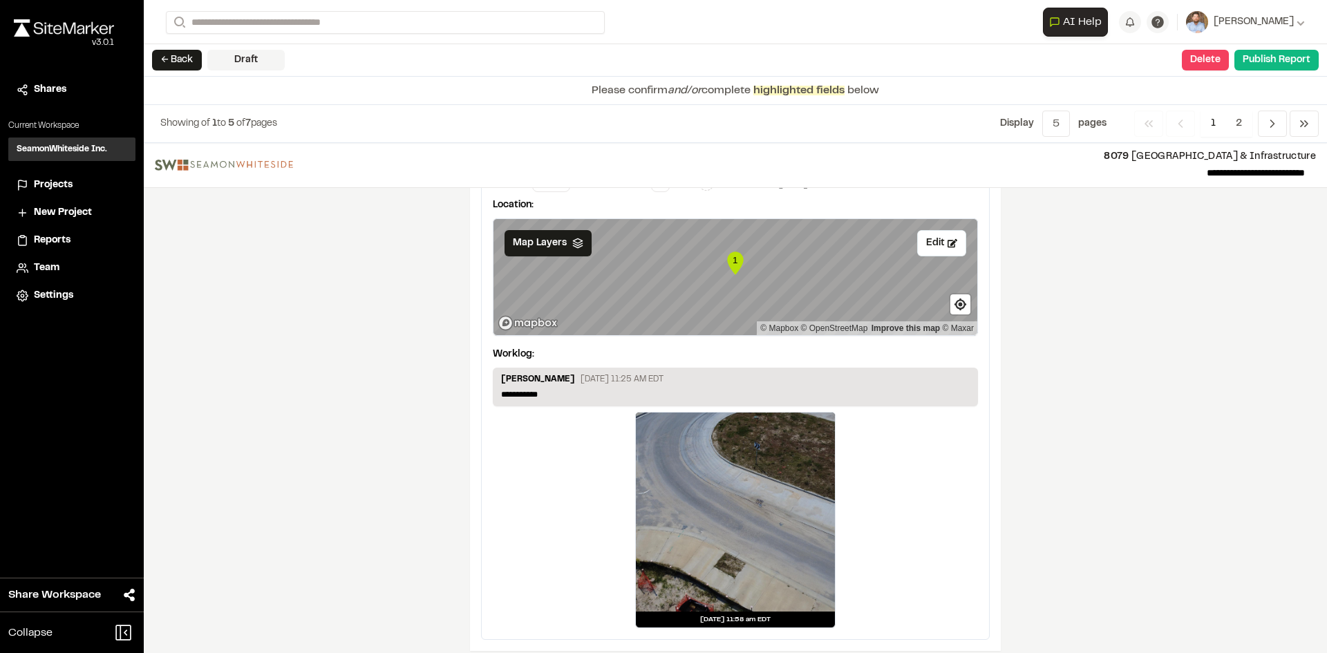
scroll to position [2300, 0]
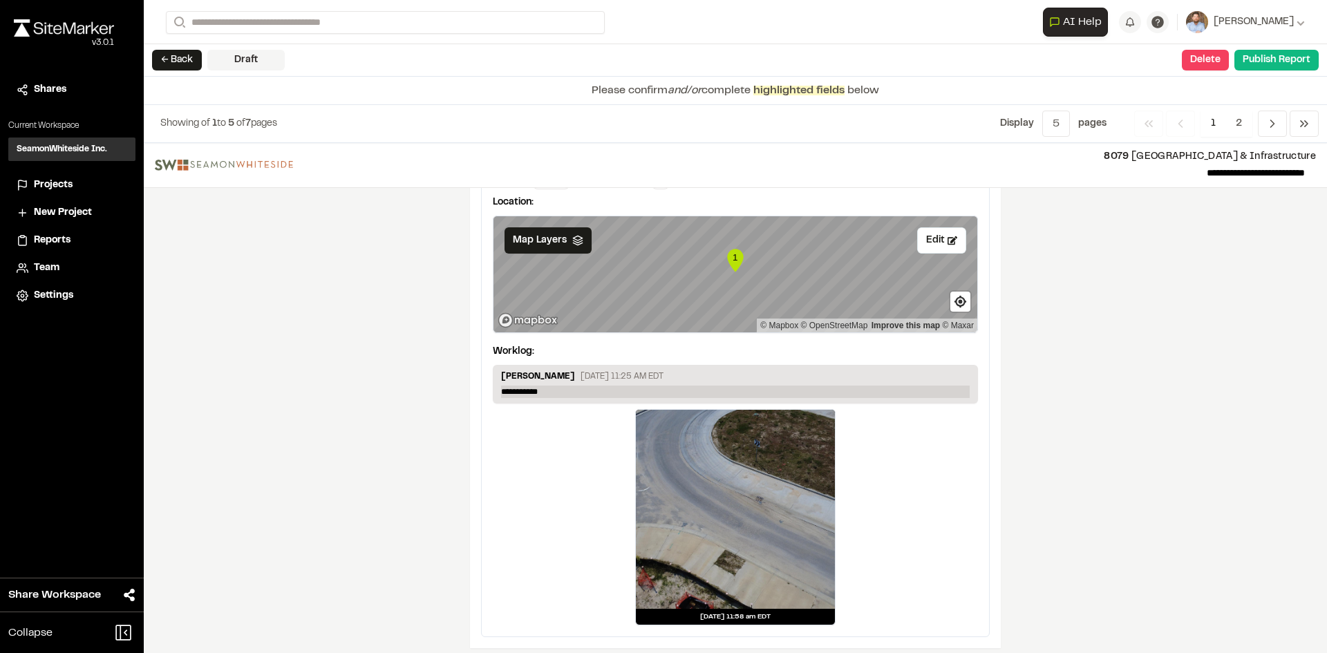
click at [557, 386] on p "**********" at bounding box center [735, 392] width 469 height 12
drag, startPoint x: 556, startPoint y: 382, endPoint x: 432, endPoint y: 363, distance: 125.9
click at [552, 386] on p "**********" at bounding box center [735, 392] width 469 height 12
click at [550, 386] on p "**********" at bounding box center [735, 392] width 469 height 12
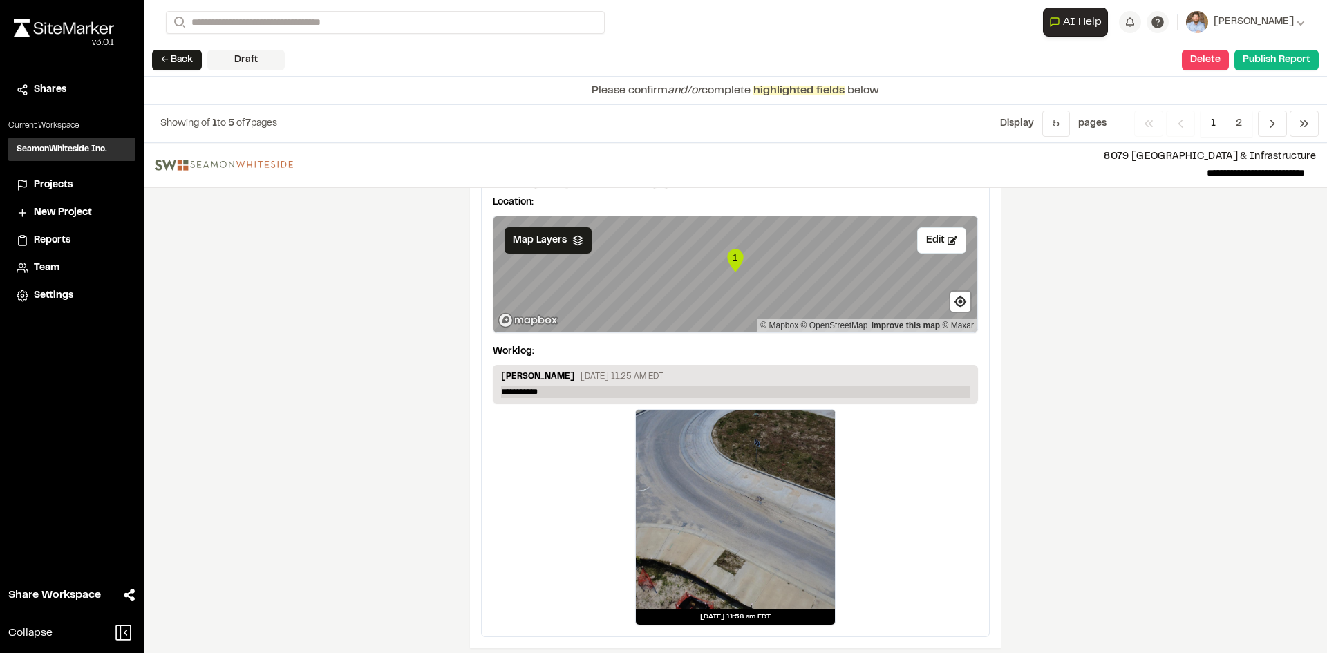
click at [550, 386] on p "**********" at bounding box center [735, 392] width 469 height 12
click at [1243, 121] on span "2" at bounding box center [1239, 124] width 27 height 26
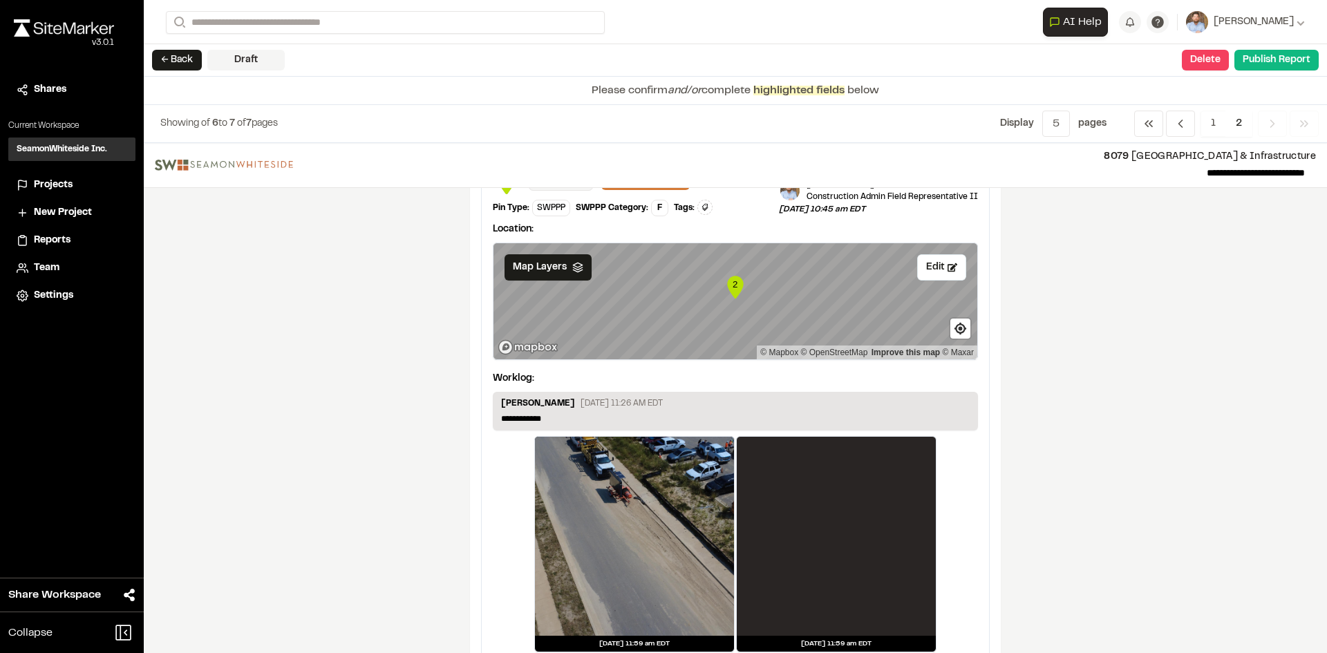
scroll to position [69, 0]
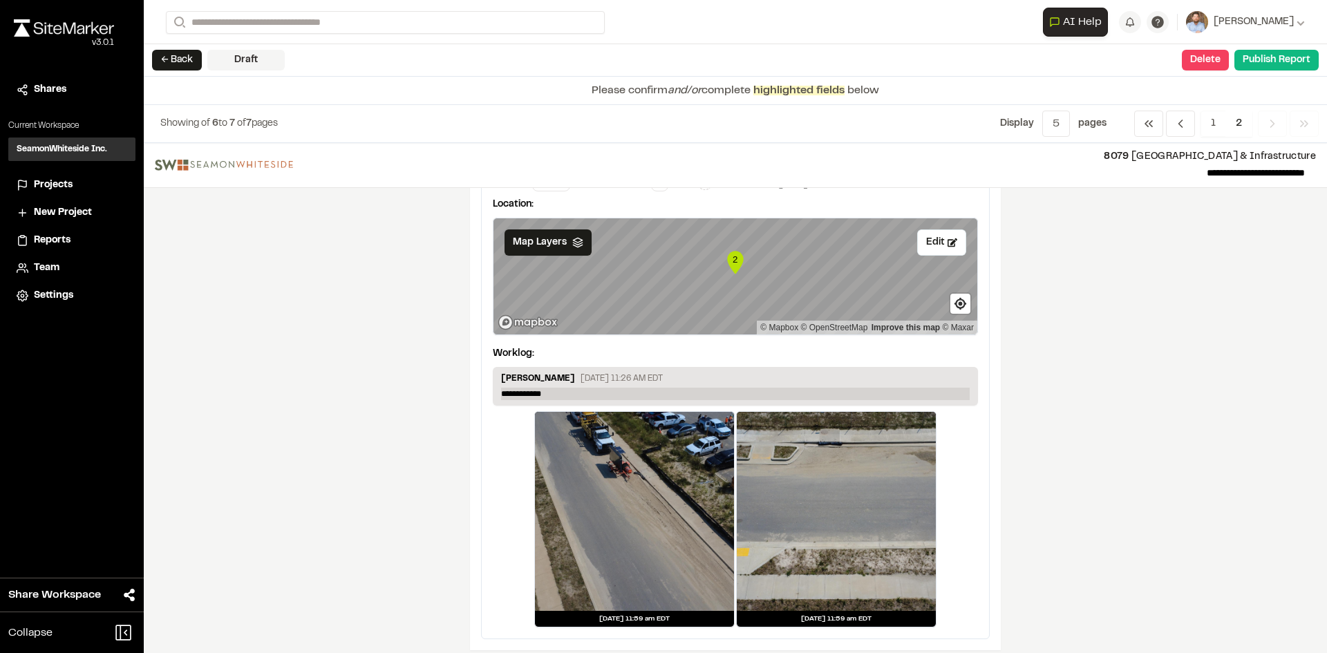
click at [560, 395] on p "**********" at bounding box center [735, 394] width 469 height 12
drag, startPoint x: 560, startPoint y: 395, endPoint x: 449, endPoint y: 369, distance: 113.5
click at [559, 394] on p "**********" at bounding box center [735, 394] width 469 height 12
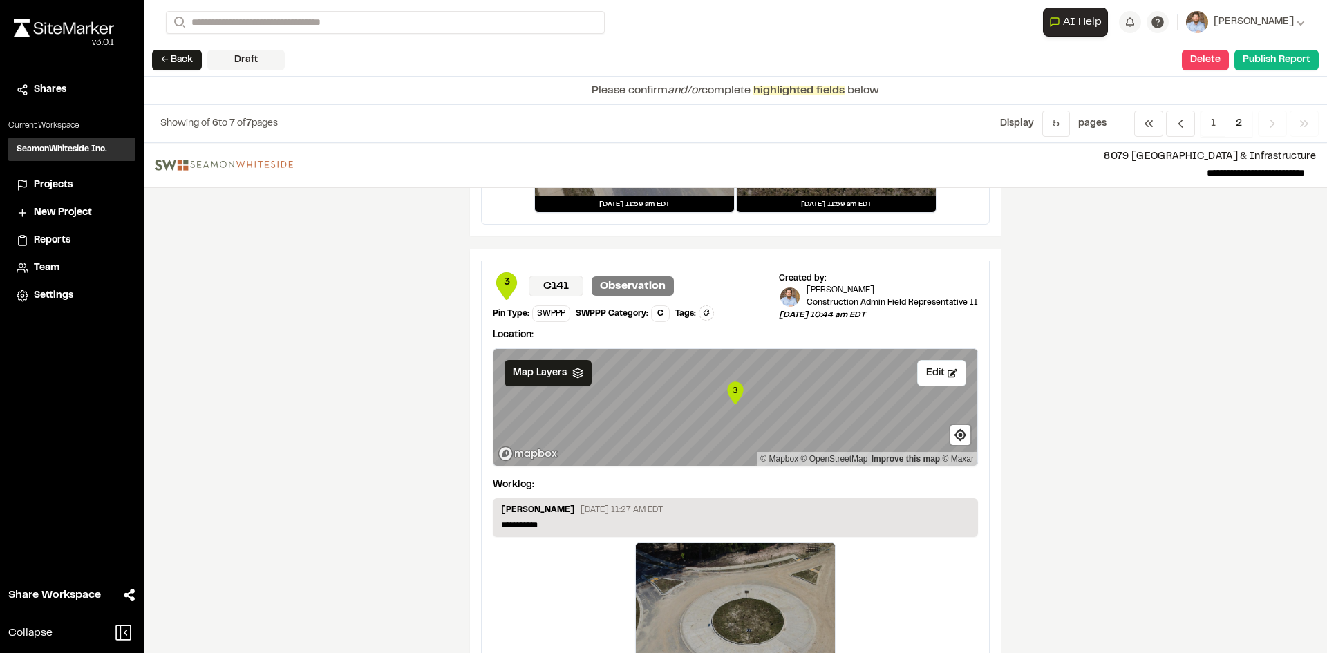
scroll to position [626, 0]
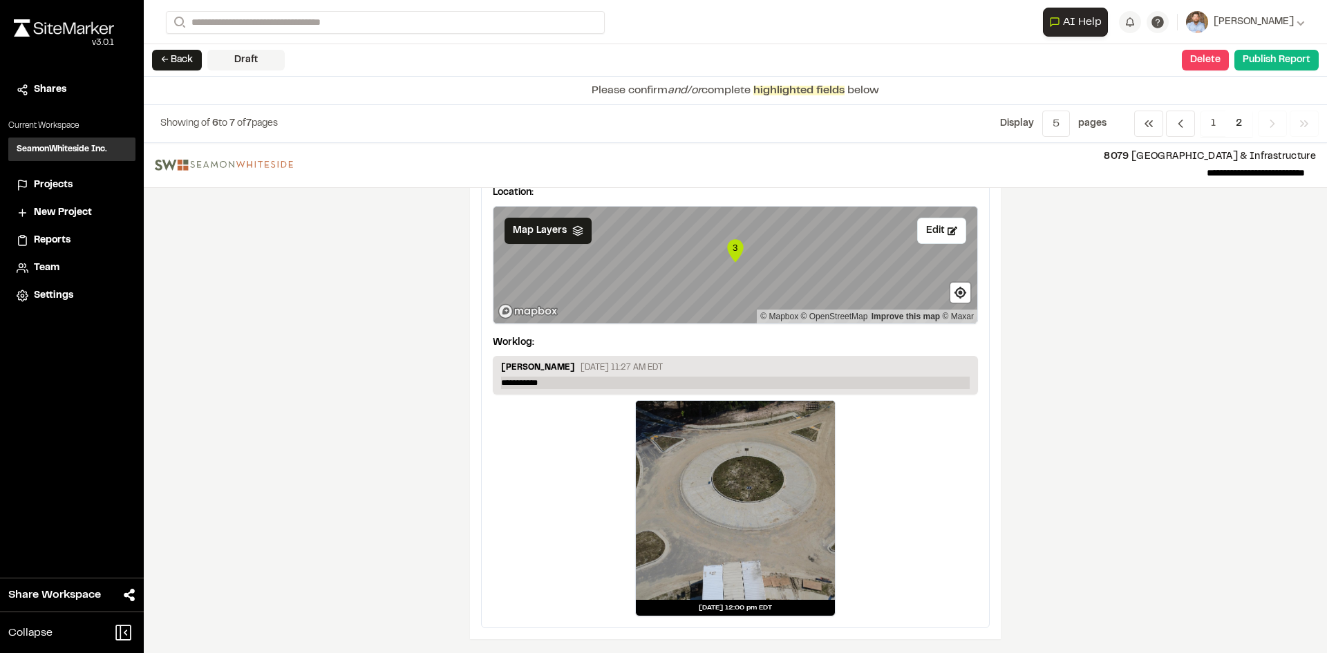
click at [553, 382] on p "**********" at bounding box center [735, 383] width 469 height 12
drag, startPoint x: 553, startPoint y: 382, endPoint x: 495, endPoint y: 382, distance: 58.1
click at [552, 382] on p "**********" at bounding box center [735, 383] width 469 height 12
click at [1237, 117] on span "2" at bounding box center [1239, 124] width 27 height 26
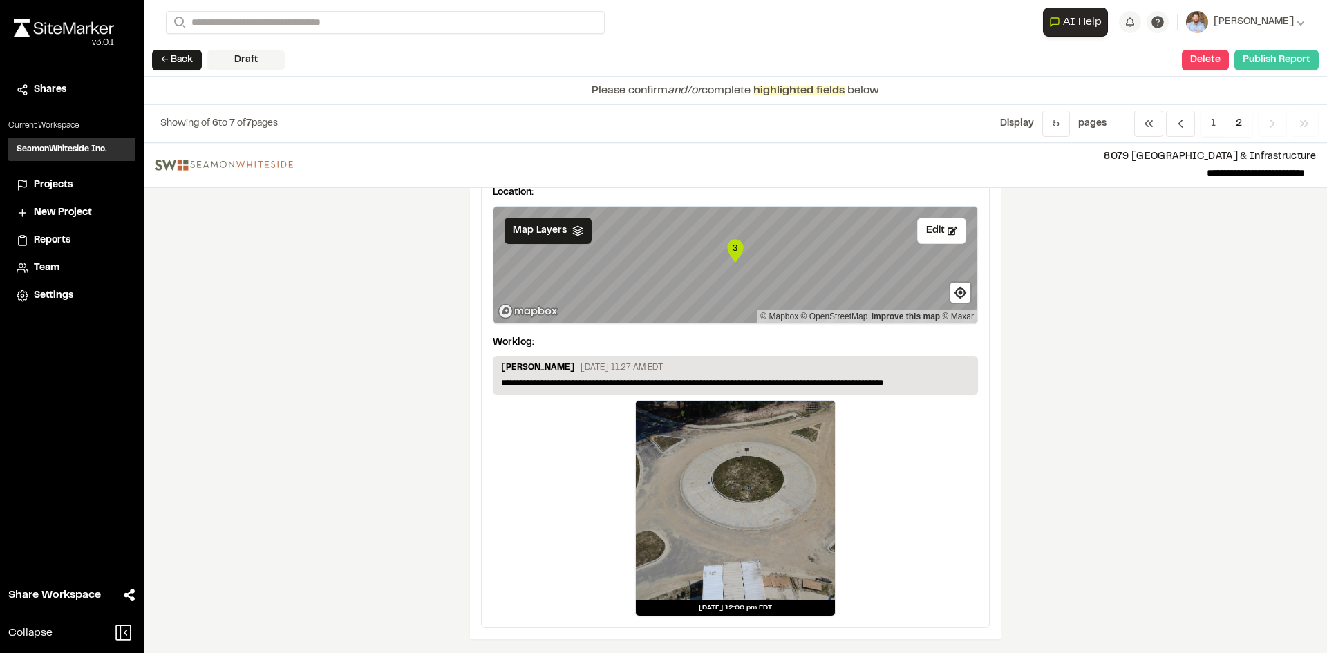
click at [1290, 64] on button "Publish Report" at bounding box center [1276, 60] width 84 height 21
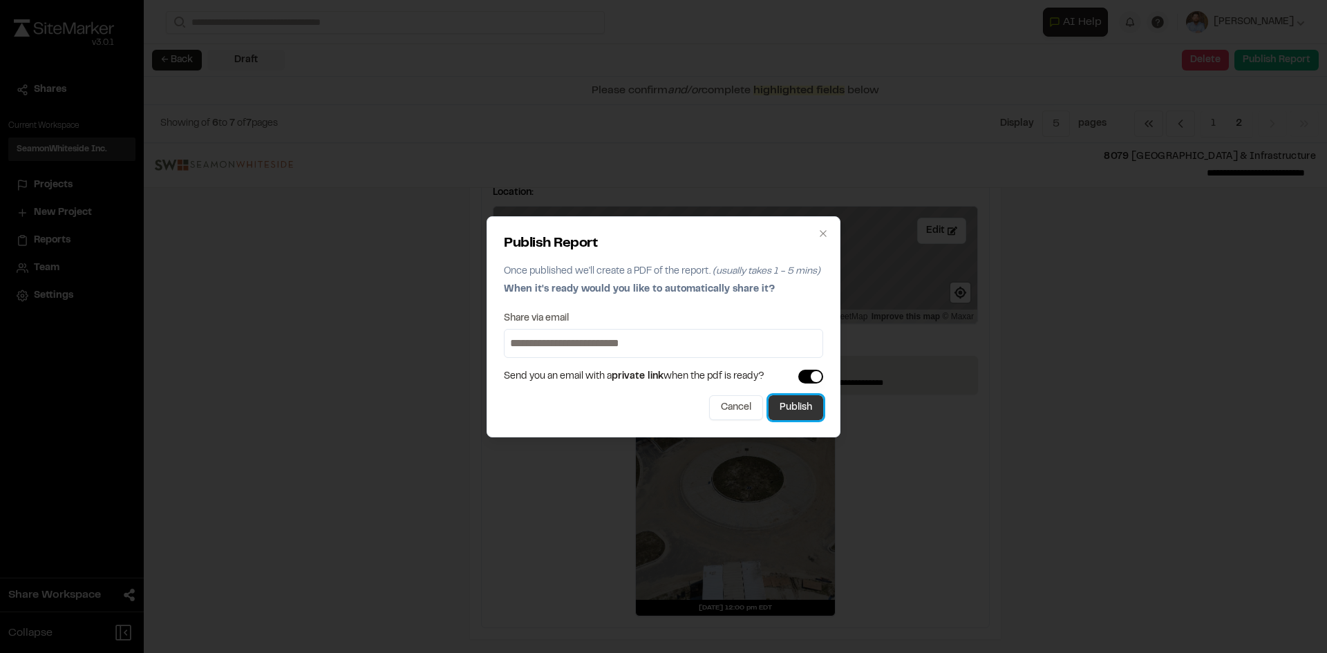
click at [789, 412] on button "Publish" at bounding box center [796, 407] width 55 height 25
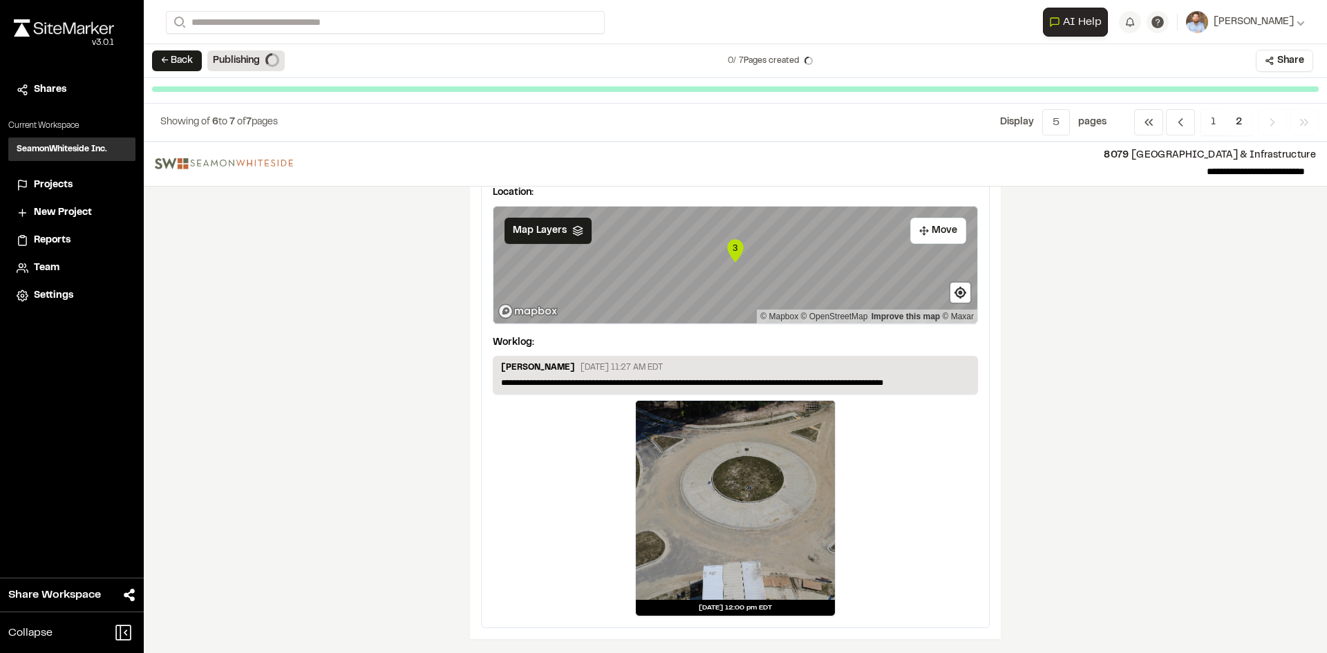
click at [59, 180] on span "Projects" at bounding box center [53, 185] width 39 height 15
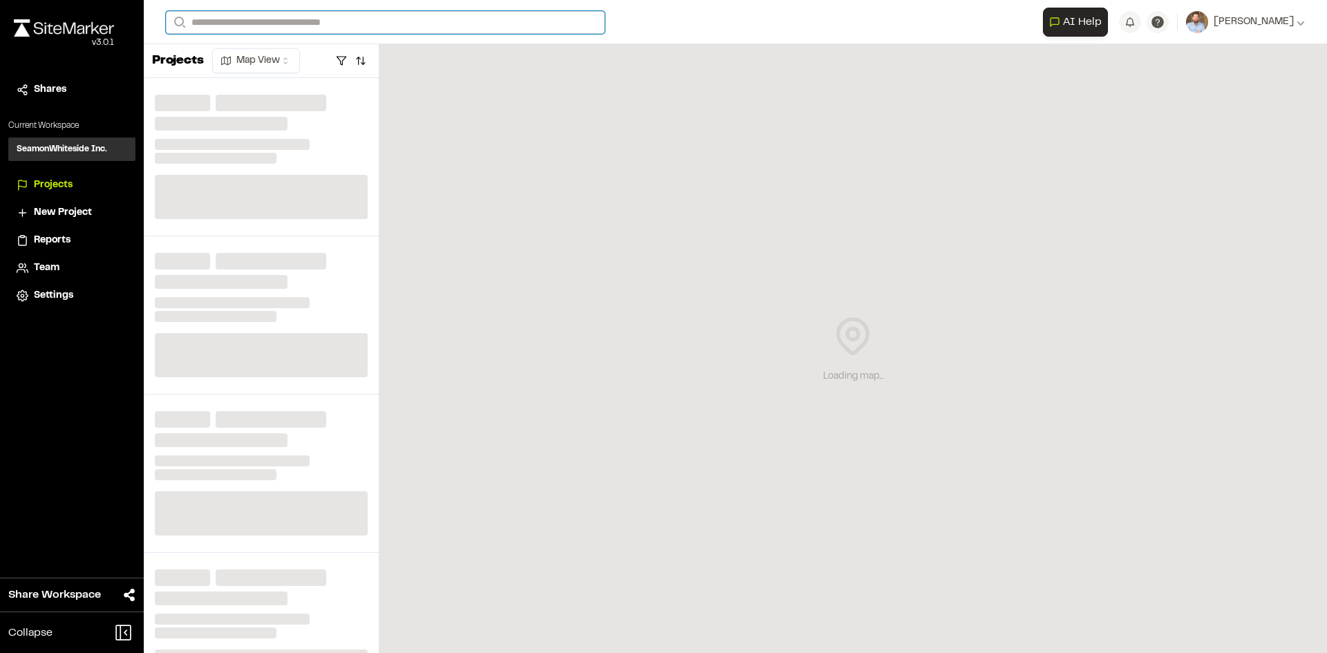
click at [229, 16] on input "Search" at bounding box center [385, 22] width 439 height 23
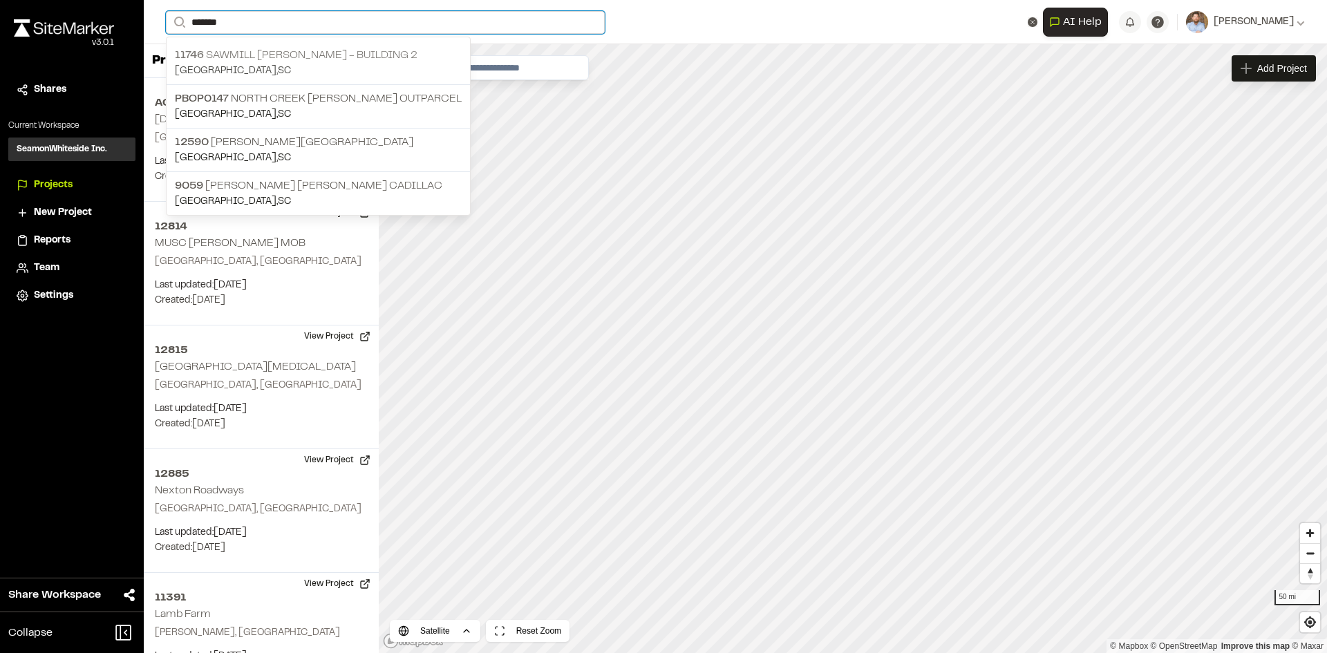
type input "*******"
click at [285, 72] on p "[GEOGRAPHIC_DATA] , [GEOGRAPHIC_DATA]" at bounding box center [318, 71] width 287 height 15
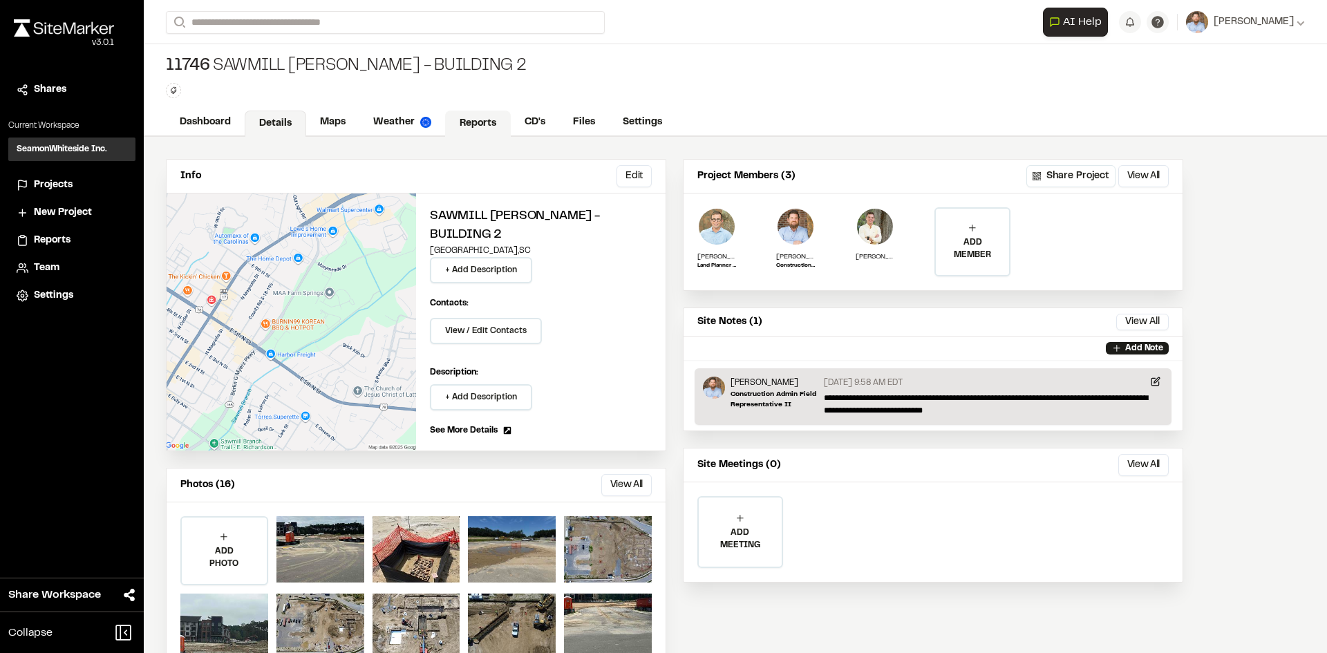
click at [475, 122] on link "Reports" at bounding box center [478, 124] width 66 height 26
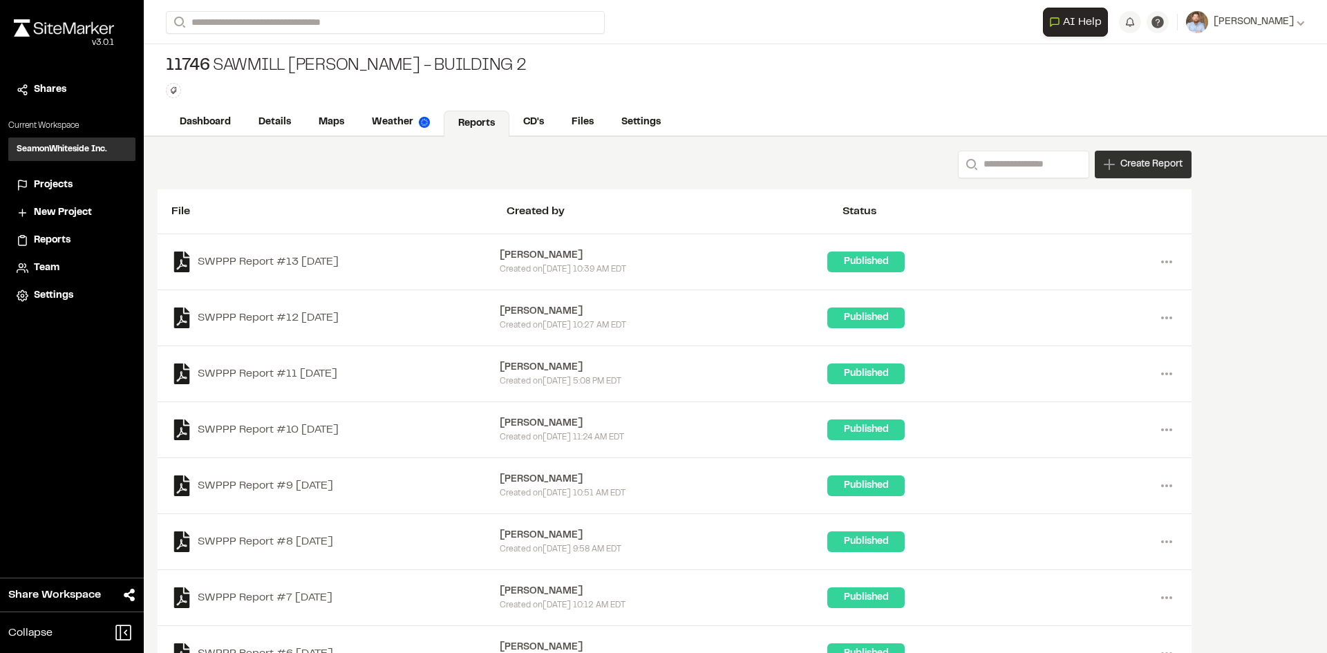
click at [1145, 169] on span "Create Report" at bounding box center [1151, 164] width 62 height 15
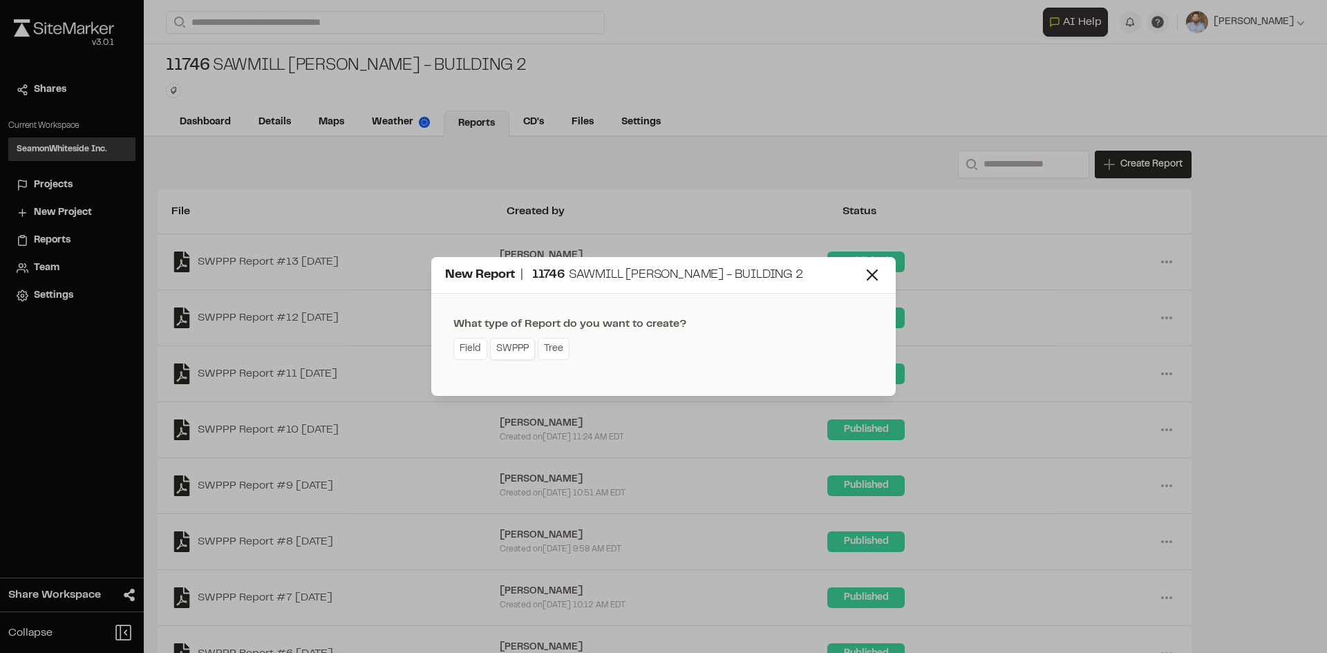
click at [518, 353] on link "SWPPP" at bounding box center [512, 349] width 45 height 22
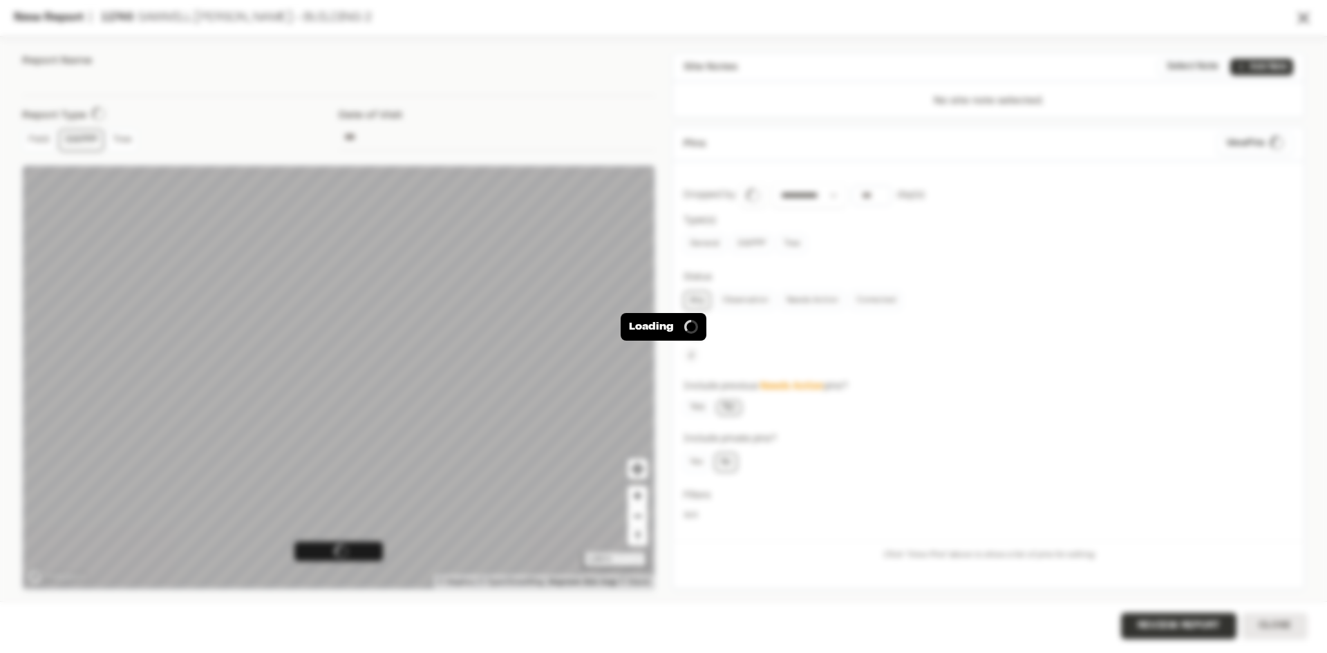
type input "**********"
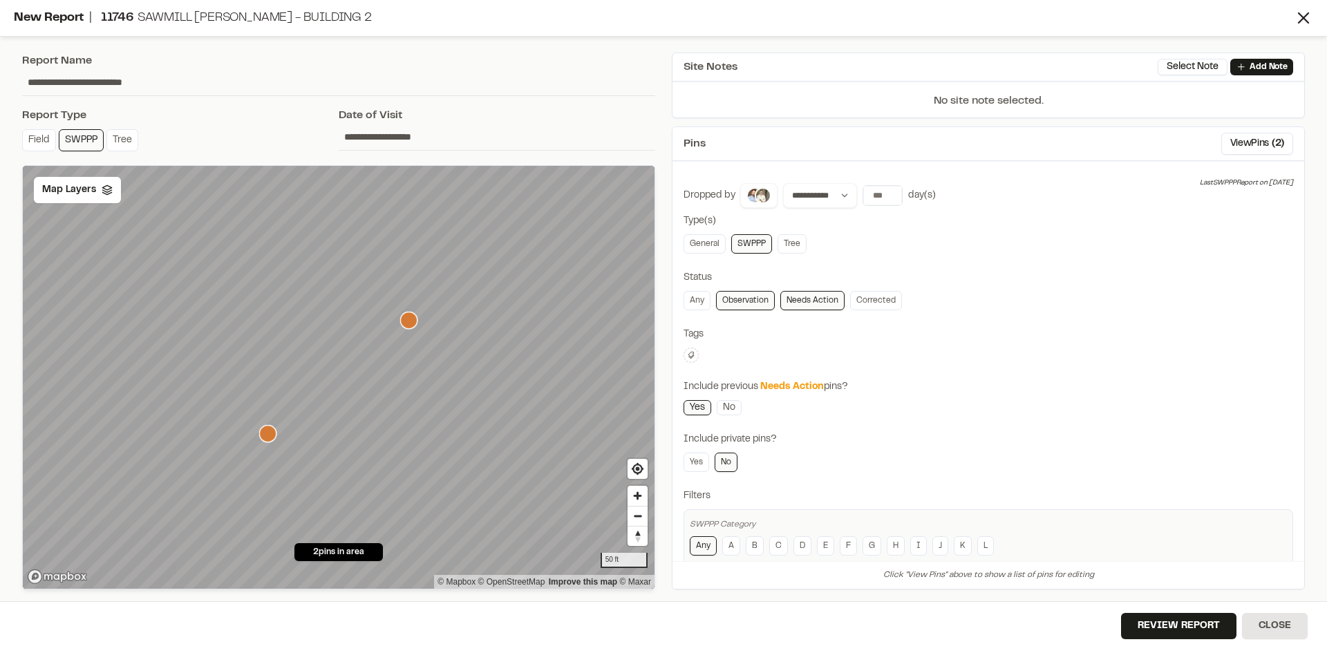
click at [272, 435] on icon "Map marker" at bounding box center [267, 433] width 17 height 17
click at [411, 321] on icon "Map marker" at bounding box center [408, 320] width 17 height 17
click at [1237, 137] on button "View Pins ( 2 )" at bounding box center [1257, 144] width 72 height 22
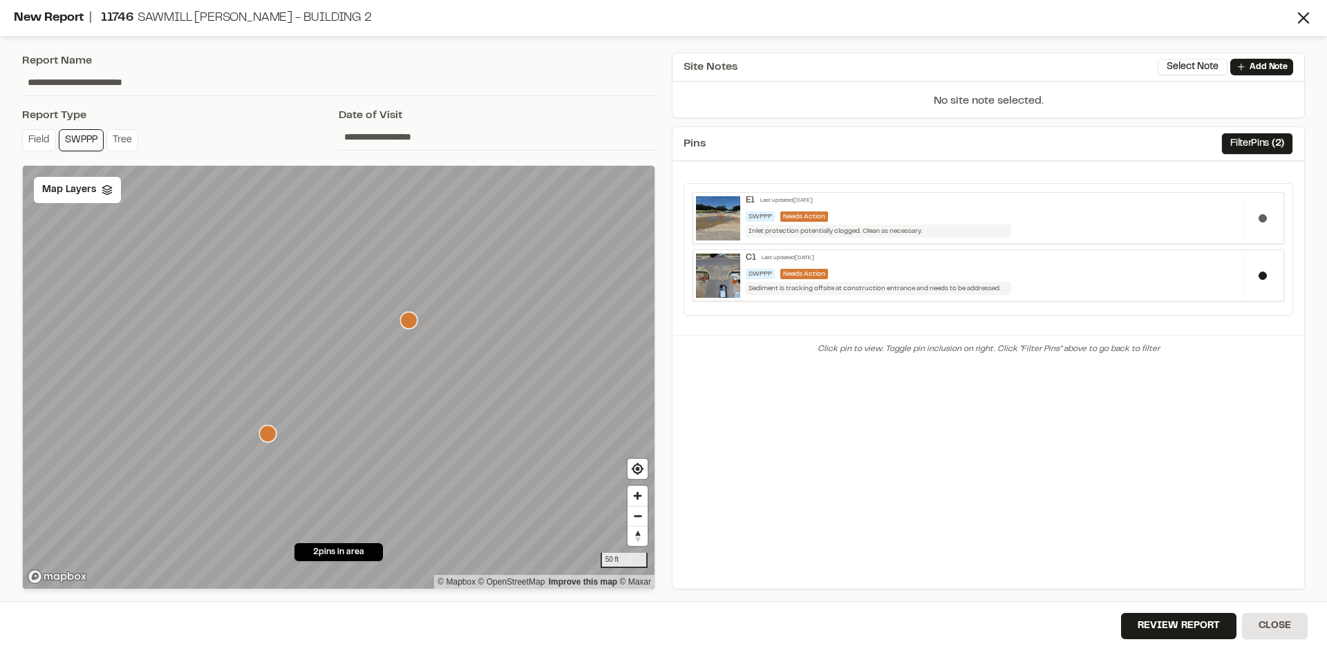
click at [1261, 217] on button at bounding box center [1263, 218] width 8 height 8
click at [1244, 138] on button "Filter Pins ( 2 )" at bounding box center [1257, 144] width 72 height 22
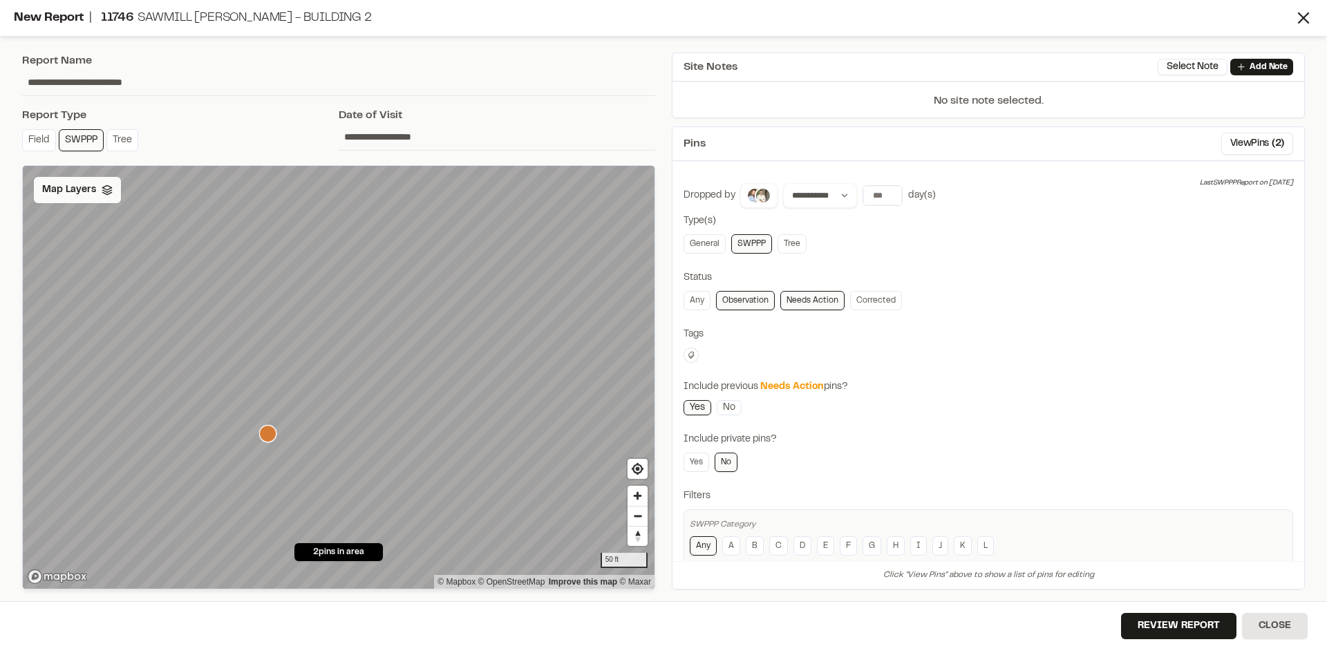
click at [92, 195] on span "Map Layers" at bounding box center [69, 189] width 54 height 15
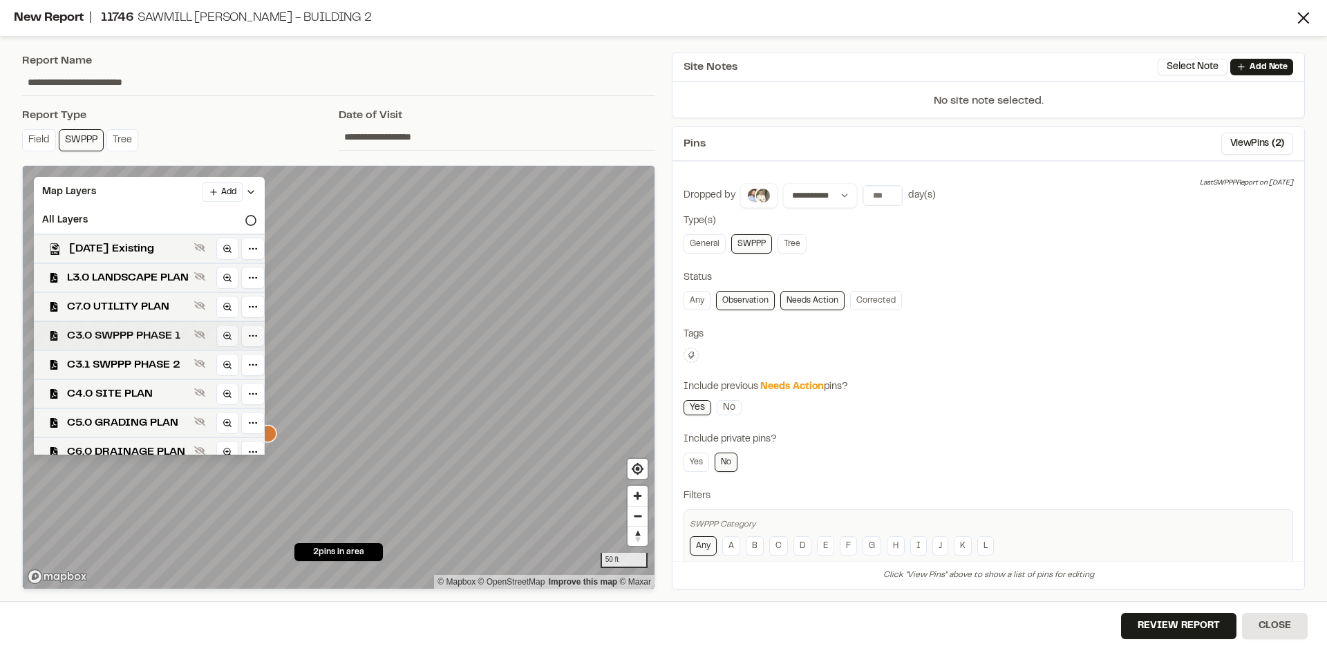
click at [162, 340] on span "C3.0 SWPPP PHASE 1" at bounding box center [128, 336] width 122 height 17
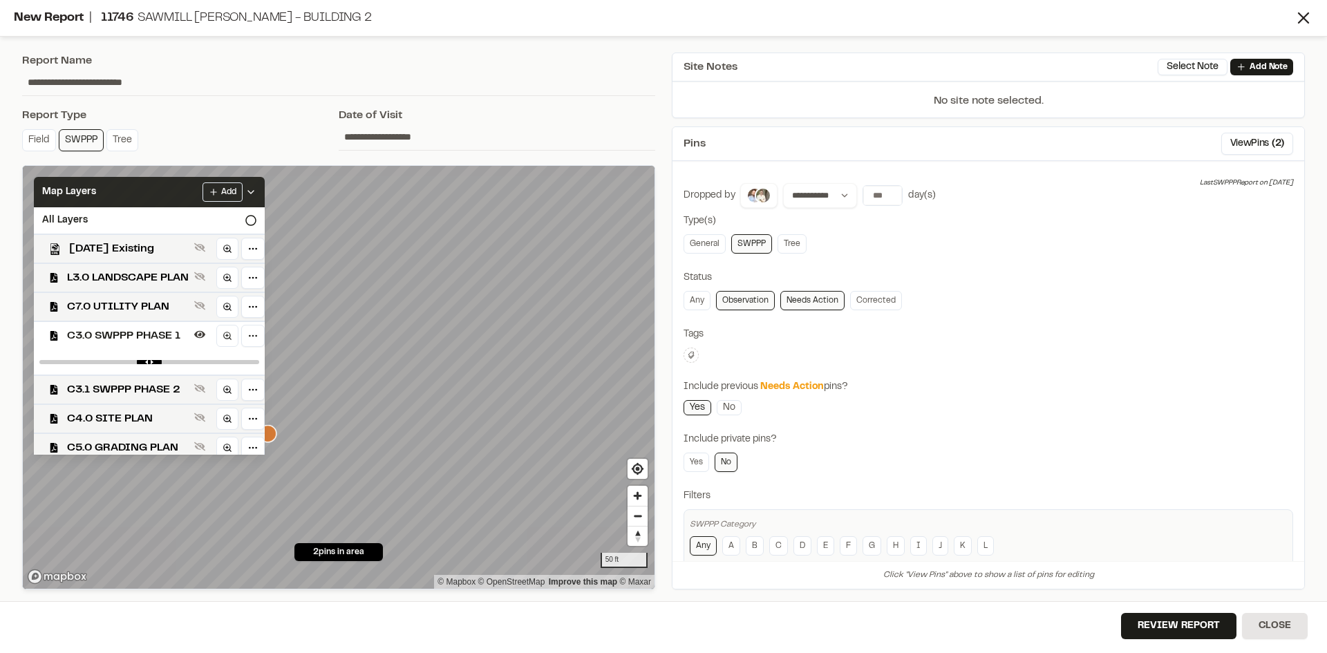
click at [256, 187] on icon at bounding box center [250, 192] width 11 height 11
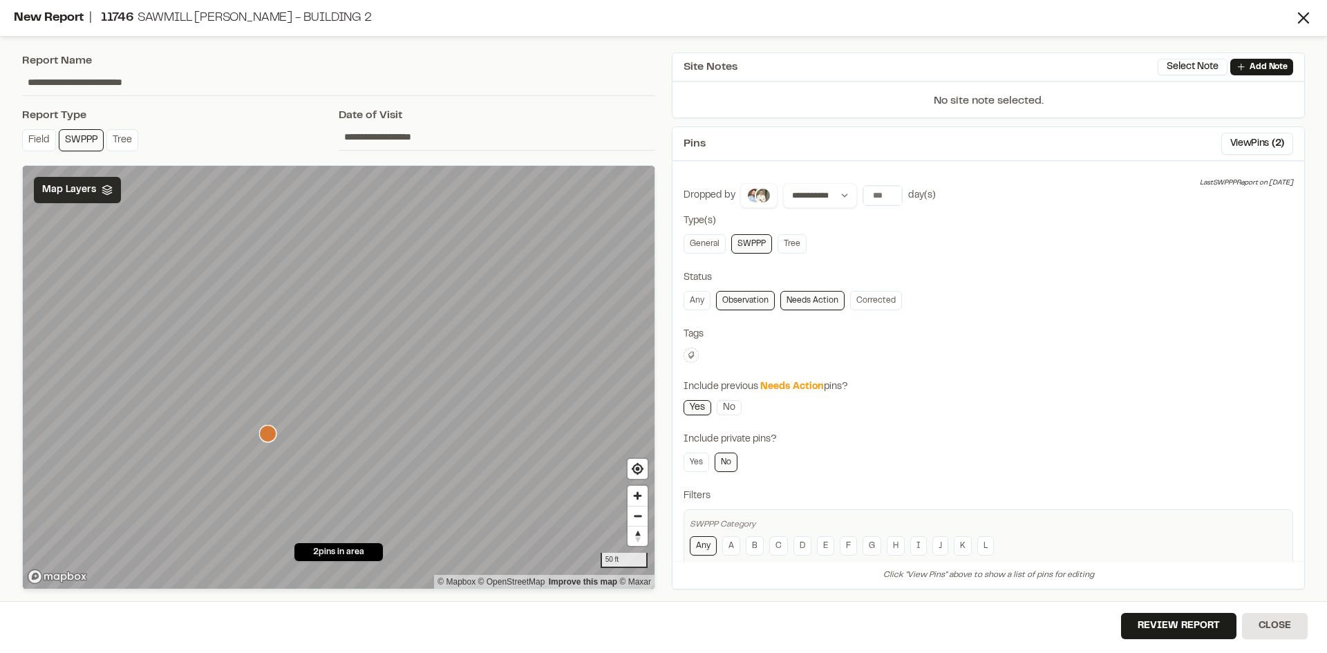
click at [269, 438] on icon "Map marker" at bounding box center [267, 433] width 17 height 17
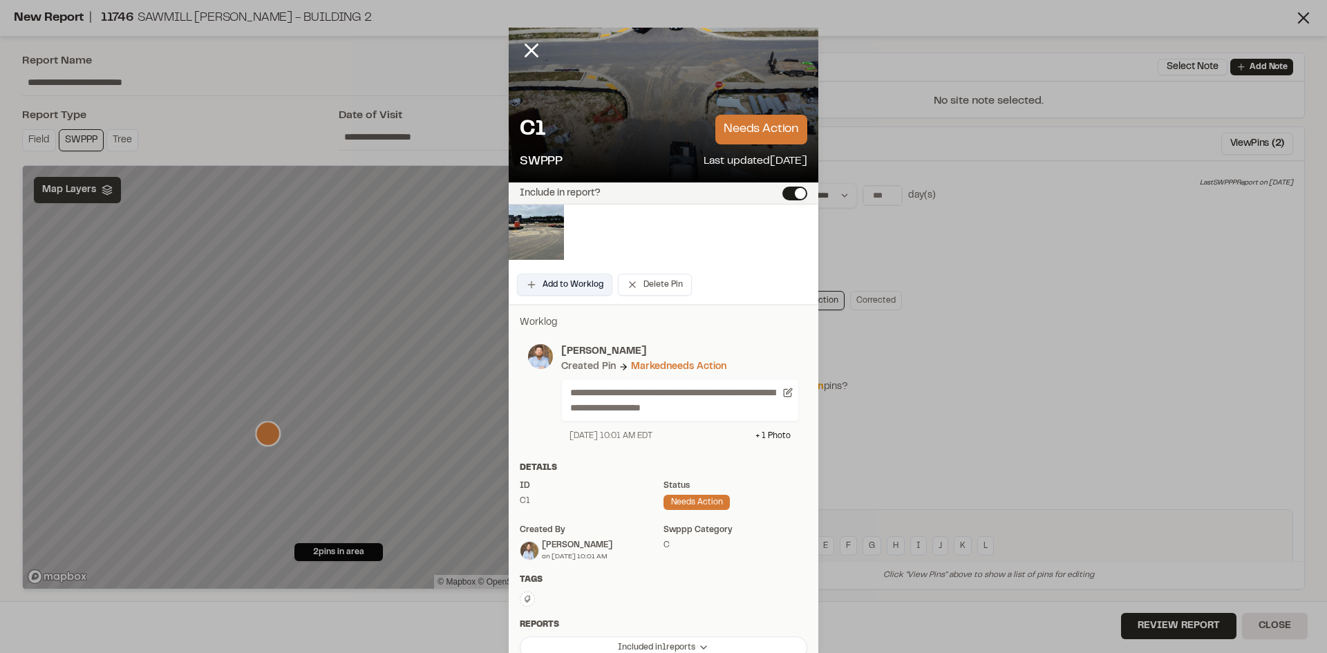
click at [572, 288] on button "Add to Worklog" at bounding box center [564, 285] width 95 height 22
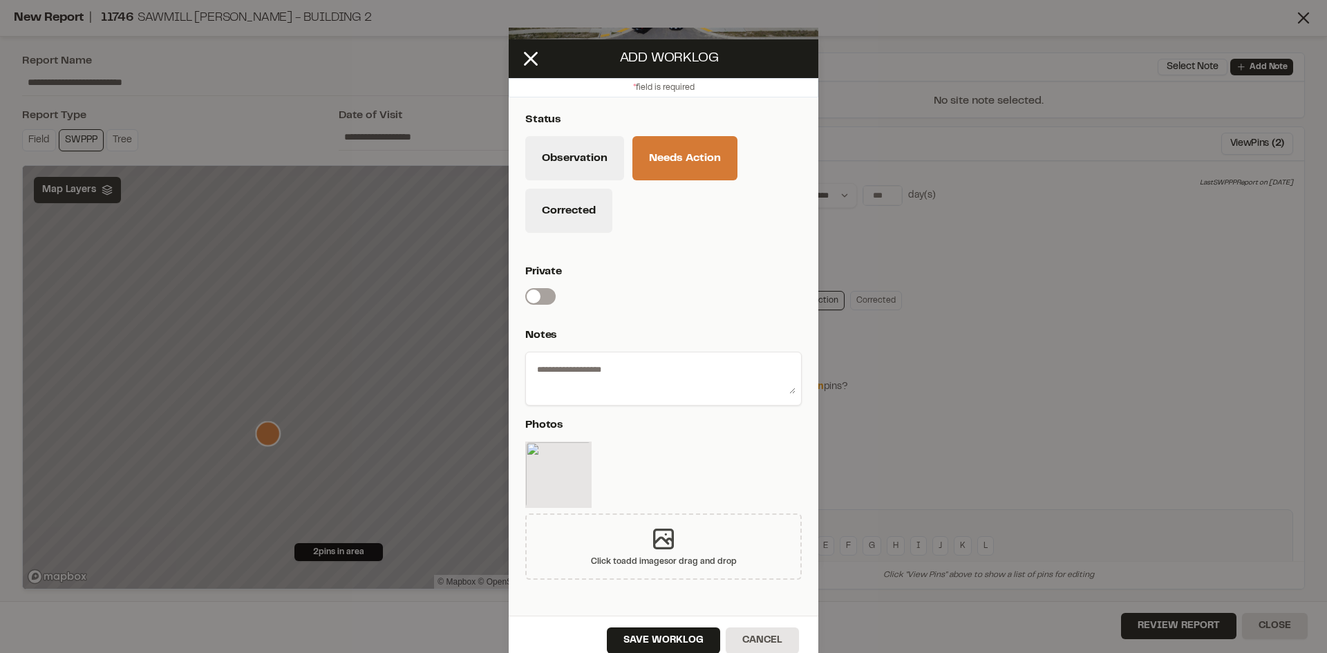
scroll to position [41, 0]
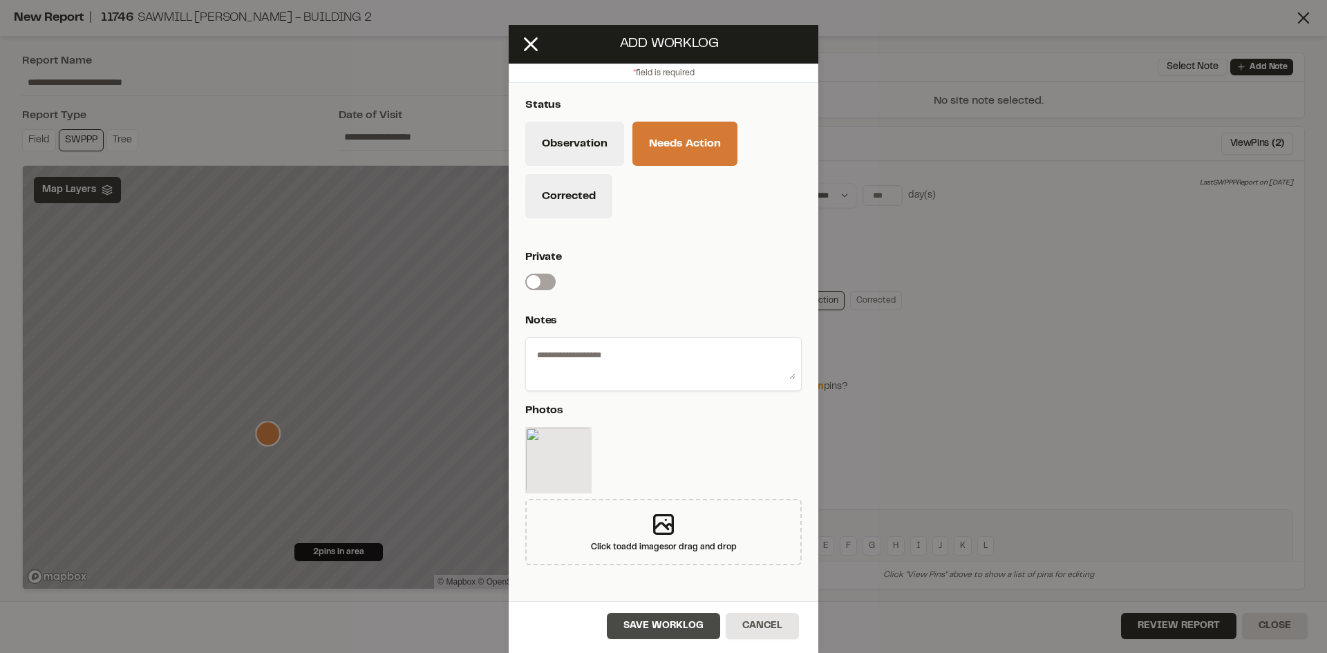
click at [672, 632] on button "Save Worklog" at bounding box center [663, 626] width 113 height 26
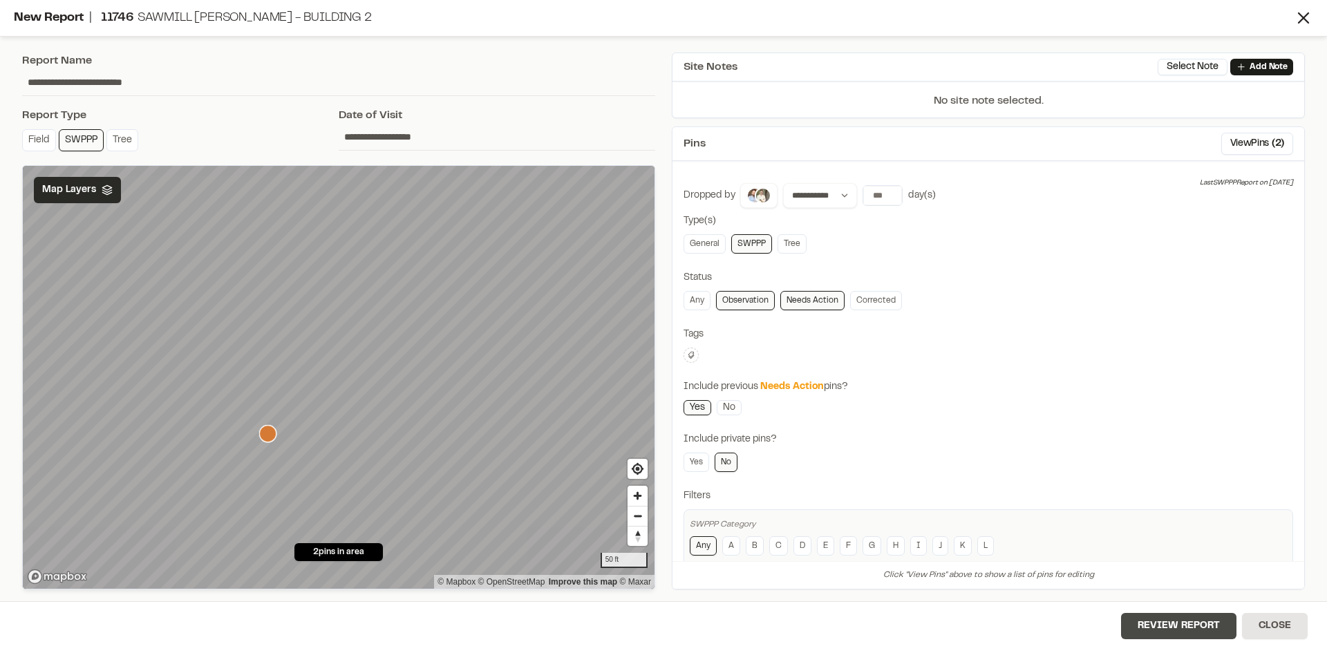
click at [1173, 628] on button "Review Report" at bounding box center [1178, 626] width 115 height 26
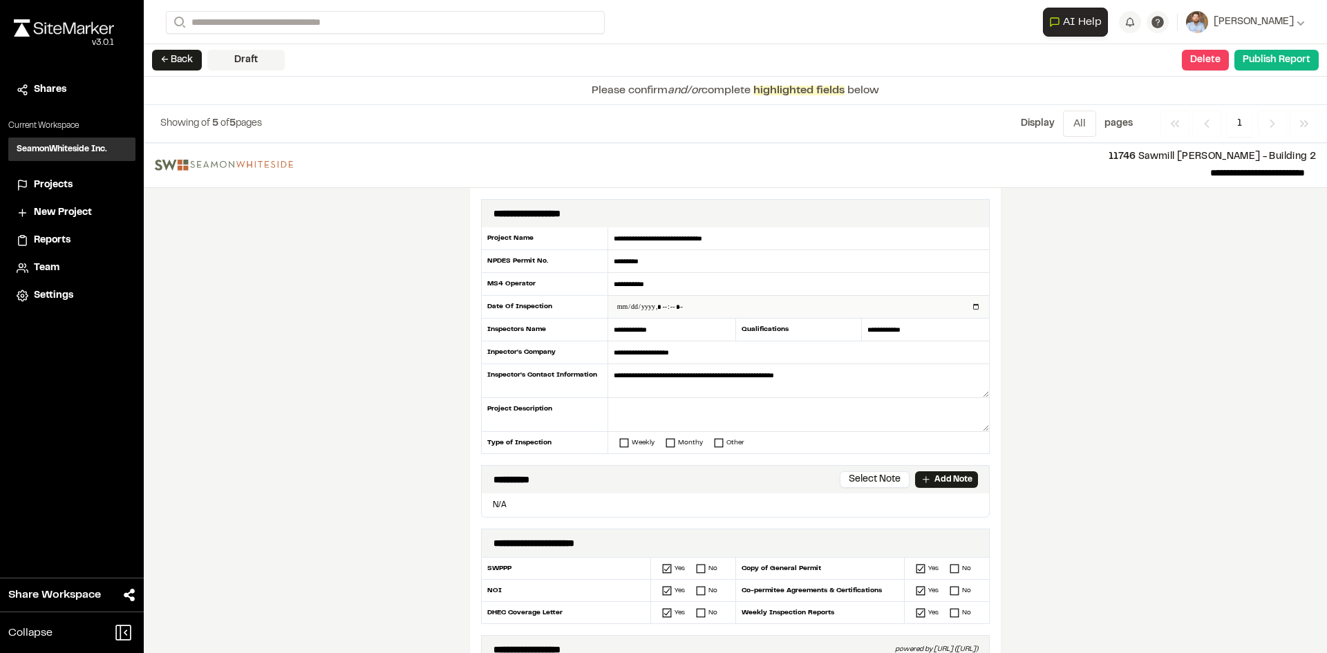
click at [968, 306] on input "datetime-local" at bounding box center [798, 307] width 381 height 22
type input "**********"
click at [404, 440] on div "**********" at bounding box center [735, 398] width 1183 height 510
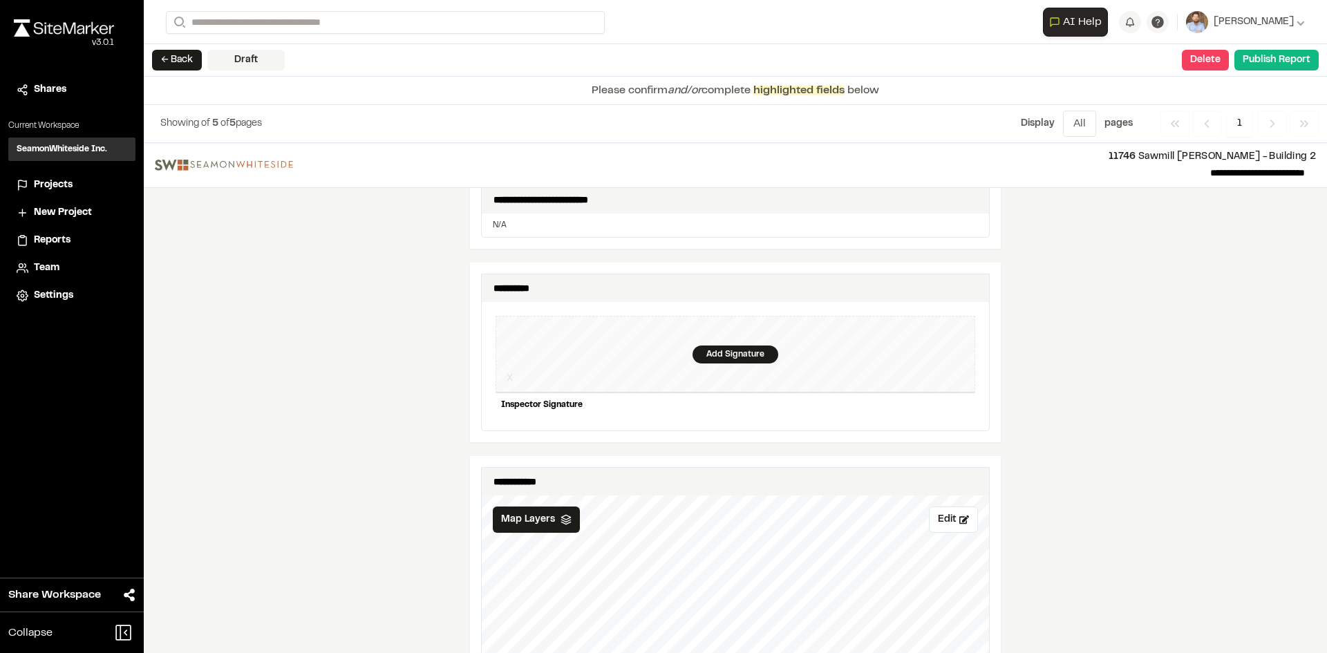
scroll to position [1244, 0]
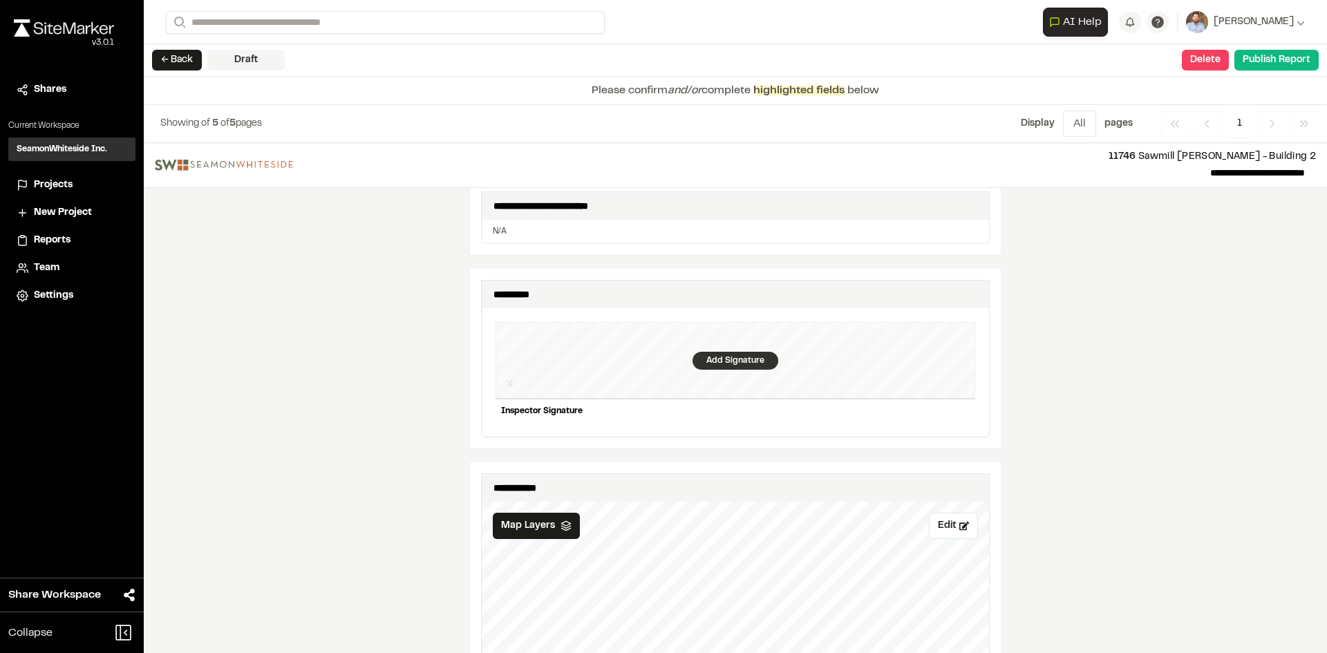
click at [745, 352] on div "Add Signature" at bounding box center [736, 361] width 86 height 18
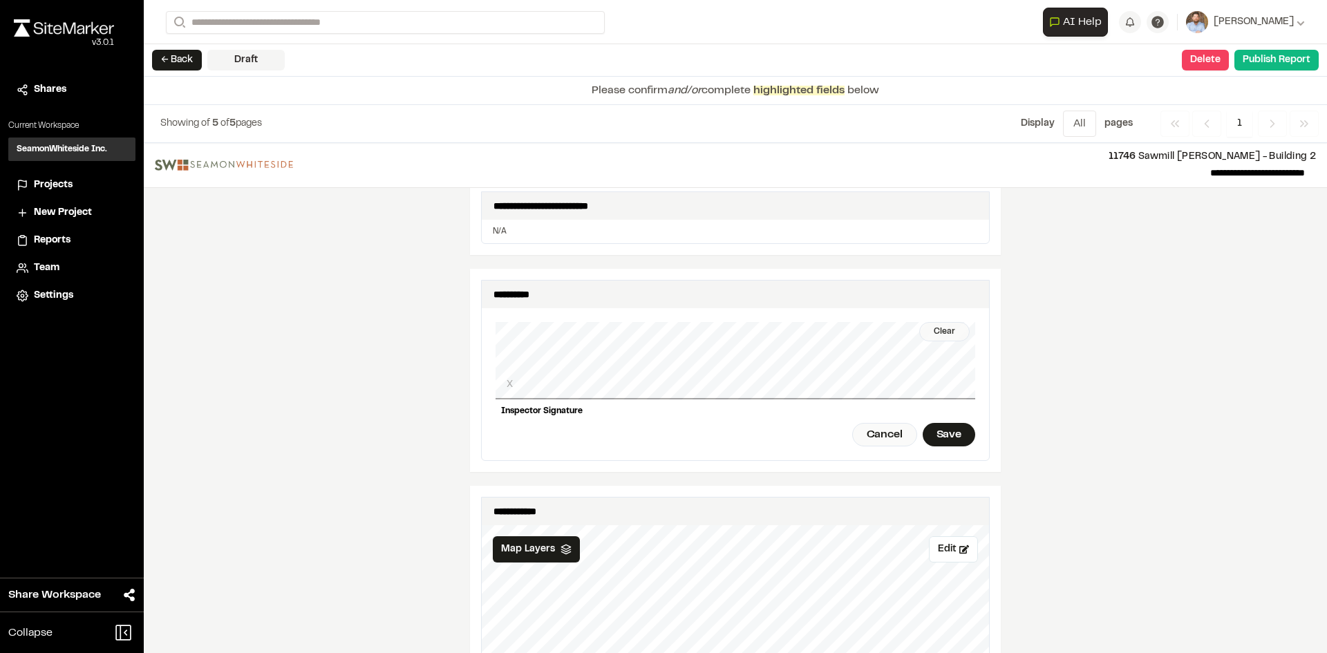
click at [933, 323] on div "Clear" at bounding box center [944, 331] width 50 height 19
click at [935, 312] on div "Clear X Inspector Signature Cancel Save" at bounding box center [736, 384] width 480 height 152
click at [930, 326] on div "Clear" at bounding box center [944, 331] width 50 height 19
click at [953, 428] on div "Save" at bounding box center [949, 435] width 53 height 24
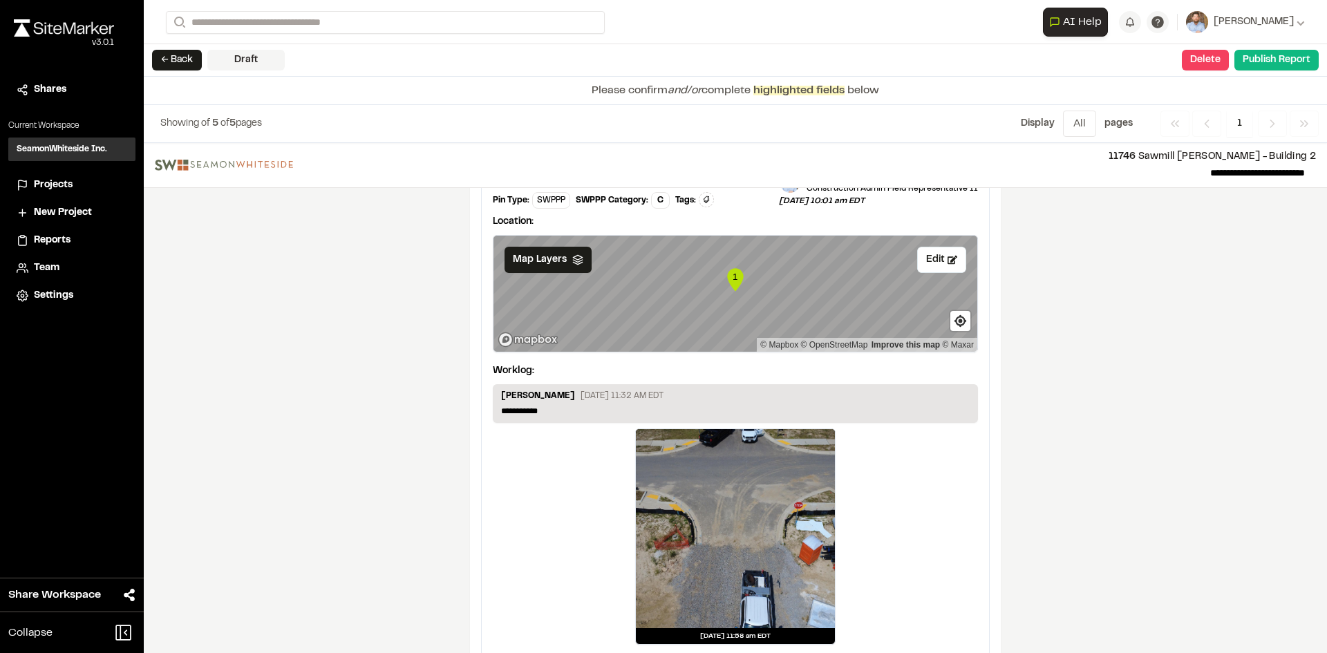
scroll to position [2300, 0]
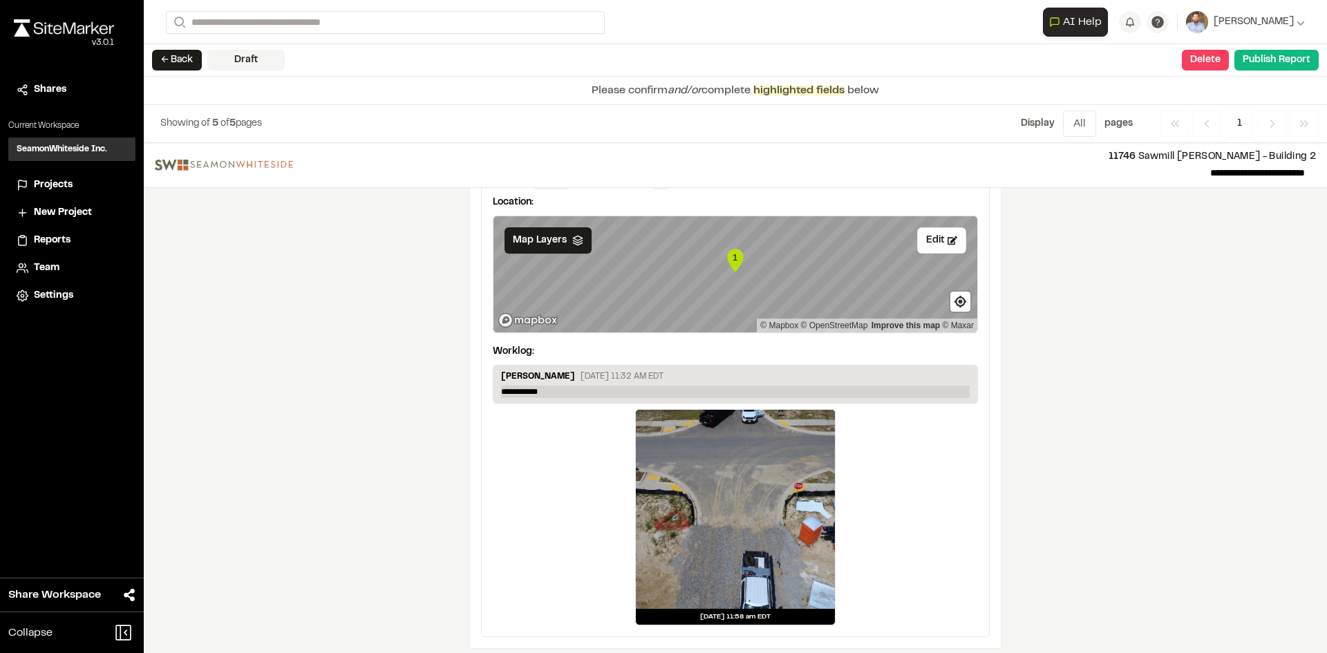
click at [557, 386] on p "**********" at bounding box center [735, 392] width 469 height 12
click at [1278, 66] on button "Publish Report" at bounding box center [1276, 60] width 84 height 21
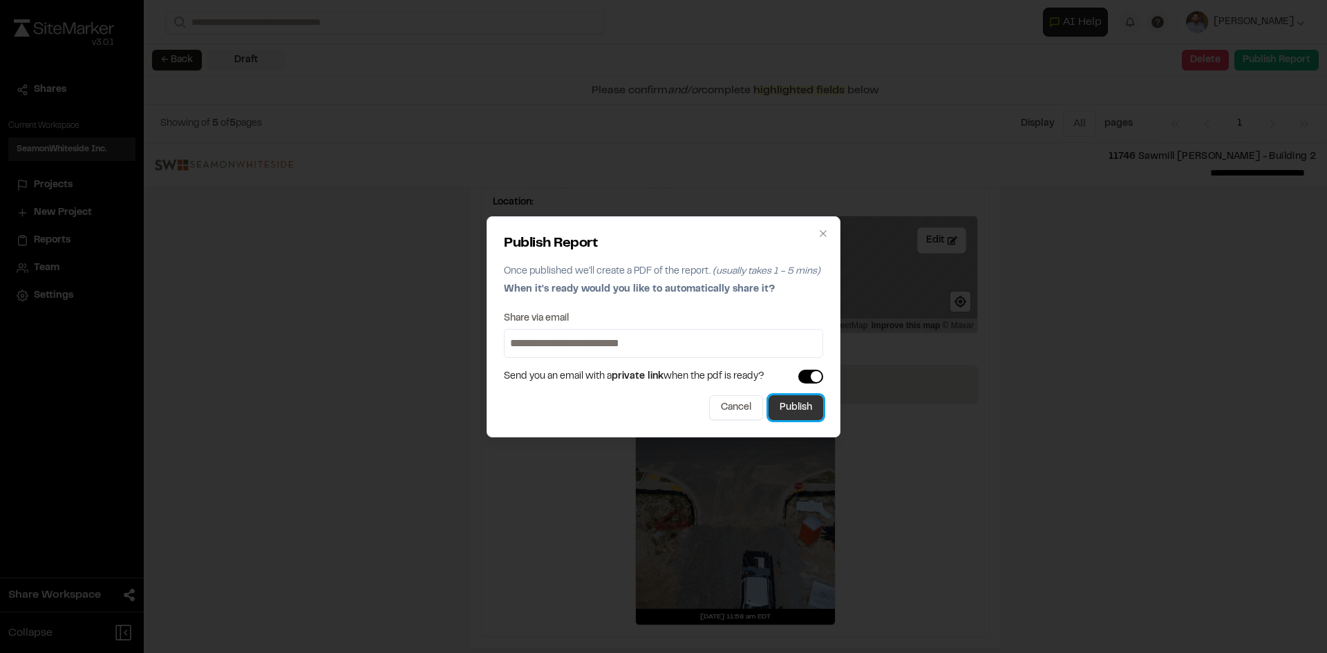
click at [800, 413] on button "Publish" at bounding box center [796, 407] width 55 height 25
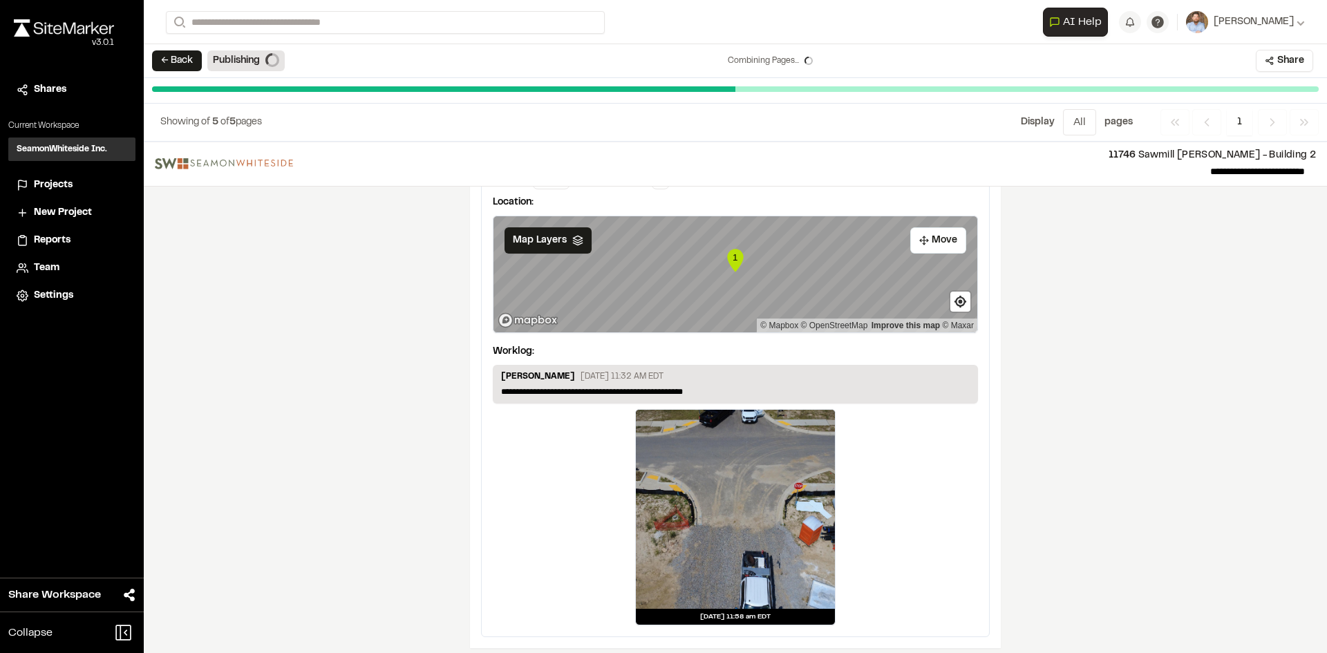
scroll to position [0, 0]
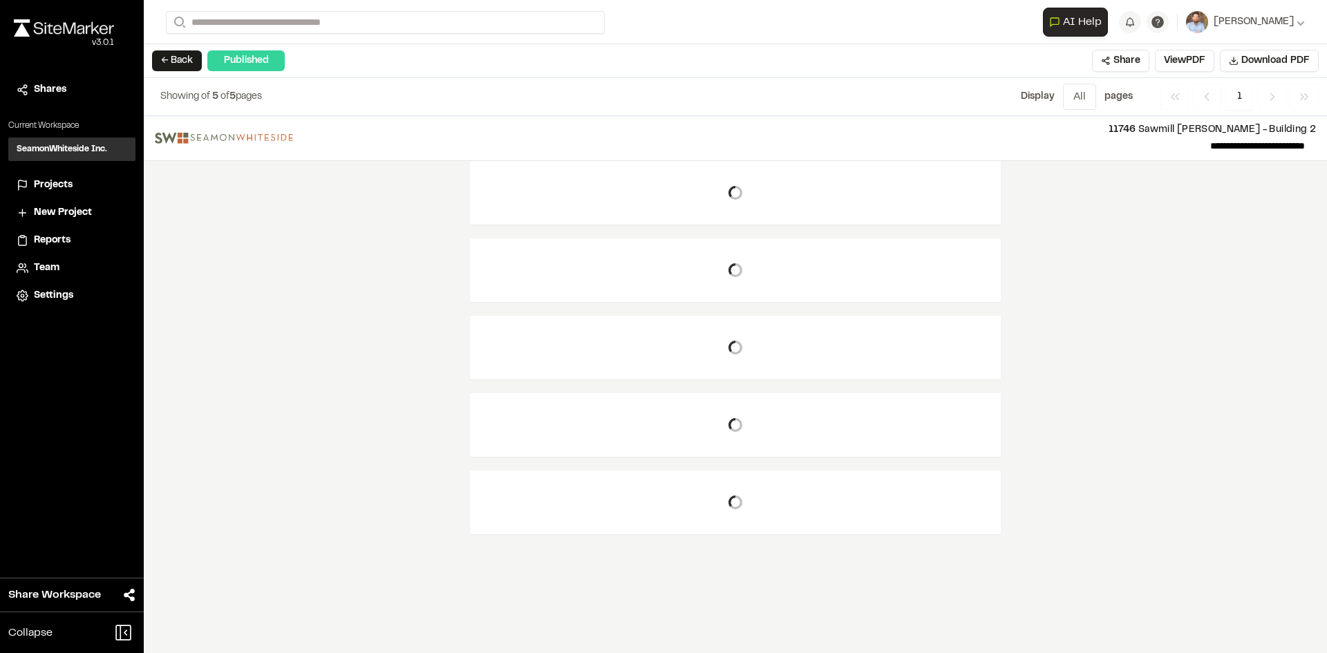
click at [63, 185] on span "Projects" at bounding box center [53, 185] width 39 height 15
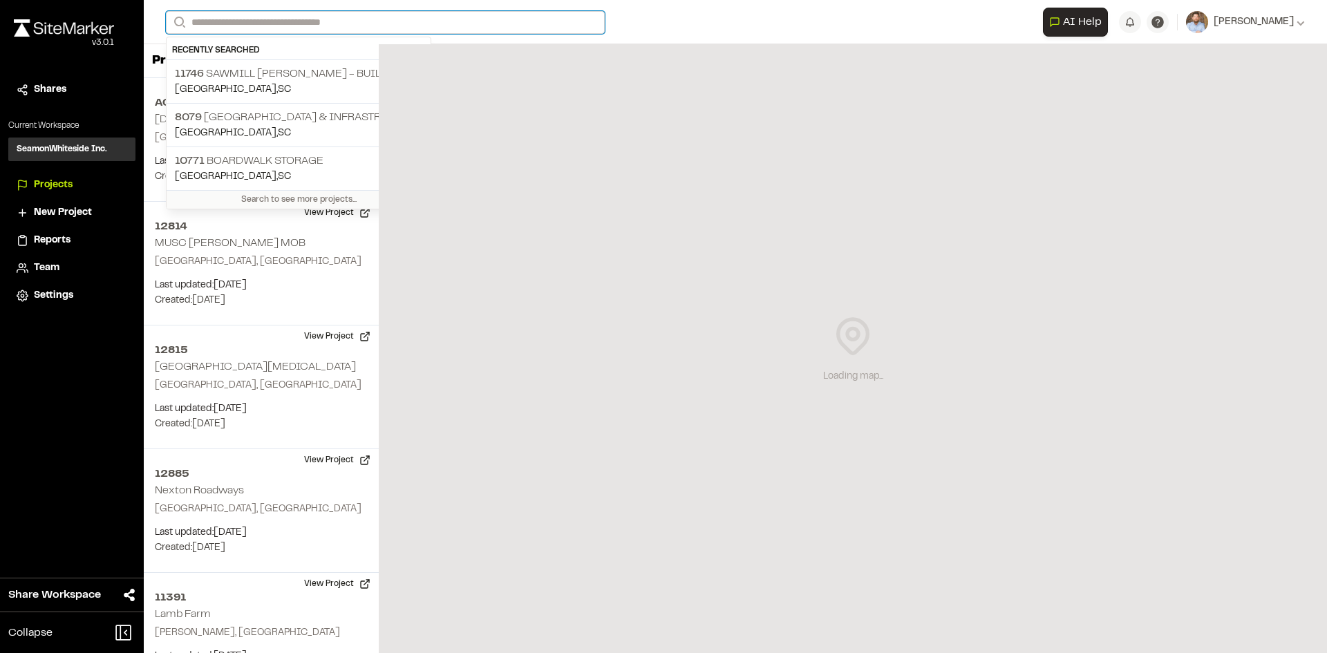
click at [297, 21] on input "Search" at bounding box center [385, 22] width 439 height 23
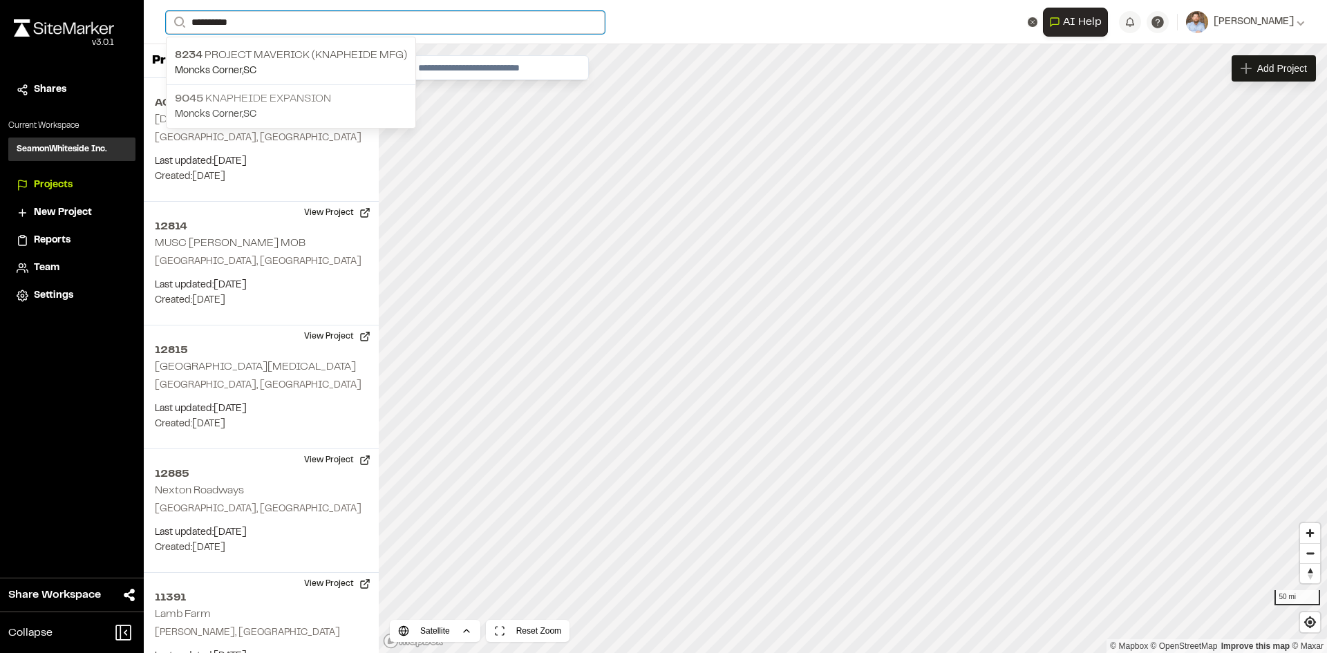
type input "*********"
click at [257, 104] on p "9045 Knapheide Expansion" at bounding box center [291, 99] width 232 height 17
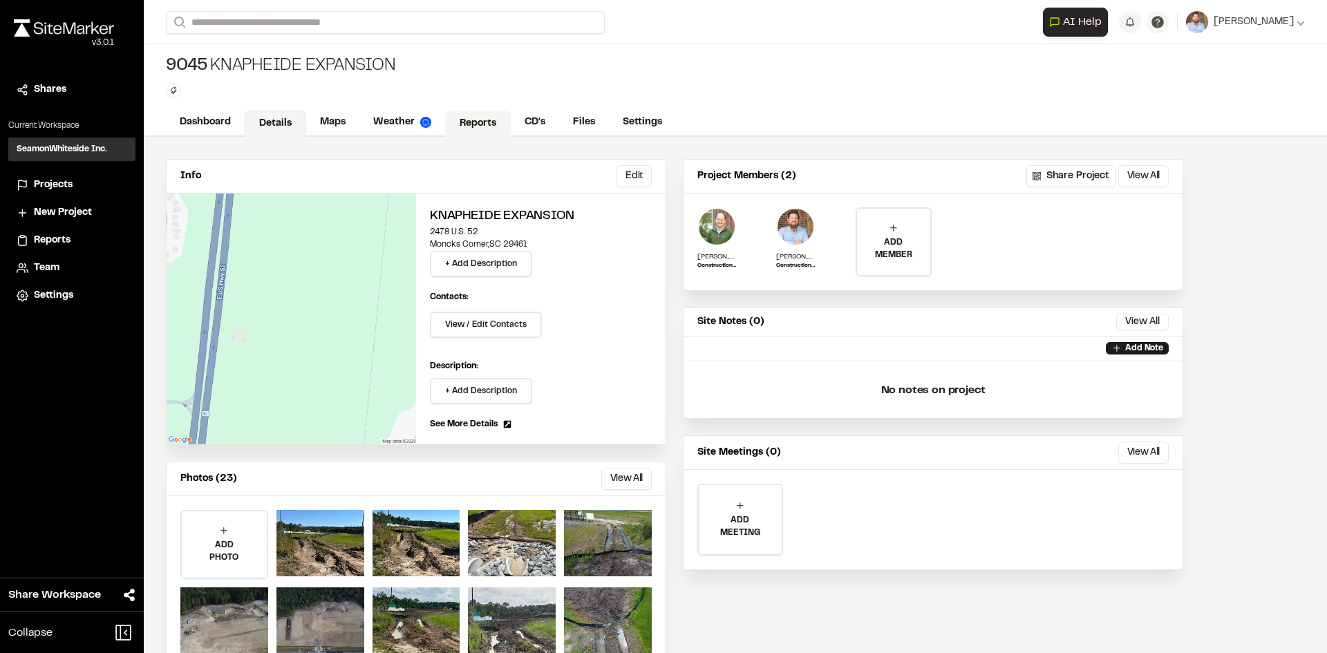
click at [485, 127] on link "Reports" at bounding box center [478, 124] width 66 height 26
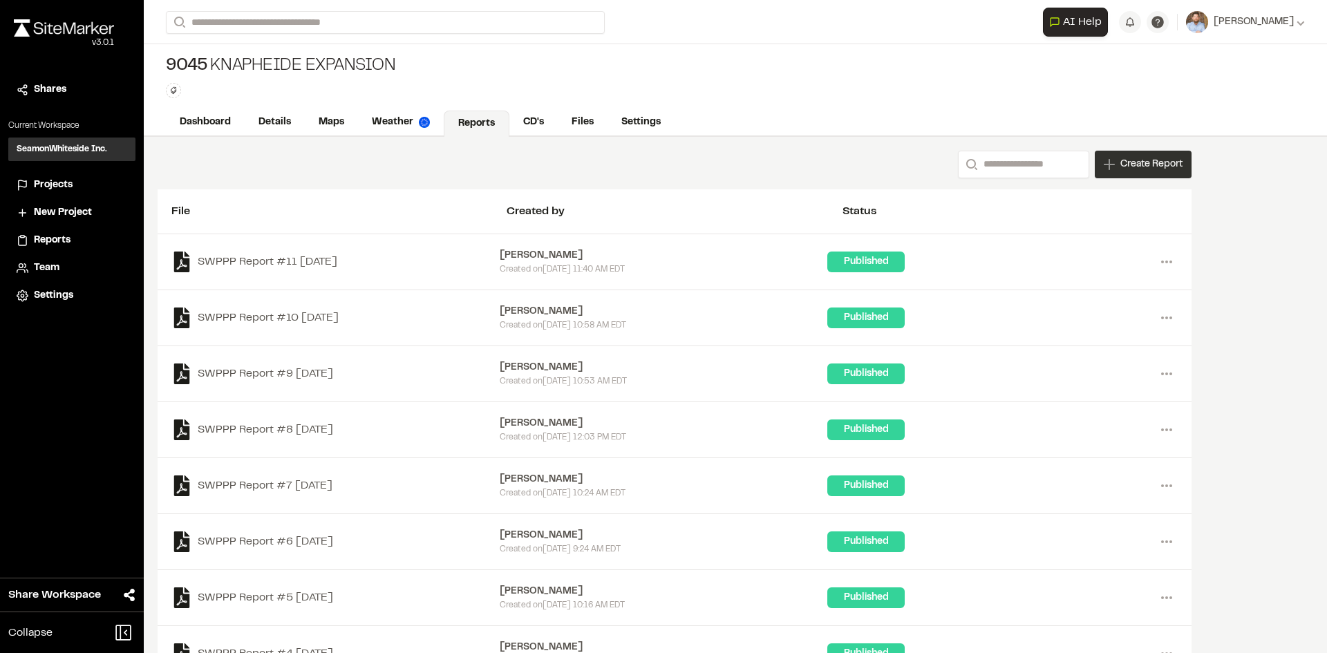
click at [1131, 171] on span "Create Report" at bounding box center [1151, 164] width 62 height 15
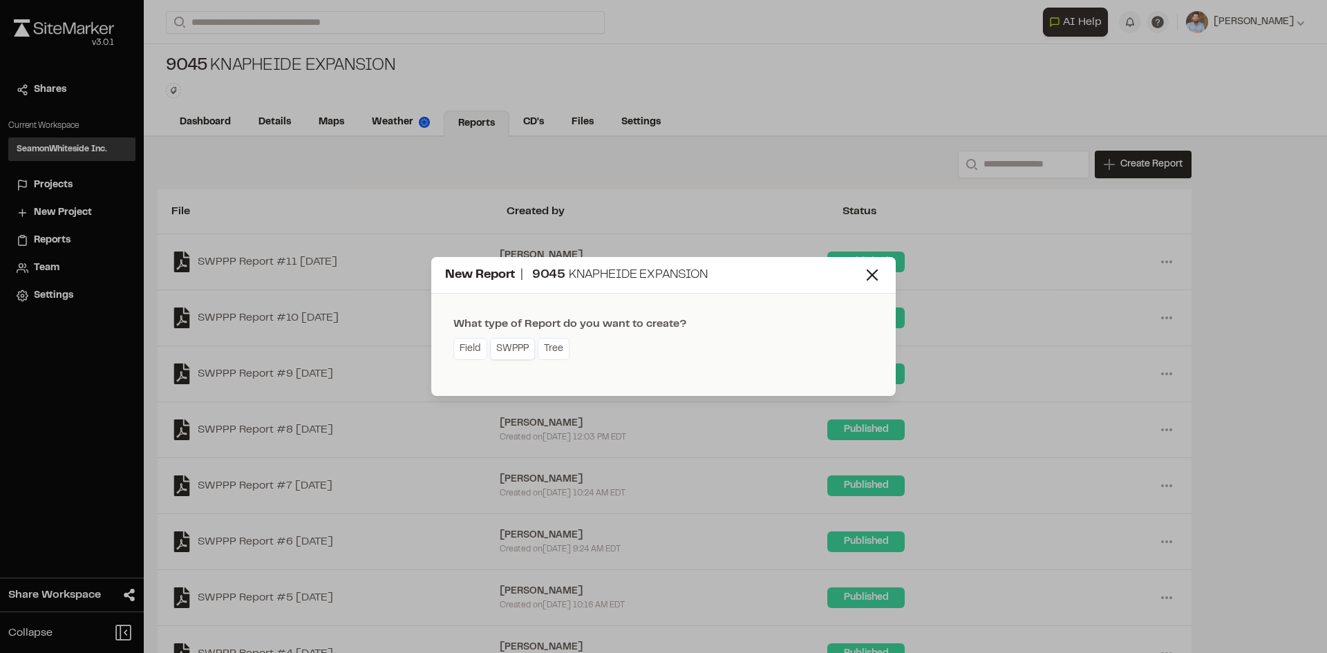
click at [510, 354] on link "SWPPP" at bounding box center [512, 349] width 45 height 22
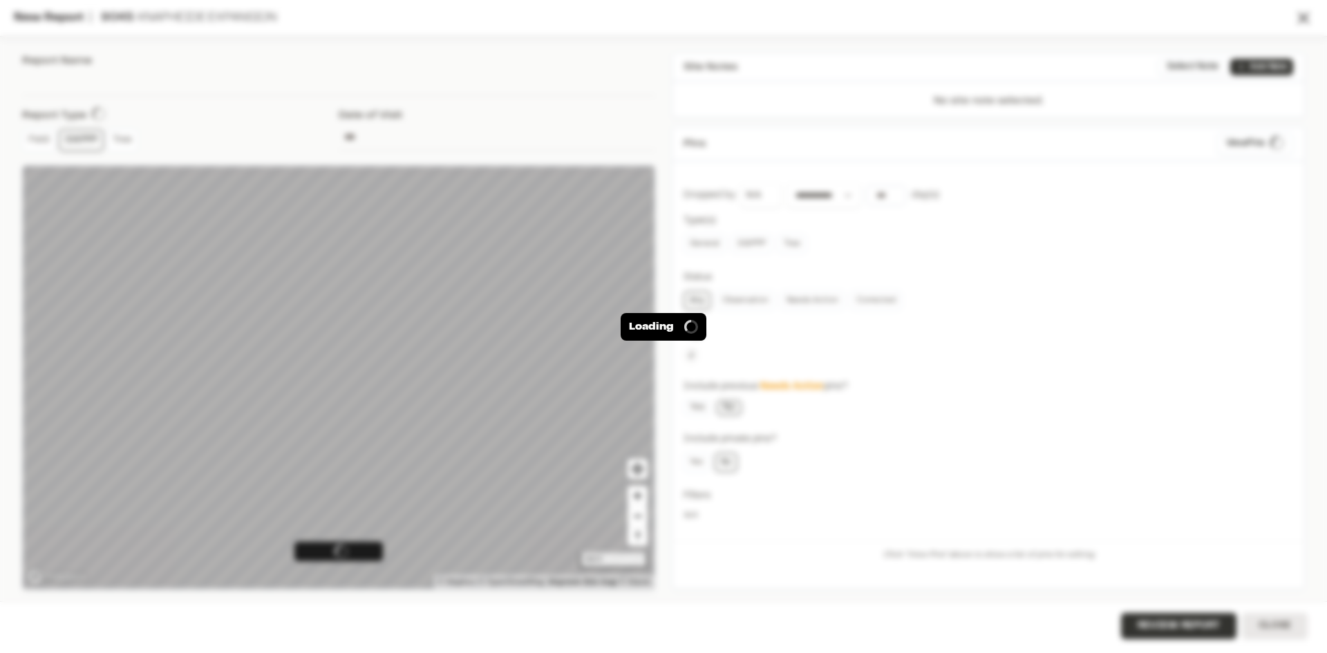
type input "**********"
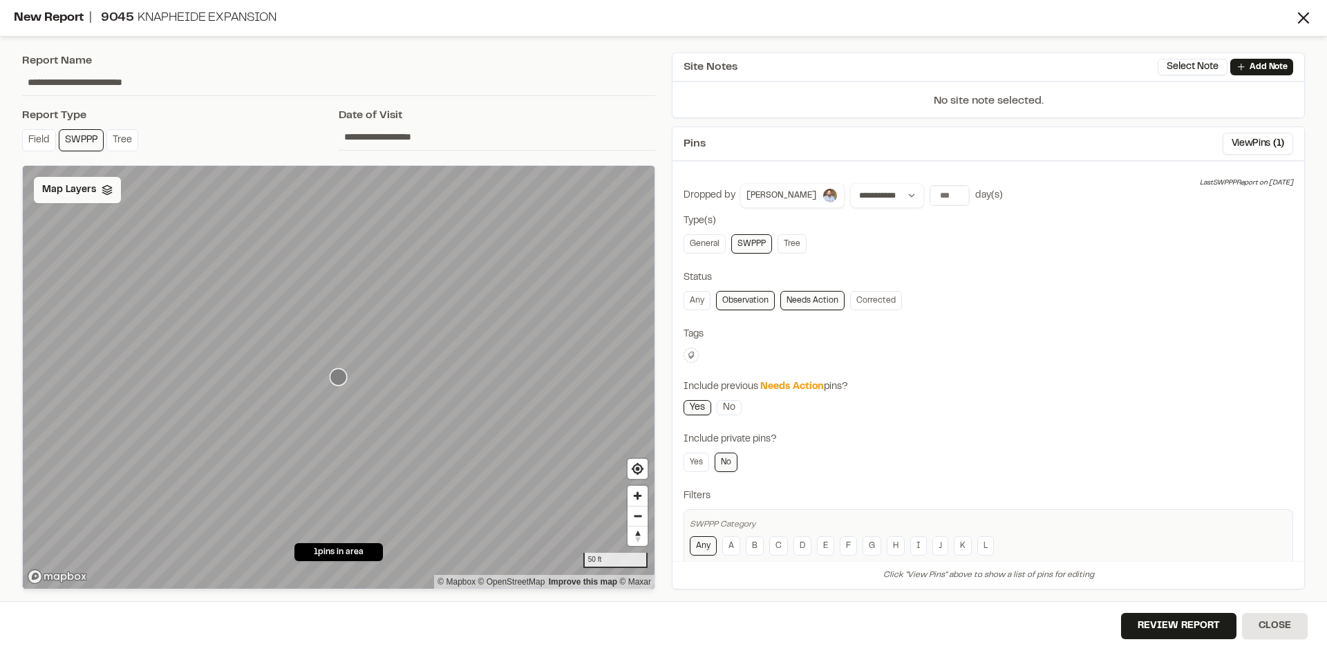
click at [90, 192] on span "Map Layers" at bounding box center [69, 189] width 54 height 15
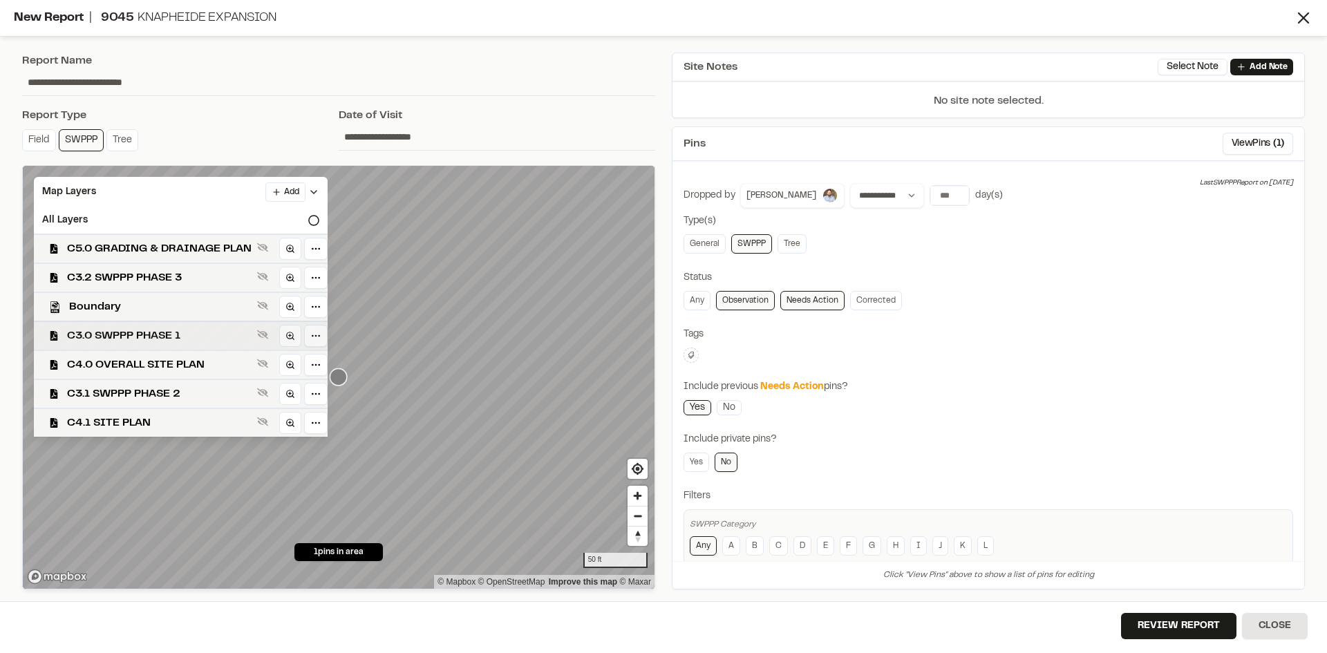
drag, startPoint x: 176, startPoint y: 391, endPoint x: 254, endPoint y: 337, distance: 95.5
click at [179, 391] on span "C3.1 SWPPP PHASE 2" at bounding box center [159, 394] width 185 height 17
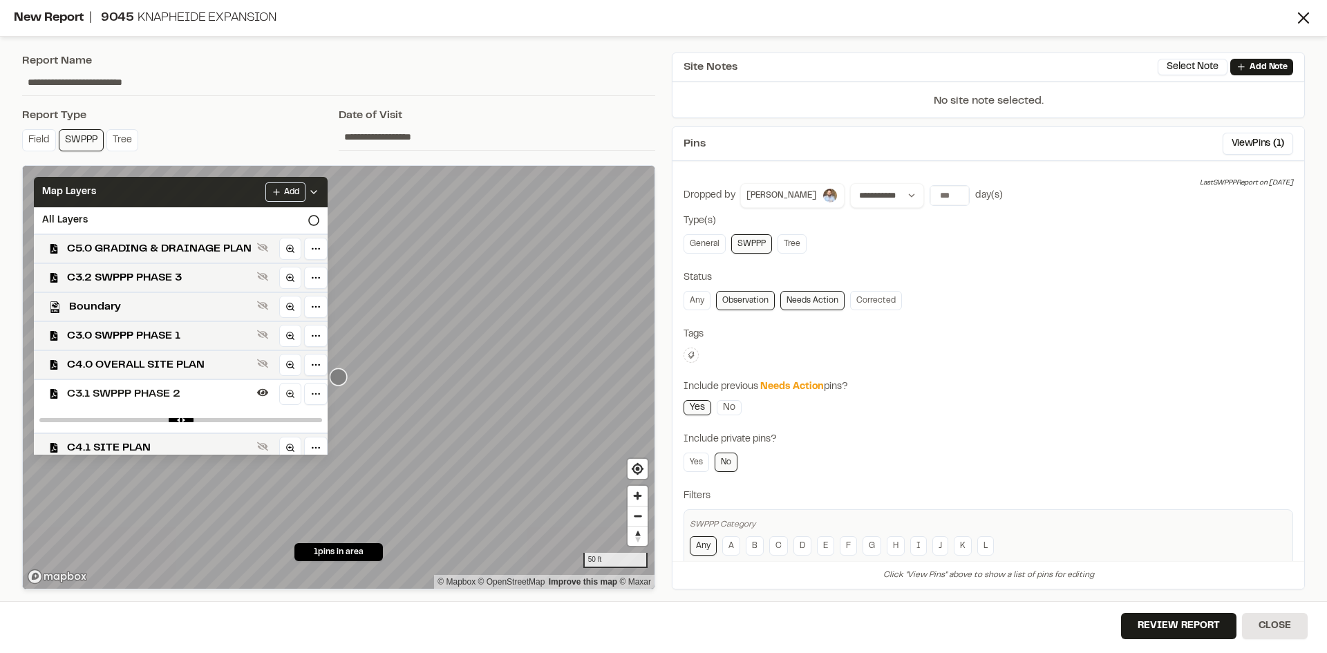
click at [319, 187] on icon at bounding box center [313, 192] width 11 height 11
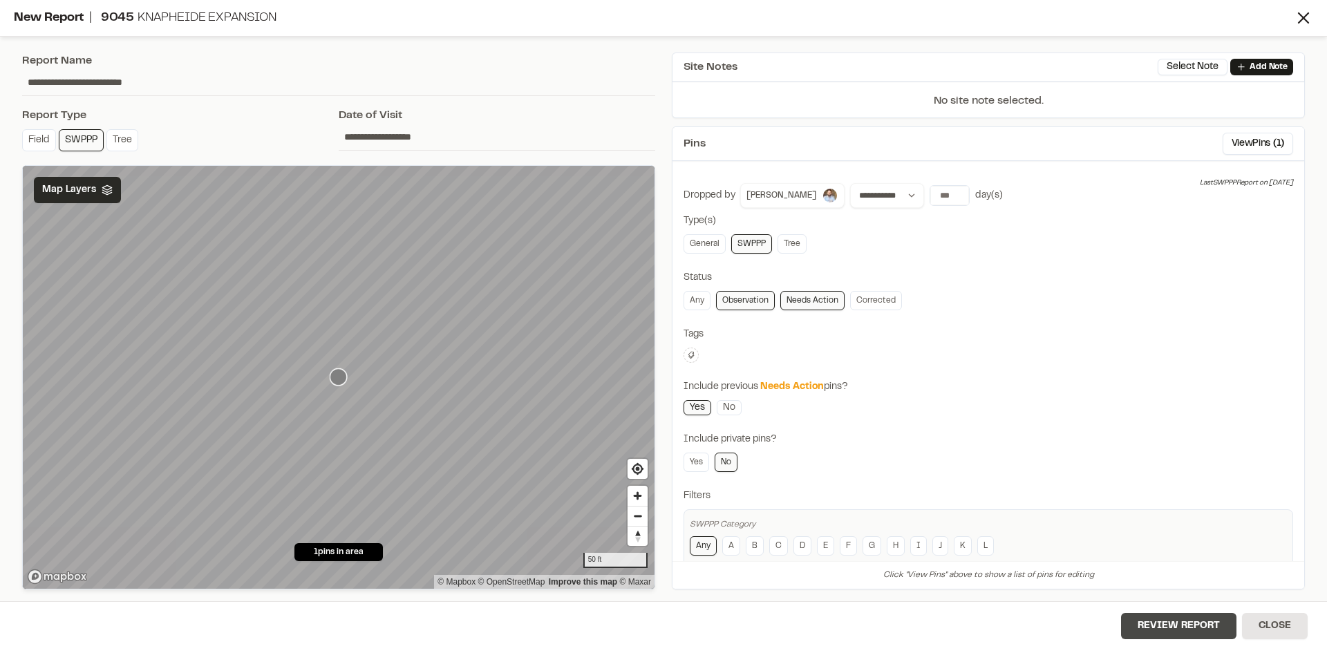
click at [1192, 630] on button "Review Report" at bounding box center [1178, 626] width 115 height 26
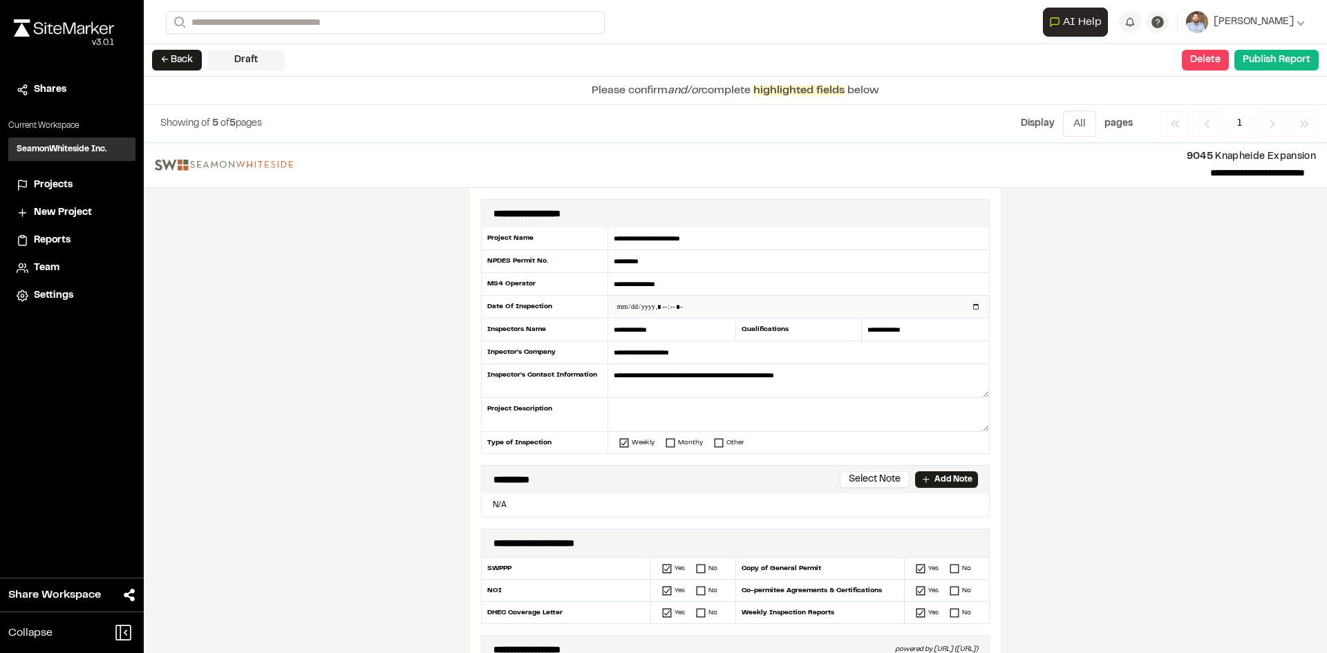
click at [970, 307] on input "datetime-local" at bounding box center [798, 307] width 381 height 22
type input "**********"
click at [398, 453] on div "**********" at bounding box center [735, 398] width 1183 height 510
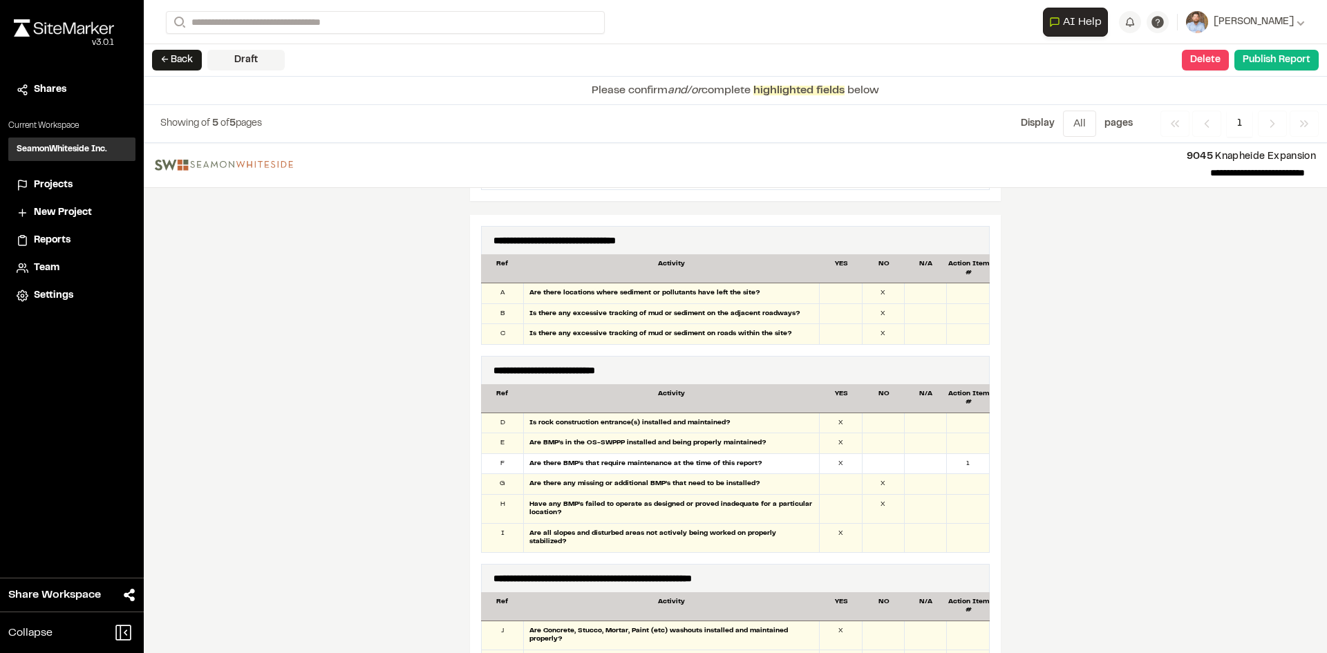
scroll to position [748, 0]
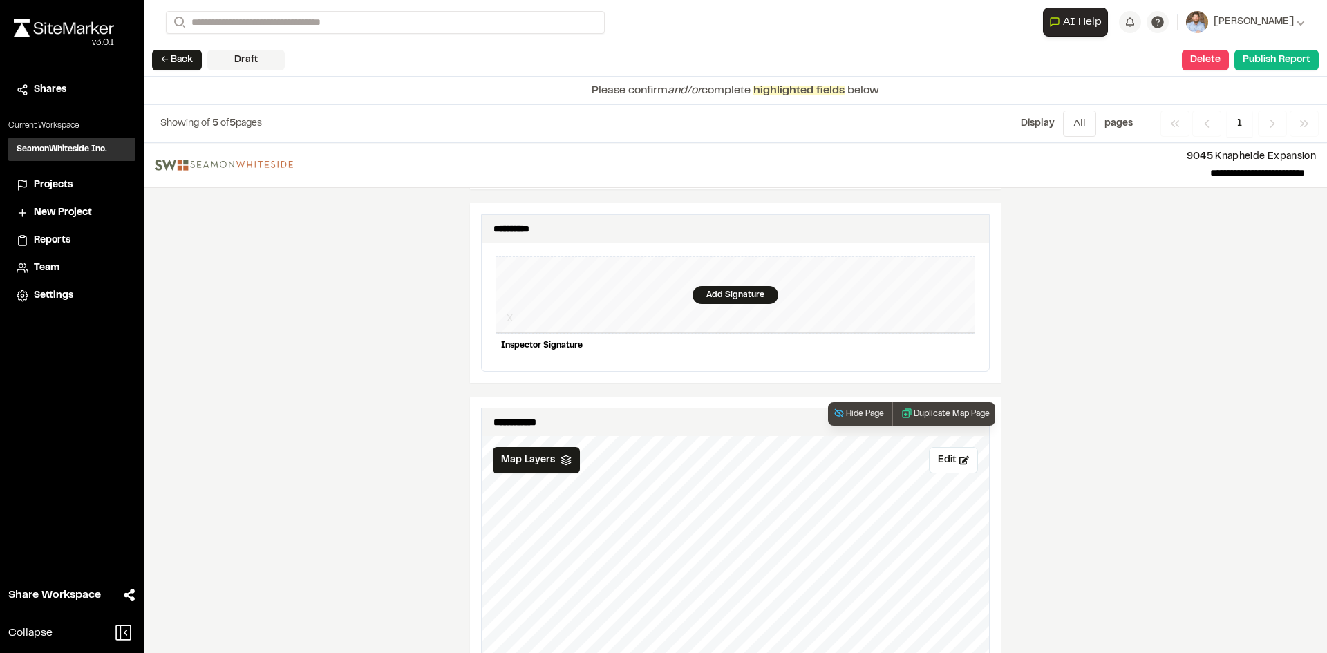
scroll to position [1313, 0]
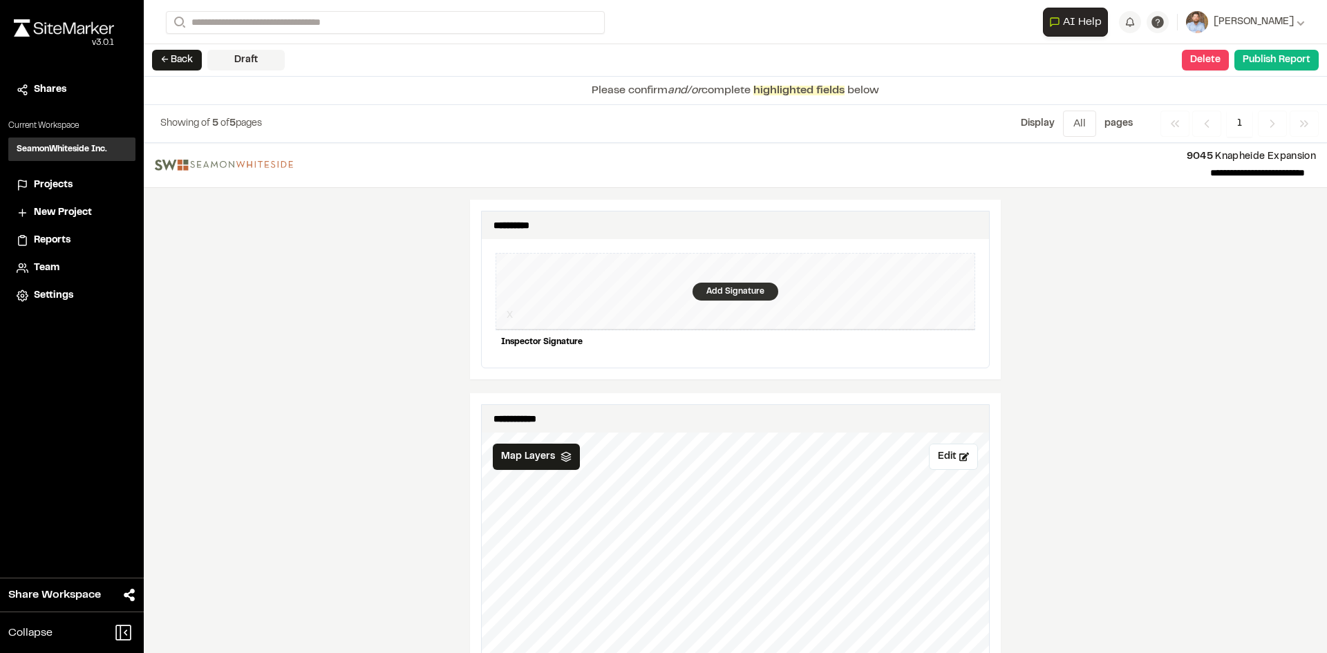
click at [717, 283] on div "Add Signature" at bounding box center [736, 292] width 86 height 18
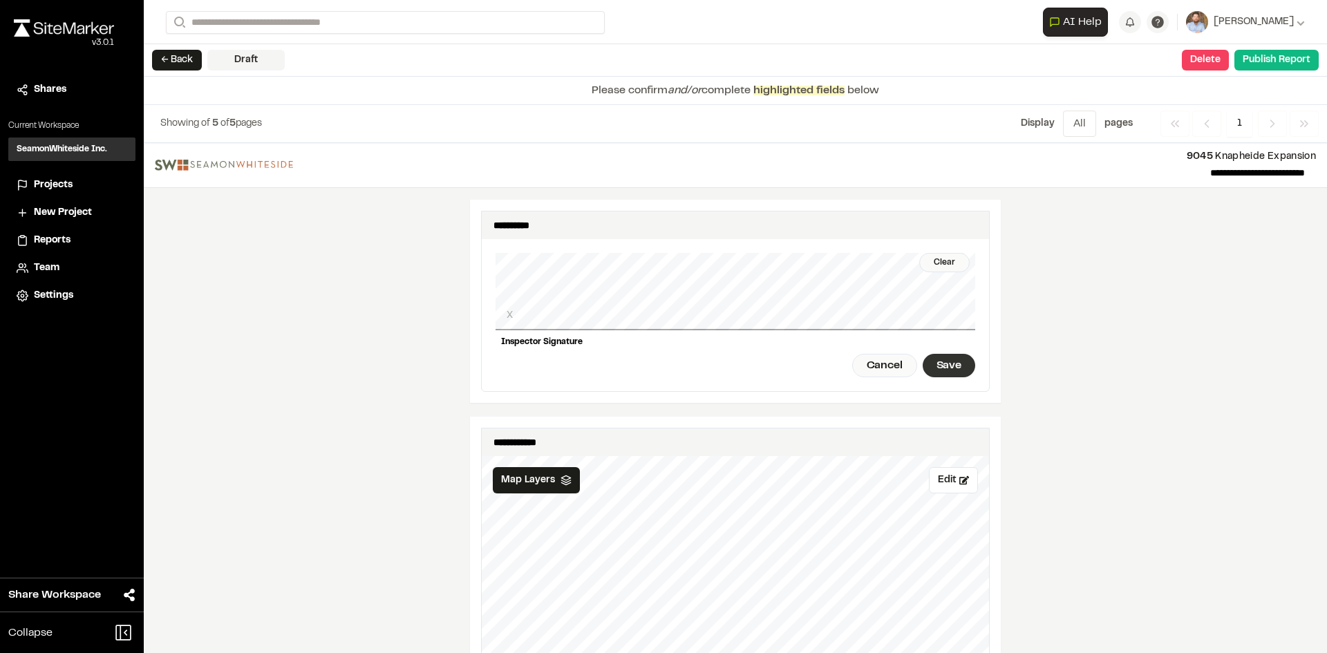
click at [943, 354] on div "Save" at bounding box center [949, 366] width 53 height 24
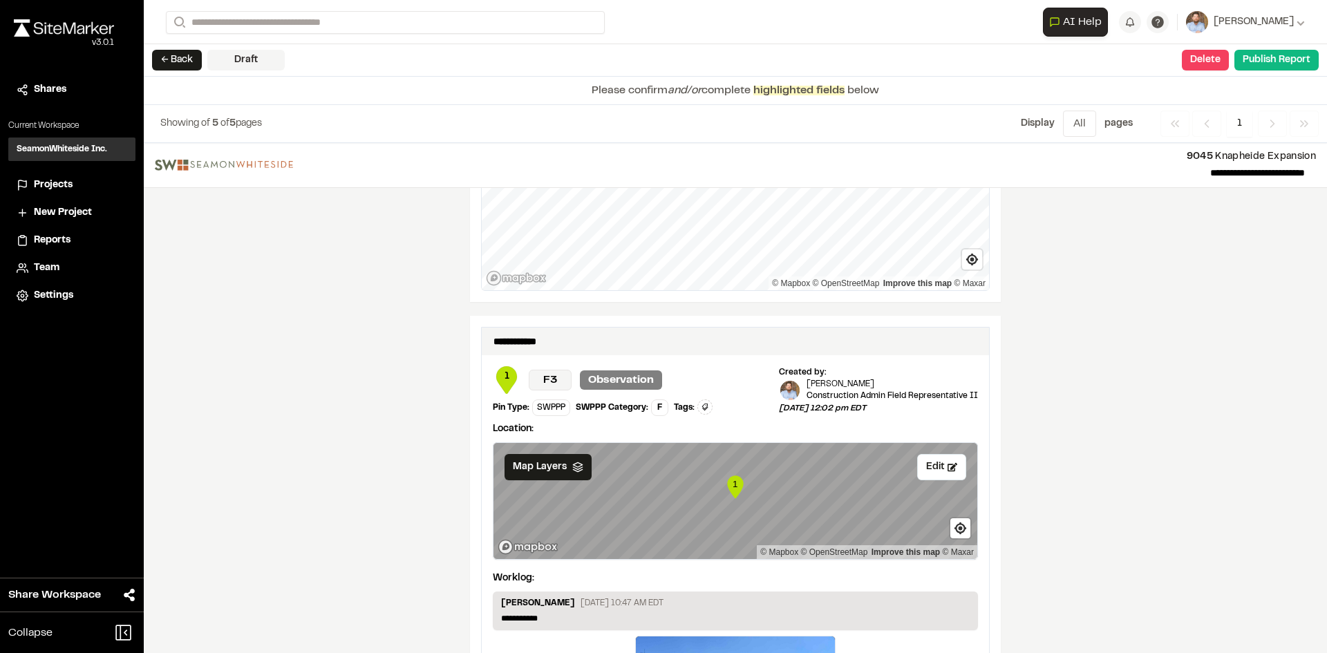
scroll to position [2300, 0]
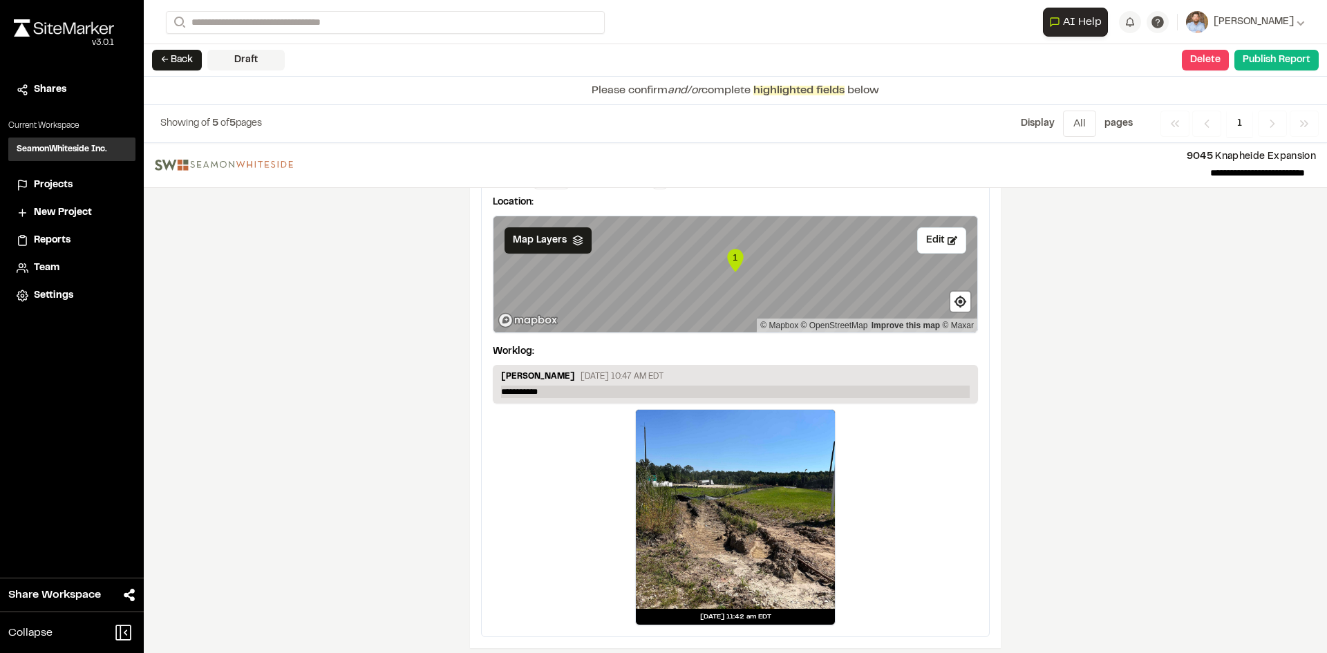
click at [558, 386] on p "**********" at bounding box center [735, 392] width 469 height 12
drag, startPoint x: 558, startPoint y: 378, endPoint x: 417, endPoint y: 373, distance: 141.1
click at [535, 386] on p "**********" at bounding box center [735, 392] width 469 height 12
click at [1285, 62] on button "Publish Report" at bounding box center [1276, 60] width 84 height 21
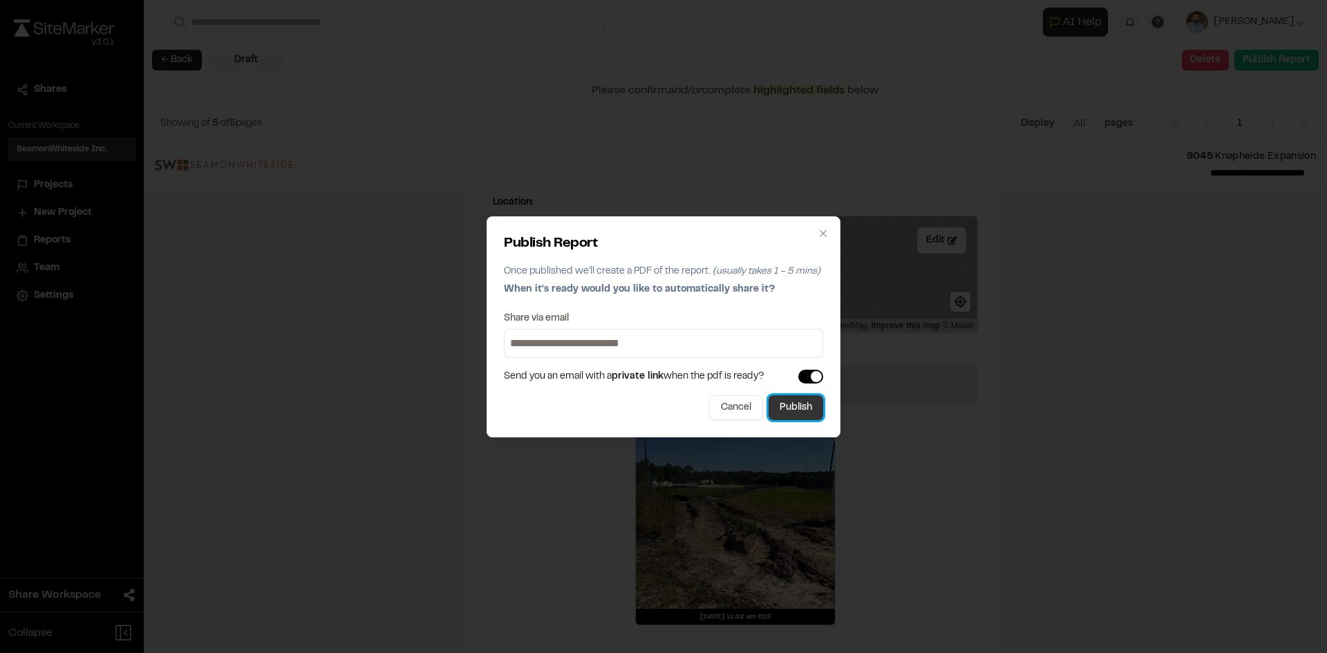
click at [792, 405] on button "Publish" at bounding box center [796, 407] width 55 height 25
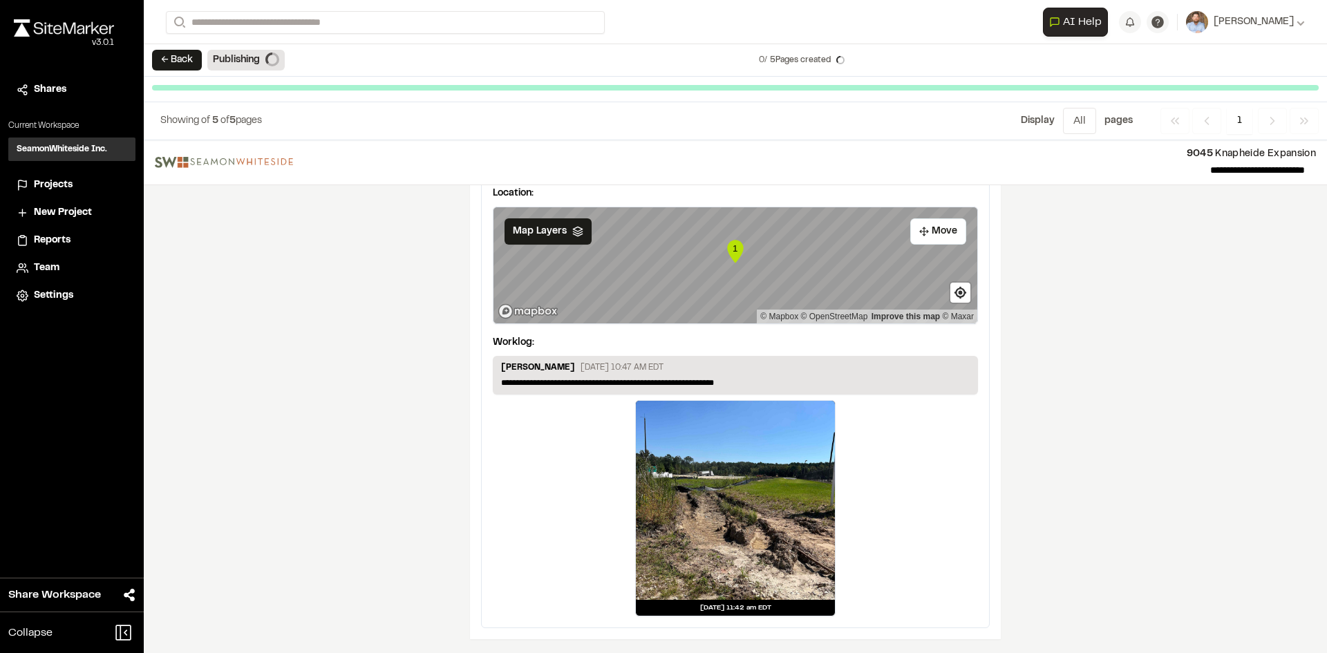
scroll to position [2258, 0]
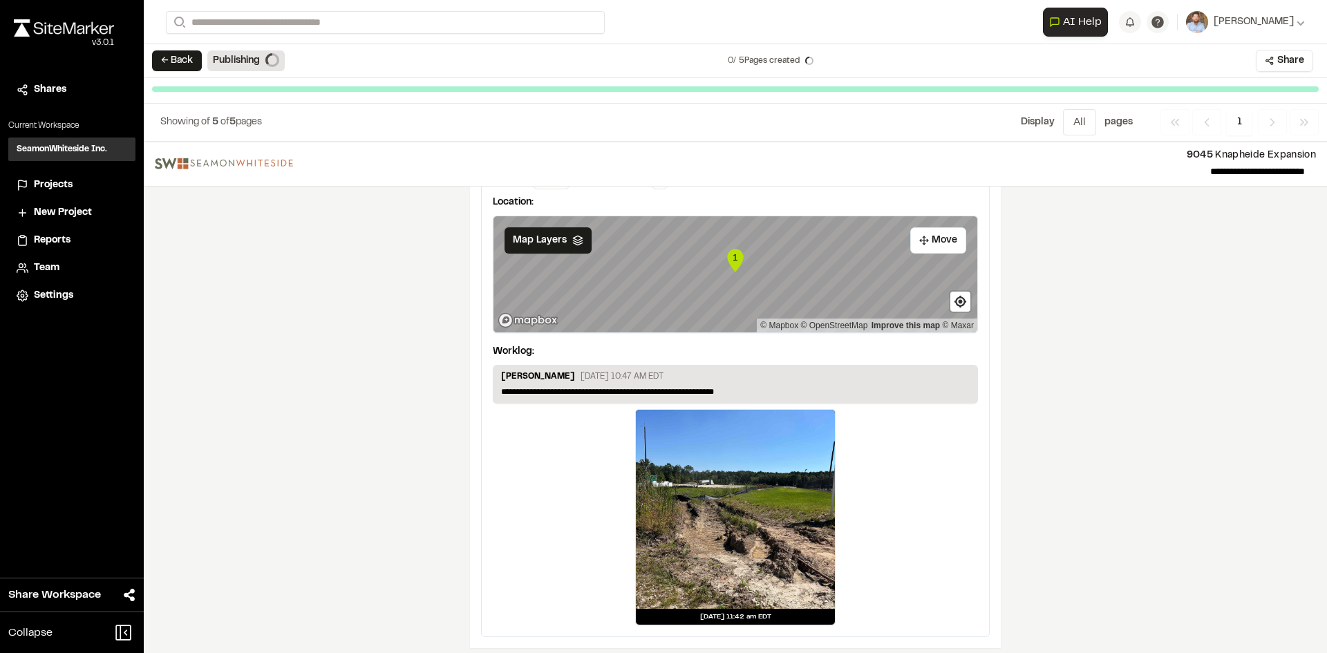
click at [63, 187] on span "Projects" at bounding box center [53, 185] width 39 height 15
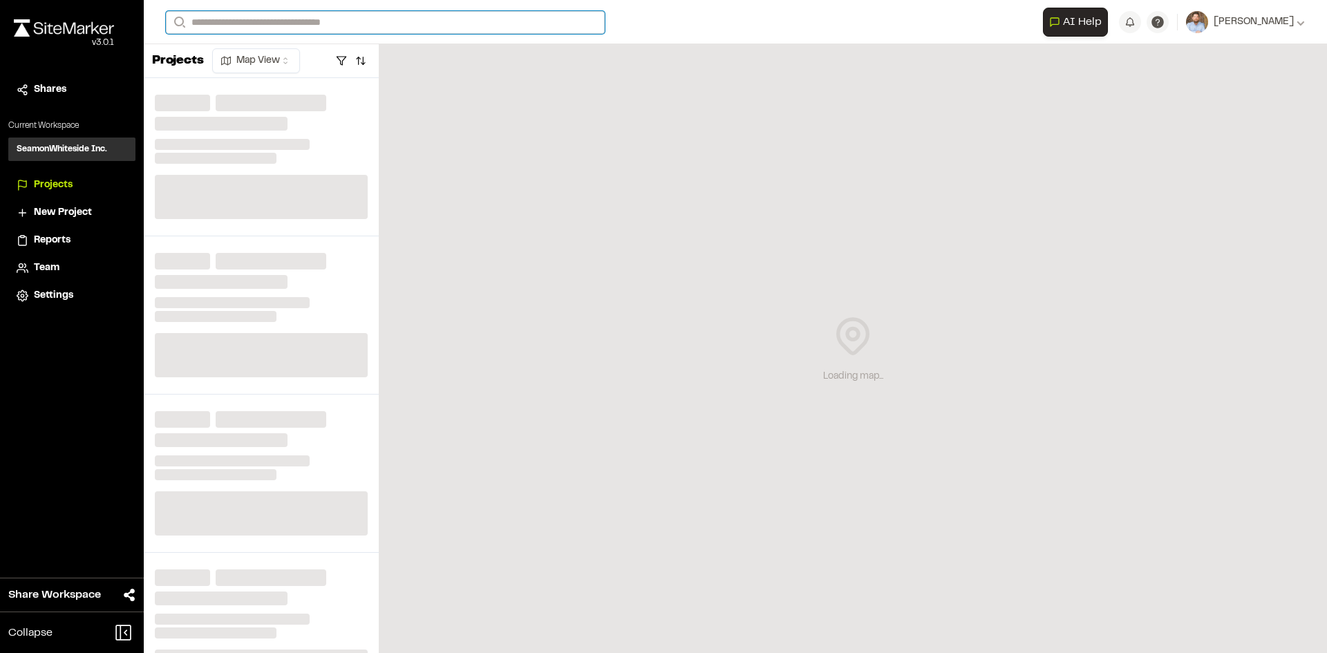
click at [244, 24] on input "Search" at bounding box center [385, 22] width 439 height 23
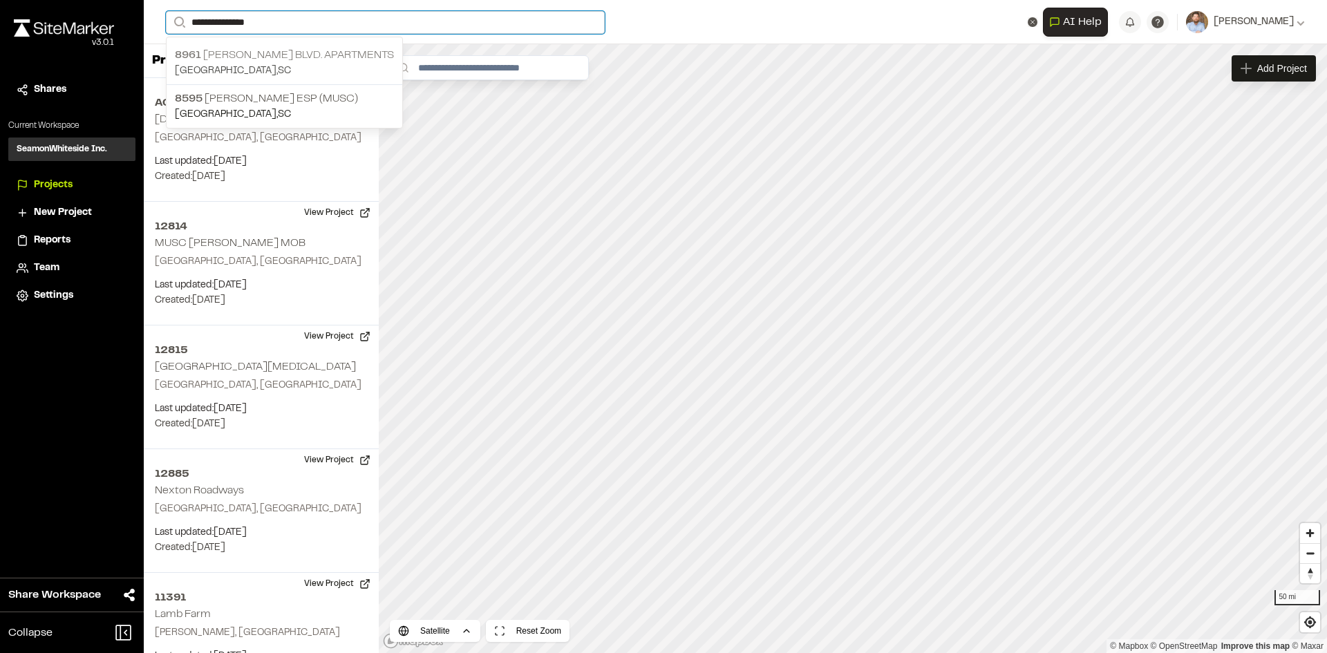
type input "**********"
click at [275, 55] on p "8961 William E. Murray Blvd. Apartments" at bounding box center [284, 55] width 219 height 17
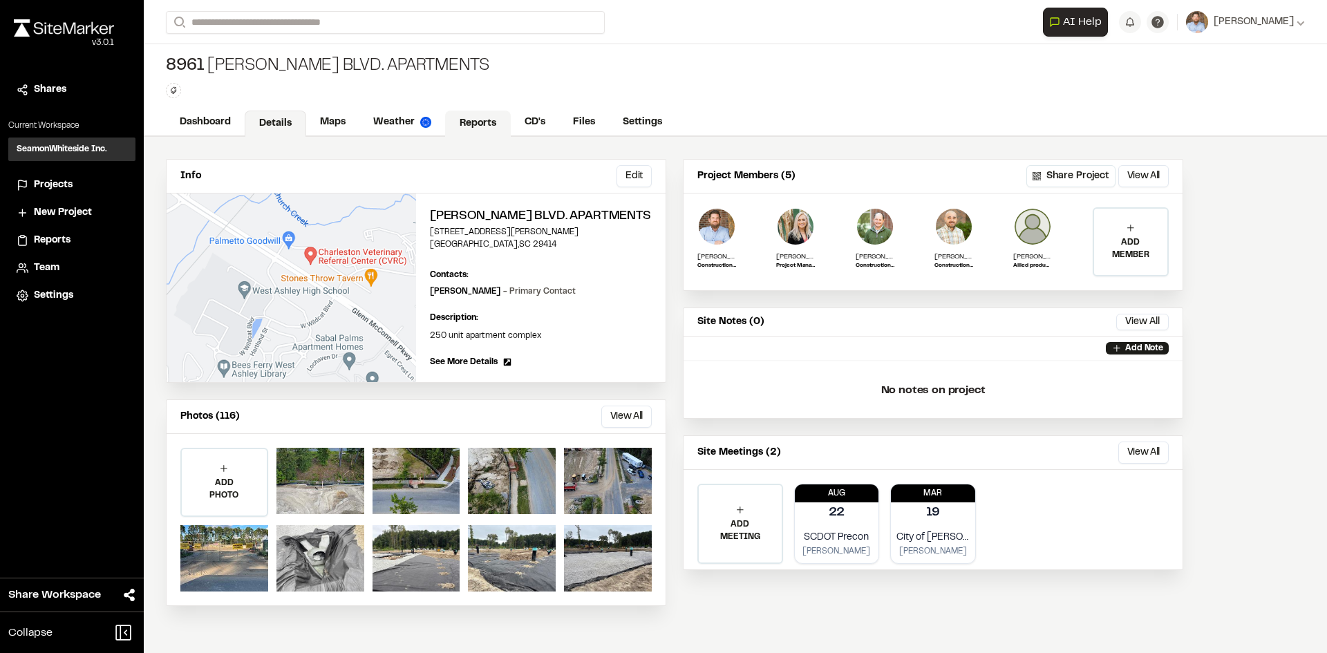
click at [477, 126] on link "Reports" at bounding box center [478, 124] width 66 height 26
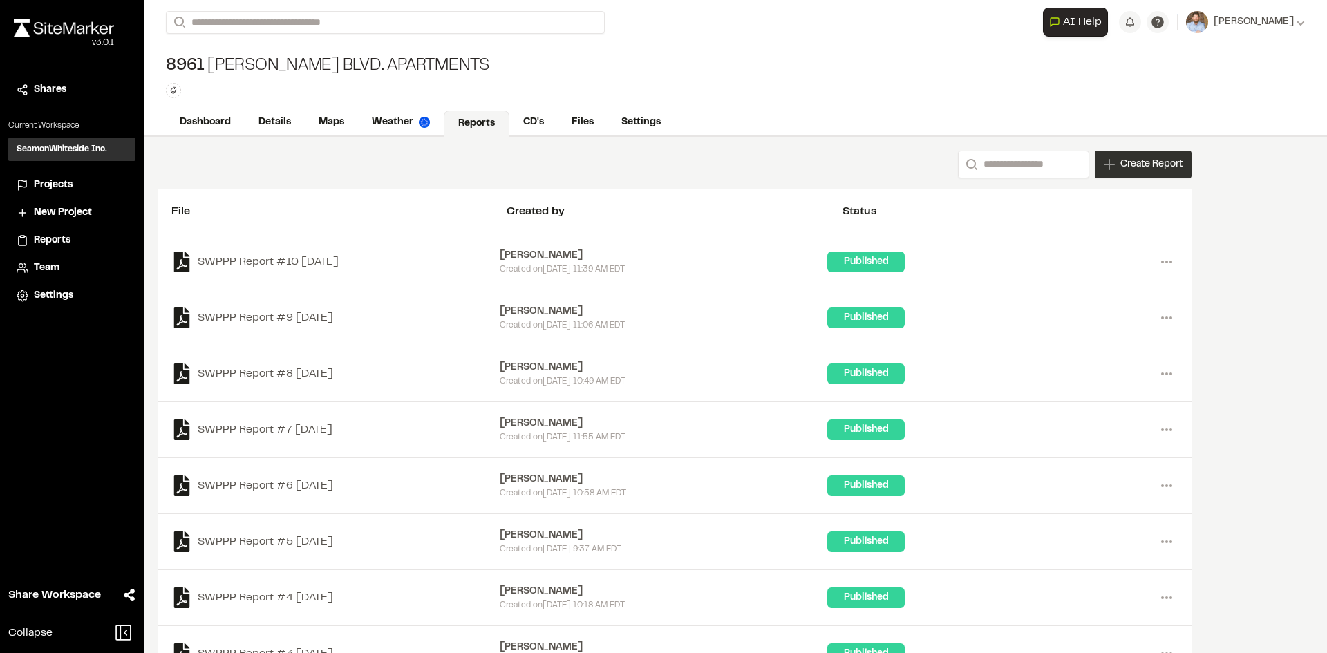
click at [1138, 171] on span "Create Report" at bounding box center [1151, 164] width 62 height 15
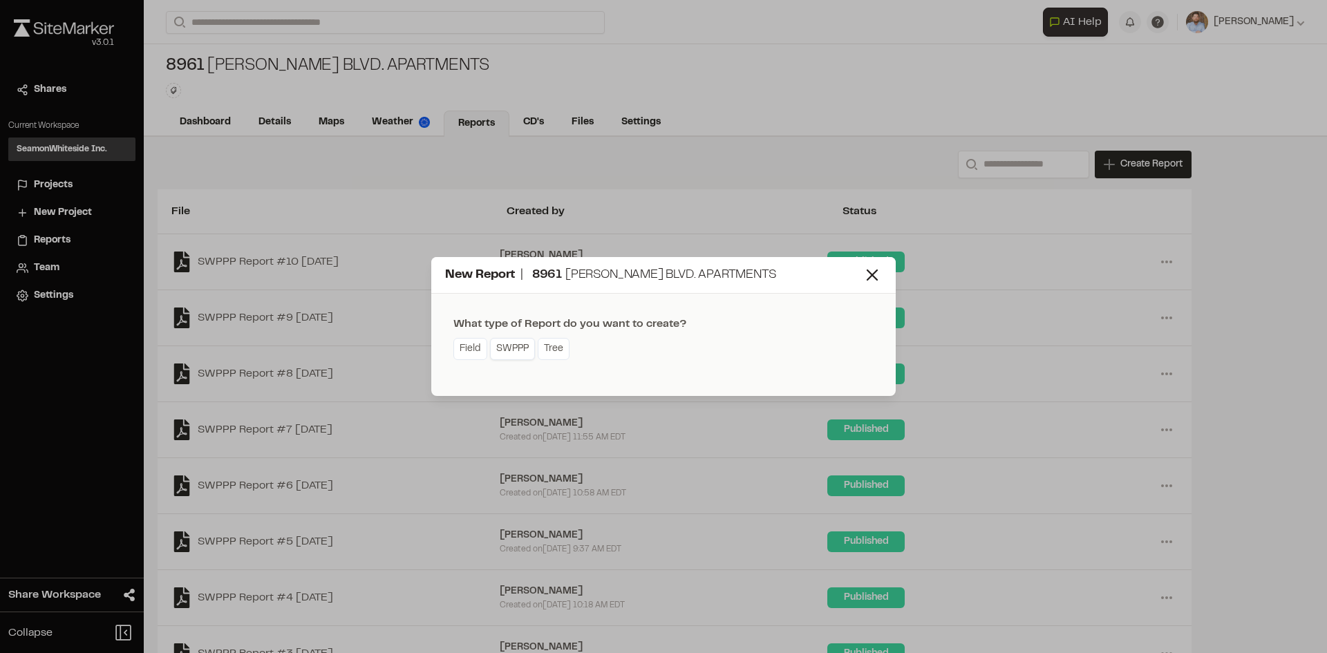
click at [515, 356] on link "SWPPP" at bounding box center [512, 349] width 45 height 22
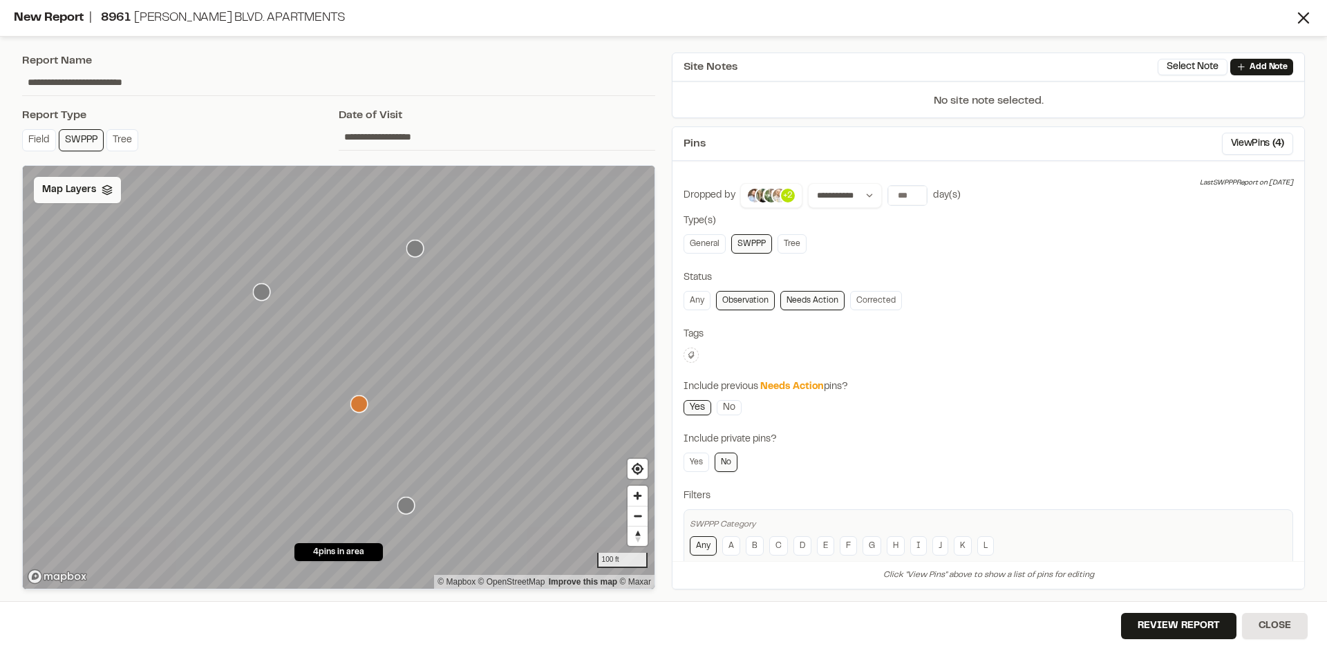
click at [80, 194] on span "Map Layers" at bounding box center [69, 189] width 54 height 15
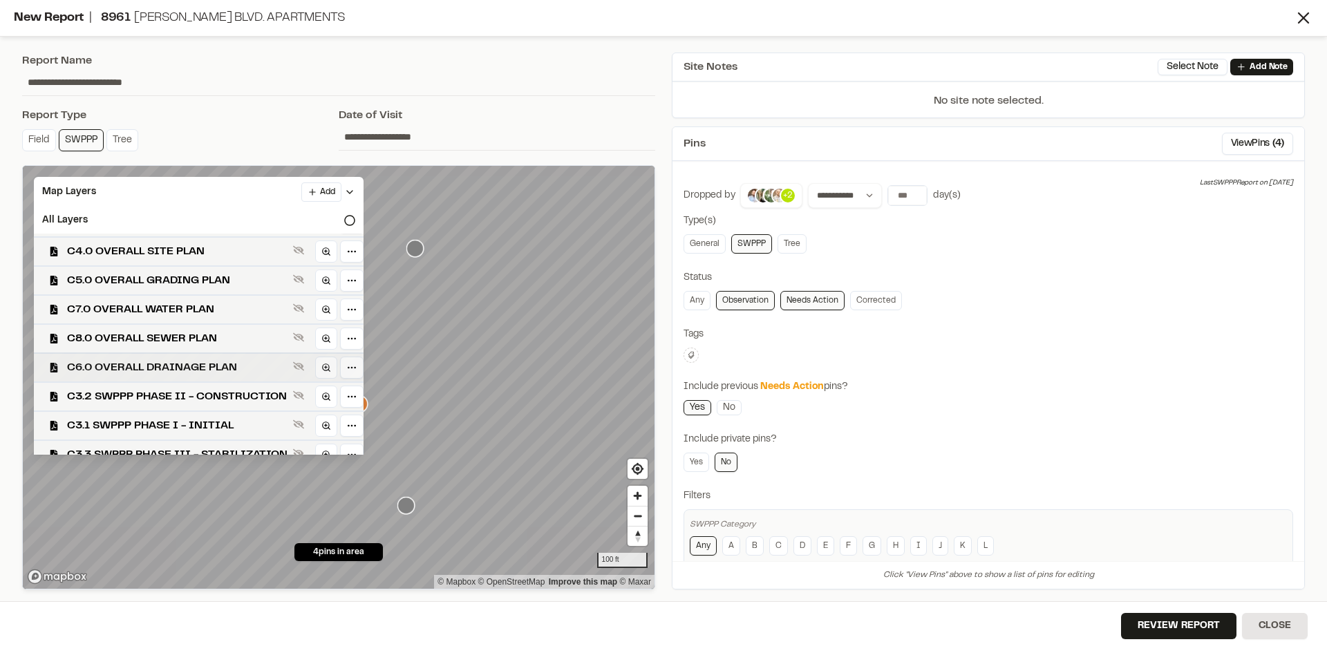
scroll to position [40, 0]
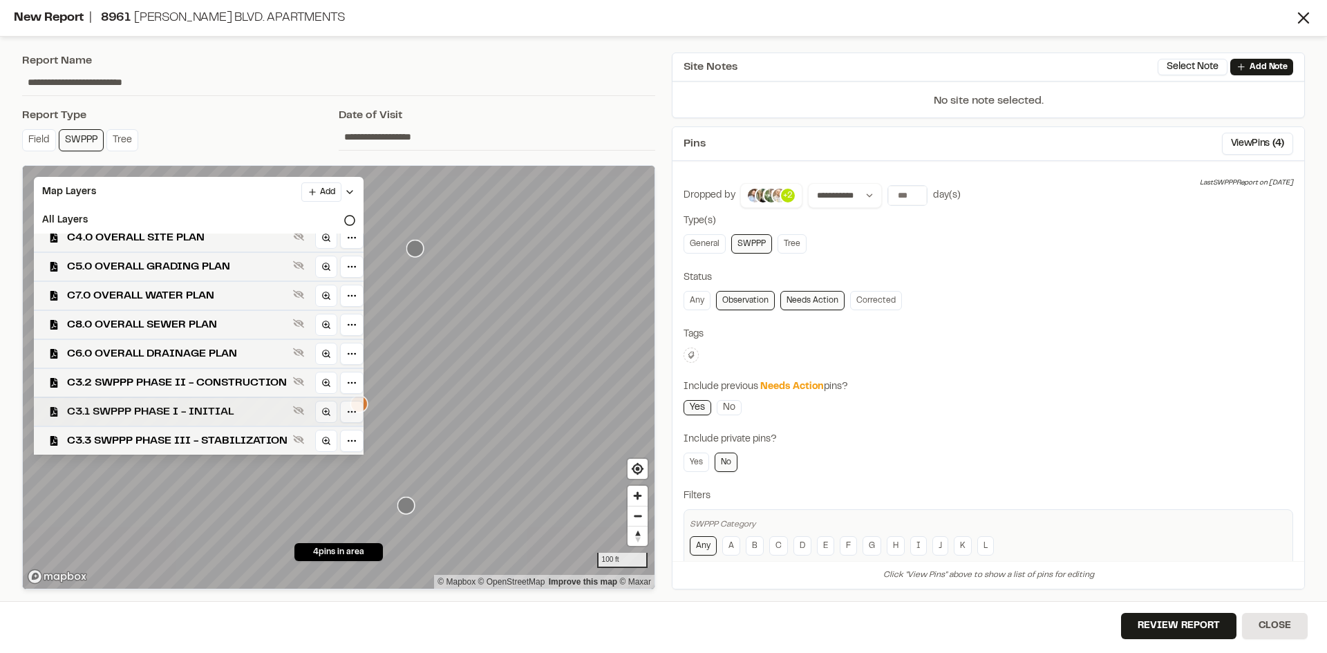
click at [243, 411] on span "C3.1 SWPPP PHASE I - INITIAL" at bounding box center [177, 412] width 220 height 17
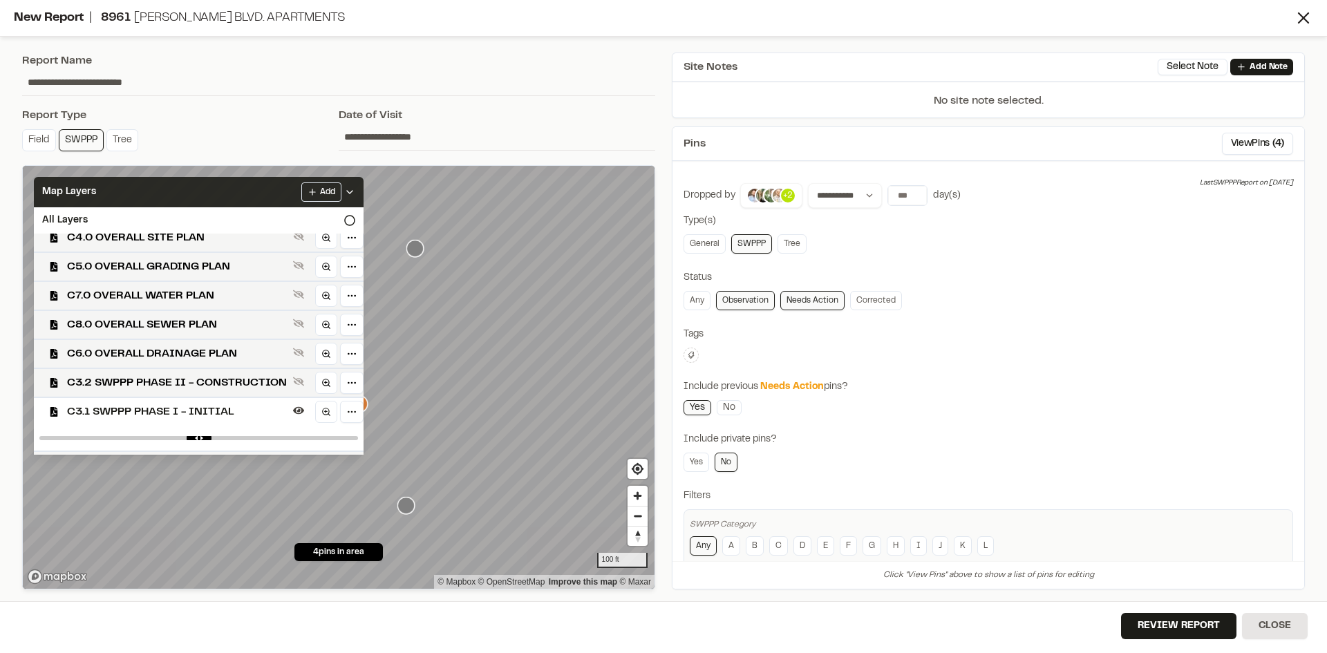
click at [355, 189] on icon at bounding box center [349, 192] width 11 height 11
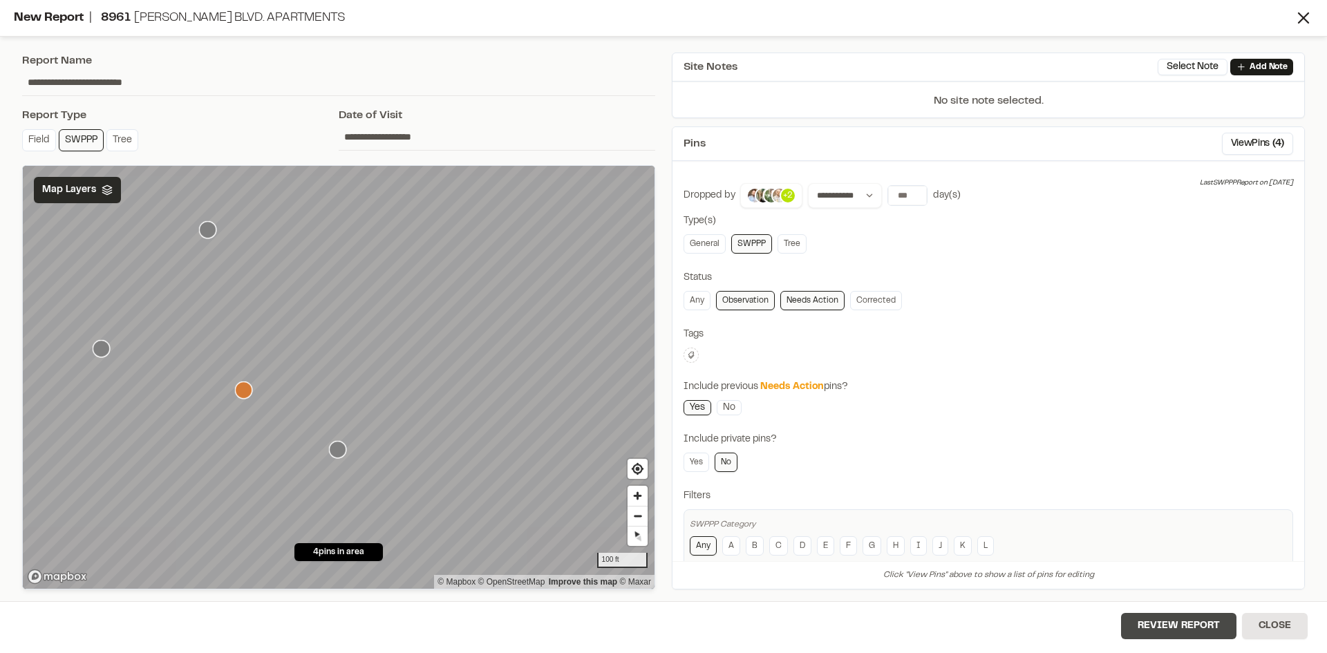
click at [1184, 632] on button "Review Report" at bounding box center [1178, 626] width 115 height 26
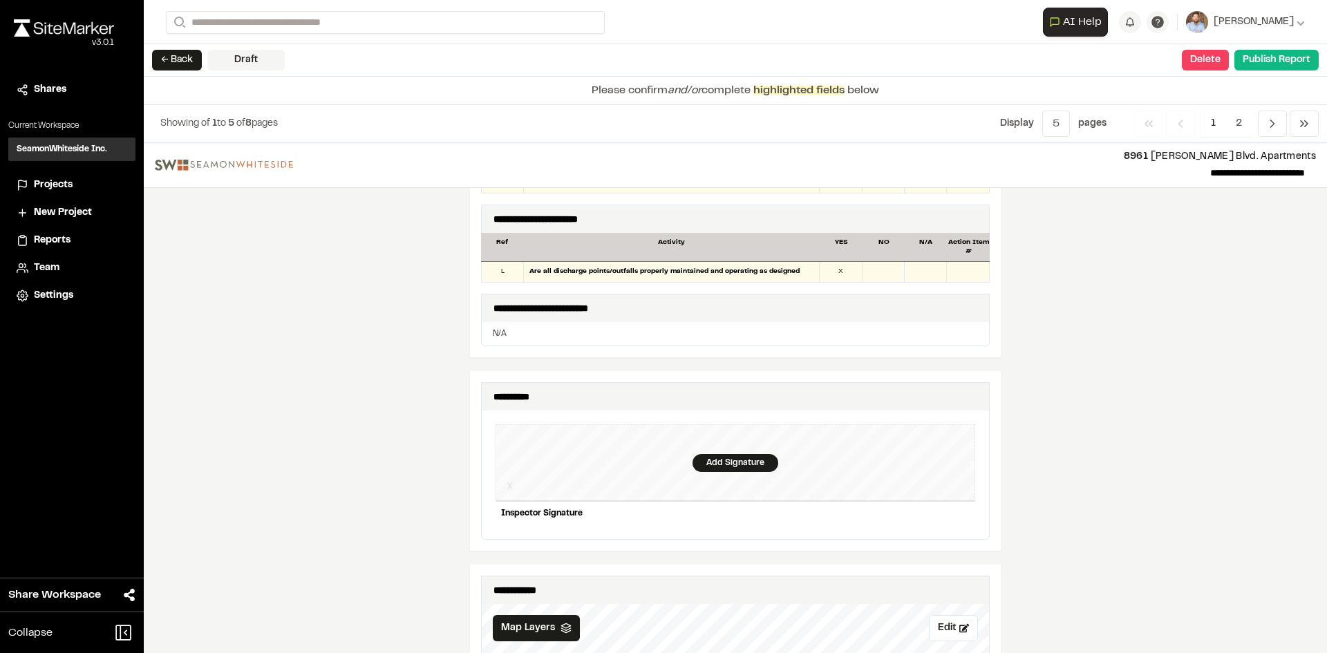
scroll to position [1175, 0]
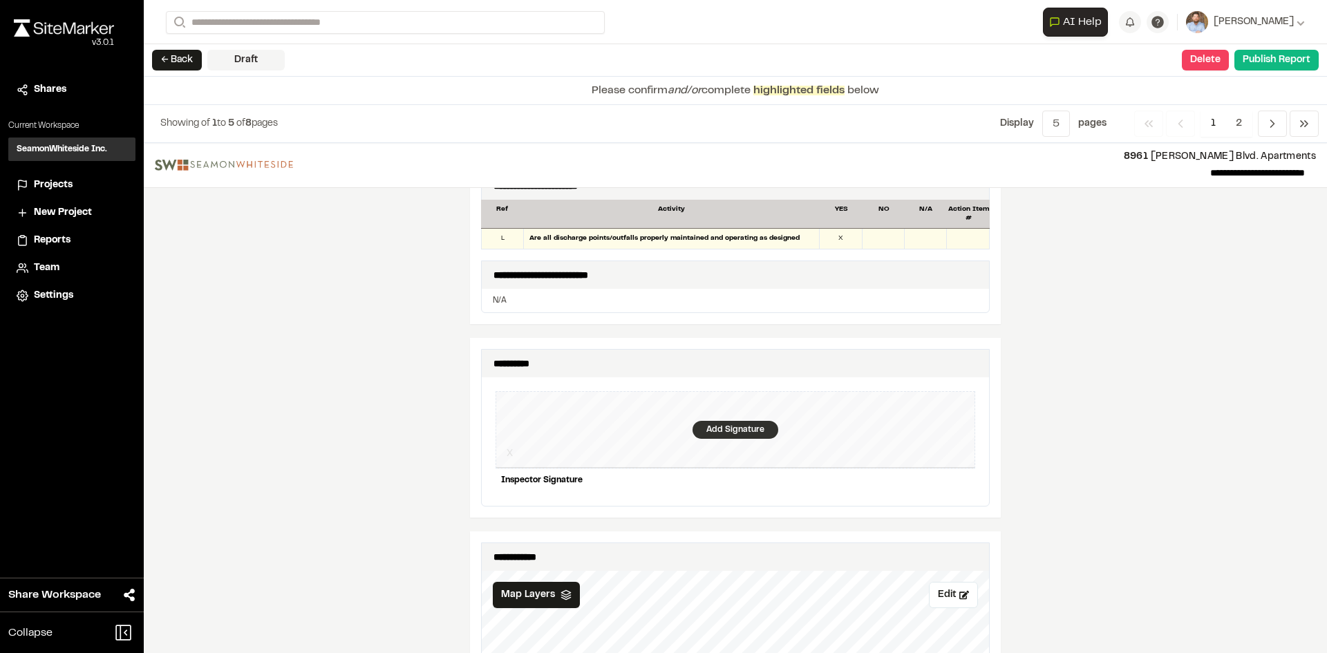
click at [728, 422] on div "Add Signature" at bounding box center [736, 430] width 86 height 18
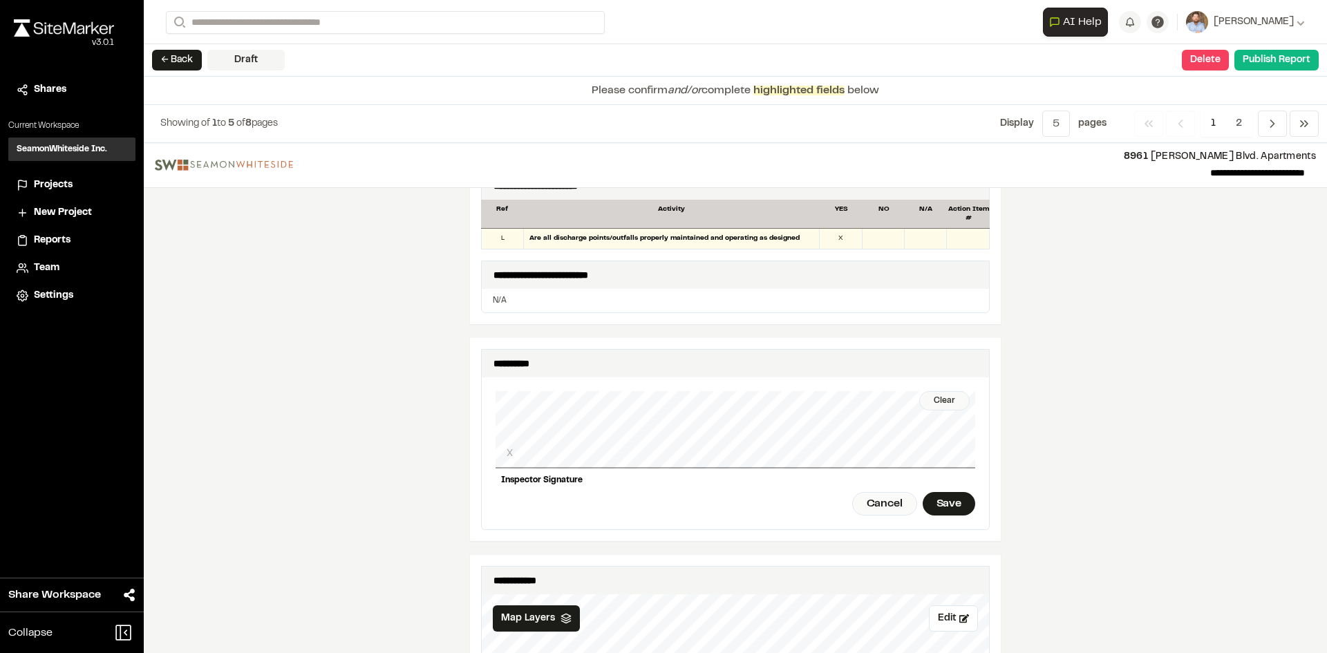
click at [939, 392] on div "Clear" at bounding box center [944, 400] width 50 height 19
click at [941, 493] on div "Save" at bounding box center [949, 504] width 53 height 24
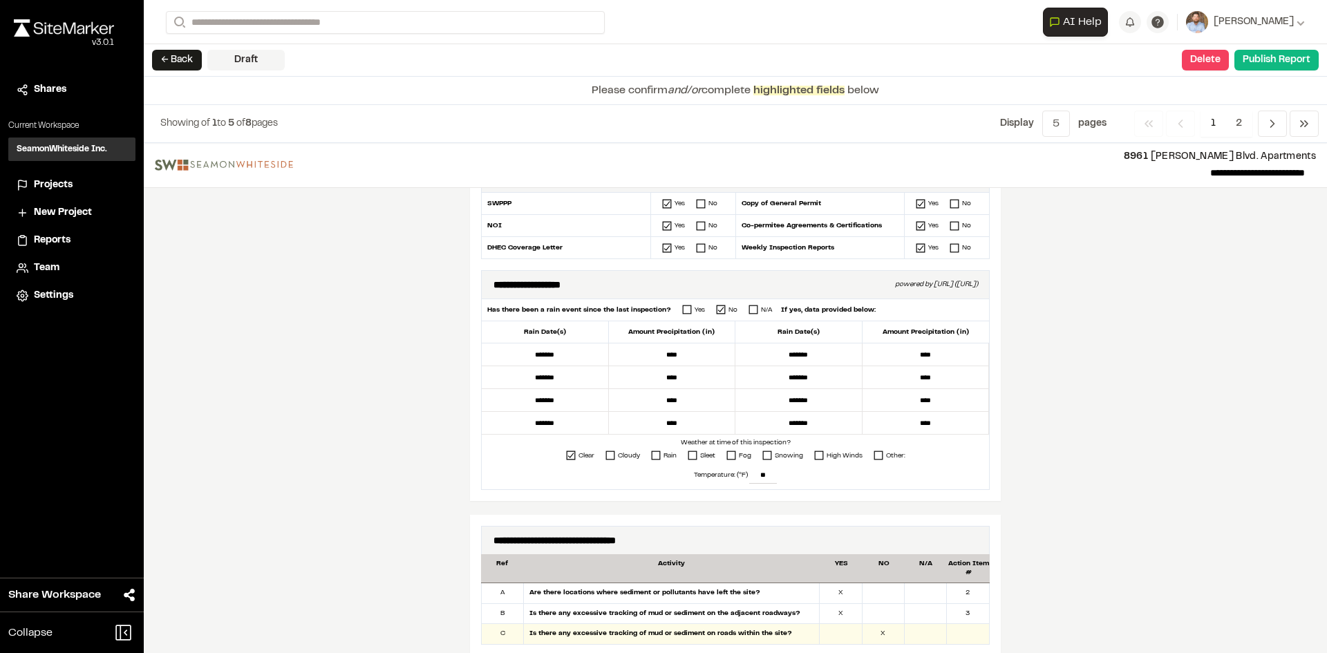
scroll to position [0, 0]
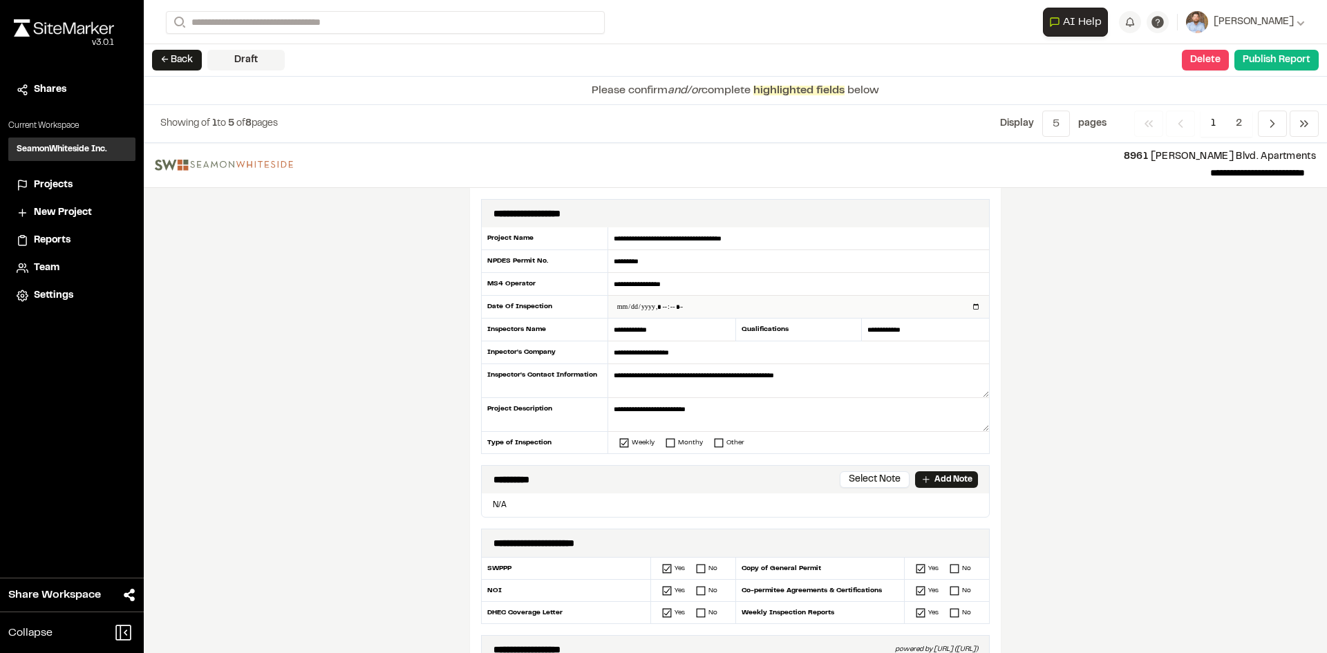
click at [969, 305] on input "datetime-local" at bounding box center [798, 307] width 381 height 22
type input "**********"
click at [399, 459] on div "**********" at bounding box center [735, 398] width 1183 height 510
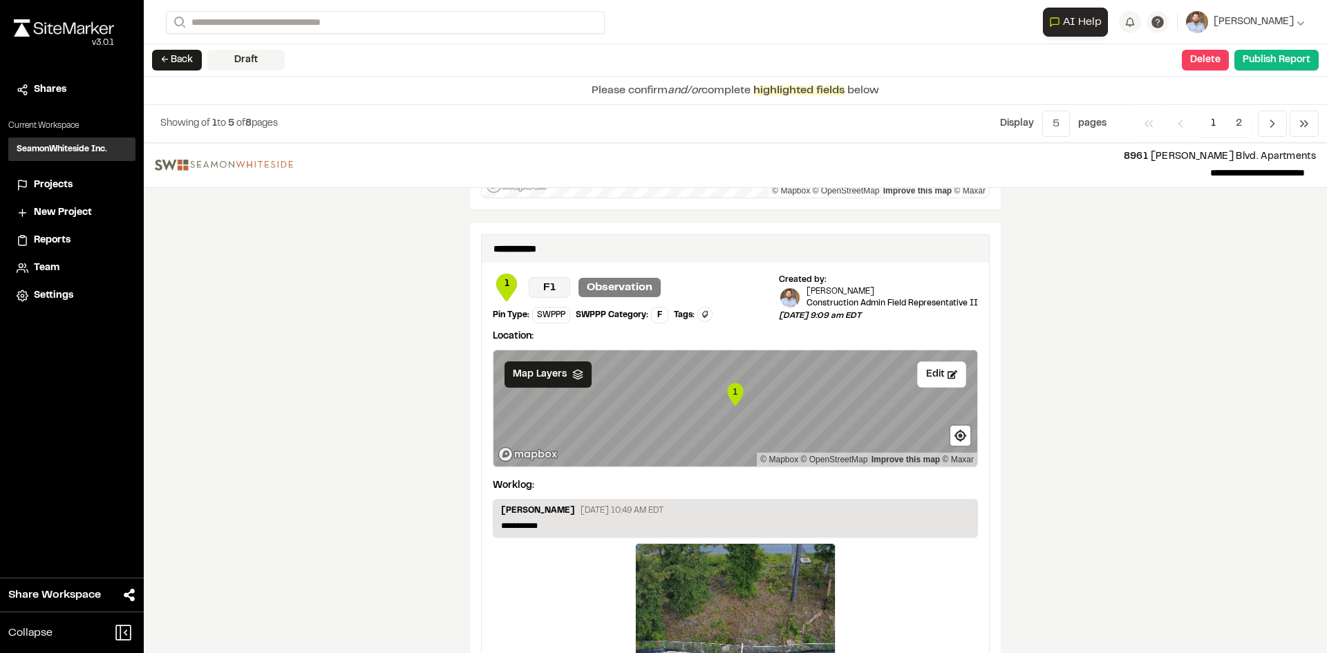
scroll to position [2300, 0]
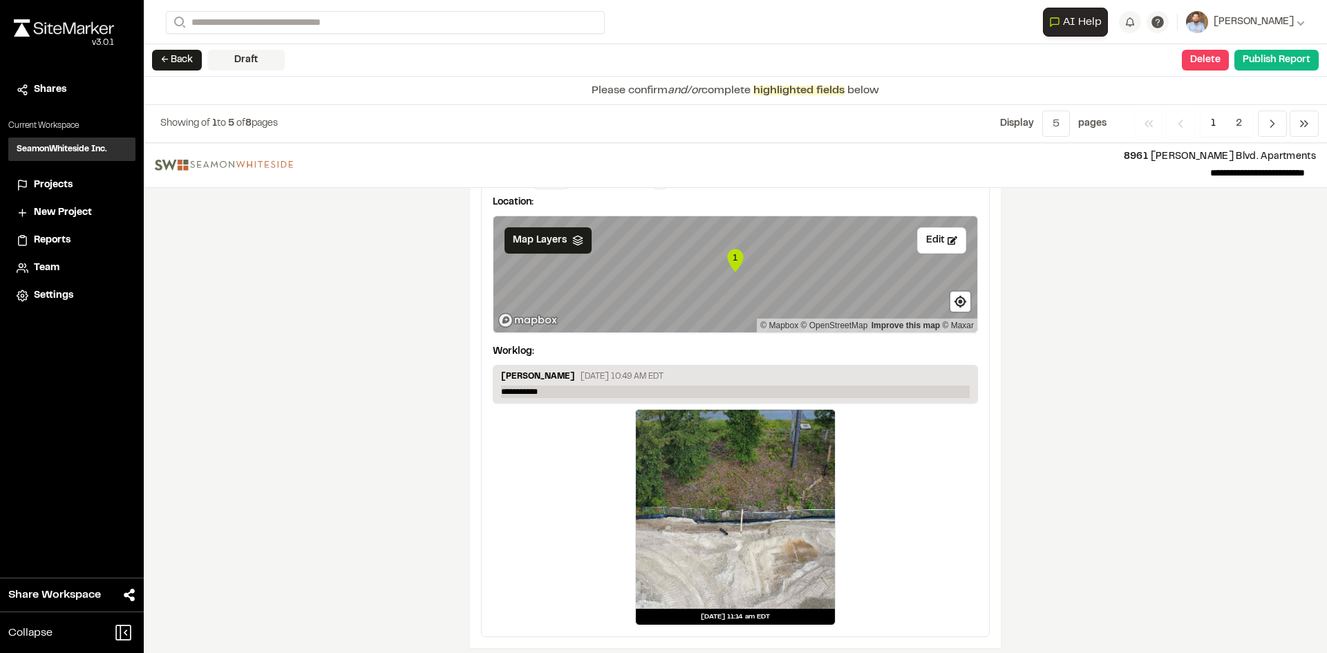
click at [563, 386] on p "**********" at bounding box center [735, 392] width 469 height 12
click at [1246, 120] on span "2" at bounding box center [1239, 124] width 27 height 26
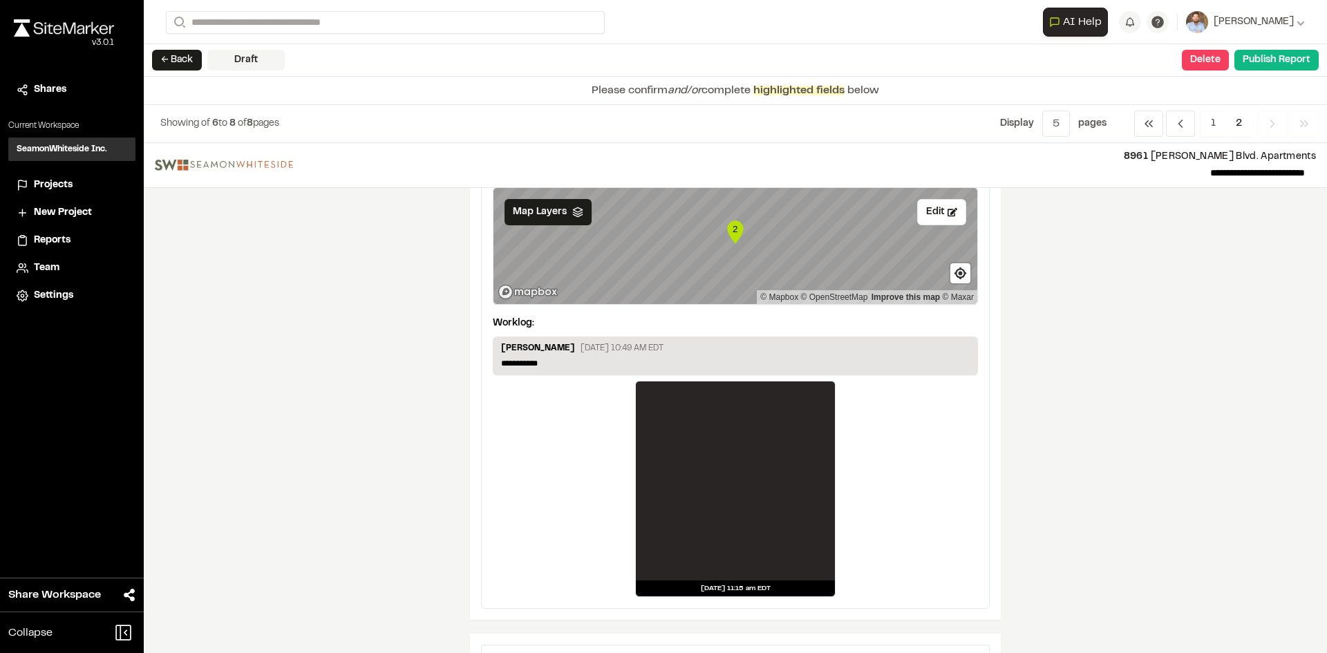
scroll to position [138, 0]
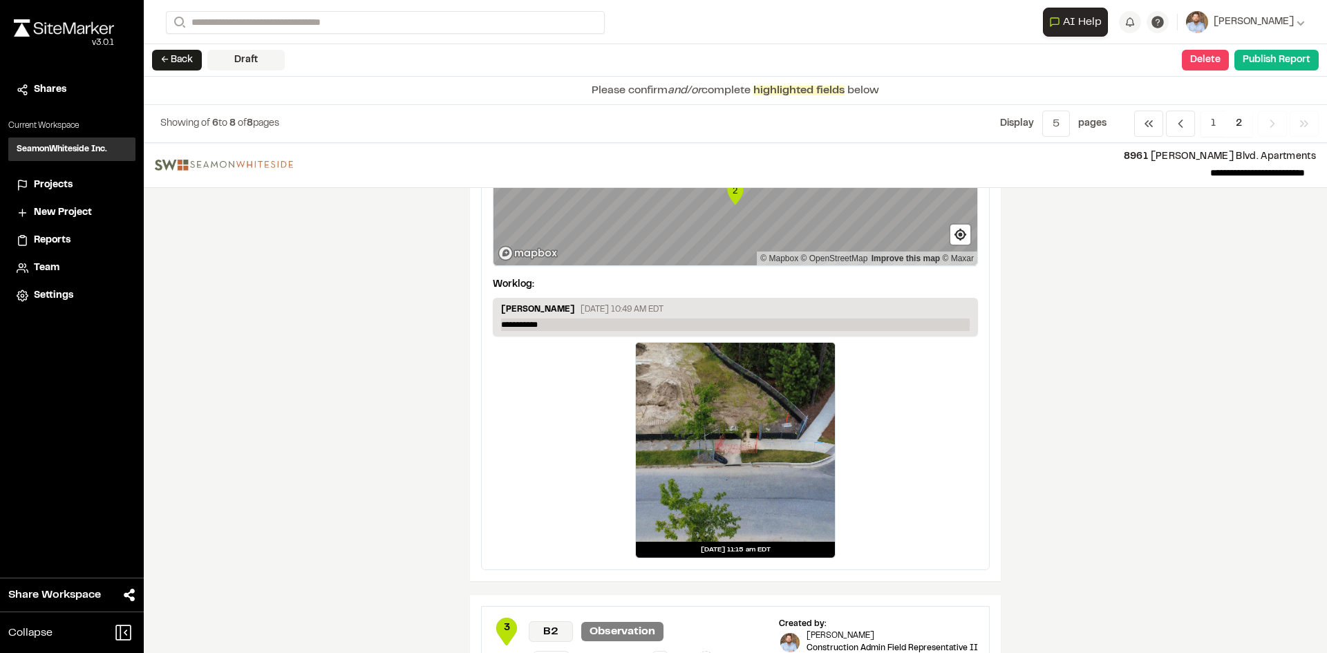
click at [552, 324] on p "**********" at bounding box center [735, 325] width 469 height 12
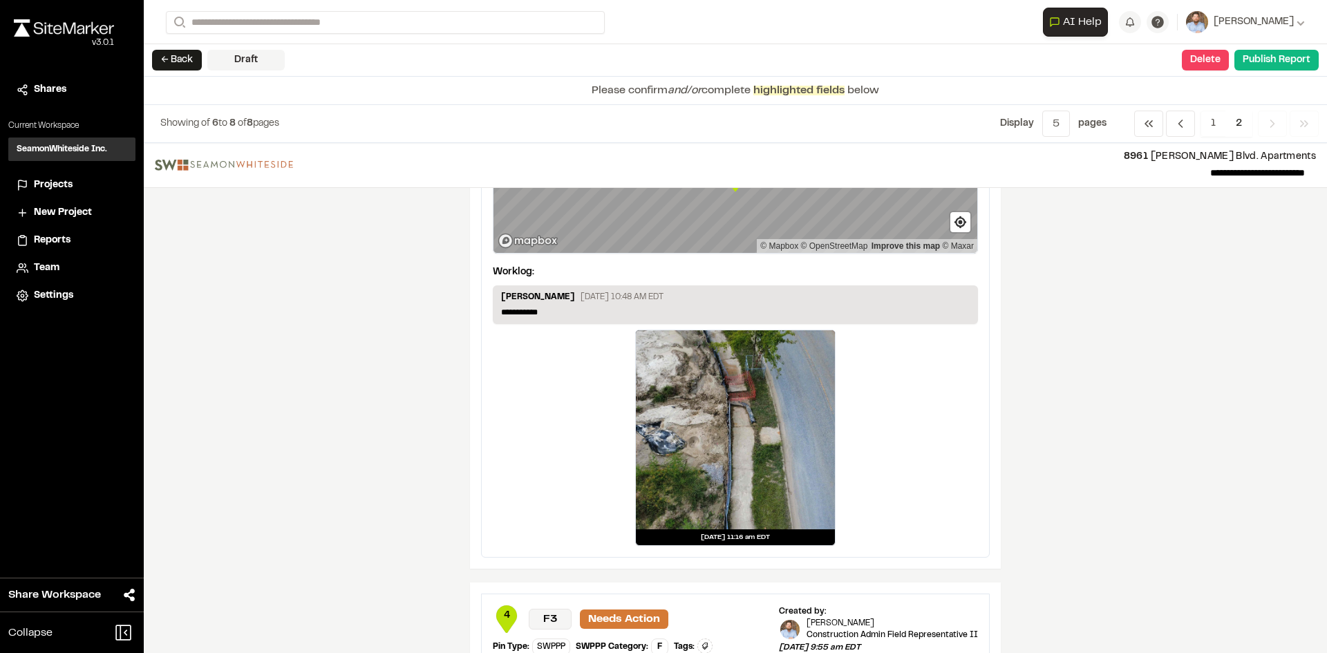
scroll to position [691, 0]
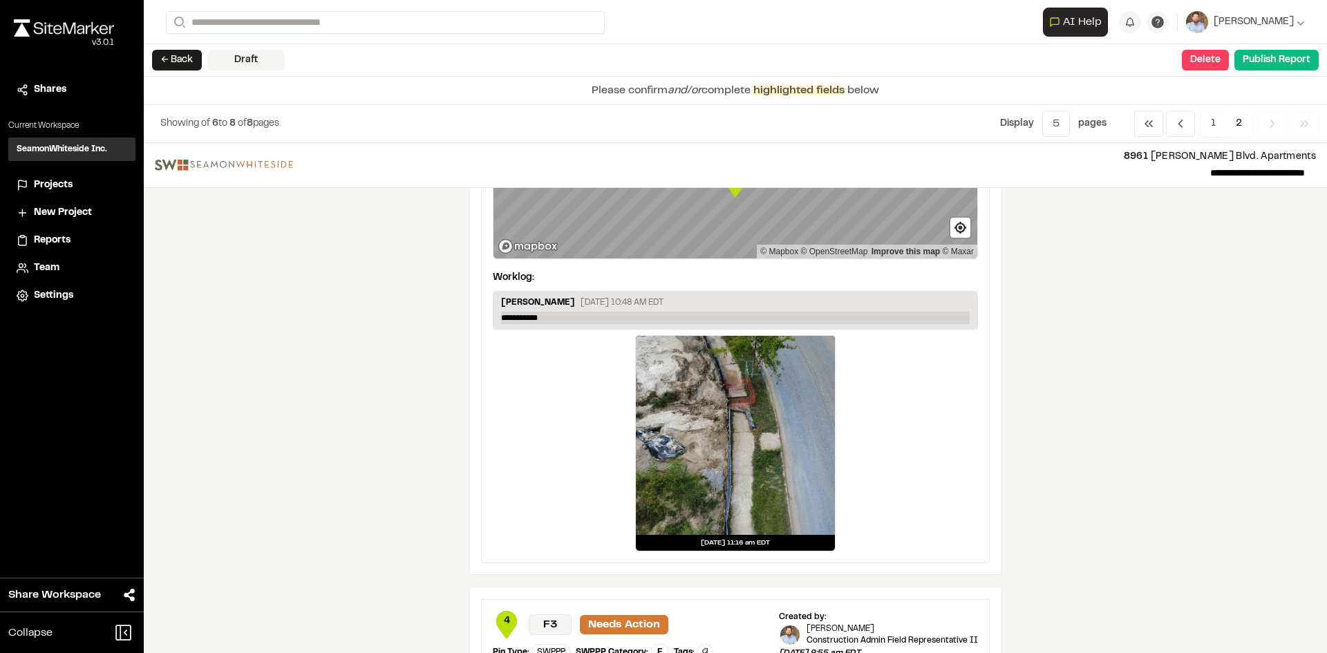
click at [554, 321] on p "**********" at bounding box center [735, 318] width 469 height 12
click at [548, 319] on p "**********" at bounding box center [735, 318] width 469 height 12
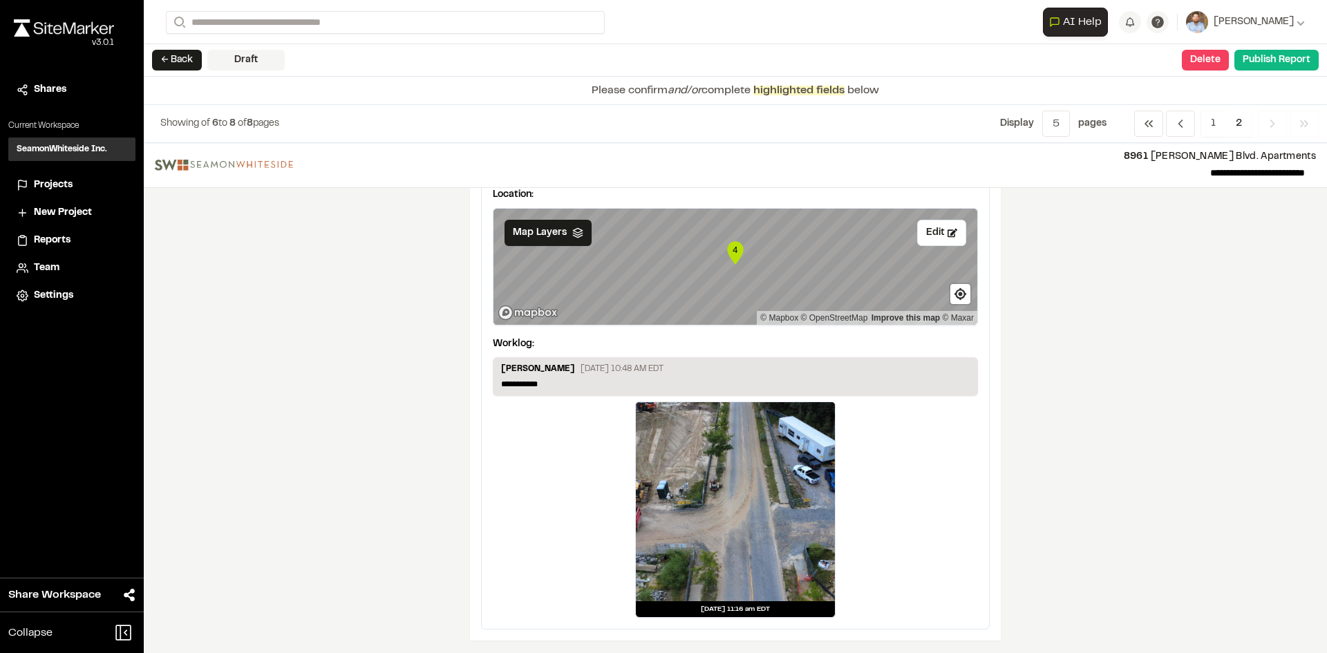
scroll to position [1172, 0]
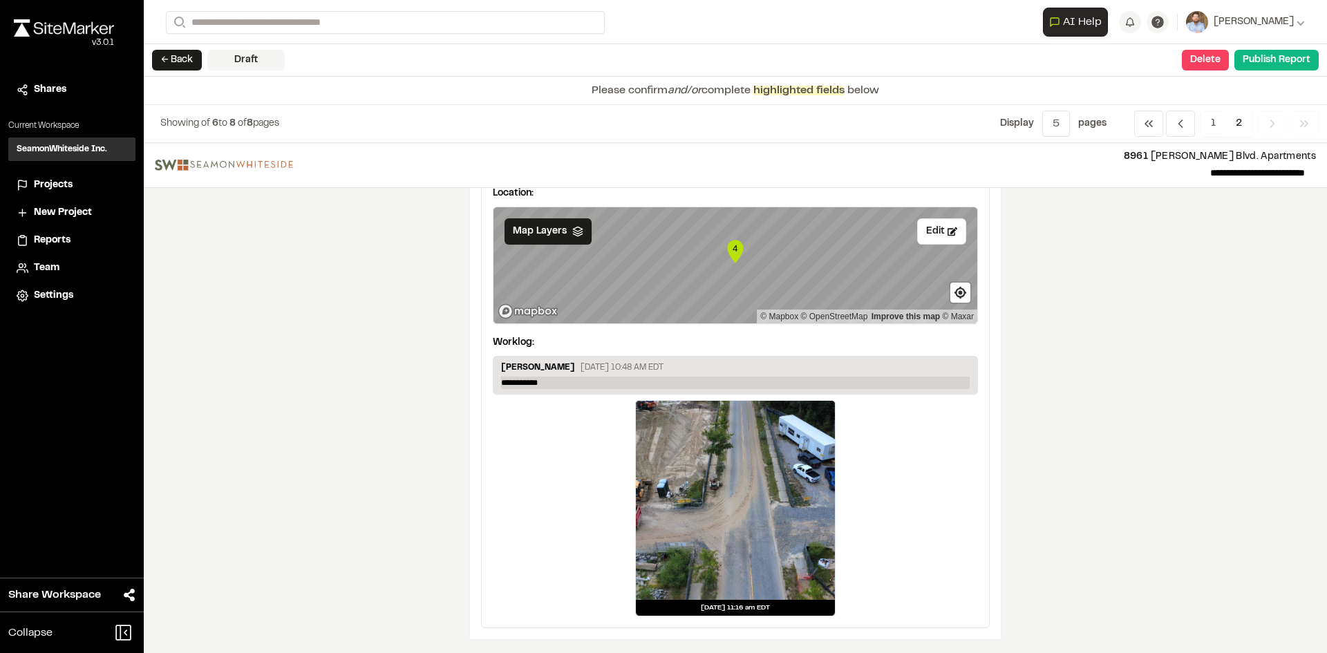
click at [558, 384] on p "**********" at bounding box center [735, 383] width 469 height 12
drag, startPoint x: 558, startPoint y: 384, endPoint x: 363, endPoint y: 389, distance: 195.7
click at [557, 383] on p "**********" at bounding box center [735, 383] width 469 height 12
click at [1275, 64] on button "Publish Report" at bounding box center [1276, 60] width 84 height 21
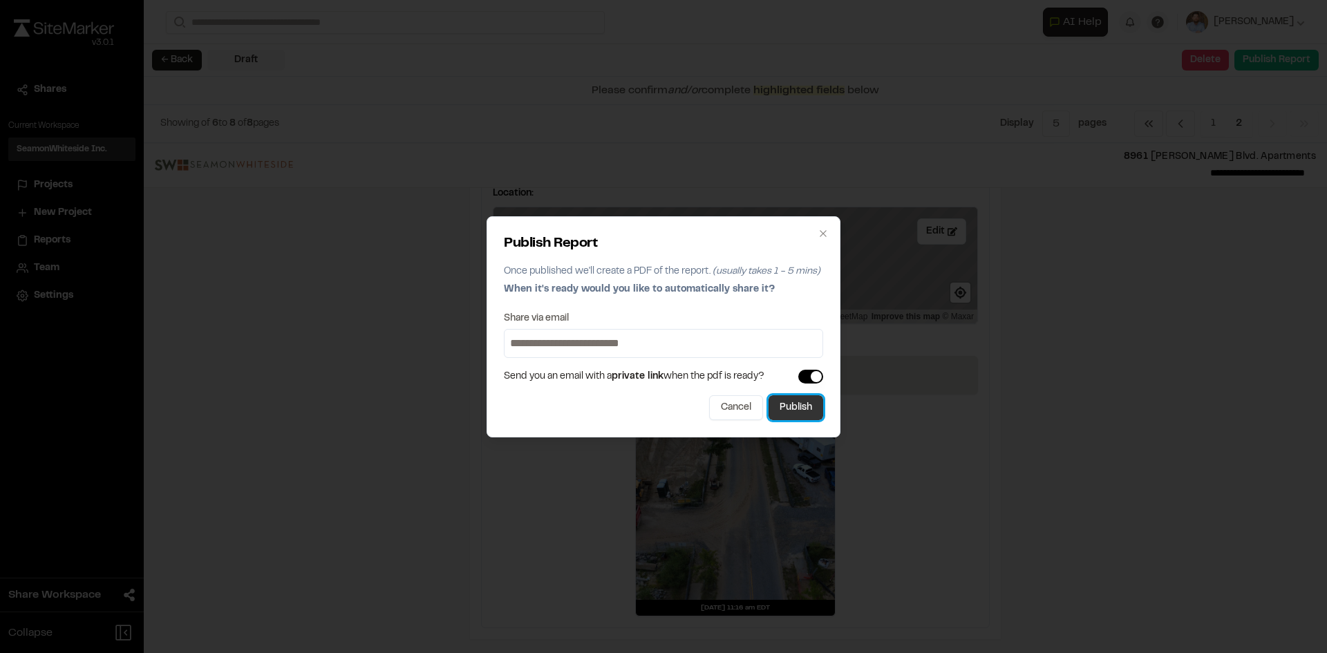
click at [806, 415] on button "Publish" at bounding box center [796, 407] width 55 height 25
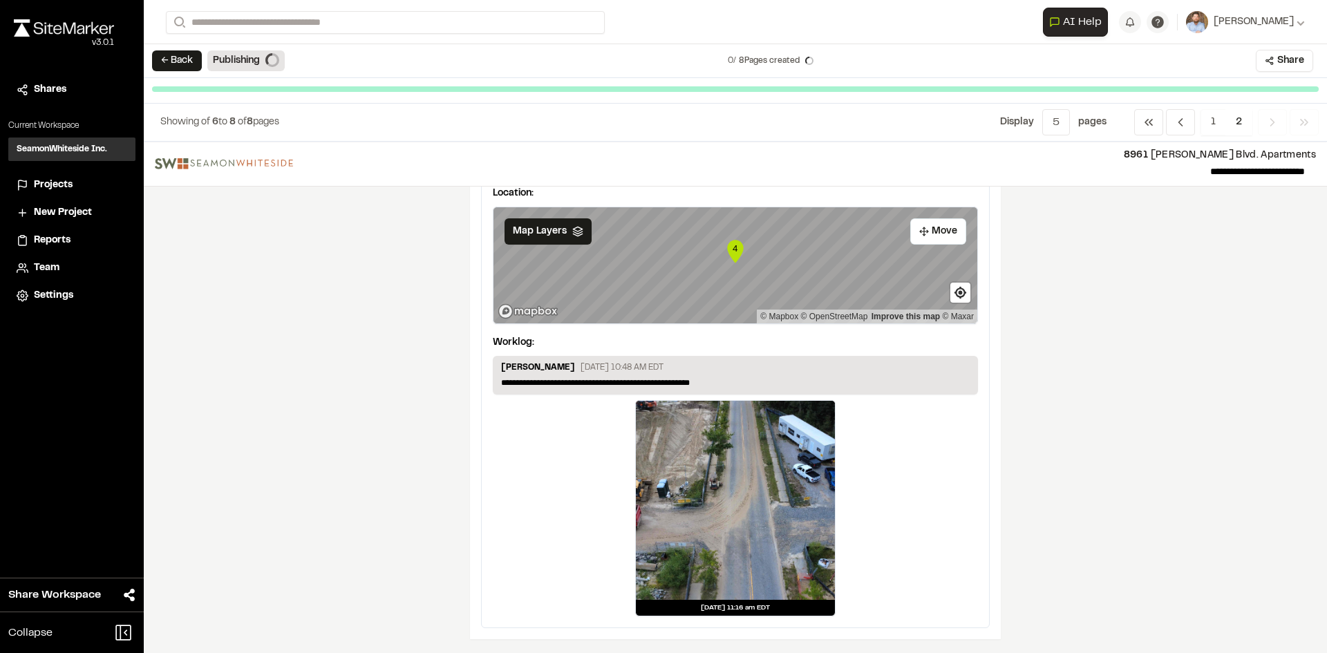
click at [66, 181] on span "Projects" at bounding box center [53, 185] width 39 height 15
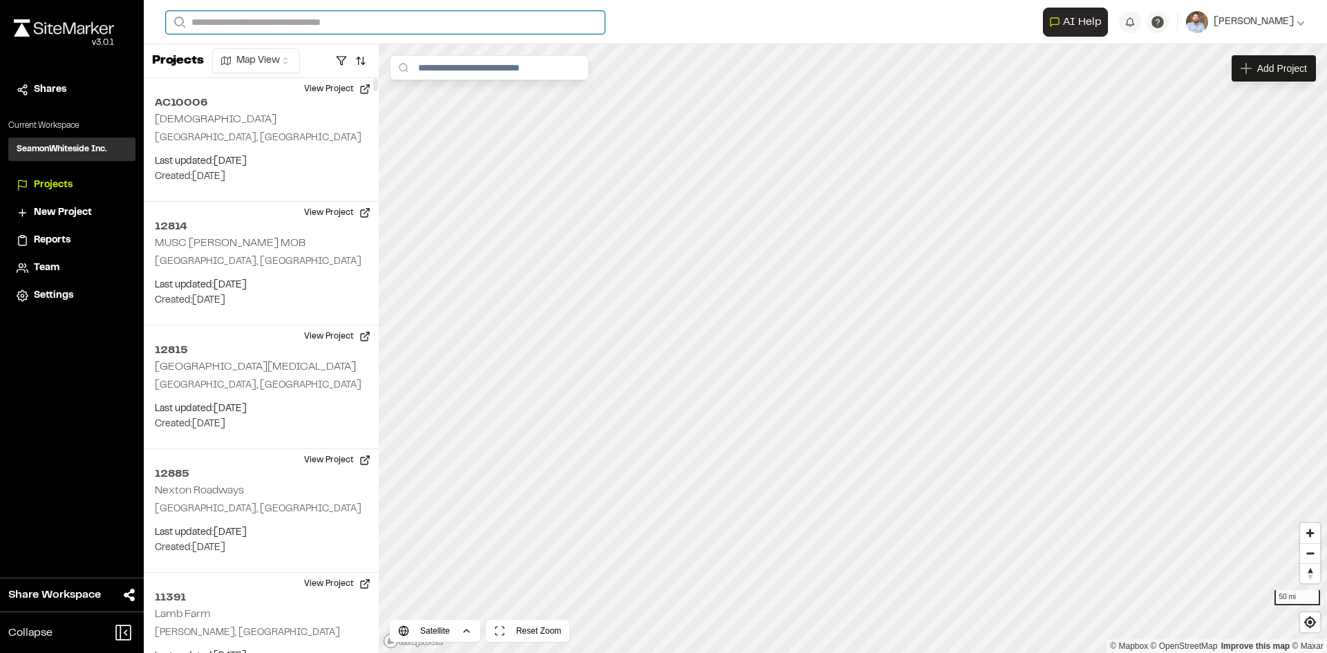
drag, startPoint x: 230, startPoint y: 20, endPoint x: 239, endPoint y: 13, distance: 11.3
click at [231, 20] on input "Search" at bounding box center [385, 22] width 439 height 23
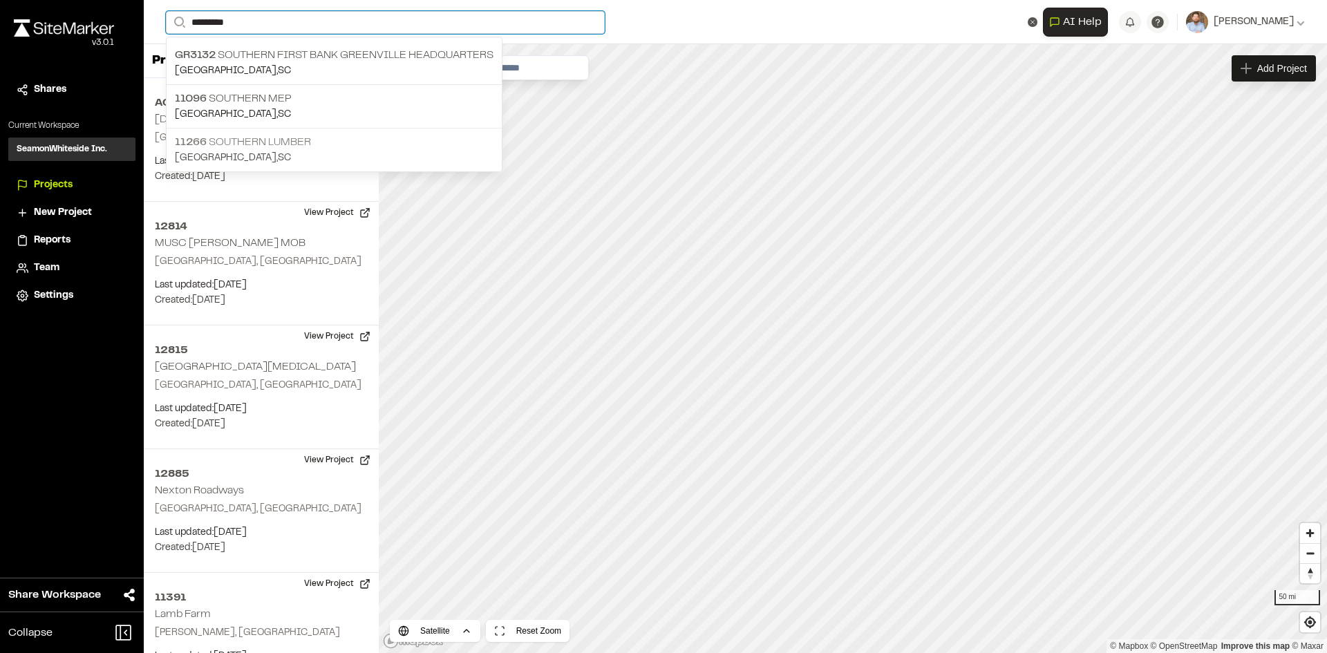
type input "********"
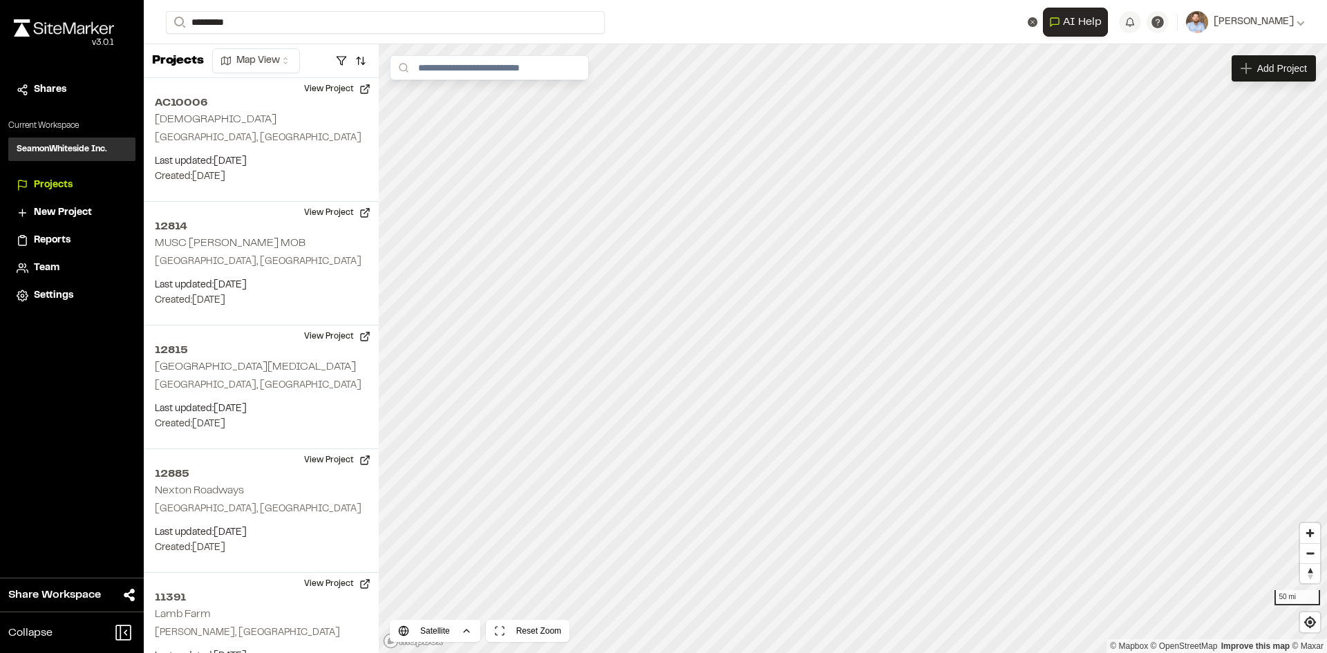
click at [295, 143] on p "11266 Southern Lumber" at bounding box center [334, 142] width 319 height 17
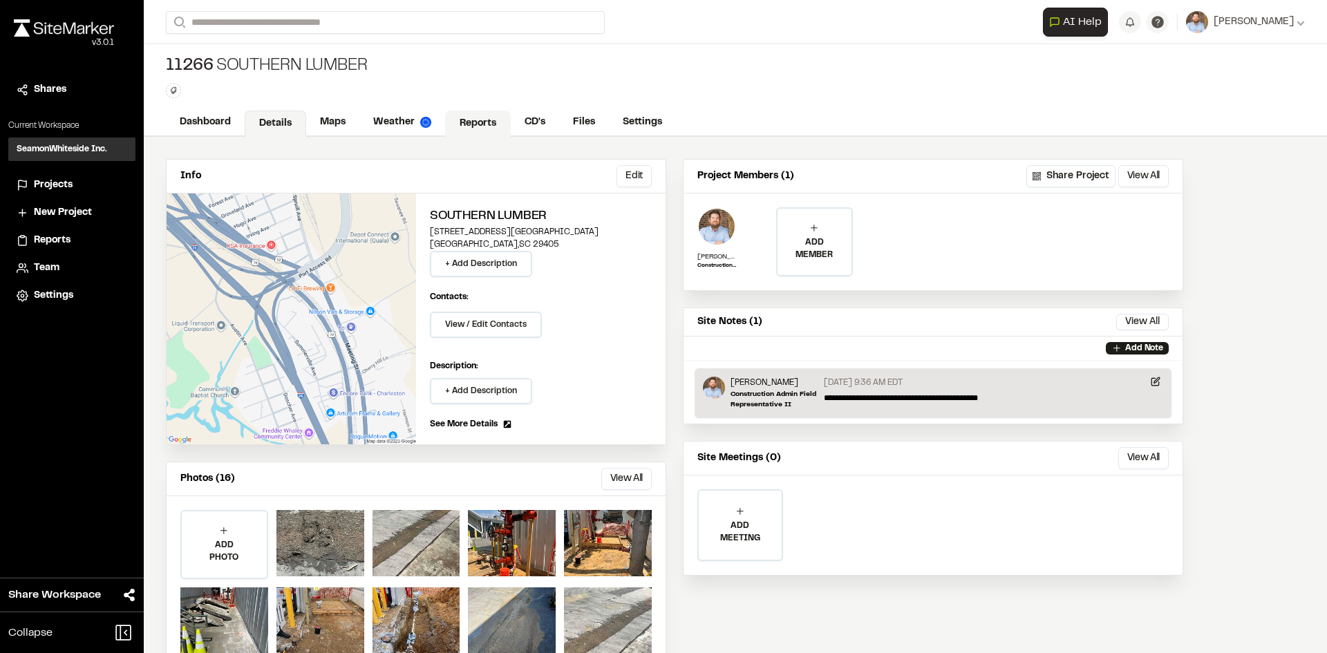
click at [477, 117] on link "Reports" at bounding box center [478, 124] width 66 height 26
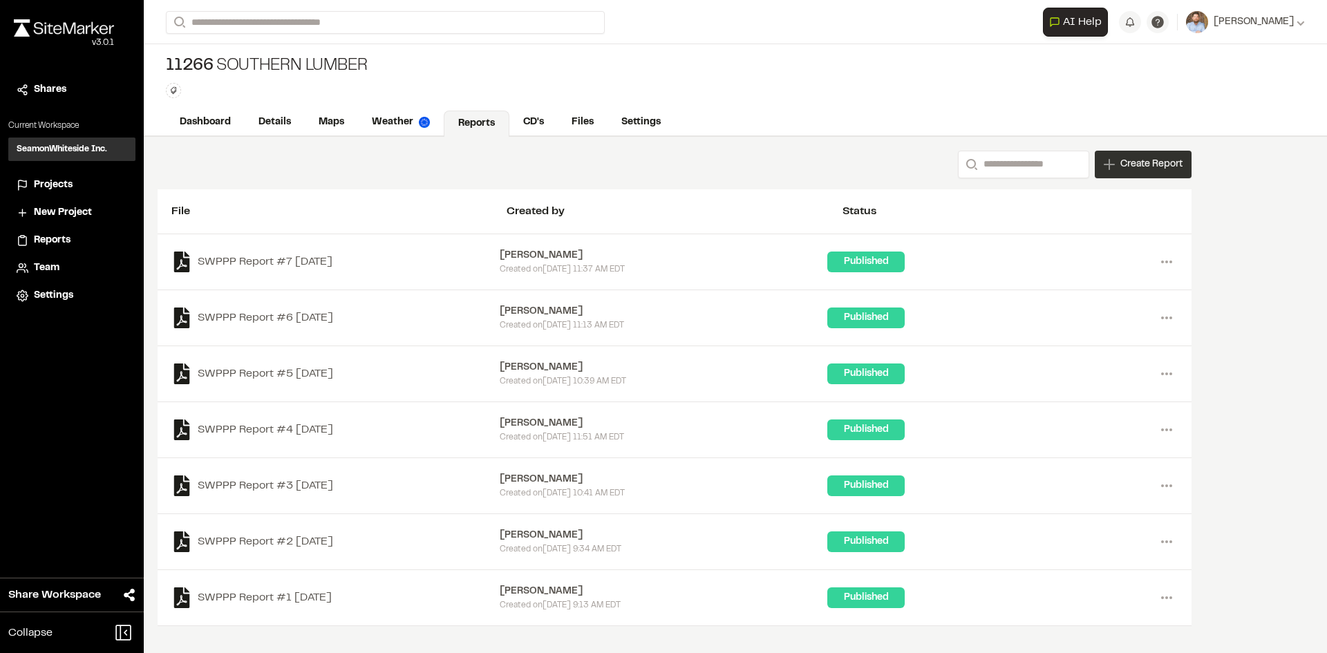
click at [1139, 165] on span "Create Report" at bounding box center [1151, 164] width 62 height 15
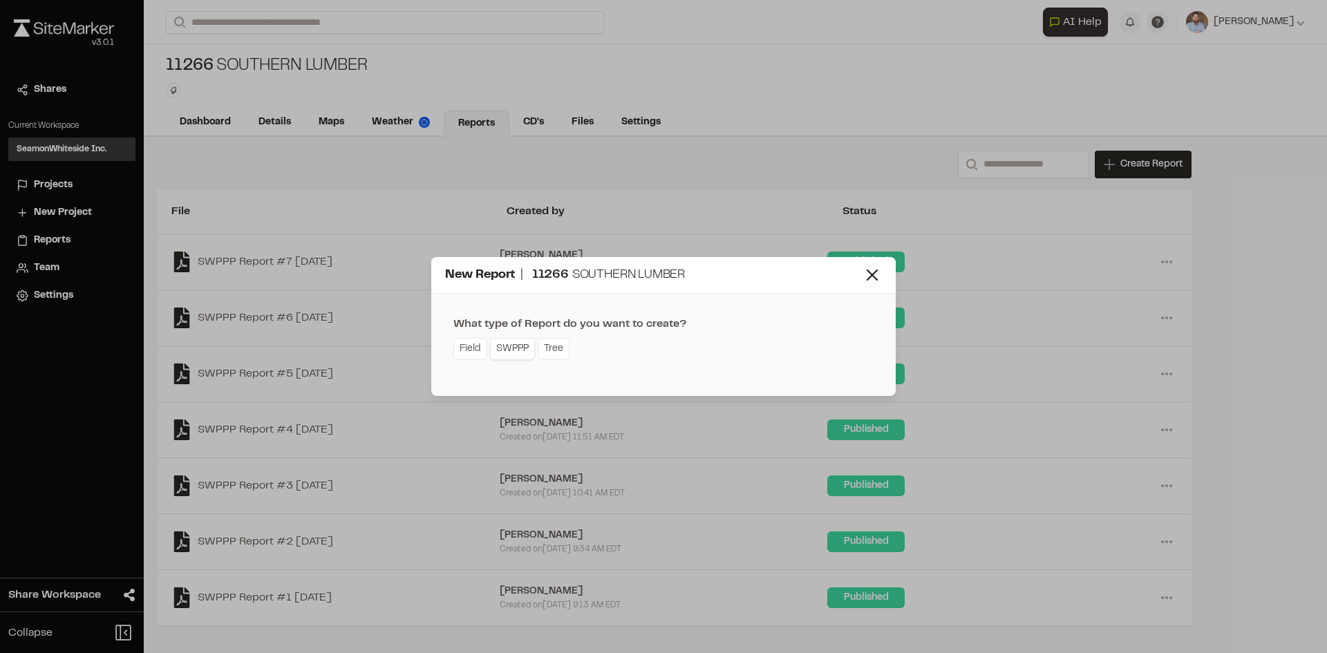
click at [516, 358] on link "SWPPP" at bounding box center [512, 349] width 45 height 22
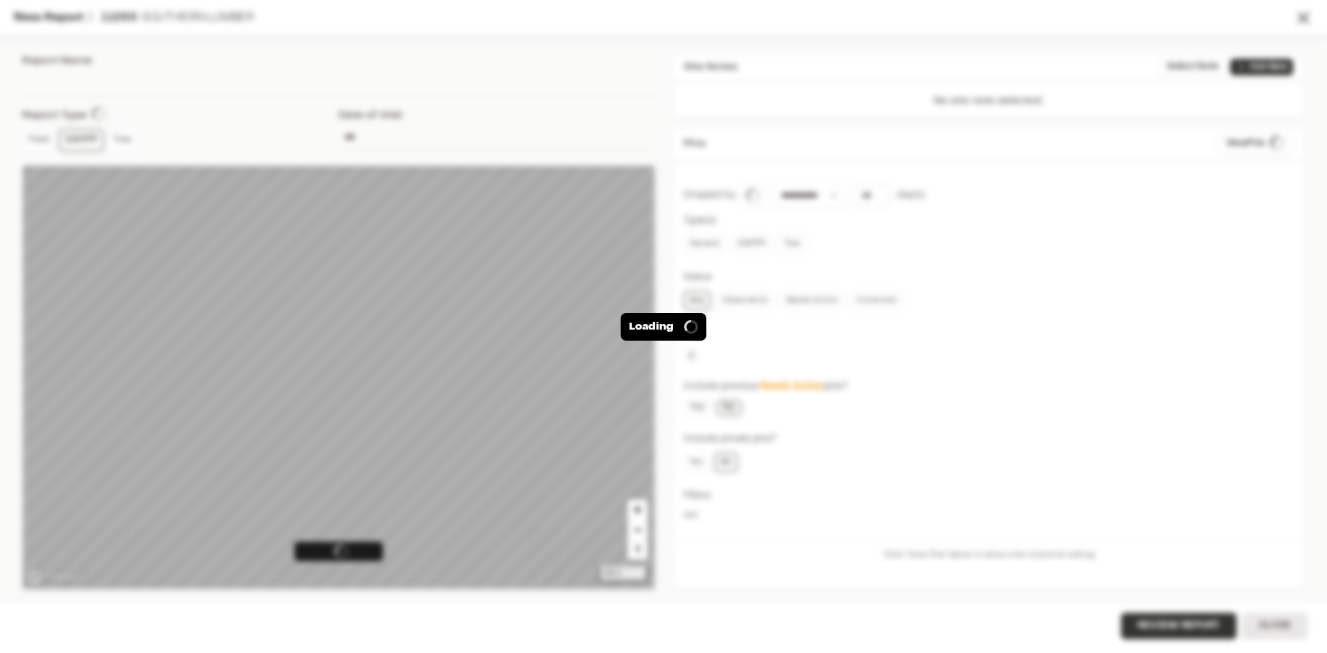
type input "**********"
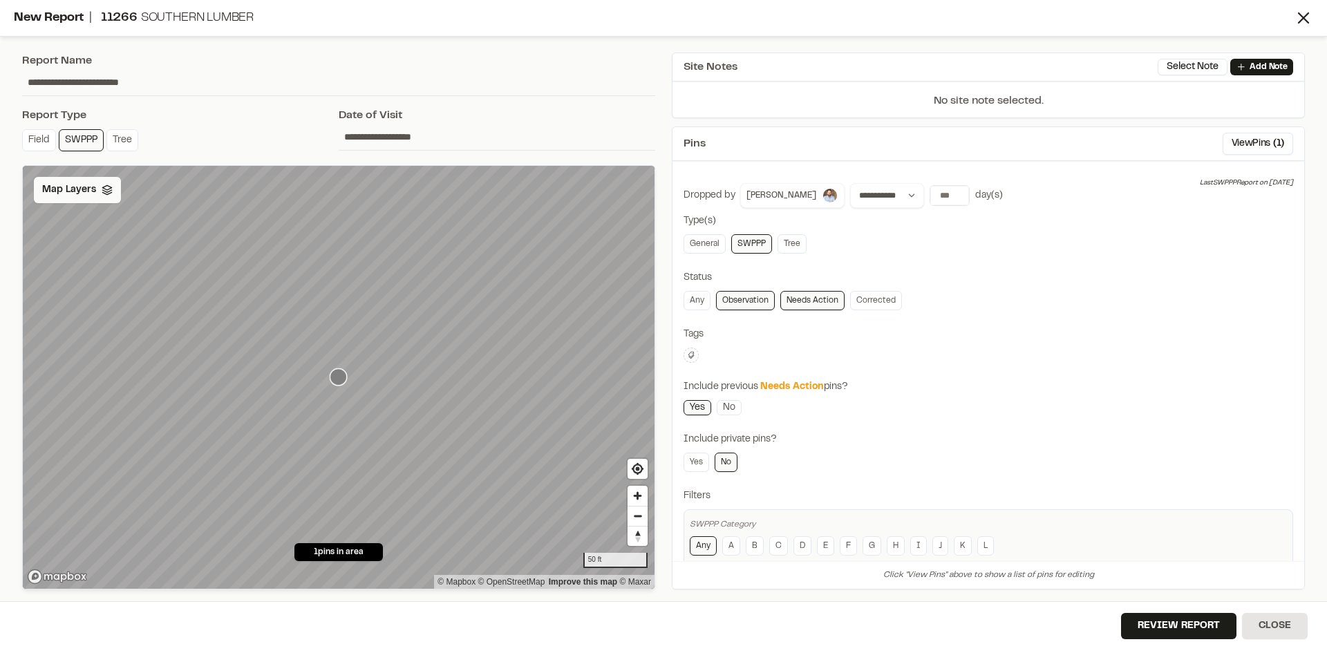
click at [89, 192] on span "Map Layers" at bounding box center [69, 189] width 54 height 15
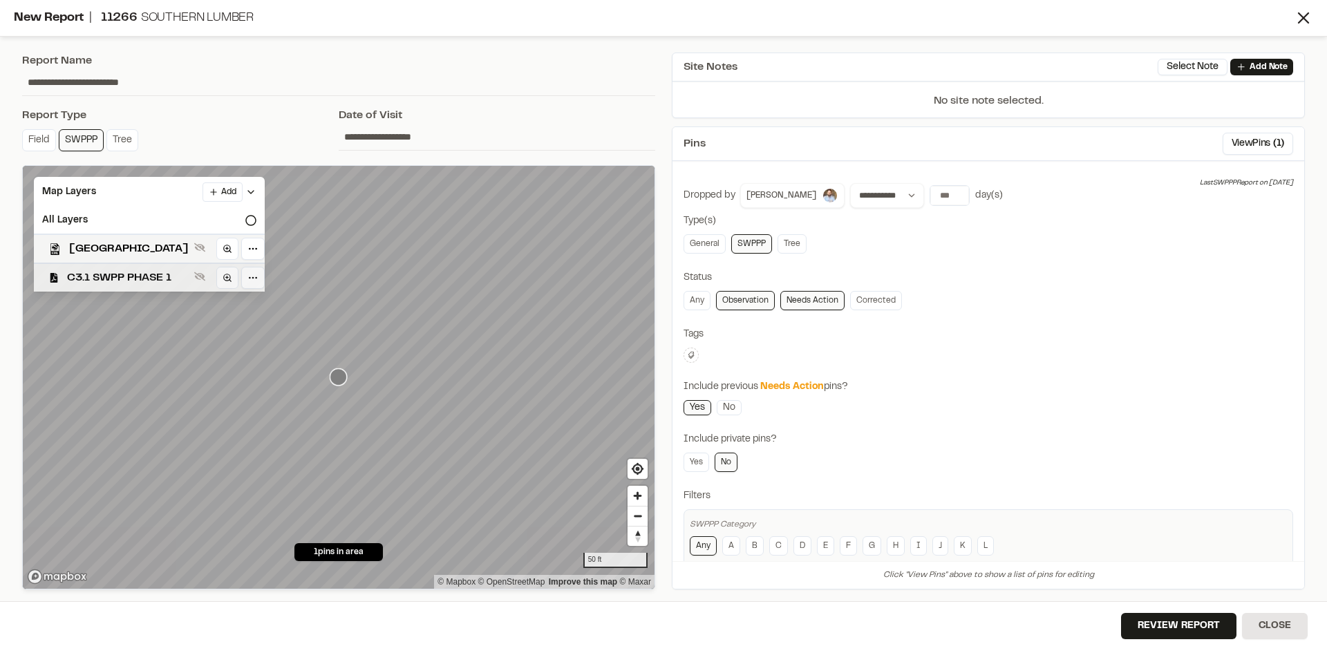
click at [140, 283] on span "C3.1 SWPP PHASE 1" at bounding box center [128, 278] width 122 height 17
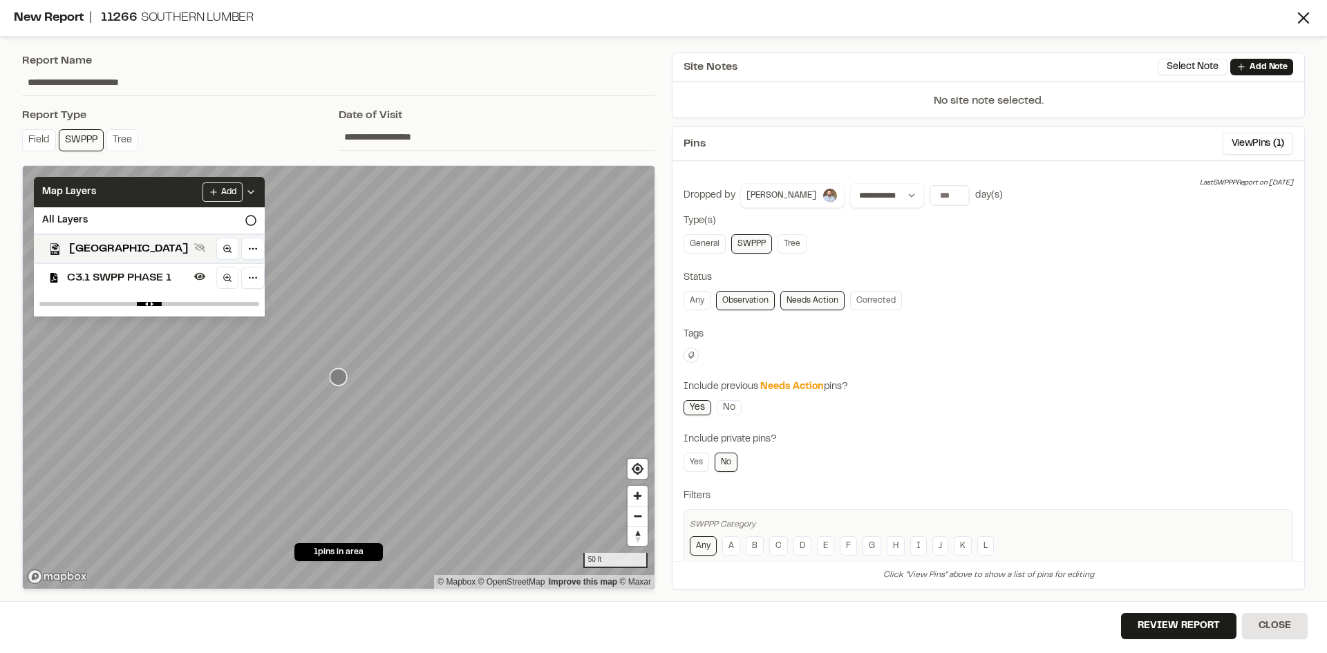
click at [256, 195] on icon at bounding box center [250, 192] width 11 height 11
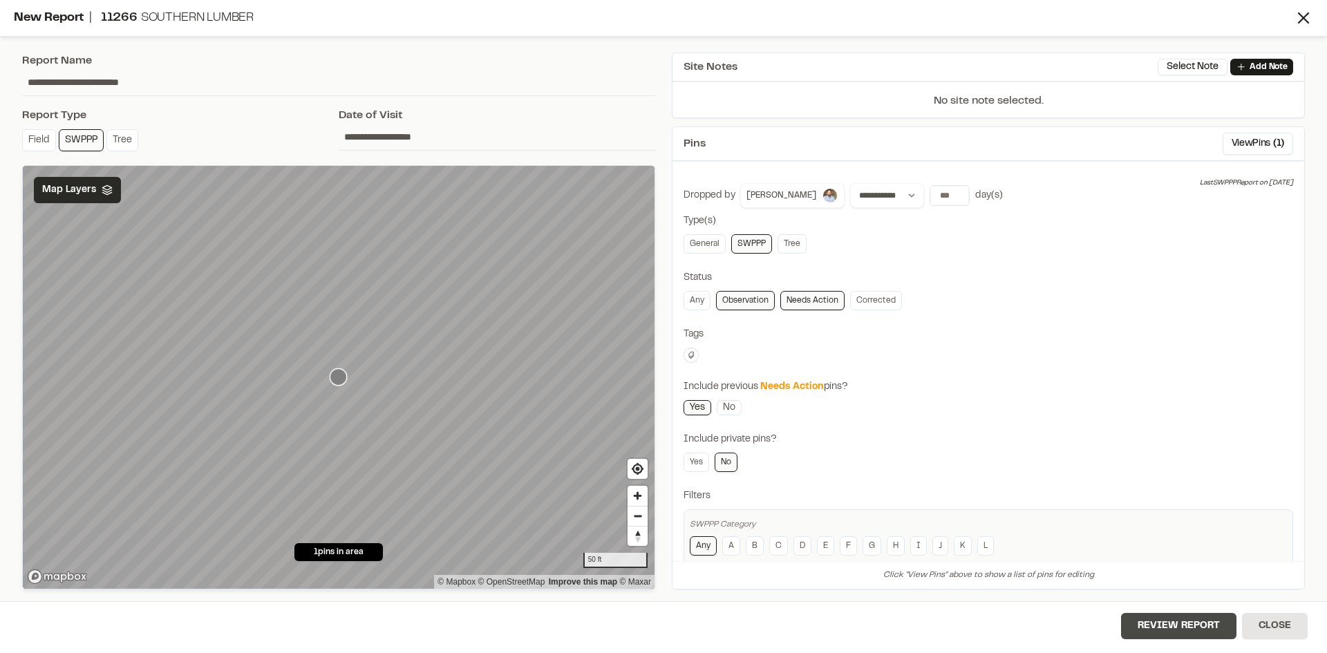
click at [1187, 627] on button "Review Report" at bounding box center [1178, 626] width 115 height 26
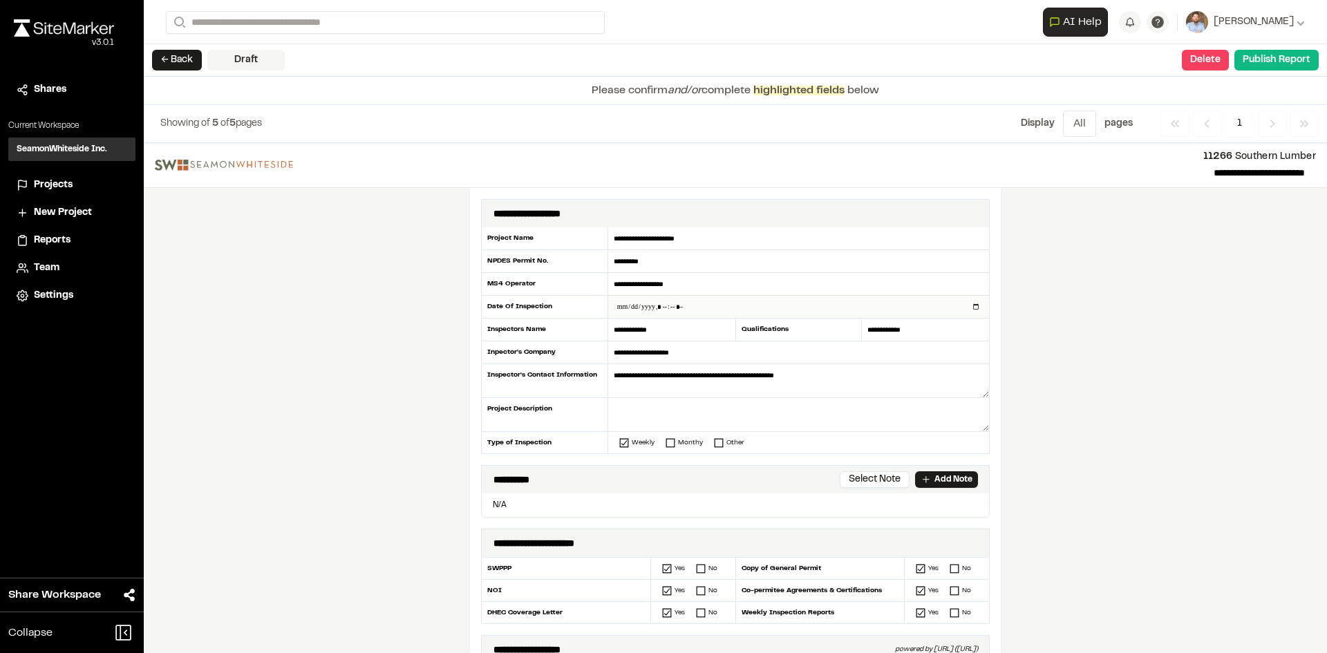
click at [973, 306] on input "datetime-local" at bounding box center [798, 307] width 381 height 22
type input "**********"
click at [395, 405] on div "**********" at bounding box center [735, 398] width 1183 height 510
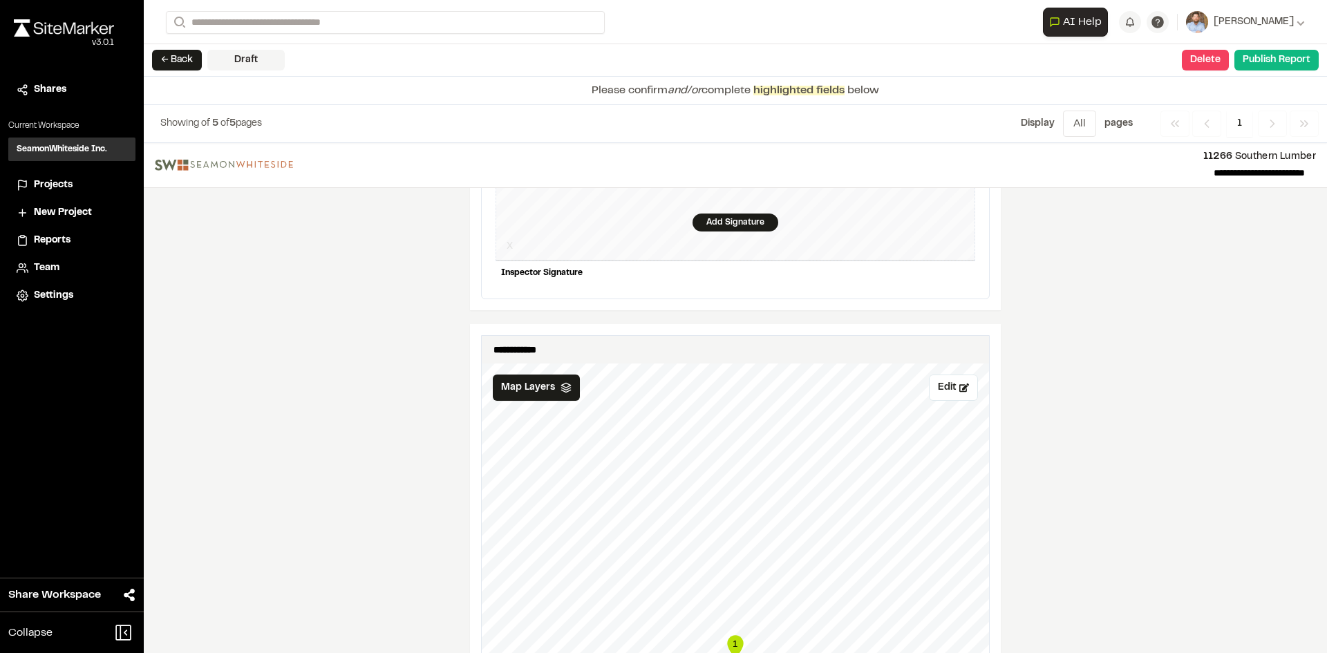
scroll to position [1244, 0]
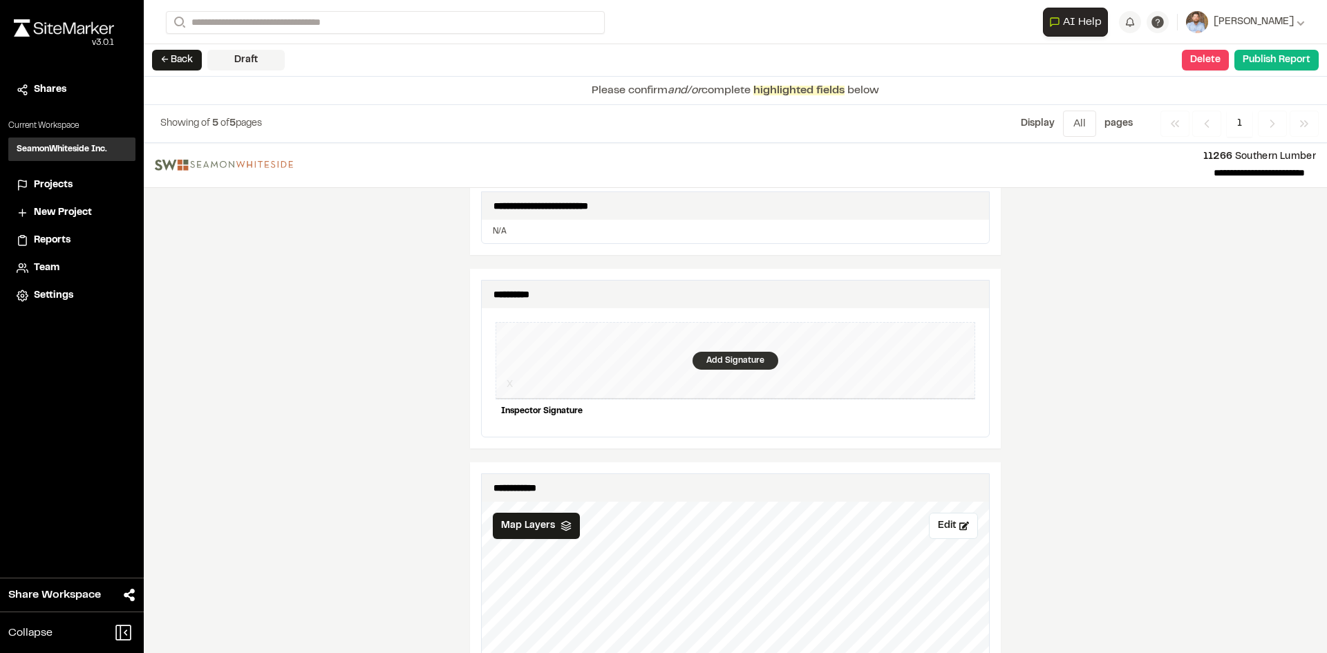
click at [717, 352] on div "Add Signature" at bounding box center [736, 361] width 86 height 18
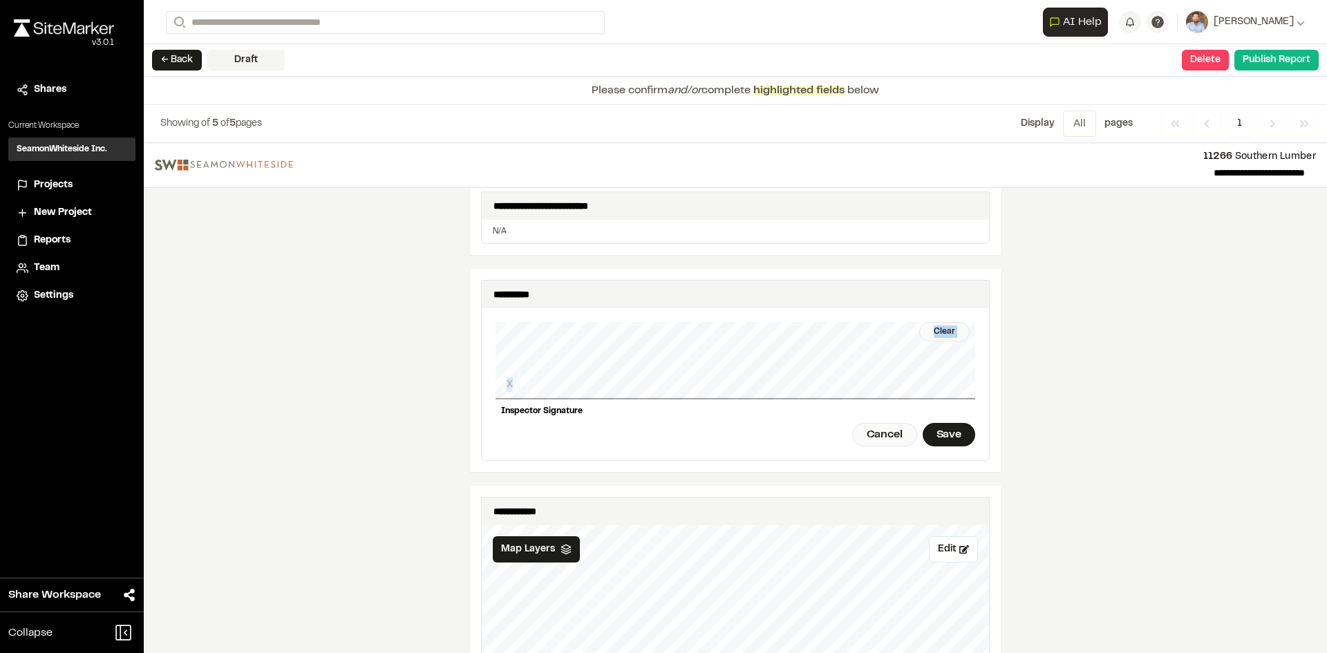
click at [685, 364] on div "Clear X Inspector Signature Cancel Save" at bounding box center [736, 384] width 480 height 152
click at [950, 323] on div "Clear" at bounding box center [944, 331] width 50 height 19
drag, startPoint x: 937, startPoint y: 428, endPoint x: 790, endPoint y: 420, distance: 146.8
click at [937, 426] on div "Save" at bounding box center [949, 435] width 53 height 24
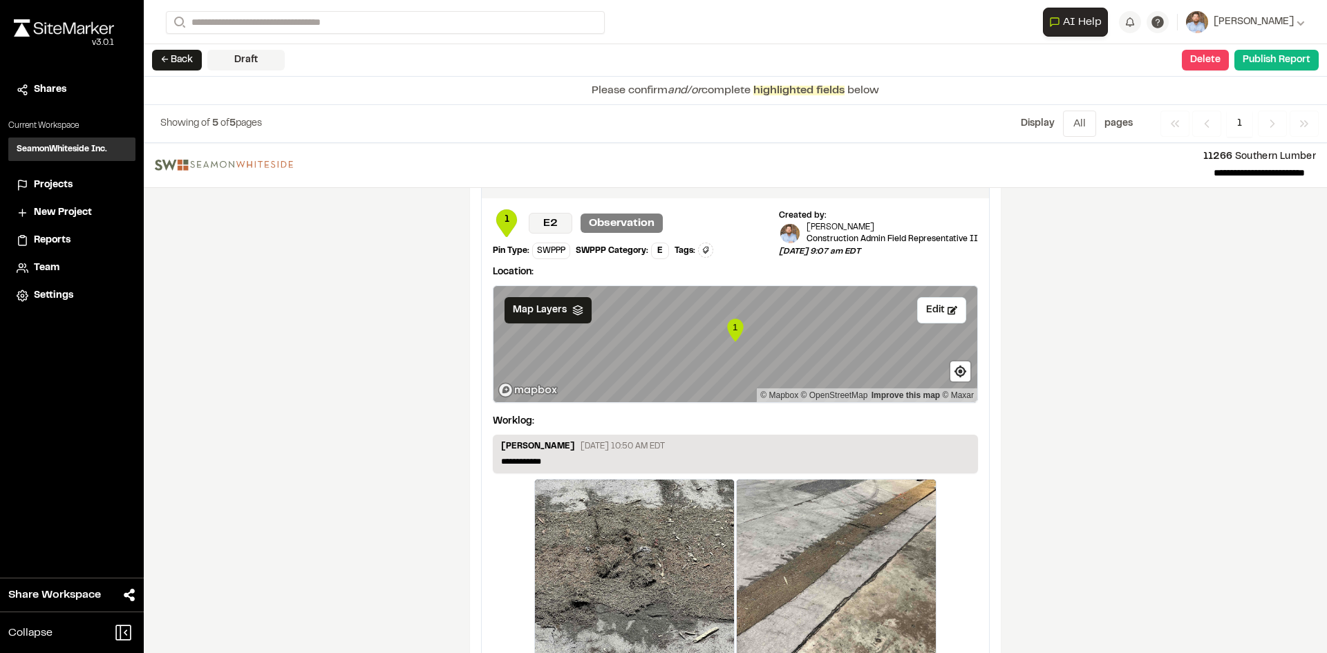
scroll to position [2300, 0]
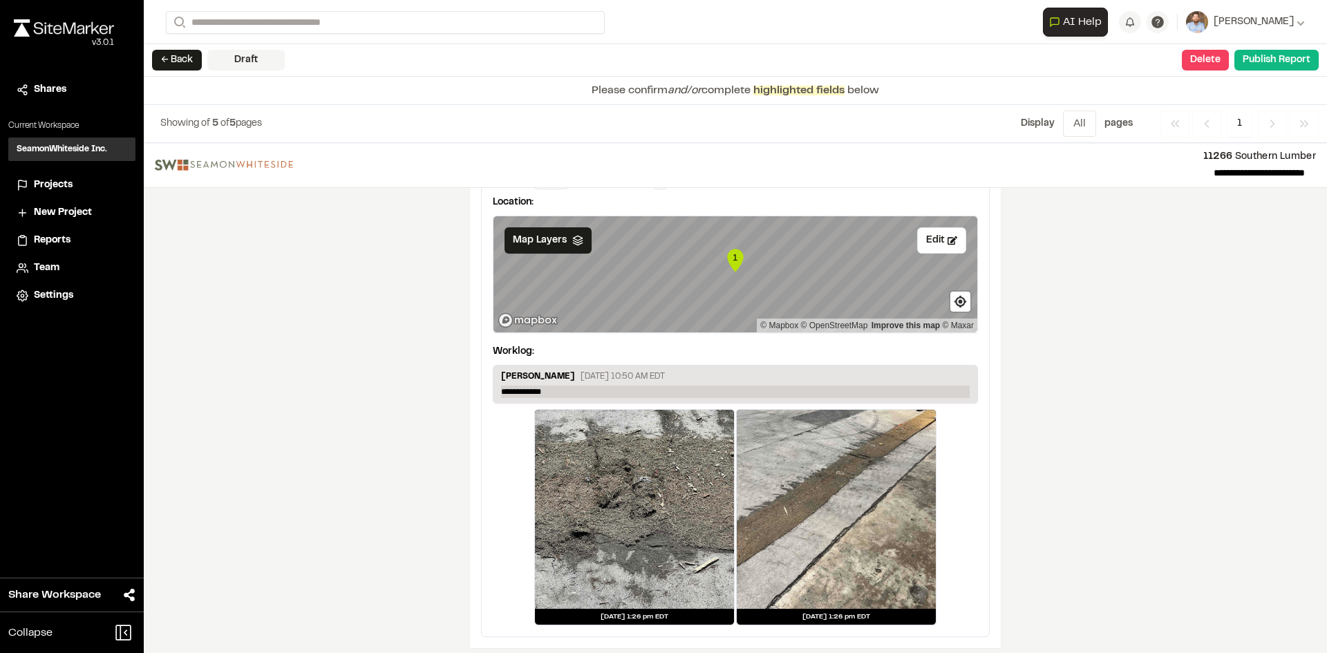
click at [561, 386] on p "**********" at bounding box center [735, 392] width 469 height 12
drag, startPoint x: 561, startPoint y: 384, endPoint x: 451, endPoint y: 382, distance: 109.9
click at [554, 386] on p "**********" at bounding box center [735, 392] width 469 height 12
click at [1292, 66] on button "Publish Report" at bounding box center [1276, 60] width 84 height 21
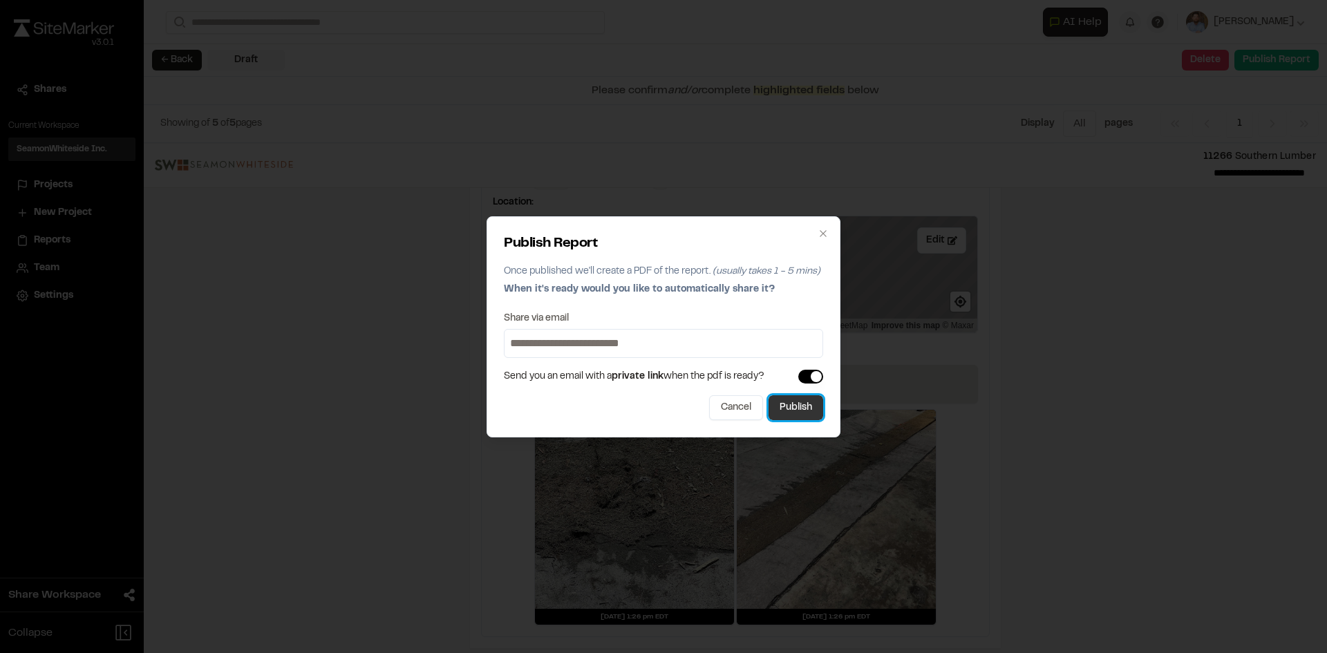
click at [797, 415] on button "Publish" at bounding box center [796, 407] width 55 height 25
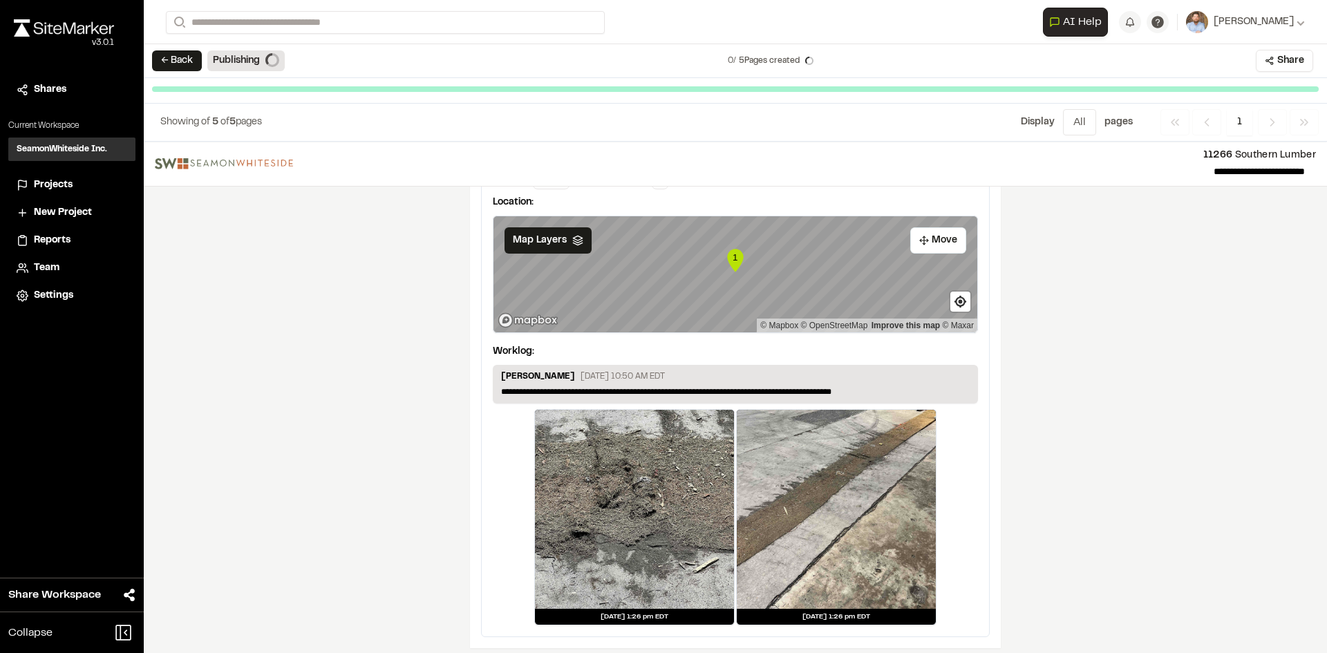
click at [66, 185] on span "Projects" at bounding box center [53, 185] width 39 height 15
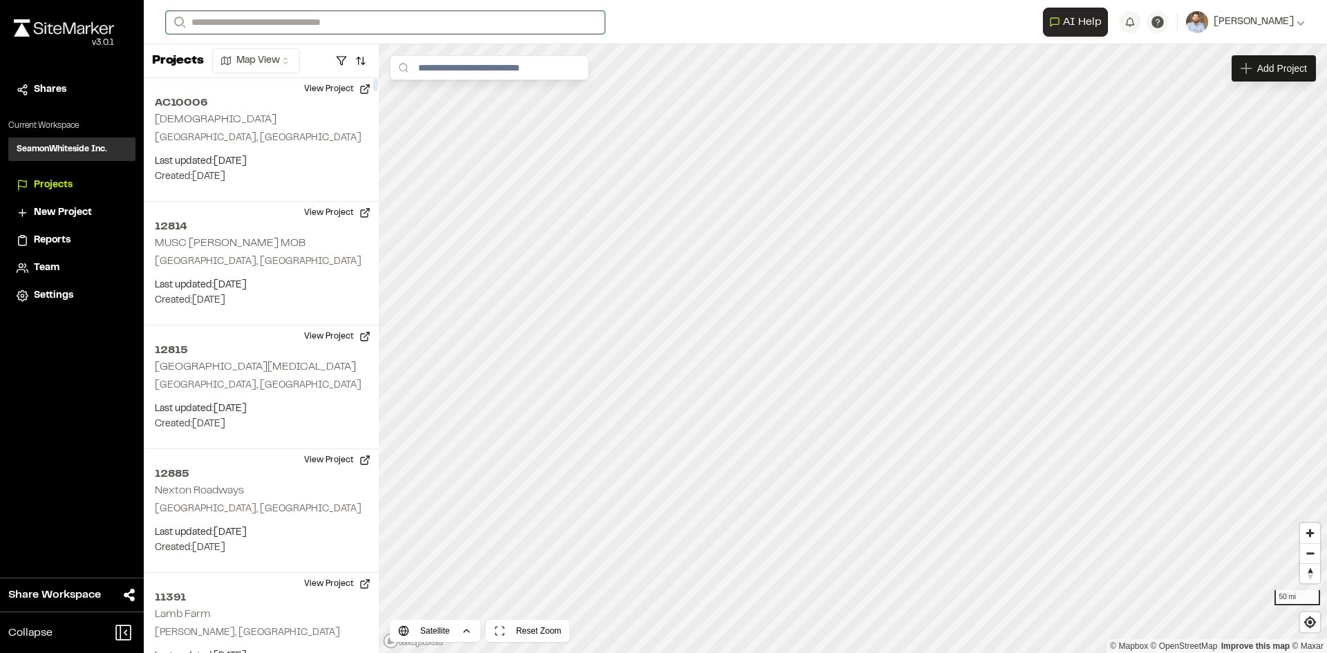
click at [236, 19] on input "Search" at bounding box center [385, 22] width 439 height 23
type input "***"
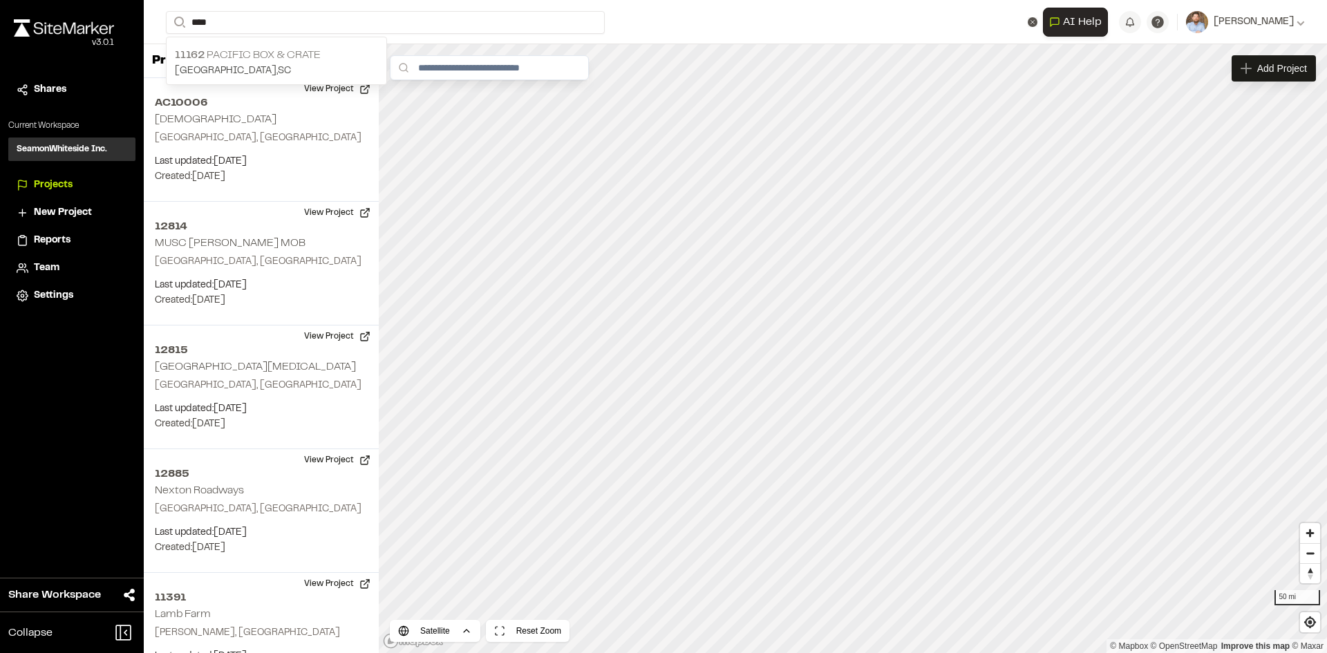
click at [254, 59] on p "11162 Pacific Box & Crate" at bounding box center [276, 55] width 203 height 17
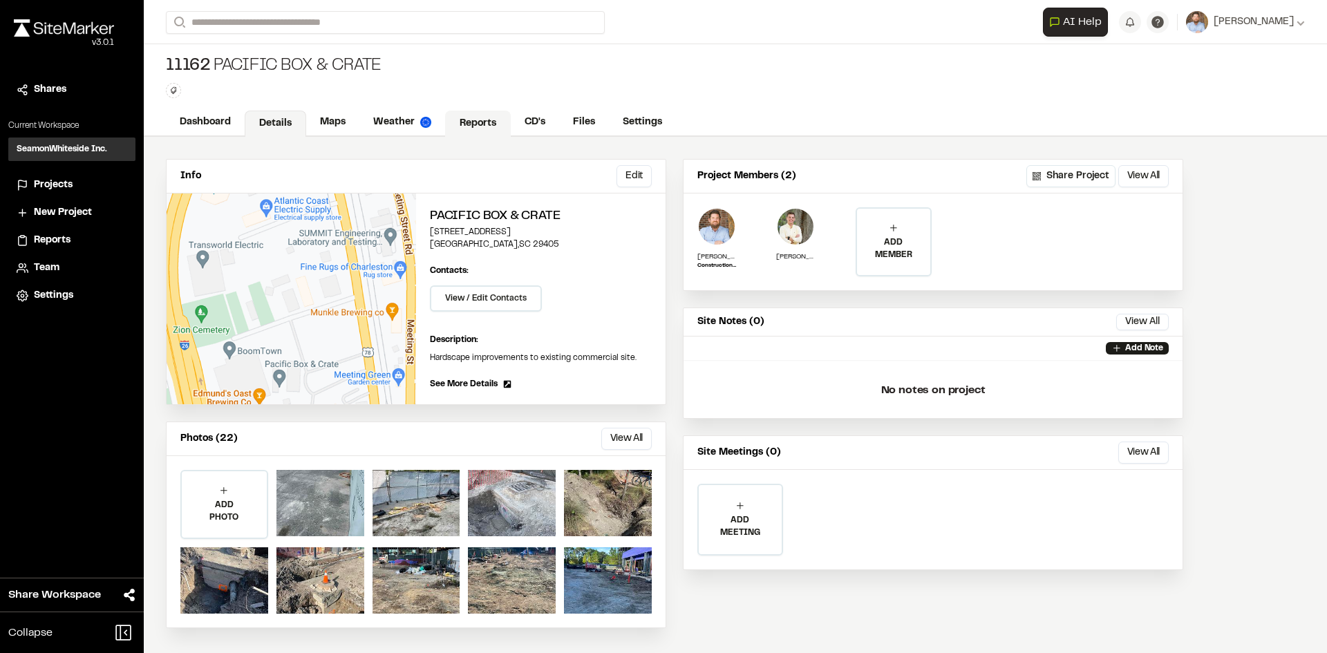
click at [482, 118] on link "Reports" at bounding box center [478, 124] width 66 height 26
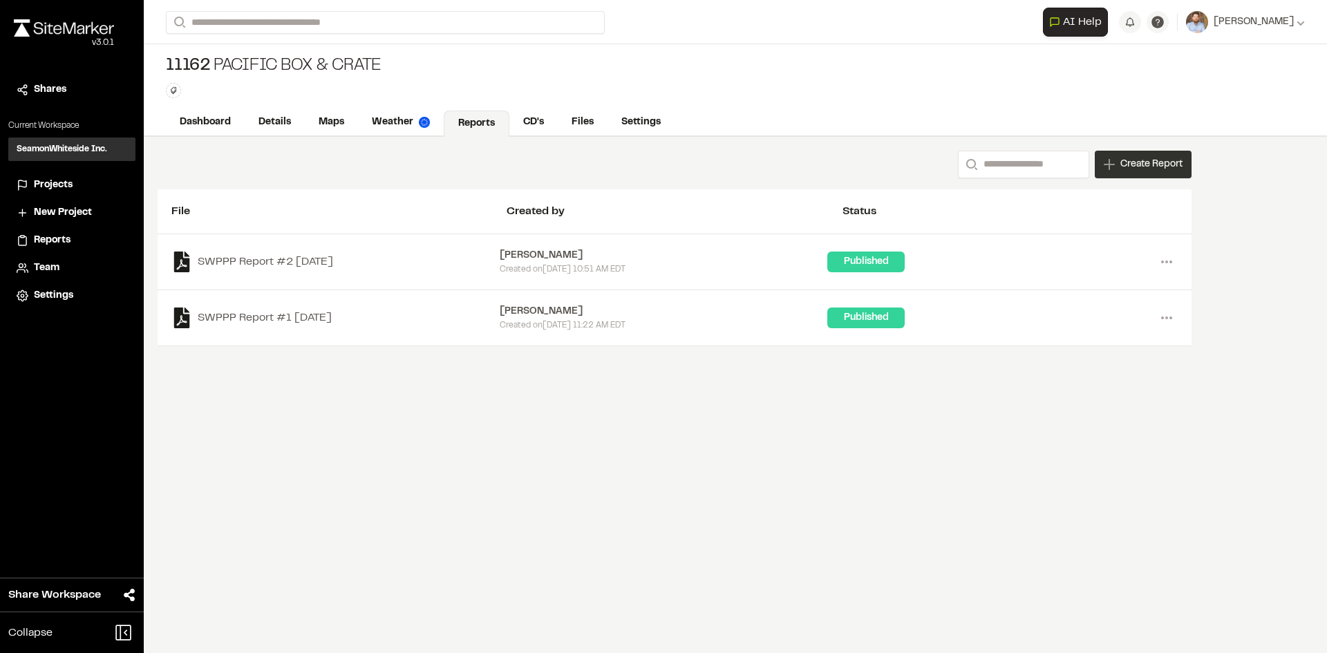
click at [1143, 172] on div "Create Report" at bounding box center [1143, 165] width 97 height 28
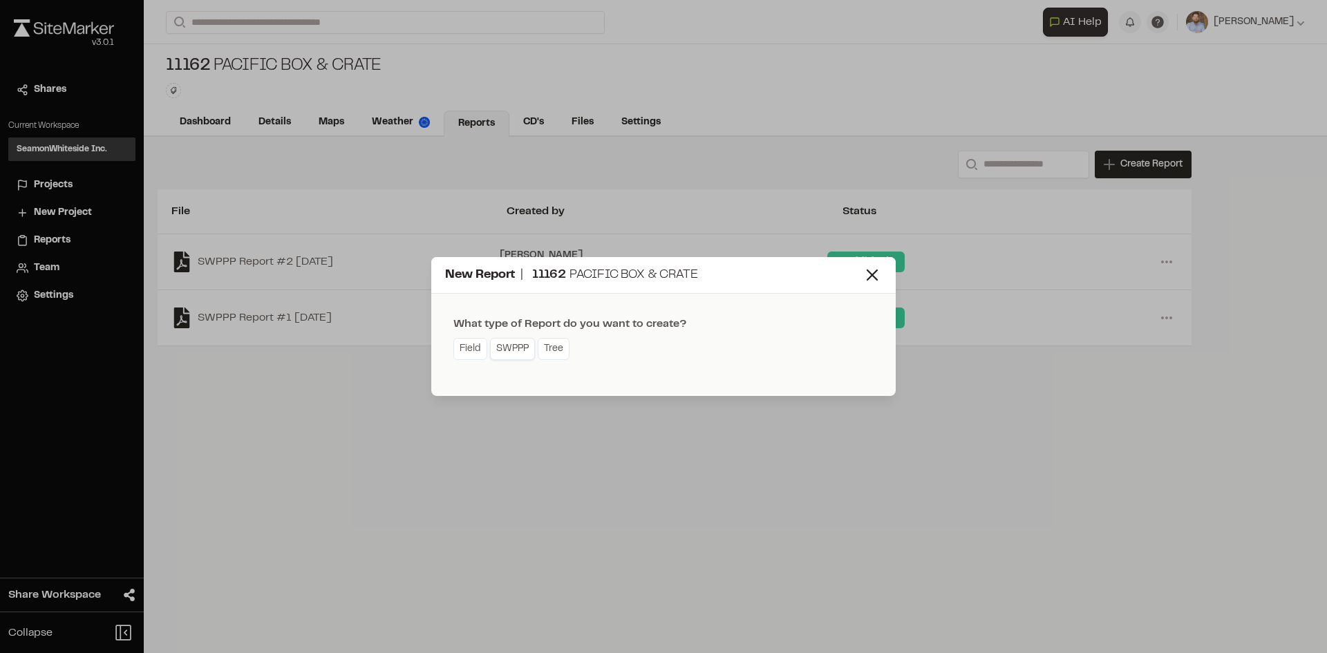
click at [516, 353] on link "SWPPP" at bounding box center [512, 349] width 45 height 22
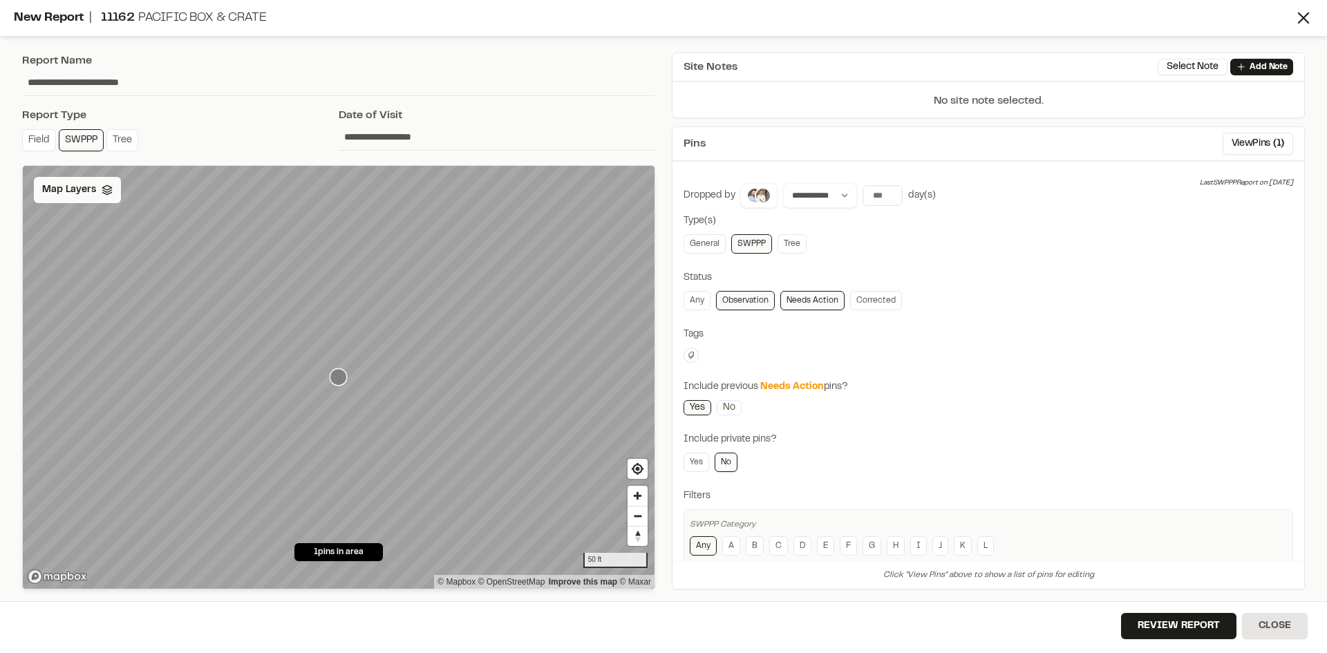
click at [90, 187] on span "Map Layers" at bounding box center [69, 189] width 54 height 15
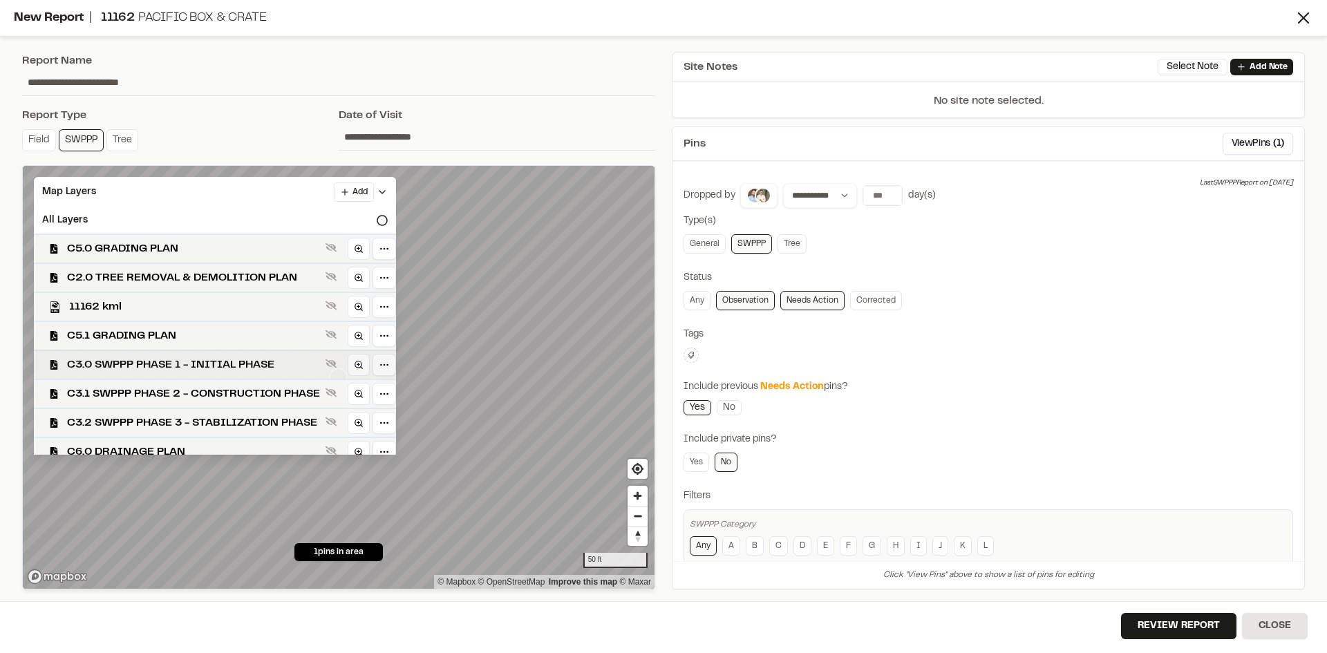
click at [221, 356] on div "C3.0 SWPPP PHASE 1 - INITIAL PHASE" at bounding box center [209, 364] width 373 height 29
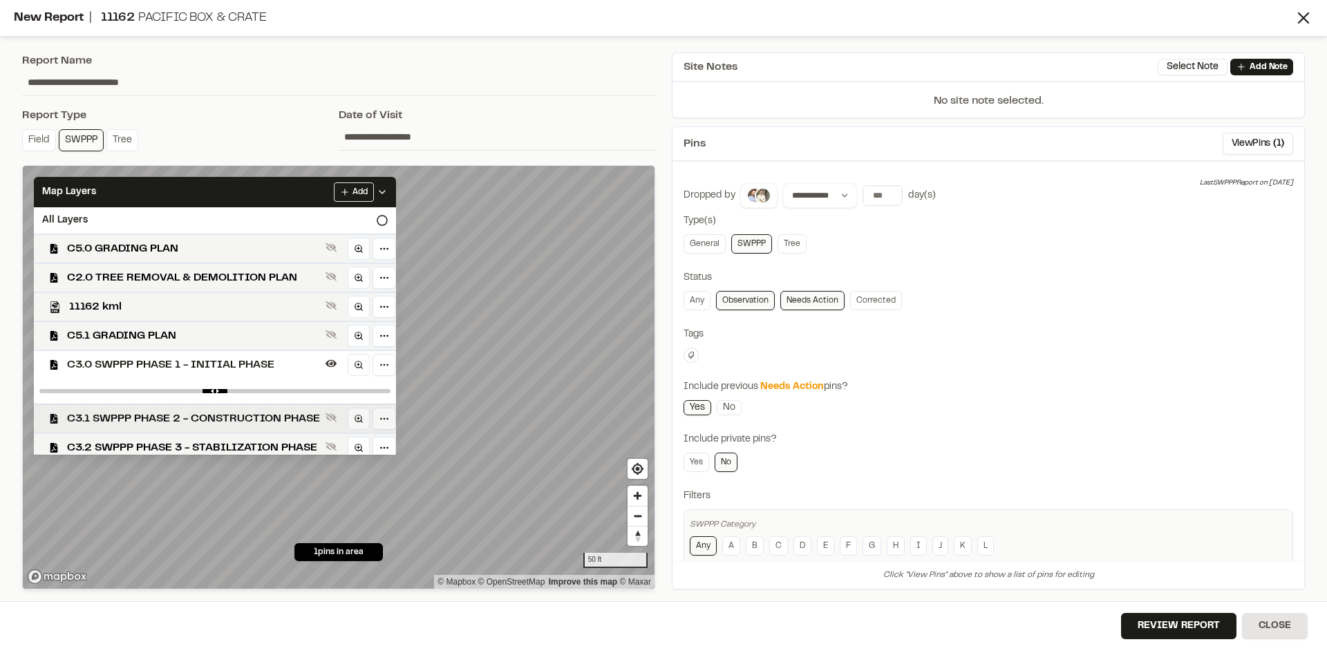
click at [255, 415] on span "C3.1 SWPPP PHASE 2 - CONSTRUCTION PHASE" at bounding box center [193, 419] width 253 height 17
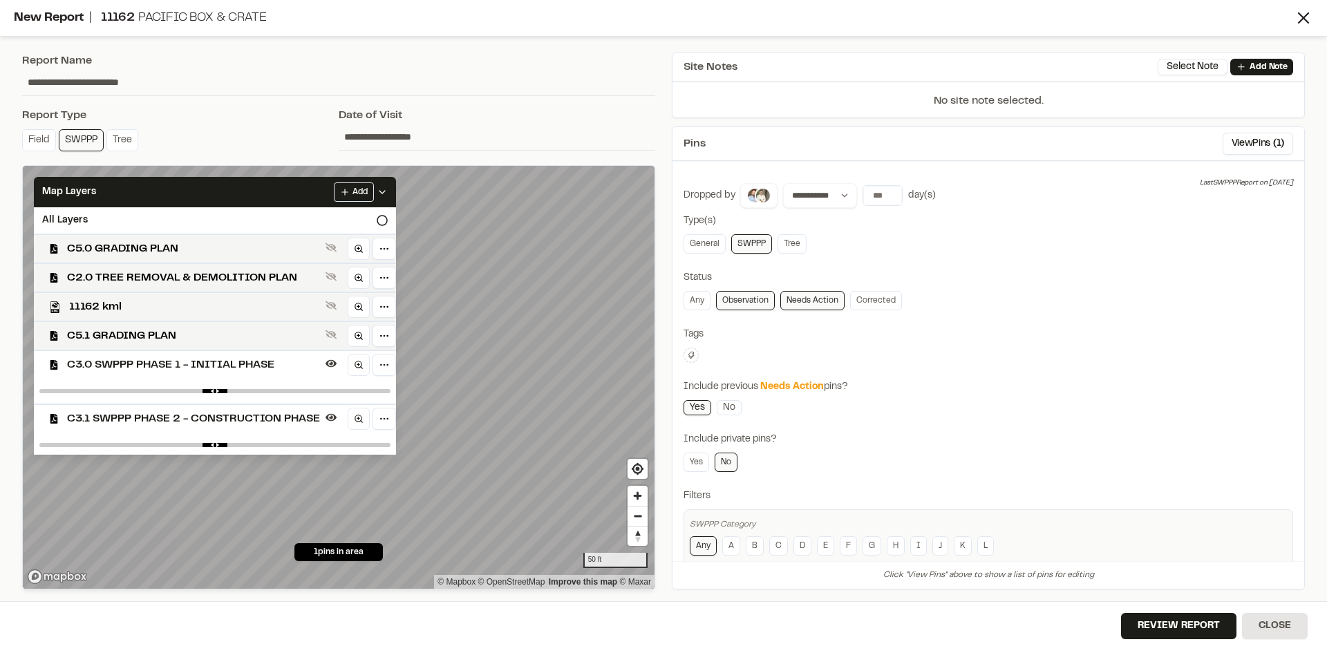
click at [265, 364] on span "C3.0 SWPPP PHASE 1 - INITIAL PHASE" at bounding box center [193, 365] width 253 height 17
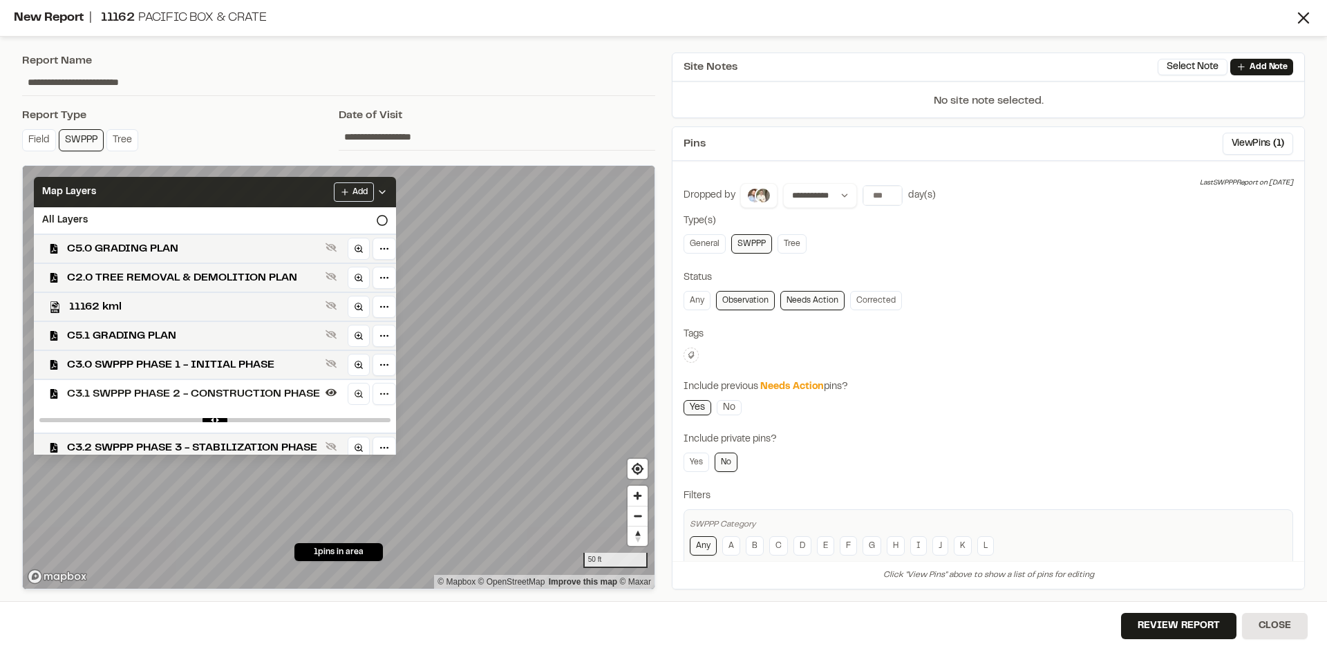
click at [388, 194] on icon at bounding box center [382, 192] width 11 height 11
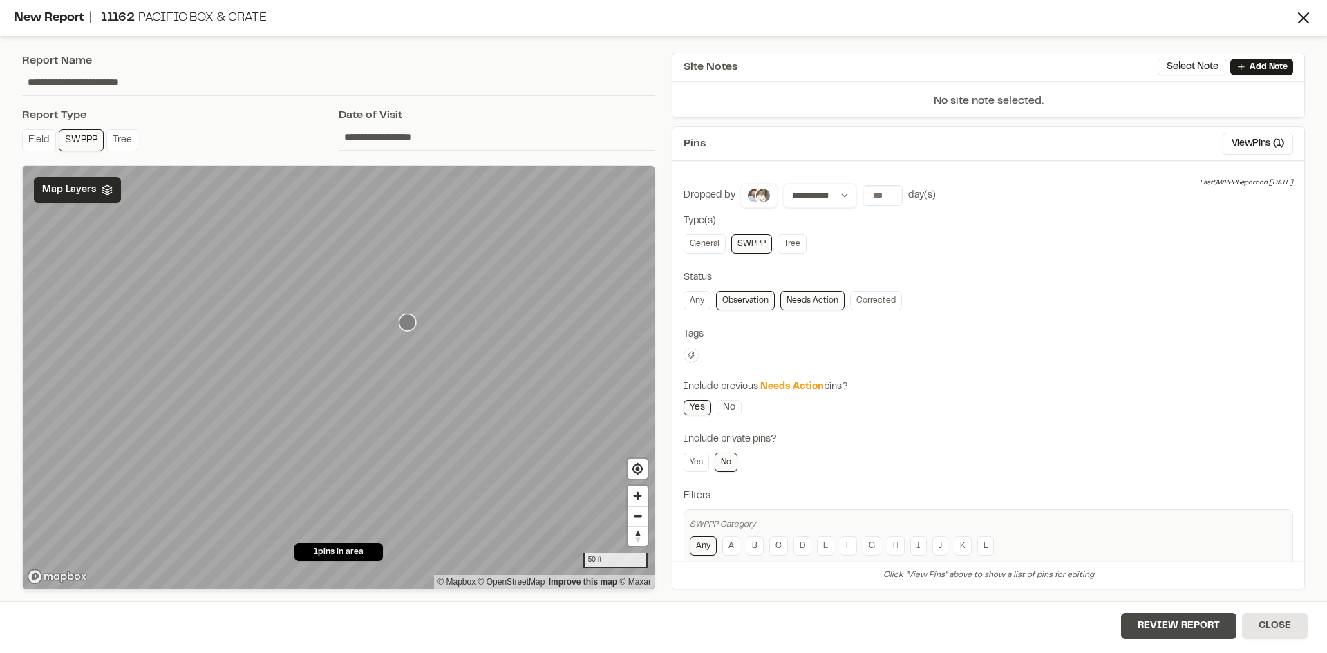
click at [1171, 633] on button "Review Report" at bounding box center [1178, 626] width 115 height 26
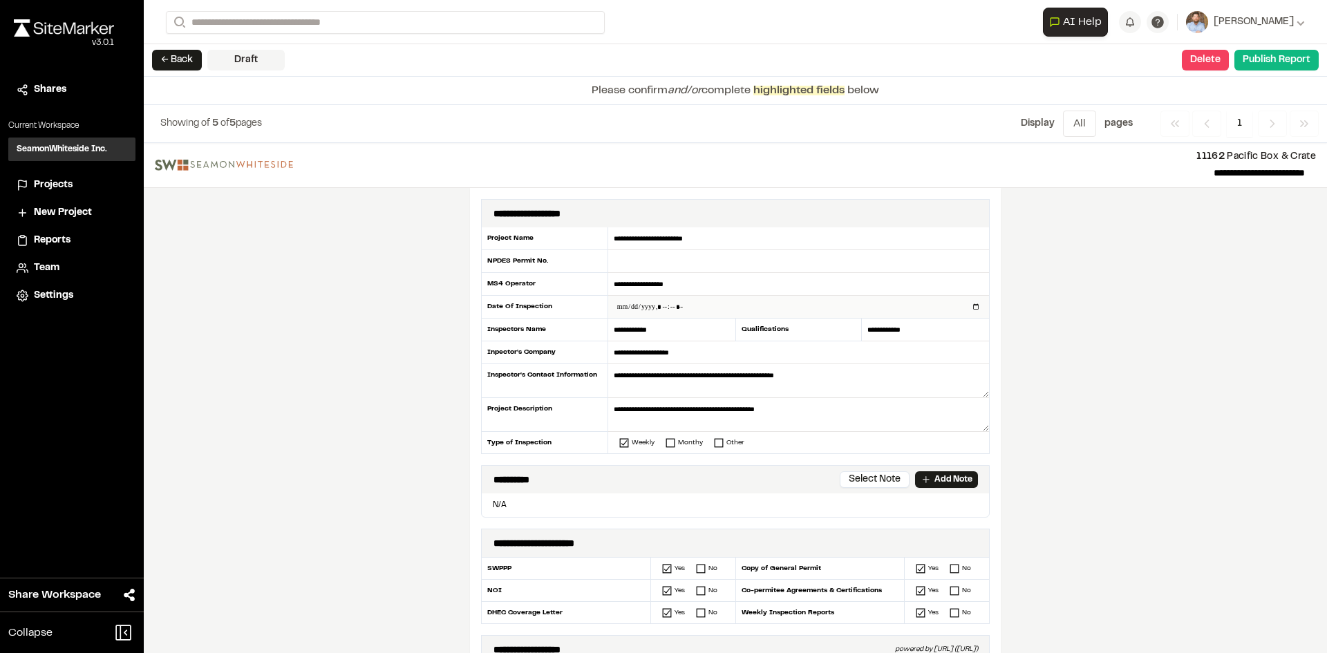
click at [970, 306] on input "datetime-local" at bounding box center [798, 307] width 381 height 22
type input "**********"
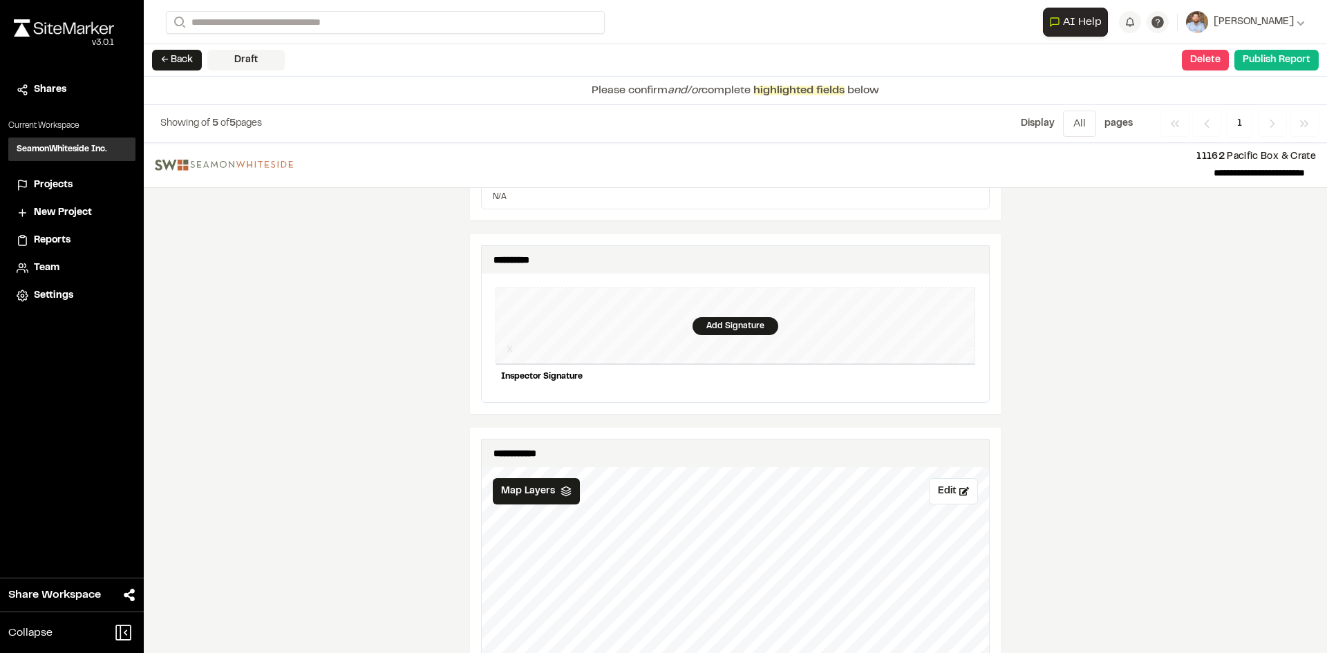
scroll to position [1244, 0]
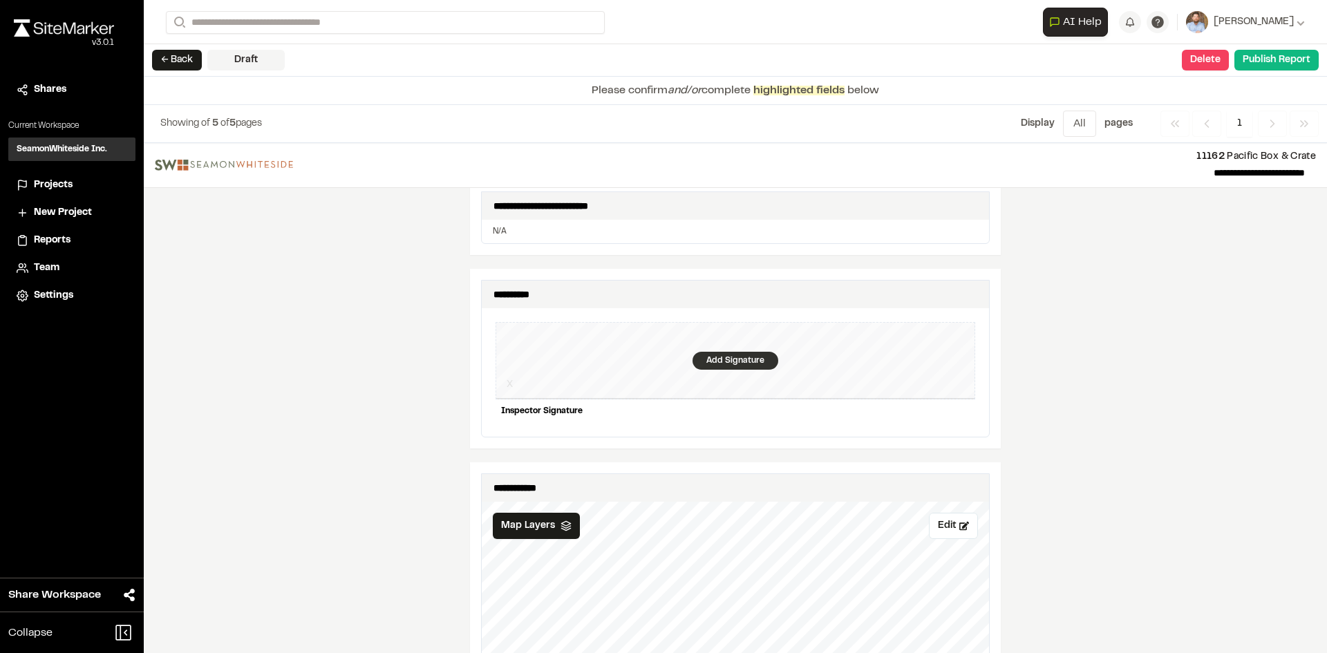
click at [717, 352] on div "Add Signature" at bounding box center [736, 361] width 86 height 18
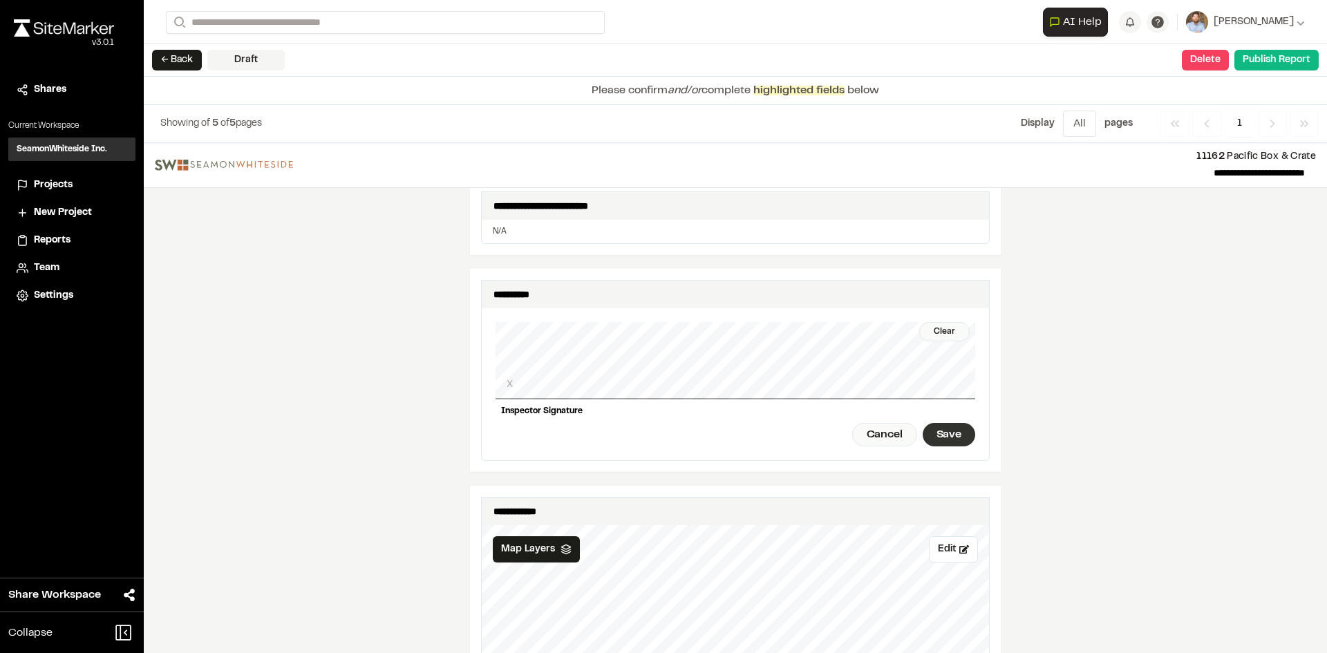
click at [937, 423] on div "Save" at bounding box center [949, 435] width 53 height 24
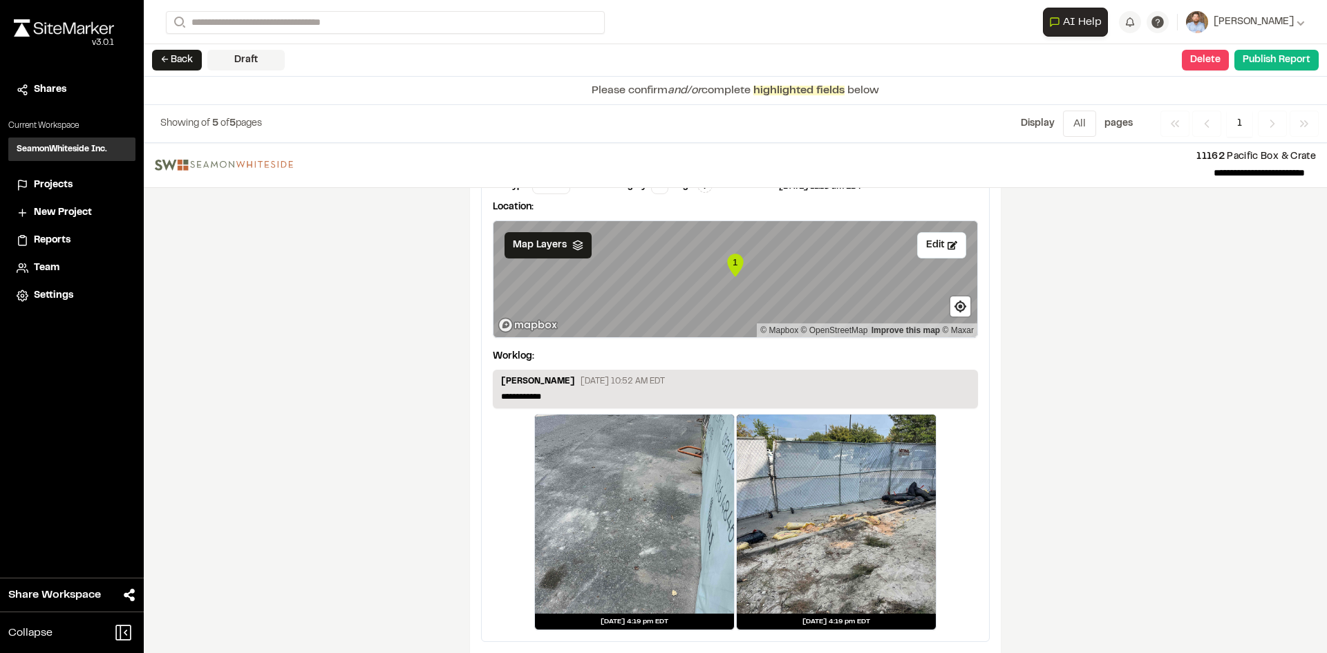
scroll to position [2300, 0]
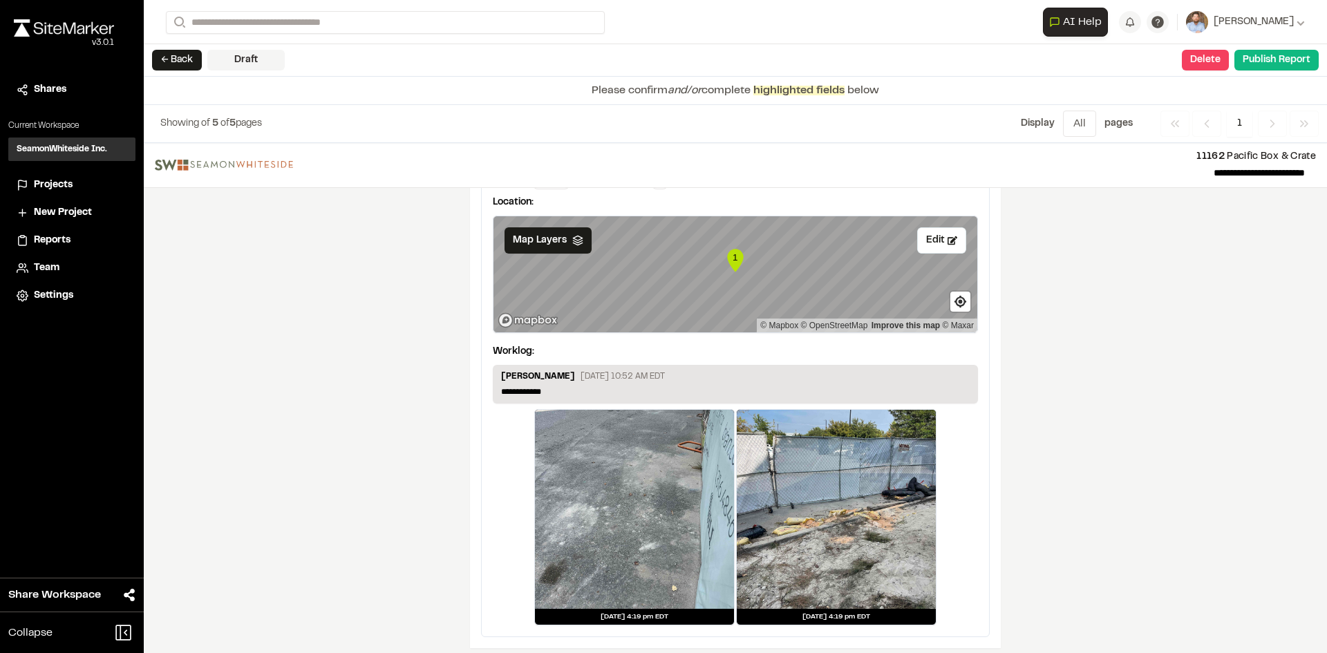
click at [570, 376] on div "Shawn Simons September 19, 2025 10:52 AM EDT" at bounding box center [735, 377] width 469 height 15
click at [556, 386] on p "**********" at bounding box center [735, 392] width 469 height 12
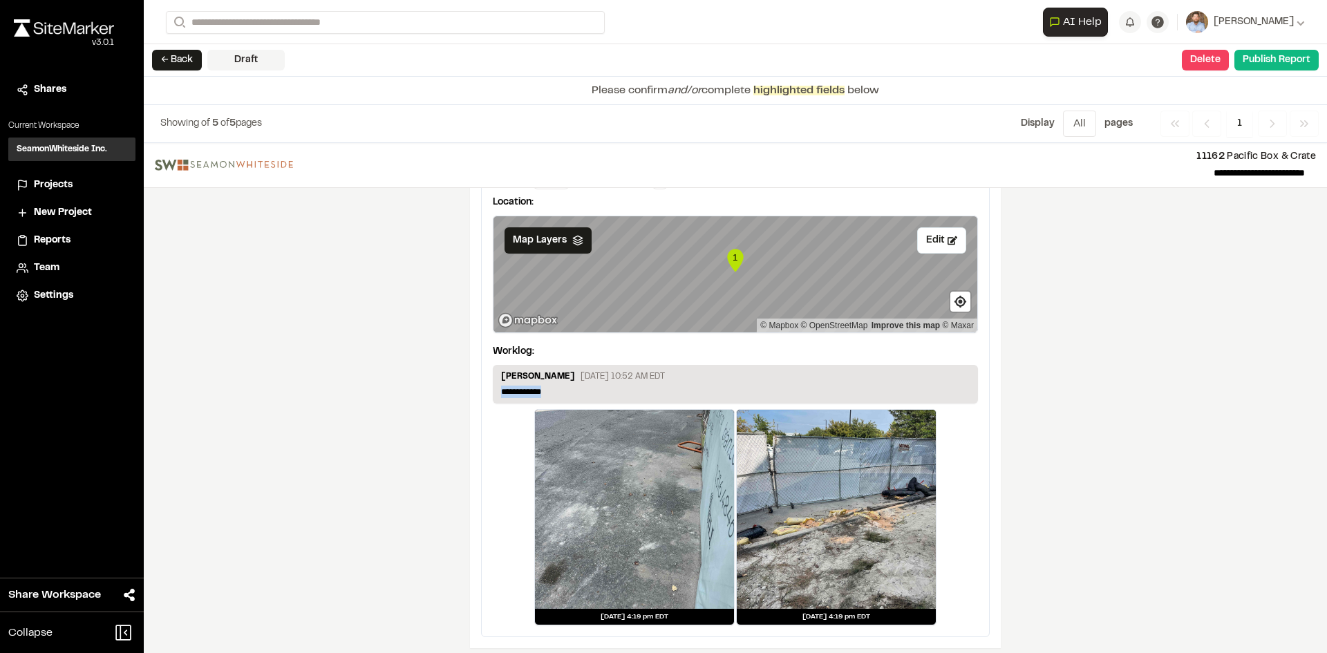
drag, startPoint x: 556, startPoint y: 383, endPoint x: 433, endPoint y: 368, distance: 123.9
click at [554, 386] on p "**********" at bounding box center [735, 392] width 469 height 12
click at [1279, 63] on button "Publish Report" at bounding box center [1276, 60] width 84 height 21
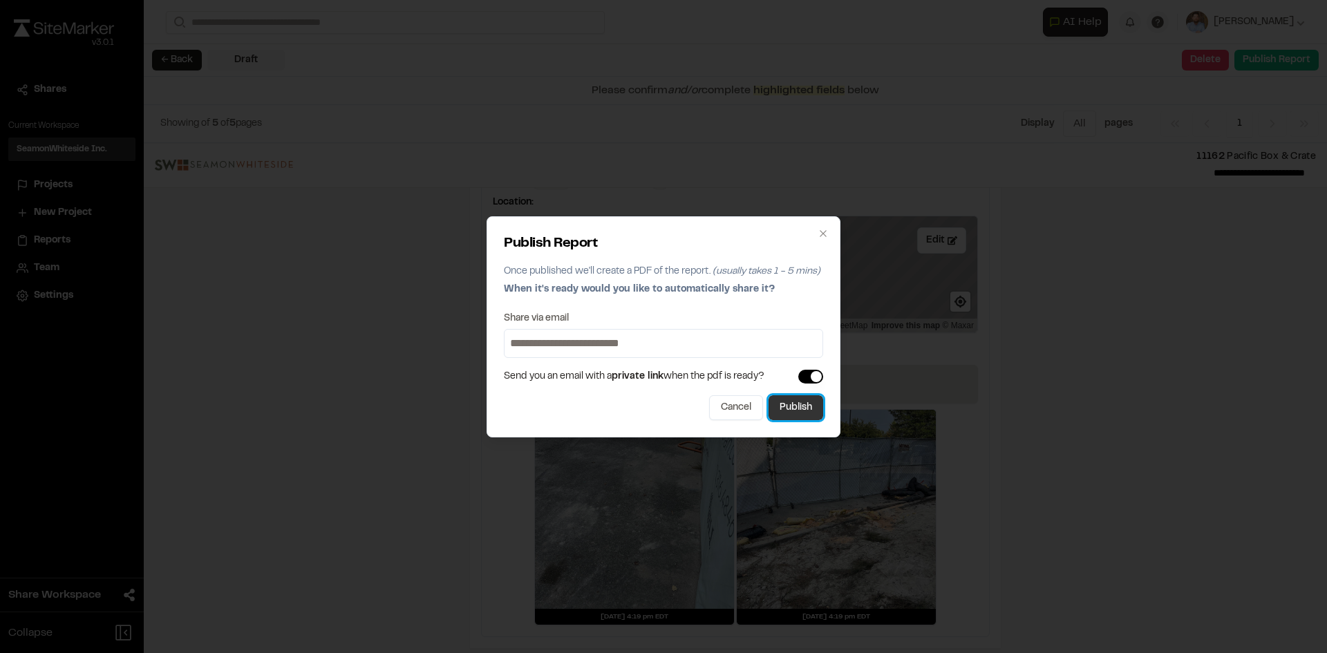
click at [791, 405] on button "Publish" at bounding box center [796, 407] width 55 height 25
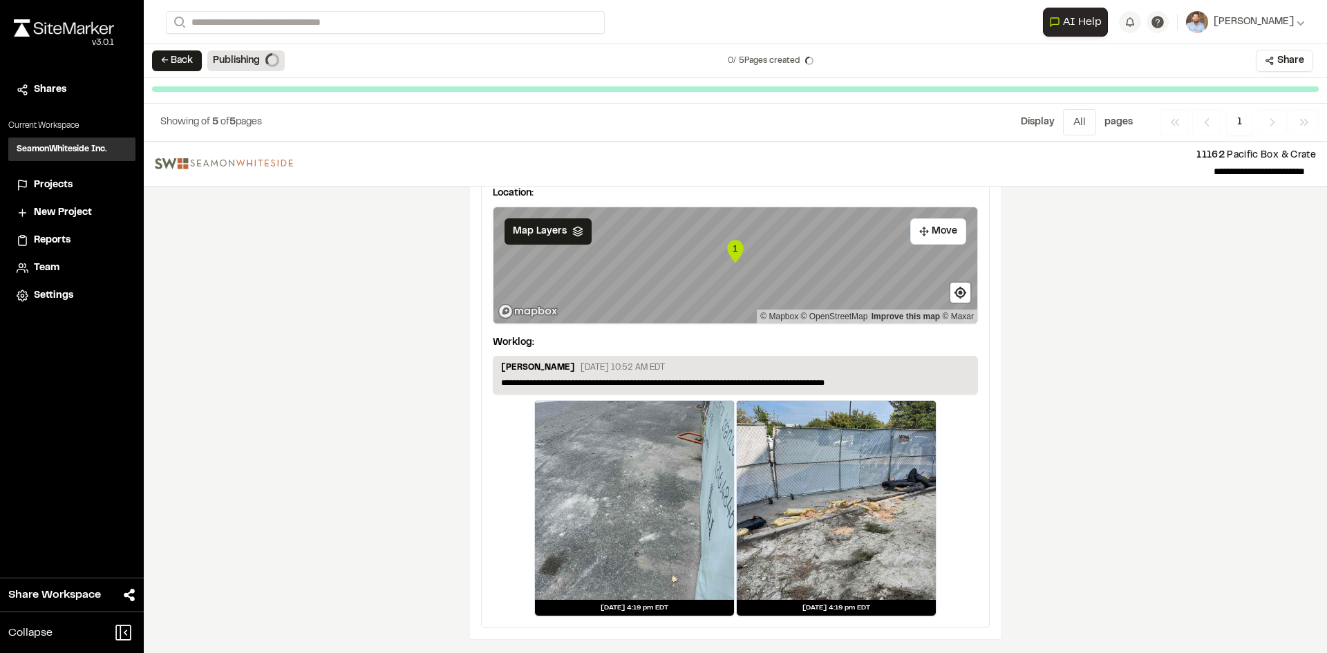
scroll to position [2258, 0]
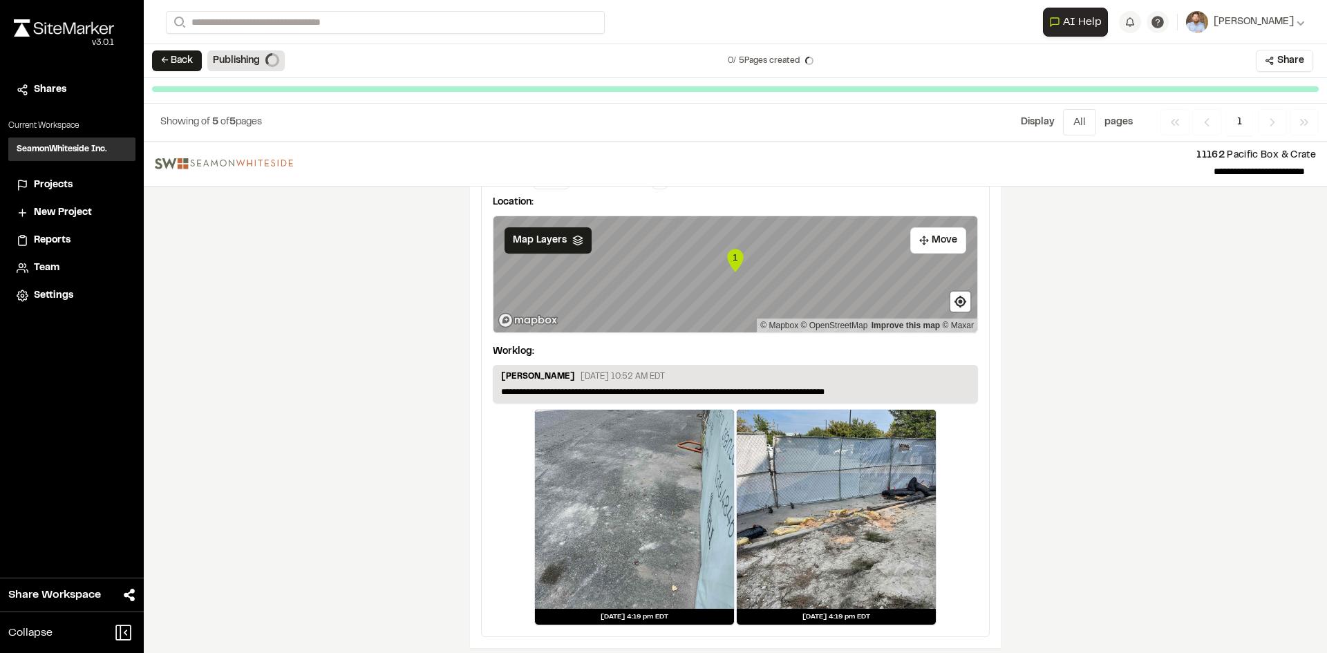
click at [64, 185] on span "Projects" at bounding box center [53, 185] width 39 height 15
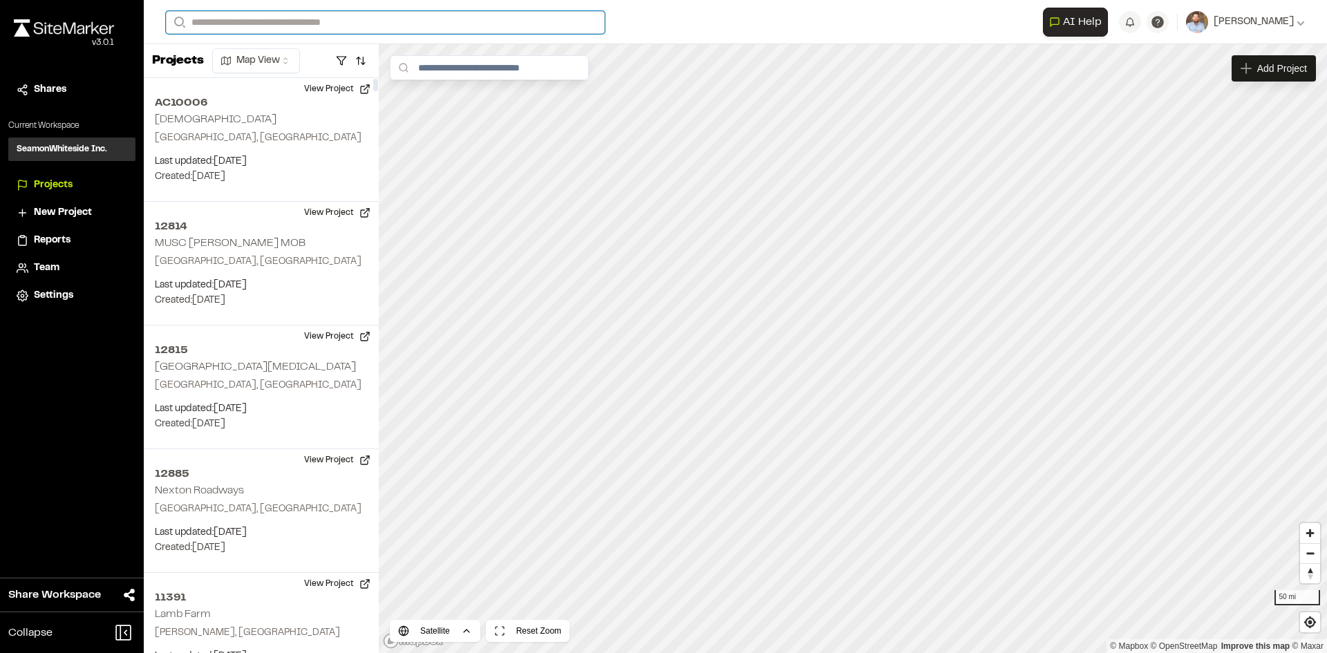
click at [256, 26] on input "Search" at bounding box center [385, 22] width 439 height 23
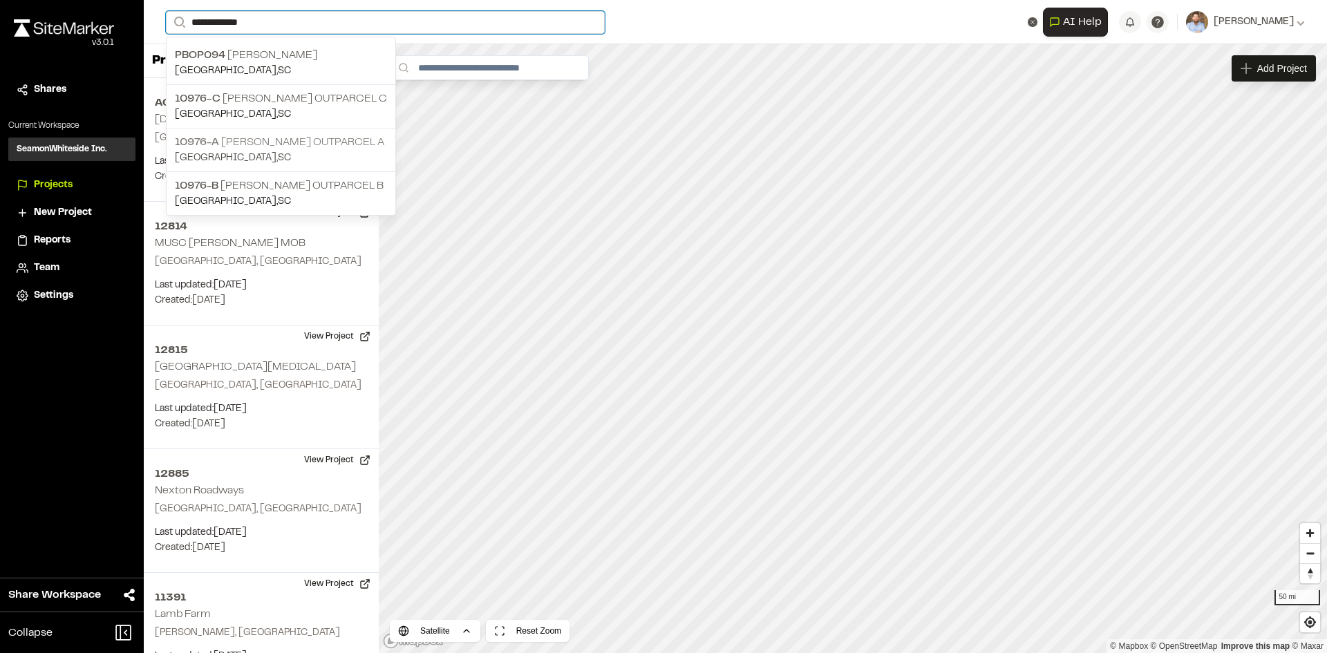
type input "**********"
click at [330, 147] on p "10976-A Nexton Harris Teeter Outparcel A" at bounding box center [281, 142] width 212 height 17
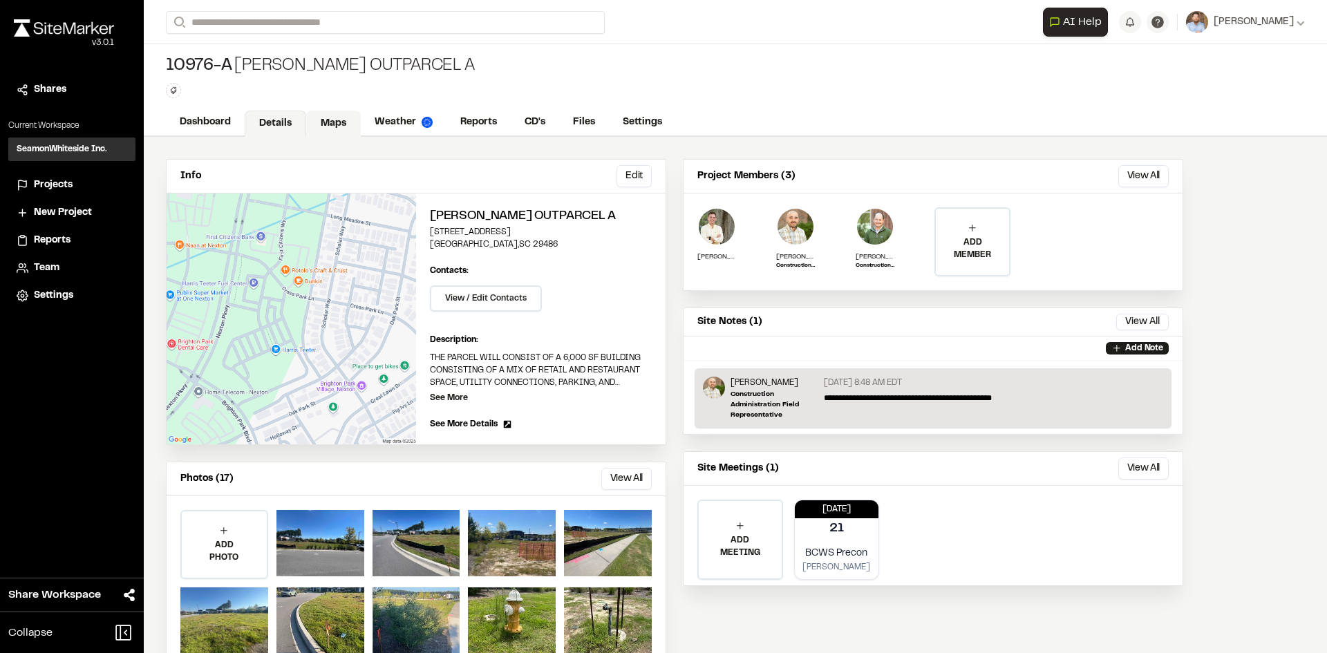
click at [332, 118] on link "Maps" at bounding box center [333, 124] width 55 height 26
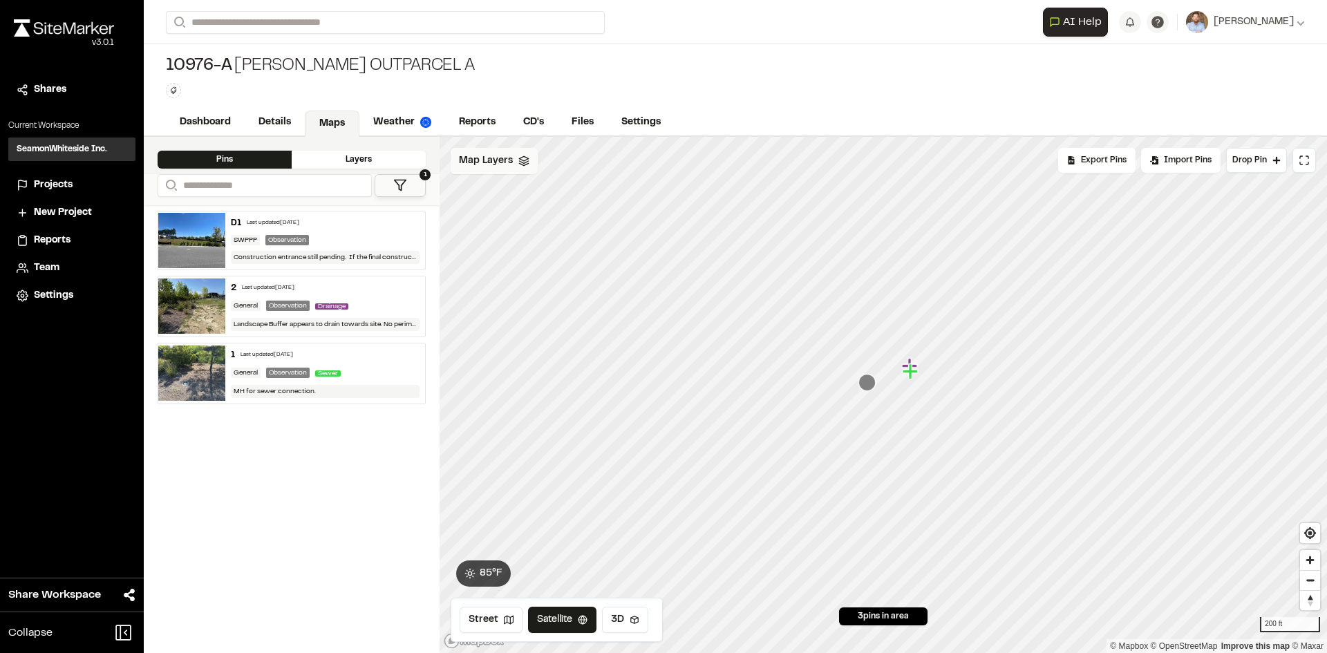
click at [491, 164] on span "Map Layers" at bounding box center [486, 160] width 54 height 15
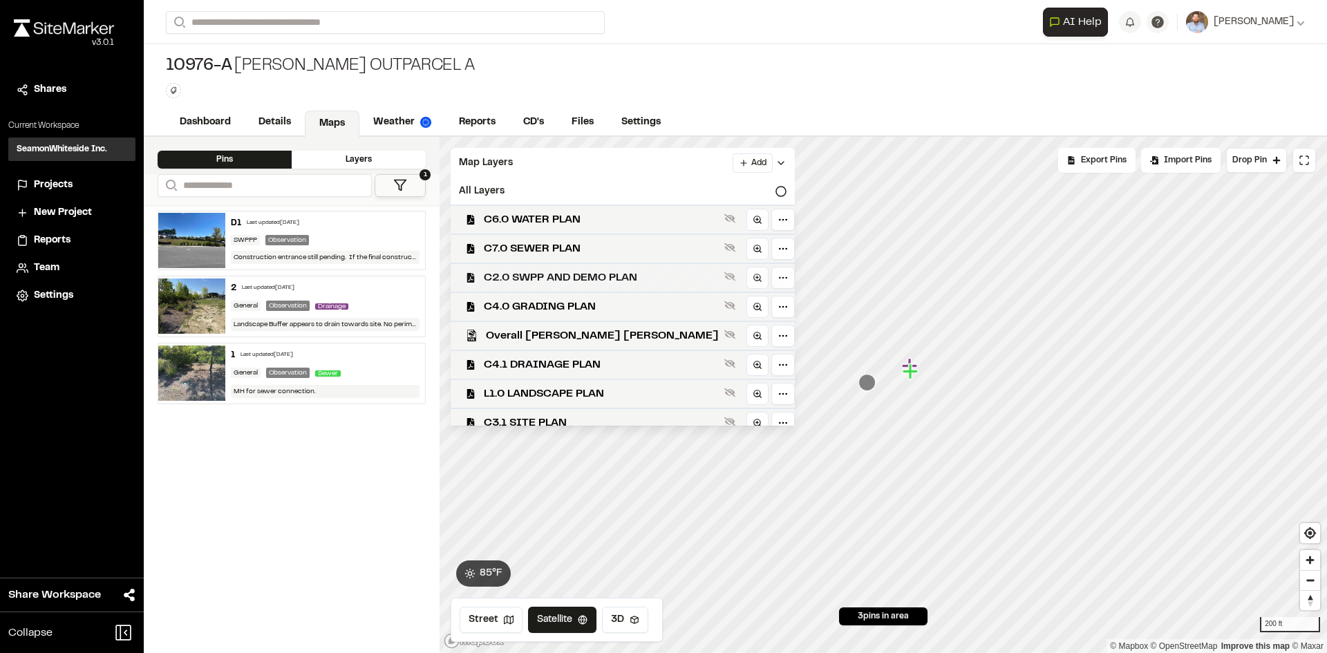
click at [588, 266] on div "C2.0 SWPP AND DEMO PLAN" at bounding box center [617, 277] width 355 height 29
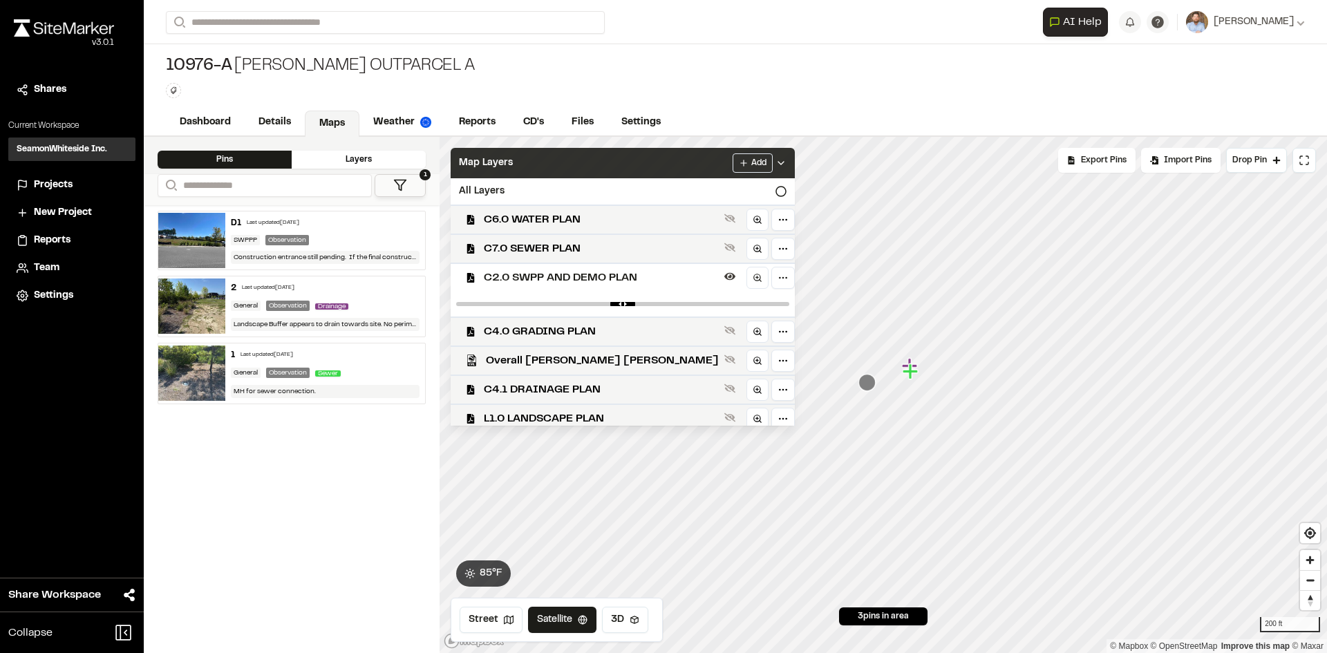
click at [733, 156] on div "Add" at bounding box center [760, 162] width 54 height 19
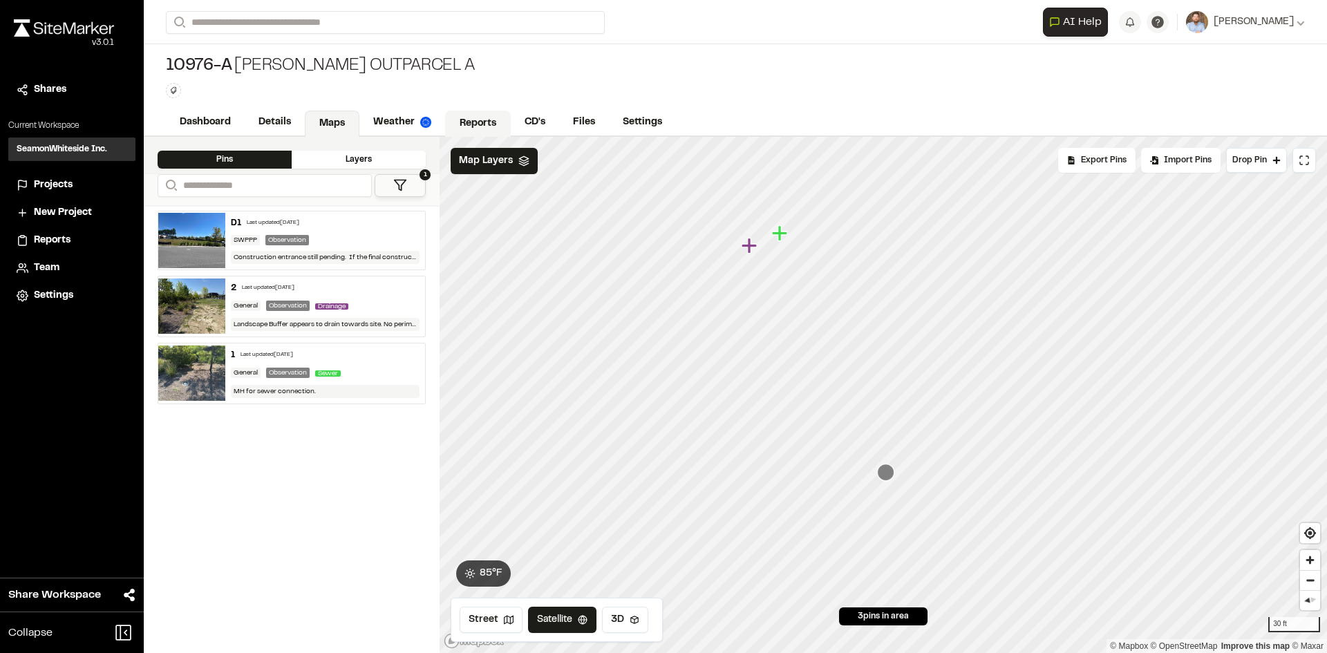
click at [493, 124] on link "Reports" at bounding box center [478, 124] width 66 height 26
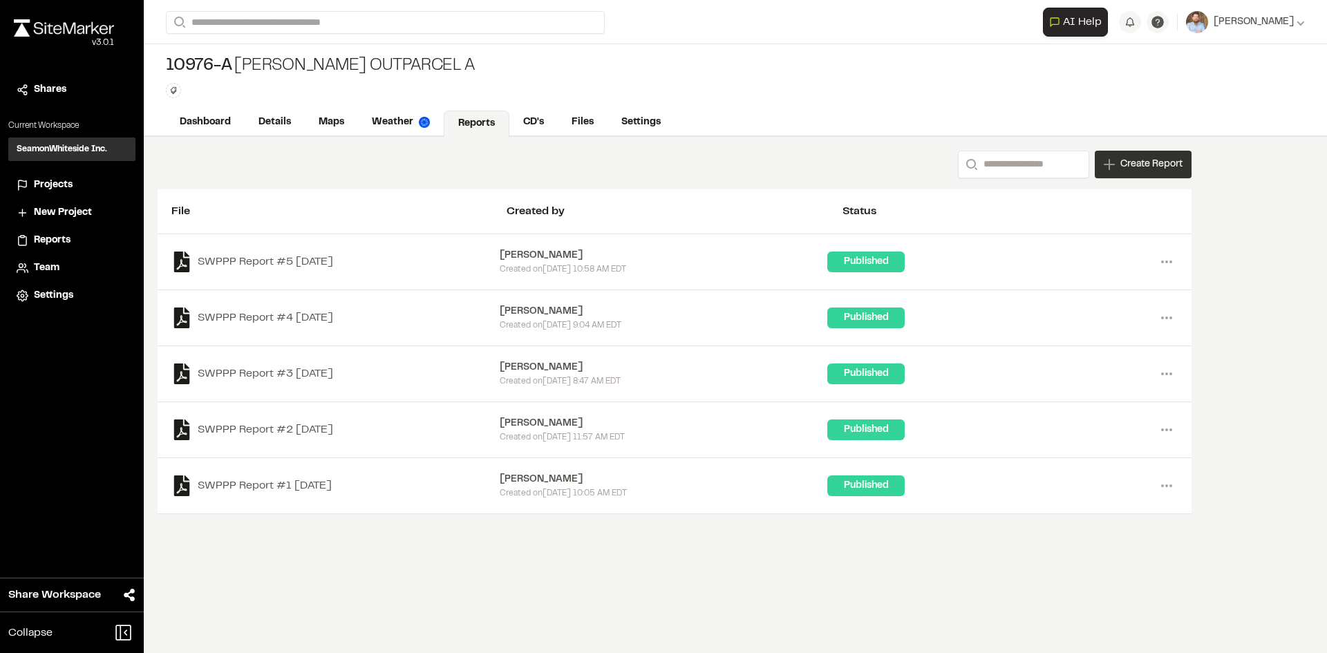
click at [1152, 168] on span "Create Report" at bounding box center [1151, 164] width 62 height 15
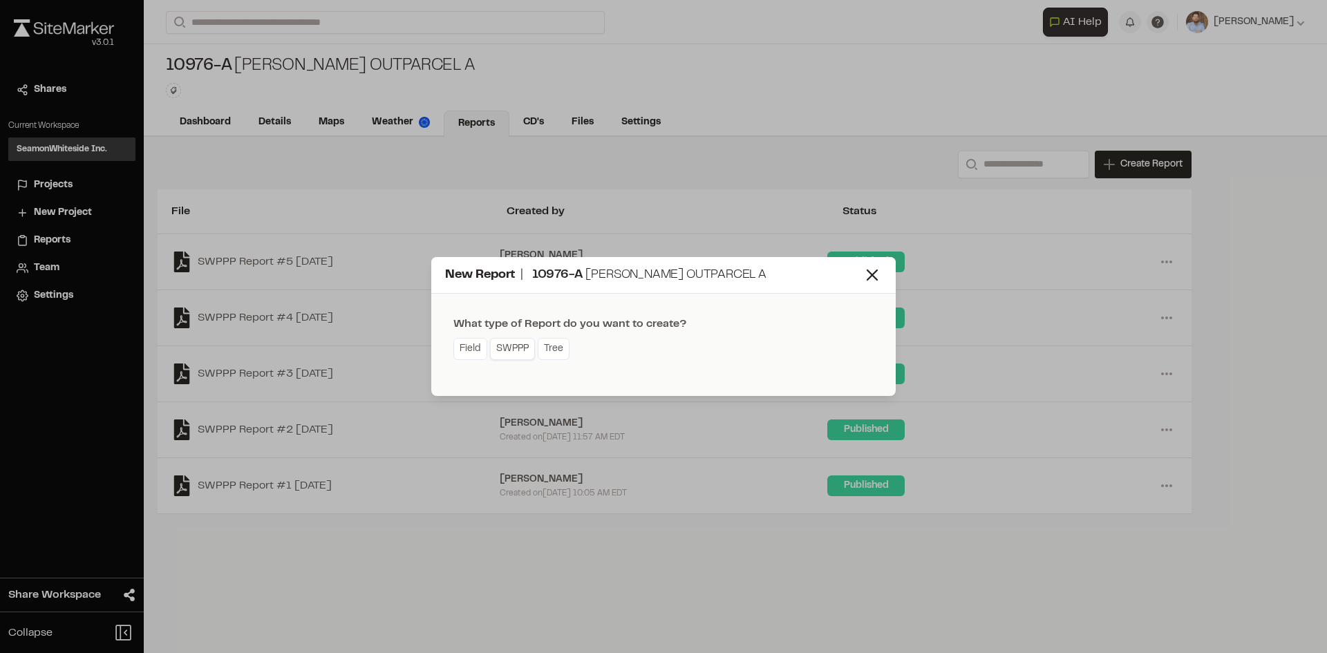
click at [515, 354] on link "SWPPP" at bounding box center [512, 349] width 45 height 22
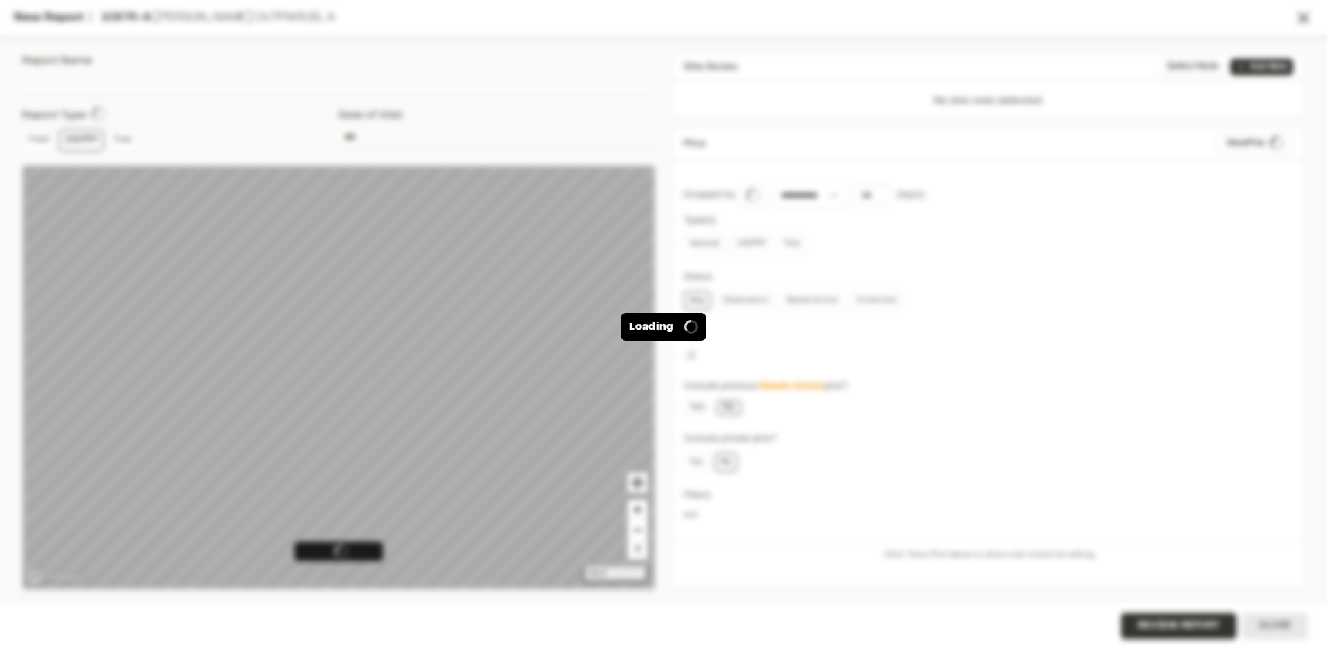
type input "**********"
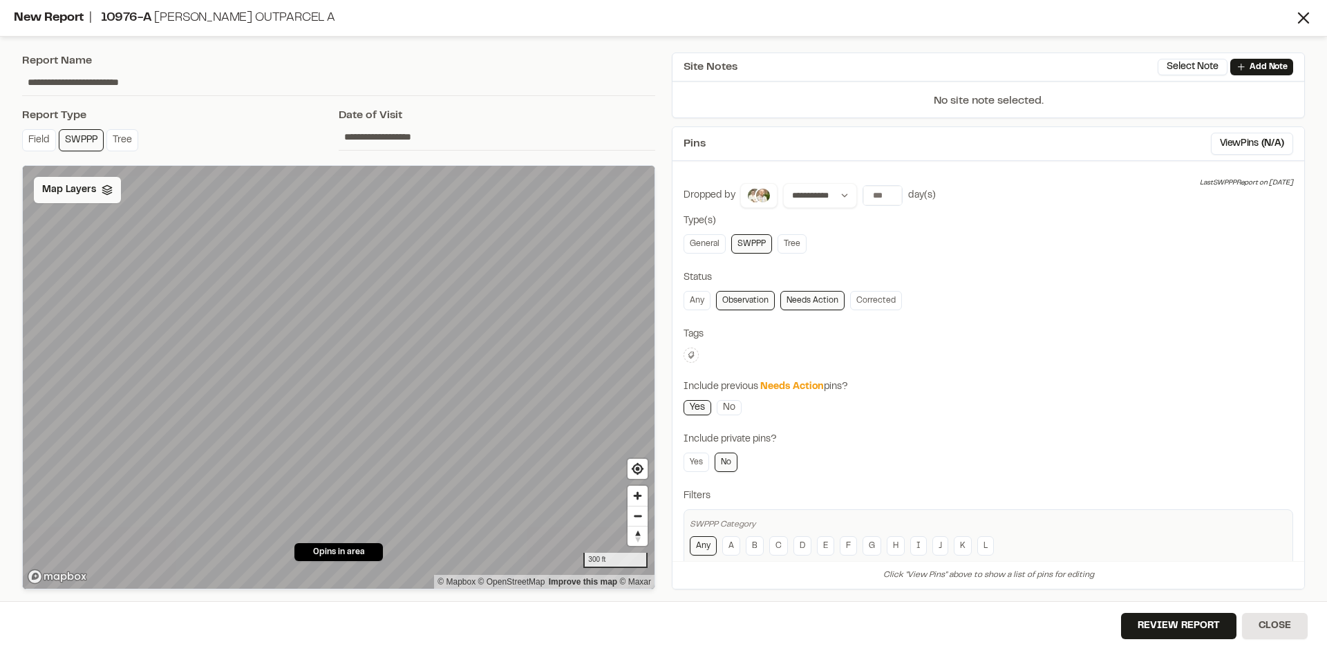
click at [91, 191] on span "Map Layers" at bounding box center [69, 189] width 54 height 15
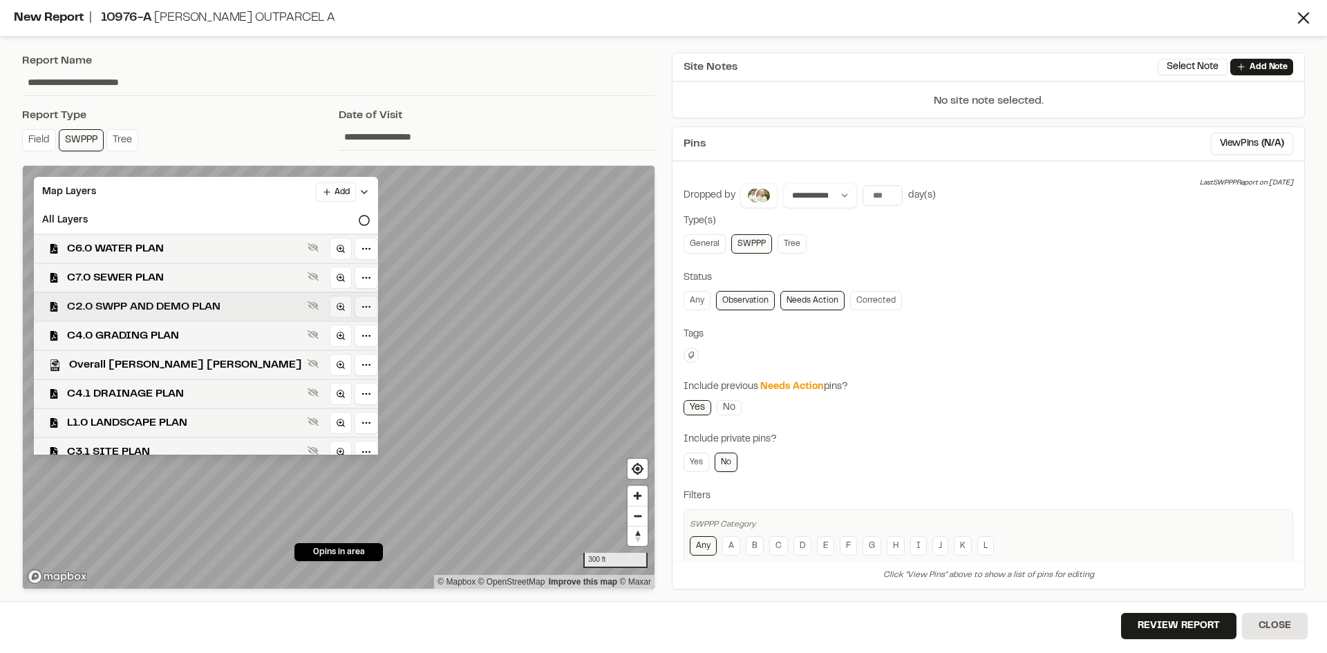
click at [155, 309] on span "C2.0 SWPP AND DEMO PLAN" at bounding box center [184, 307] width 235 height 17
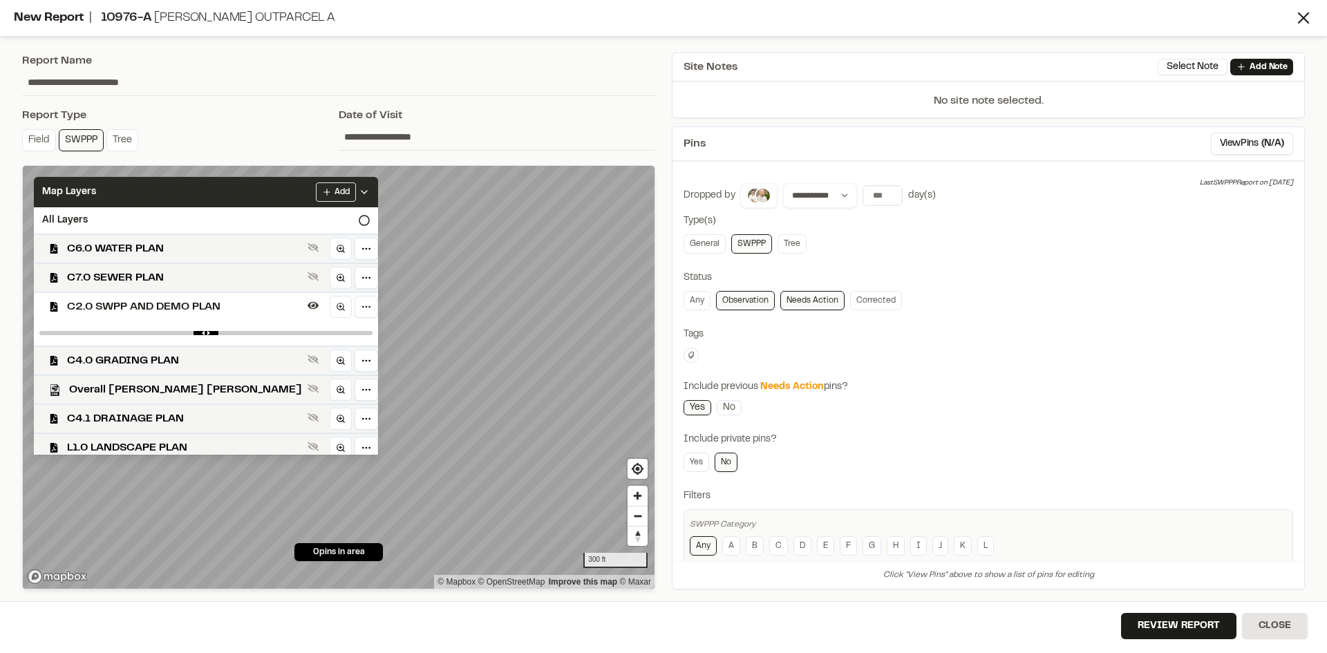
click at [359, 191] on icon at bounding box center [364, 192] width 11 height 11
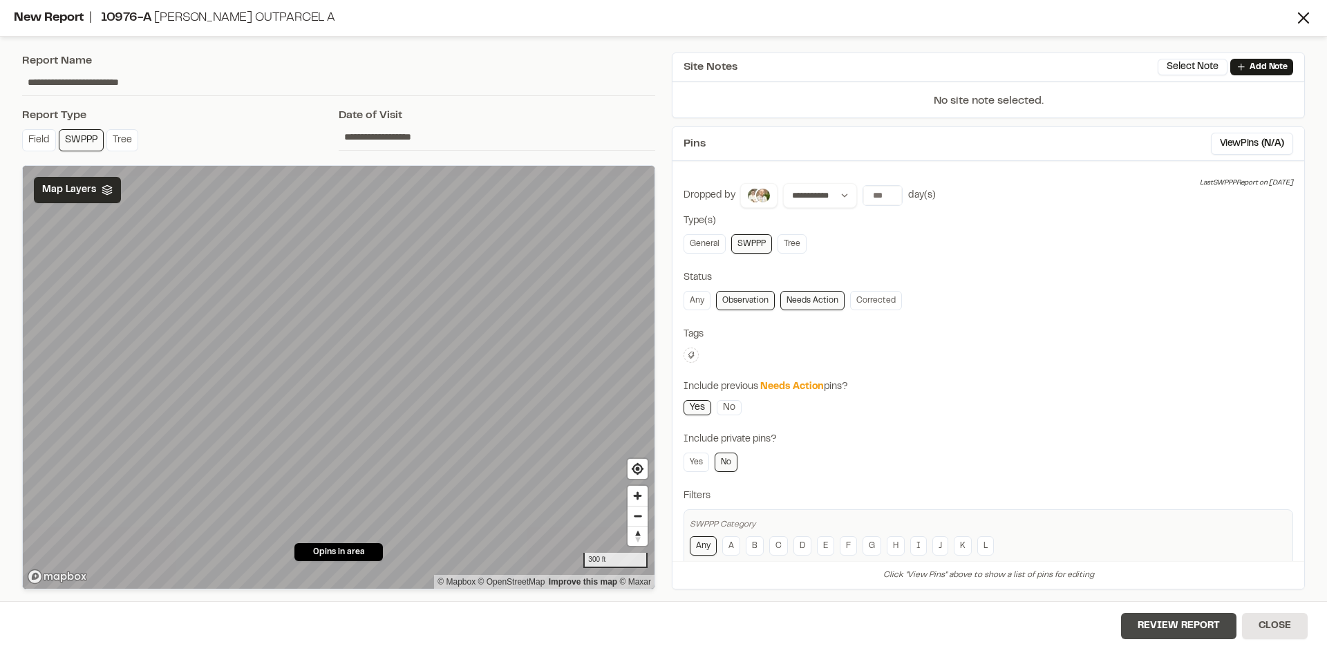
click at [1176, 630] on button "Review Report" at bounding box center [1178, 626] width 115 height 26
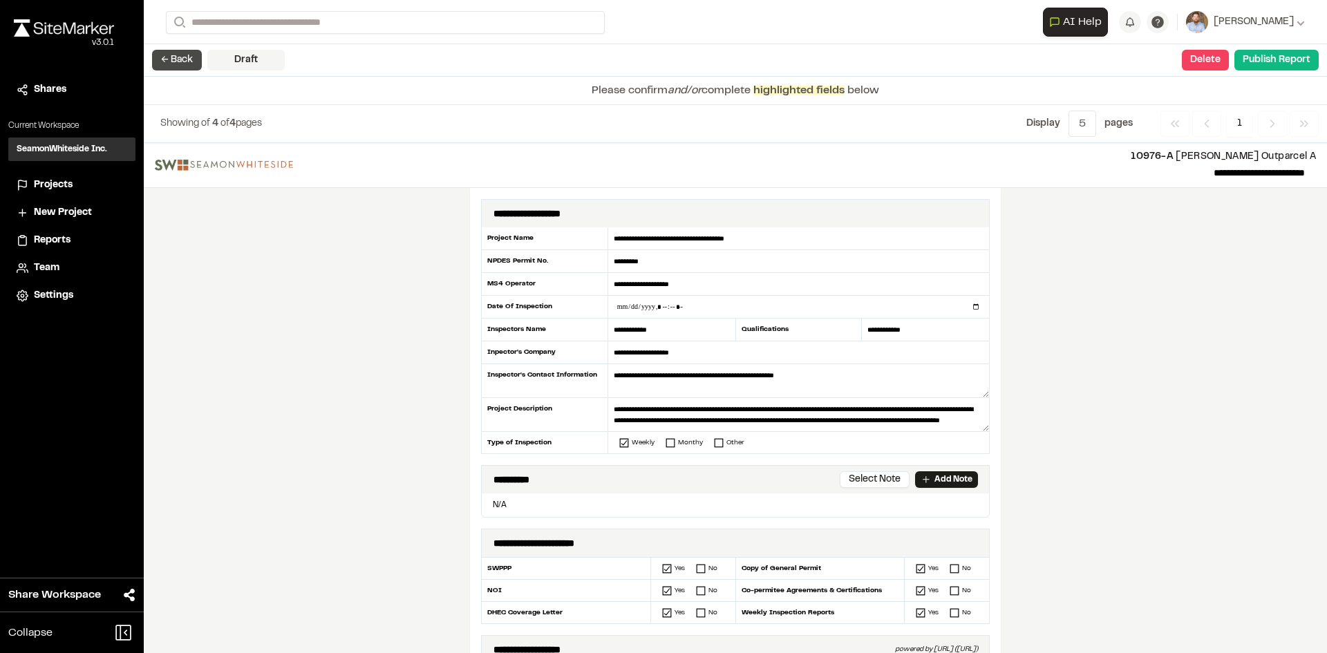
click at [177, 66] on button "← Back" at bounding box center [177, 60] width 50 height 21
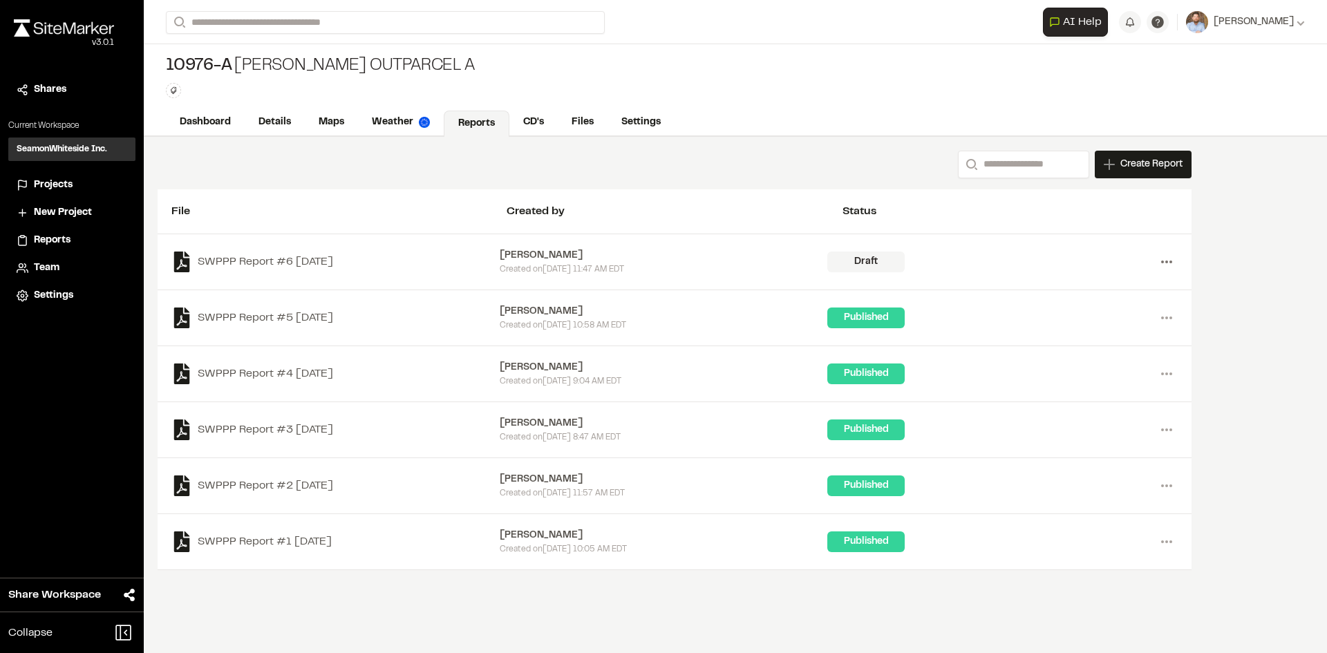
click at [1175, 258] on icon at bounding box center [1167, 262] width 22 height 22
click at [1089, 314] on link "Delete" at bounding box center [1117, 311] width 120 height 21
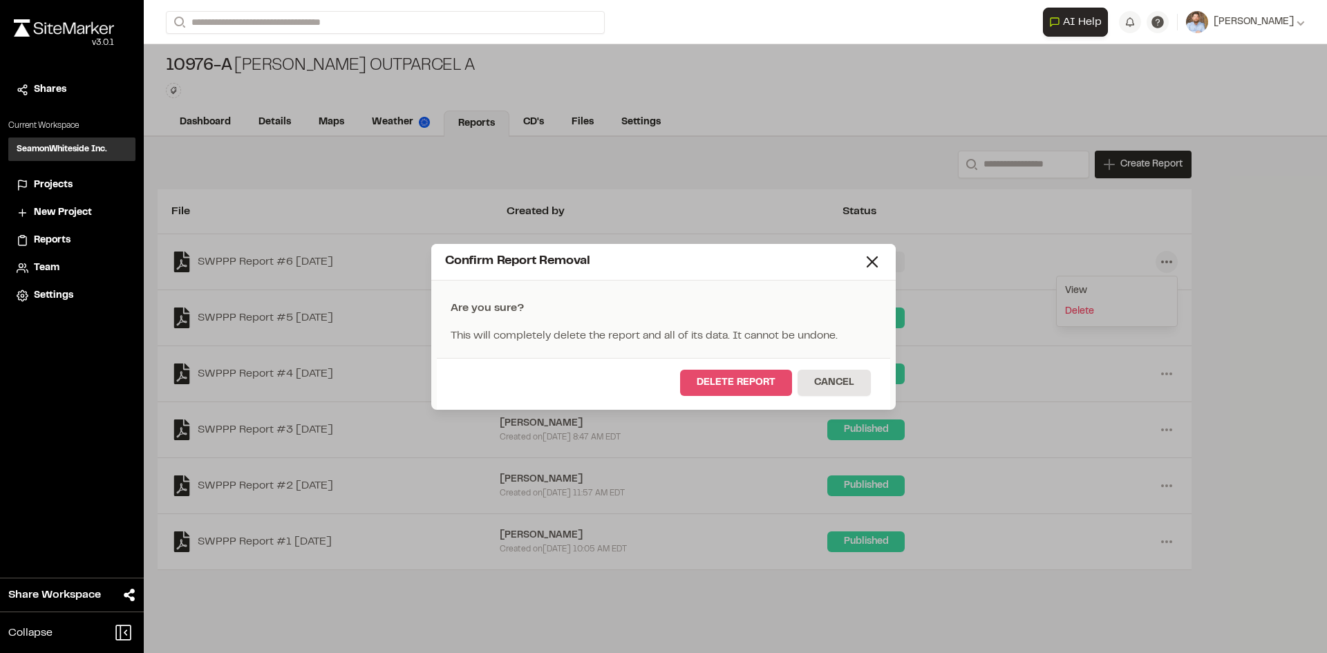
click at [759, 386] on button "Delete Report" at bounding box center [736, 383] width 112 height 26
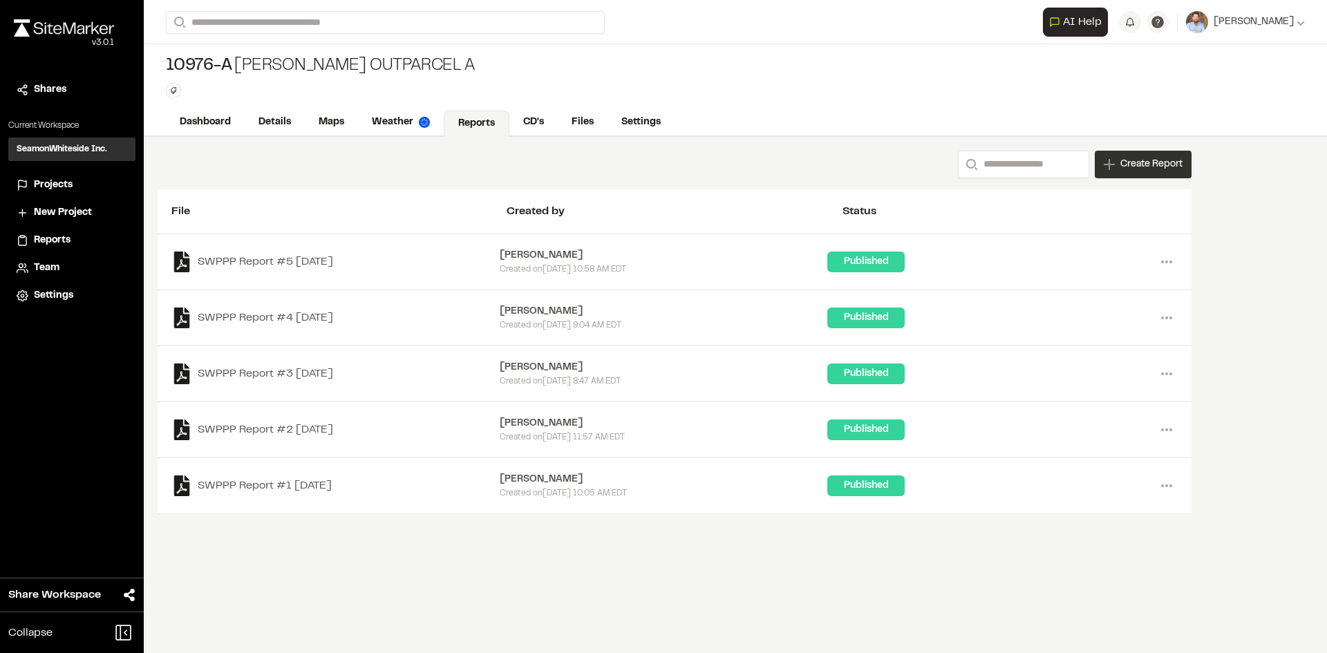
click at [1169, 162] on span "Create Report" at bounding box center [1151, 164] width 62 height 15
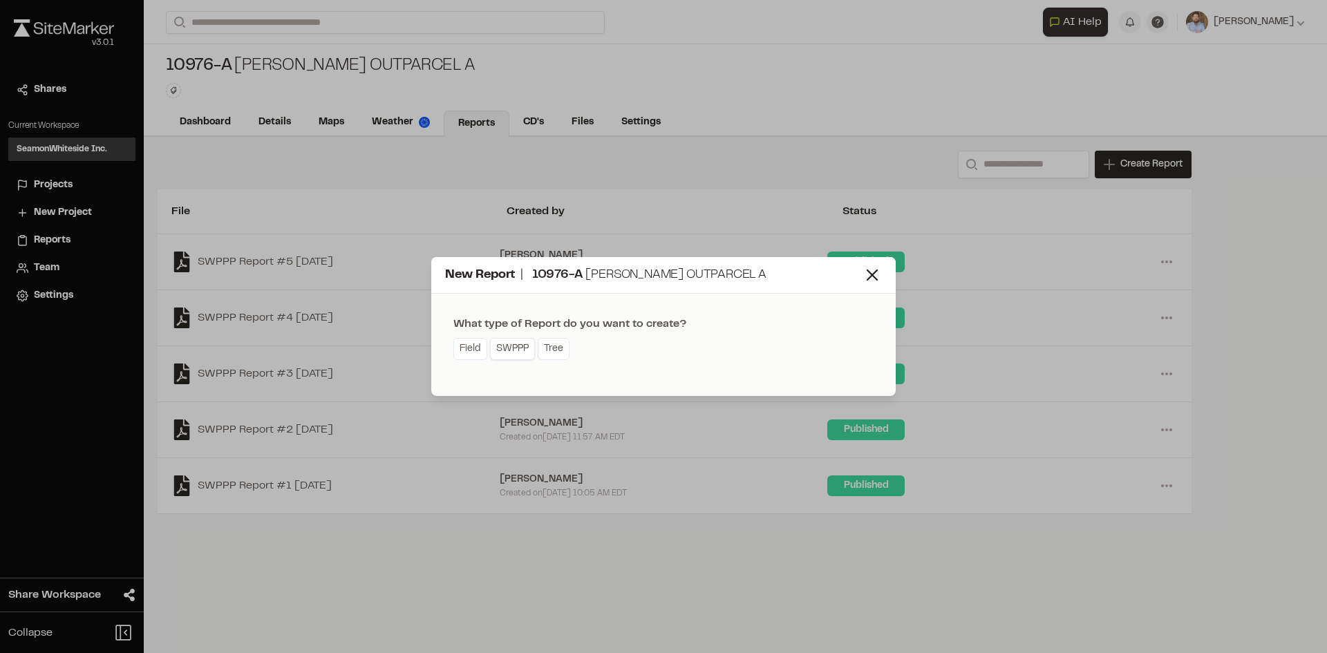
click at [514, 348] on link "SWPPP" at bounding box center [512, 349] width 45 height 22
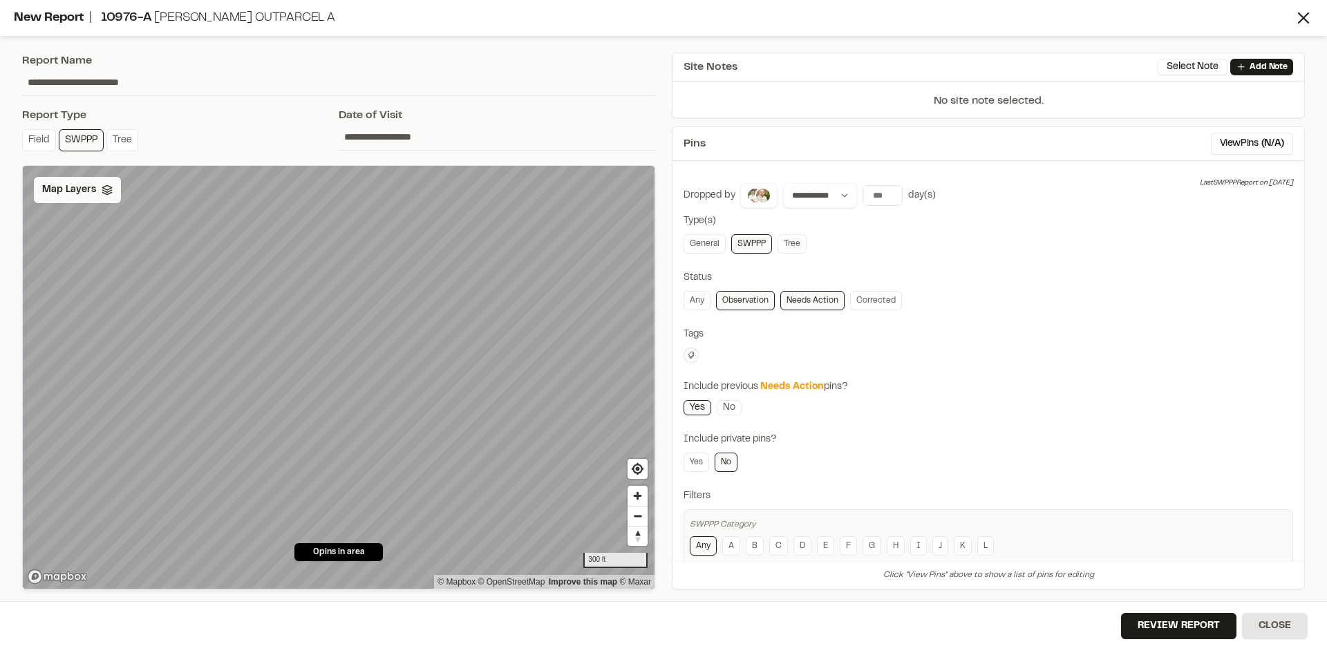
click at [99, 193] on div "Map Layers" at bounding box center [77, 190] width 87 height 26
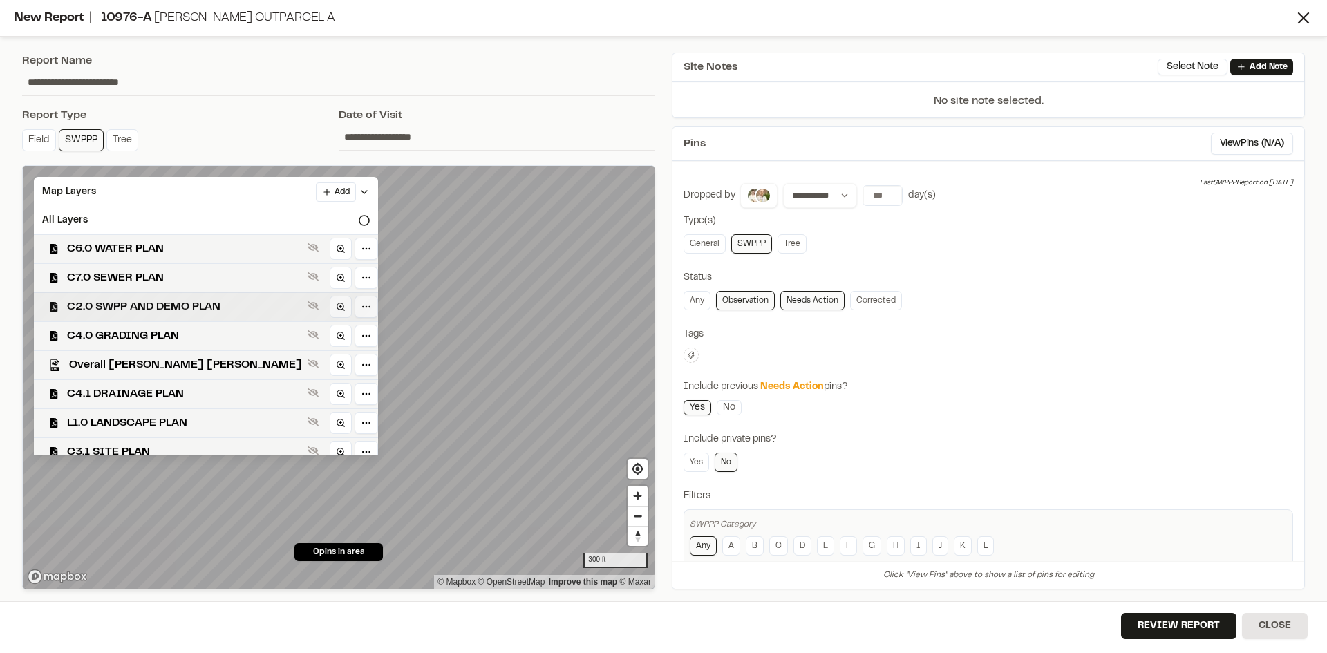
click at [162, 305] on span "C2.0 SWPP AND DEMO PLAN" at bounding box center [184, 307] width 235 height 17
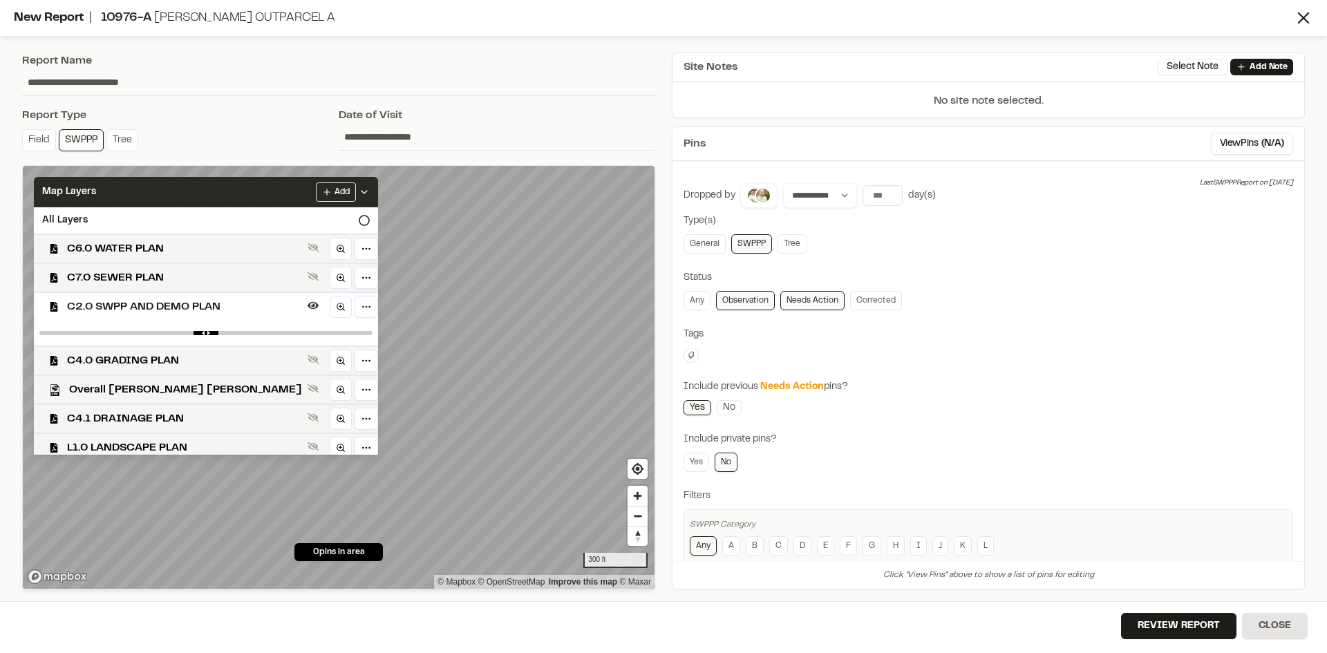
click at [359, 191] on icon at bounding box center [364, 192] width 11 height 11
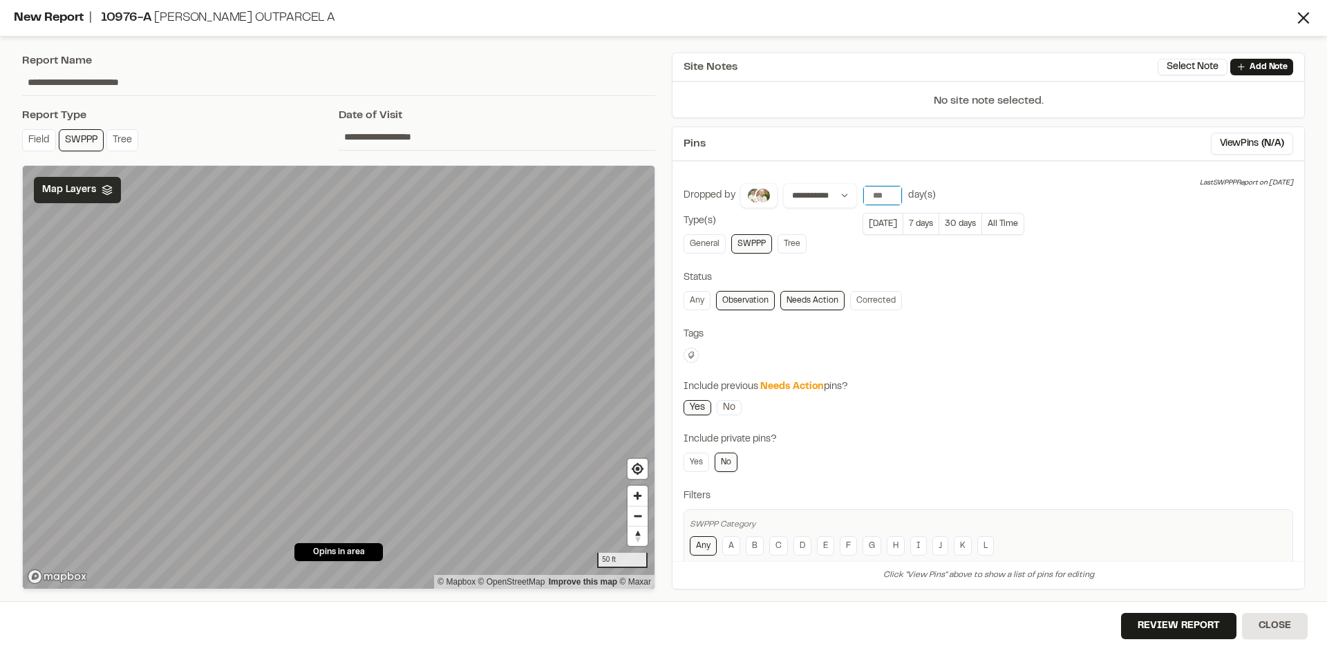
type input "**"
click at [892, 191] on input "**" at bounding box center [882, 195] width 39 height 19
click at [1196, 630] on button "Review Report" at bounding box center [1178, 626] width 115 height 26
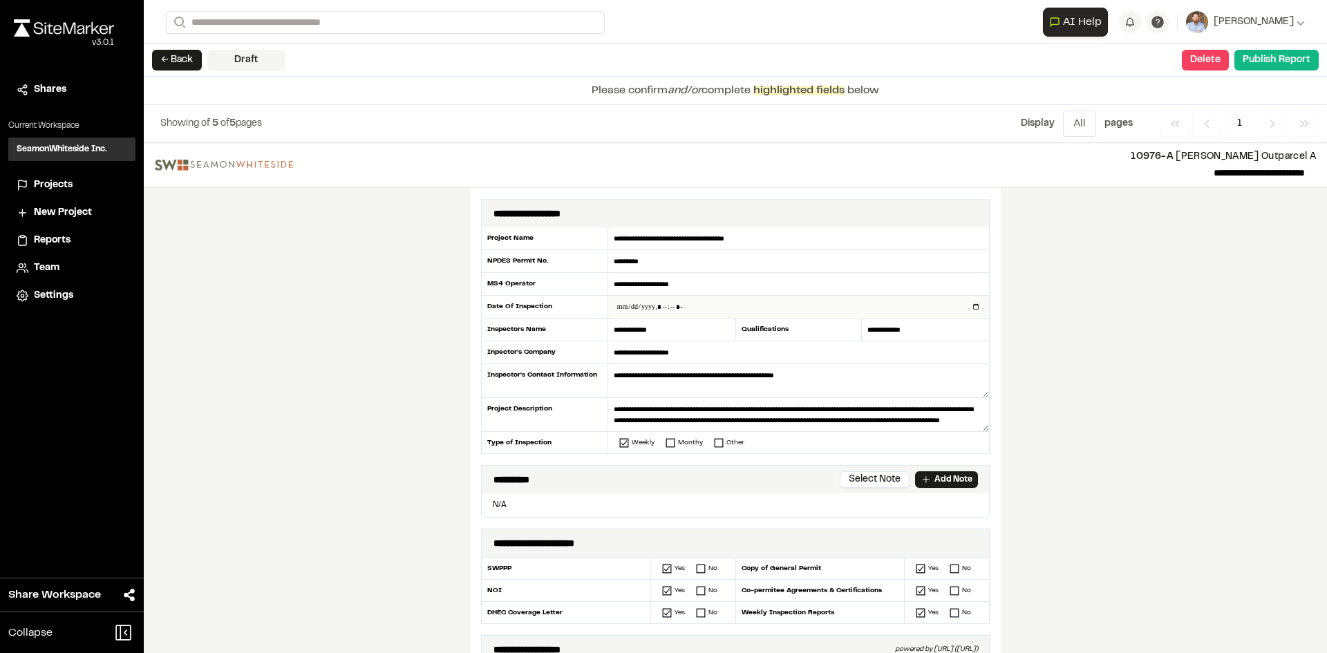
click at [970, 307] on input "datetime-local" at bounding box center [798, 307] width 381 height 22
type input "**********"
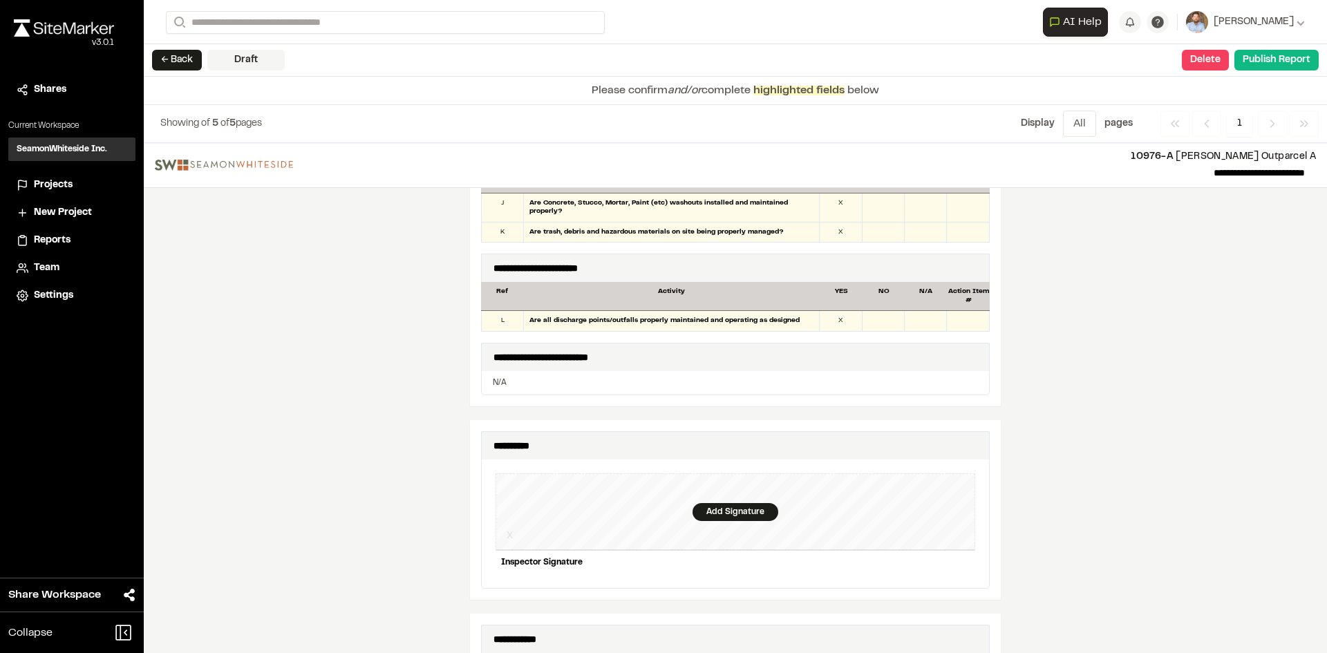
scroll to position [1244, 0]
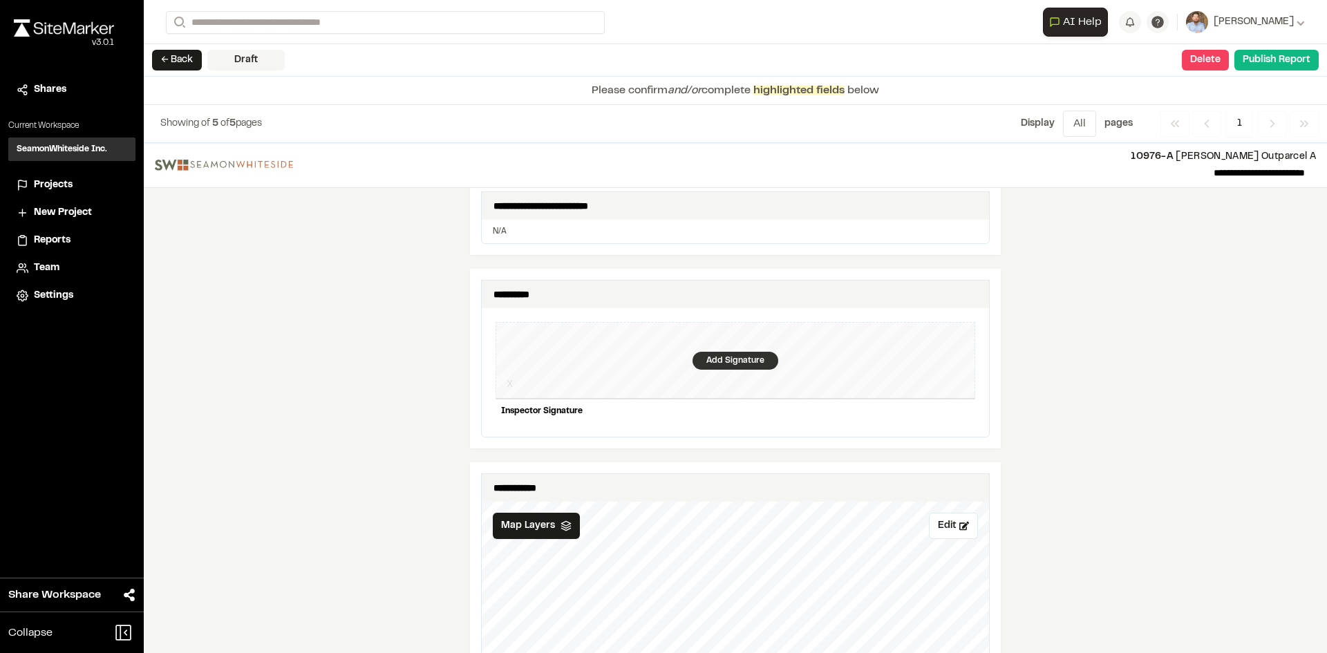
click at [731, 358] on div "Add Signature" at bounding box center [736, 361] width 86 height 18
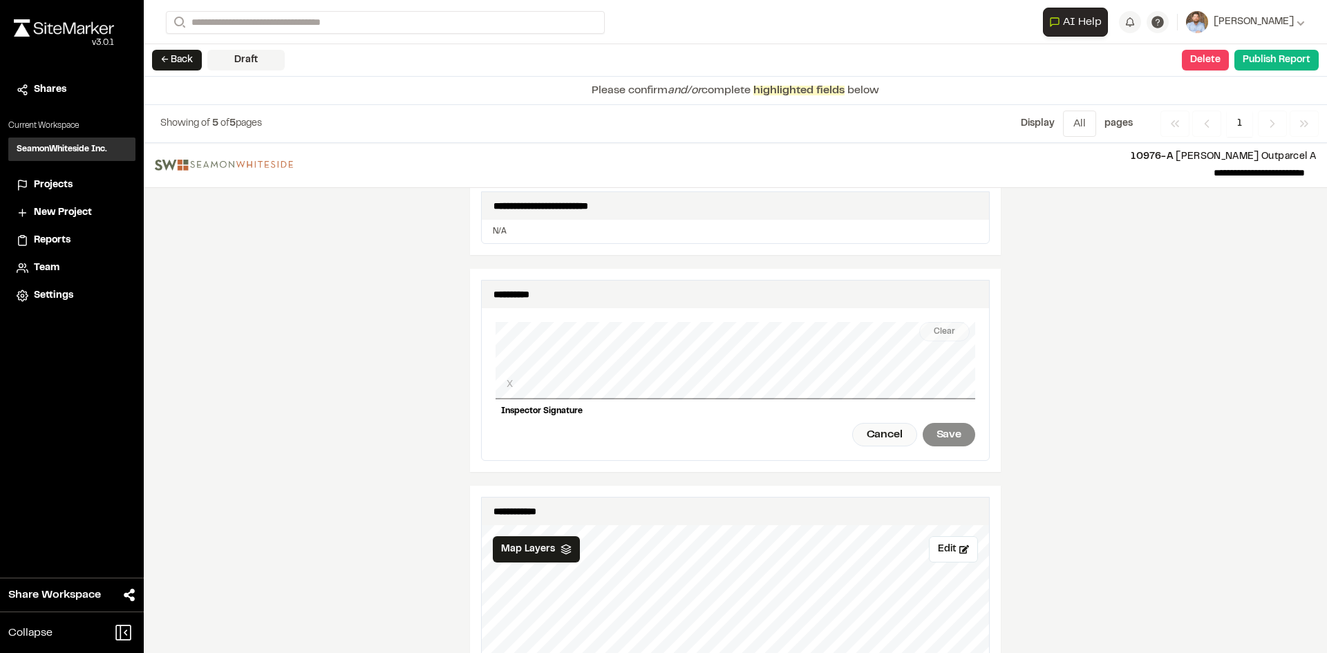
click at [587, 391] on div "Clear X Inspector Signature Cancel Save" at bounding box center [736, 384] width 480 height 152
click at [941, 425] on div "Save" at bounding box center [949, 435] width 53 height 24
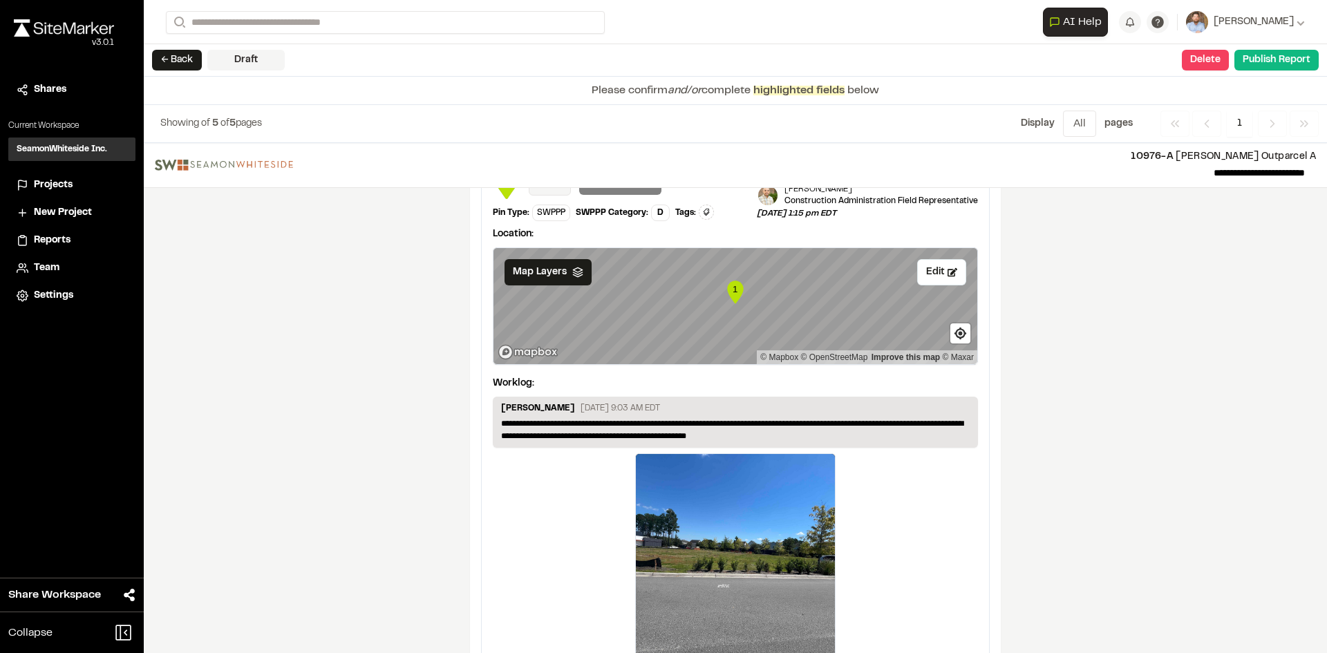
scroll to position [2313, 0]
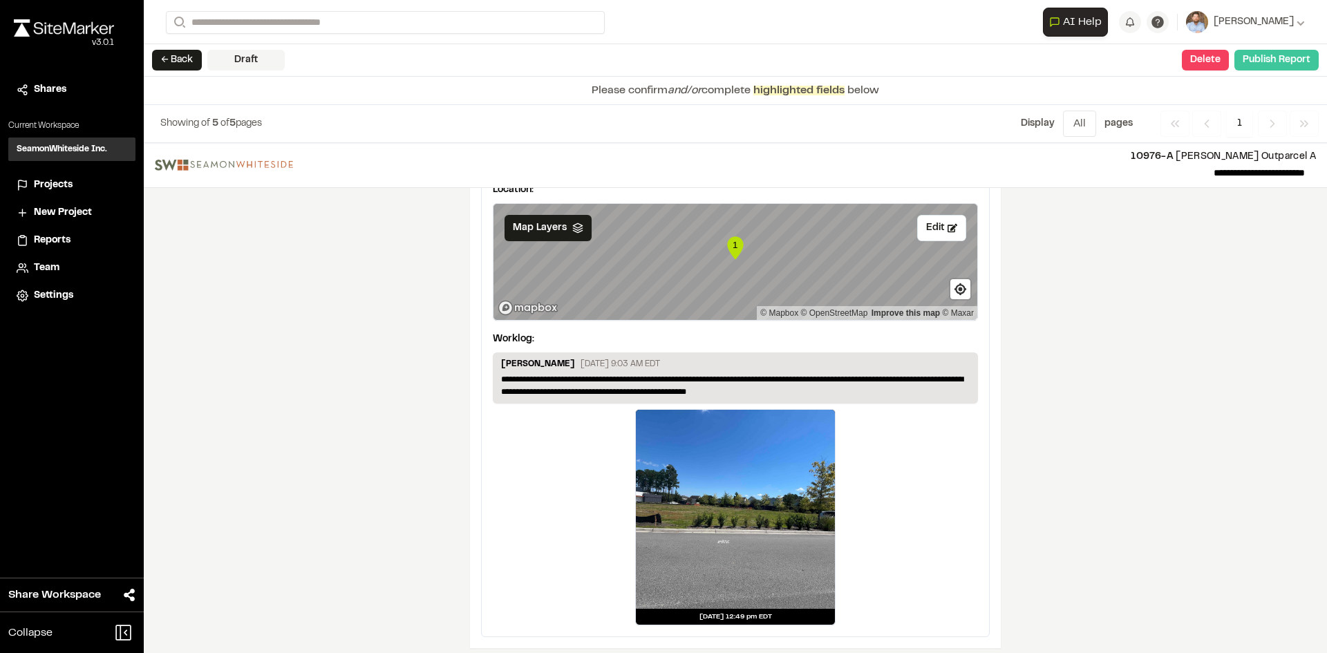
click at [1274, 65] on button "Publish Report" at bounding box center [1276, 60] width 84 height 21
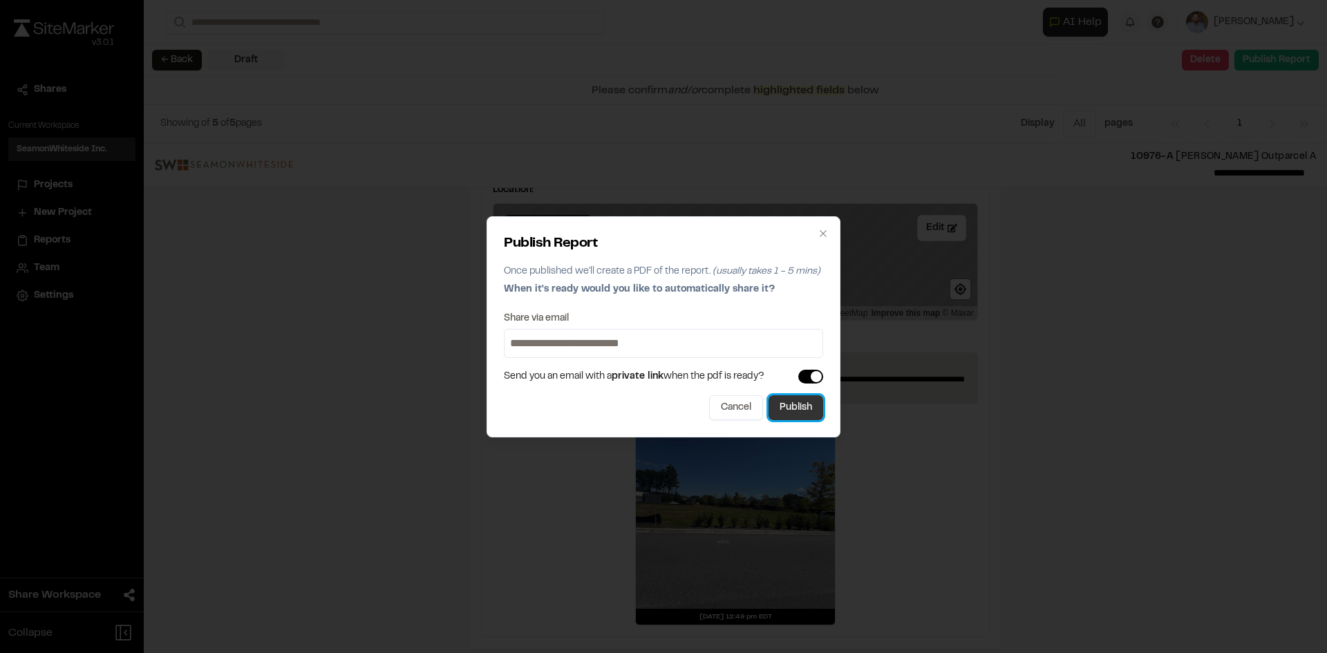
click at [807, 414] on button "Publish" at bounding box center [796, 407] width 55 height 25
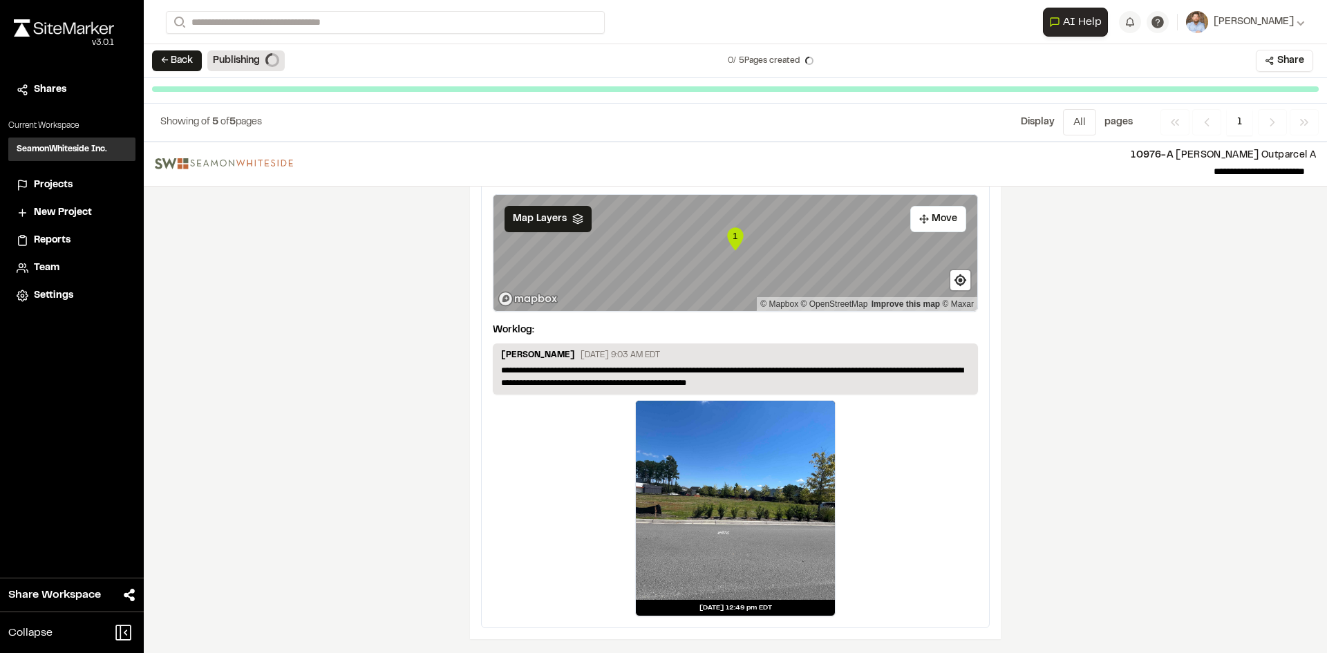
scroll to position [2271, 0]
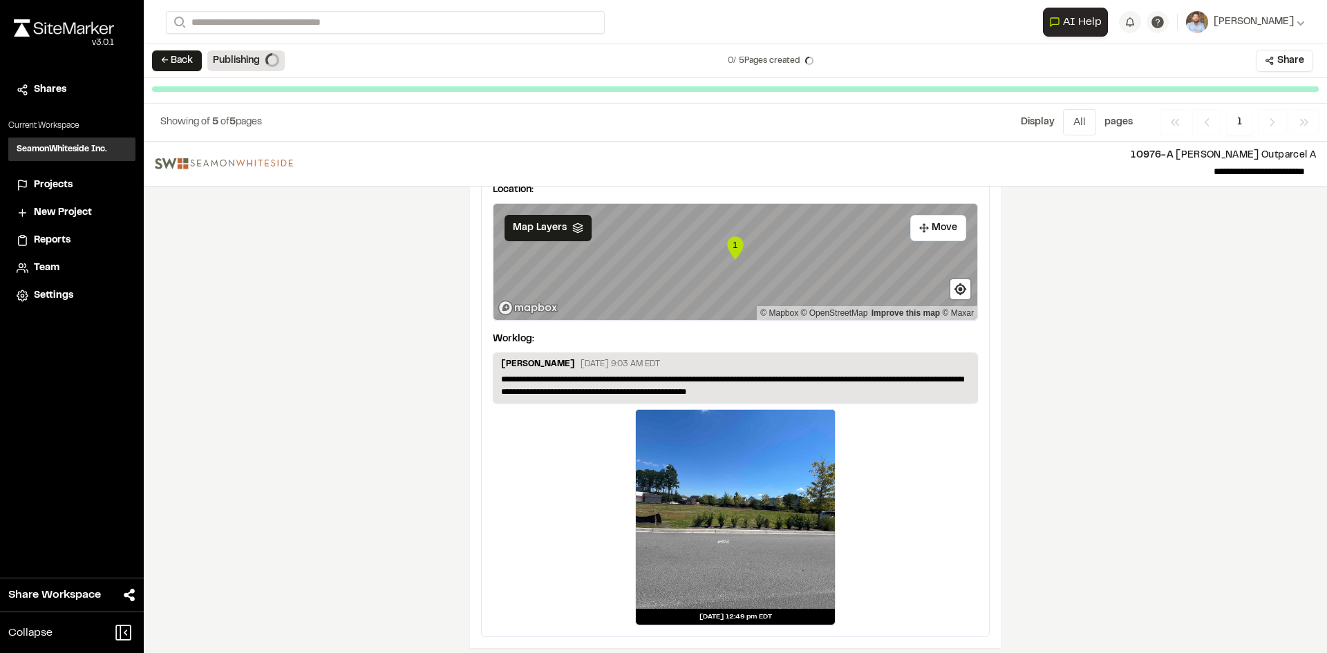
click at [53, 185] on span "Projects" at bounding box center [53, 185] width 39 height 15
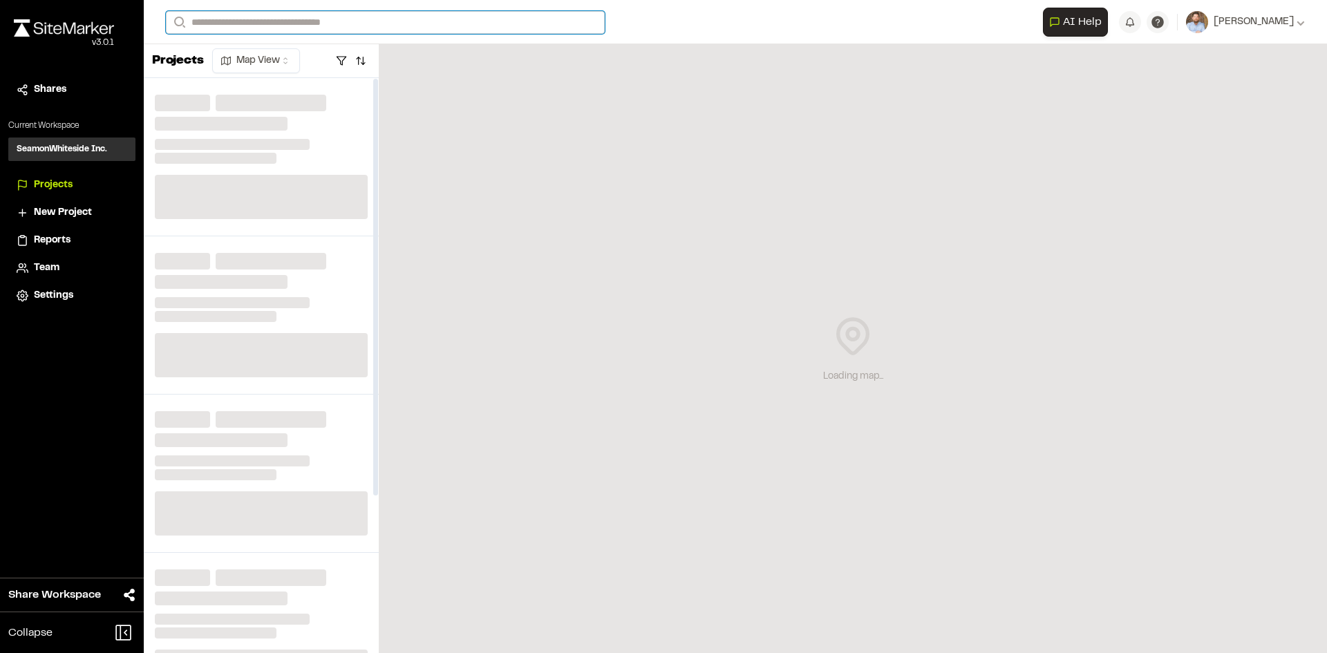
click at [243, 21] on input "Search" at bounding box center [385, 22] width 439 height 23
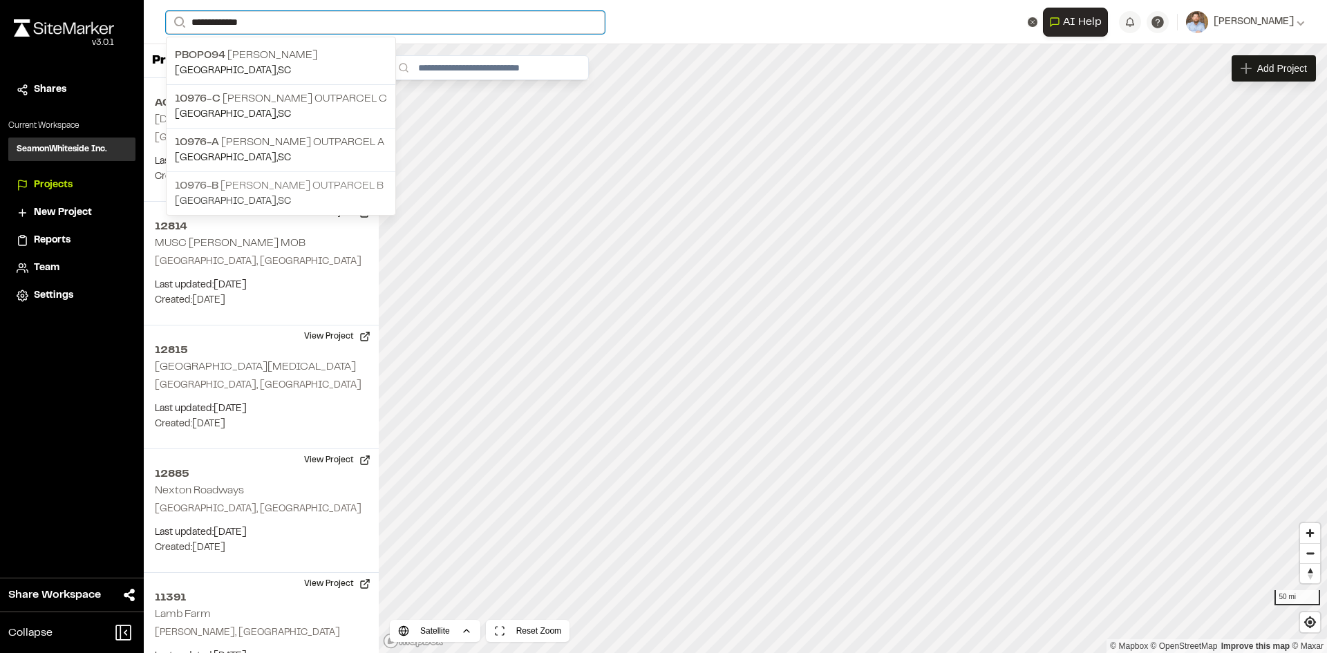
type input "**********"
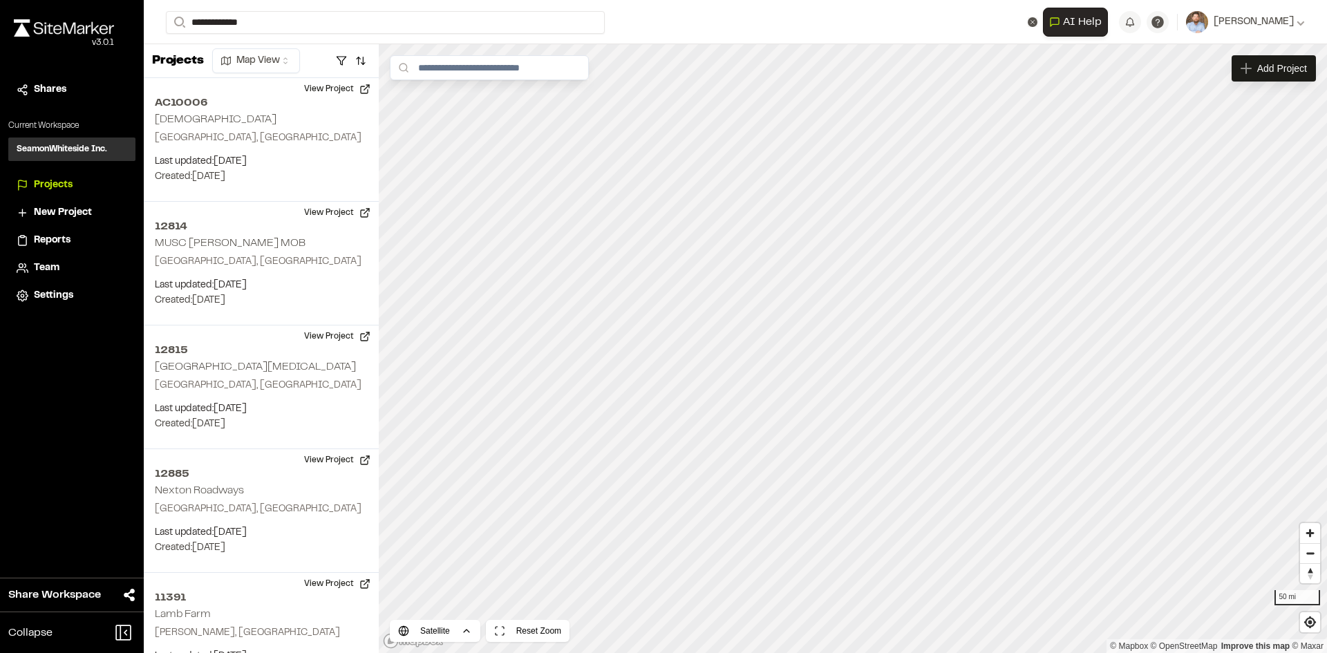
click at [328, 188] on p "10976-B Nexton Harris Teeter Outparcel B" at bounding box center [281, 186] width 212 height 17
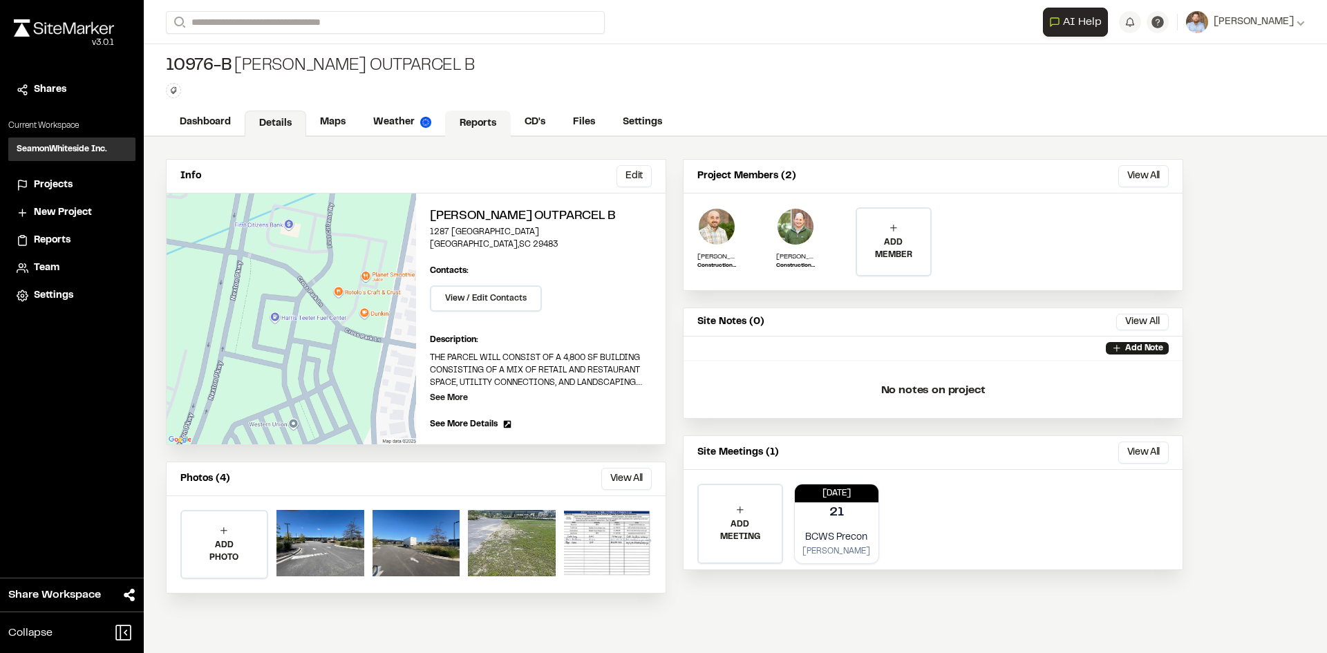
click at [480, 124] on link "Reports" at bounding box center [478, 124] width 66 height 26
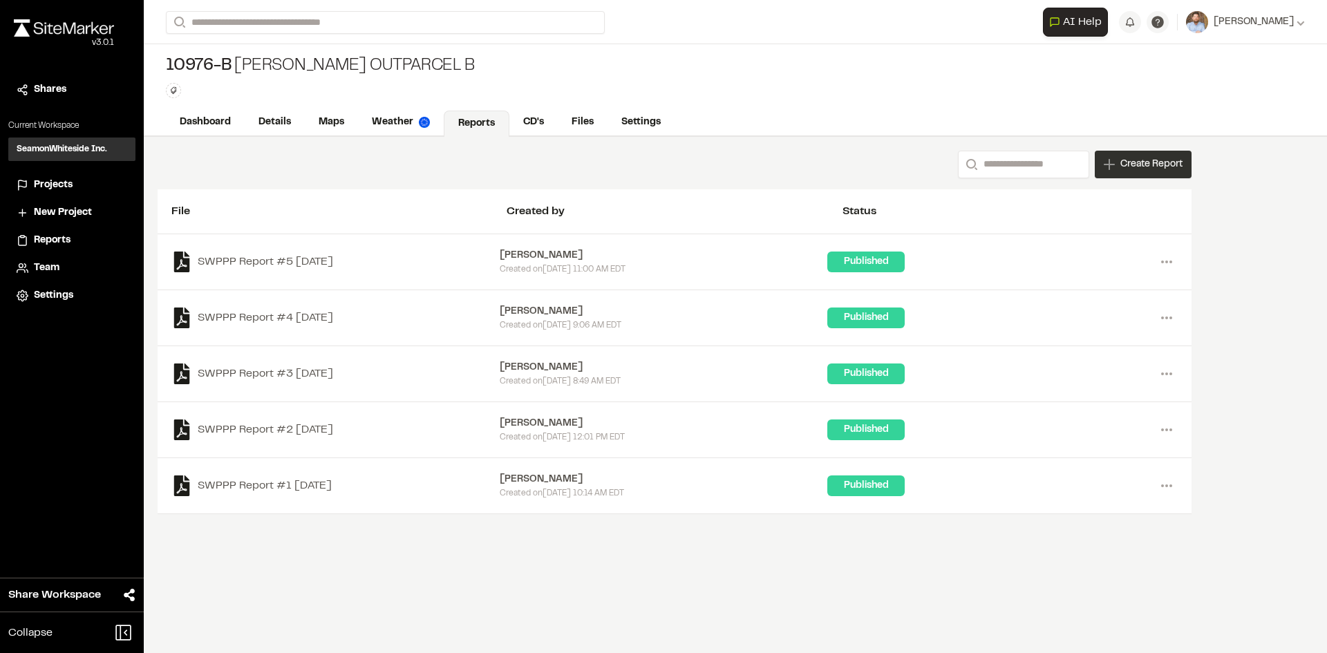
click at [1140, 171] on span "Create Report" at bounding box center [1151, 164] width 62 height 15
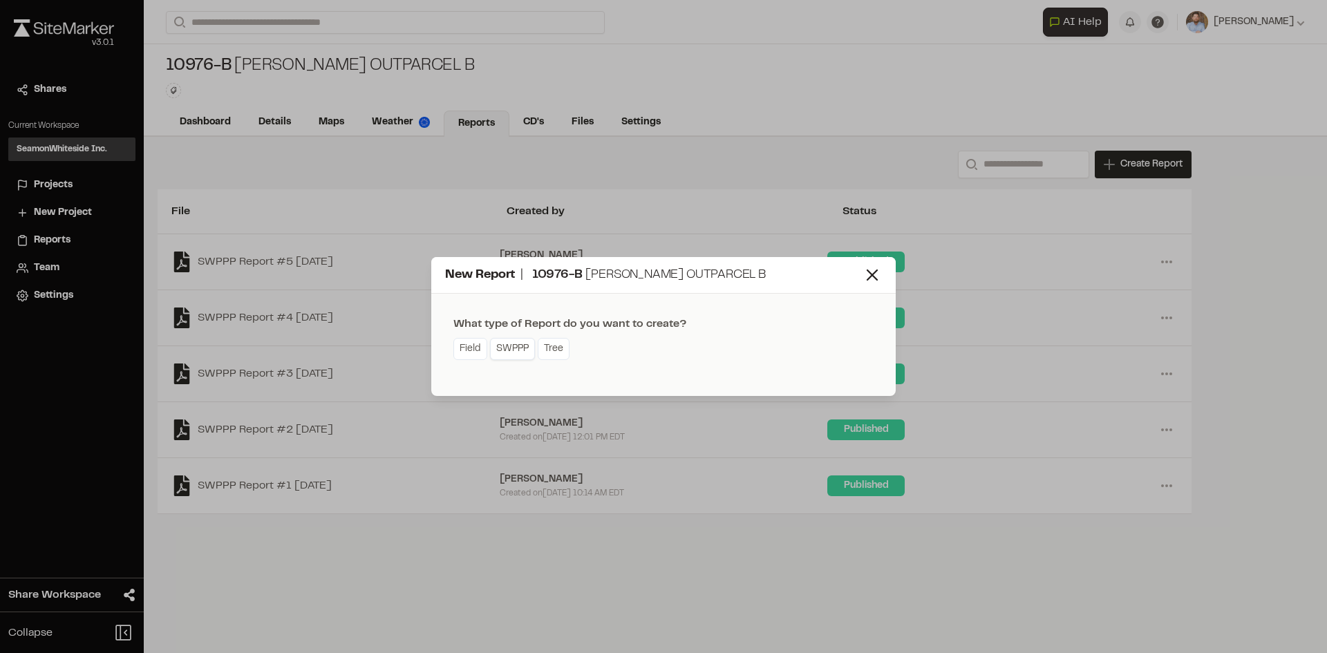
click at [512, 350] on link "SWPPP" at bounding box center [512, 349] width 45 height 22
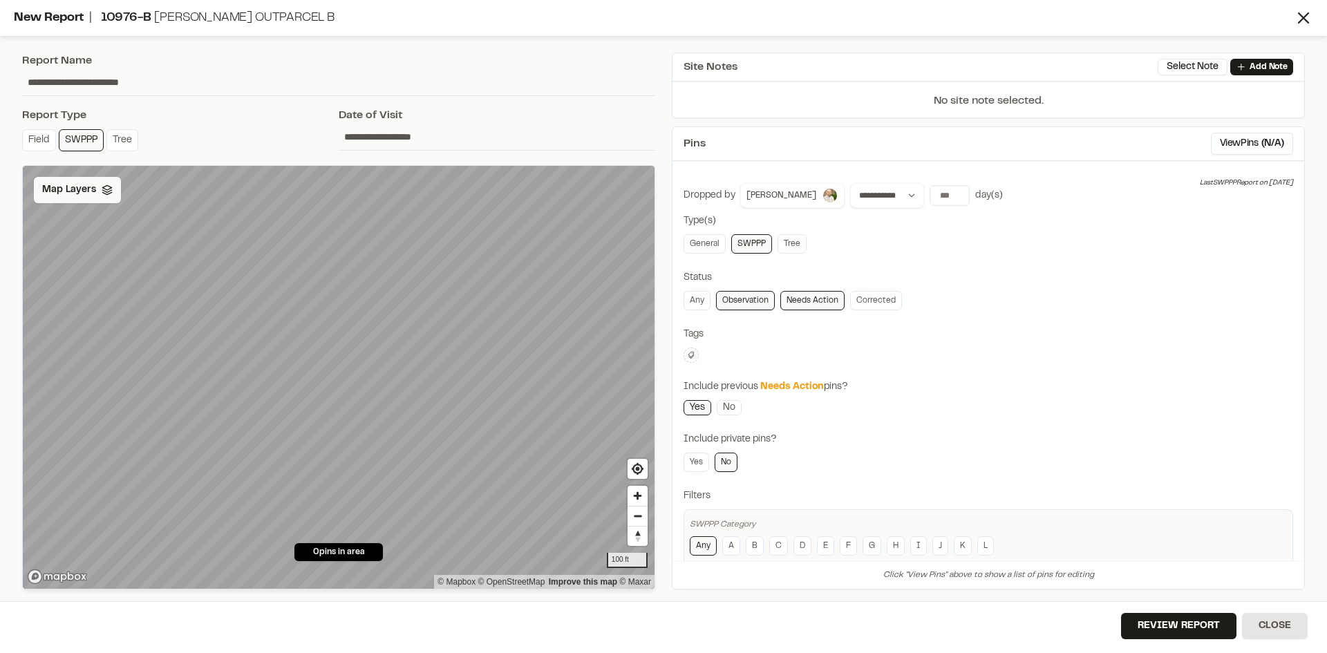
click at [79, 194] on span "Map Layers" at bounding box center [69, 189] width 54 height 15
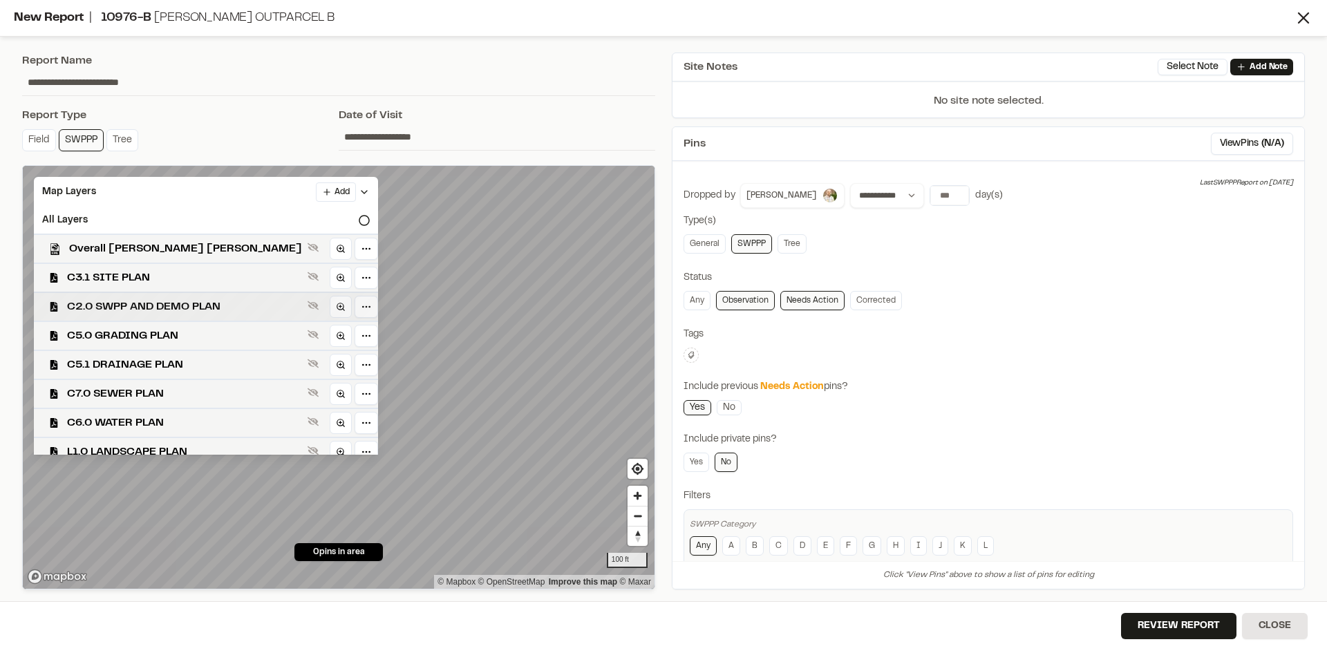
click at [167, 299] on span "C2.0 SWPP AND DEMO PLAN" at bounding box center [184, 307] width 235 height 17
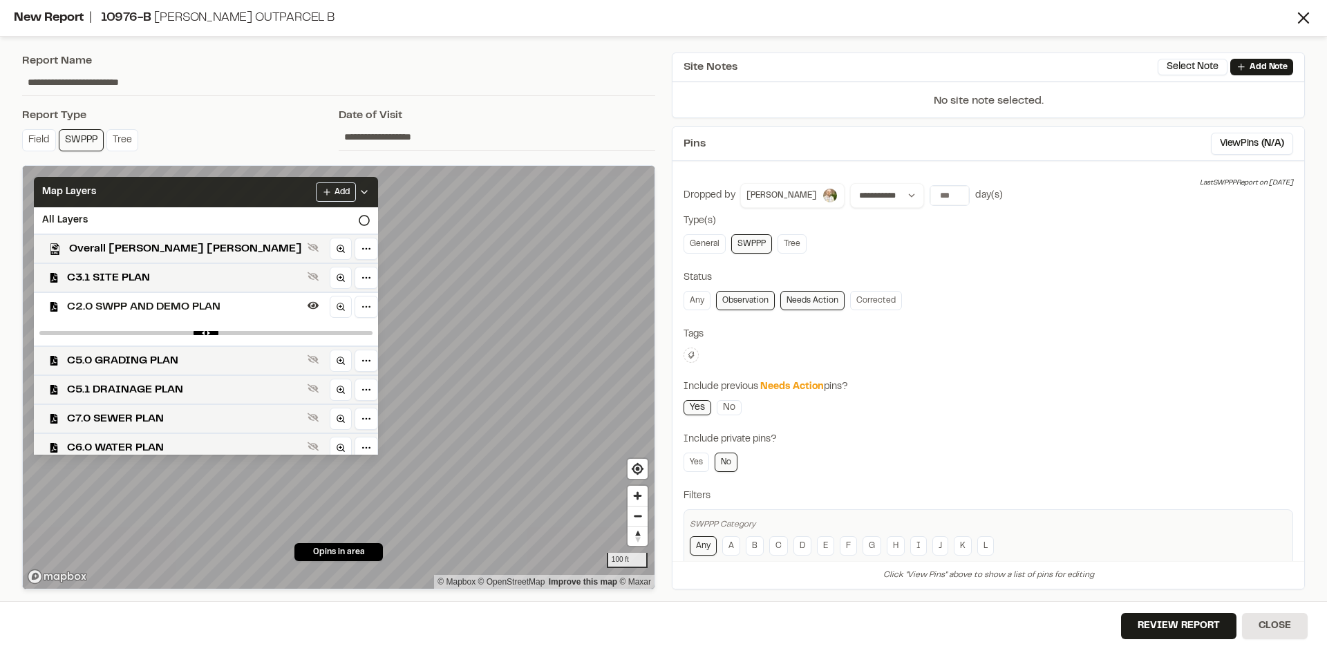
click at [316, 183] on div "Add" at bounding box center [343, 191] width 54 height 19
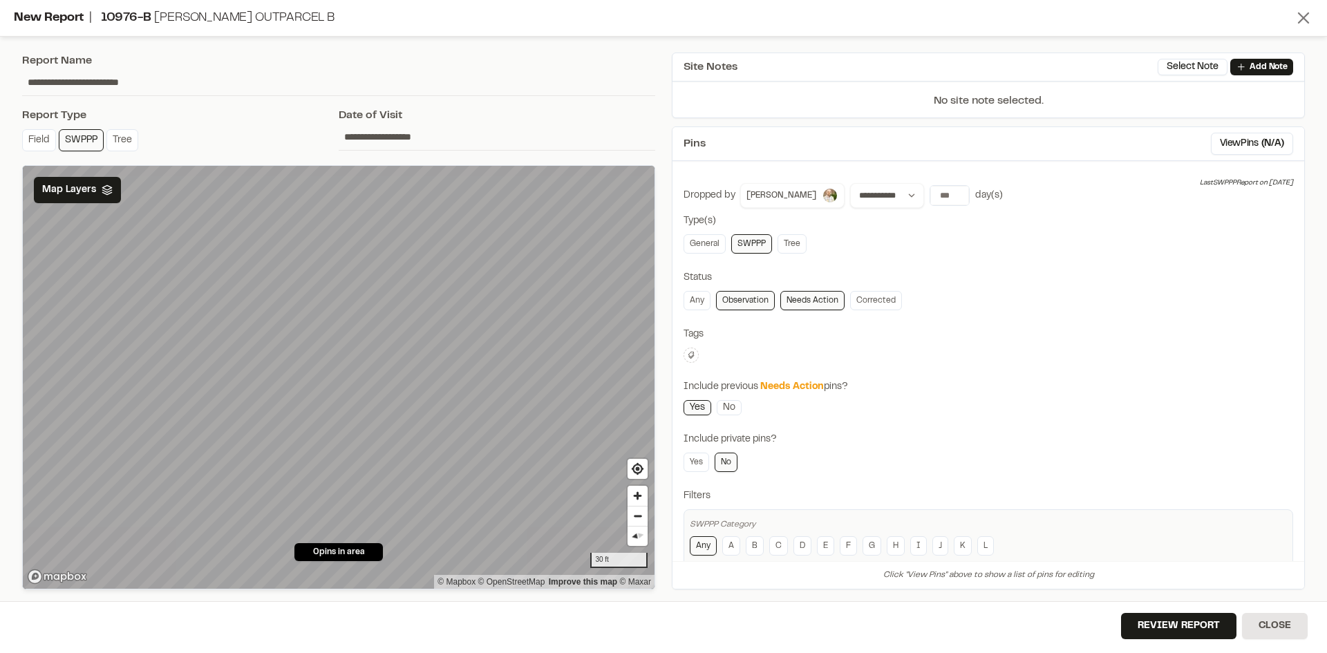
click at [1298, 18] on icon at bounding box center [1303, 17] width 19 height 19
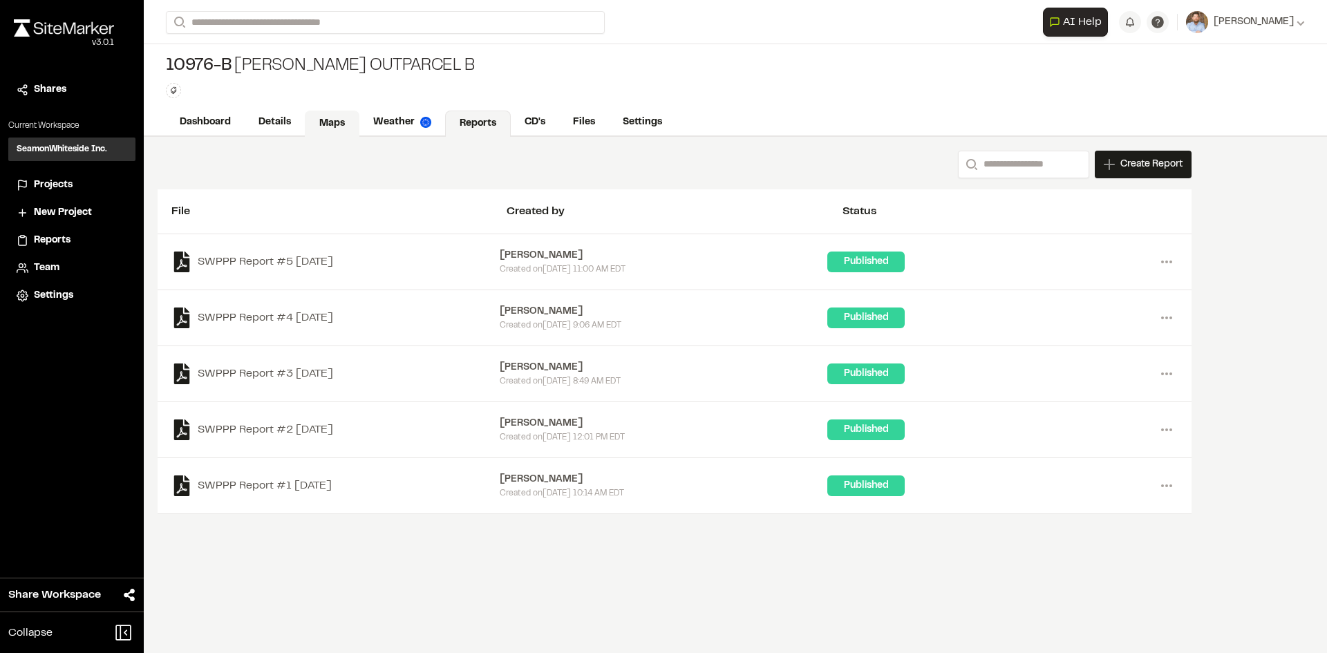
click at [331, 115] on link "Maps" at bounding box center [332, 124] width 55 height 26
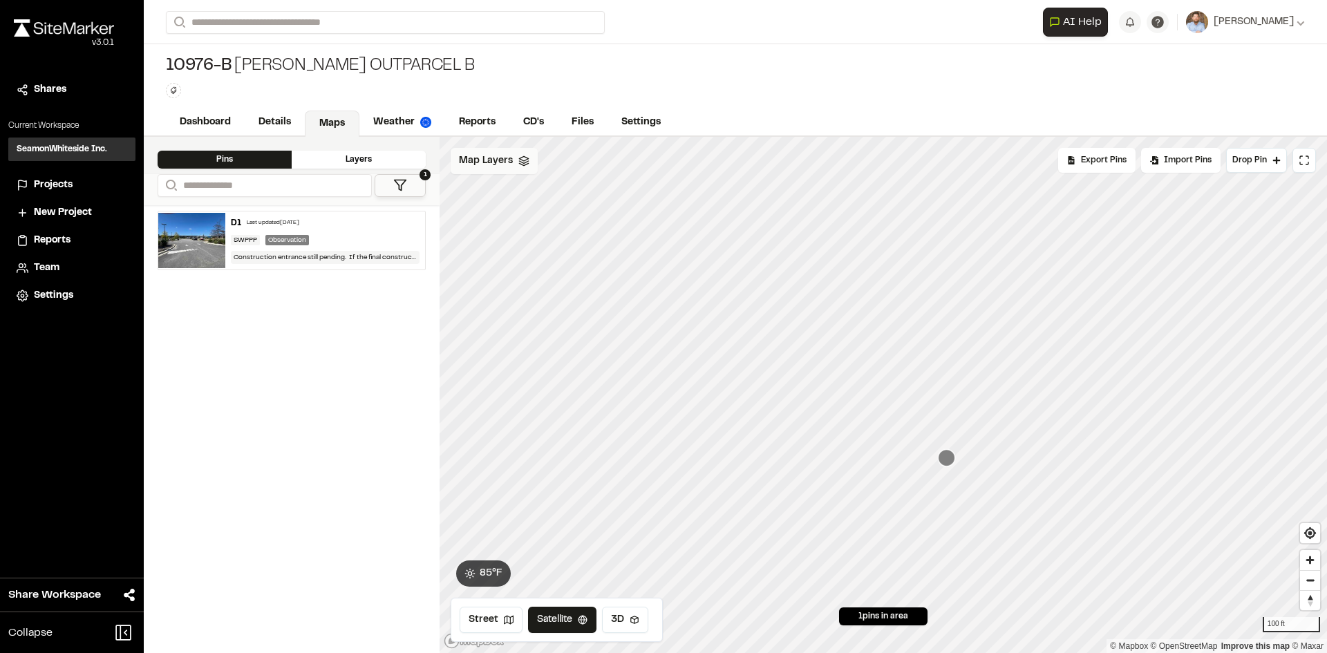
click at [498, 158] on span "Map Layers" at bounding box center [486, 160] width 54 height 15
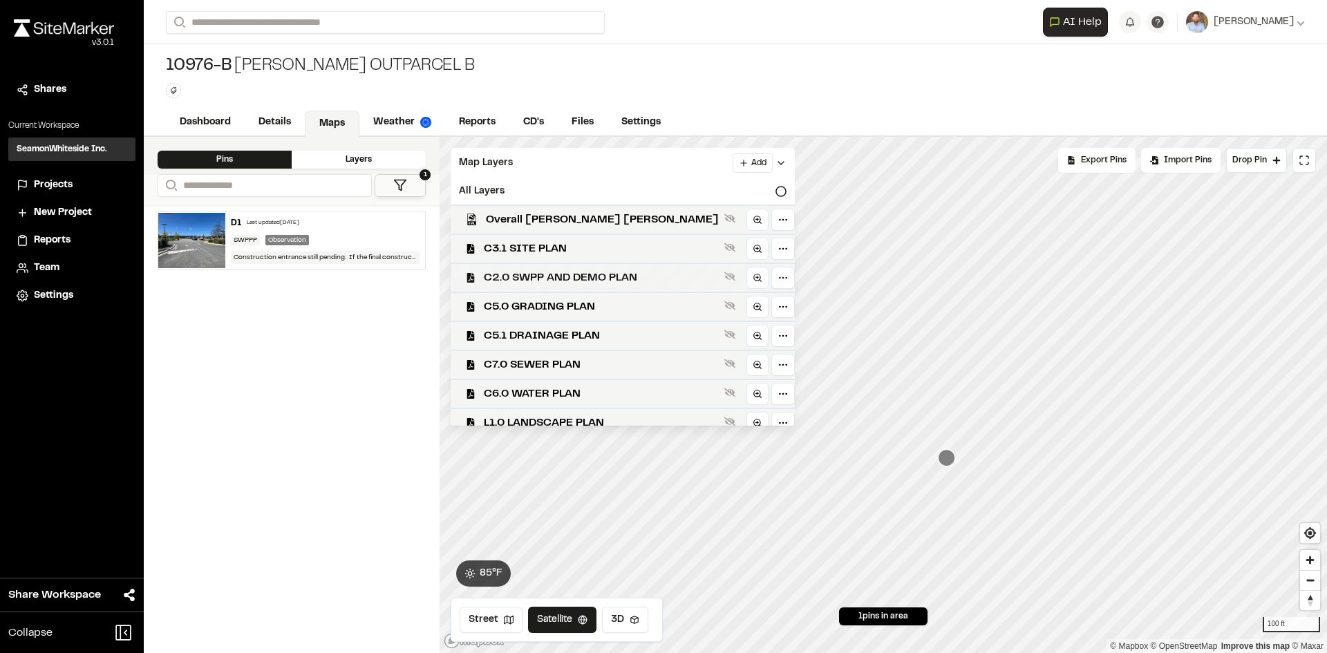
click at [571, 277] on span "C2.0 SWPP AND DEMO PLAN" at bounding box center [601, 278] width 235 height 17
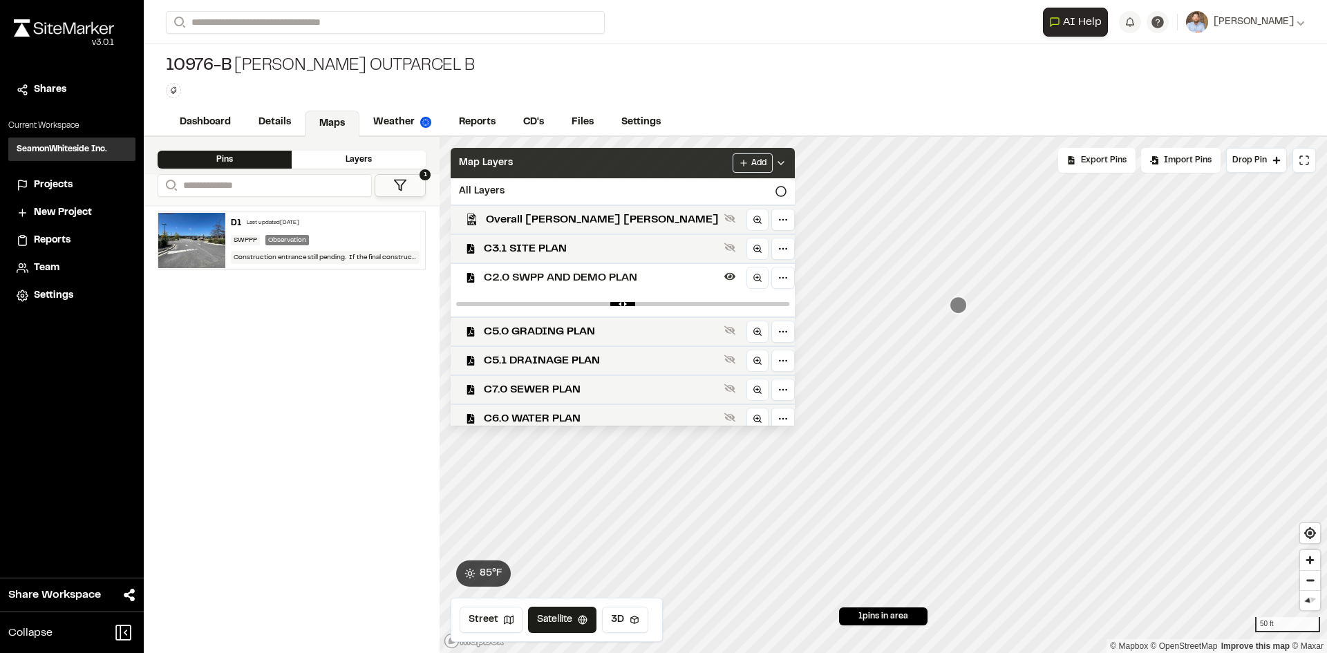
click at [776, 161] on icon at bounding box center [781, 163] width 11 height 11
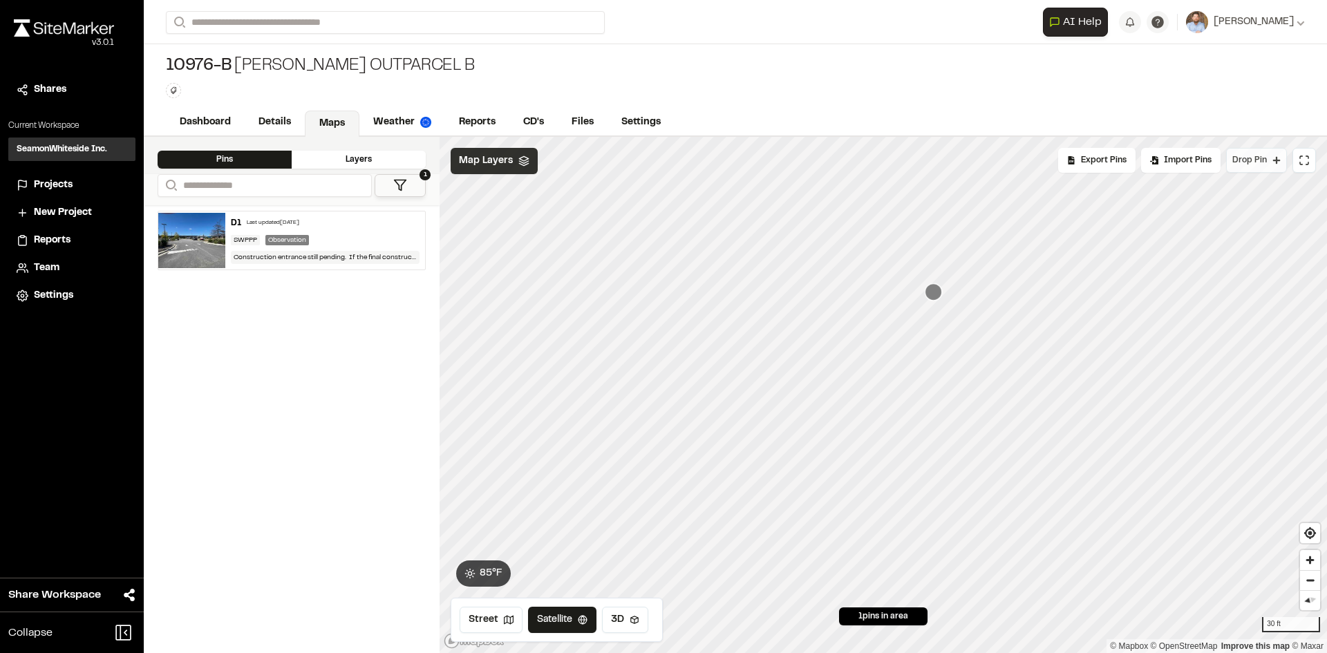
click at [1250, 162] on span "Drop Pin" at bounding box center [1249, 160] width 35 height 12
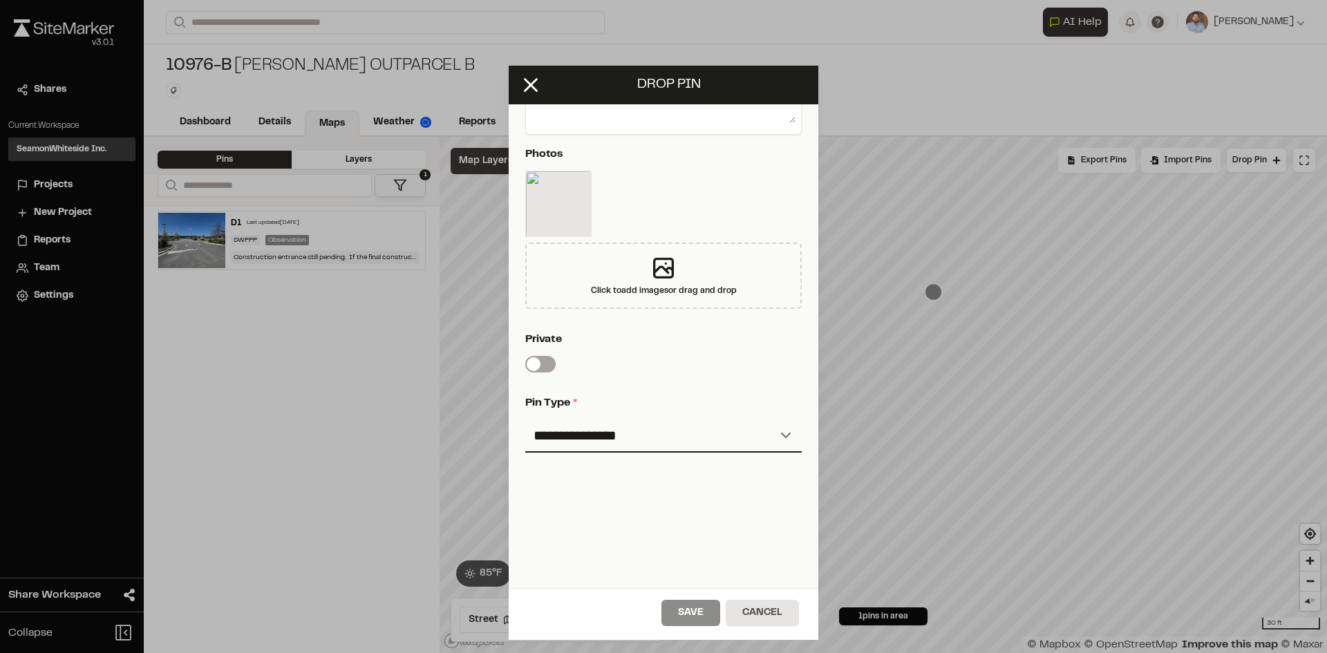
scroll to position [298, 0]
click at [770, 424] on select "**********" at bounding box center [663, 436] width 276 height 33
select select "*"
click at [525, 420] on select "**********" at bounding box center [663, 436] width 276 height 33
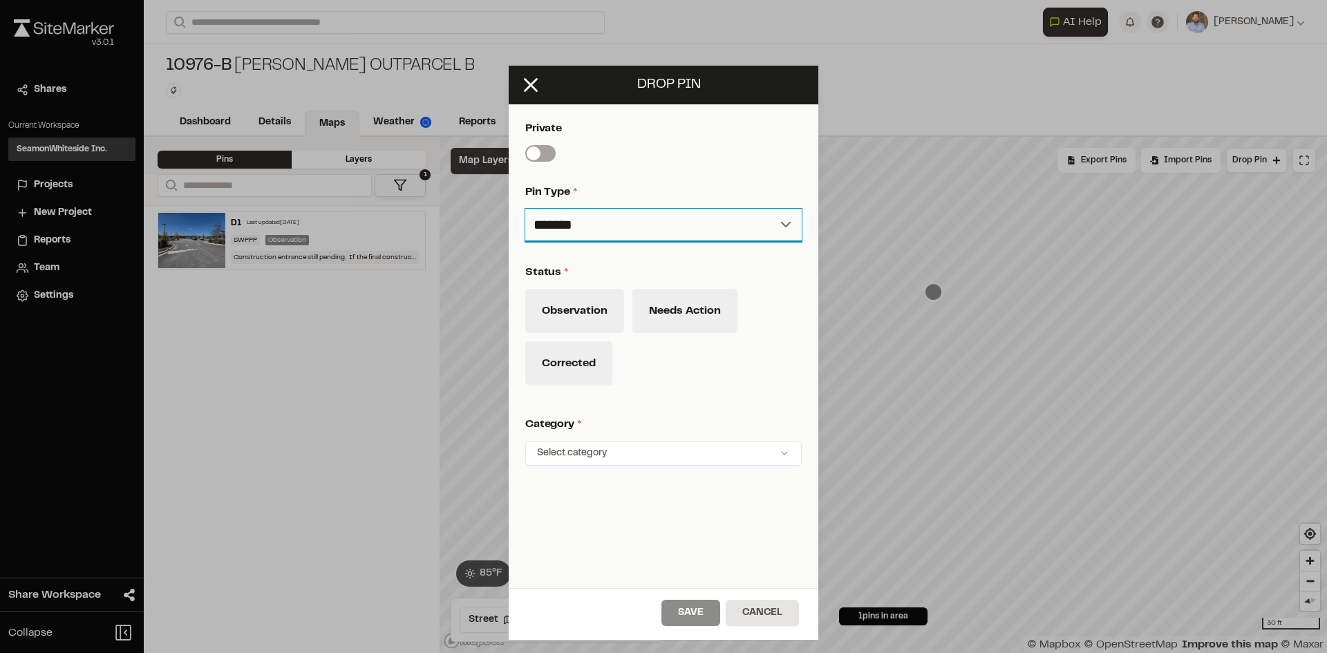
scroll to position [505, 0]
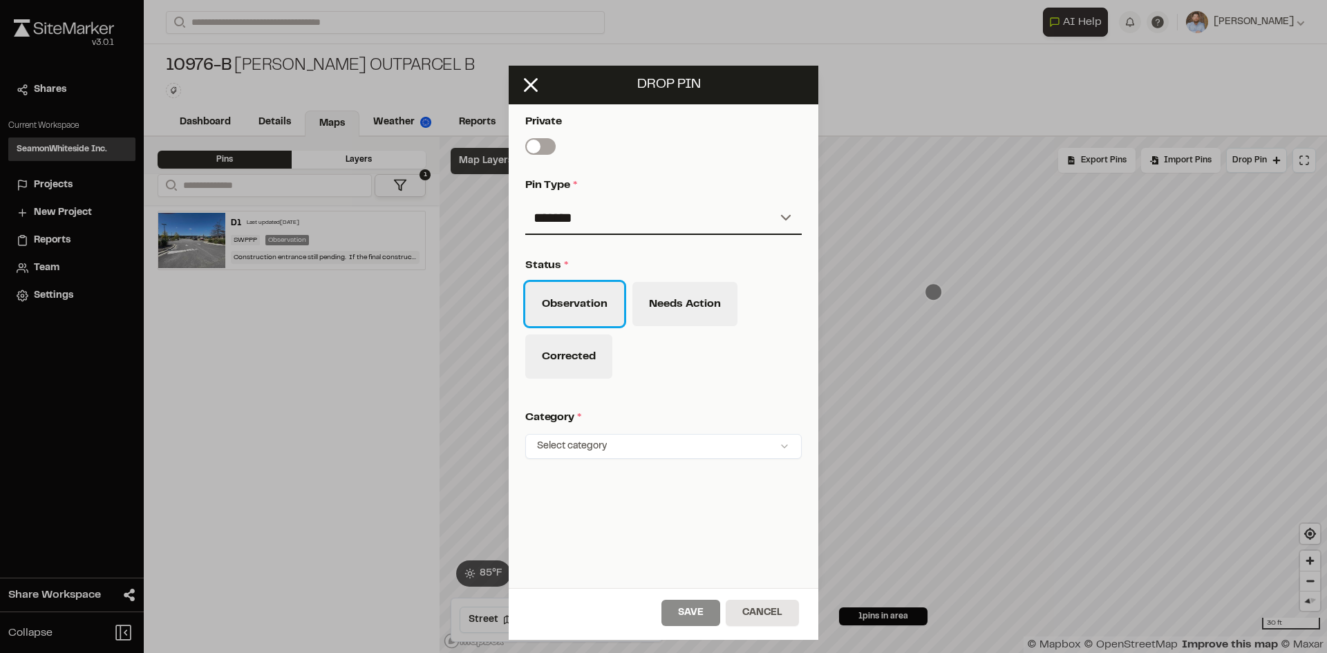
click at [597, 308] on button "Observation" at bounding box center [574, 304] width 99 height 44
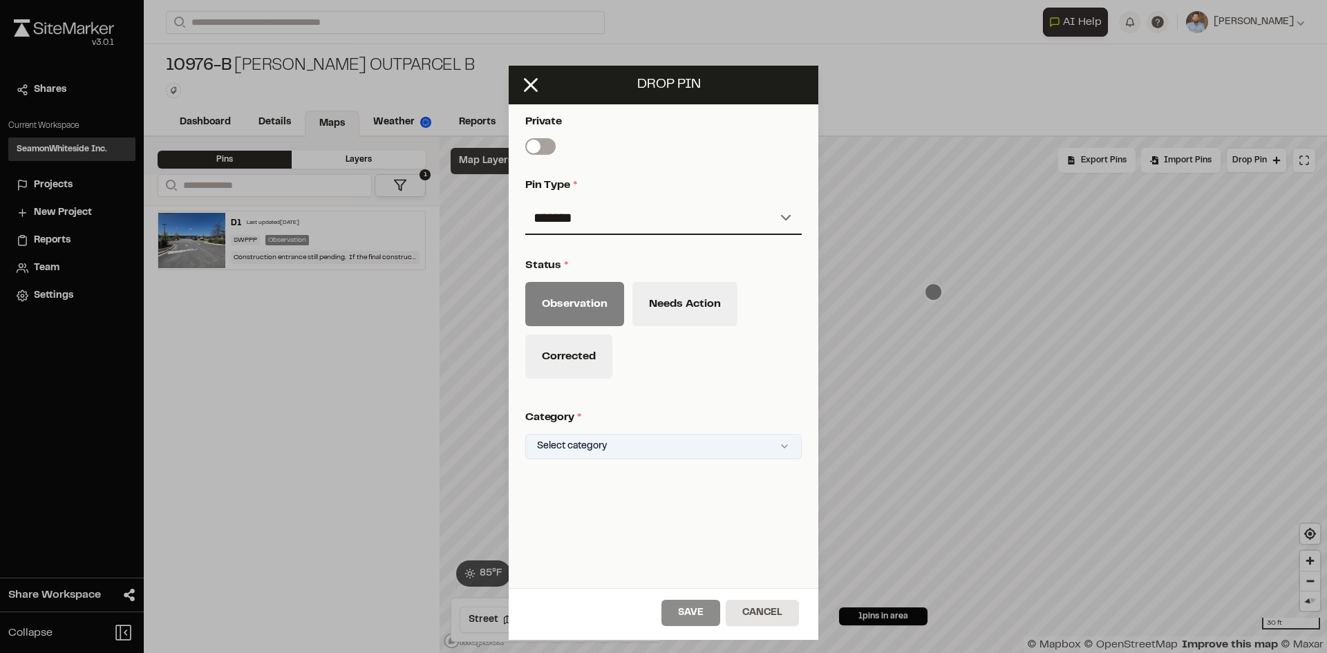
click at [779, 440] on html "Close sidebar v 3.0.1 Shares Current Workspace SeamonWhiteside Inc. SI Projects…" at bounding box center [663, 326] width 1327 height 653
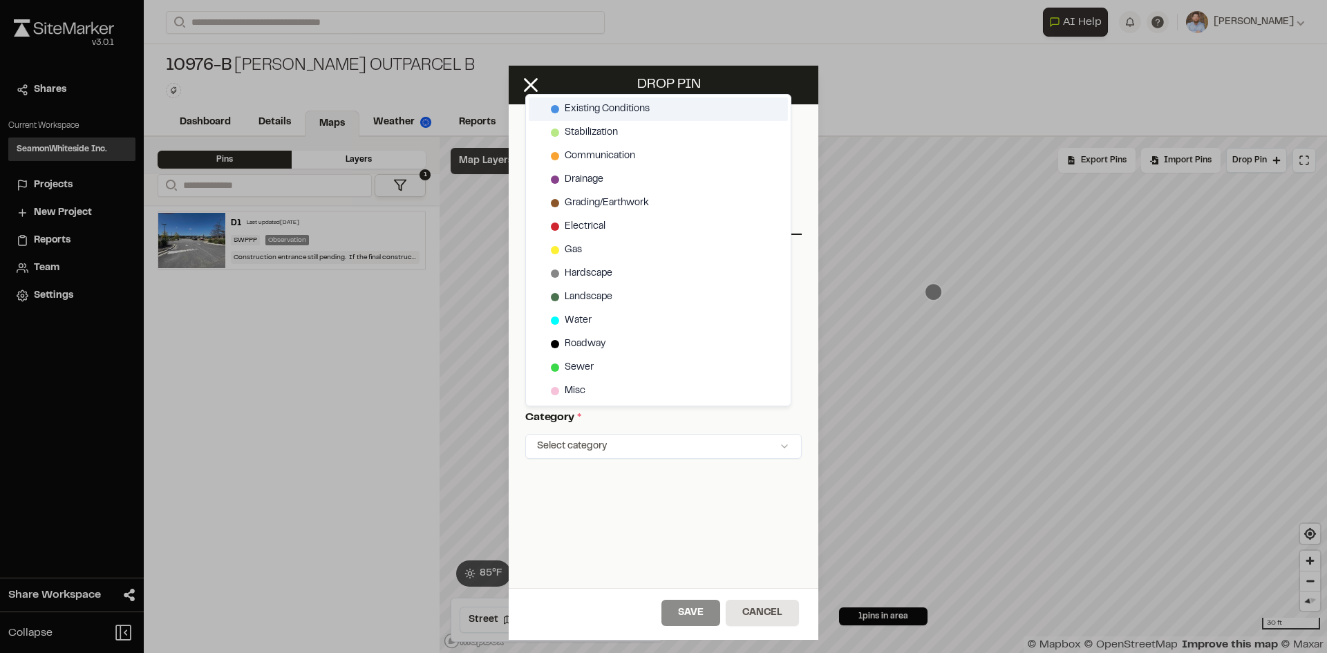
click at [617, 109] on span "Existing Conditions" at bounding box center [607, 109] width 85 height 15
click at [695, 619] on html "Close sidebar v 3.0.1 Shares Current Workspace SeamonWhiteside Inc. SI Projects…" at bounding box center [663, 326] width 1327 height 653
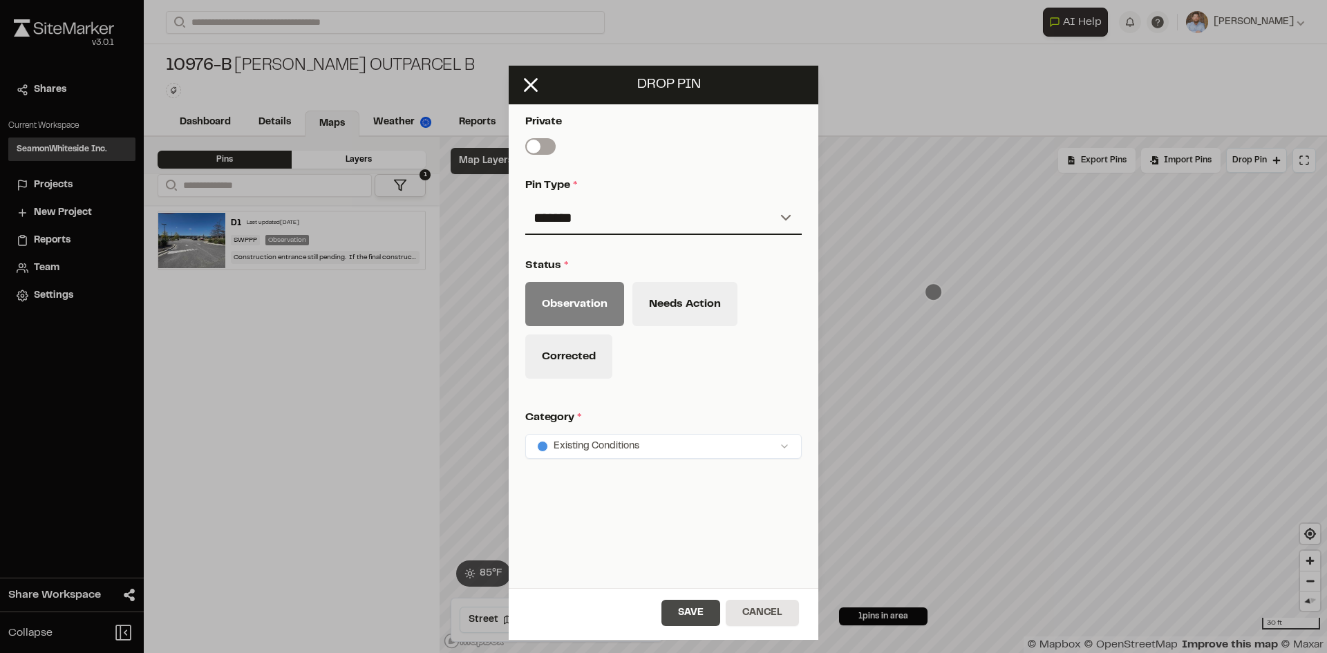
click at [698, 617] on button "Save" at bounding box center [690, 613] width 59 height 26
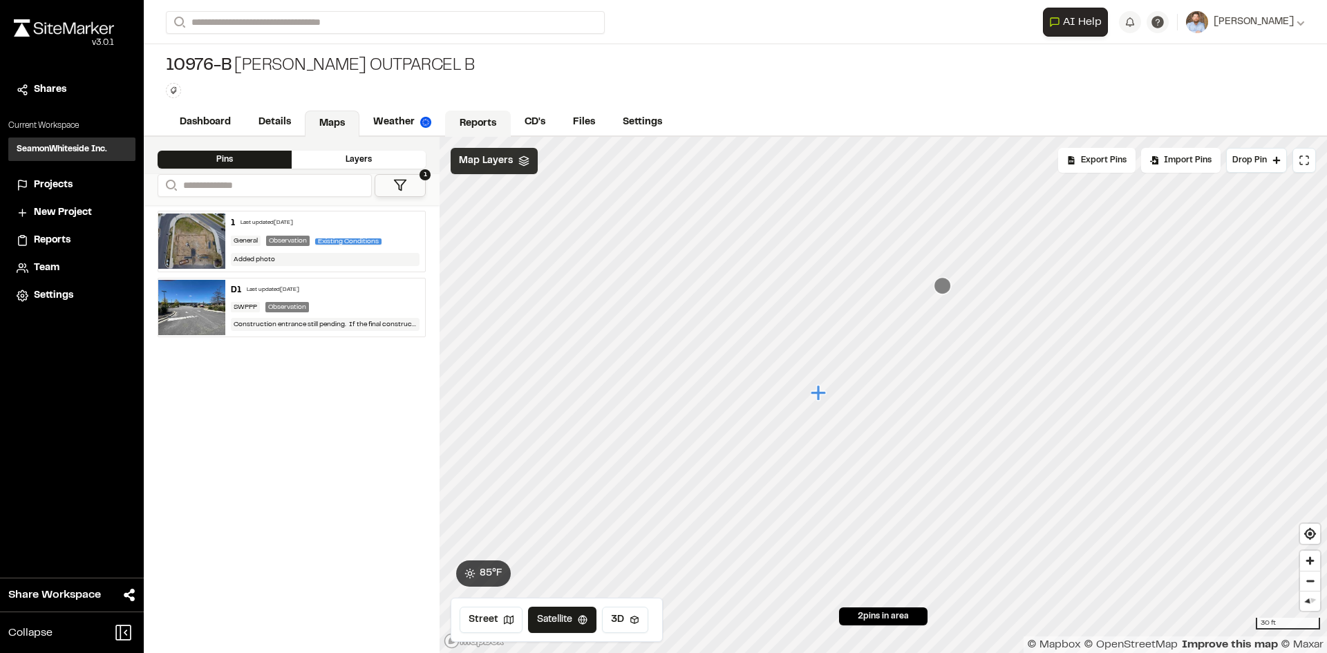
click at [484, 118] on link "Reports" at bounding box center [478, 124] width 66 height 26
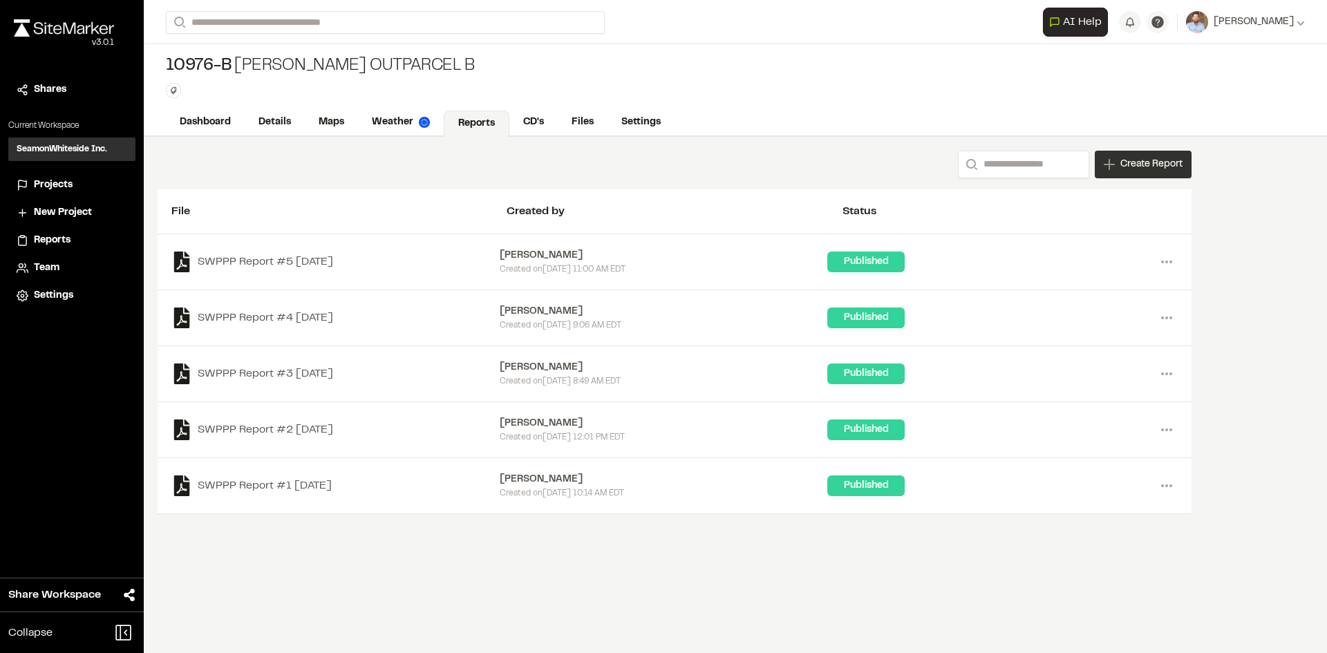
click at [1126, 171] on span "Create Report" at bounding box center [1151, 164] width 62 height 15
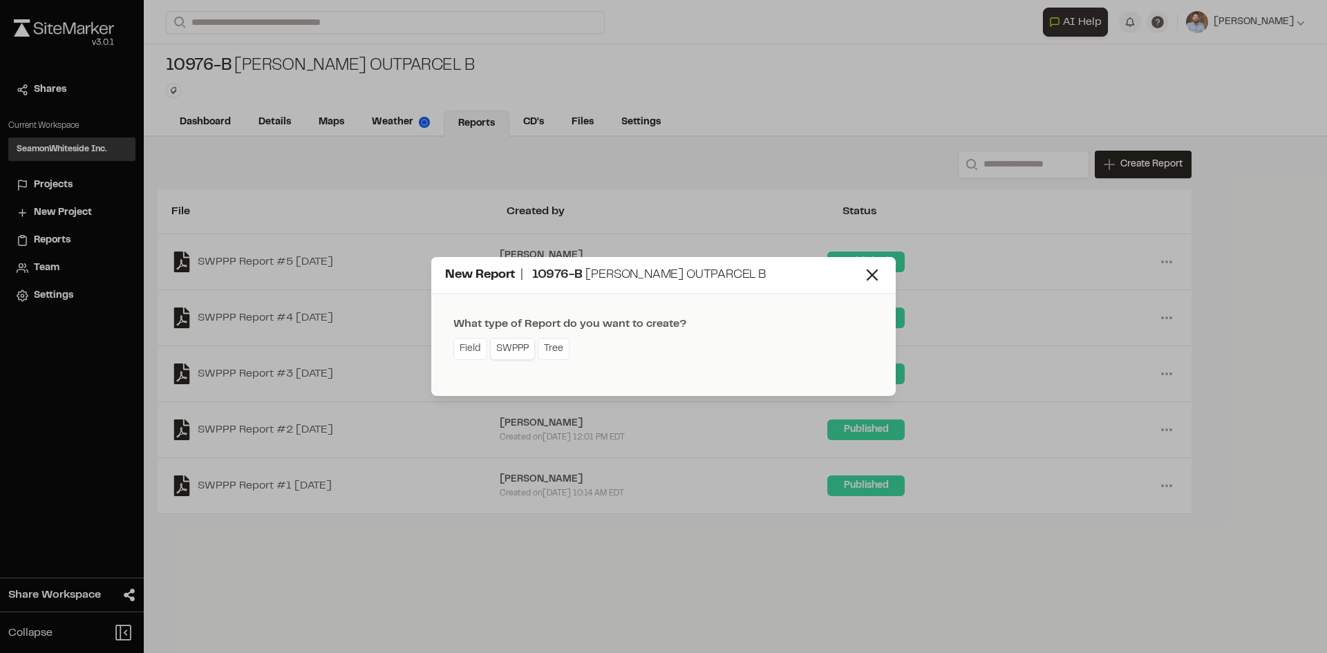
click at [522, 353] on link "SWPPP" at bounding box center [512, 349] width 45 height 22
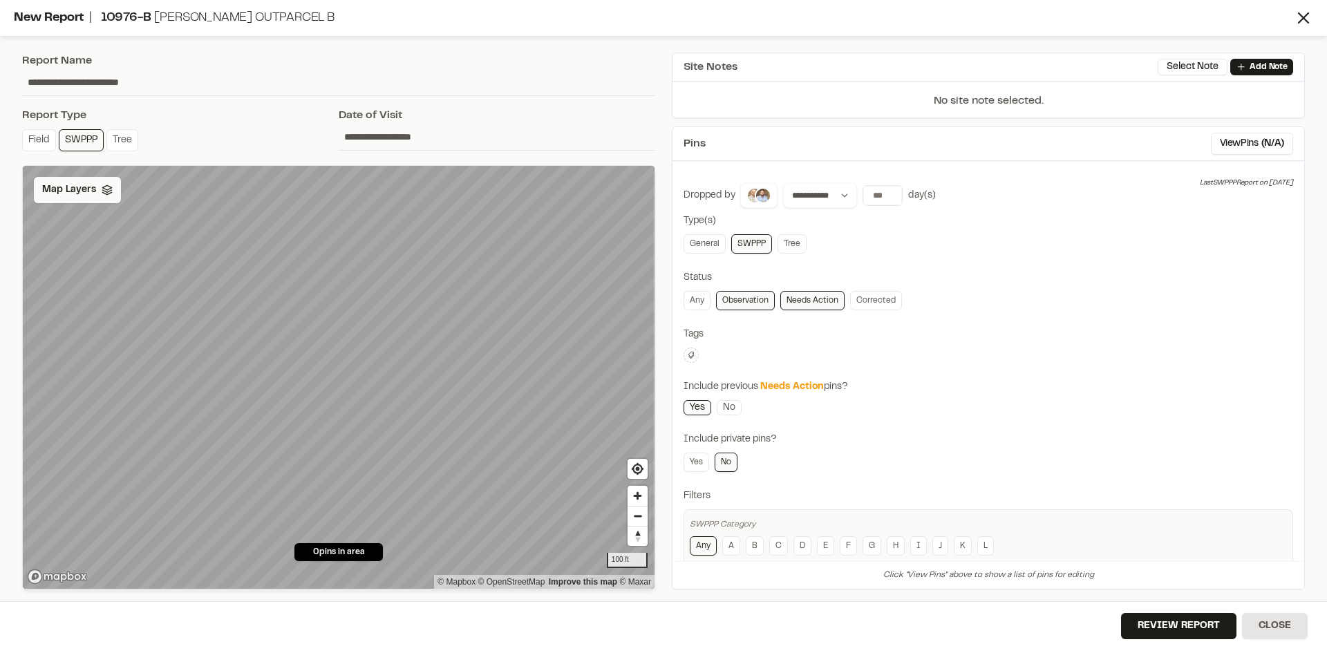
click at [92, 196] on span "Map Layers" at bounding box center [69, 189] width 54 height 15
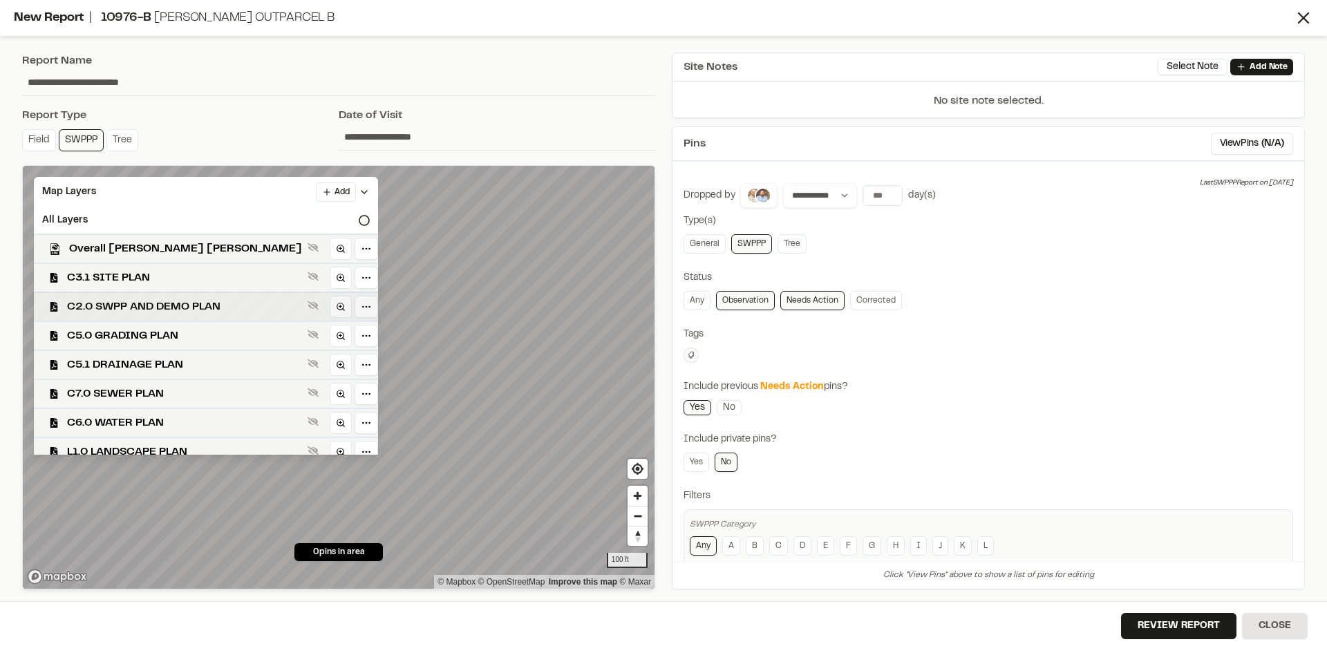
click at [151, 302] on span "C2.0 SWPP AND DEMO PLAN" at bounding box center [184, 307] width 235 height 17
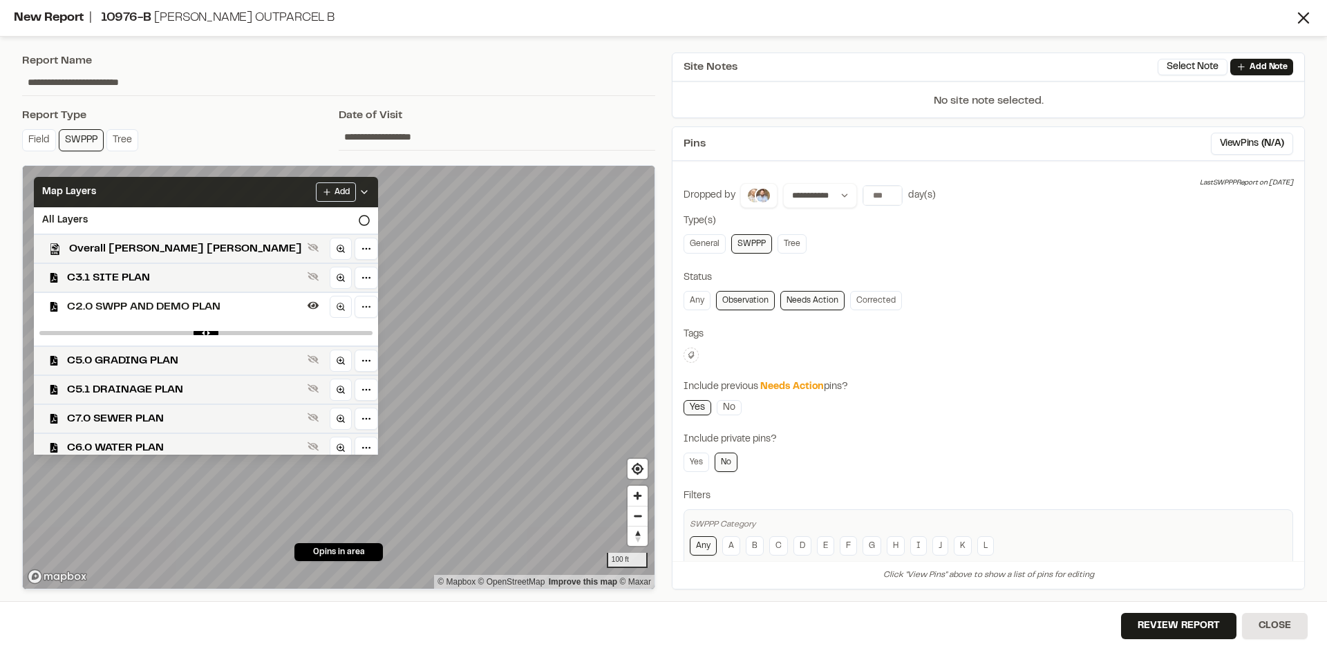
click at [359, 189] on icon at bounding box center [364, 192] width 11 height 11
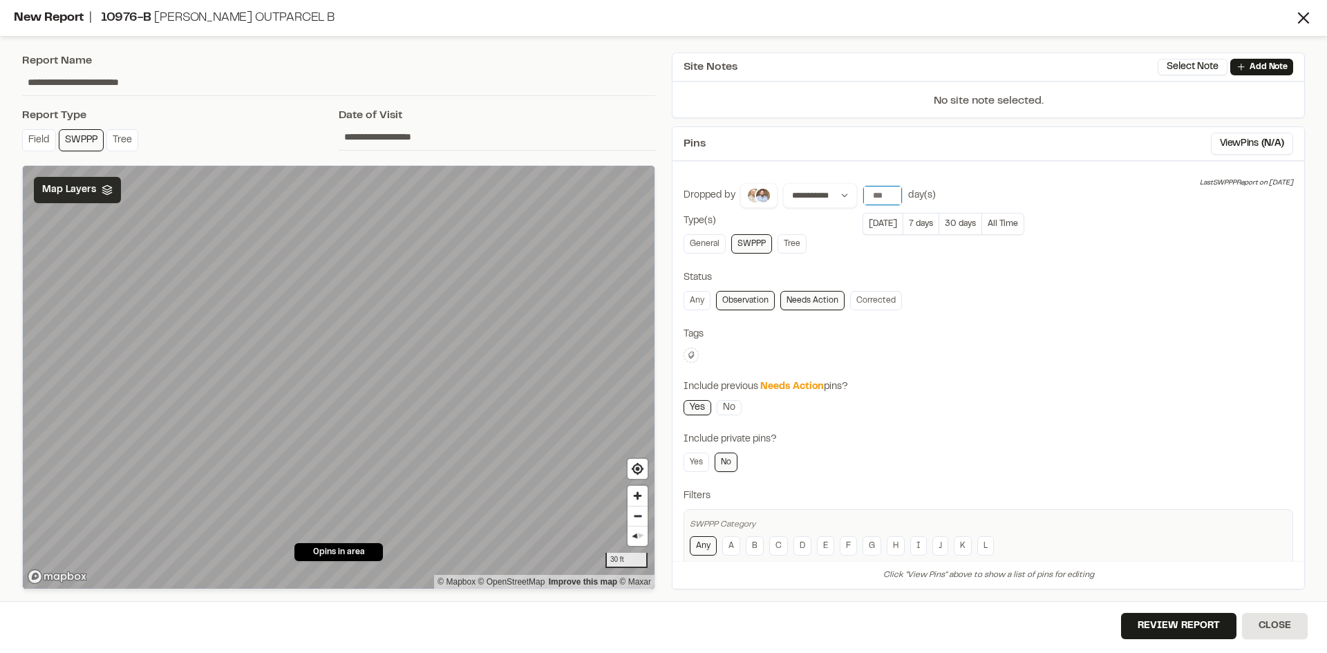
click at [890, 191] on input "**" at bounding box center [882, 195] width 39 height 19
click at [890, 200] on input "**" at bounding box center [882, 195] width 39 height 19
click at [891, 200] on input "**" at bounding box center [882, 195] width 39 height 19
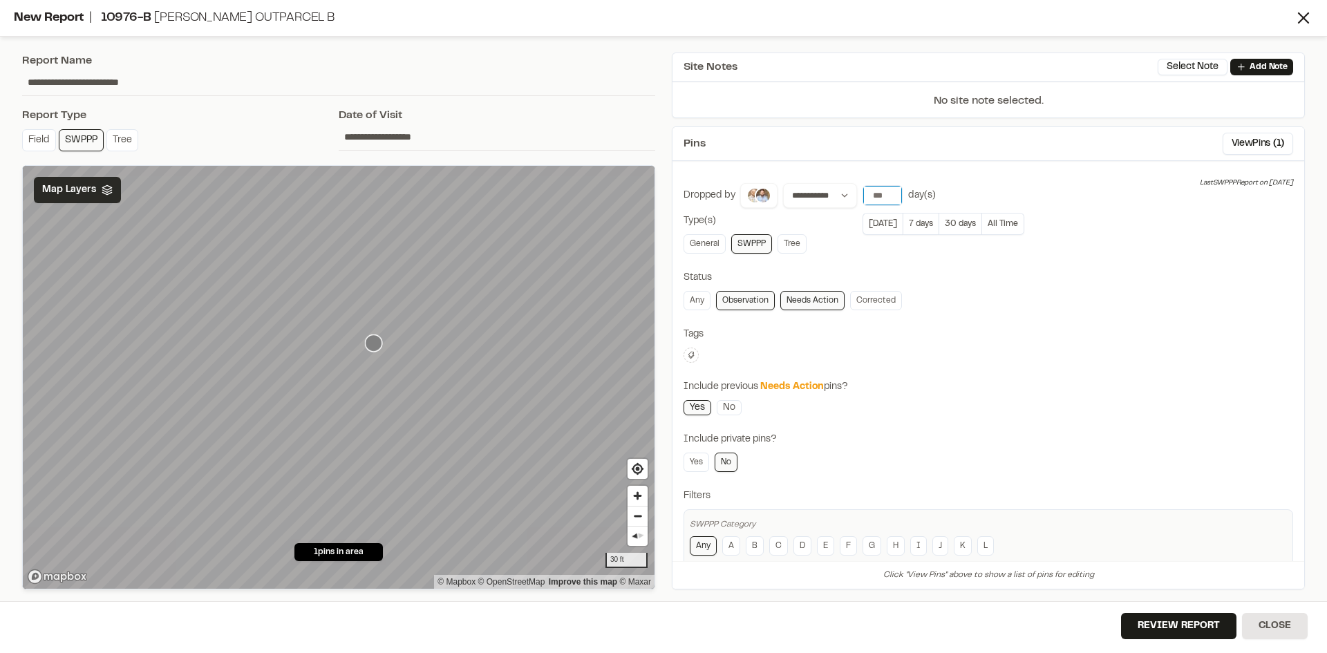
click at [890, 198] on input "*" at bounding box center [882, 195] width 39 height 19
click at [891, 189] on input "**" at bounding box center [882, 195] width 39 height 19
click at [712, 248] on link "General" at bounding box center [705, 243] width 42 height 19
type input "**"
click at [891, 191] on input "**" at bounding box center [882, 195] width 39 height 19
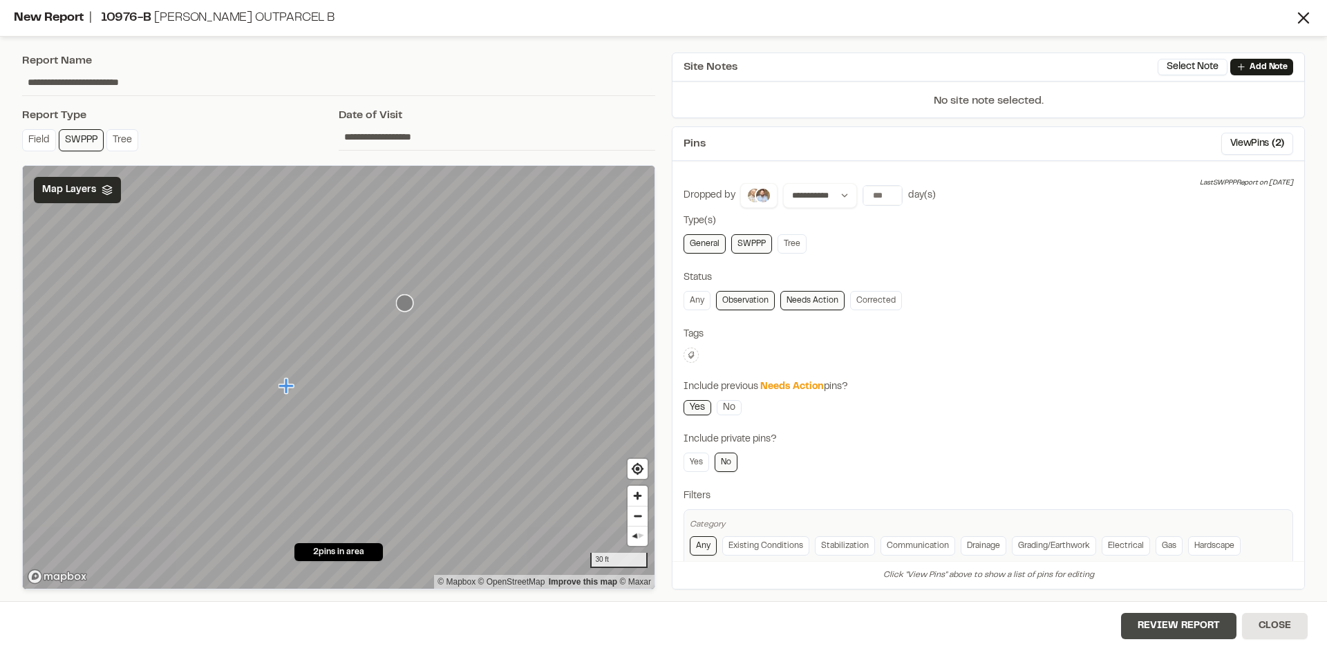
click at [1203, 633] on button "Review Report" at bounding box center [1178, 626] width 115 height 26
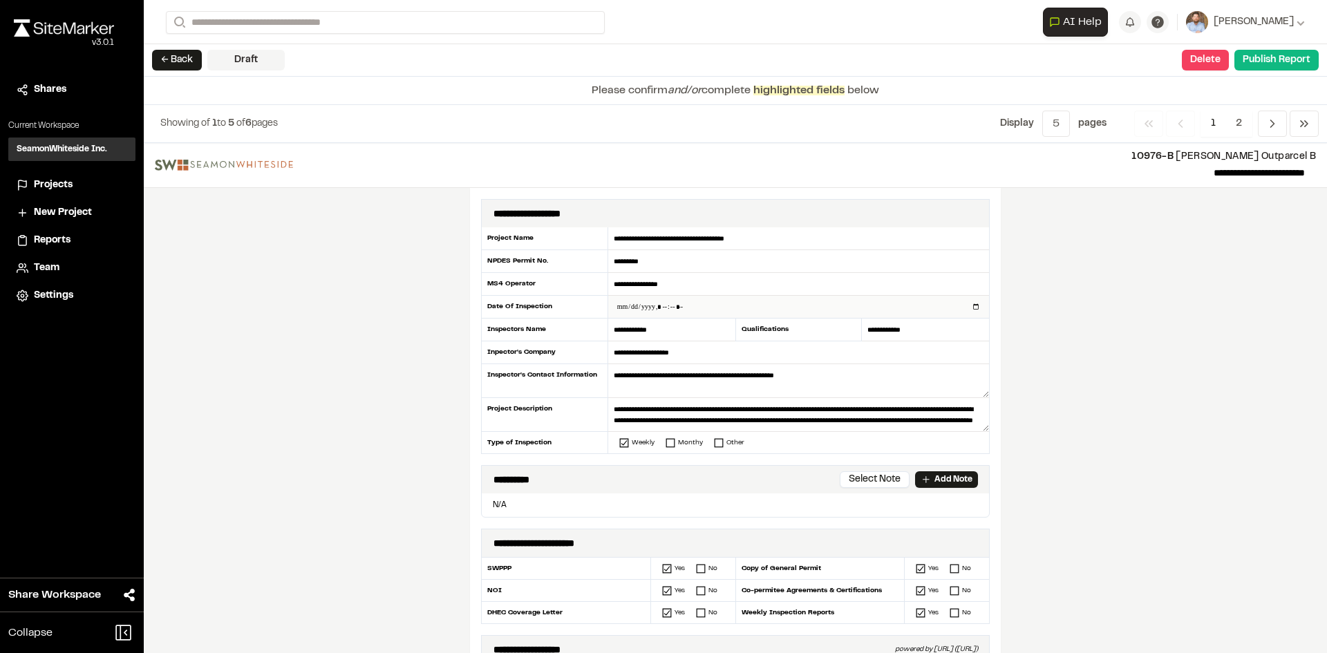
click at [971, 312] on input "datetime-local" at bounding box center [798, 307] width 381 height 22
click at [971, 307] on input "datetime-local" at bounding box center [798, 307] width 381 height 22
click at [971, 309] on input "datetime-local" at bounding box center [798, 307] width 381 height 22
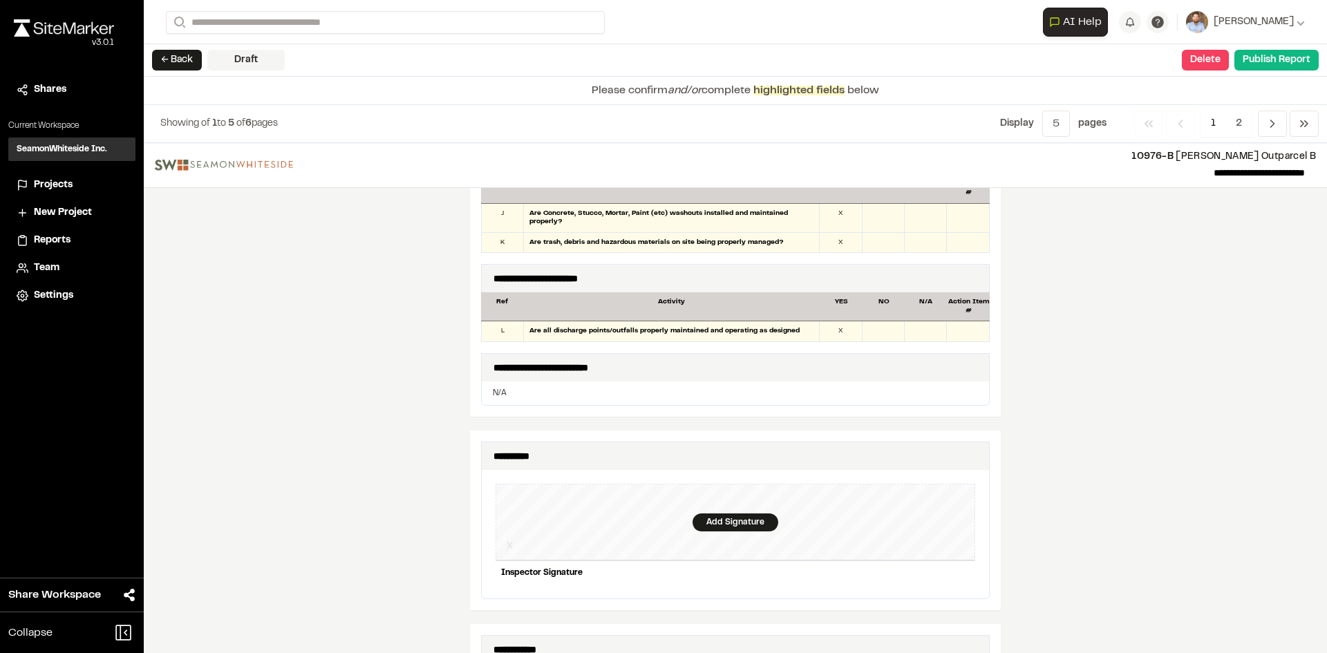
scroll to position [1183, 0]
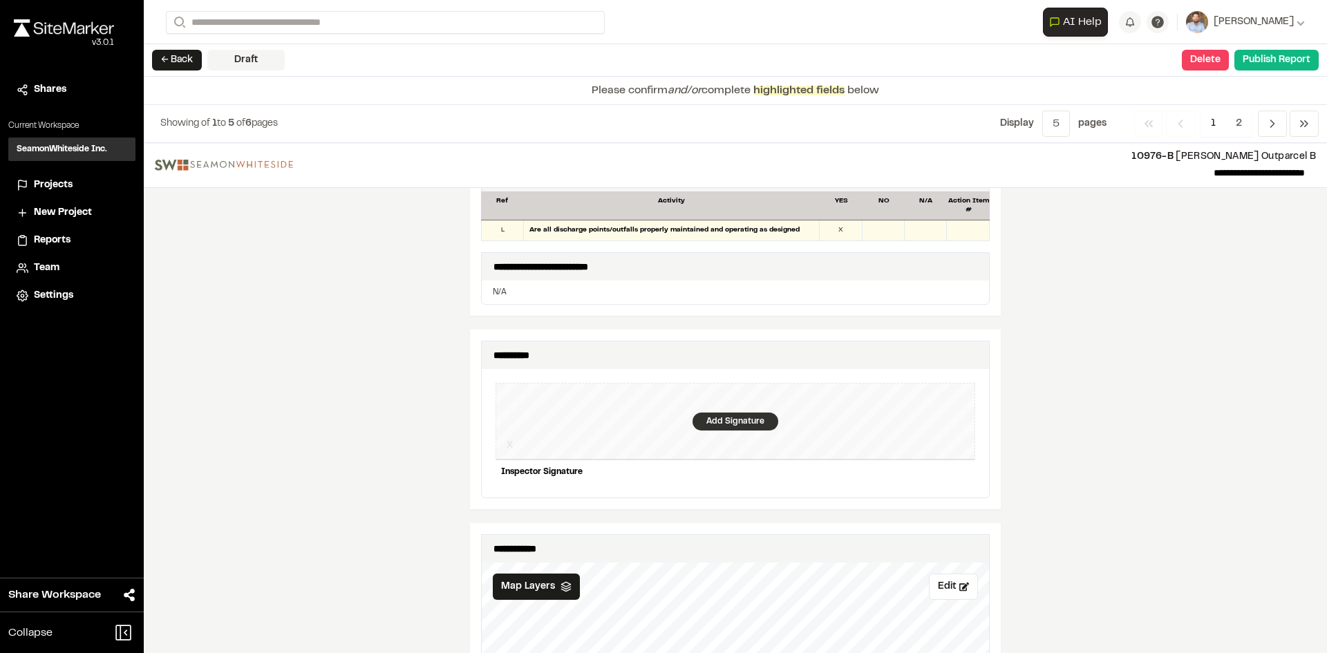
click at [726, 418] on div "Add Signature" at bounding box center [736, 422] width 86 height 18
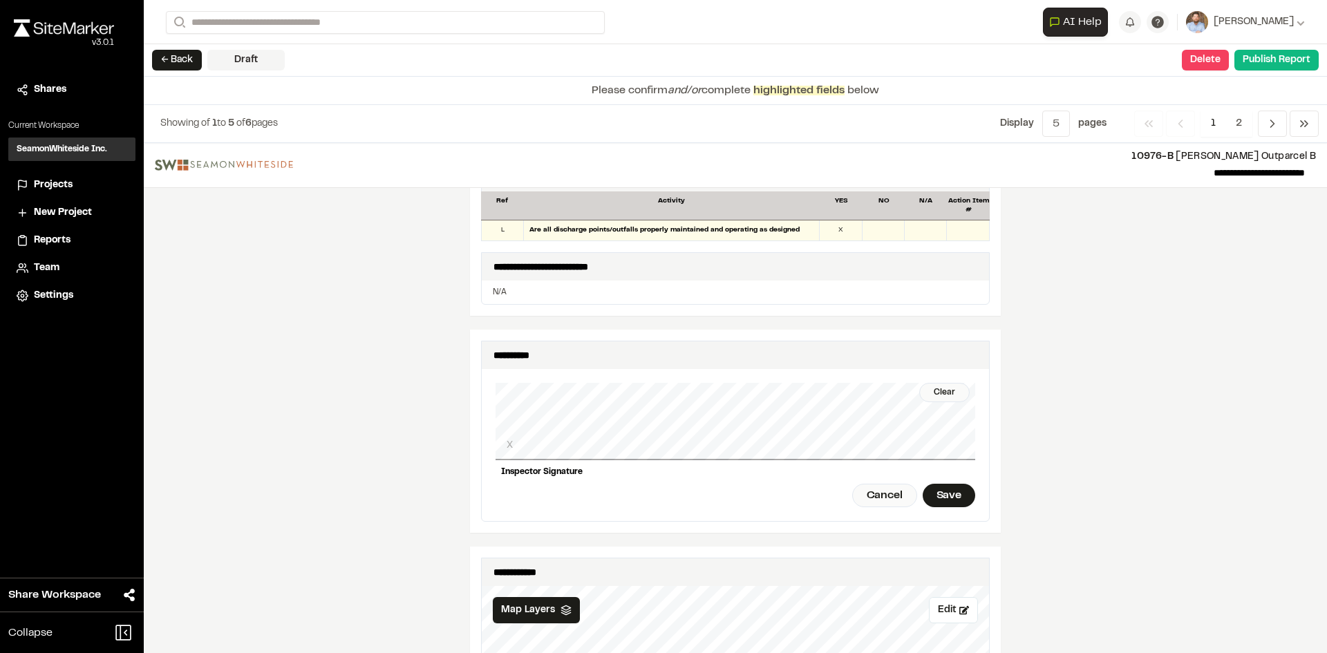
click at [921, 385] on div "Clear X Inspector Signature Cancel Save" at bounding box center [736, 445] width 480 height 152
click at [947, 491] on div "Save" at bounding box center [949, 496] width 53 height 24
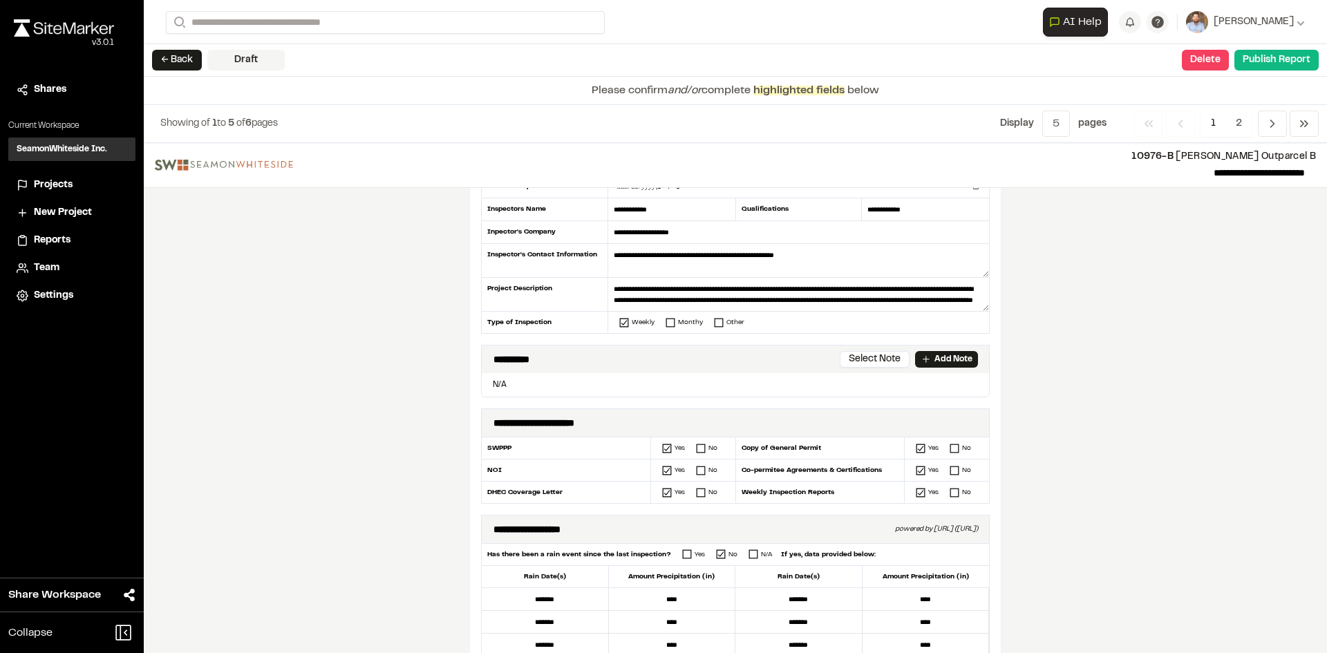
scroll to position [0, 0]
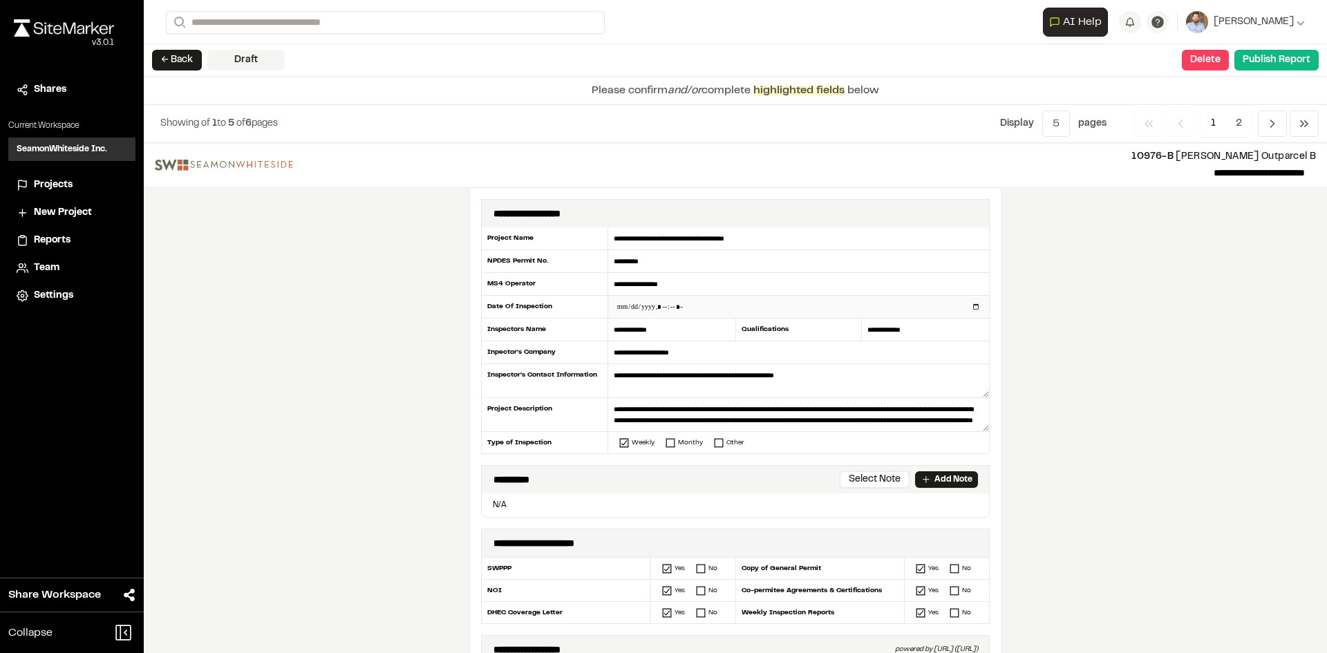
click at [970, 307] on input "datetime-local" at bounding box center [798, 307] width 381 height 22
type input "**********"
drag, startPoint x: 444, startPoint y: 465, endPoint x: 447, endPoint y: 455, distance: 10.7
click at [444, 465] on div "**********" at bounding box center [735, 398] width 1183 height 510
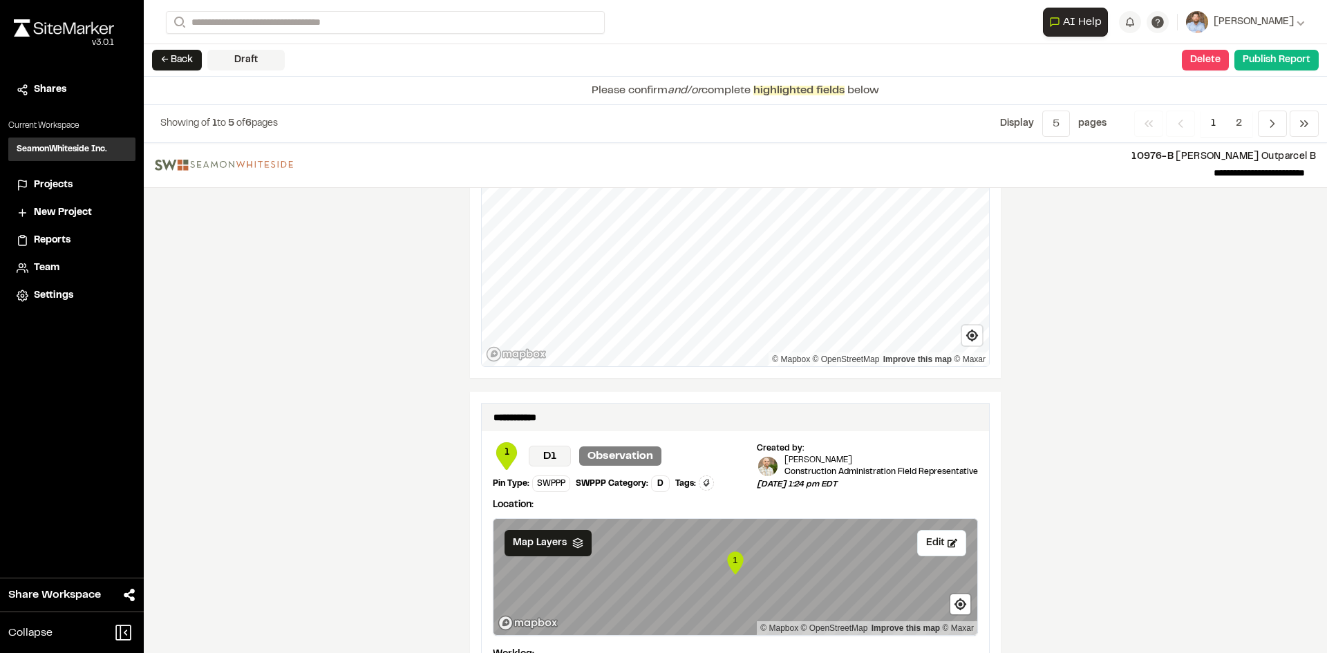
scroll to position [2281, 0]
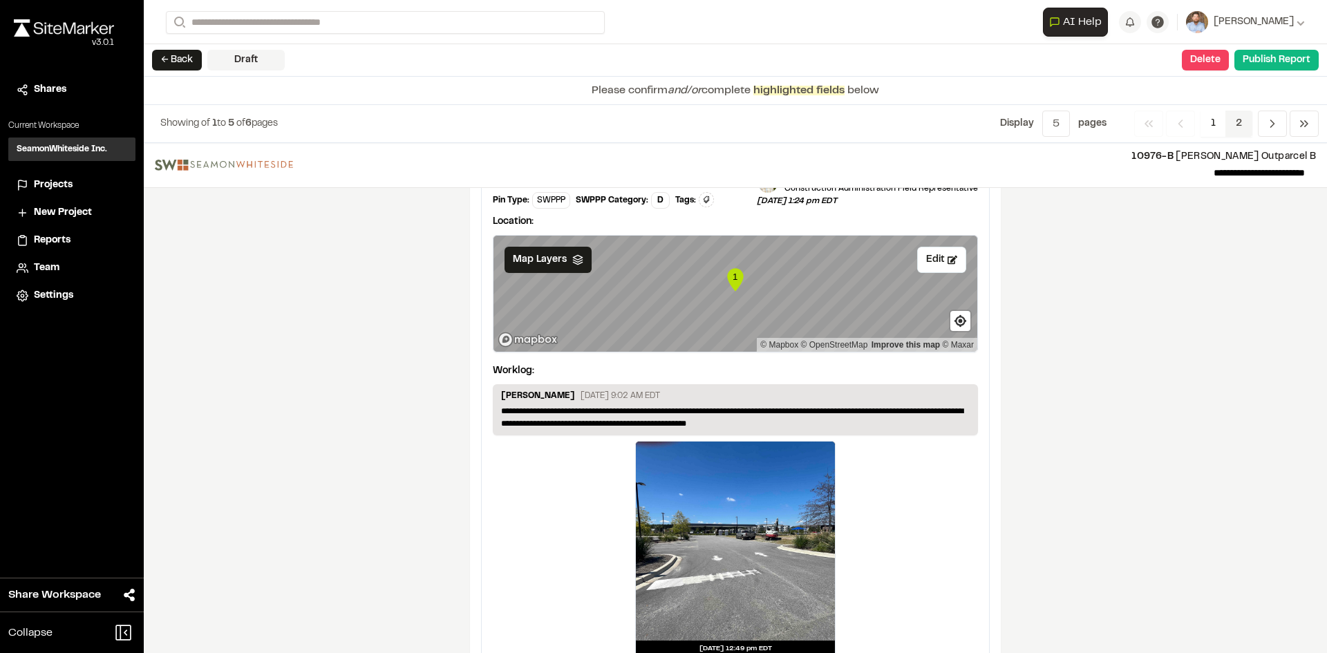
click at [1244, 125] on span "2" at bounding box center [1239, 124] width 27 height 26
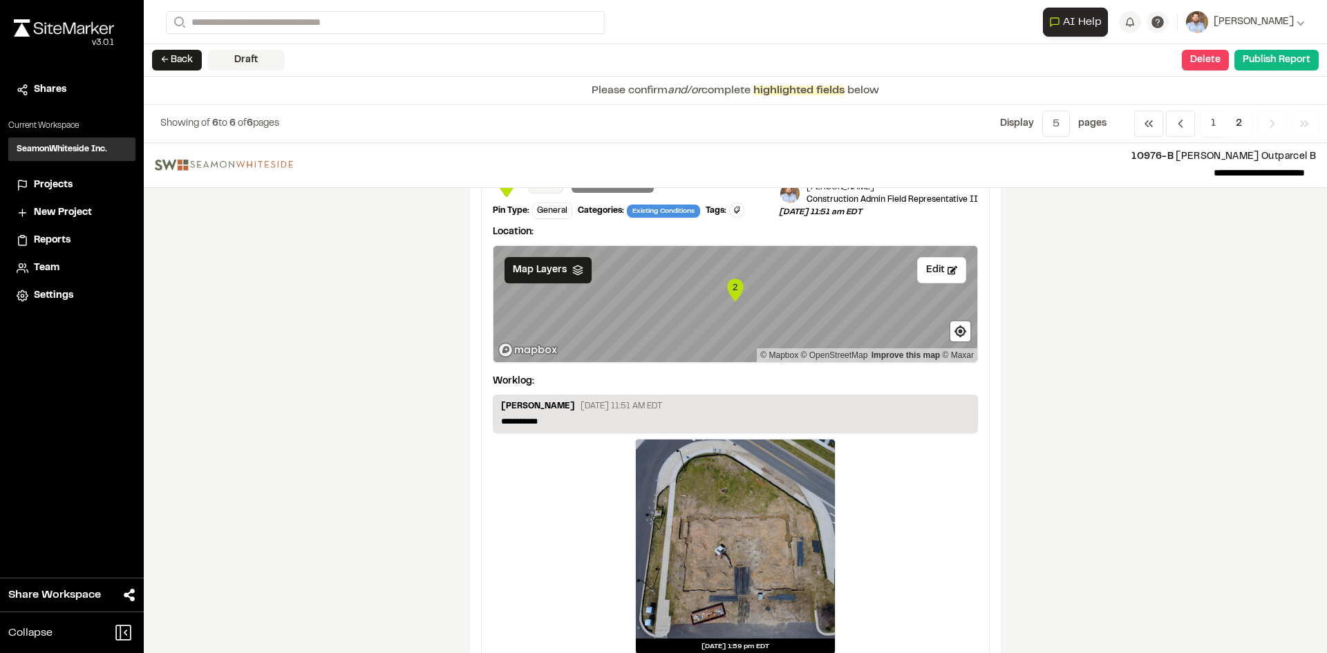
scroll to position [80, 0]
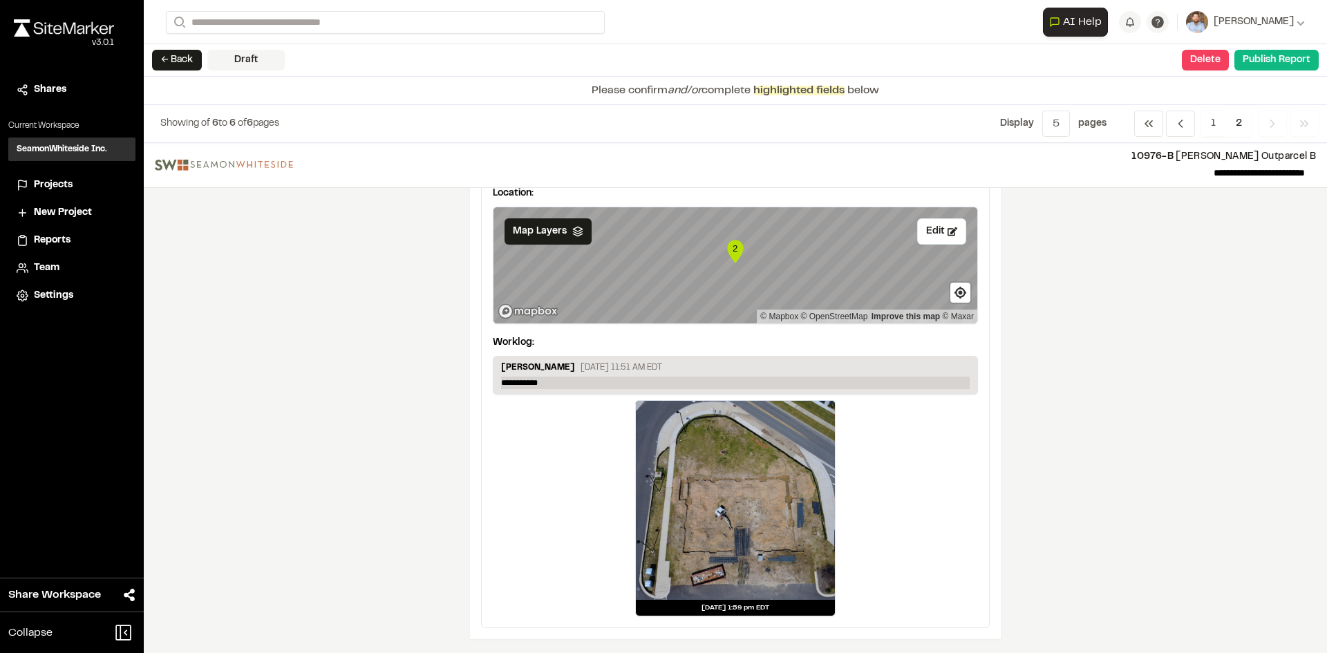
click at [561, 380] on p "**********" at bounding box center [735, 383] width 469 height 12
click at [1284, 64] on button "Publish Report" at bounding box center [1276, 60] width 84 height 21
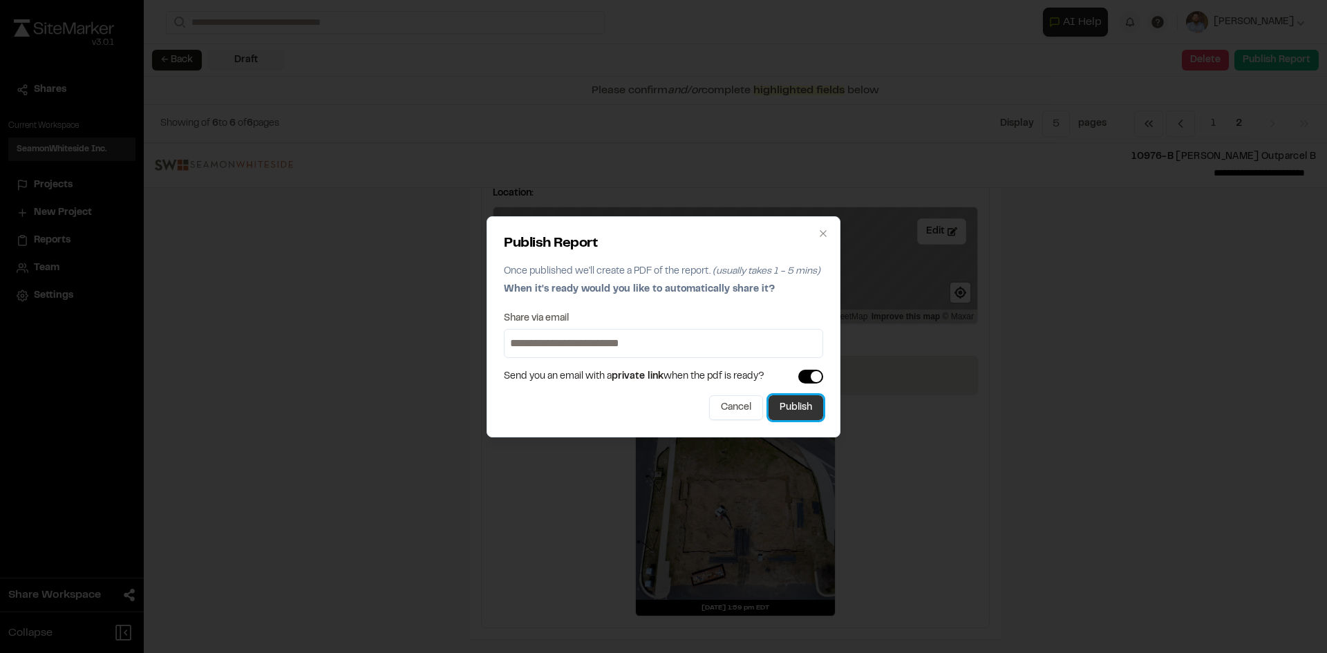
click at [809, 415] on button "Publish" at bounding box center [796, 407] width 55 height 25
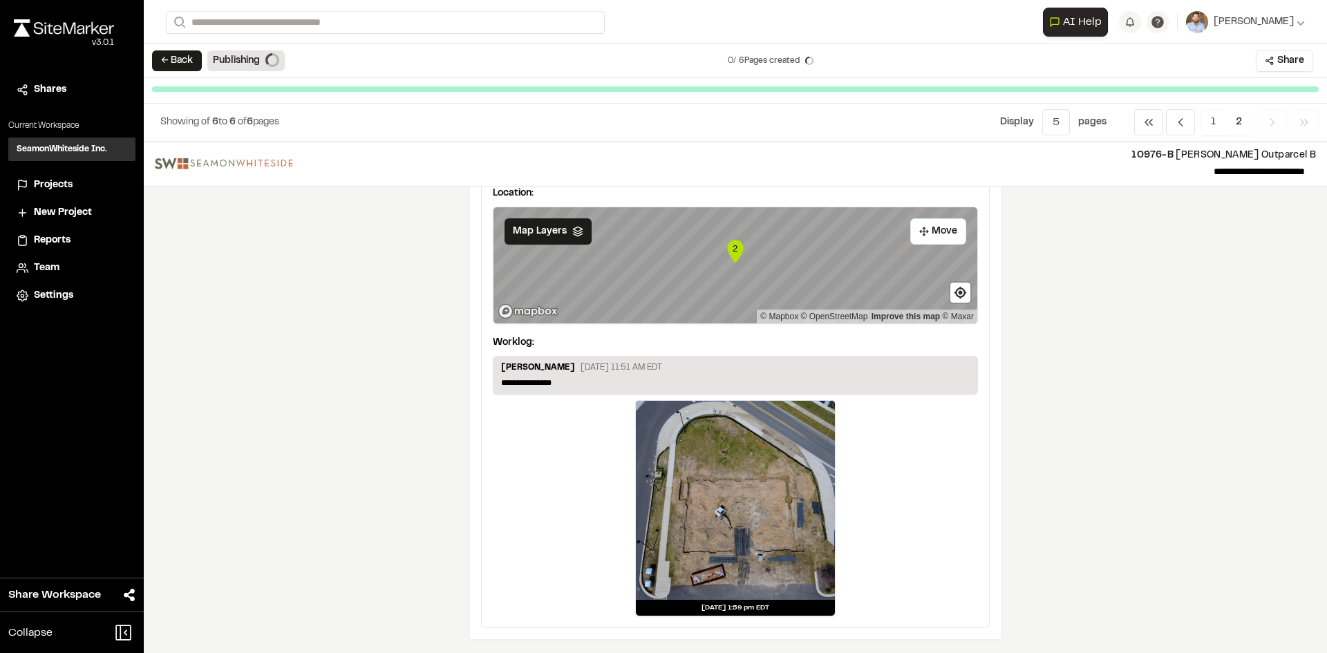
scroll to position [79, 0]
click at [68, 182] on span "Projects" at bounding box center [53, 185] width 39 height 15
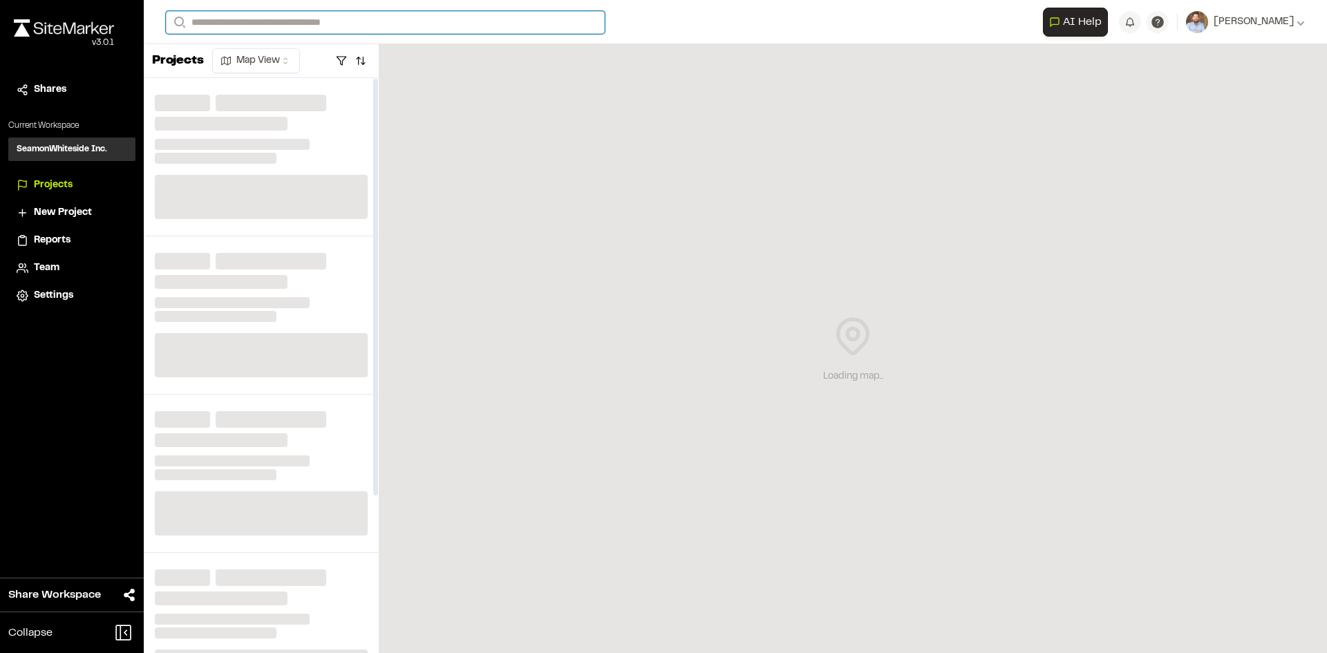
click at [253, 21] on input "Search" at bounding box center [385, 22] width 439 height 23
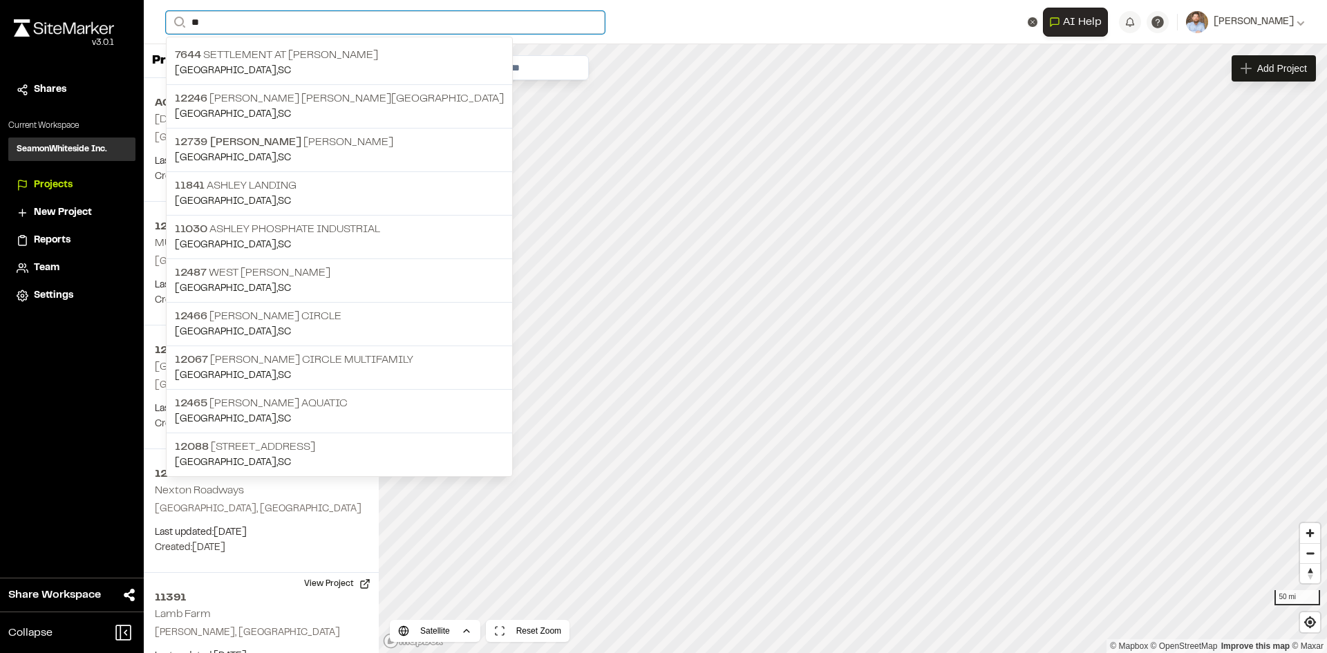
type input "*"
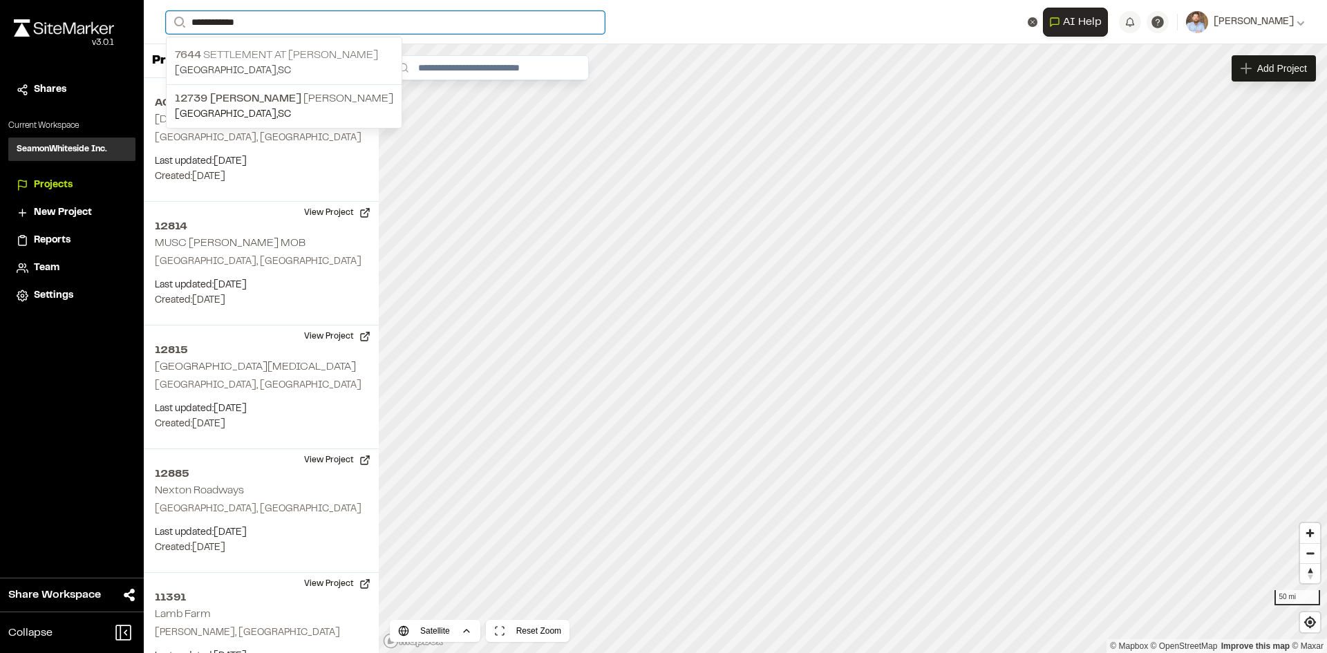
type input "**********"
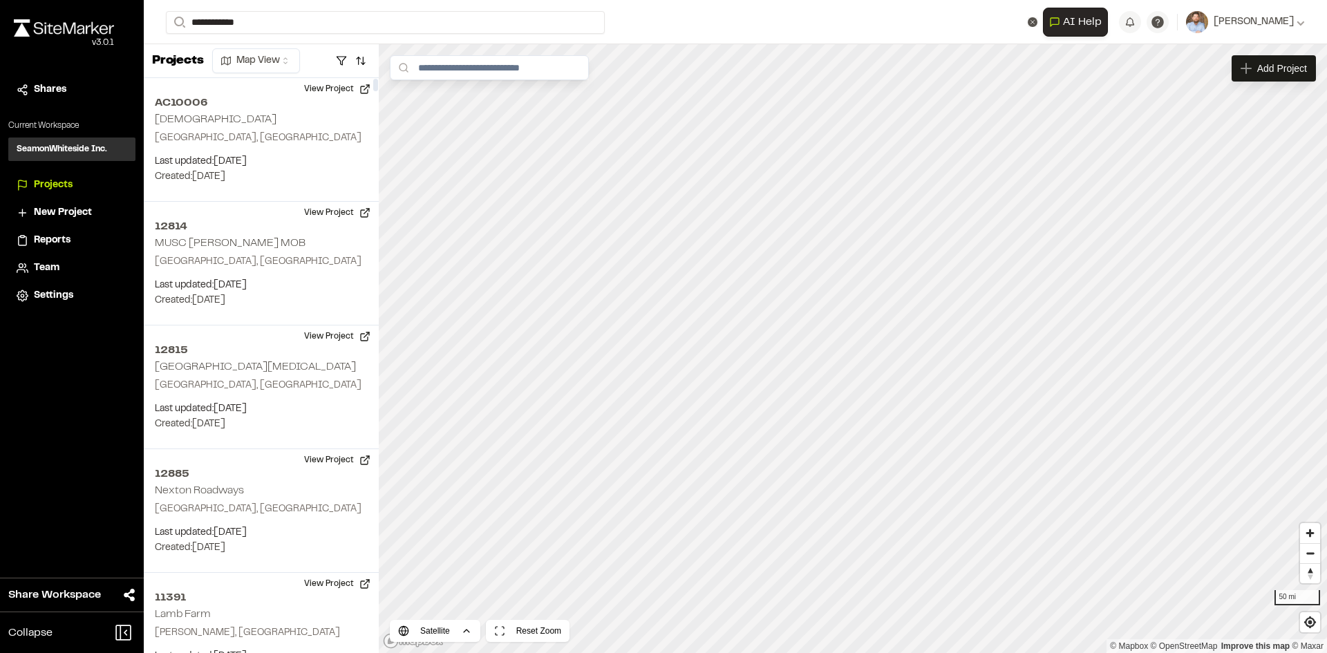
click at [274, 57] on p "7644 Settlement at Ashley Hall" at bounding box center [284, 55] width 218 height 17
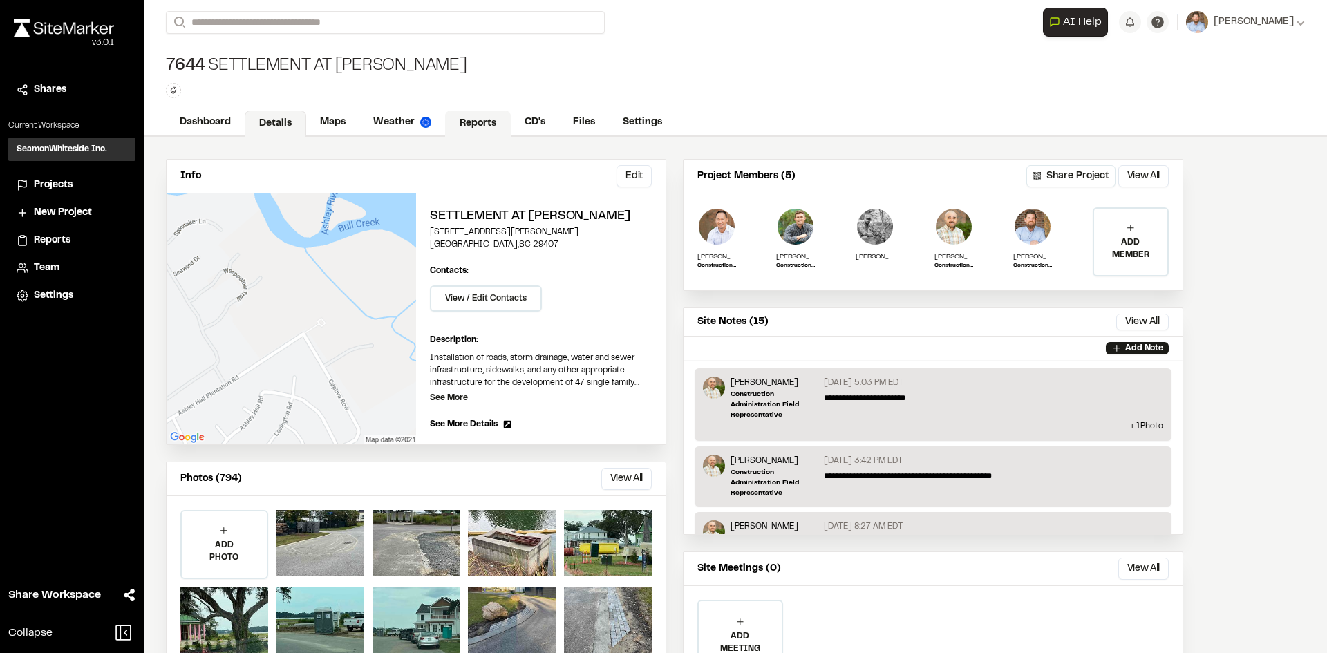
click at [485, 121] on link "Reports" at bounding box center [478, 124] width 66 height 26
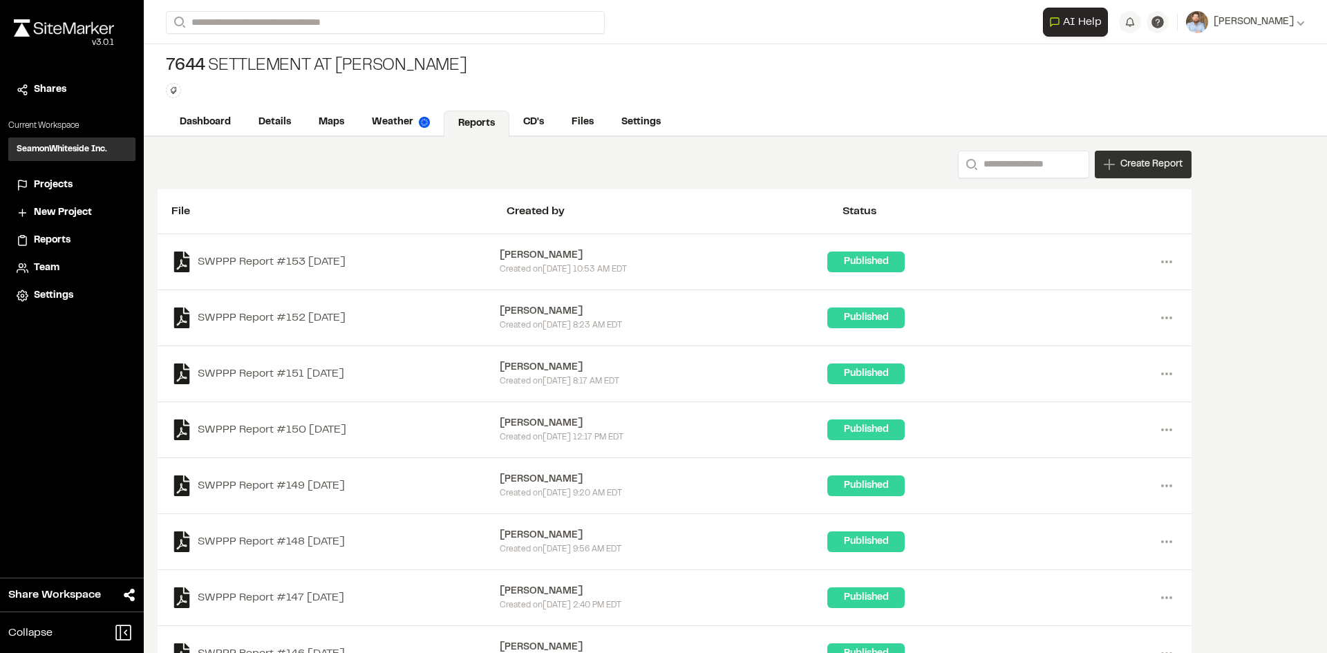
click at [1145, 168] on span "Create Report" at bounding box center [1151, 164] width 62 height 15
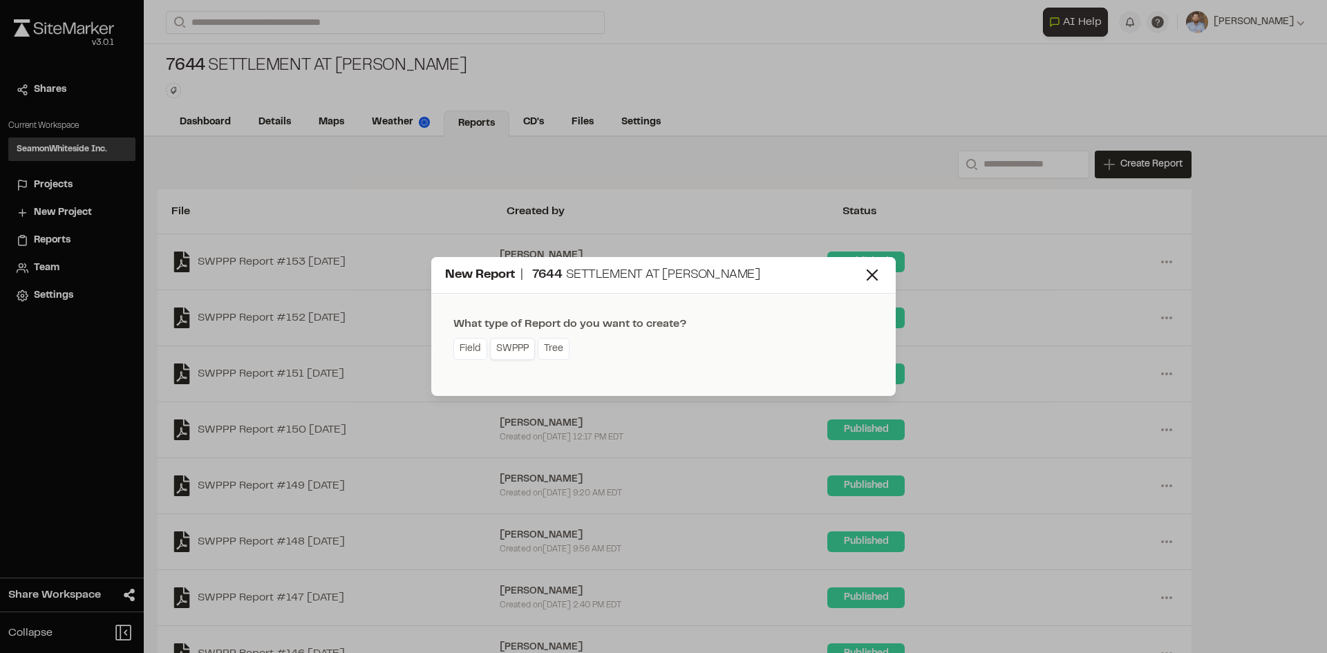
click at [517, 352] on link "SWPPP" at bounding box center [512, 349] width 45 height 22
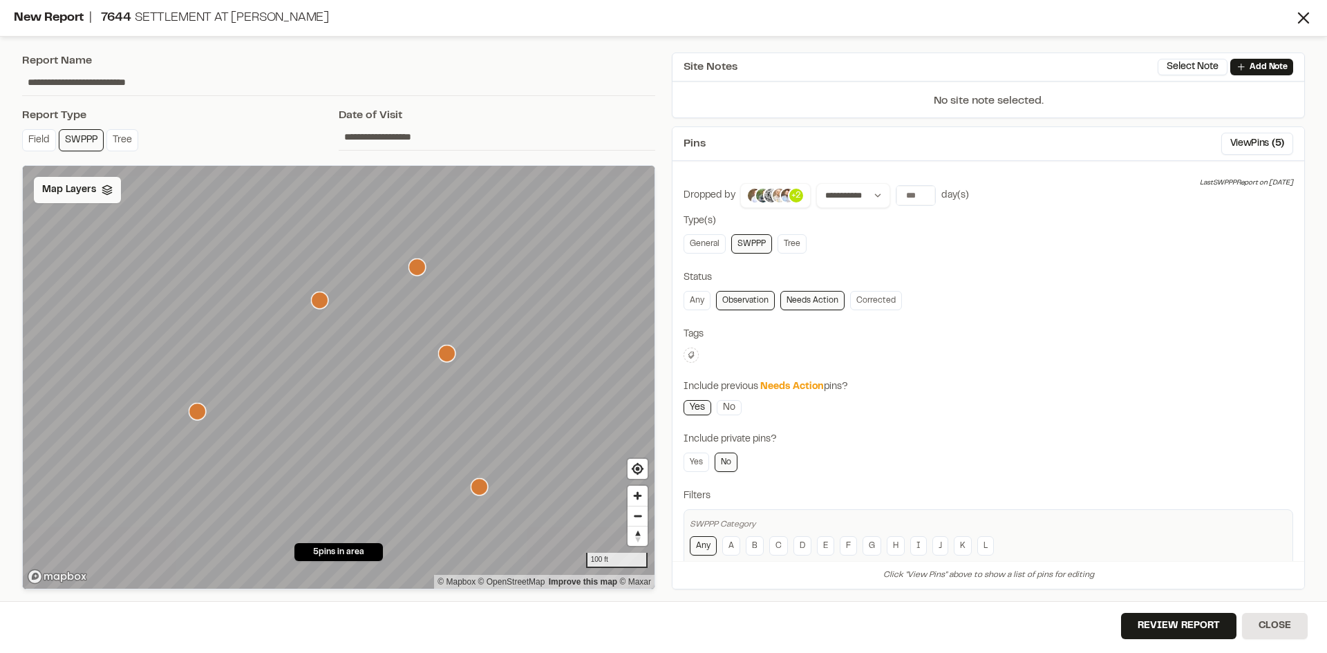
click at [71, 190] on span "Map Layers" at bounding box center [69, 189] width 54 height 15
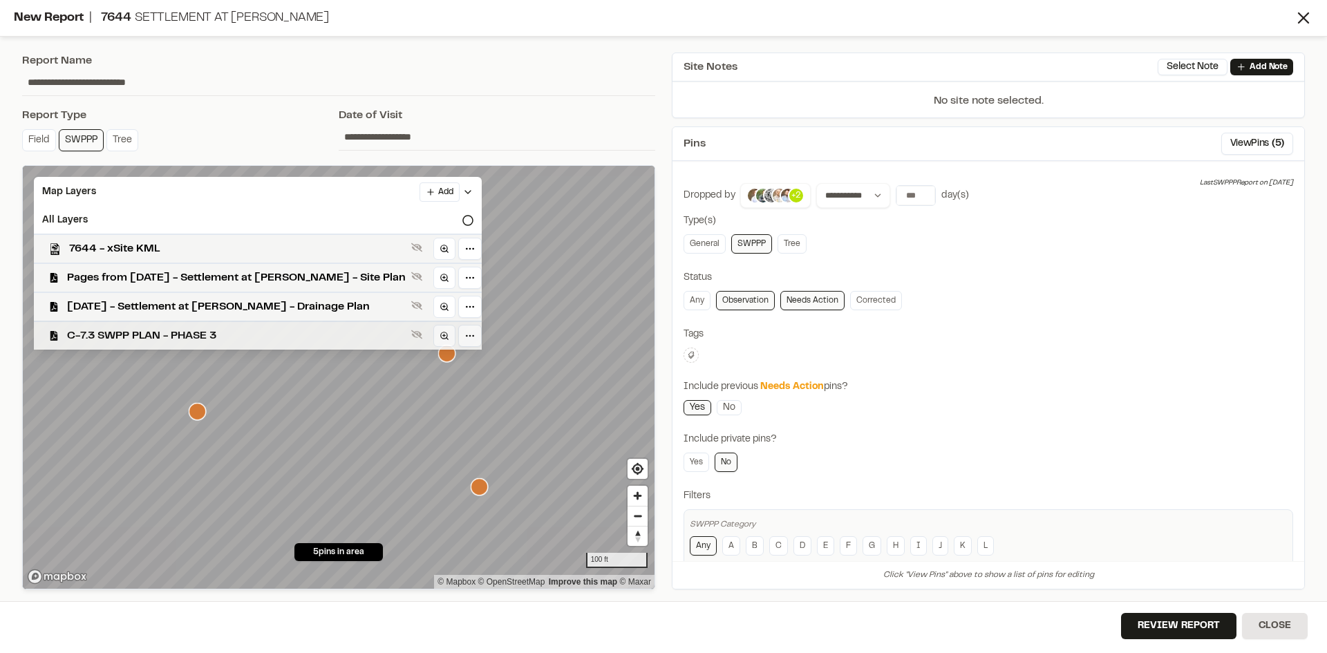
click at [197, 337] on span "C-7.3 SWPP PLAN - PHASE 3" at bounding box center [236, 336] width 339 height 17
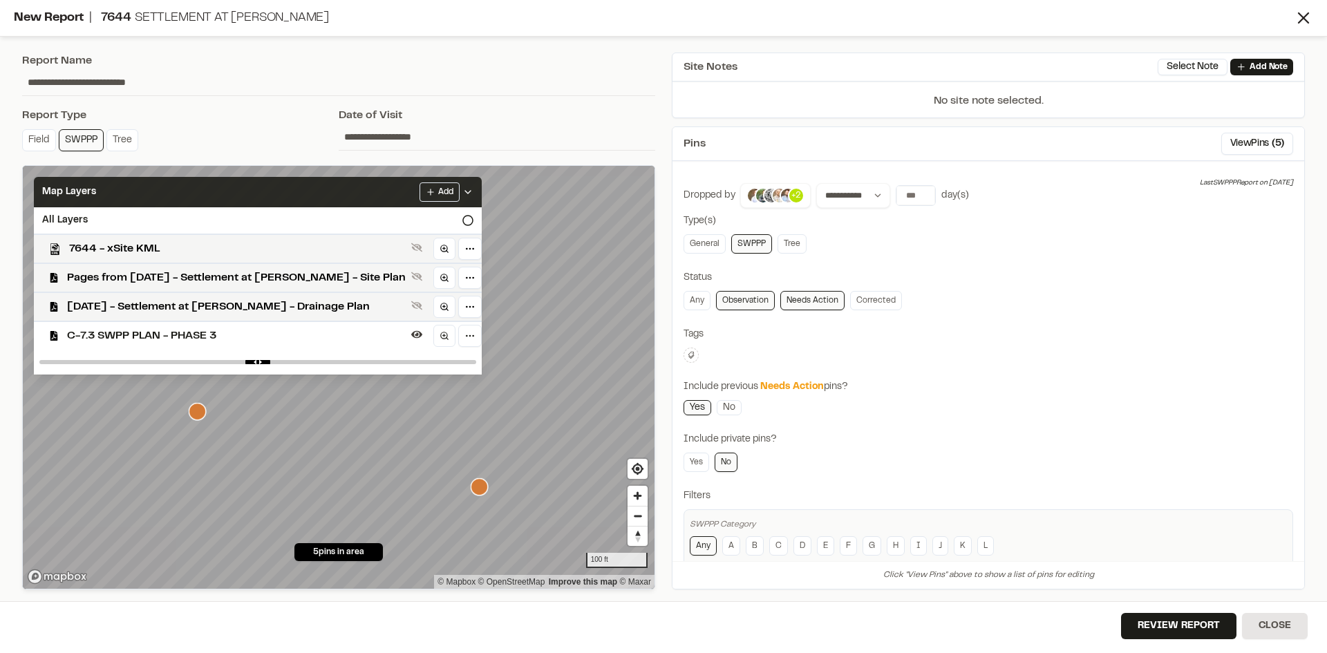
click at [462, 190] on icon at bounding box center [467, 192] width 11 height 11
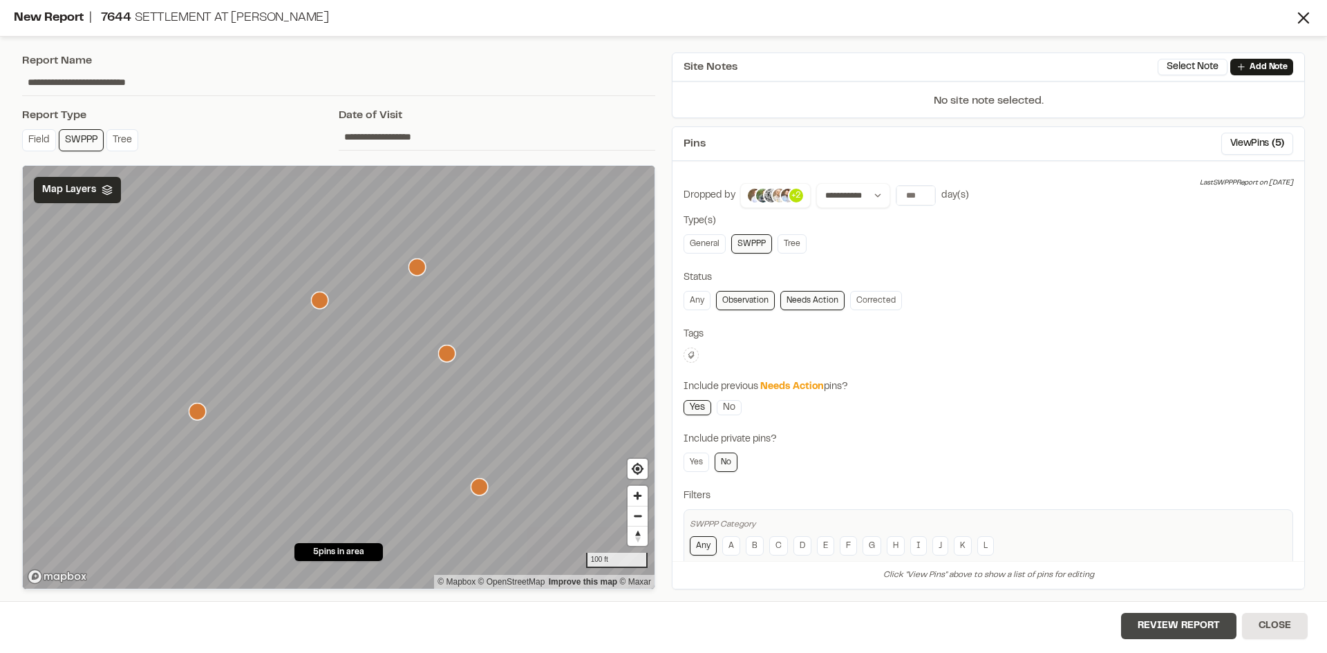
click at [1185, 635] on button "Review Report" at bounding box center [1178, 626] width 115 height 26
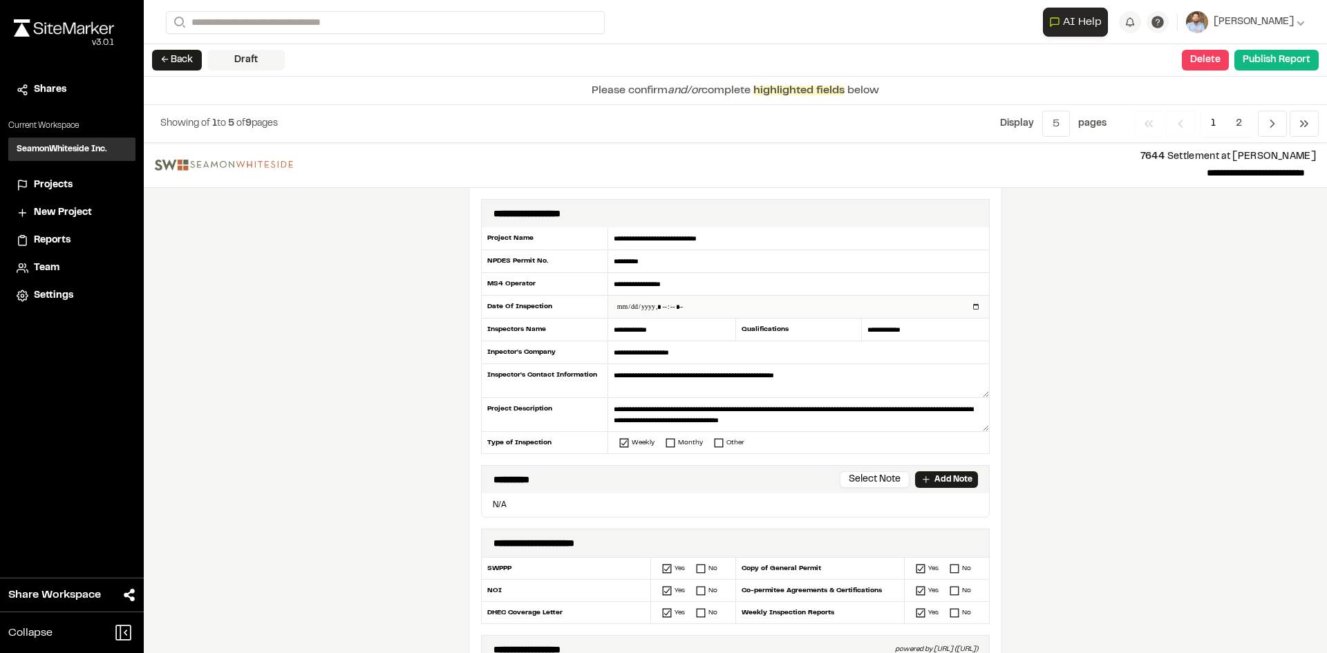
click at [972, 306] on input "datetime-local" at bounding box center [798, 307] width 381 height 22
type input "**********"
click at [377, 456] on div "**********" at bounding box center [735, 398] width 1183 height 510
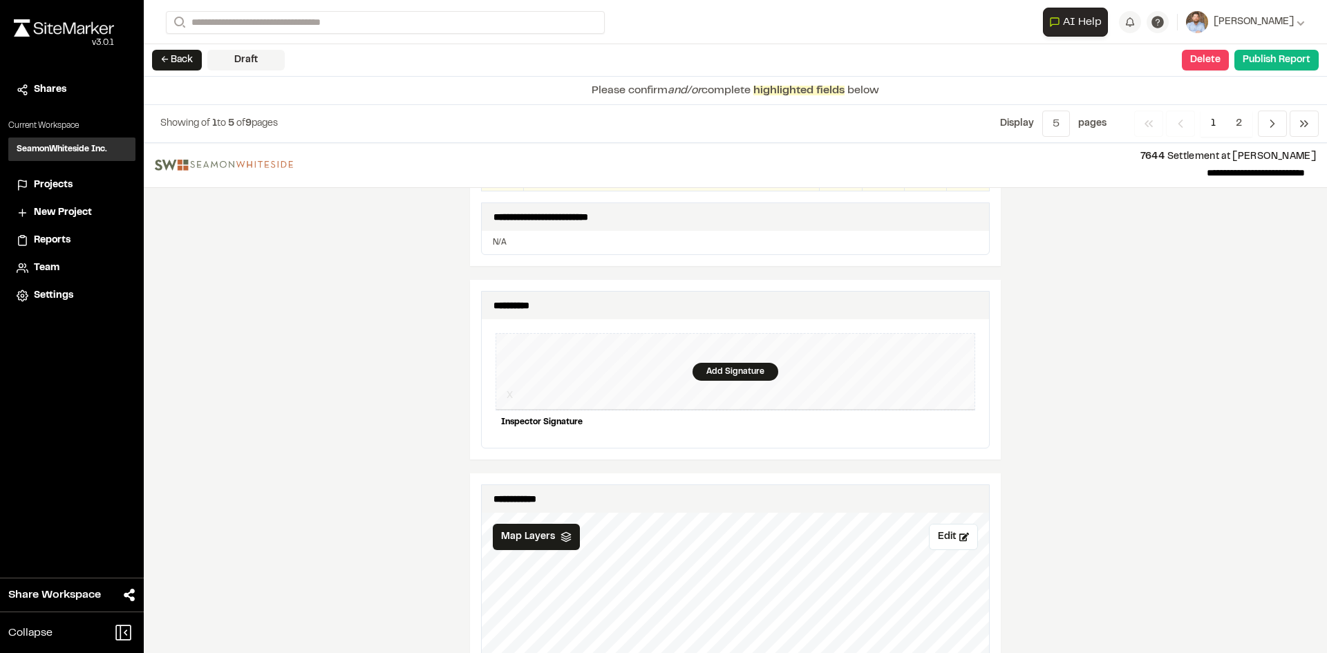
scroll to position [1244, 0]
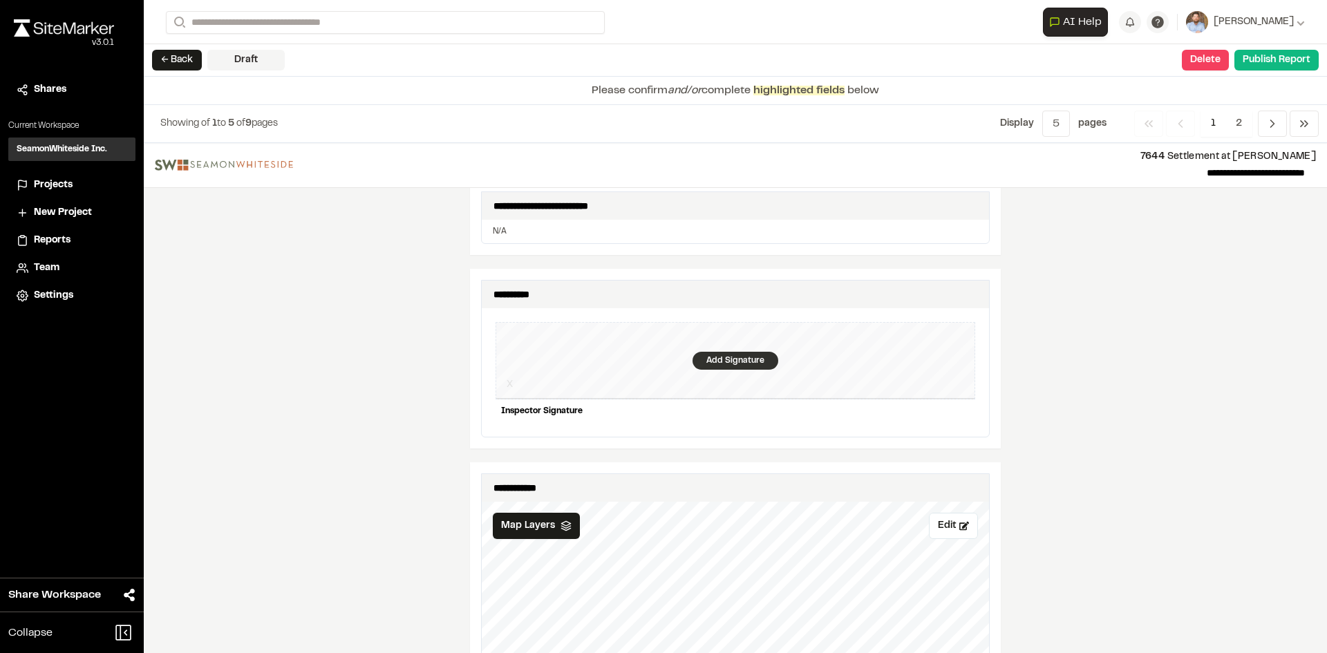
click at [722, 352] on div "Add Signature" at bounding box center [736, 361] width 86 height 18
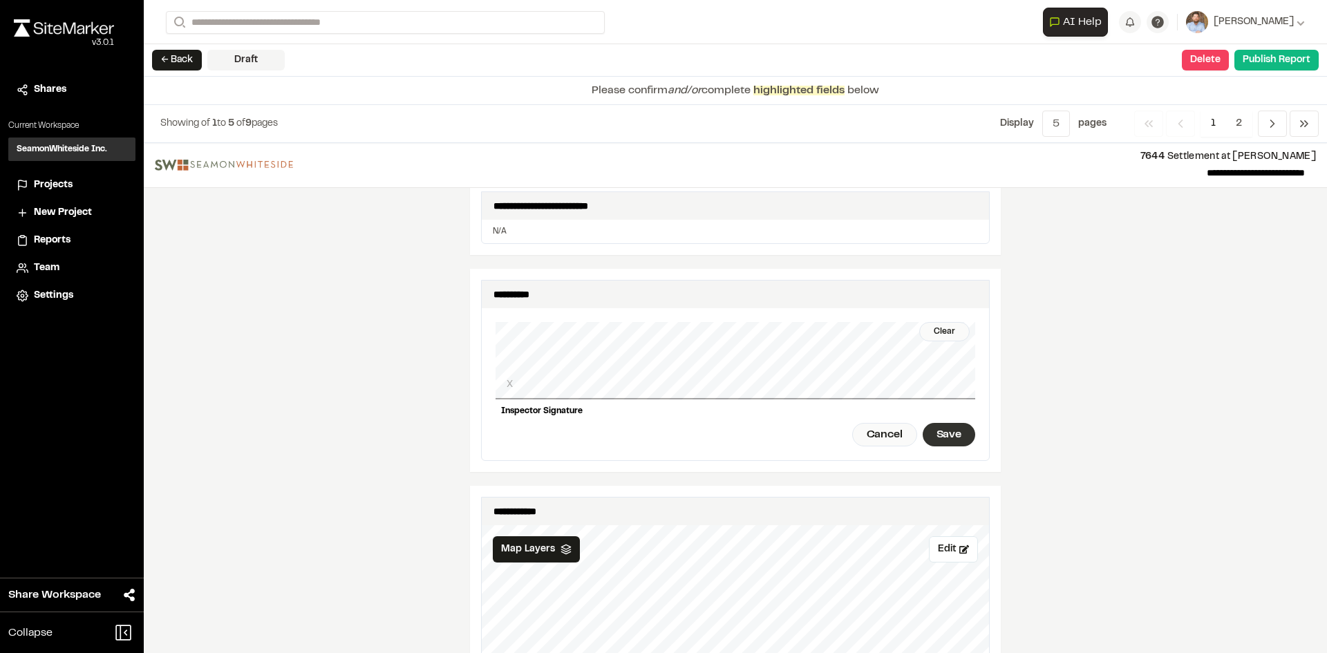
click at [964, 429] on div "Save" at bounding box center [949, 435] width 53 height 24
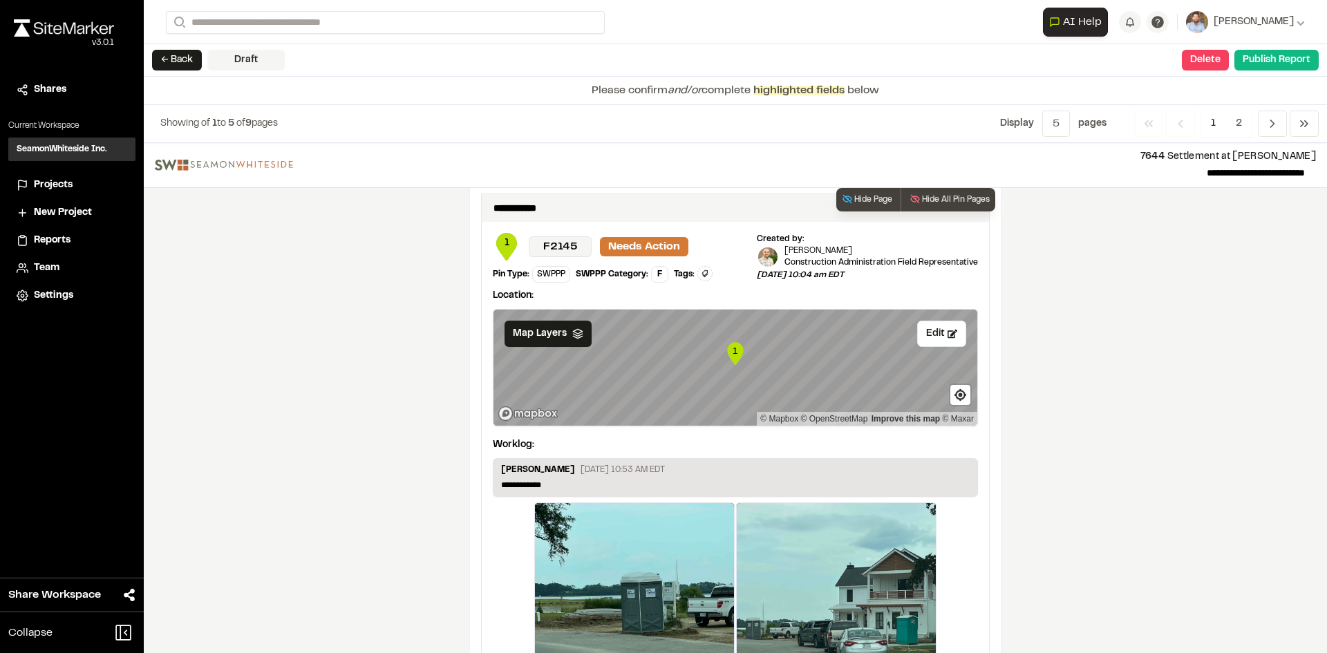
scroll to position [2300, 0]
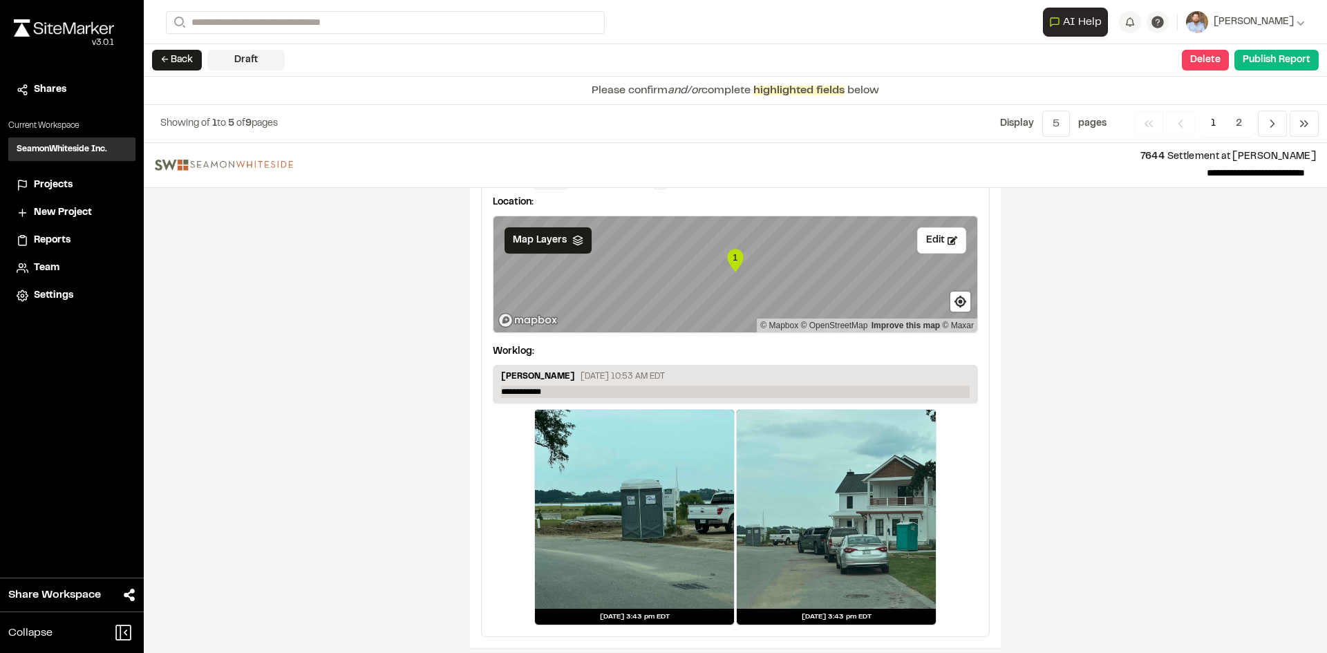
click at [561, 386] on p "**********" at bounding box center [735, 392] width 469 height 12
drag, startPoint x: 561, startPoint y: 381, endPoint x: 446, endPoint y: 366, distance: 115.7
click at [554, 386] on p "**********" at bounding box center [735, 392] width 469 height 12
click at [1237, 121] on span "2" at bounding box center [1239, 124] width 27 height 26
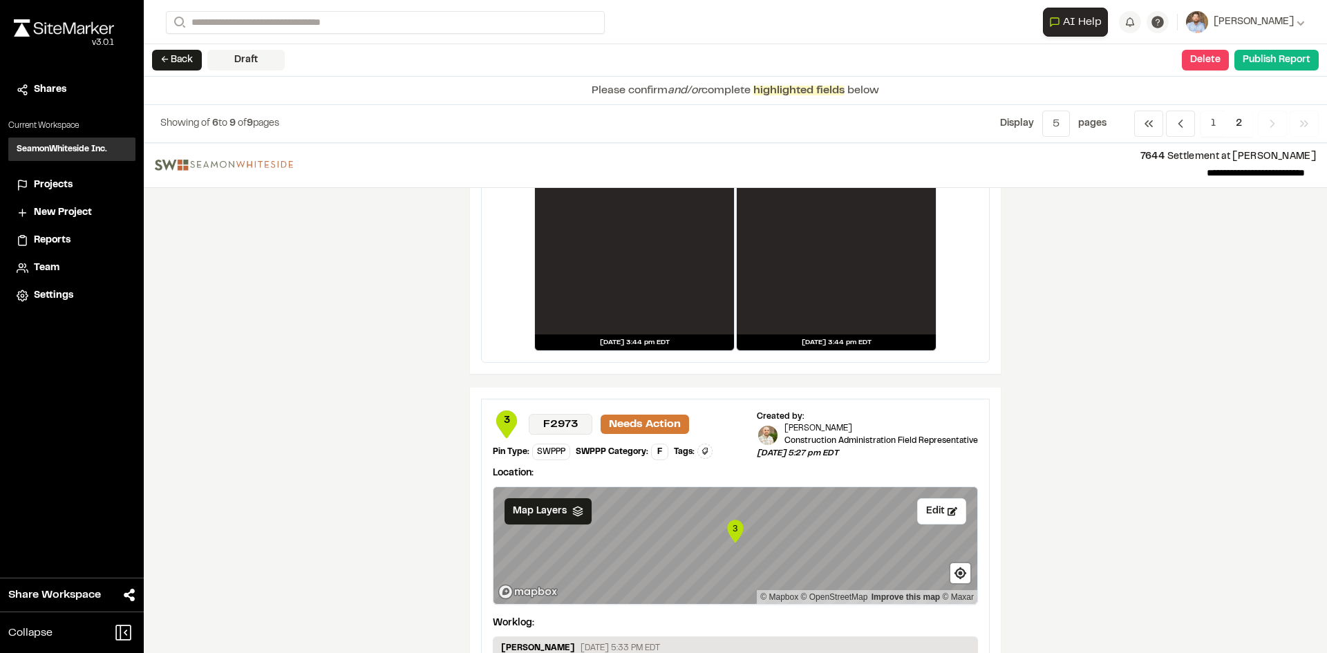
scroll to position [138, 0]
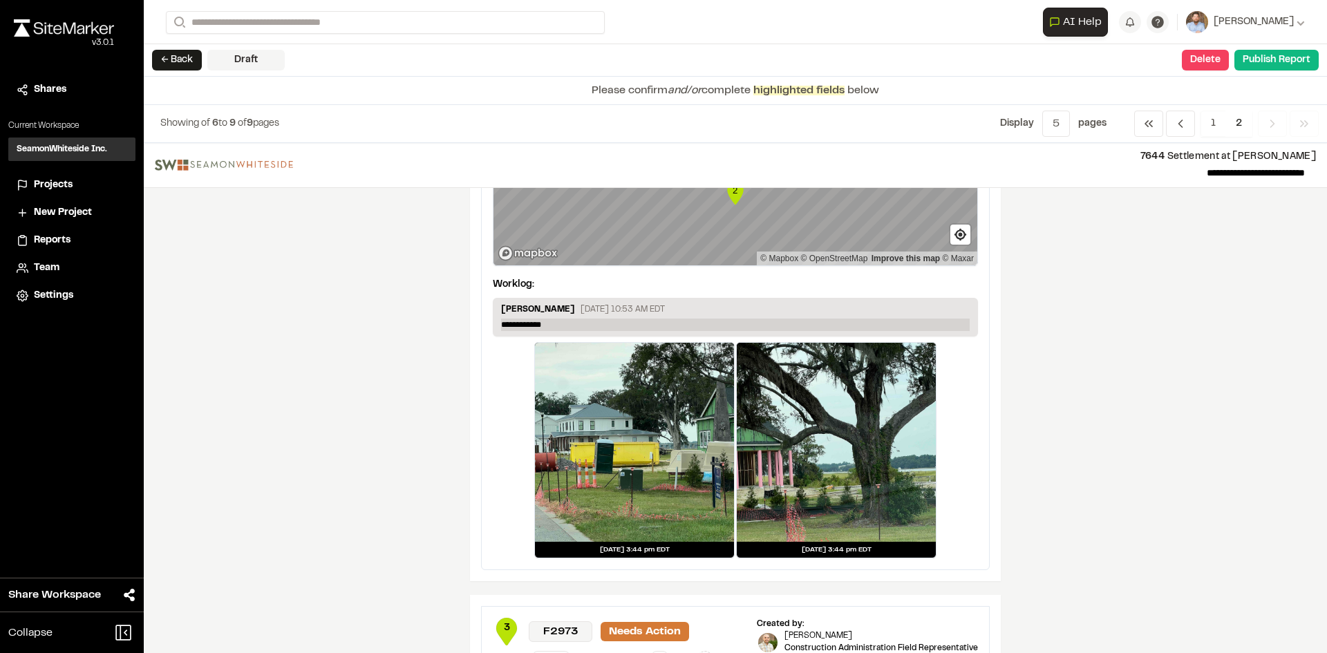
click at [558, 323] on p "**********" at bounding box center [735, 325] width 469 height 12
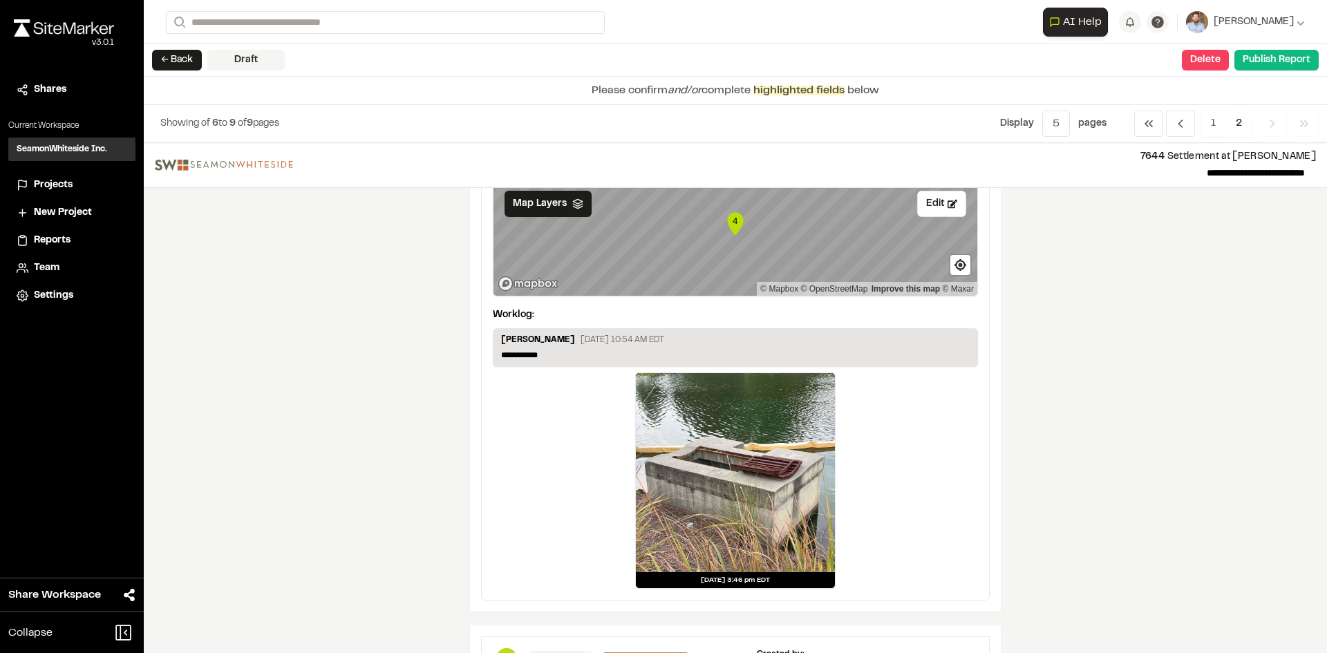
scroll to position [1244, 0]
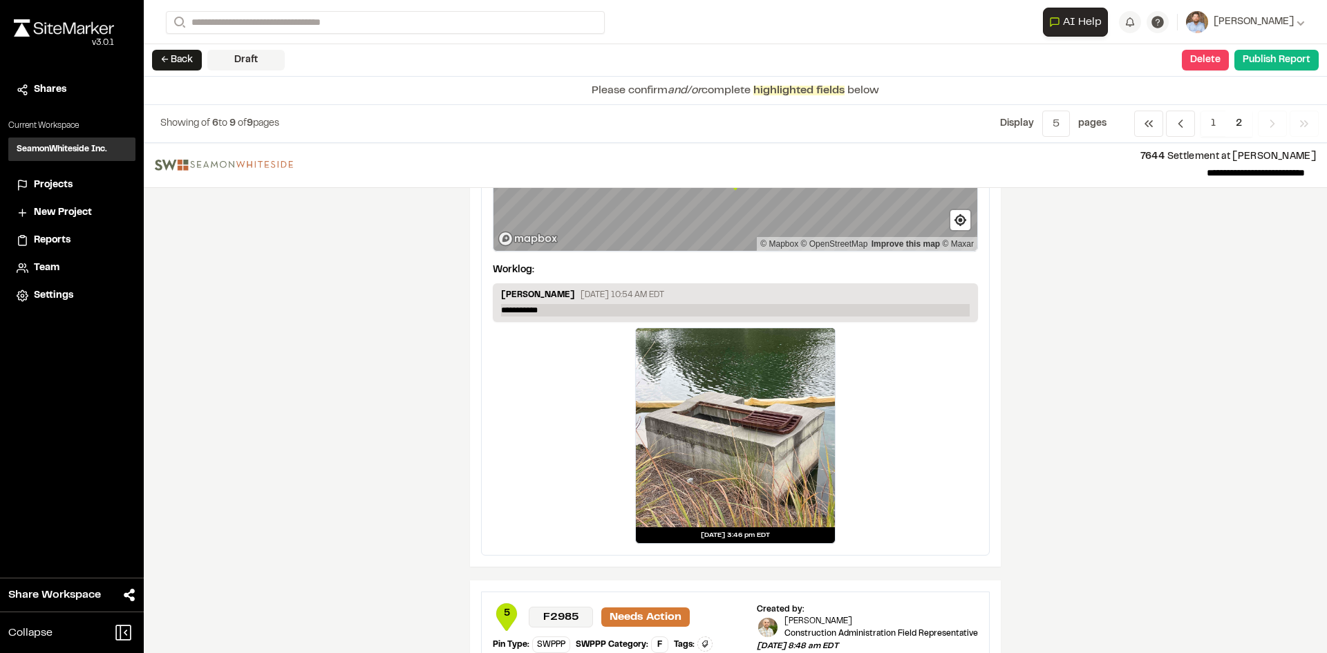
click at [554, 307] on p "**********" at bounding box center [735, 310] width 469 height 12
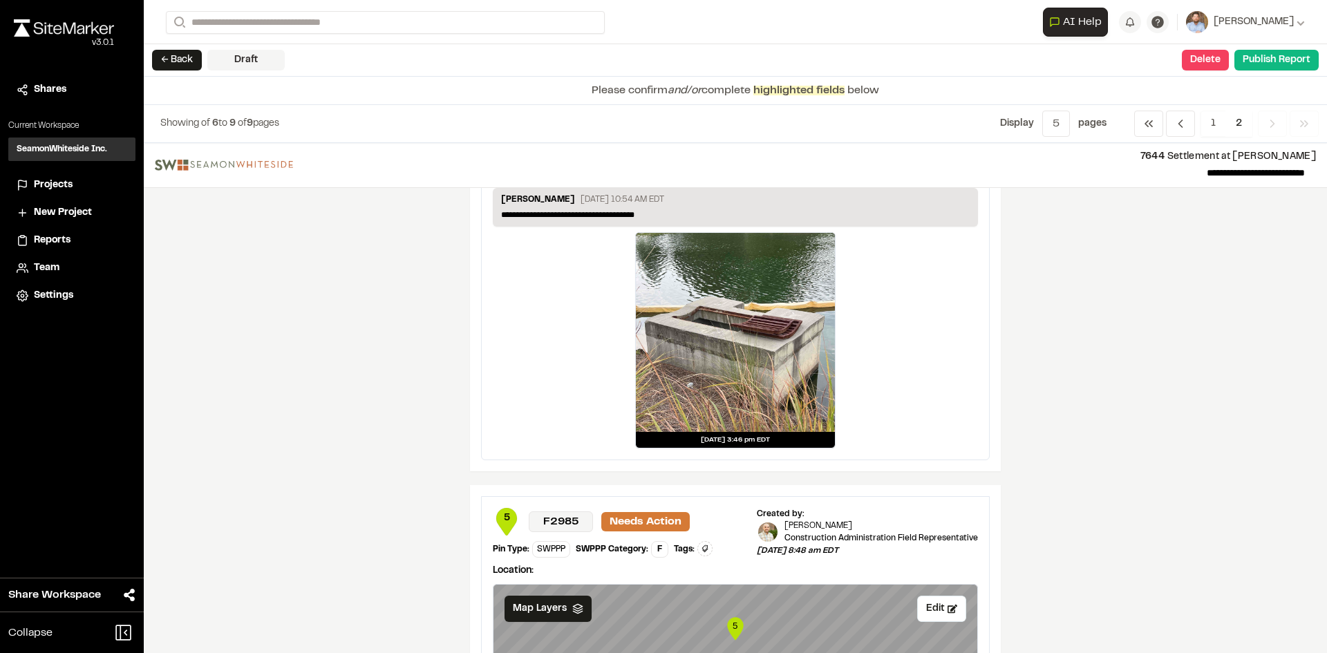
scroll to position [1718, 0]
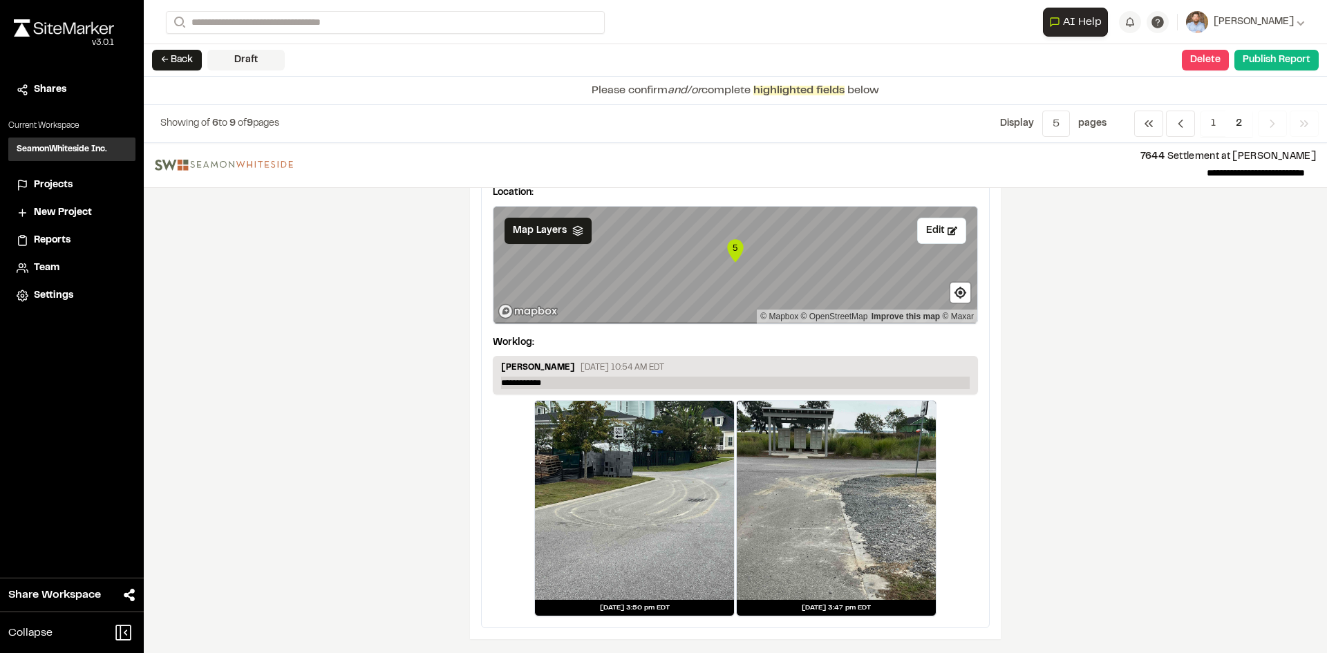
click at [558, 381] on p "**********" at bounding box center [735, 383] width 469 height 12
click at [937, 234] on button "Edit" at bounding box center [941, 231] width 49 height 26
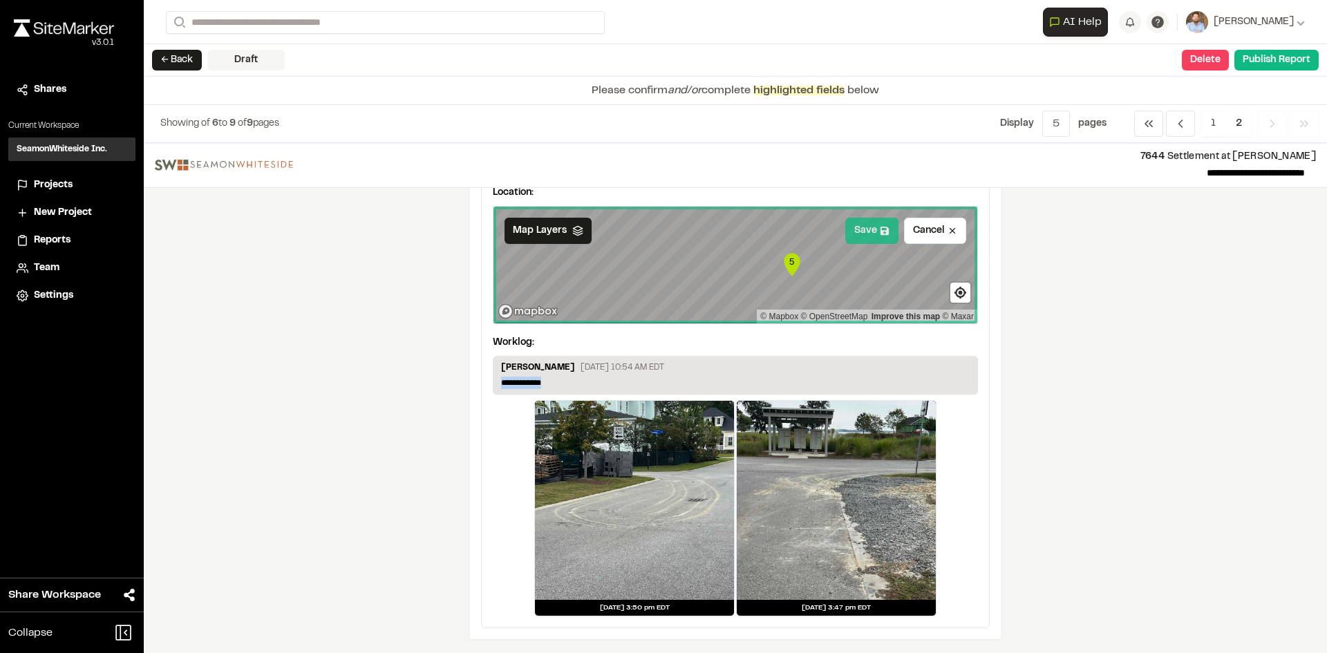
click at [864, 236] on button "Save" at bounding box center [871, 231] width 53 height 26
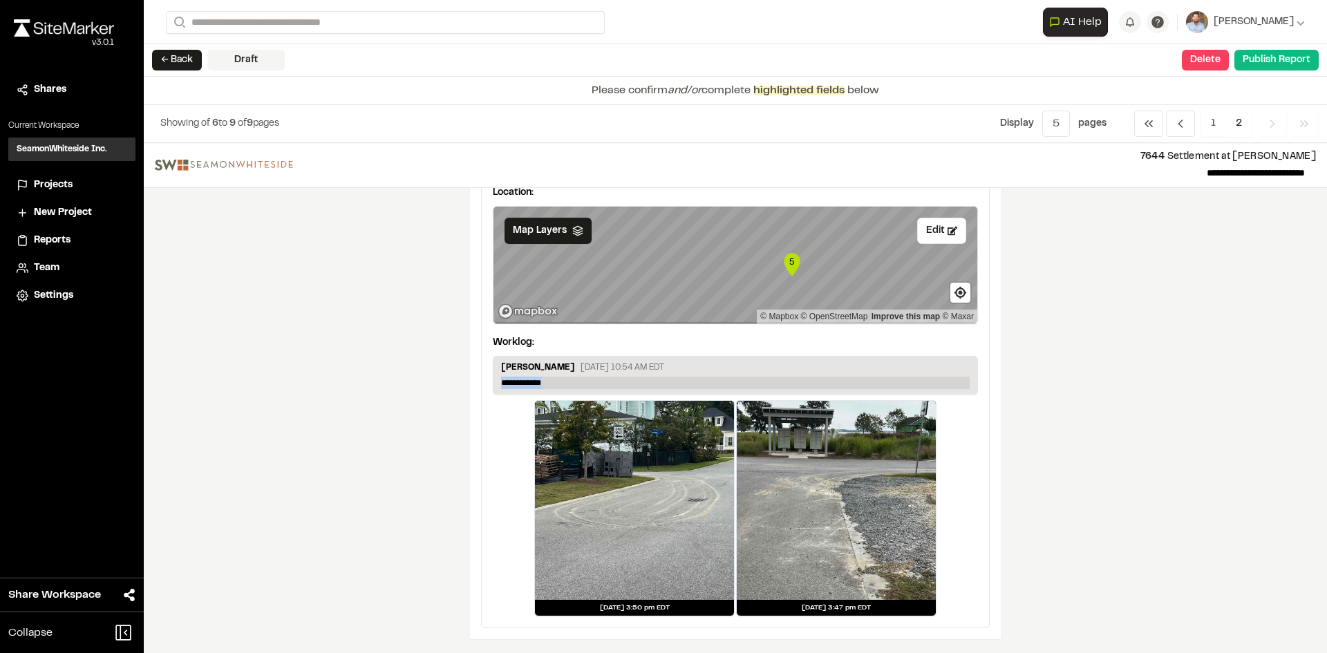
click at [550, 379] on p "**********" at bounding box center [735, 383] width 469 height 12
click at [552, 379] on p "**********" at bounding box center [735, 383] width 469 height 12
click at [554, 381] on p "**********" at bounding box center [735, 383] width 469 height 12
click at [558, 382] on p "**********" at bounding box center [735, 383] width 469 height 12
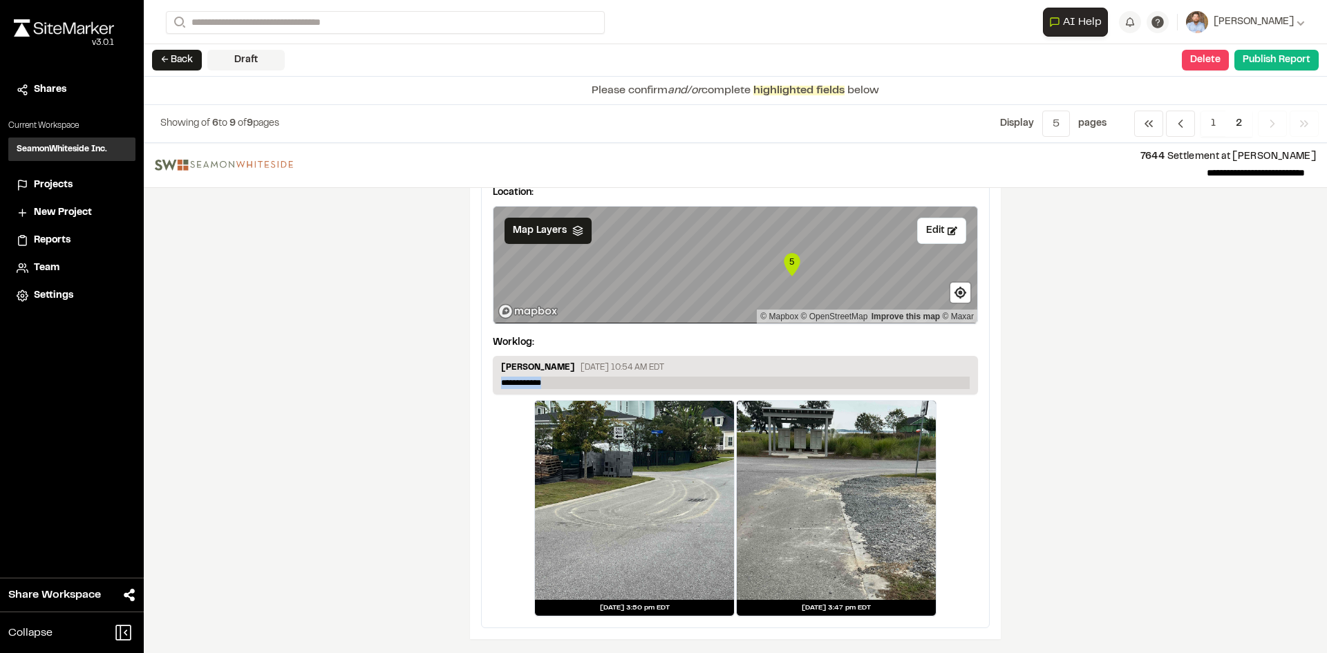
drag, startPoint x: 557, startPoint y: 382, endPoint x: 546, endPoint y: 382, distance: 11.1
click at [554, 382] on p "**********" at bounding box center [735, 383] width 469 height 12
click at [1268, 66] on button "Publish Report" at bounding box center [1276, 60] width 84 height 21
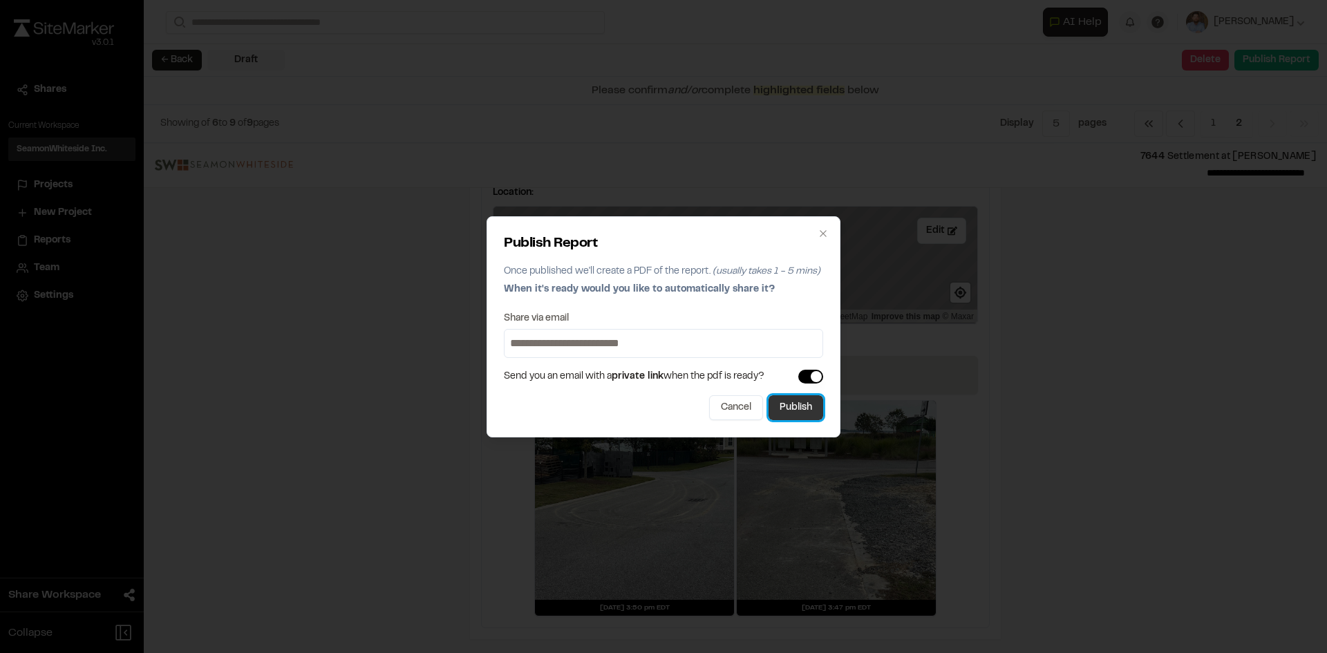
click at [809, 412] on button "Publish" at bounding box center [796, 407] width 55 height 25
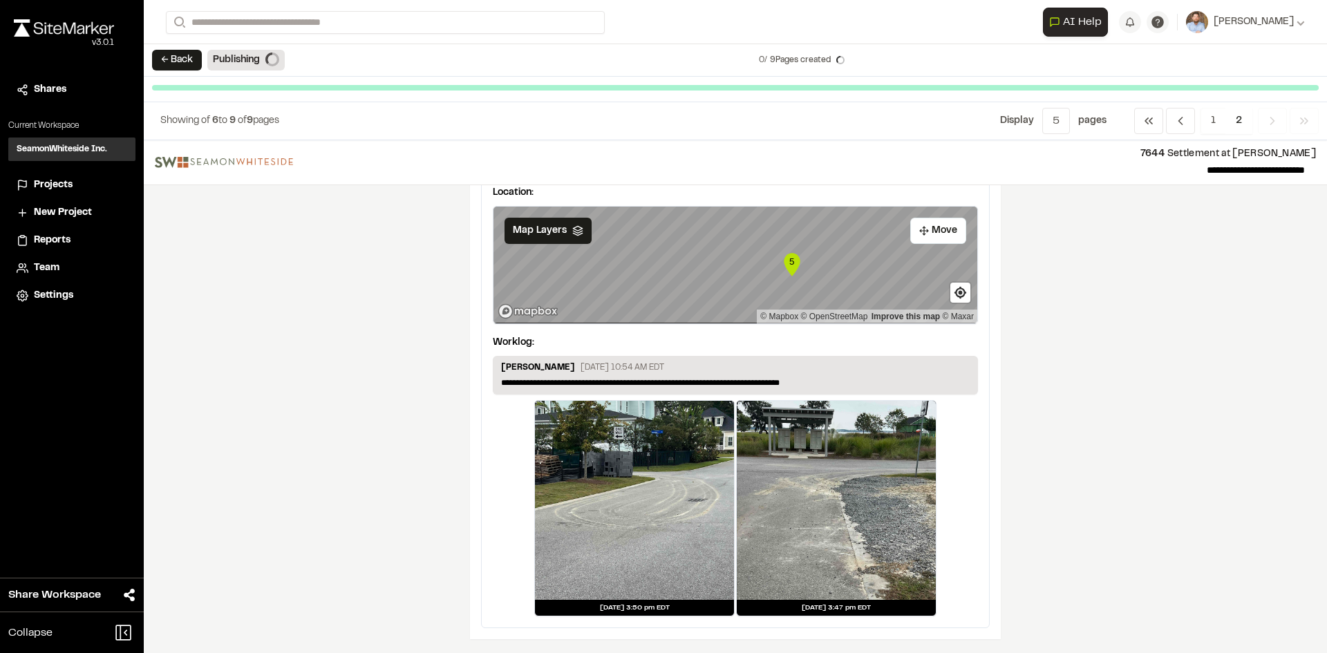
scroll to position [1716, 0]
drag, startPoint x: 60, startPoint y: 186, endPoint x: 69, endPoint y: 181, distance: 10.2
click at [60, 186] on span "Projects" at bounding box center [53, 185] width 39 height 15
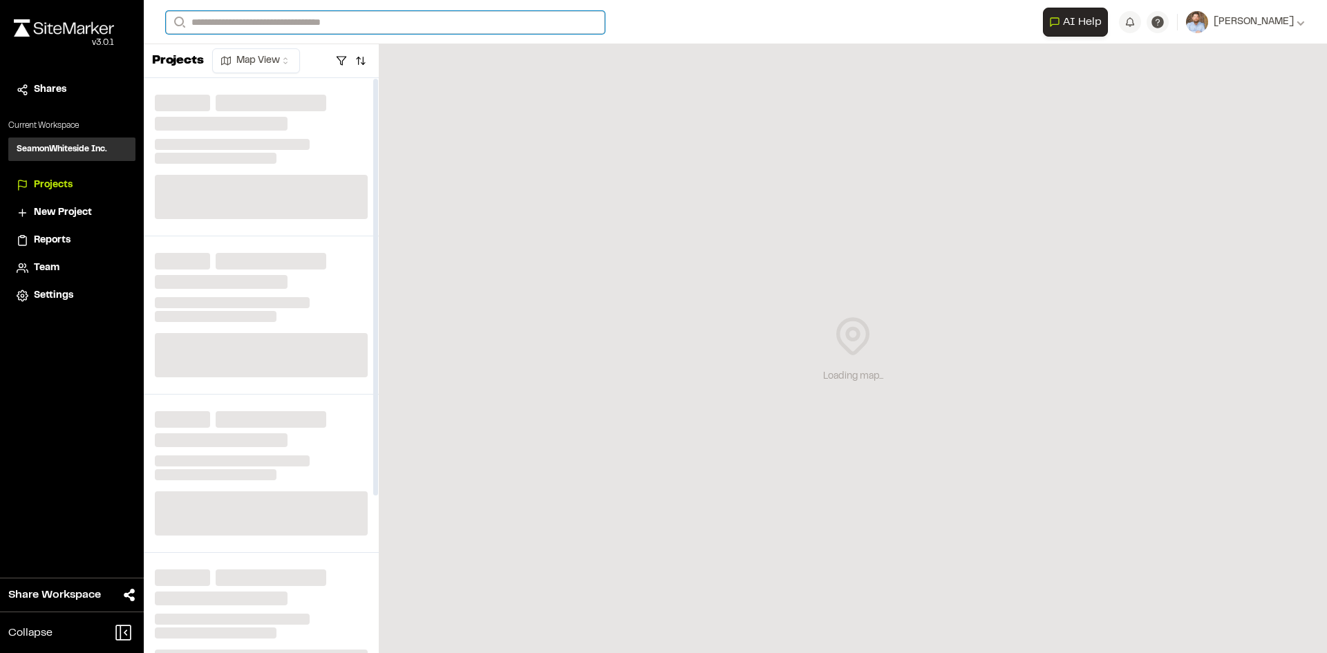
click at [232, 24] on input "Search" at bounding box center [385, 22] width 439 height 23
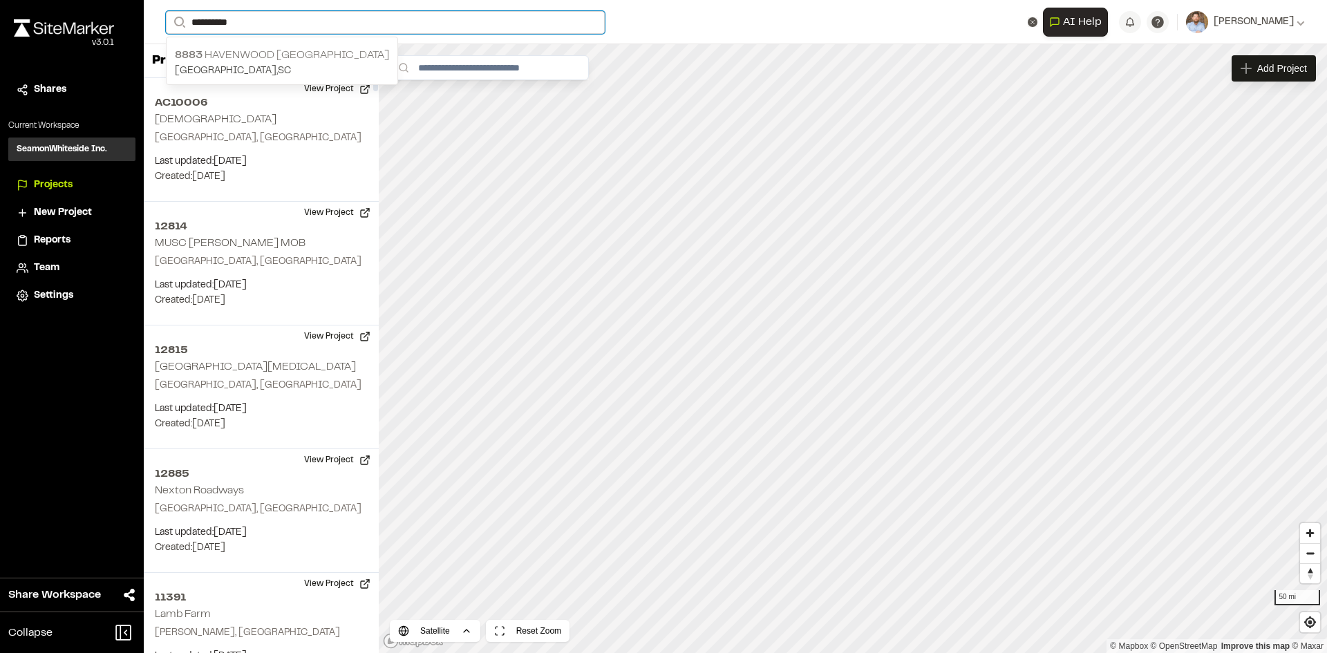
type input "*********"
click at [238, 53] on p "8883 Havenwood St Ives" at bounding box center [282, 55] width 214 height 17
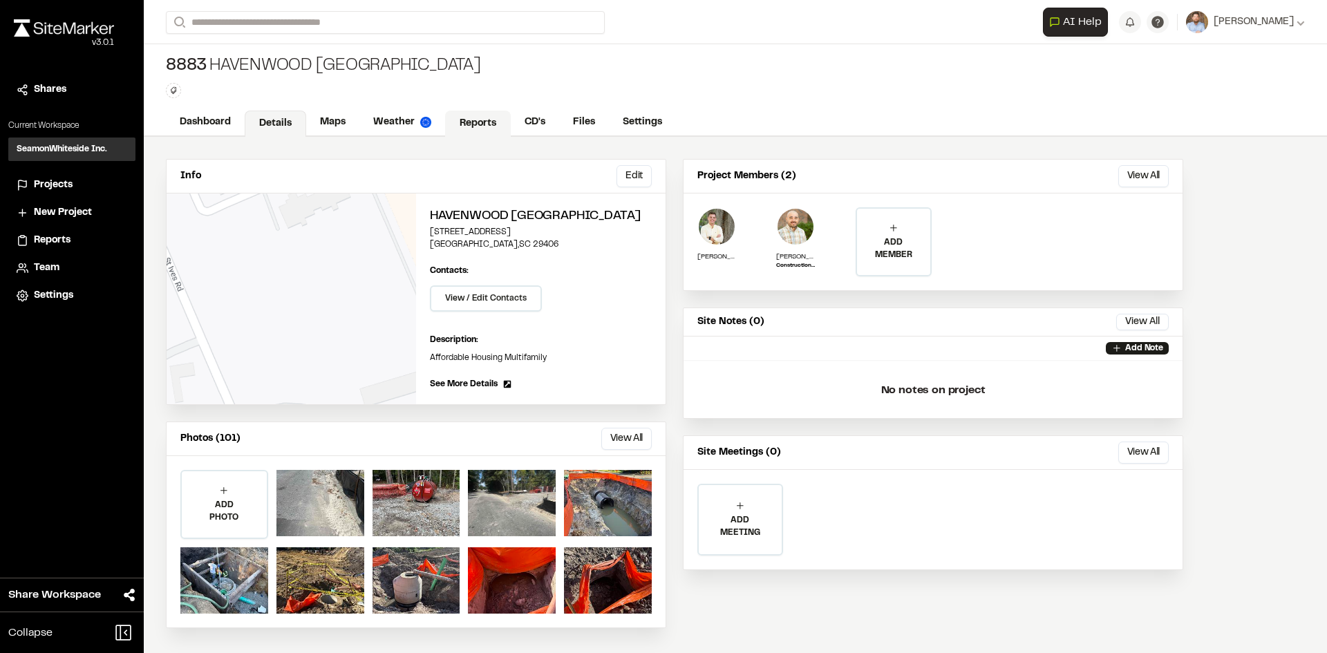
click at [478, 121] on link "Reports" at bounding box center [478, 124] width 66 height 26
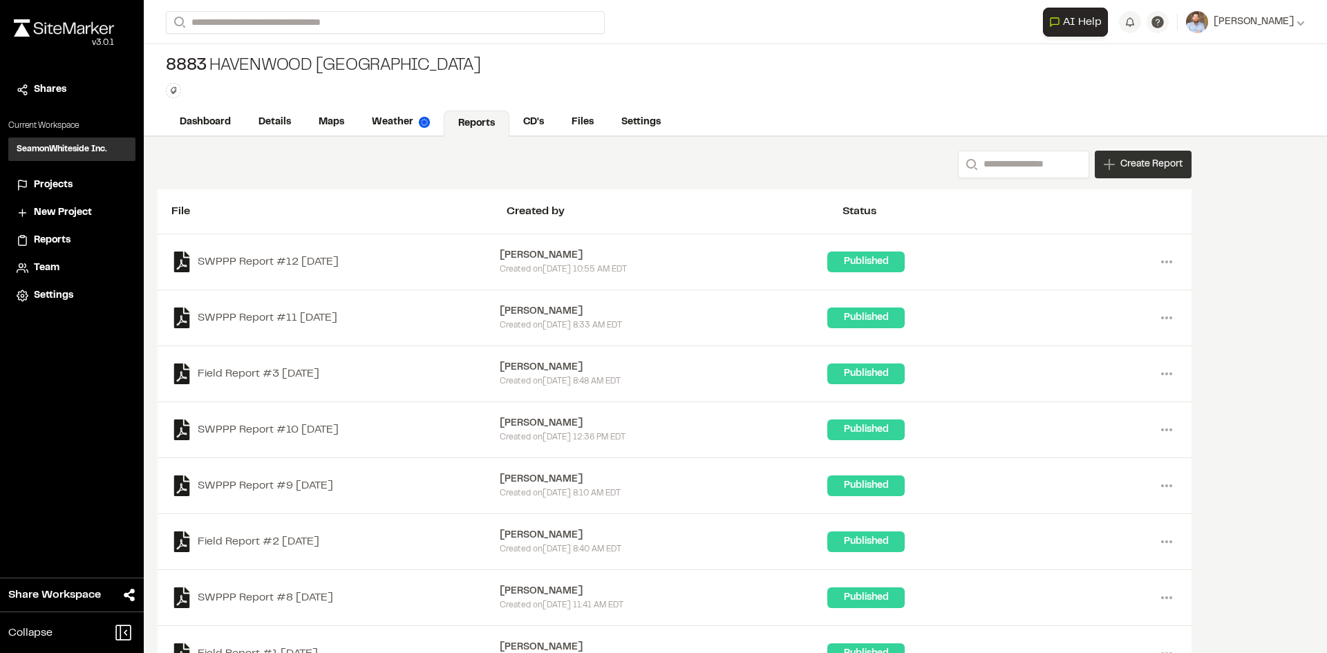
click at [1138, 167] on span "Create Report" at bounding box center [1151, 164] width 62 height 15
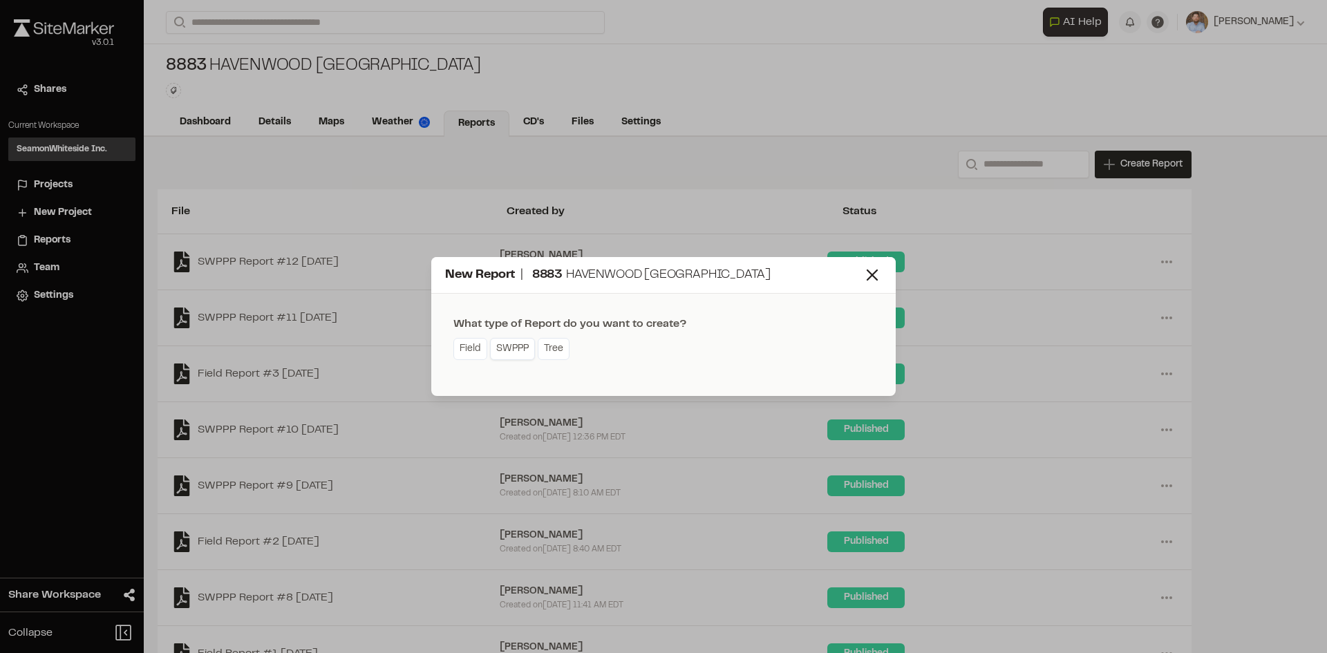
click at [521, 353] on link "SWPPP" at bounding box center [512, 349] width 45 height 22
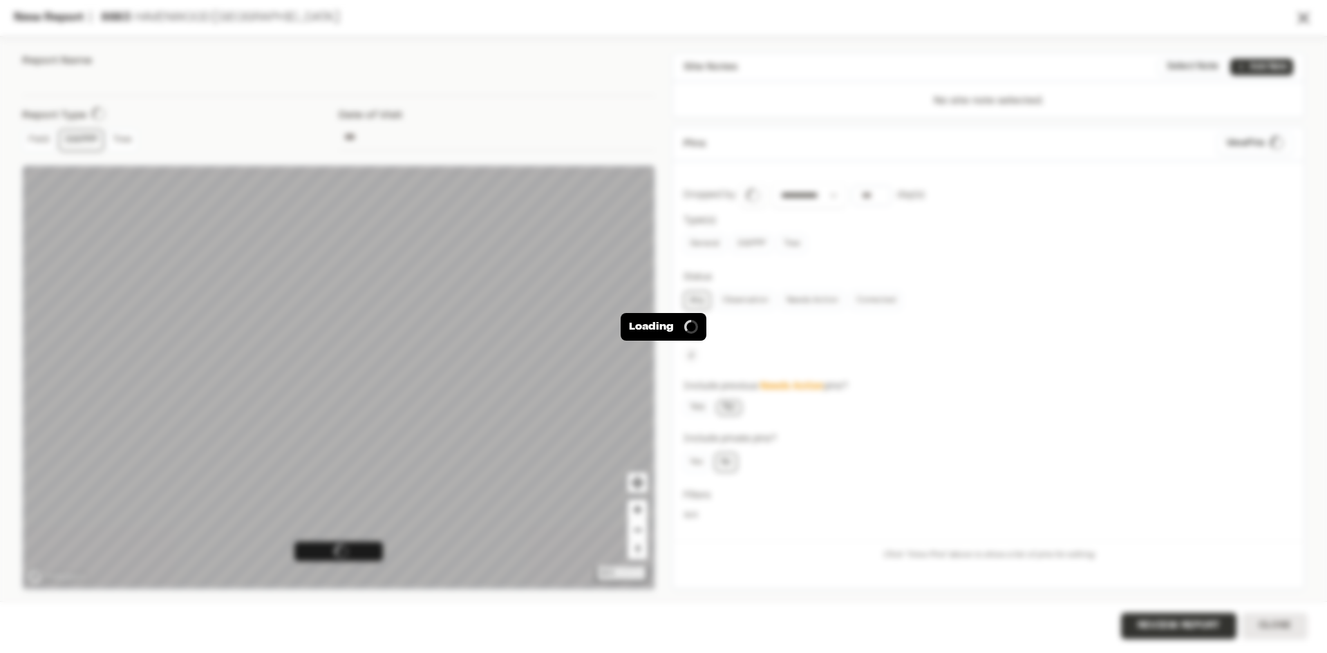
type input "**********"
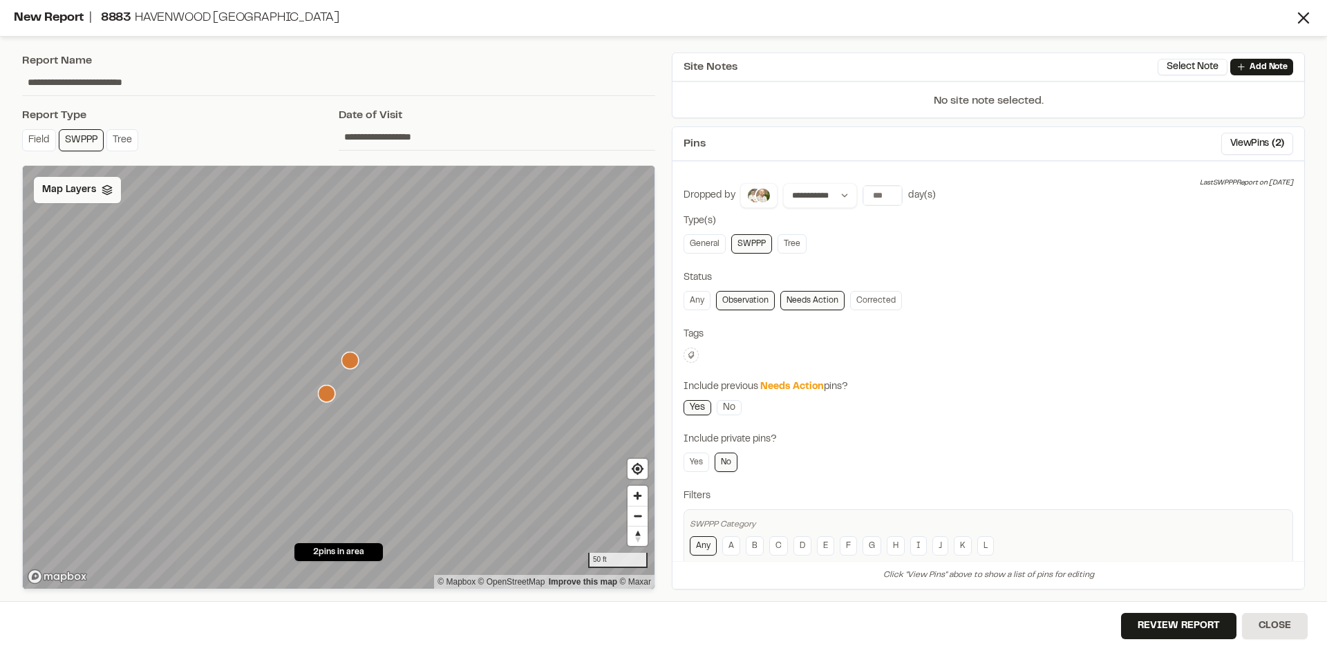
click at [75, 185] on span "Map Layers" at bounding box center [69, 189] width 54 height 15
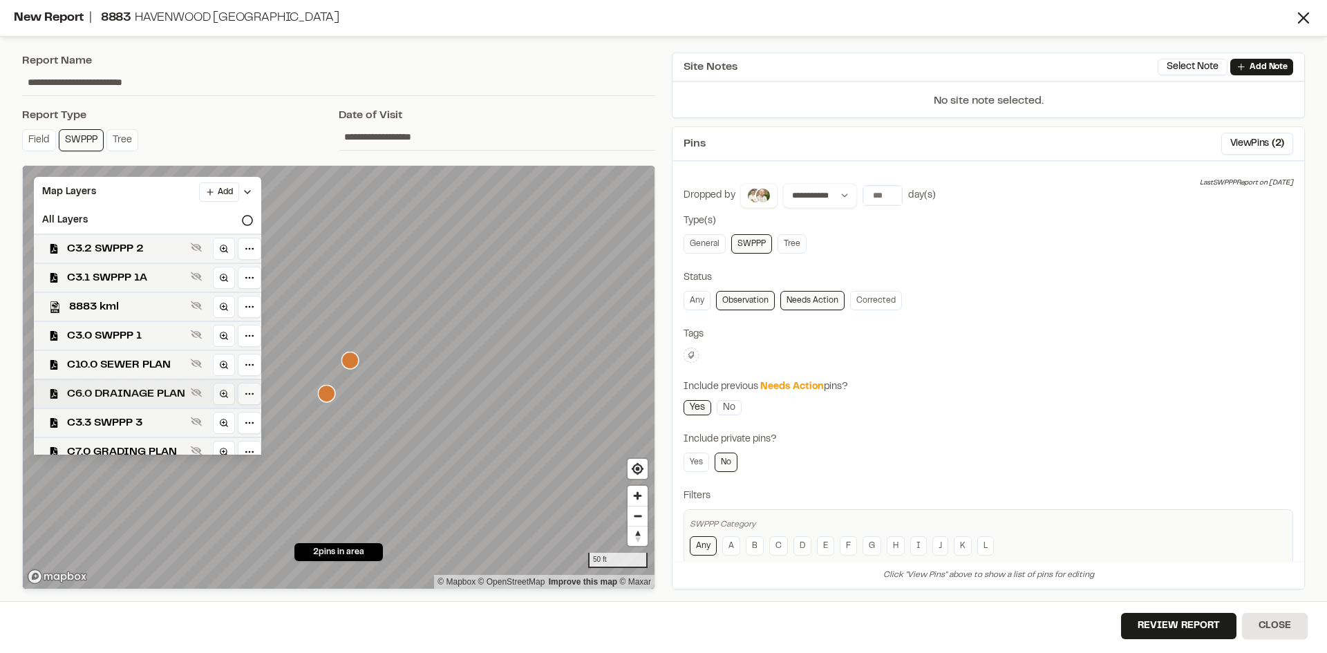
scroll to position [40, 0]
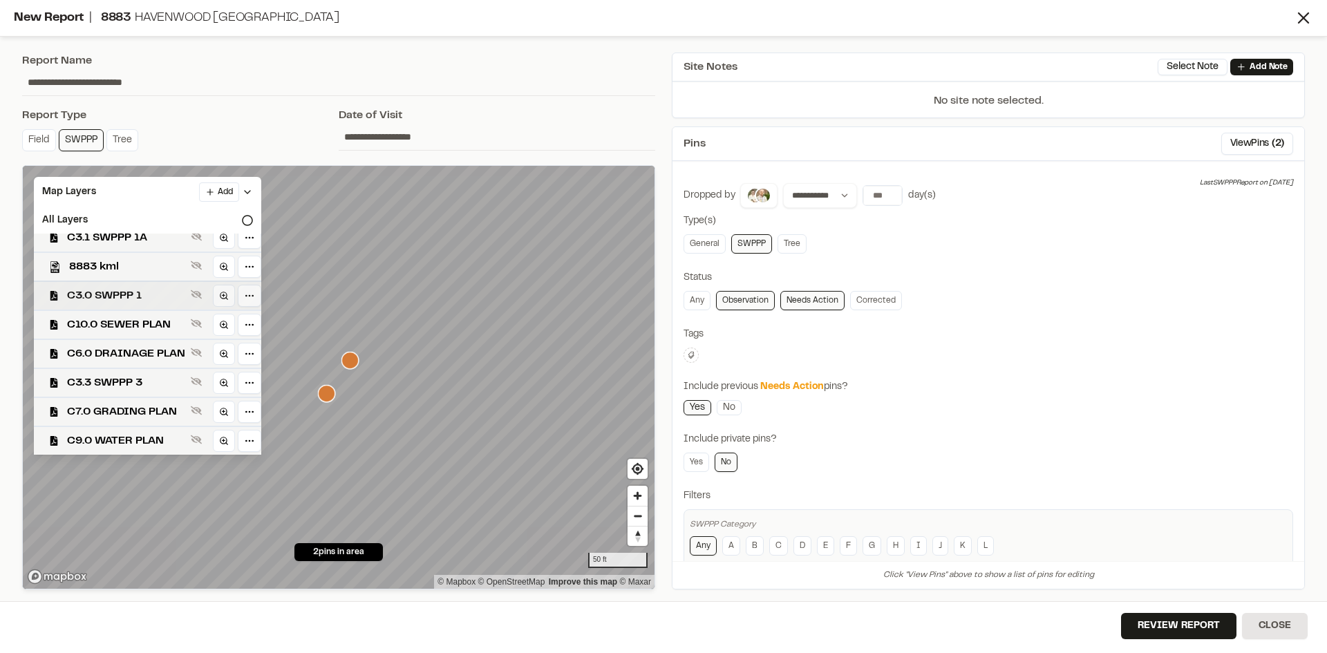
click at [152, 294] on span "C3.0 SWPPP 1" at bounding box center [126, 296] width 118 height 17
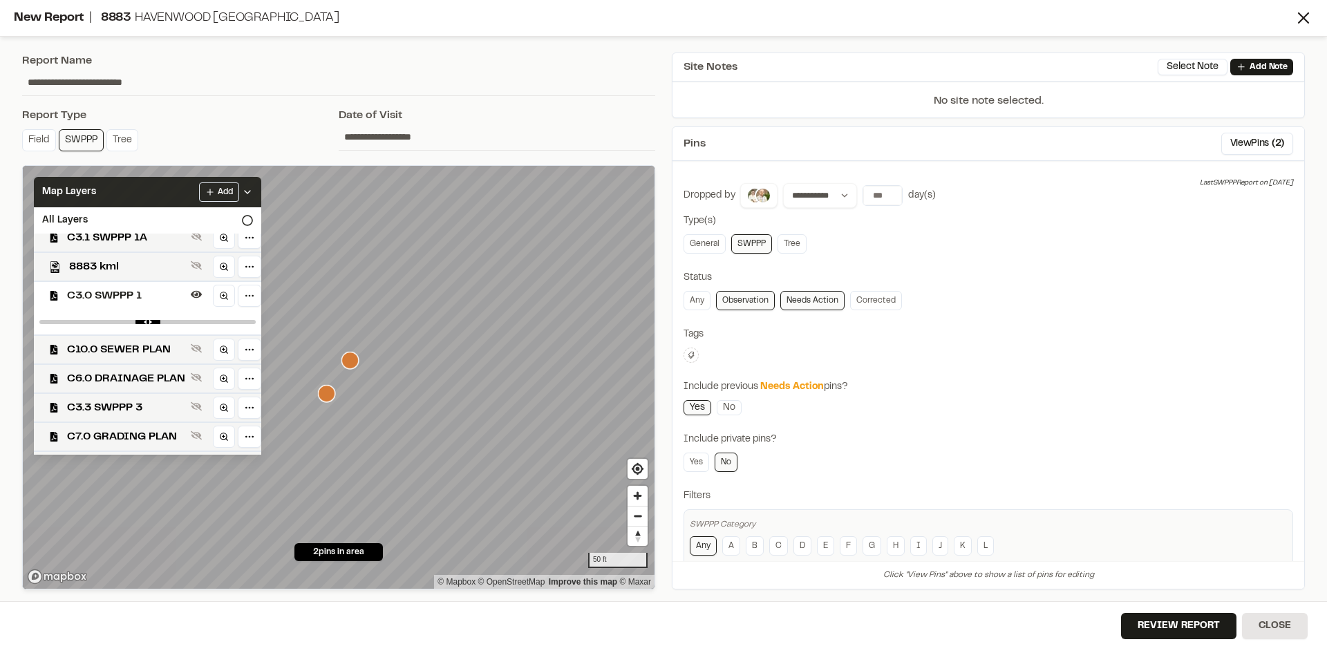
click at [253, 187] on icon at bounding box center [247, 192] width 11 height 11
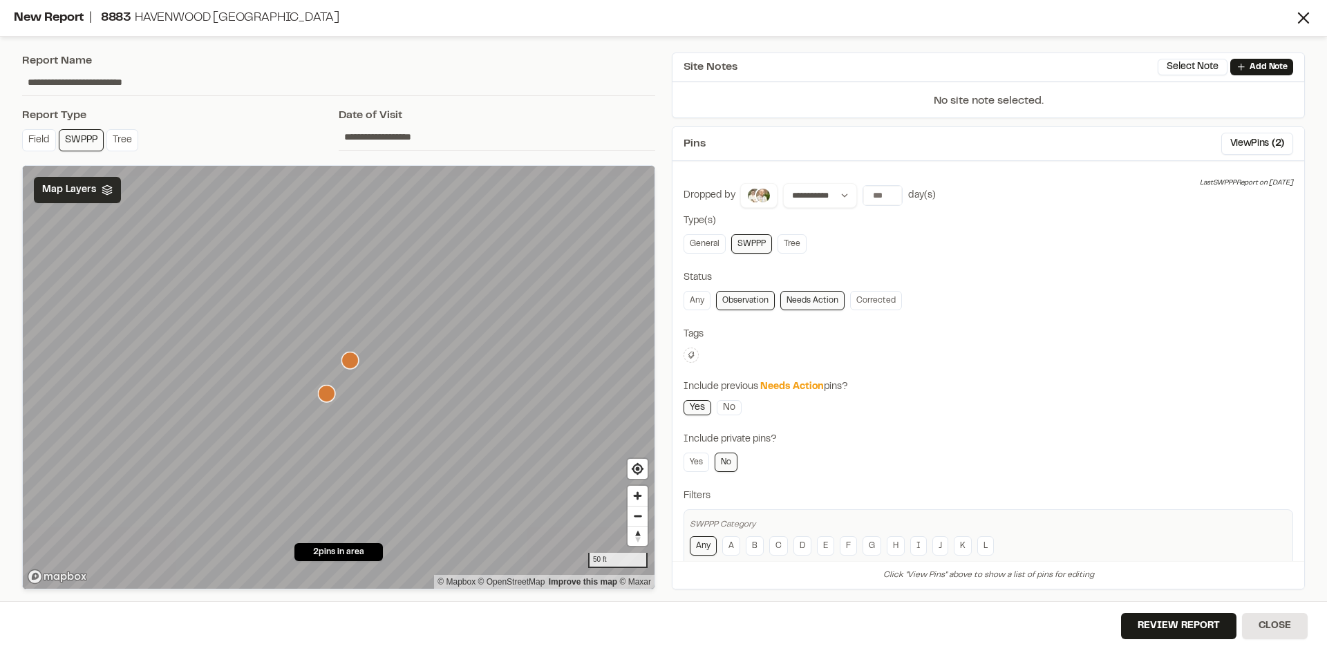
scroll to position [0, 0]
click at [1170, 626] on button "Review Report" at bounding box center [1178, 626] width 115 height 26
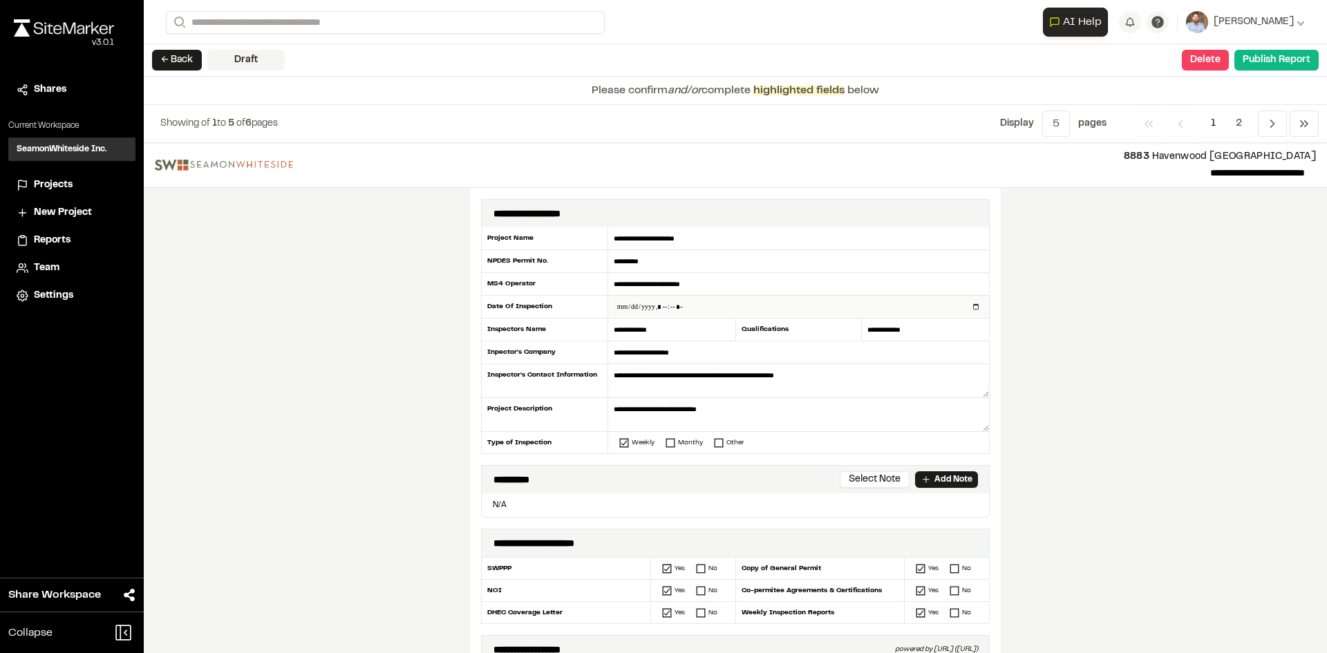
click at [968, 308] on input "datetime-local" at bounding box center [798, 307] width 381 height 22
type input "**********"
drag, startPoint x: 344, startPoint y: 397, endPoint x: 357, endPoint y: 397, distance: 13.2
click at [351, 397] on div "**********" at bounding box center [735, 398] width 1183 height 510
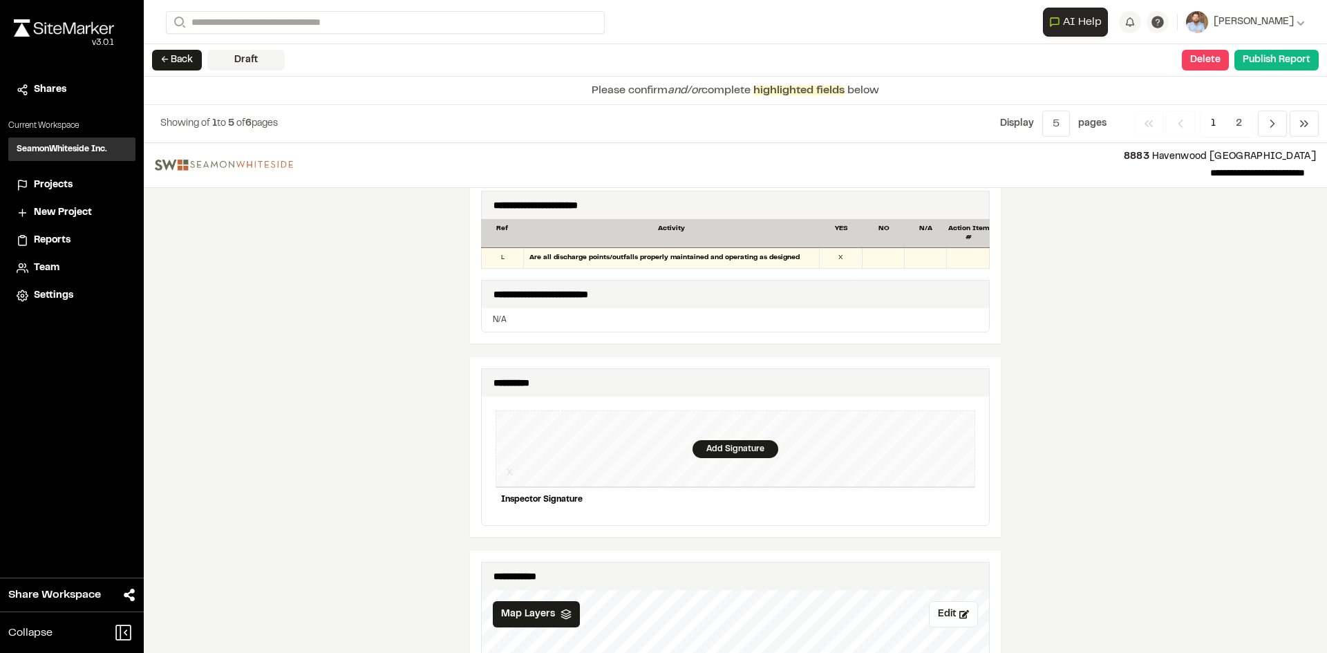
scroll to position [1244, 0]
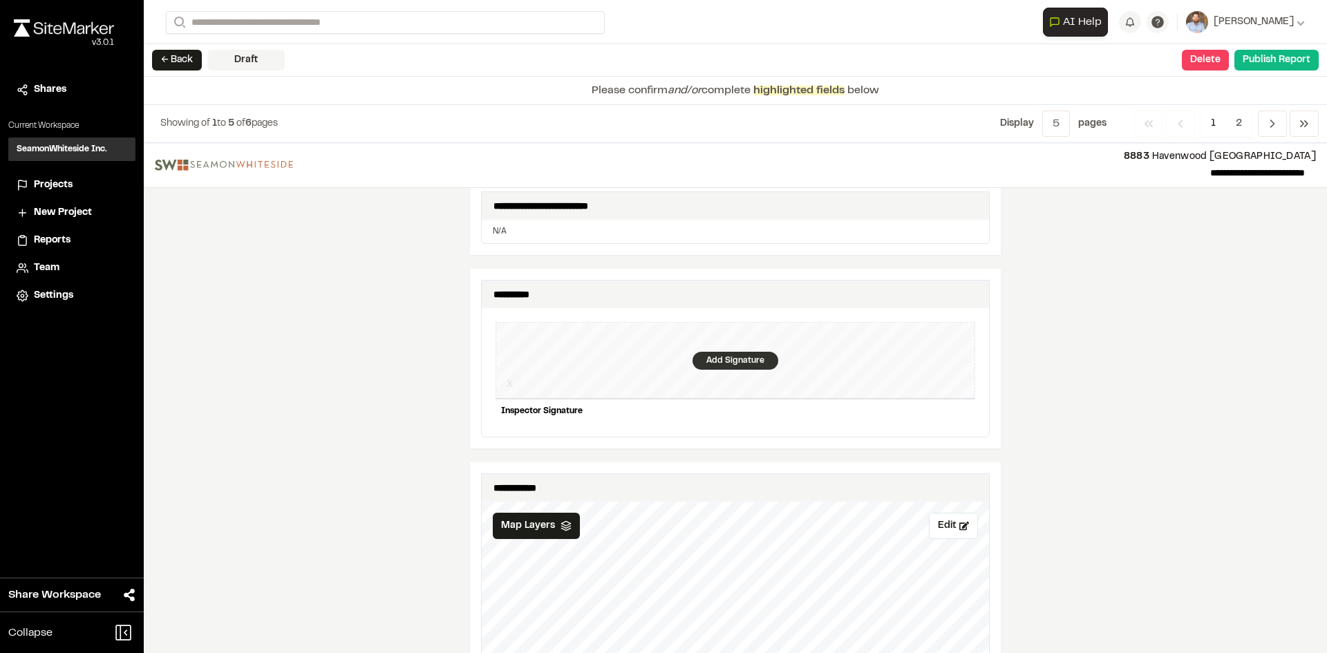
click at [736, 352] on div "Add Signature" at bounding box center [736, 361] width 86 height 18
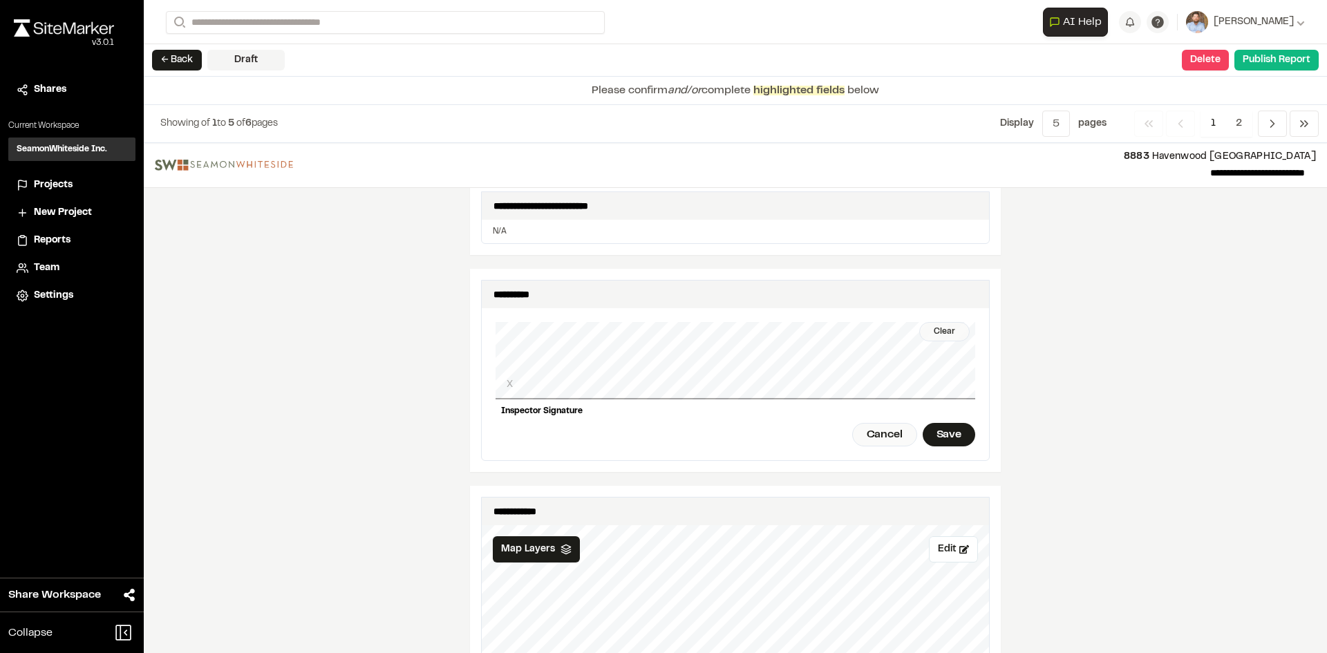
click at [947, 323] on div "Clear" at bounding box center [944, 331] width 50 height 19
click at [951, 426] on div "Save" at bounding box center [949, 435] width 53 height 24
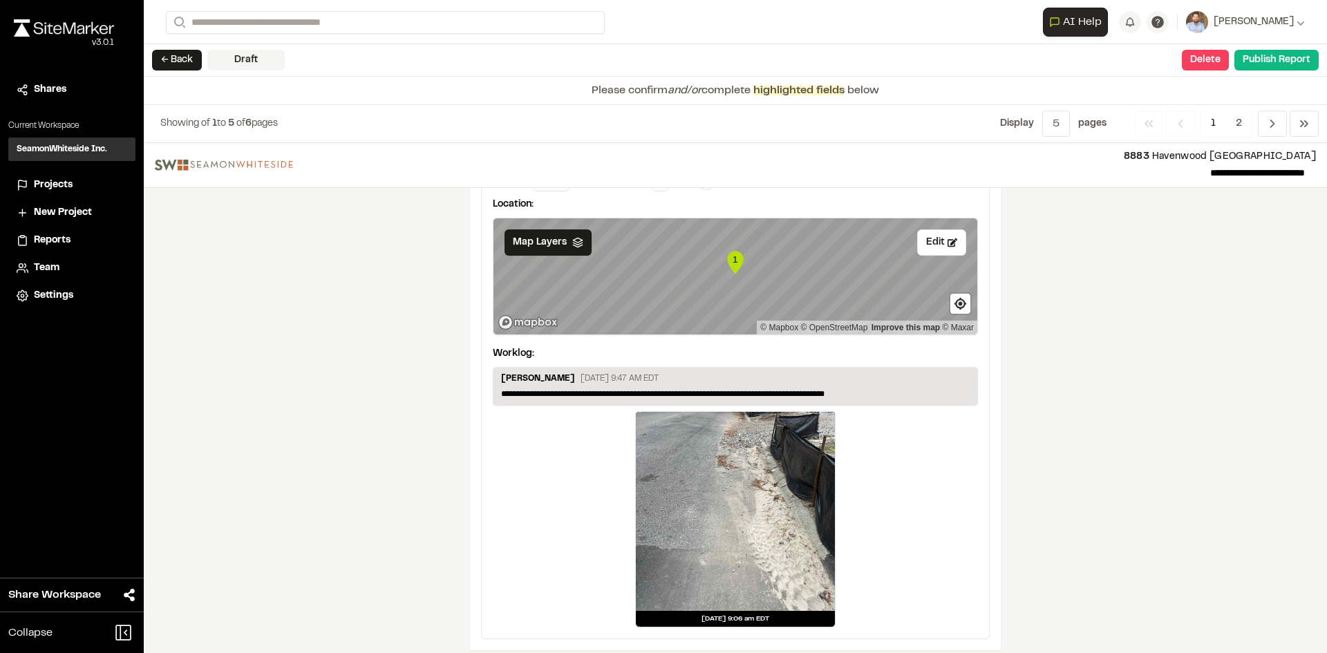
scroll to position [2300, 0]
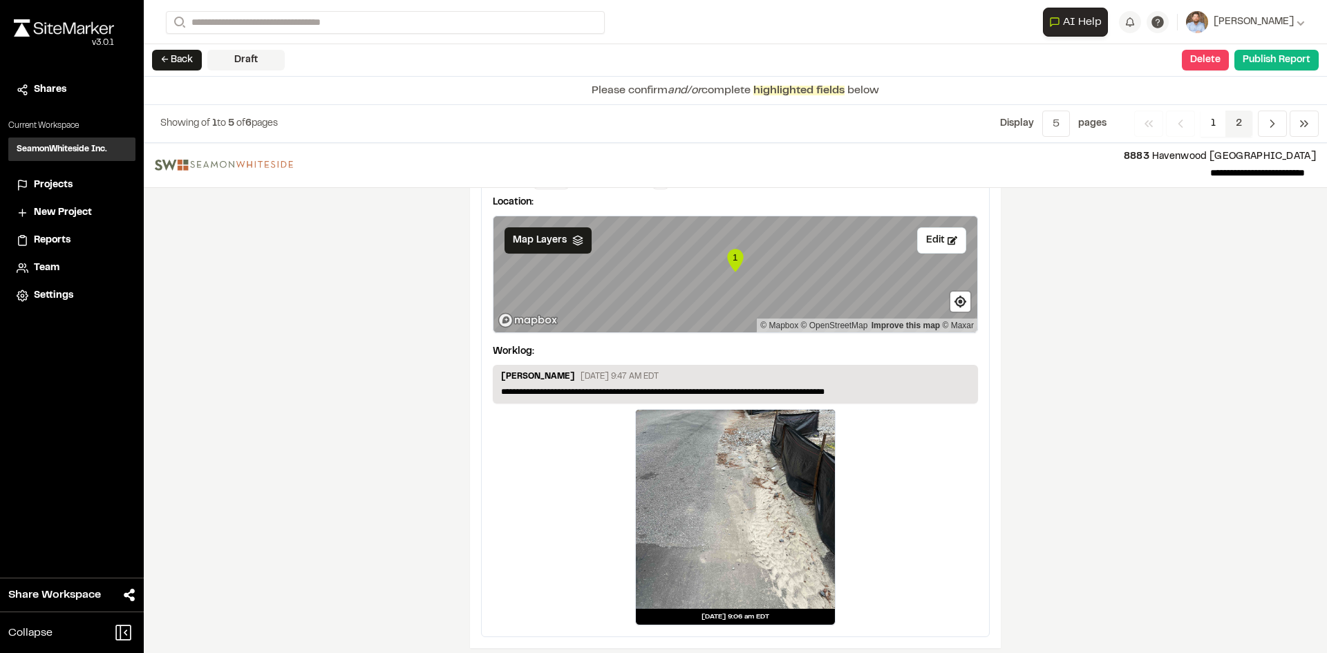
click at [1236, 122] on span "2" at bounding box center [1239, 124] width 27 height 26
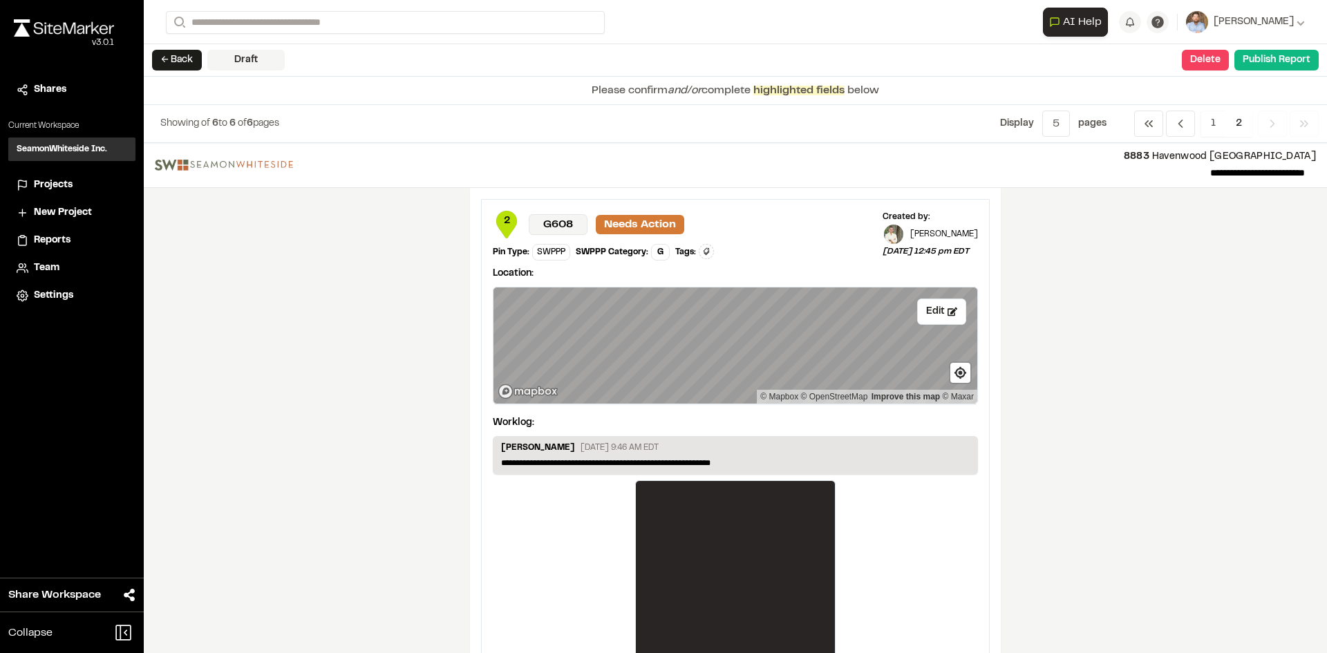
scroll to position [69, 0]
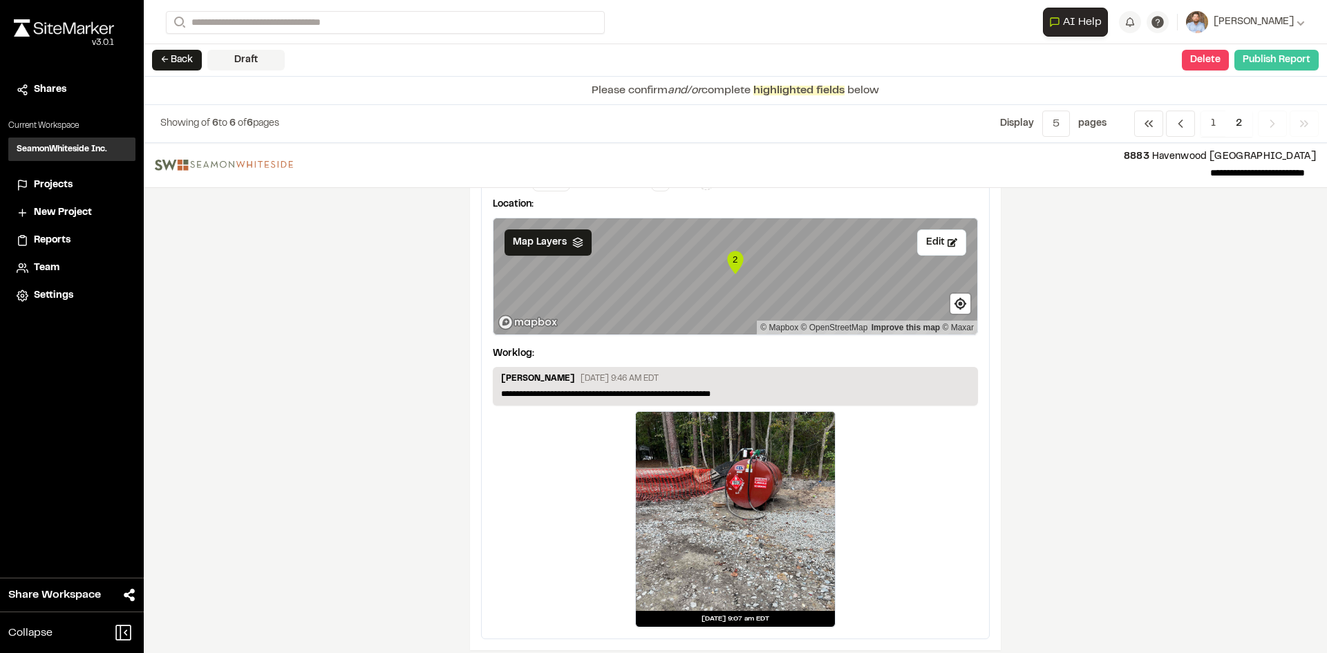
click at [1282, 64] on button "Publish Report" at bounding box center [1276, 60] width 84 height 21
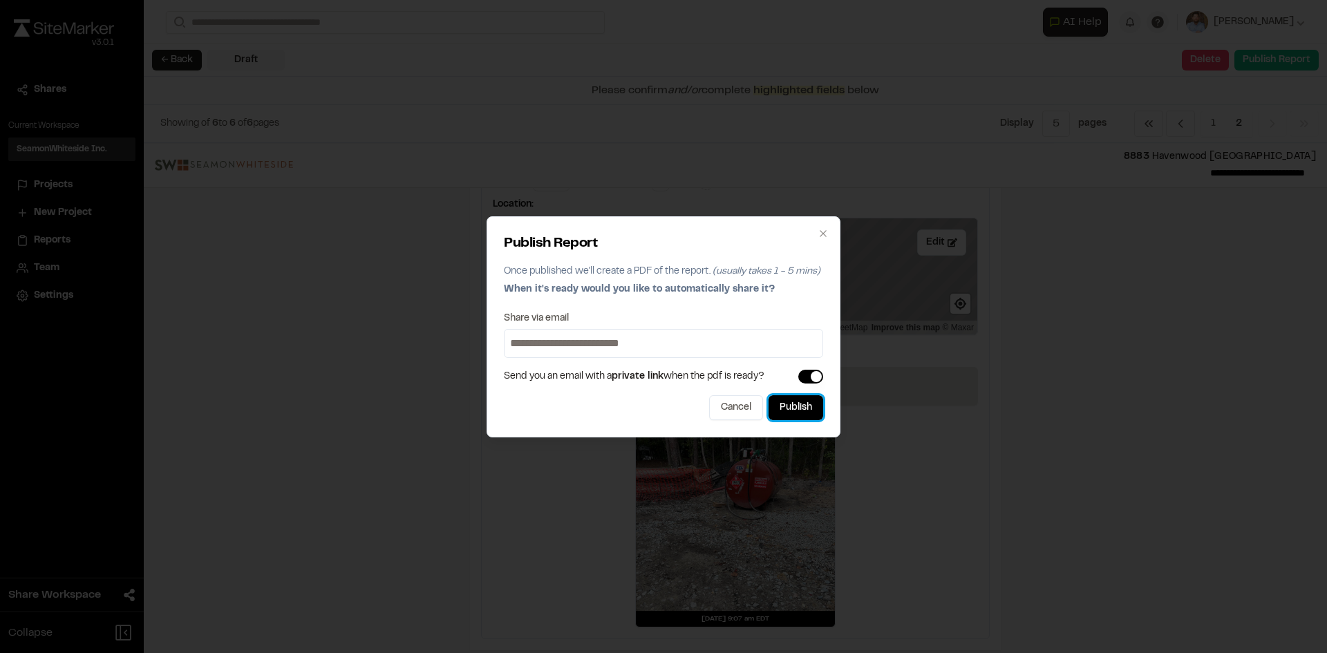
drag, startPoint x: 805, startPoint y: 415, endPoint x: 800, endPoint y: 408, distance: 8.4
click at [805, 415] on button "Publish" at bounding box center [796, 407] width 55 height 25
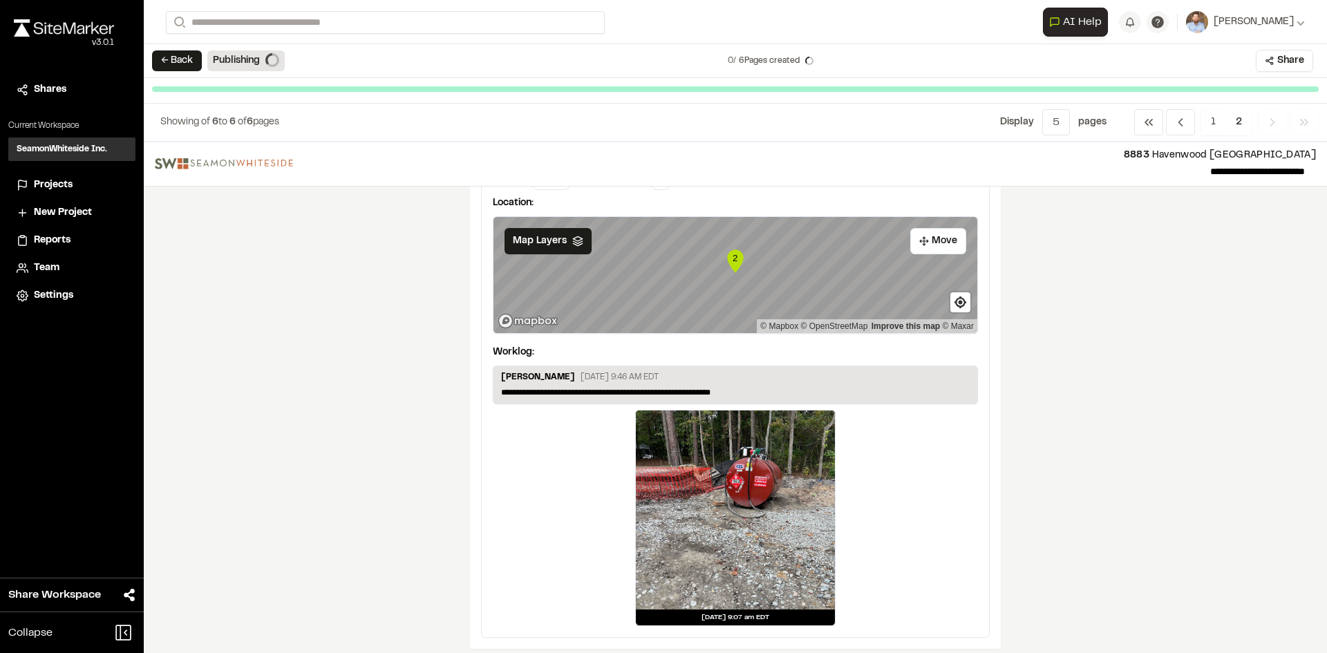
click at [50, 186] on span "Projects" at bounding box center [53, 185] width 39 height 15
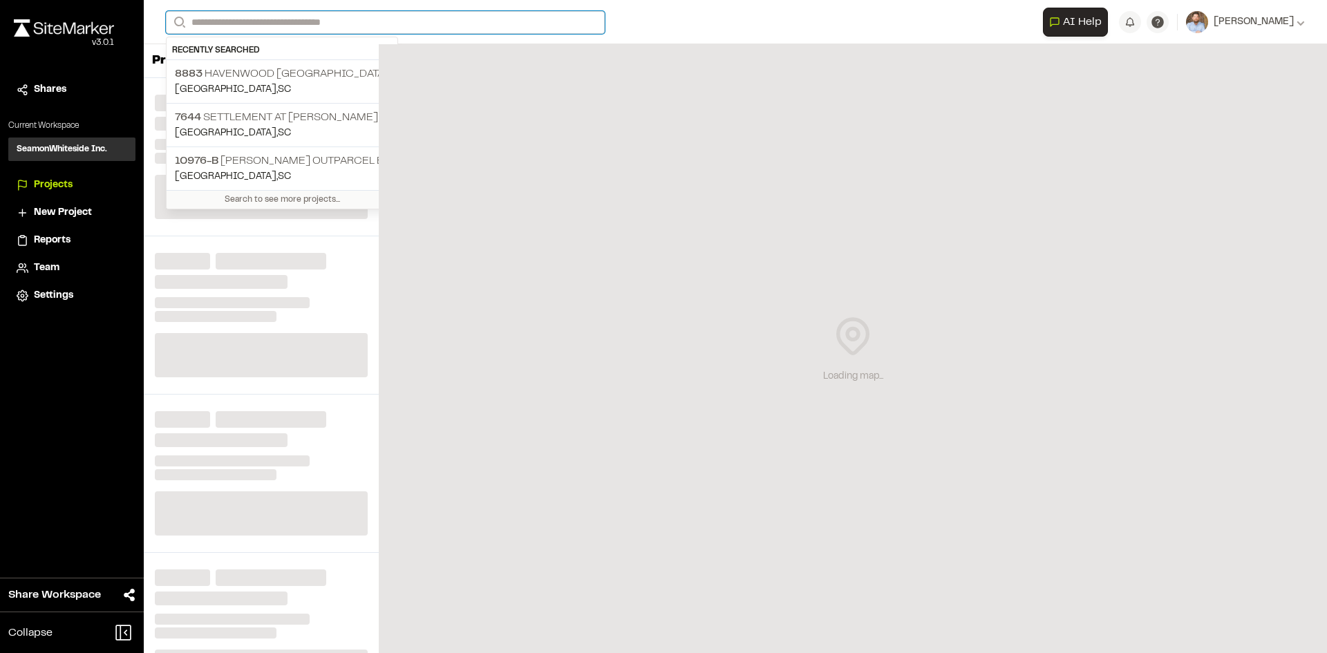
click at [229, 21] on input "Search" at bounding box center [385, 22] width 439 height 23
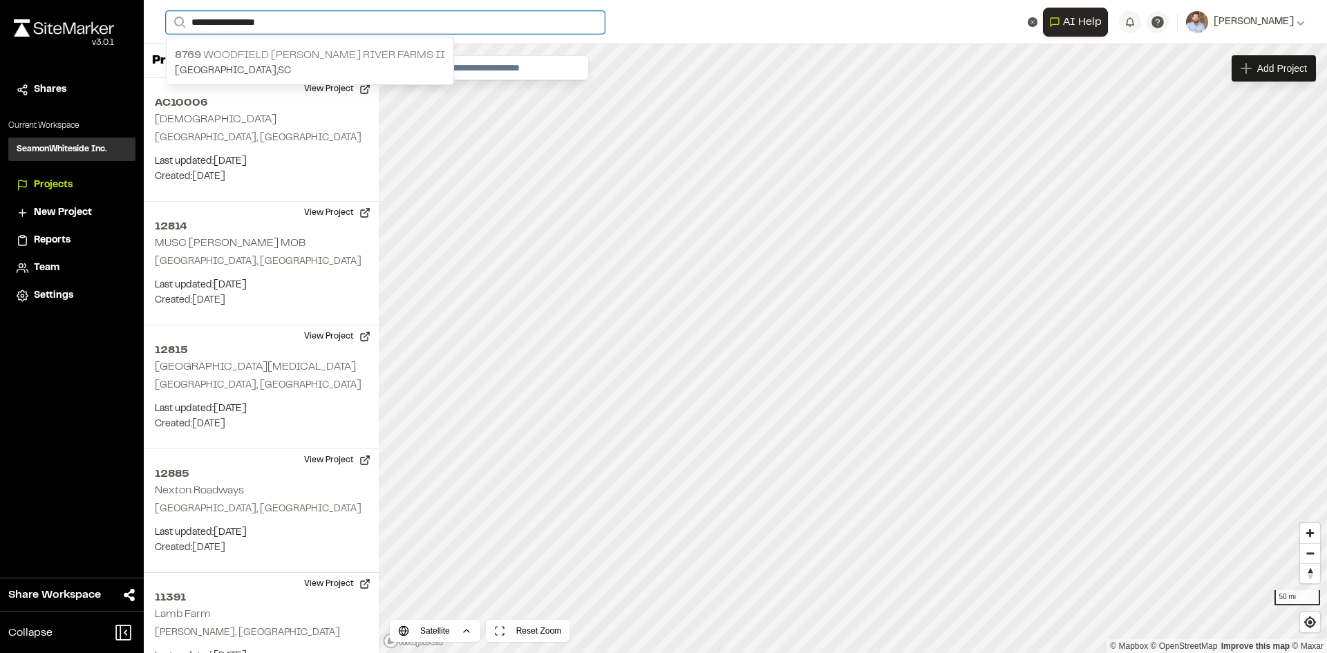
type input "**********"
click at [256, 53] on p "8769 Woodfield Cooper River Farms II" at bounding box center [310, 55] width 270 height 17
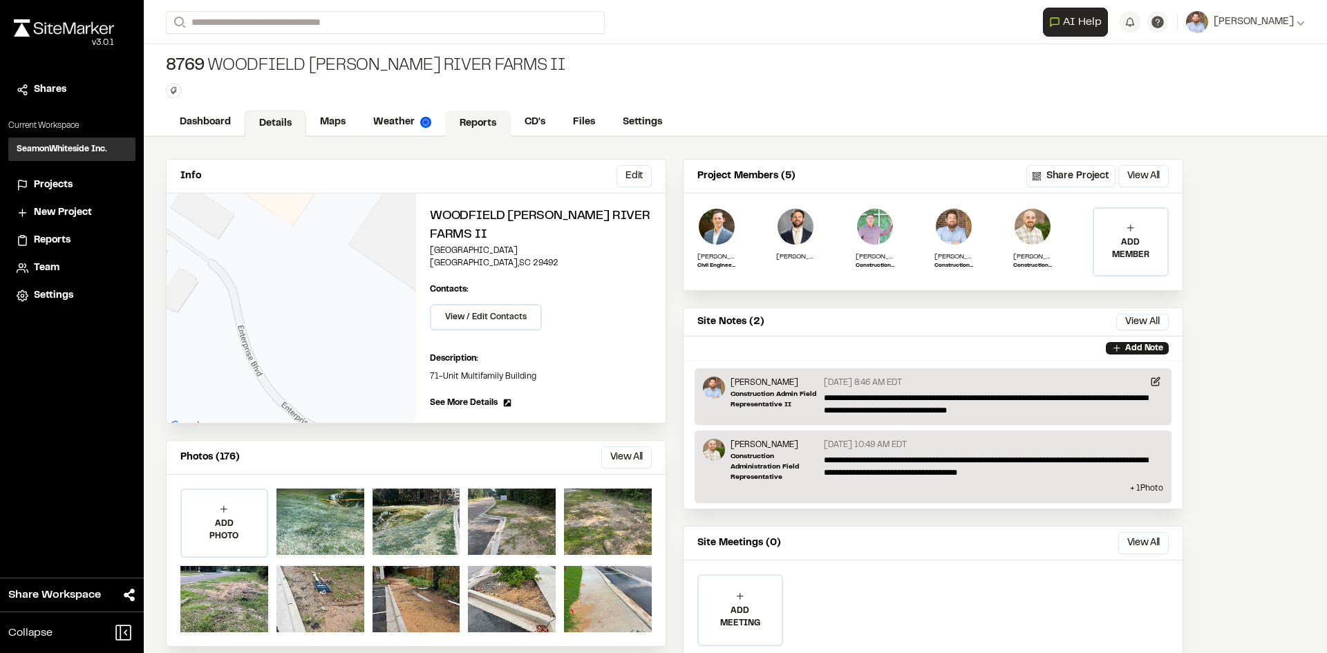
click at [471, 115] on link "Reports" at bounding box center [478, 124] width 66 height 26
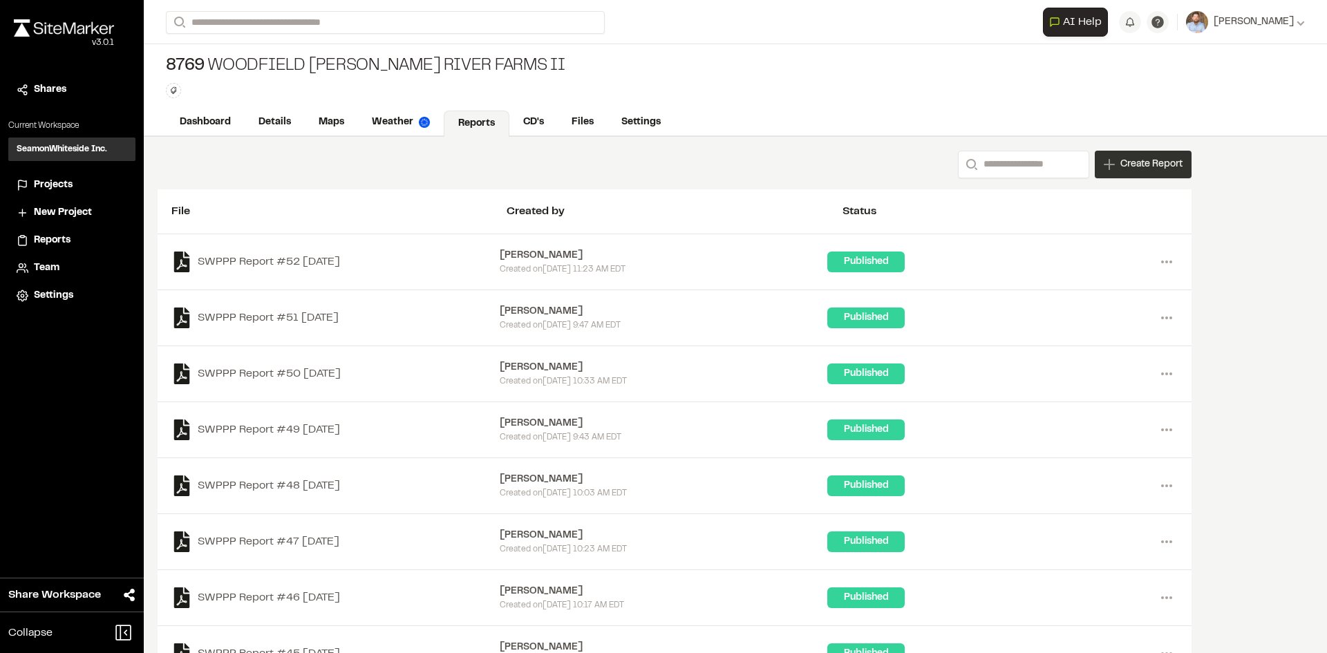
click at [1140, 171] on span "Create Report" at bounding box center [1151, 164] width 62 height 15
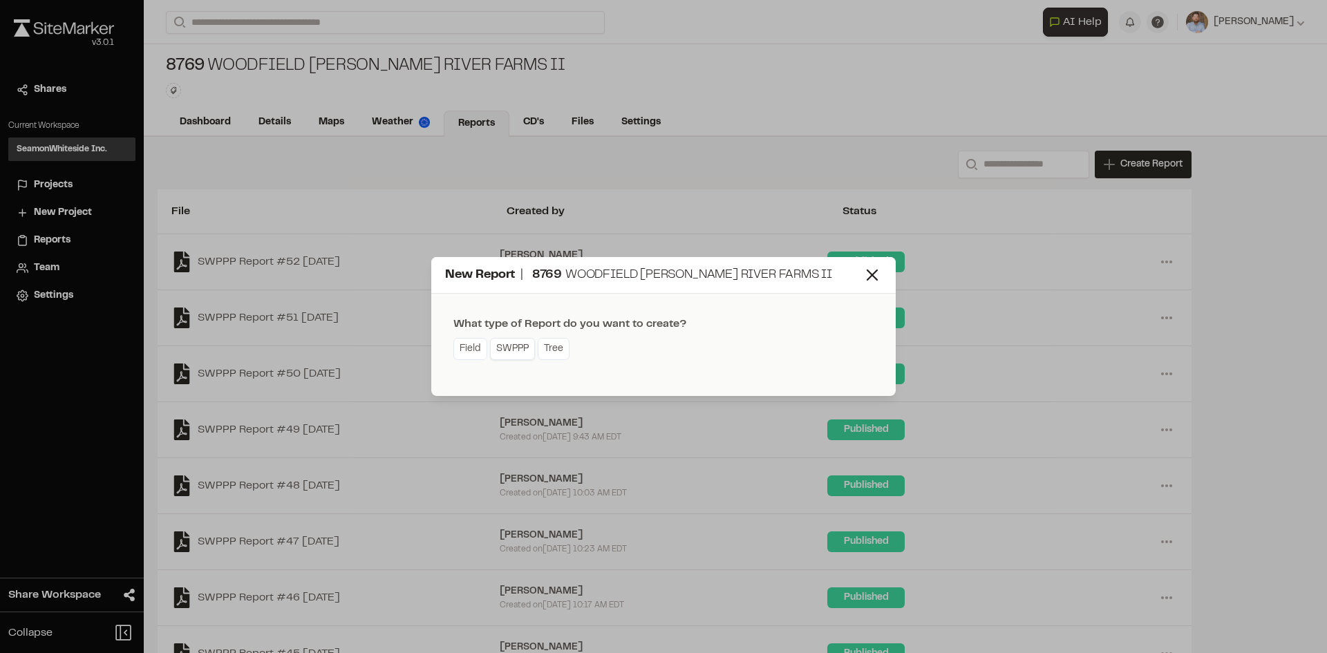
click at [518, 353] on link "SWPPP" at bounding box center [512, 349] width 45 height 22
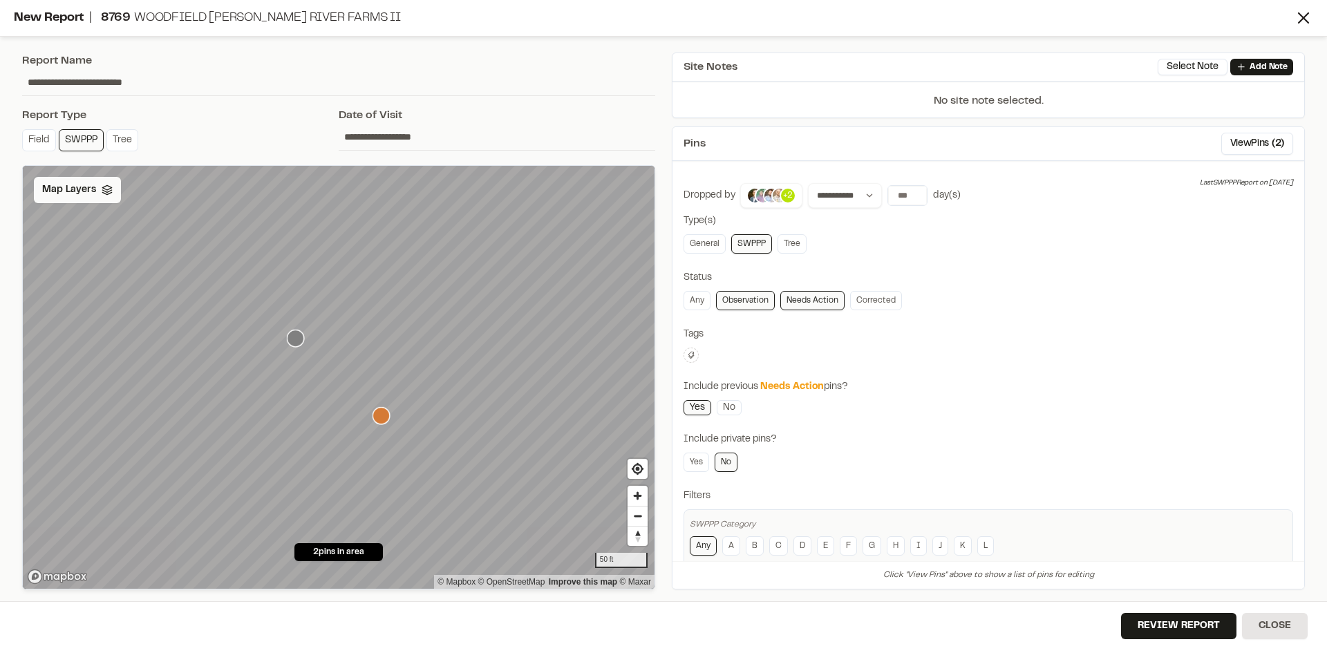
click at [77, 196] on span "Map Layers" at bounding box center [69, 189] width 54 height 15
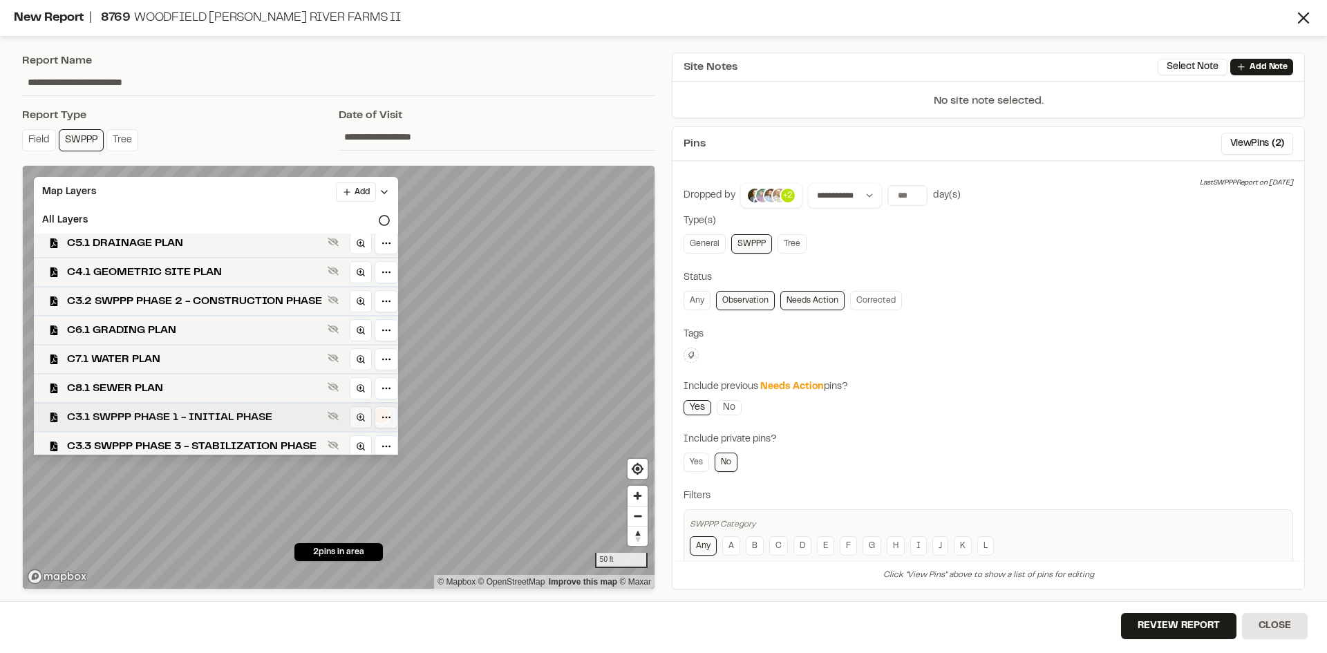
scroll to position [11, 0]
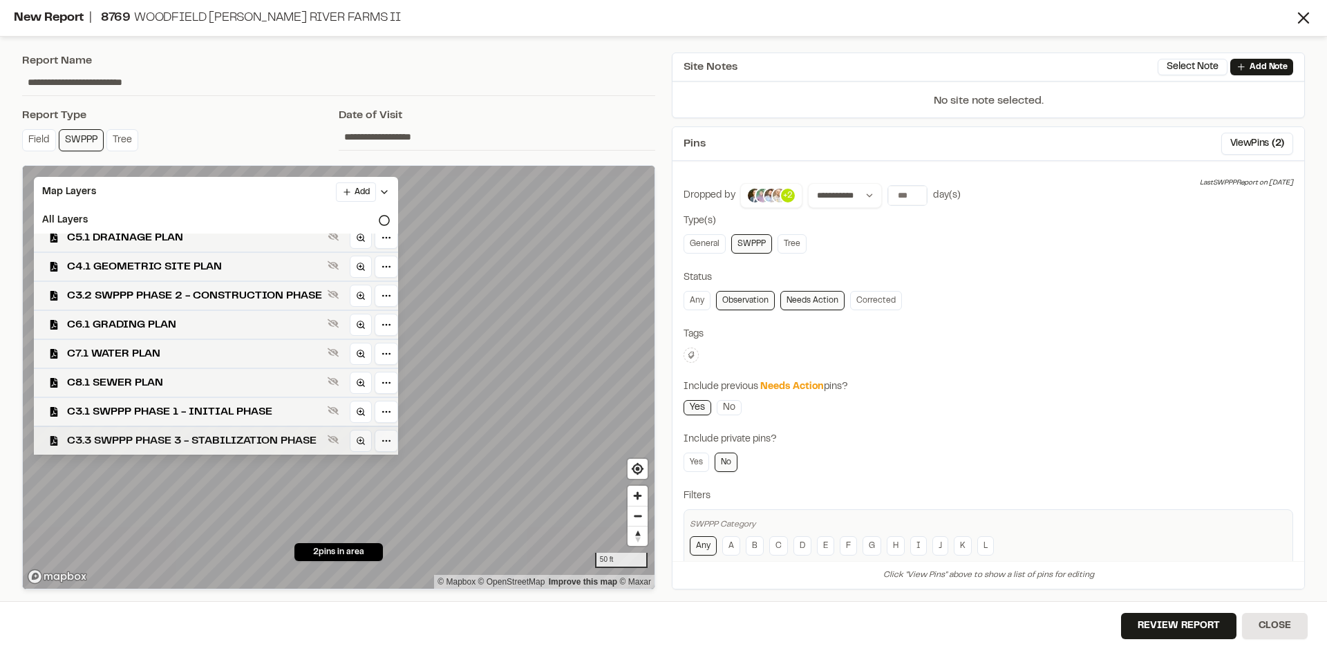
click at [222, 435] on span "C3.3 SWPPP PHASE 3 - STABILIZATION PHASE" at bounding box center [194, 441] width 255 height 17
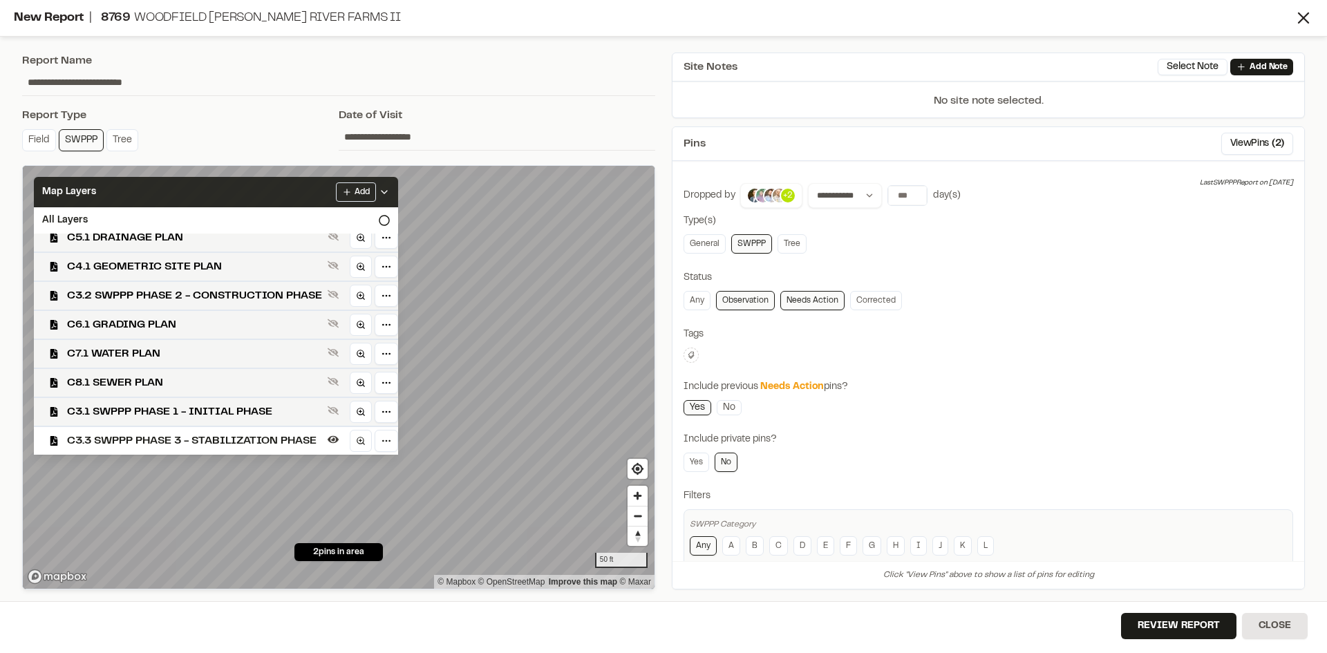
click at [390, 190] on icon at bounding box center [384, 192] width 11 height 11
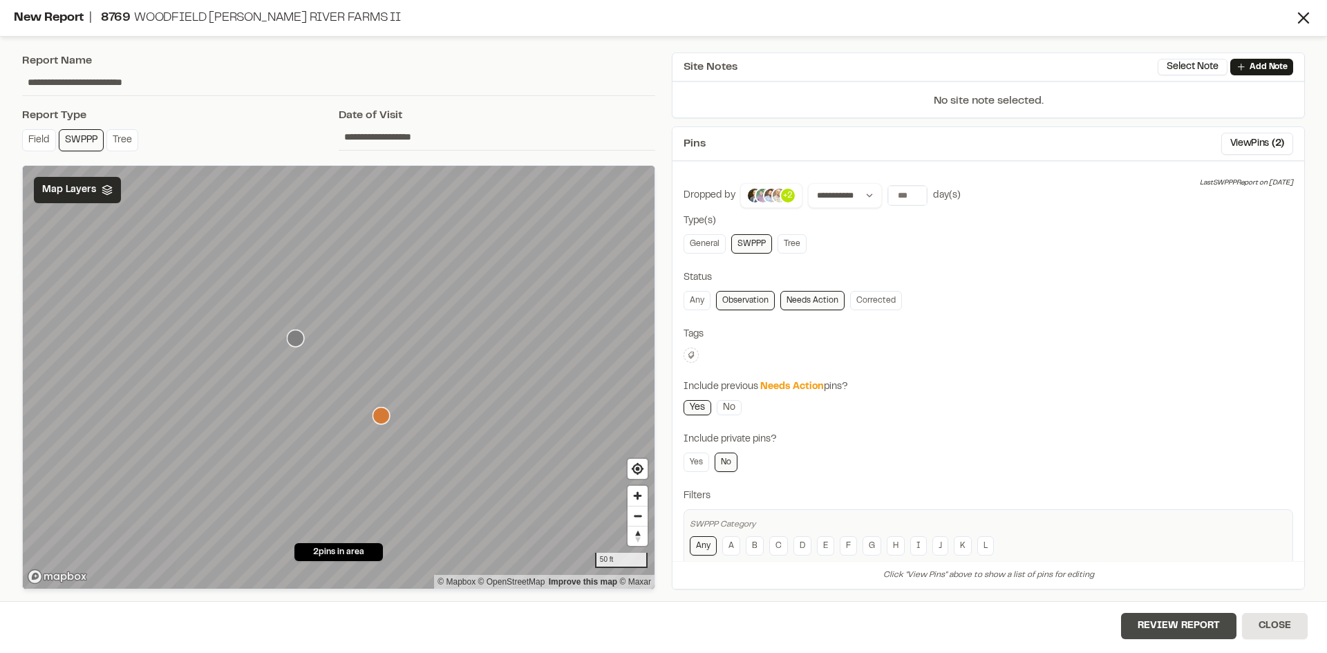
click at [1177, 635] on button "Review Report" at bounding box center [1178, 626] width 115 height 26
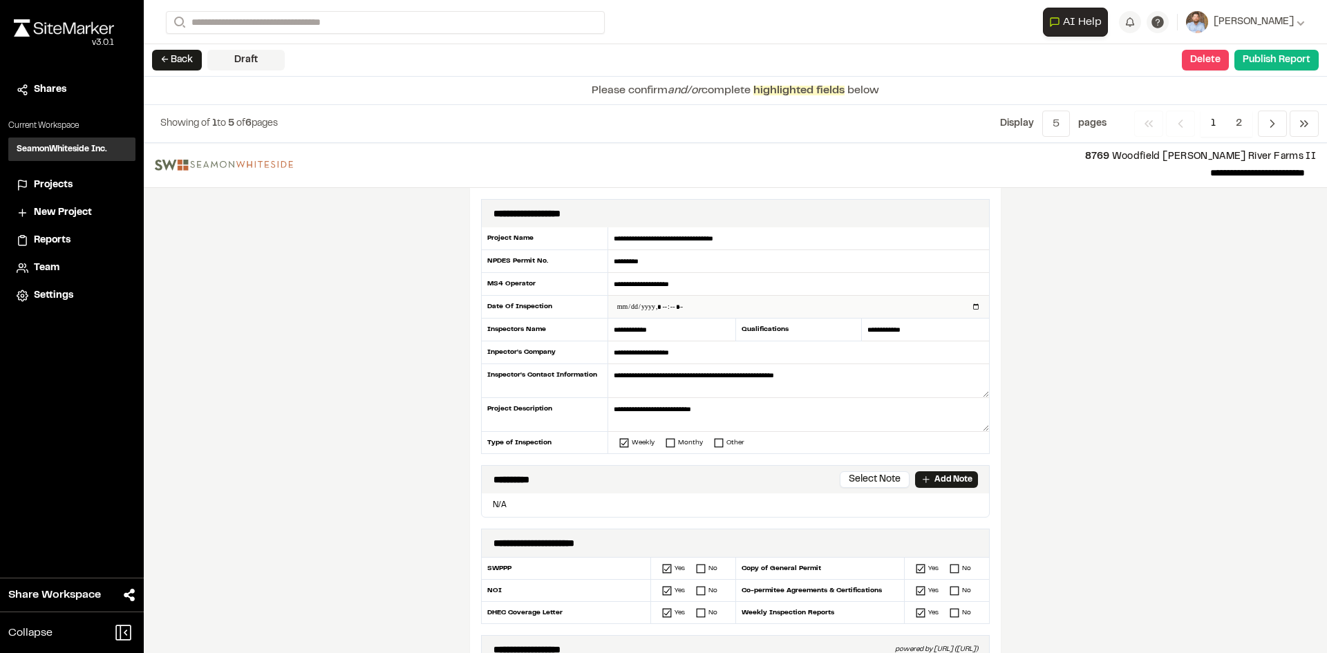
click at [972, 309] on input "datetime-local" at bounding box center [798, 307] width 381 height 22
type input "**********"
drag, startPoint x: 388, startPoint y: 404, endPoint x: 507, endPoint y: 422, distance: 120.9
click at [387, 404] on div "**********" at bounding box center [735, 398] width 1183 height 510
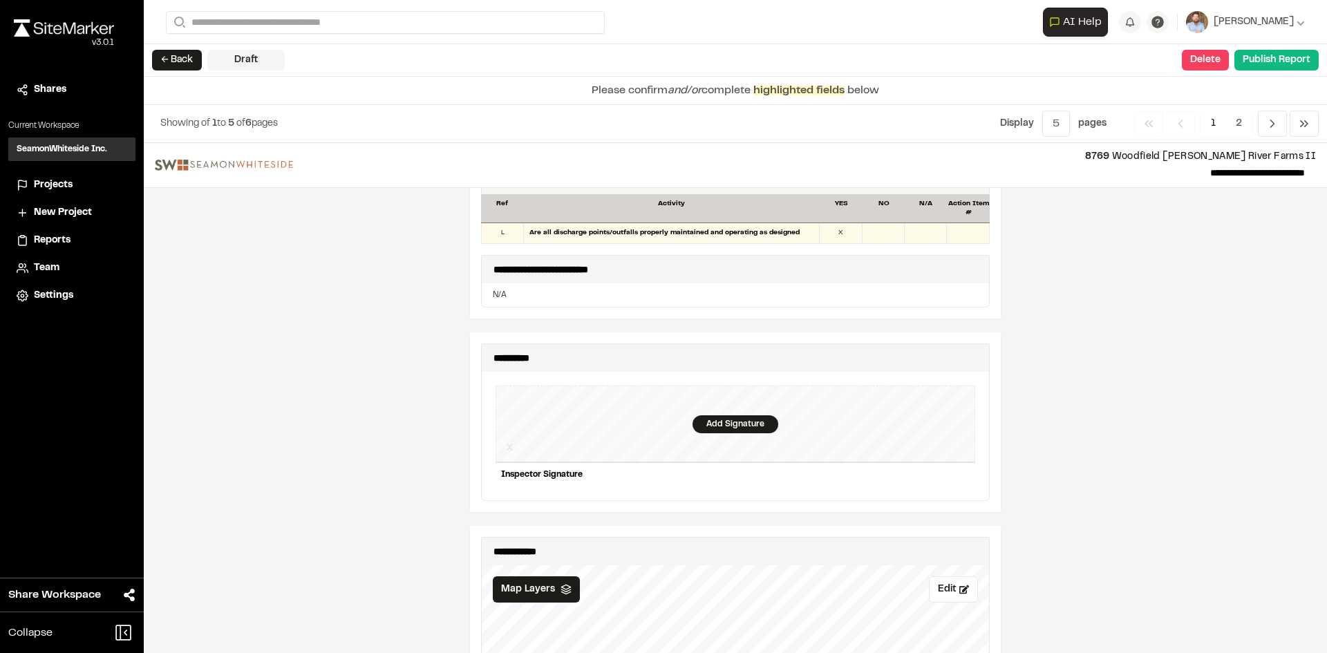
scroll to position [1313, 0]
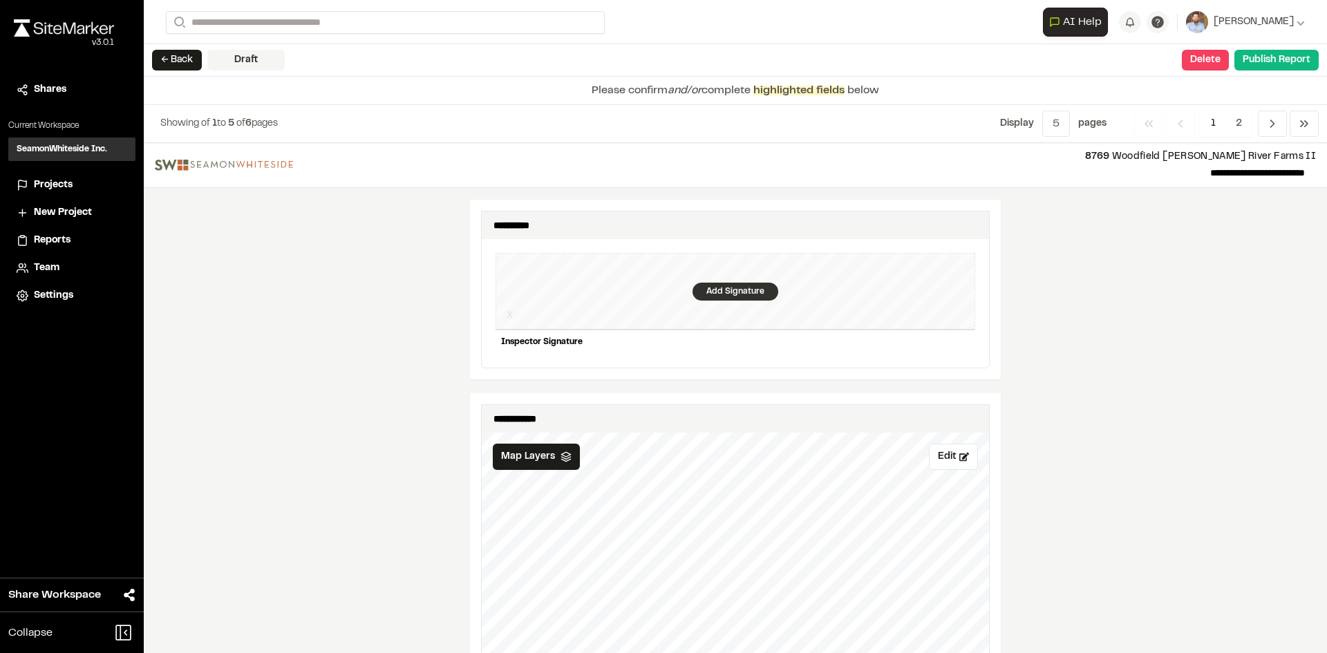
click at [720, 283] on div "Add Signature" at bounding box center [736, 292] width 86 height 18
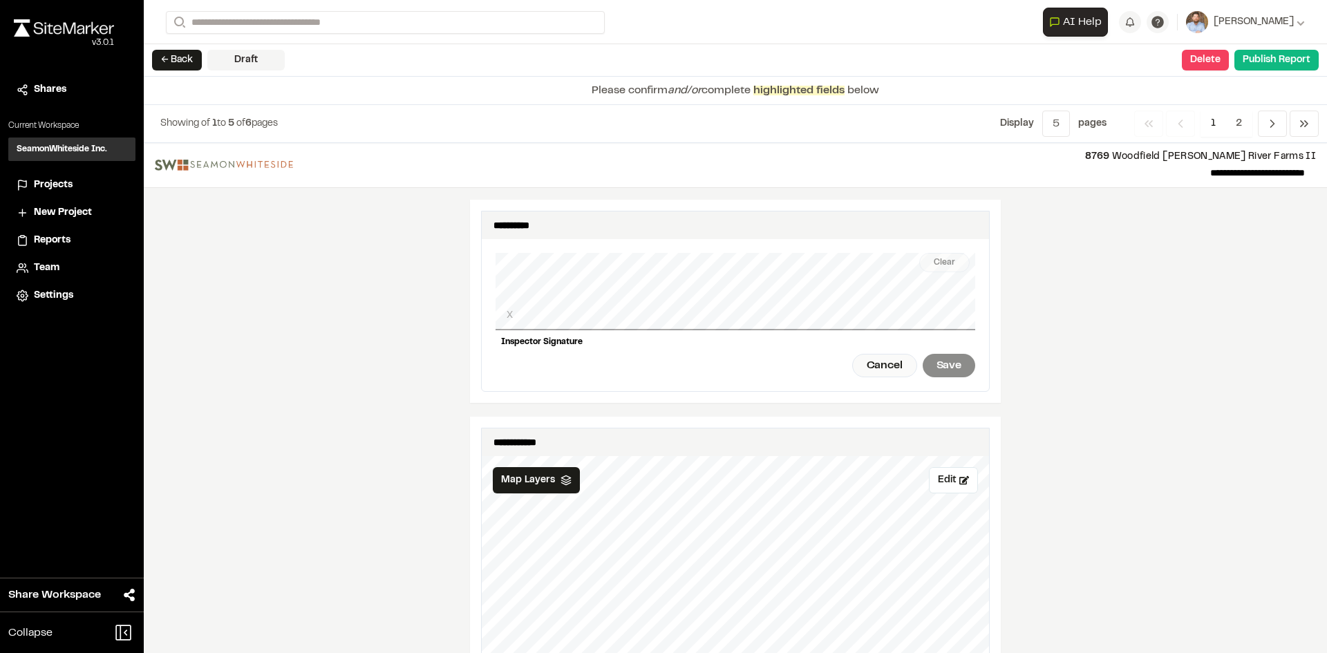
click at [579, 323] on div "Clear X Inspector Signature Cancel Save" at bounding box center [736, 315] width 480 height 152
click at [941, 253] on div "Clear" at bounding box center [944, 262] width 50 height 19
click at [945, 354] on div "Save" at bounding box center [949, 366] width 53 height 24
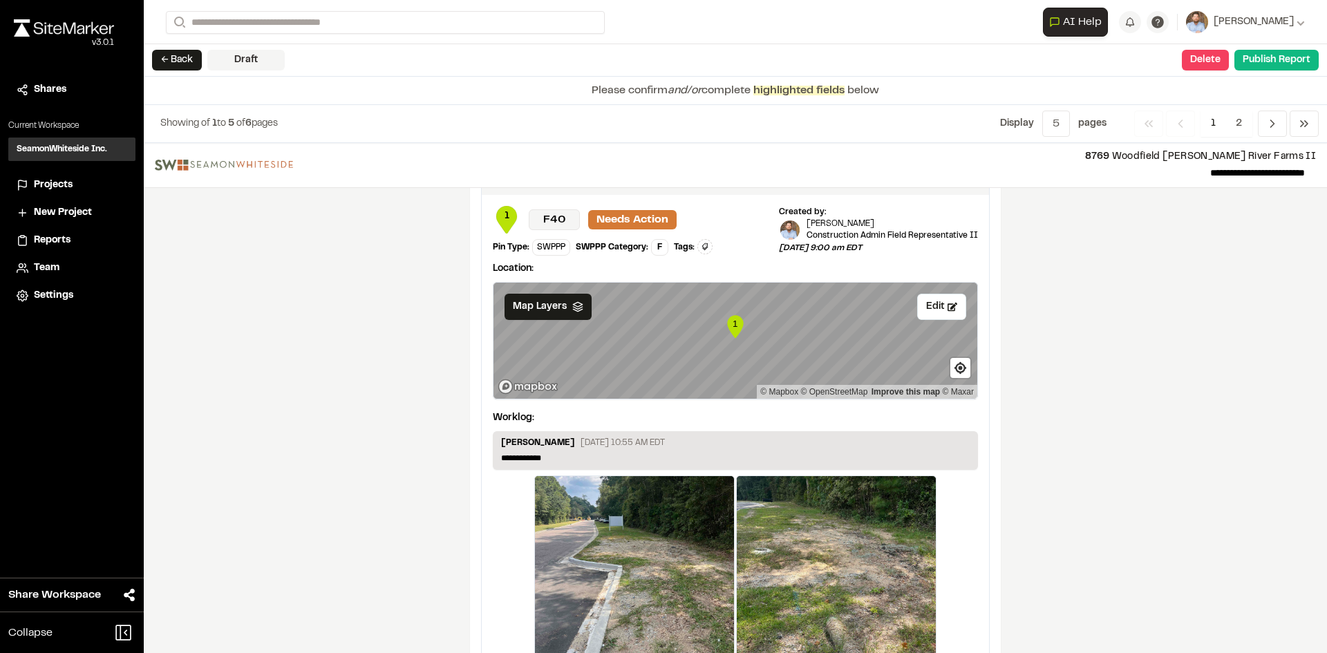
scroll to position [2300, 0]
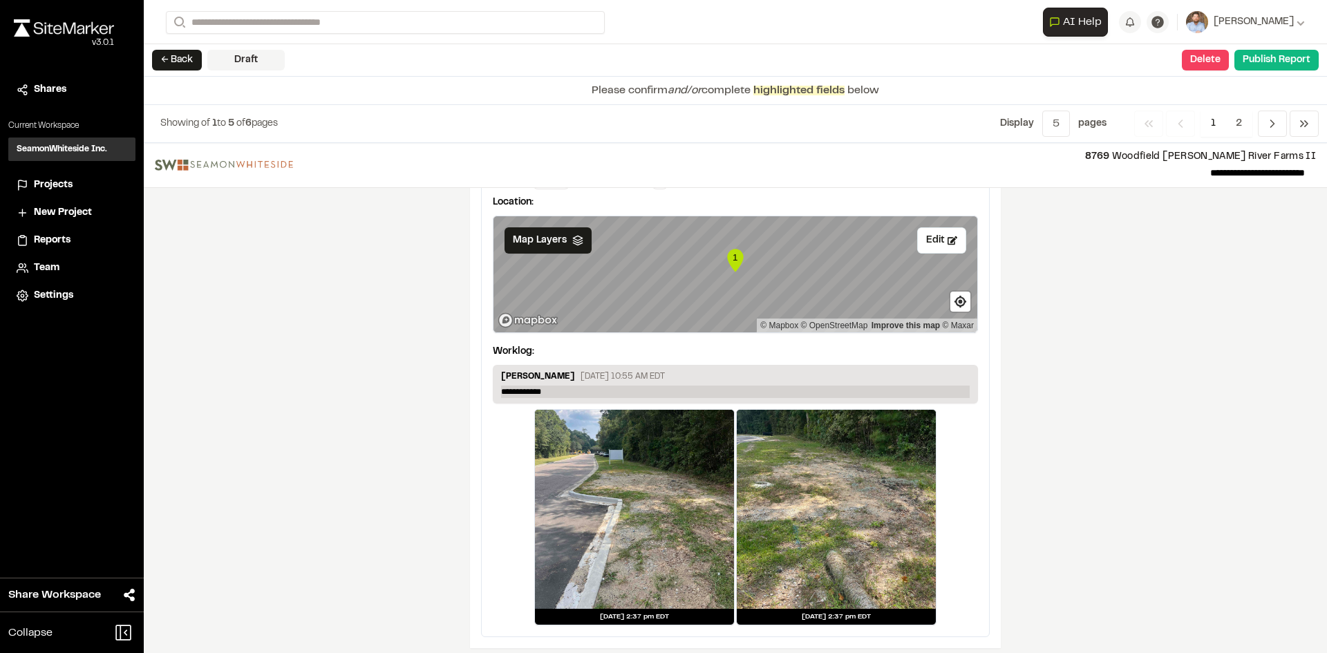
click at [554, 386] on p "**********" at bounding box center [735, 392] width 469 height 12
click at [555, 386] on p "**********" at bounding box center [735, 392] width 469 height 12
click at [556, 386] on p "**********" at bounding box center [735, 392] width 469 height 12
click at [557, 386] on p "**********" at bounding box center [735, 392] width 469 height 12
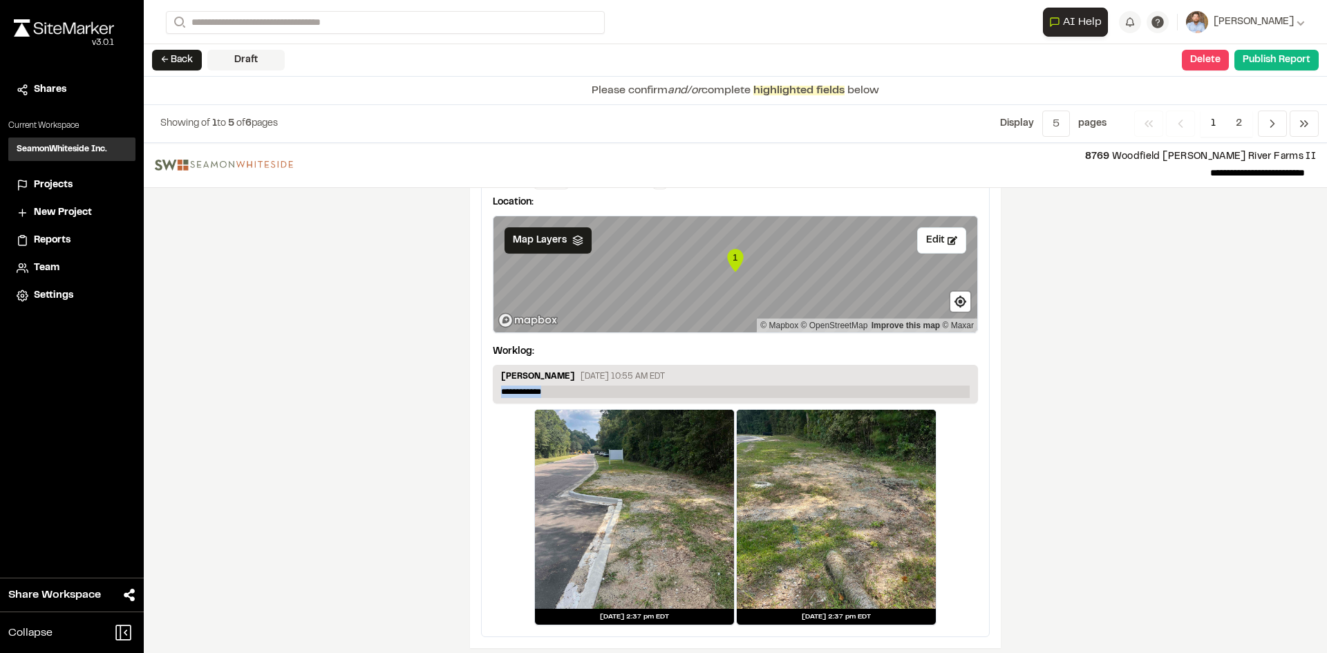
click at [556, 386] on p "**********" at bounding box center [735, 392] width 469 height 12
click at [1232, 124] on span "2" at bounding box center [1239, 124] width 27 height 26
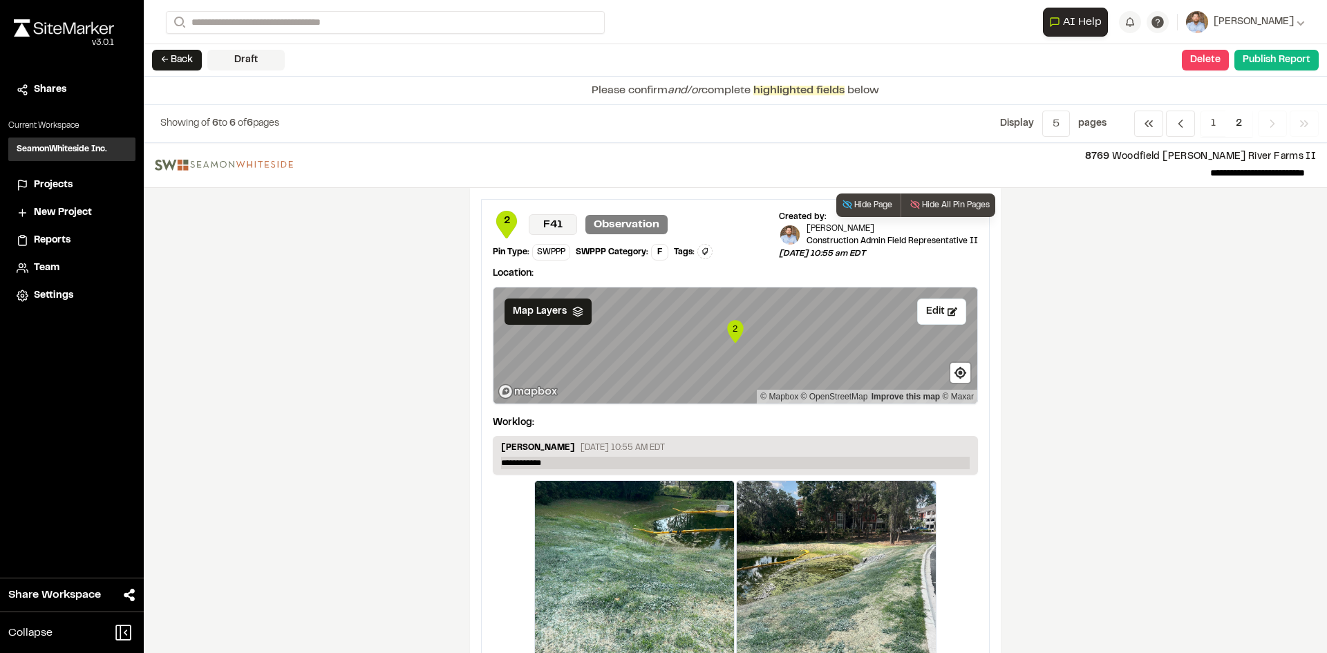
click at [567, 460] on p "**********" at bounding box center [735, 463] width 469 height 12
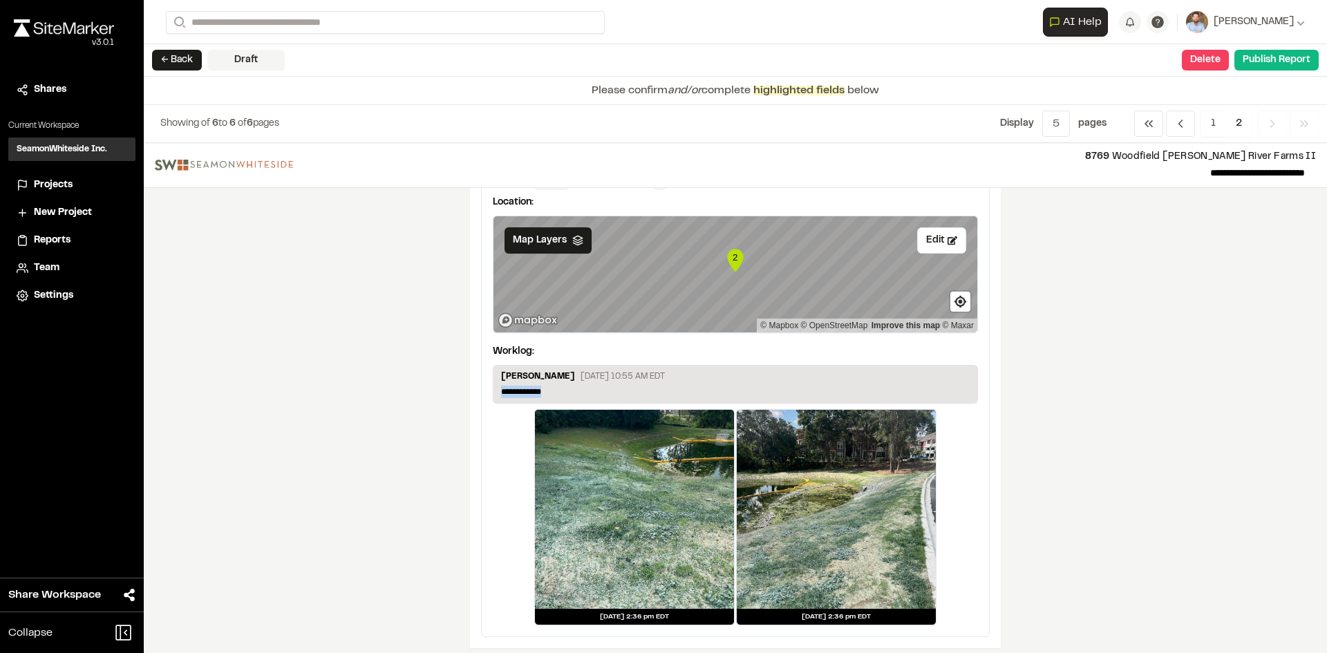
scroll to position [80, 0]
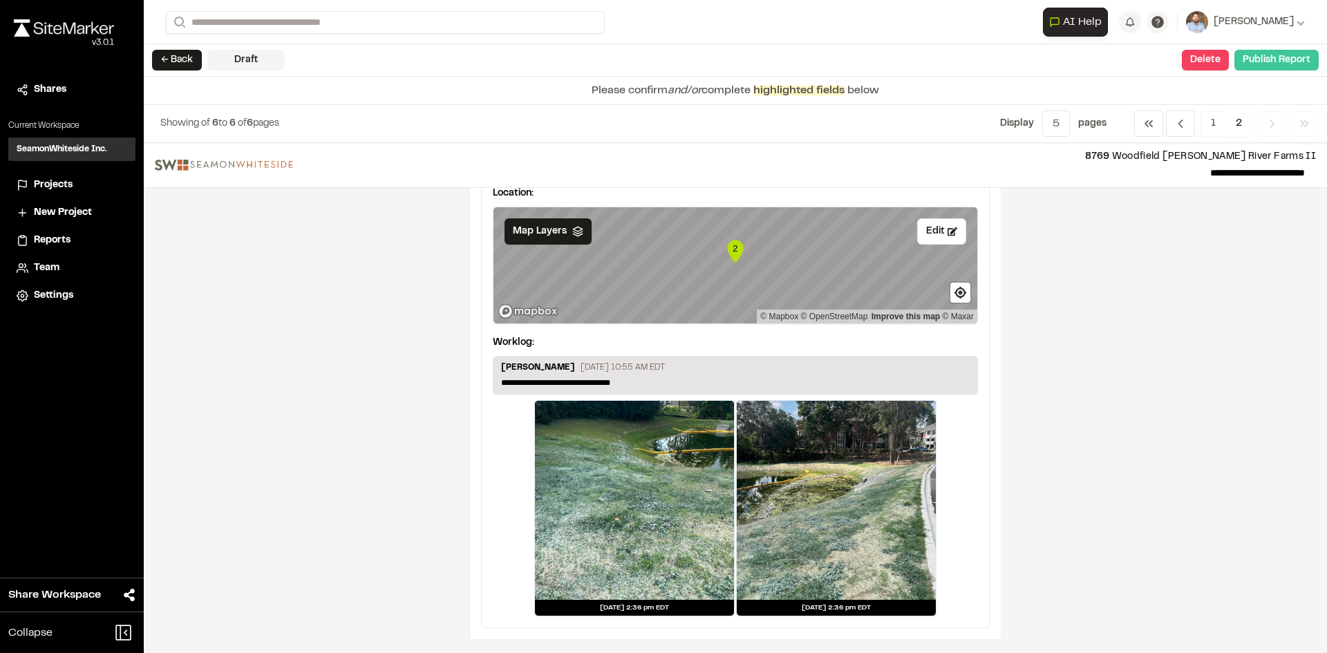
click at [1278, 65] on button "Publish Report" at bounding box center [1276, 60] width 84 height 21
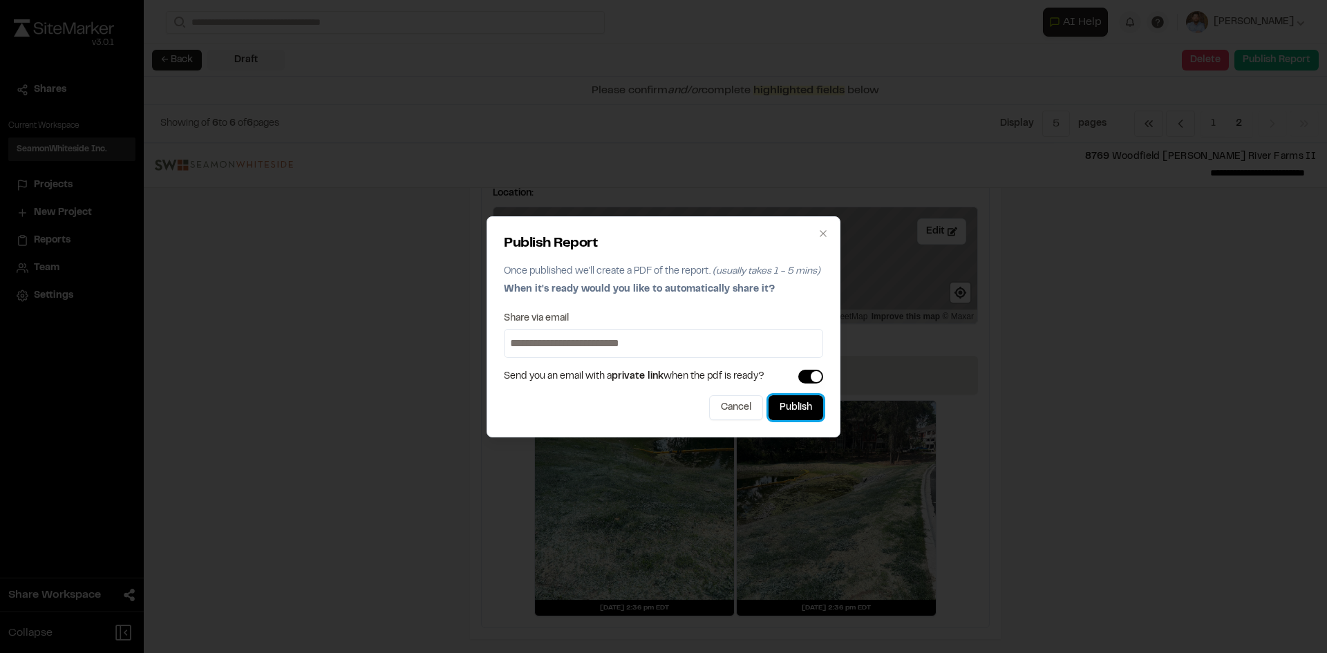
click at [789, 404] on button "Publish" at bounding box center [796, 407] width 55 height 25
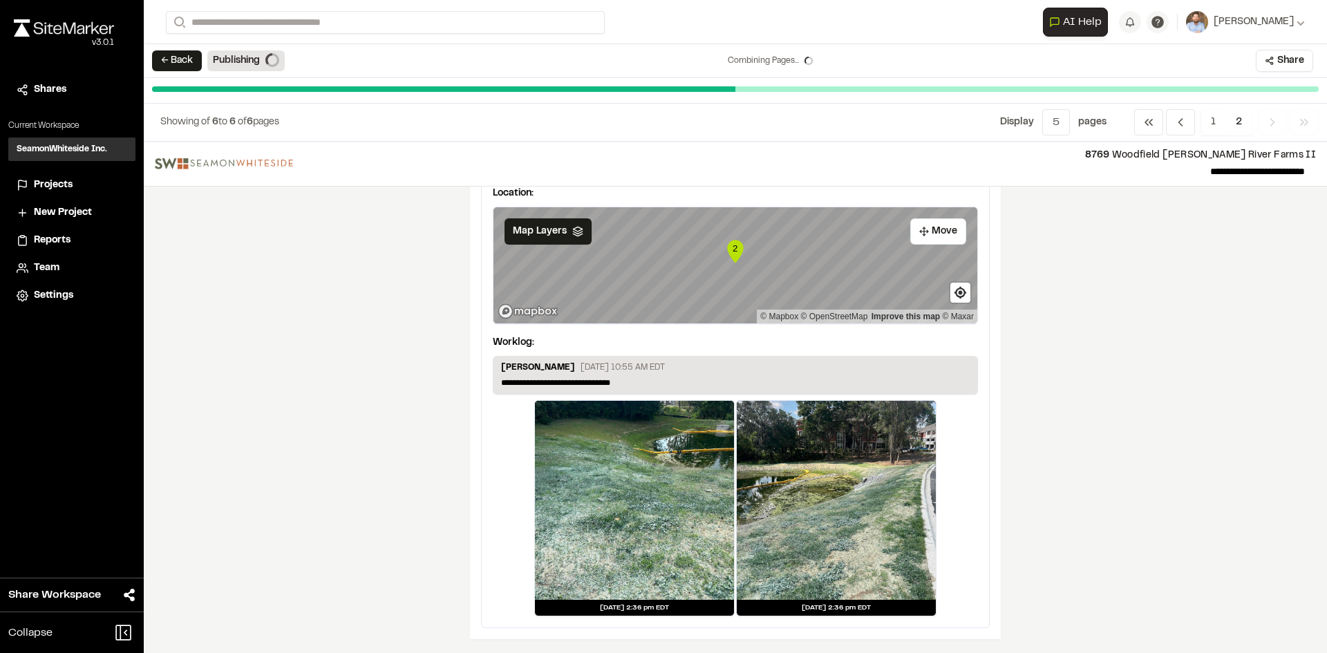
scroll to position [0, 0]
